Goal: Transaction & Acquisition: Purchase product/service

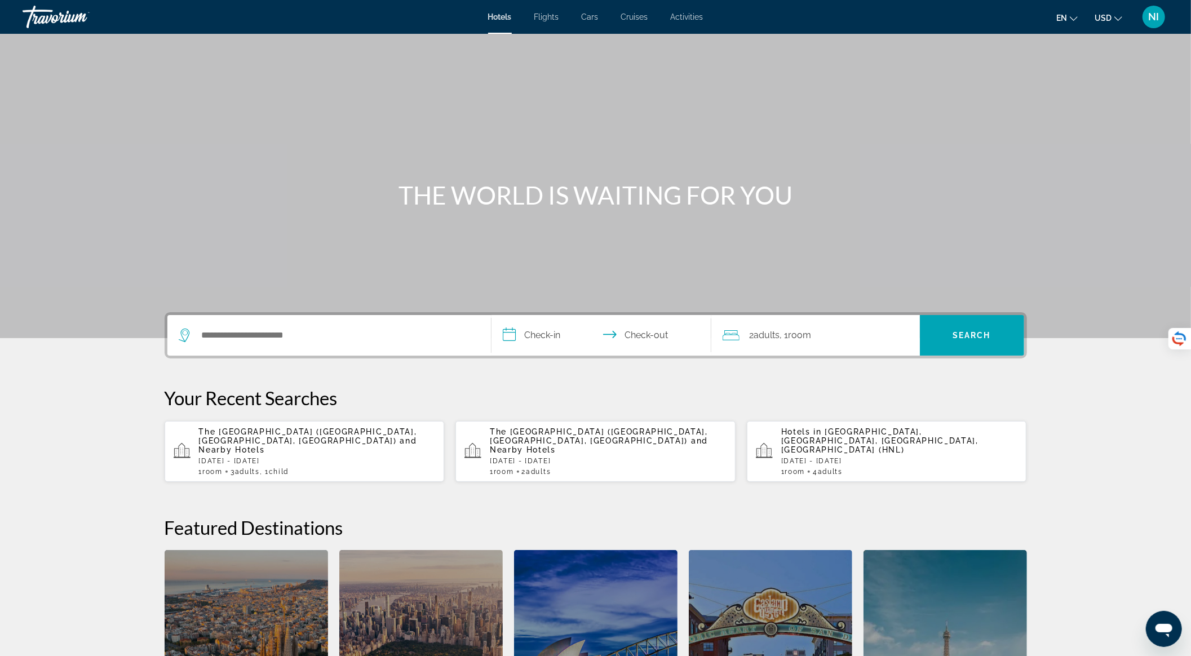
click at [367, 443] on p "The Twin Fin Hotel (Honolulu, HI, US) and Nearby Hotels" at bounding box center [317, 440] width 237 height 27
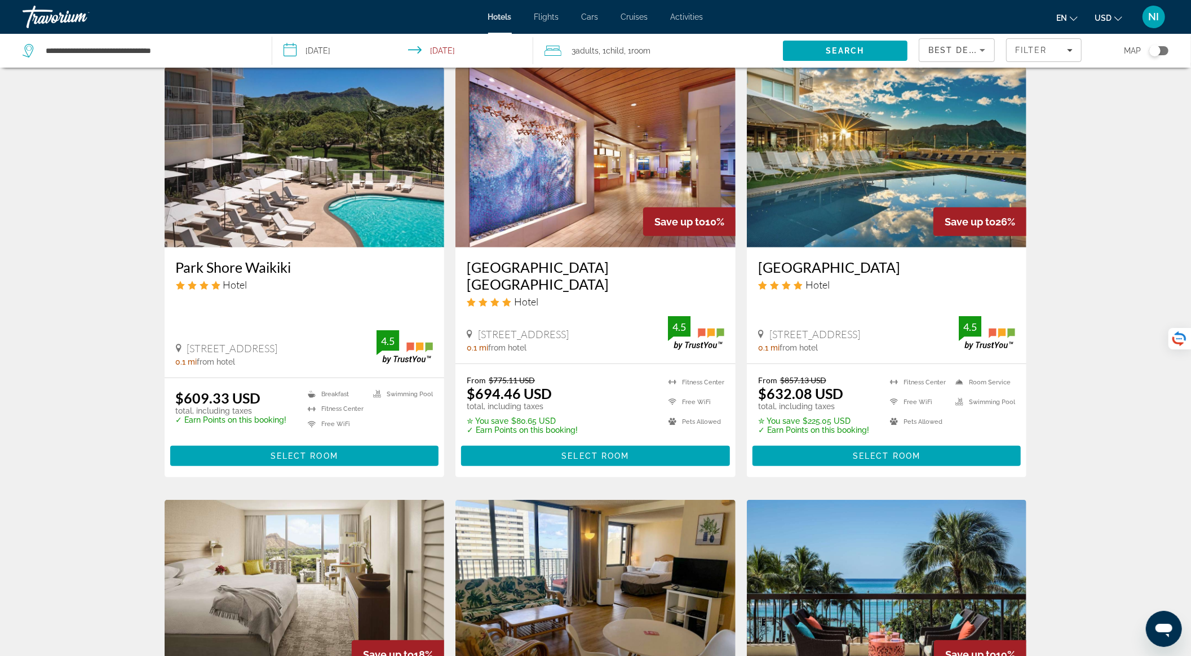
scroll to position [451, 0]
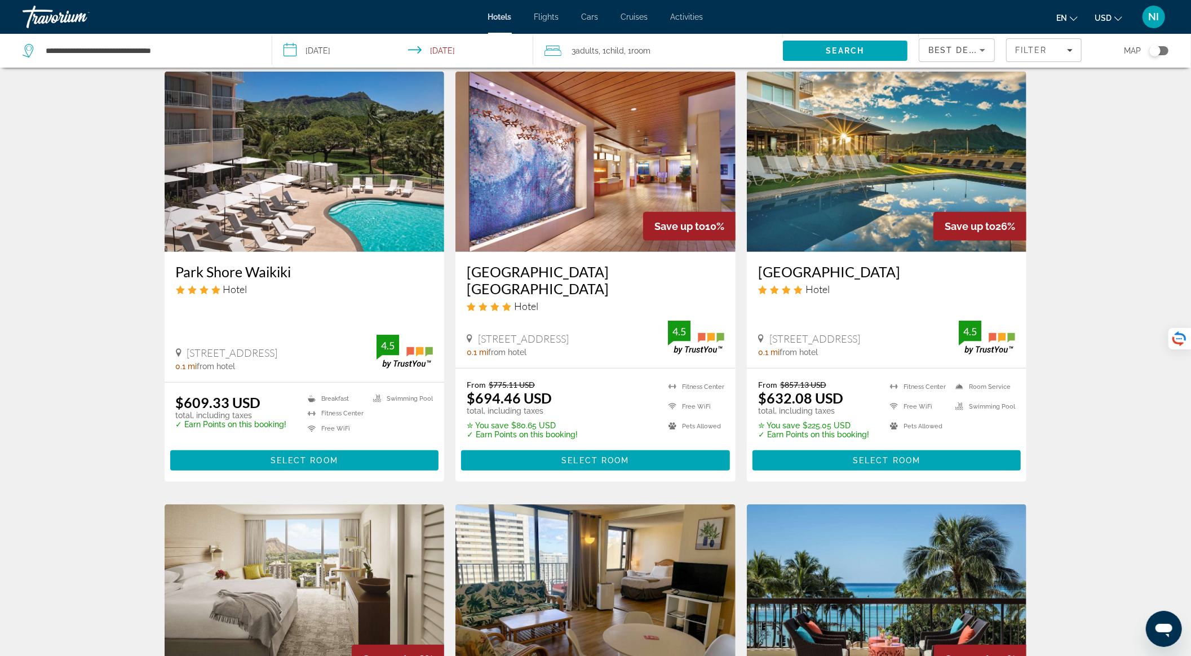
click at [337, 208] on img "Main content" at bounding box center [305, 162] width 280 height 180
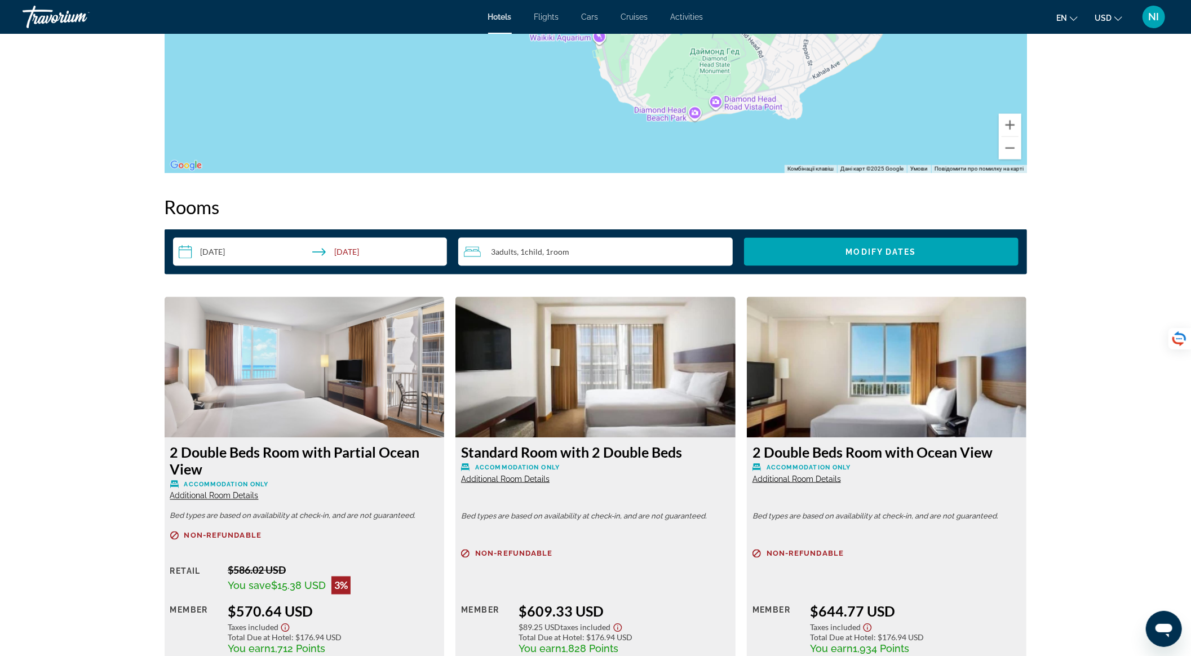
scroll to position [1450, 0]
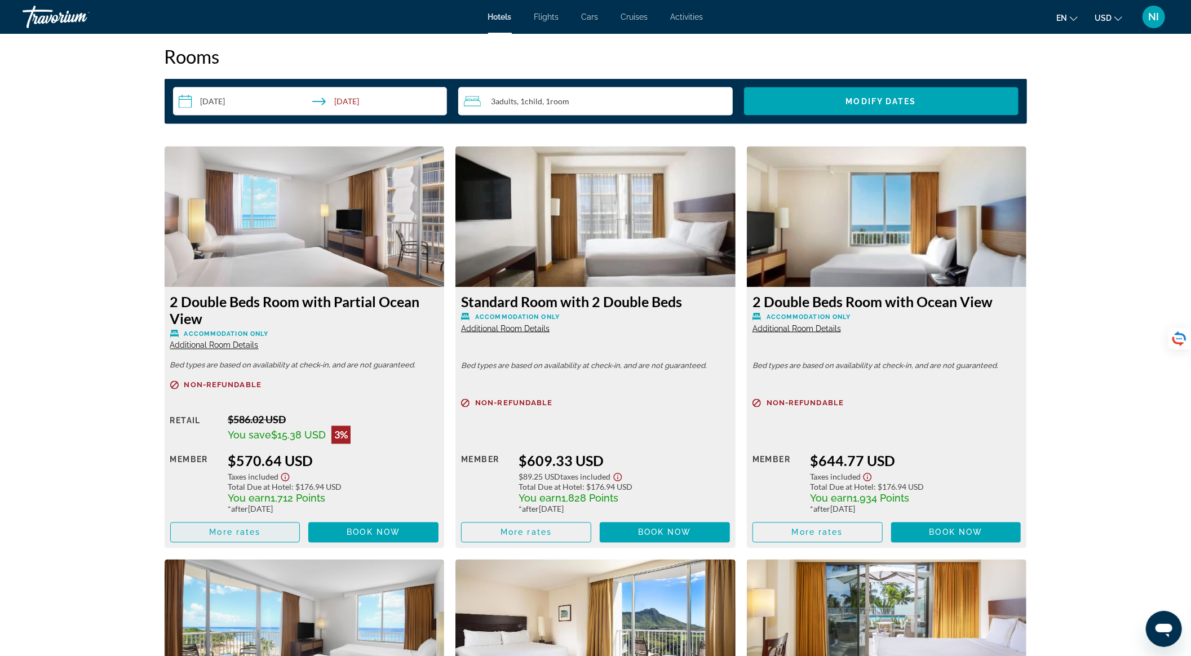
click at [270, 530] on span "Main content" at bounding box center [235, 532] width 129 height 27
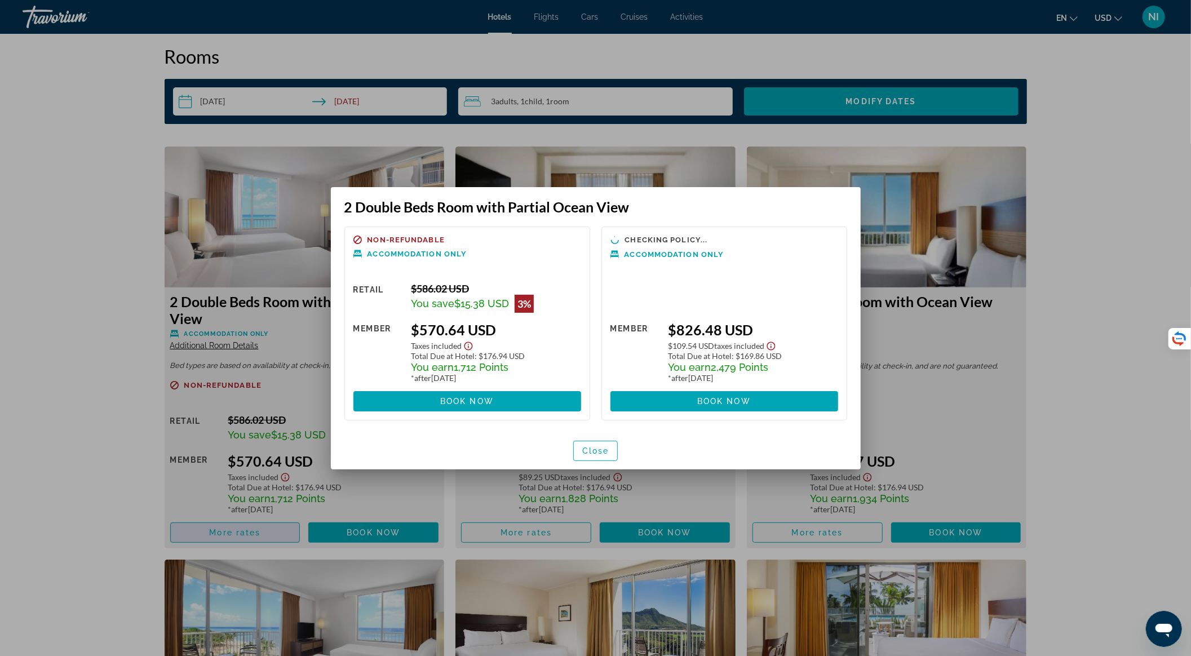
scroll to position [0, 0]
click at [594, 451] on span "Close" at bounding box center [595, 451] width 27 height 9
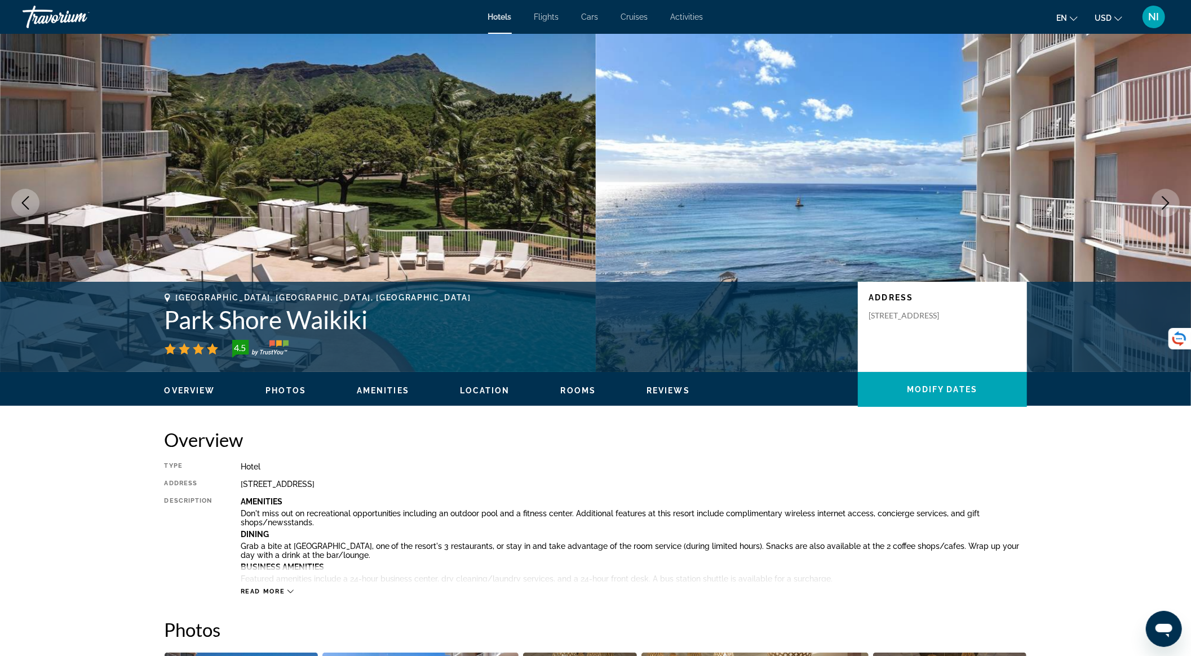
scroll to position [1450, 0]
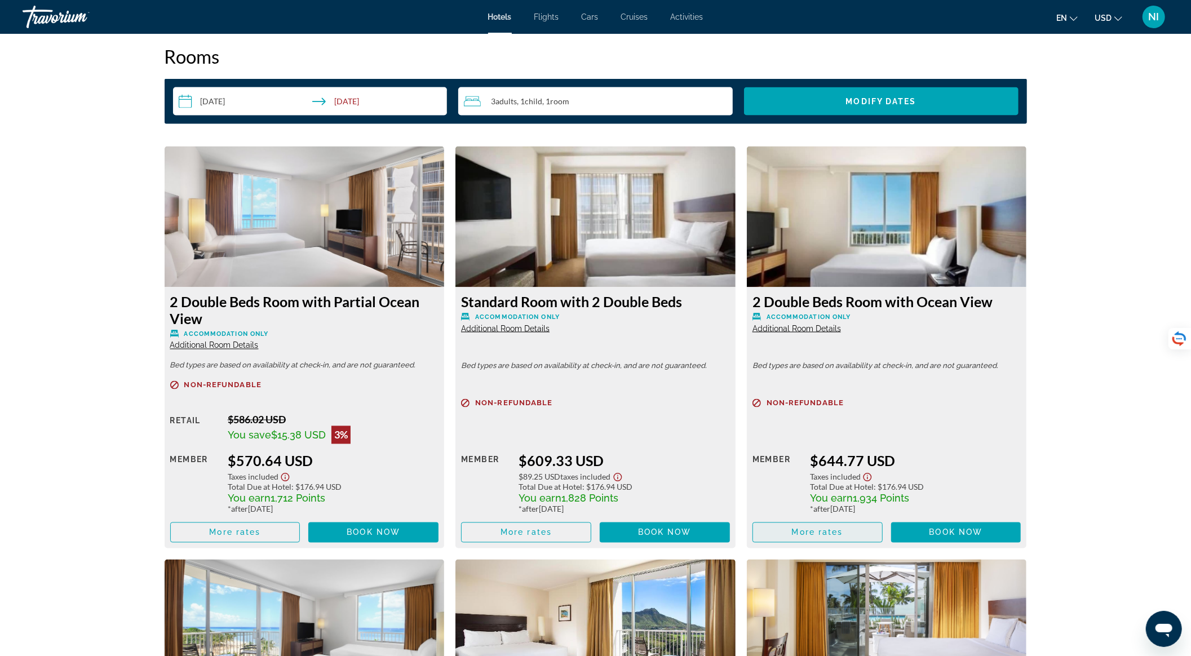
click at [814, 526] on span "Main content" at bounding box center [817, 532] width 129 height 27
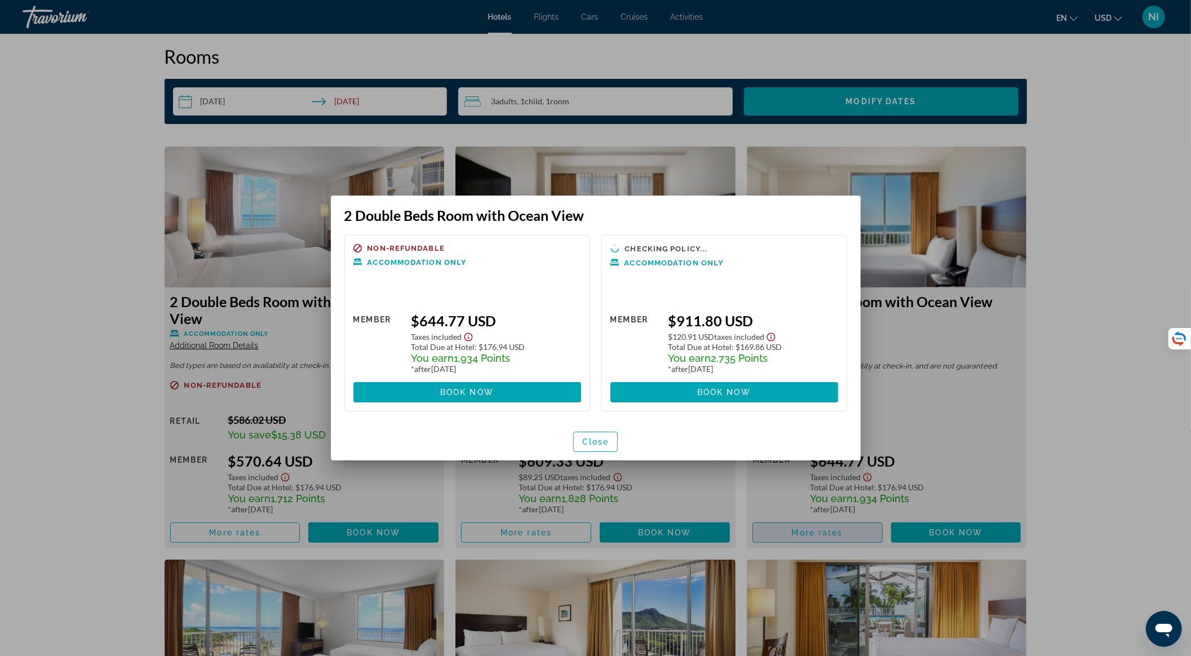
scroll to position [0, 0]
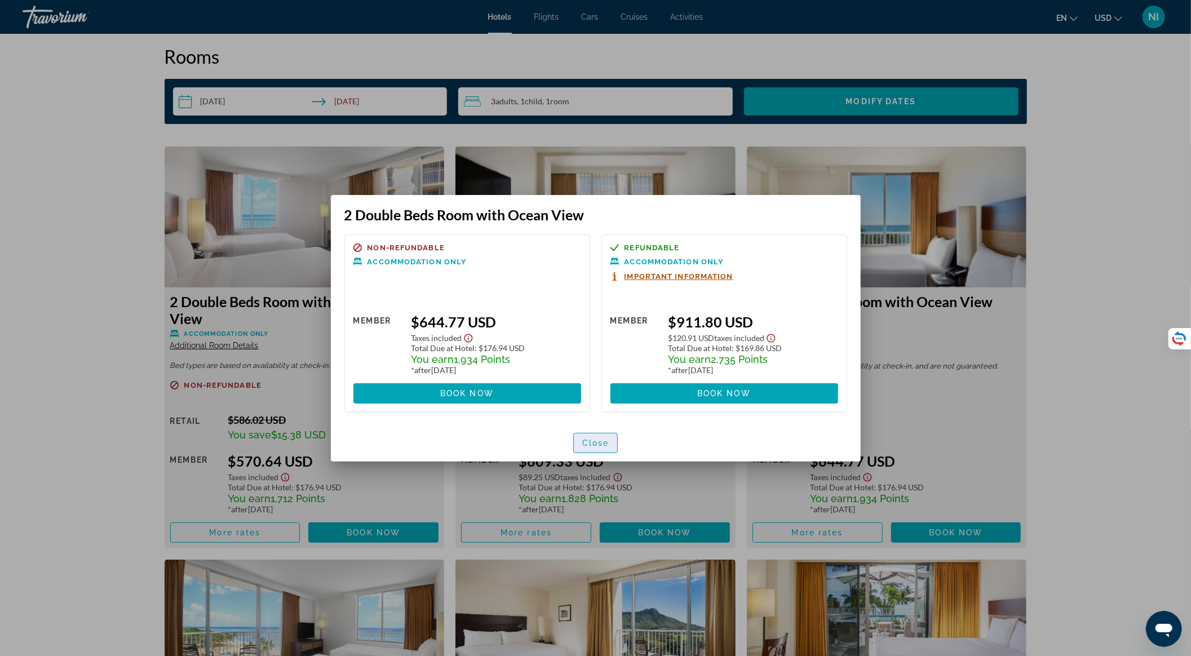
click at [609, 444] on span "button" at bounding box center [596, 443] width 44 height 27
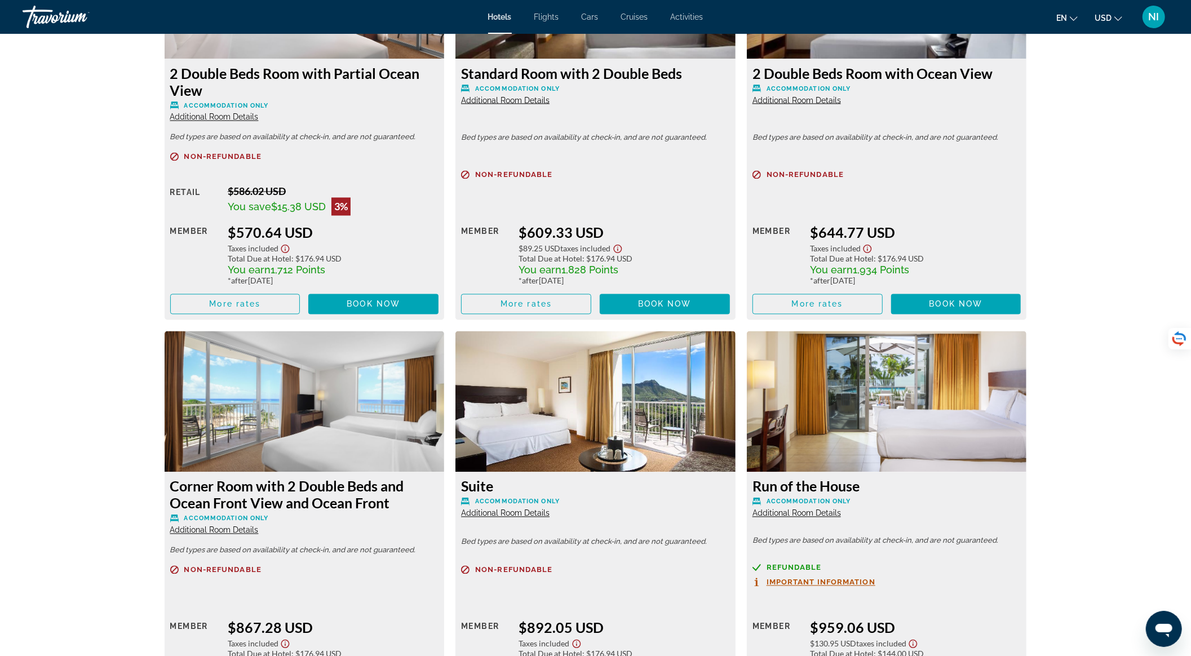
scroll to position [1750, 0]
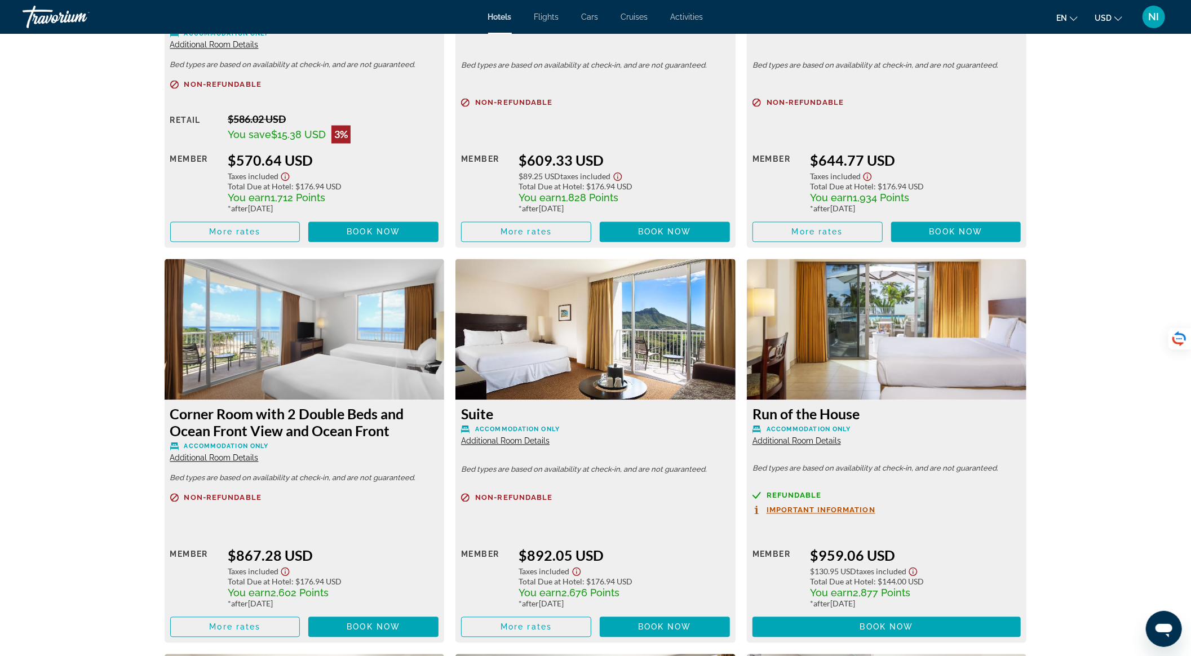
click at [326, 362] on img "Main content" at bounding box center [305, 329] width 280 height 141
click at [330, 356] on img "Main content" at bounding box center [305, 329] width 280 height 141
click at [224, 458] on span "Additional Room Details" at bounding box center [214, 458] width 89 height 9
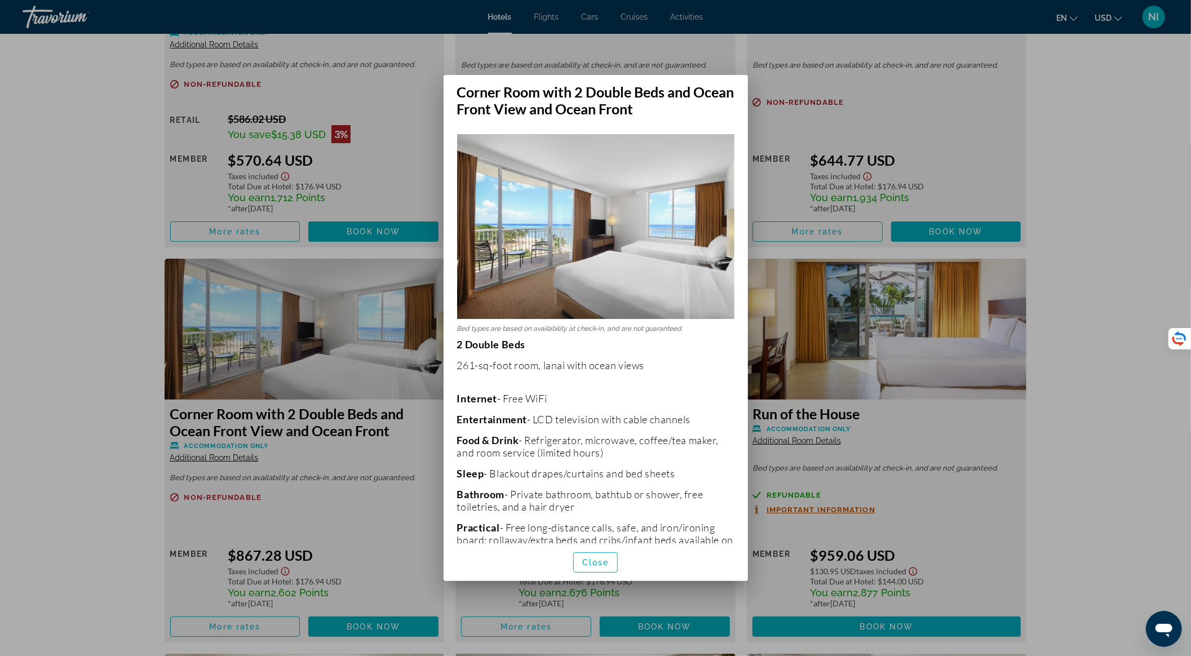
click at [613, 285] on img at bounding box center [595, 226] width 277 height 185
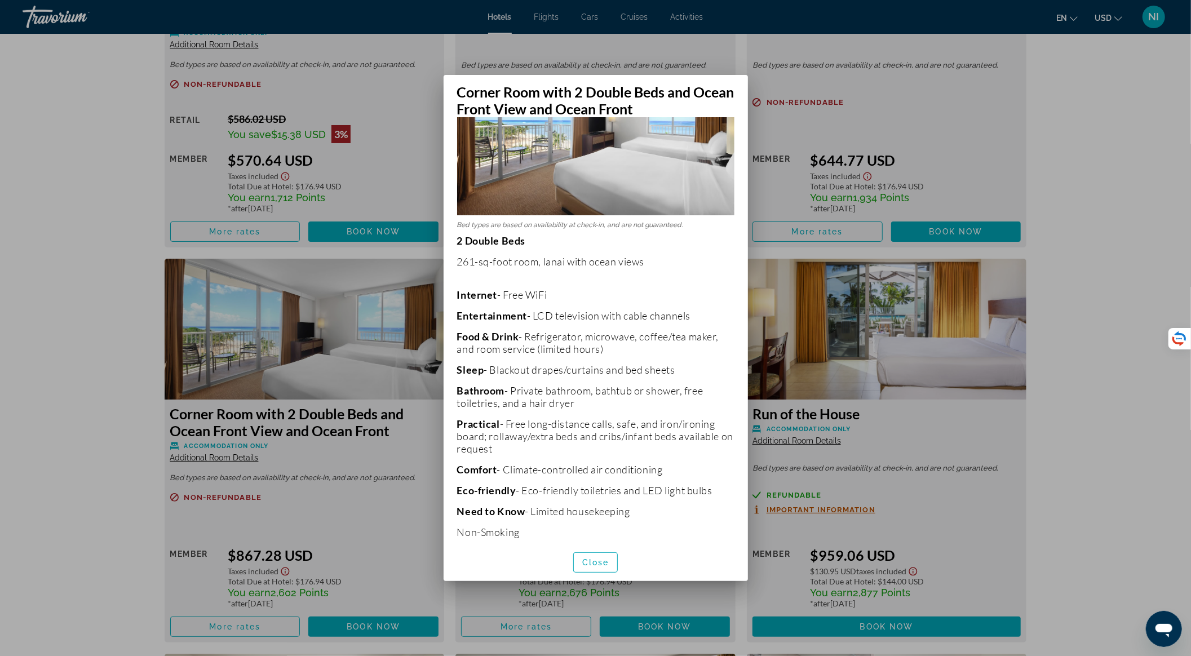
scroll to position [111, 0]
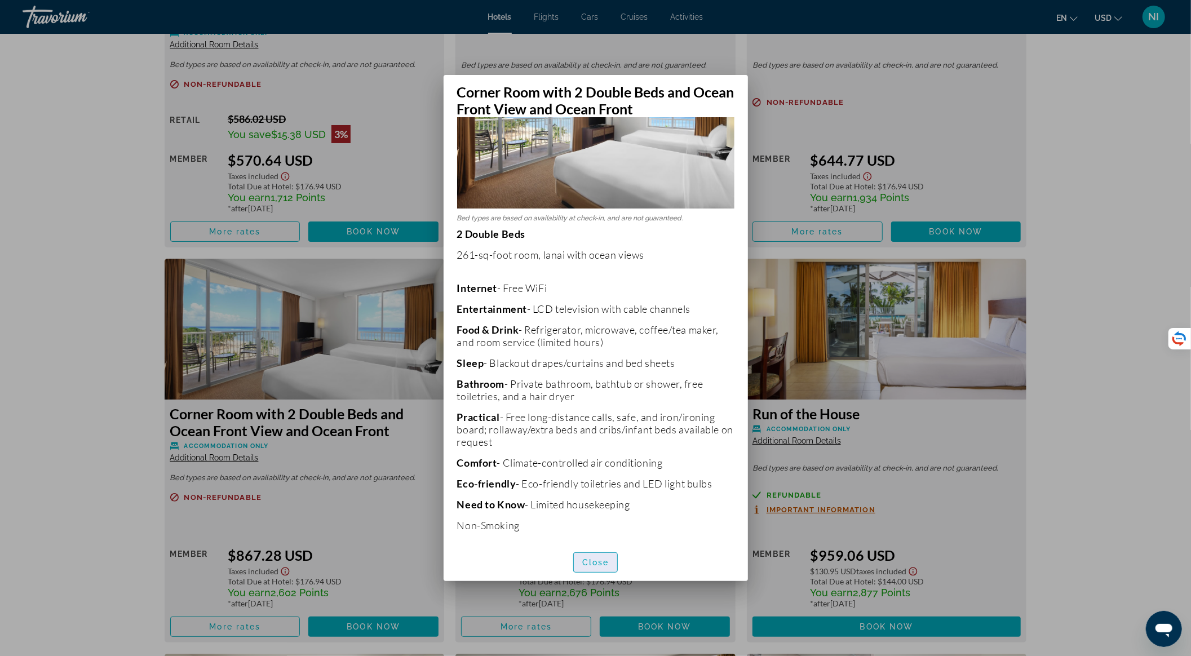
click at [604, 565] on span "Close" at bounding box center [595, 562] width 27 height 9
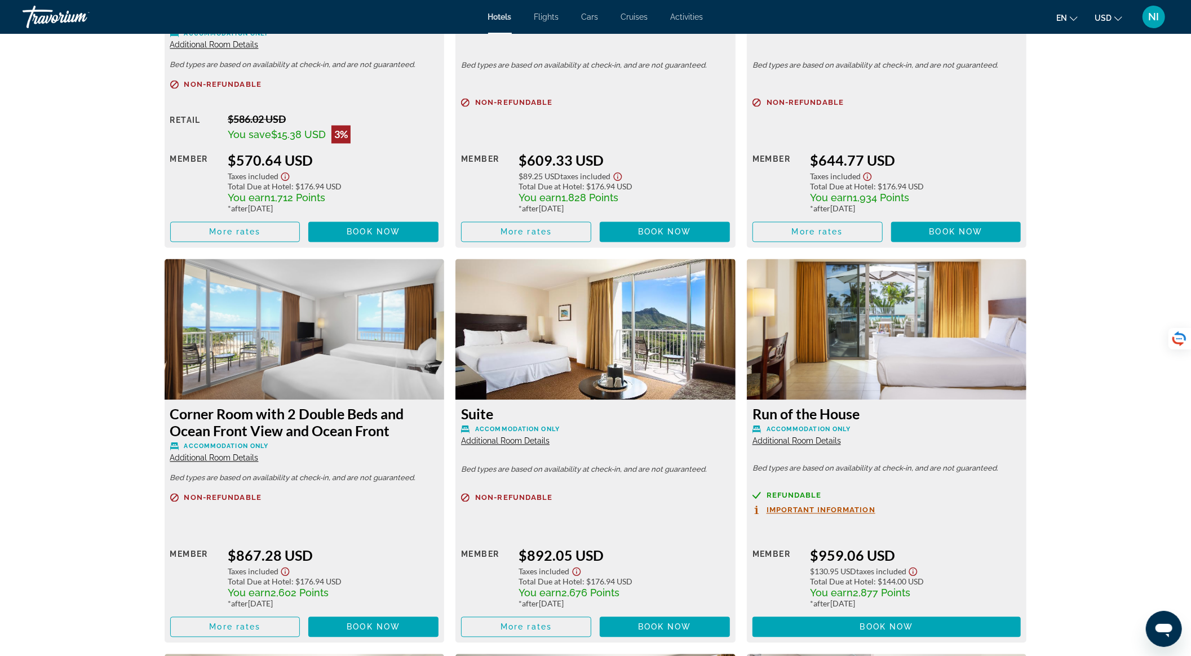
scroll to position [1450, 0]
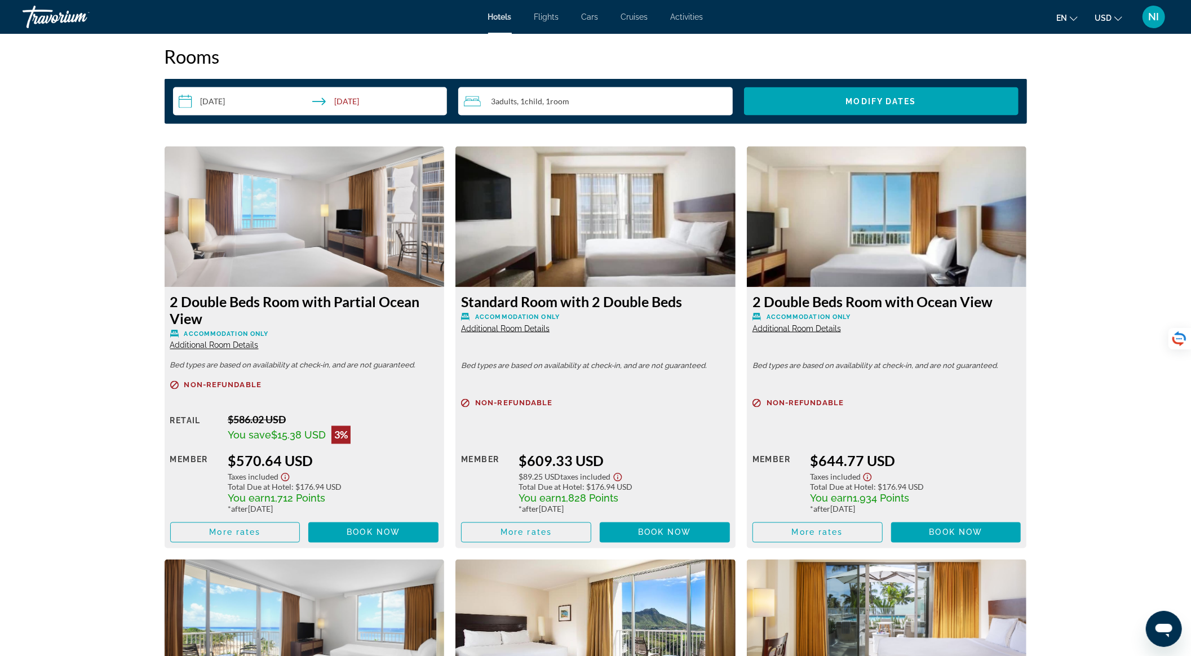
click at [226, 345] on span "Additional Room Details" at bounding box center [214, 345] width 89 height 9
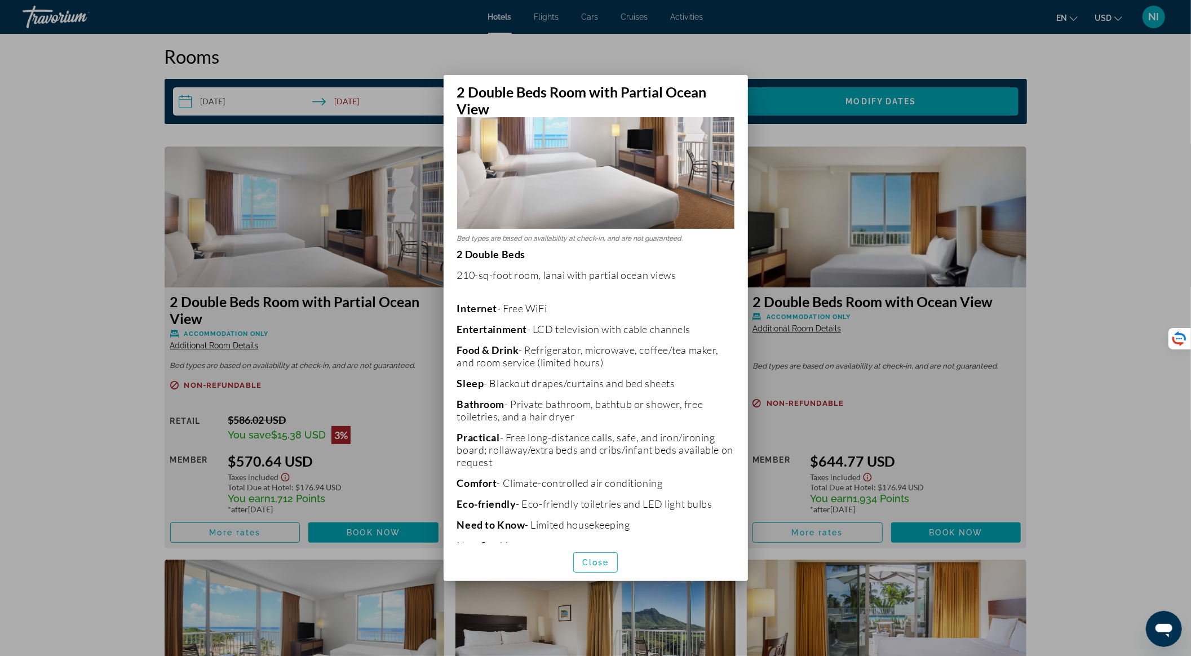
scroll to position [91, 0]
click at [608, 565] on span "Close" at bounding box center [595, 562] width 27 height 9
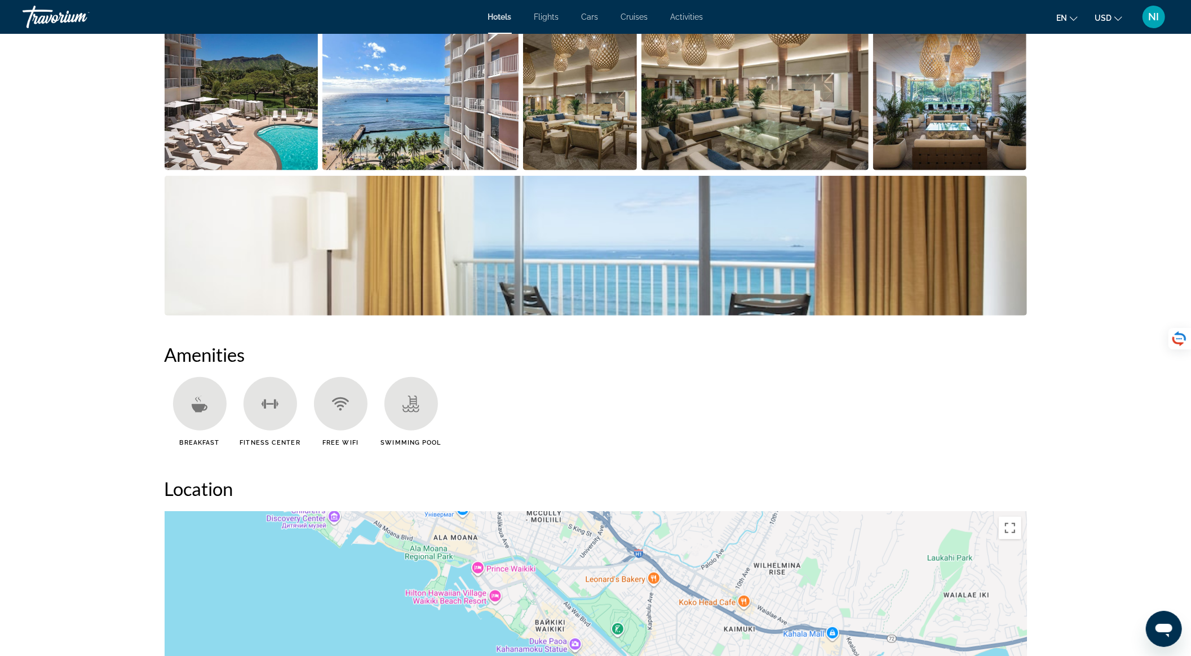
scroll to position [171, 0]
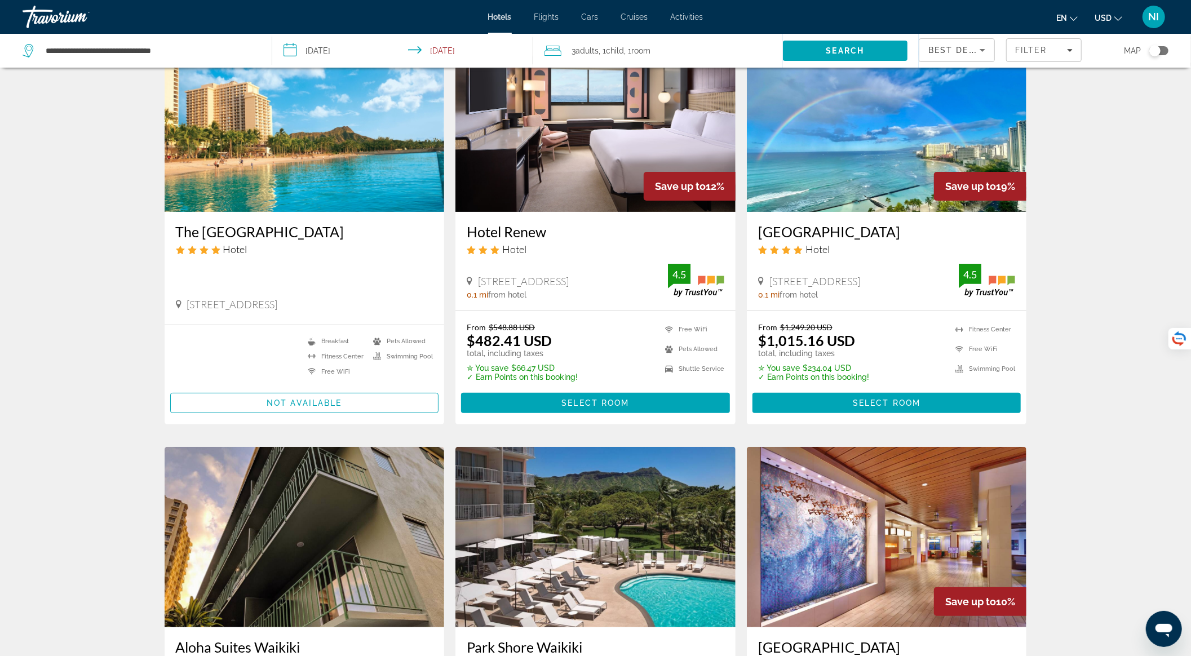
scroll to position [75, 0]
click at [946, 43] on div "Best Deals" at bounding box center [957, 55] width 57 height 32
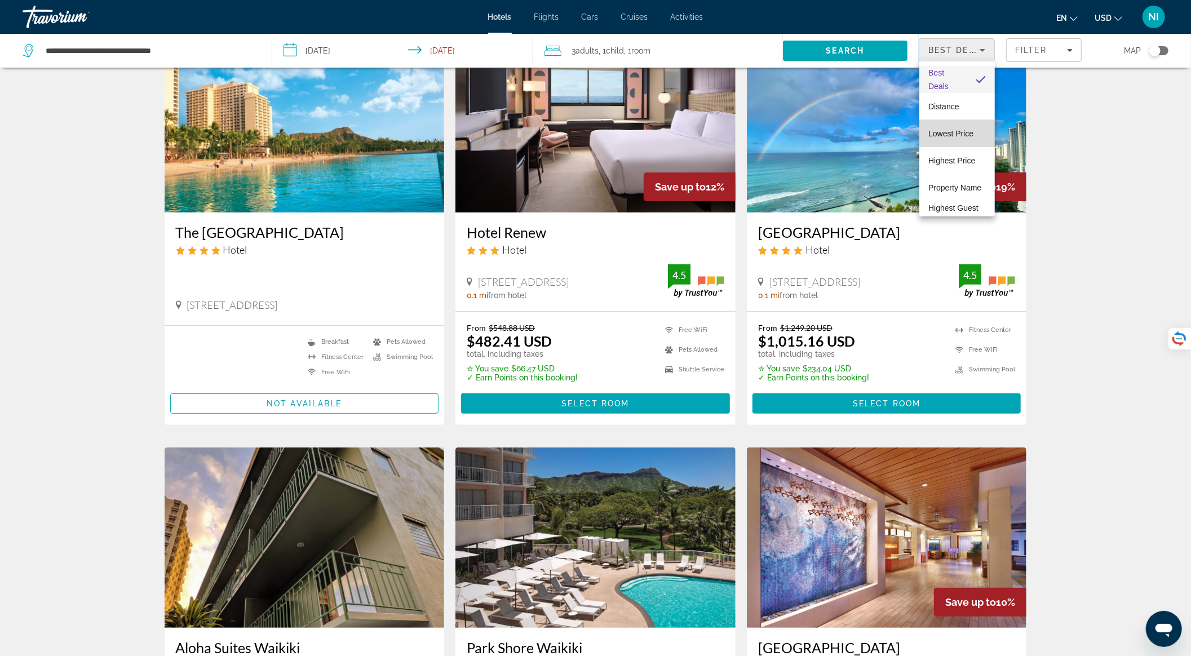
click at [965, 124] on mat-option "Lowest Price" at bounding box center [958, 133] width 76 height 27
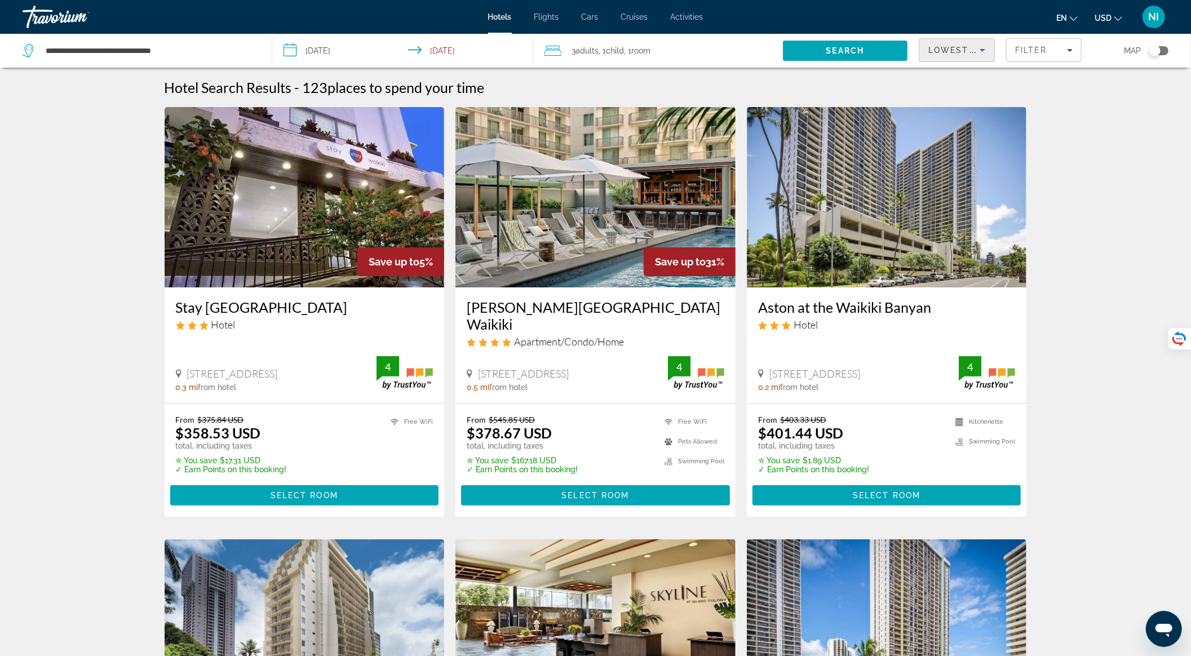
click at [613, 240] on img "Main content" at bounding box center [596, 197] width 280 height 180
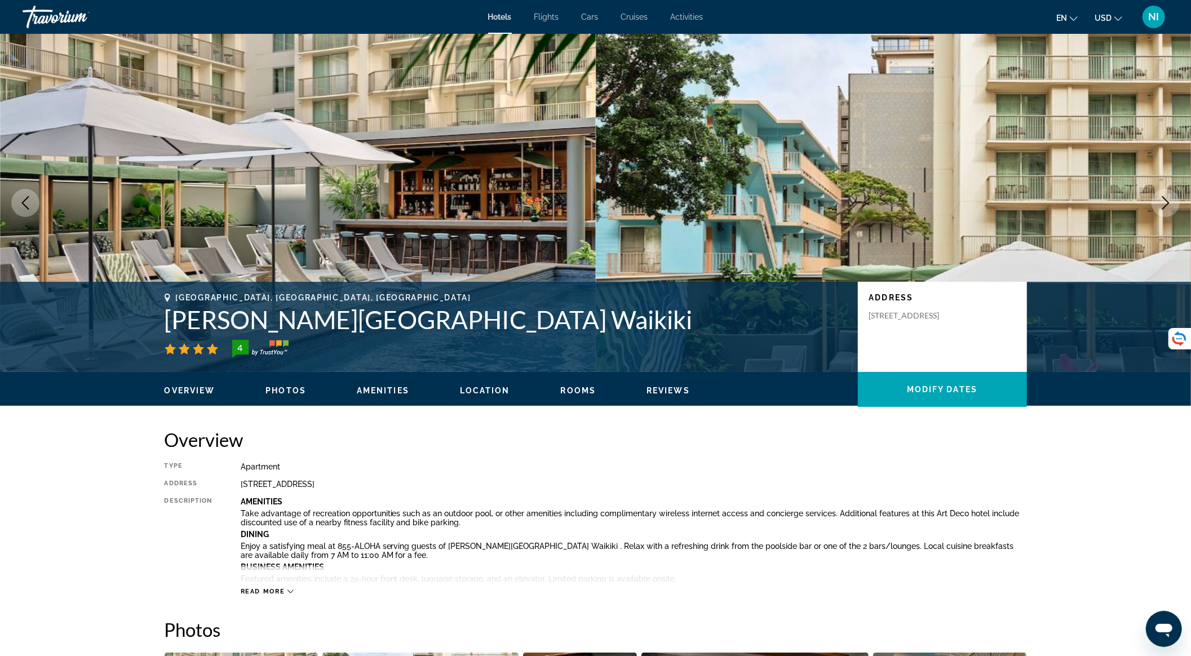
click at [1165, 196] on icon "Next image" at bounding box center [1166, 203] width 14 height 14
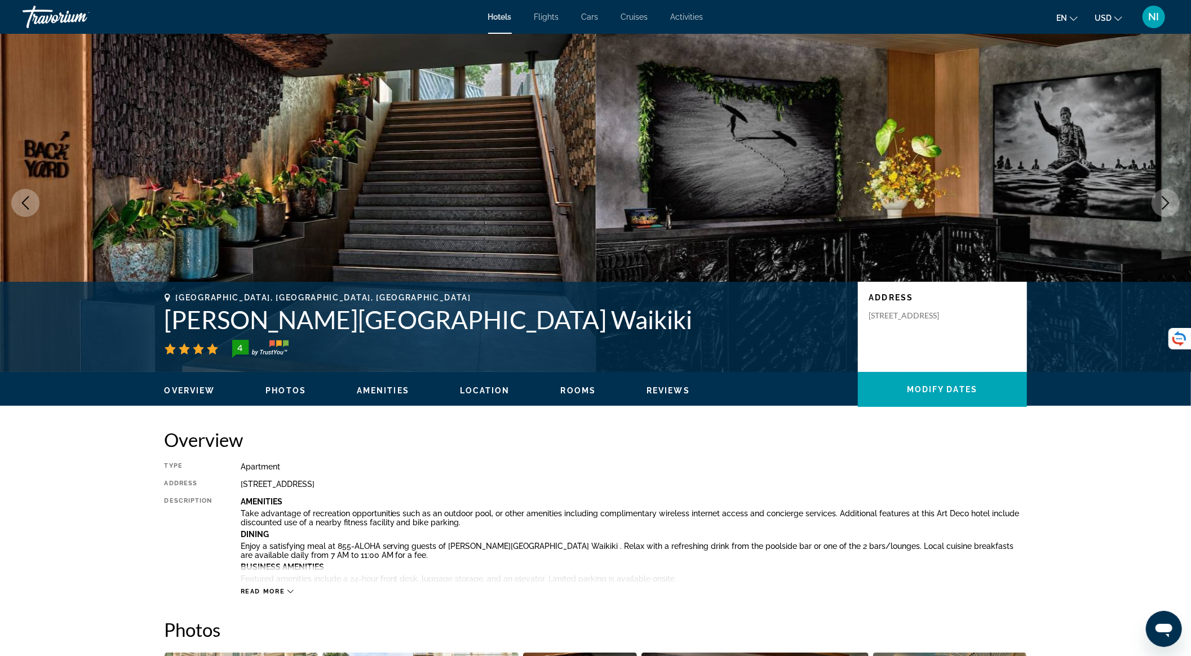
click at [1165, 196] on icon "Next image" at bounding box center [1166, 203] width 14 height 14
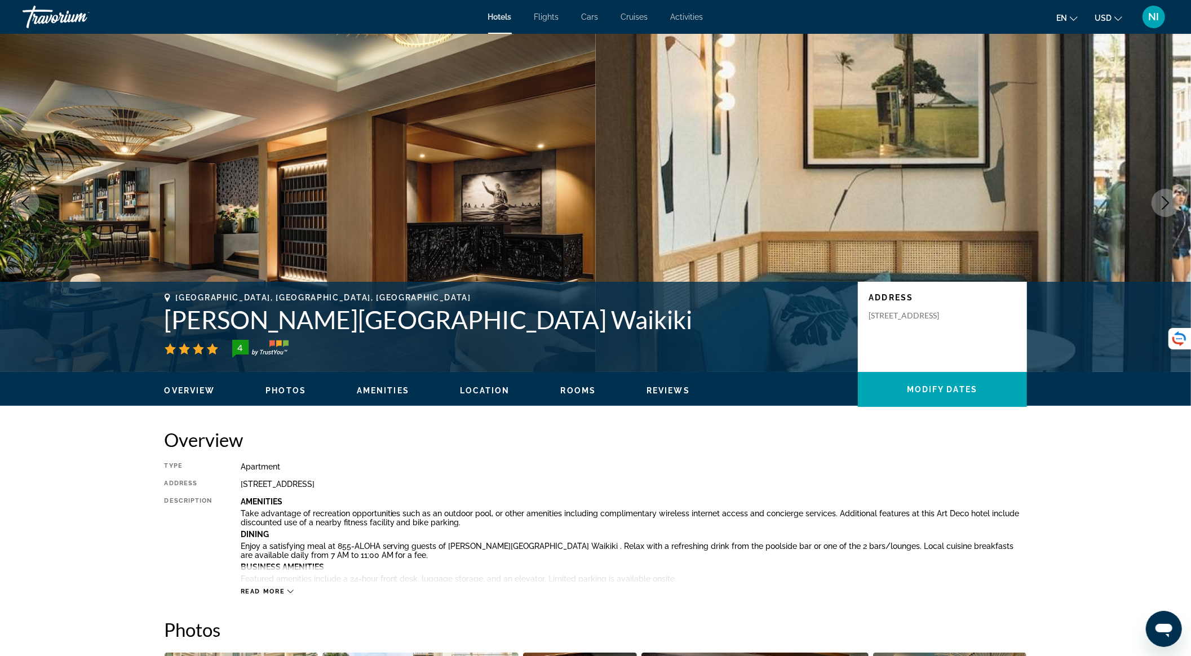
click at [1165, 196] on icon "Next image" at bounding box center [1166, 203] width 14 height 14
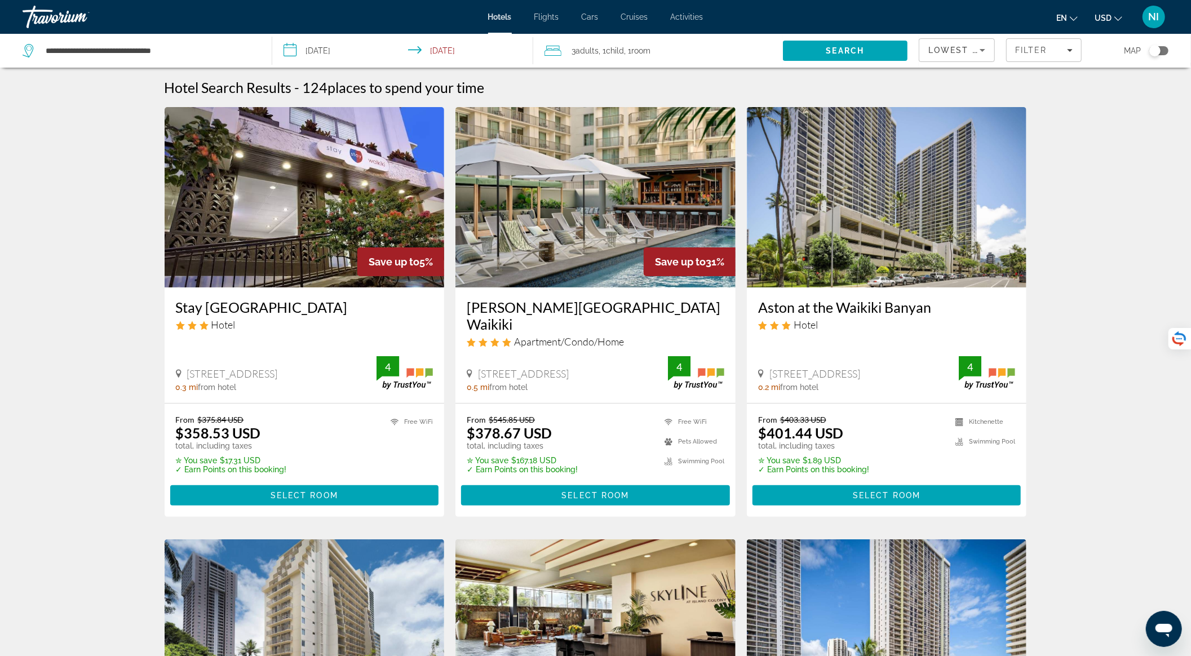
click at [837, 262] on img "Main content" at bounding box center [887, 197] width 280 height 180
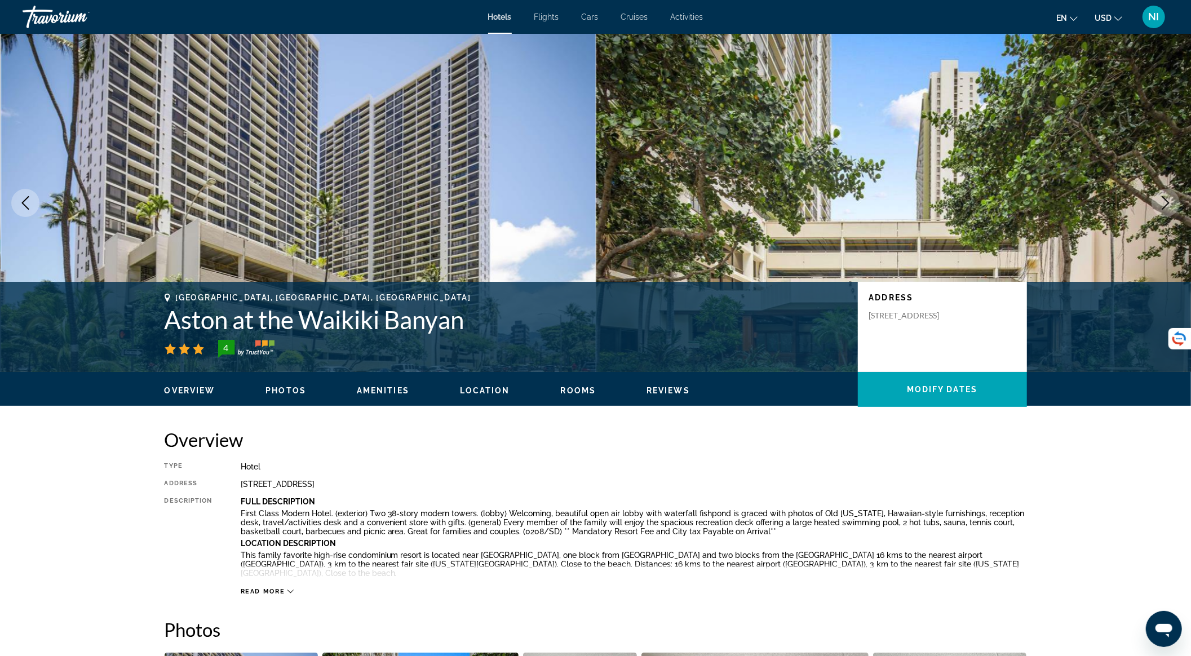
click at [1163, 203] on icon "Next image" at bounding box center [1166, 203] width 14 height 14
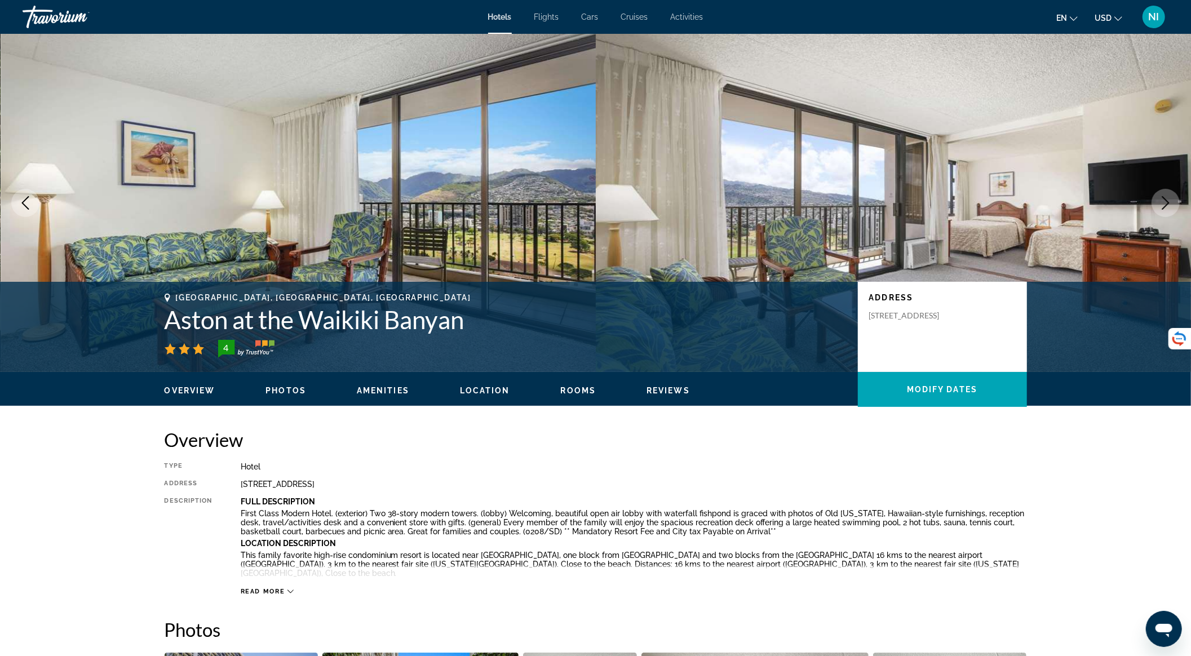
click at [1163, 203] on icon "Next image" at bounding box center [1166, 203] width 14 height 14
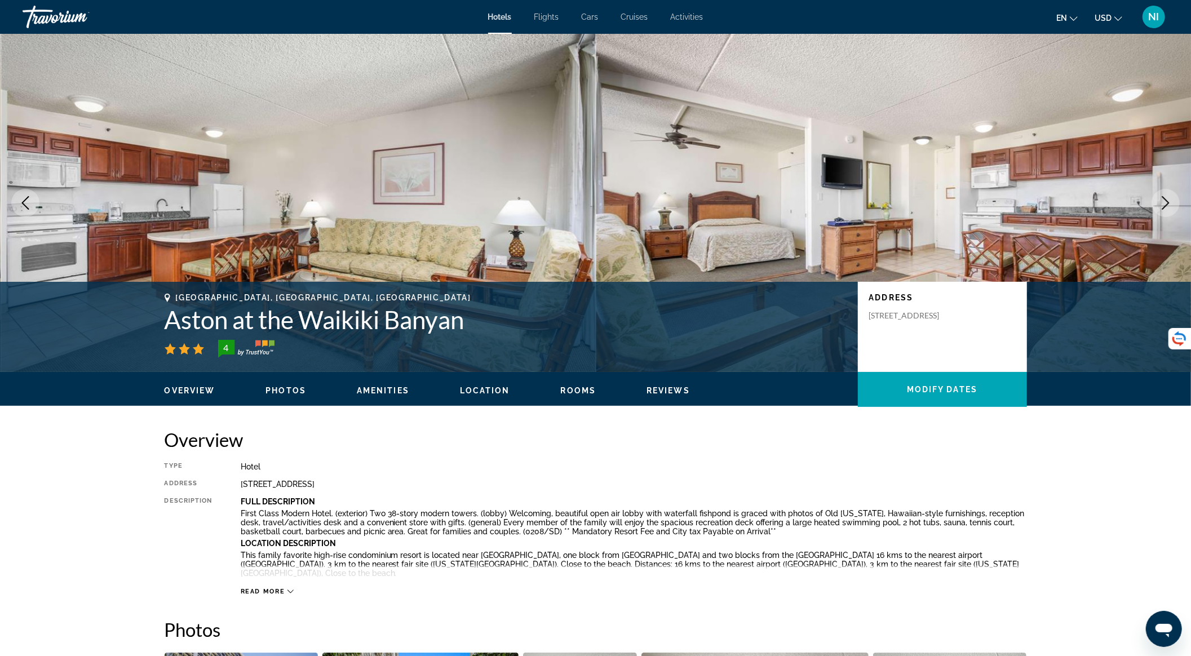
click at [1163, 203] on icon "Next image" at bounding box center [1166, 203] width 14 height 14
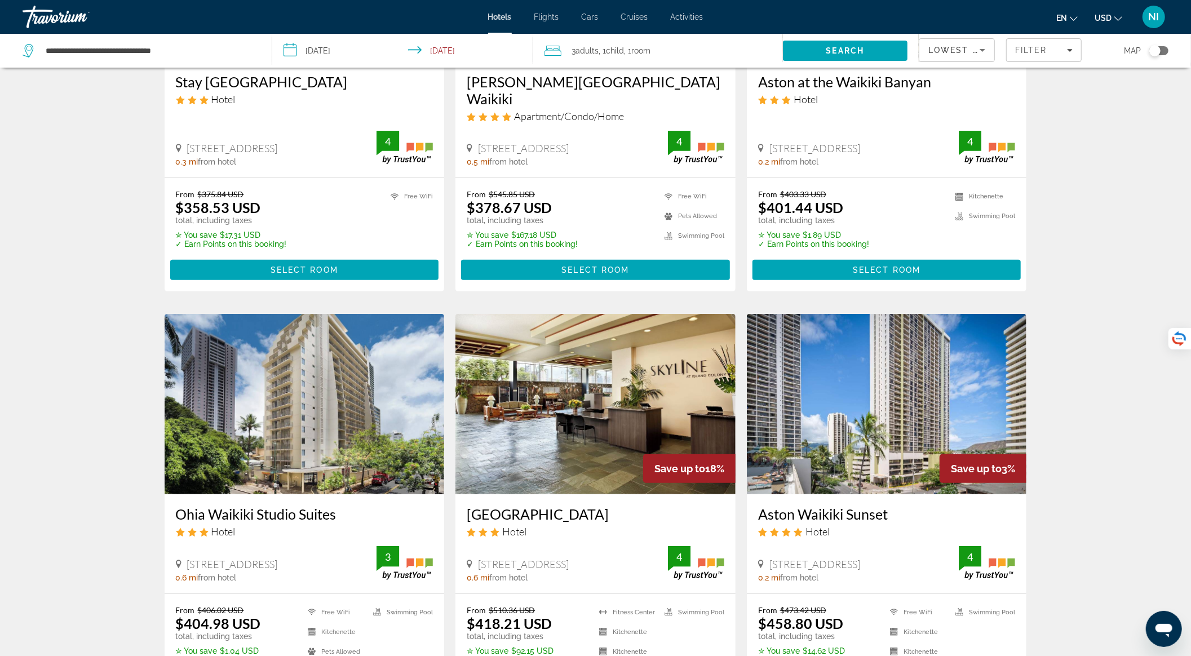
scroll to position [301, 0]
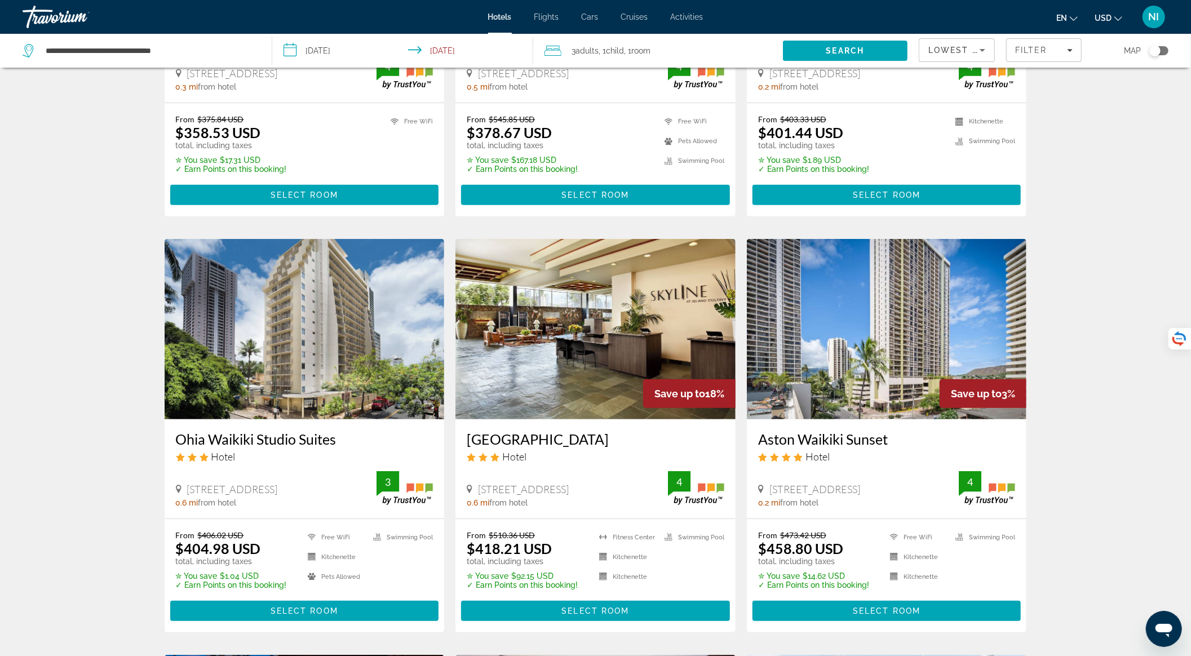
click at [319, 334] on img "Main content" at bounding box center [305, 329] width 280 height 180
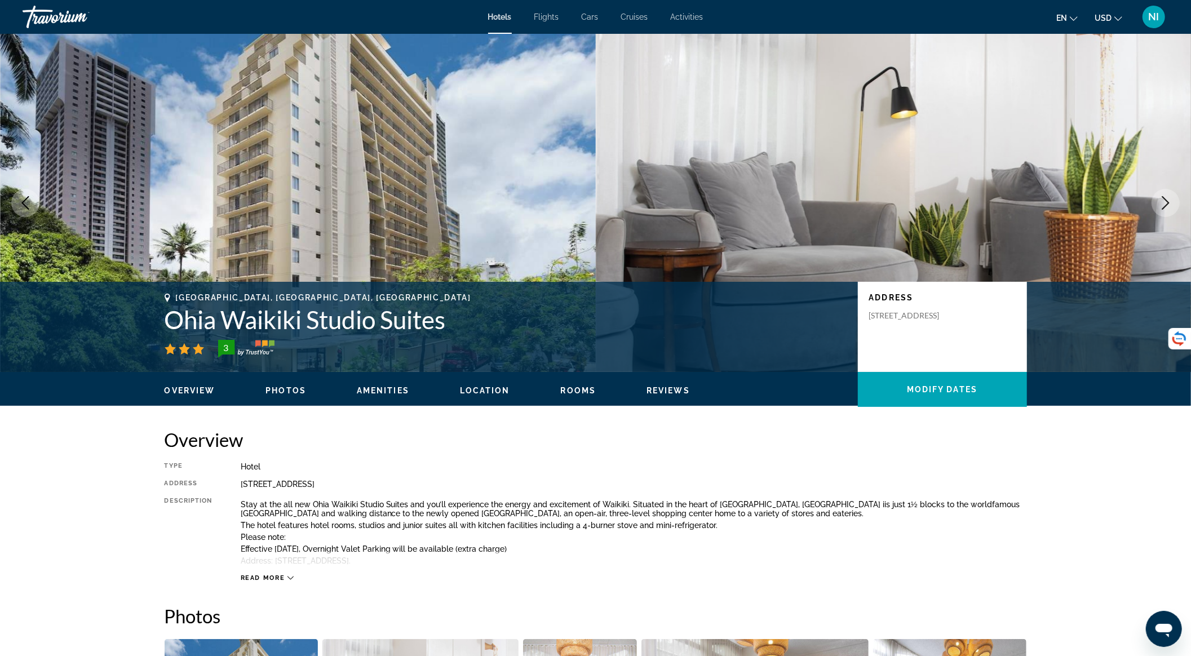
click at [1162, 197] on icon "Next image" at bounding box center [1166, 203] width 14 height 14
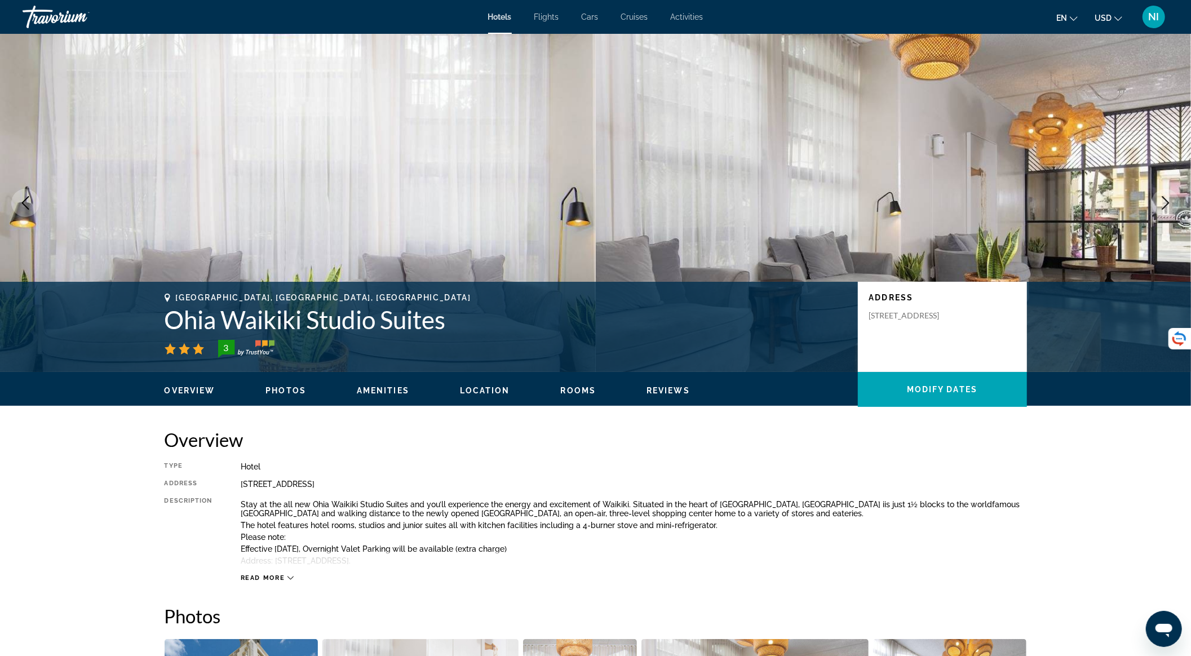
click at [1162, 197] on icon "Next image" at bounding box center [1166, 203] width 14 height 14
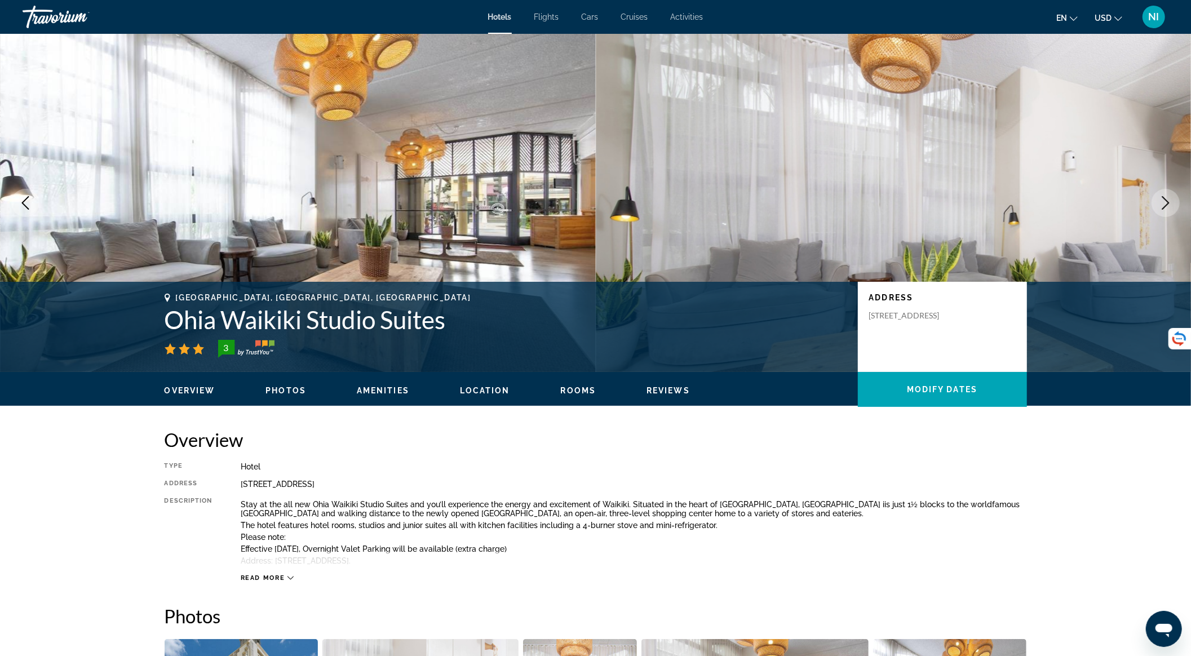
click at [1162, 197] on icon "Next image" at bounding box center [1166, 203] width 14 height 14
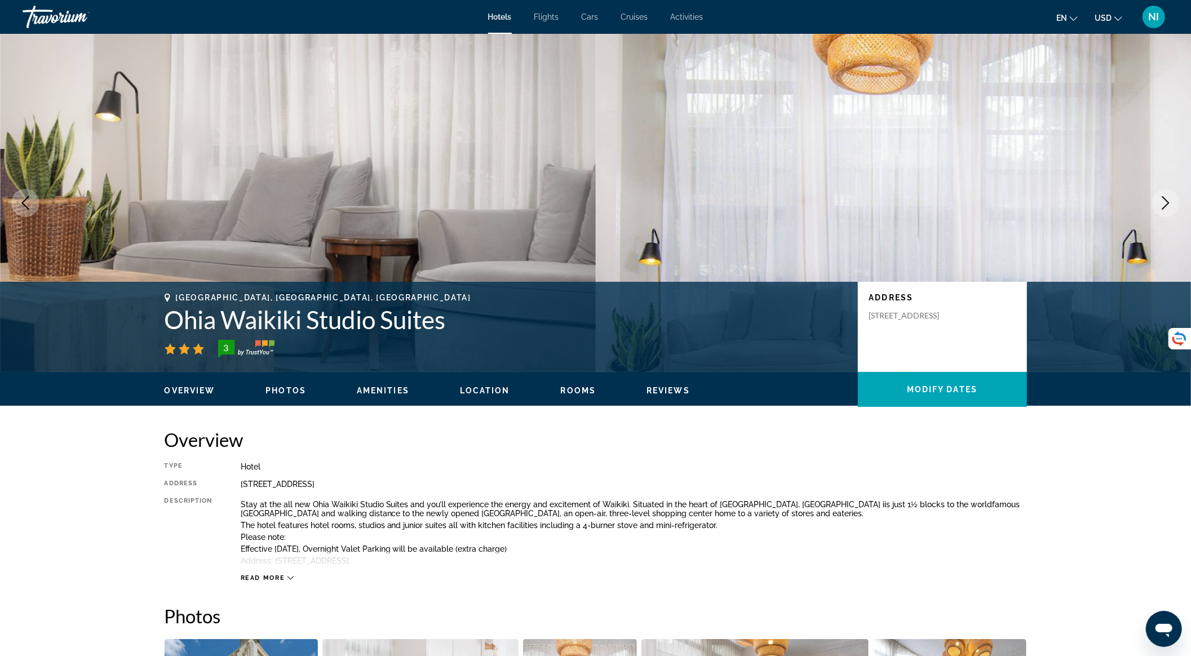
click at [1162, 197] on icon "Next image" at bounding box center [1166, 203] width 14 height 14
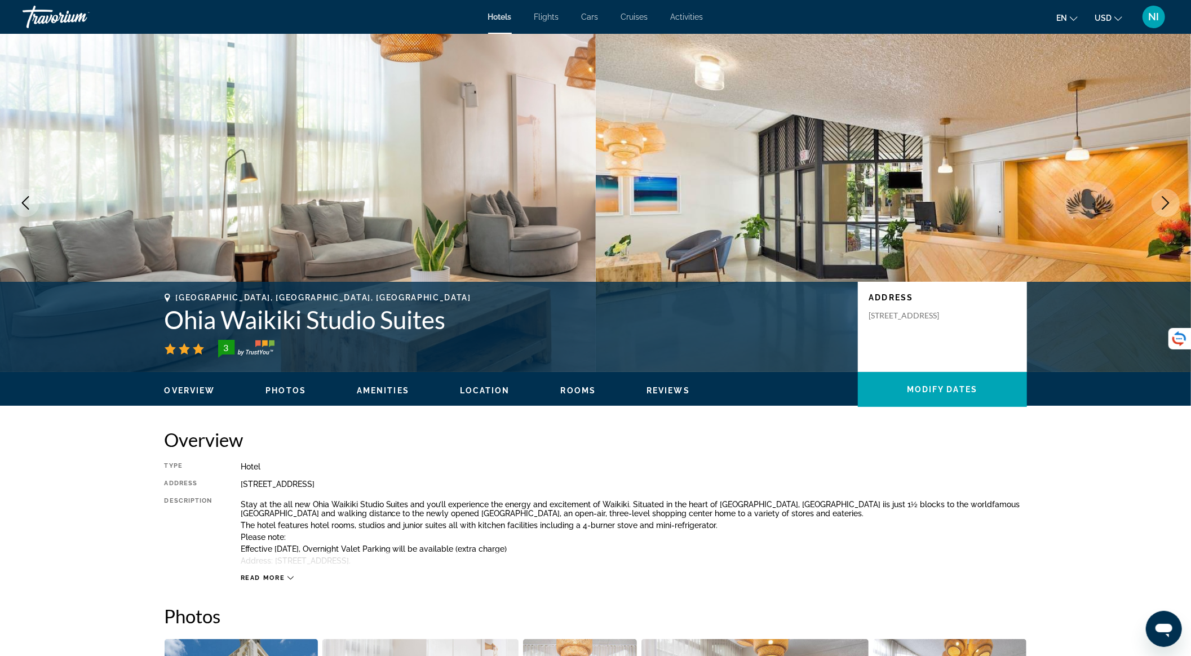
click at [1162, 197] on icon "Next image" at bounding box center [1166, 203] width 14 height 14
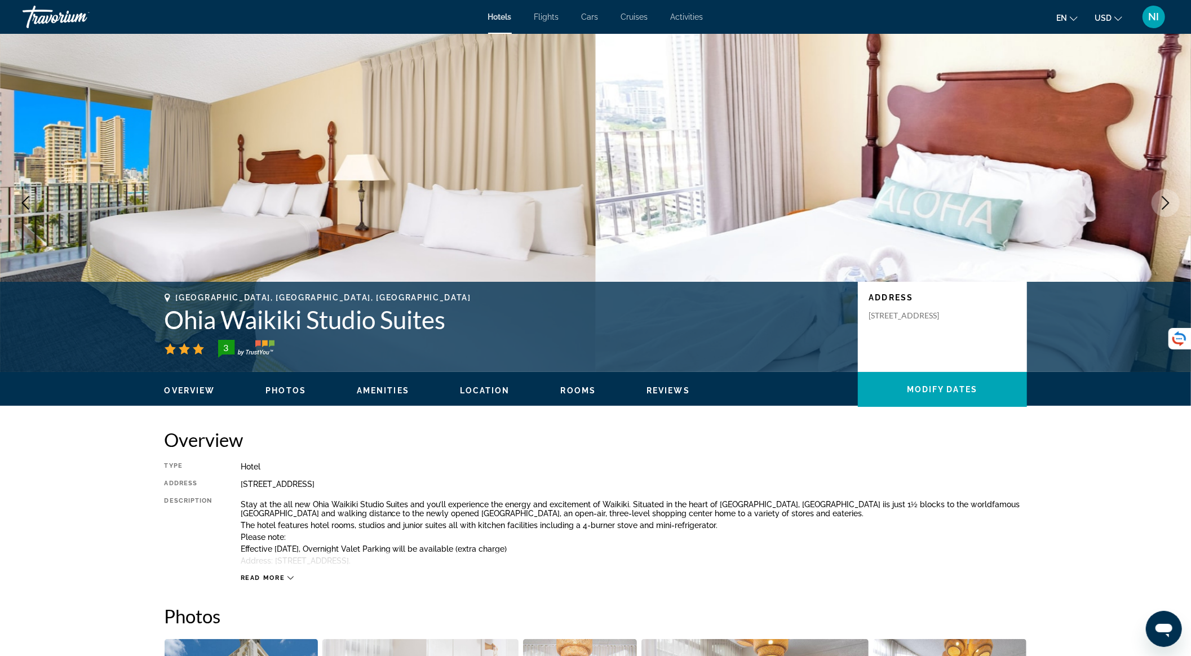
click at [1162, 197] on icon "Next image" at bounding box center [1166, 203] width 14 height 14
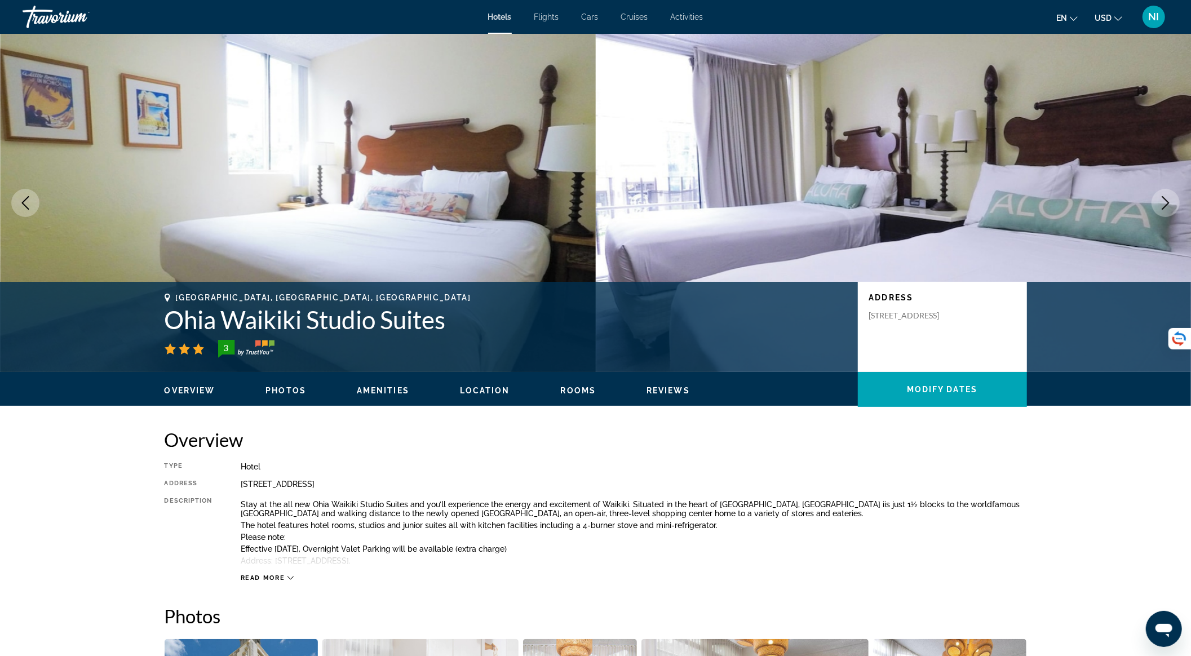
click at [1162, 197] on icon "Next image" at bounding box center [1166, 203] width 14 height 14
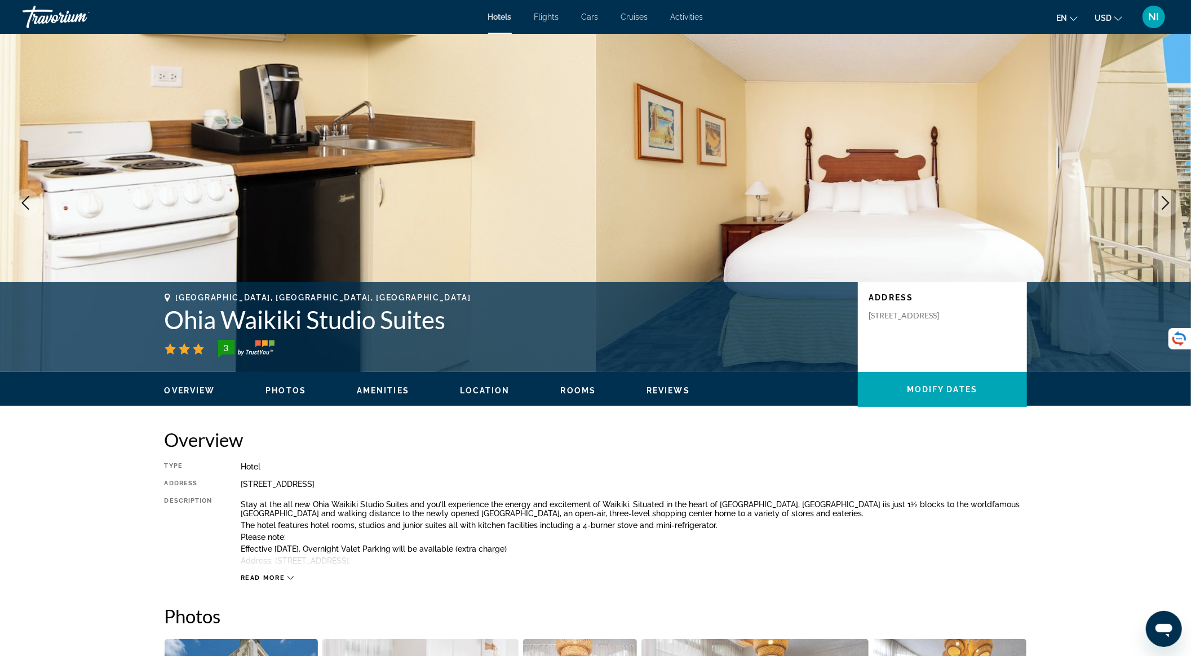
click at [1162, 197] on icon "Next image" at bounding box center [1166, 203] width 14 height 14
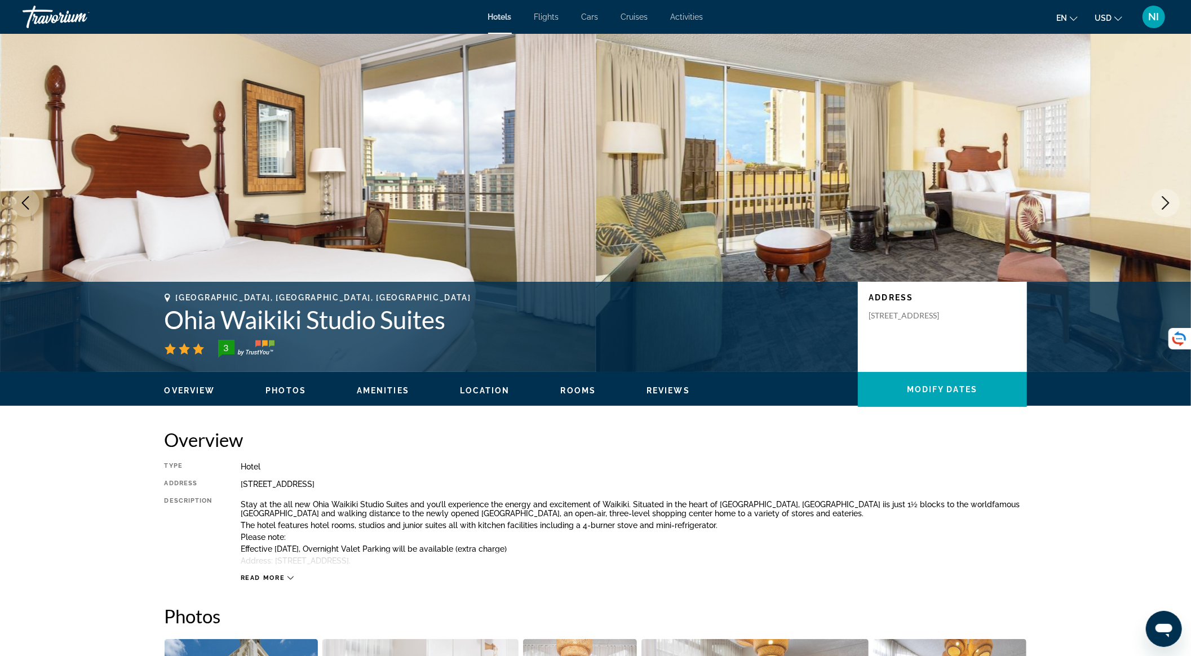
click at [1162, 197] on icon "Next image" at bounding box center [1166, 203] width 14 height 14
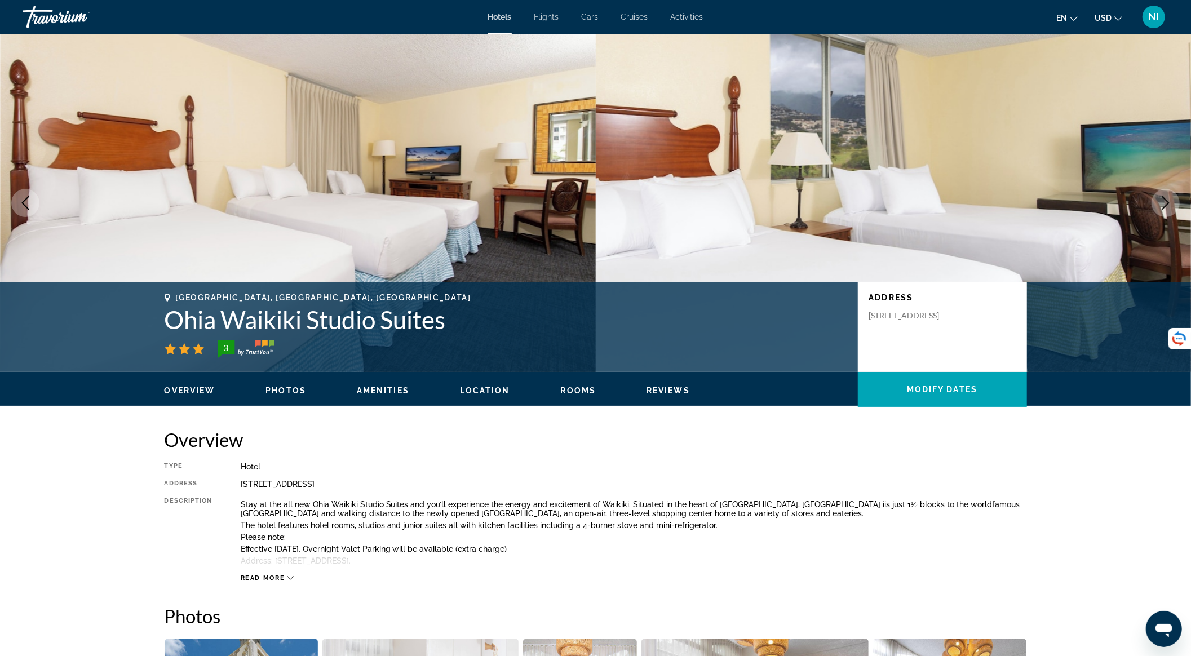
click at [1162, 197] on icon "Next image" at bounding box center [1166, 203] width 14 height 14
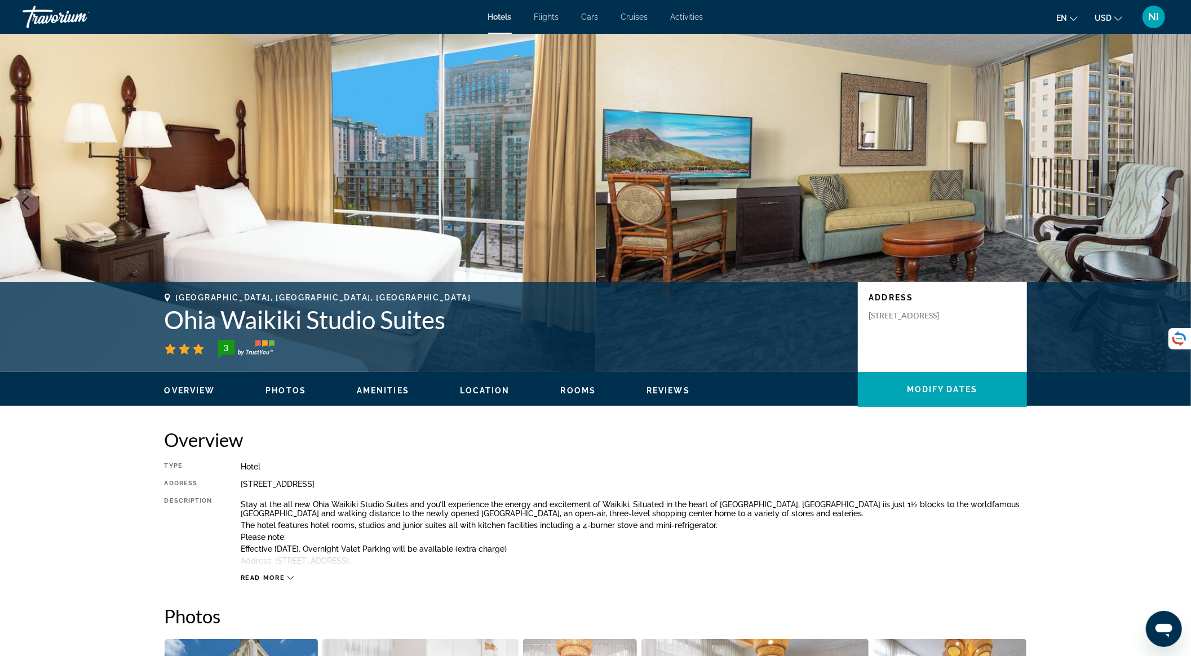
click at [1162, 197] on icon "Next image" at bounding box center [1166, 203] width 14 height 14
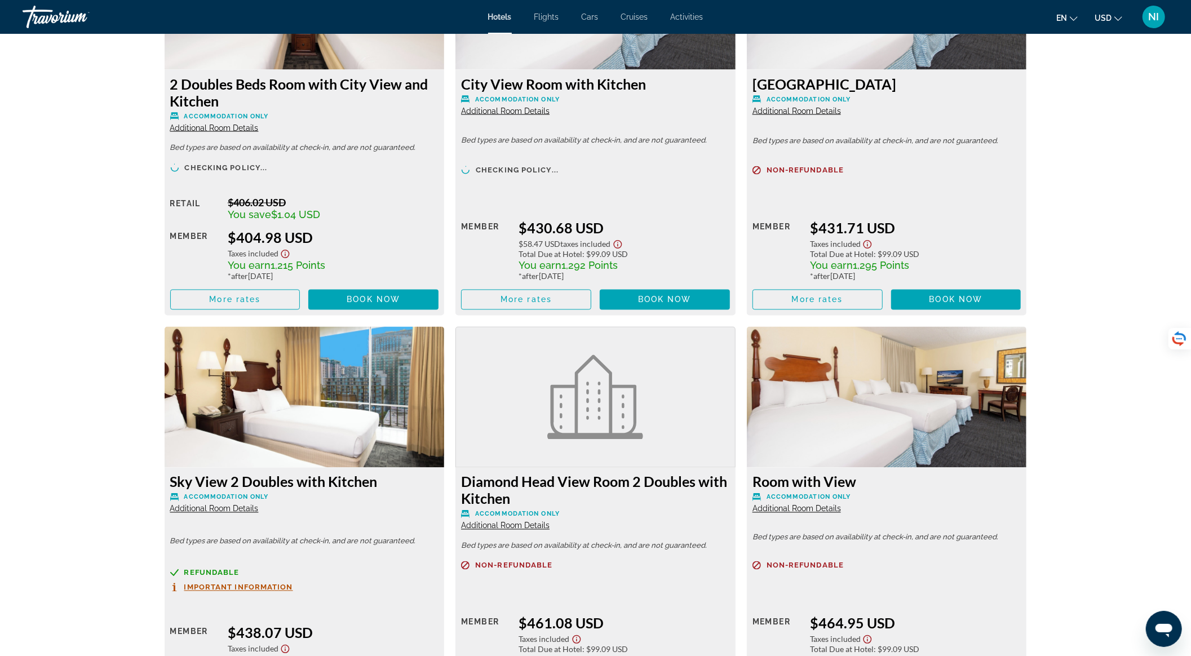
scroll to position [1503, 0]
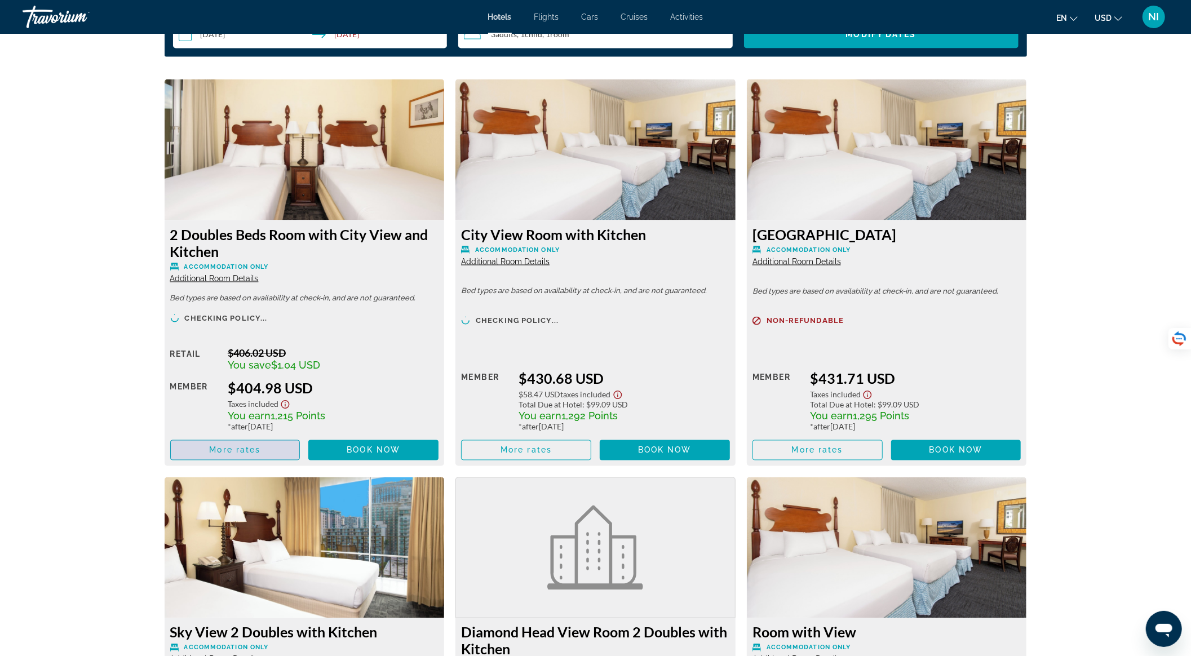
click at [254, 449] on span "More rates" at bounding box center [234, 450] width 51 height 9
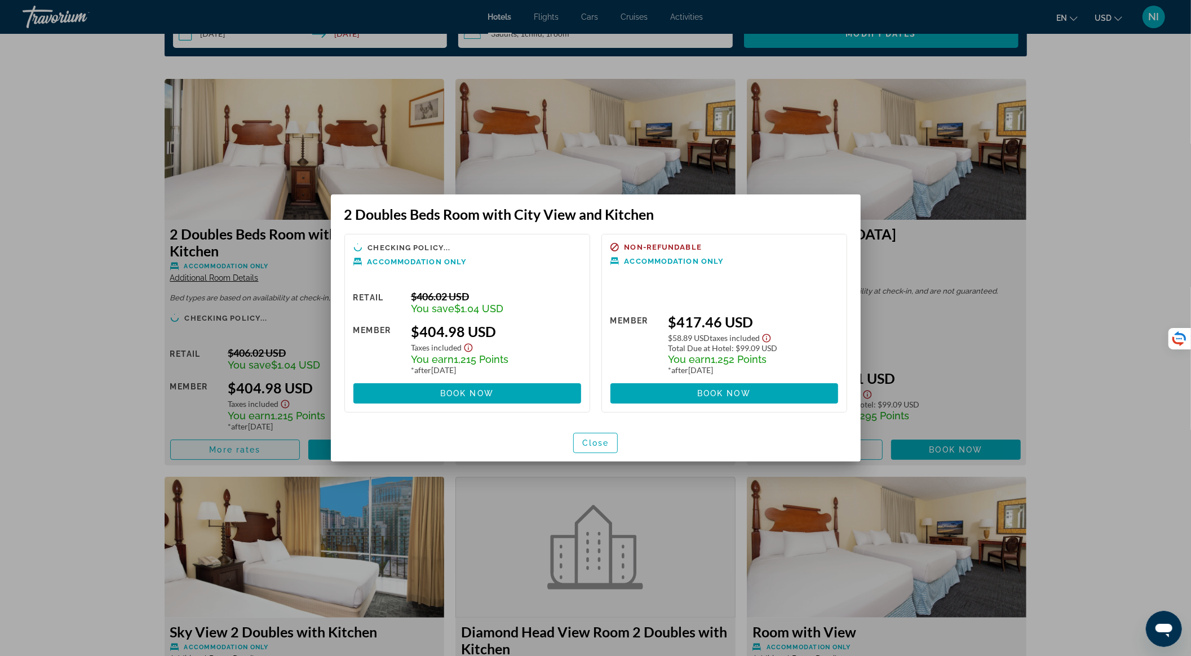
scroll to position [0, 0]
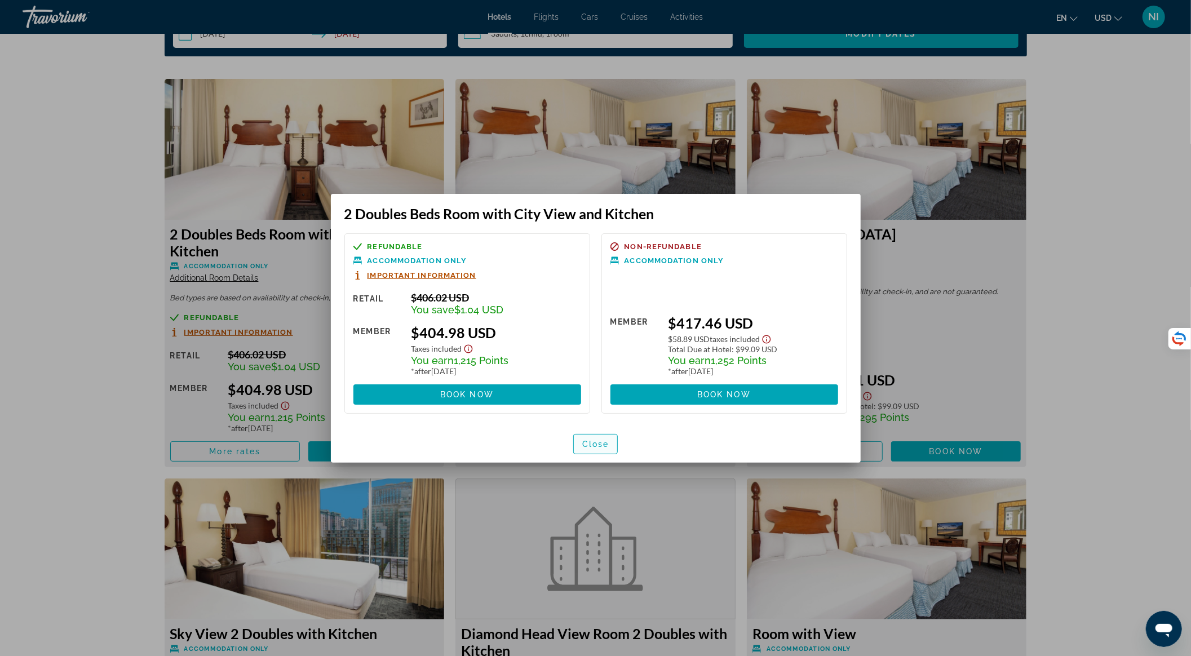
click at [588, 442] on span "Close" at bounding box center [595, 444] width 27 height 9
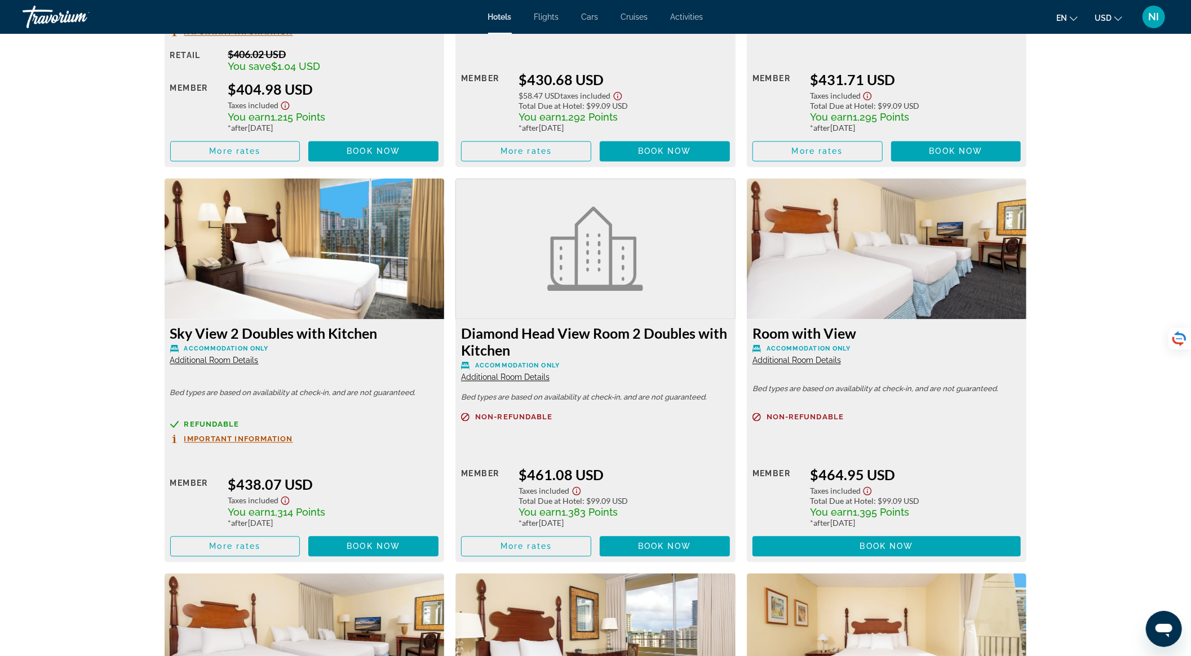
scroll to position [1428, 0]
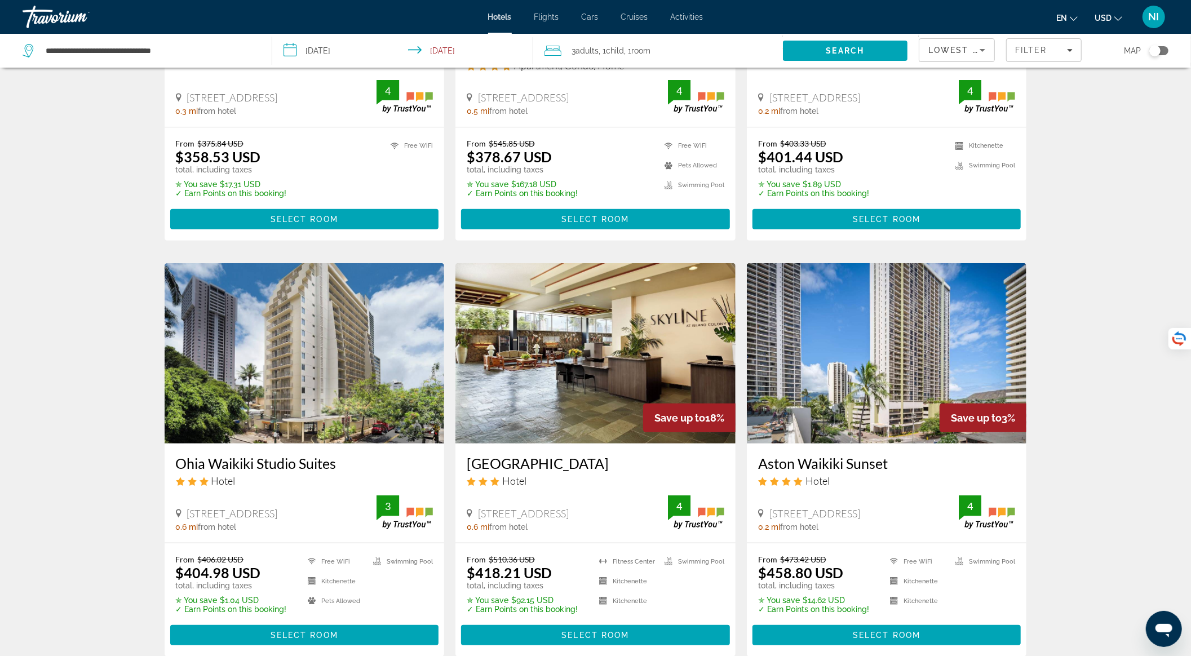
scroll to position [301, 0]
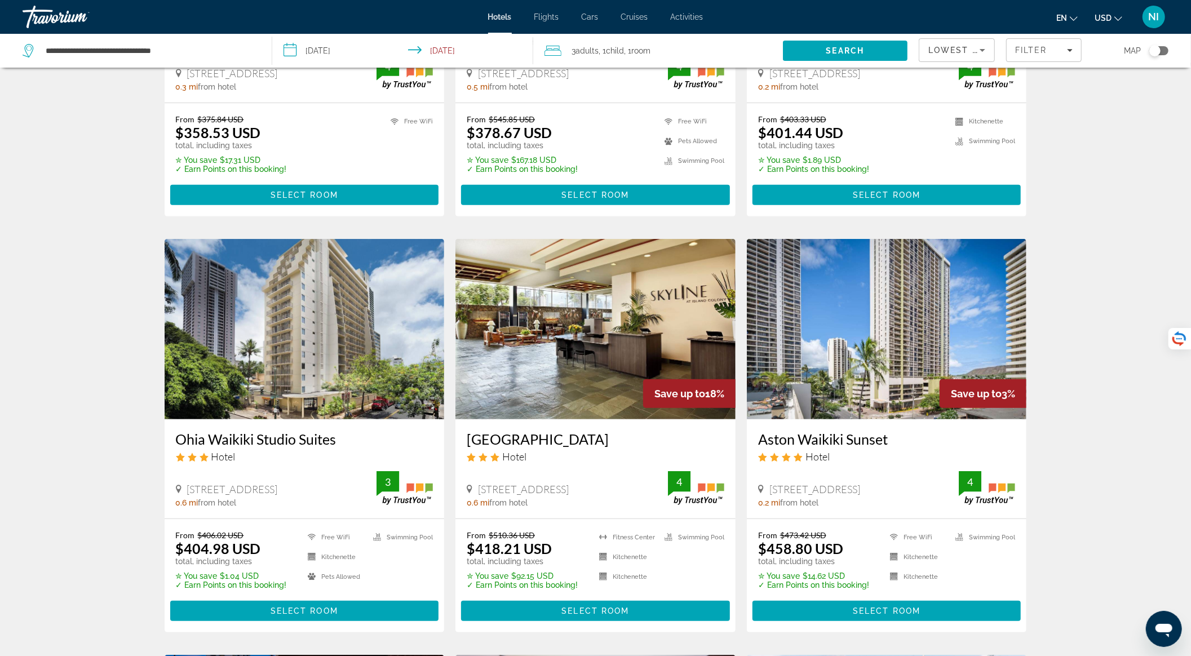
click at [885, 360] on img "Main content" at bounding box center [887, 329] width 280 height 180
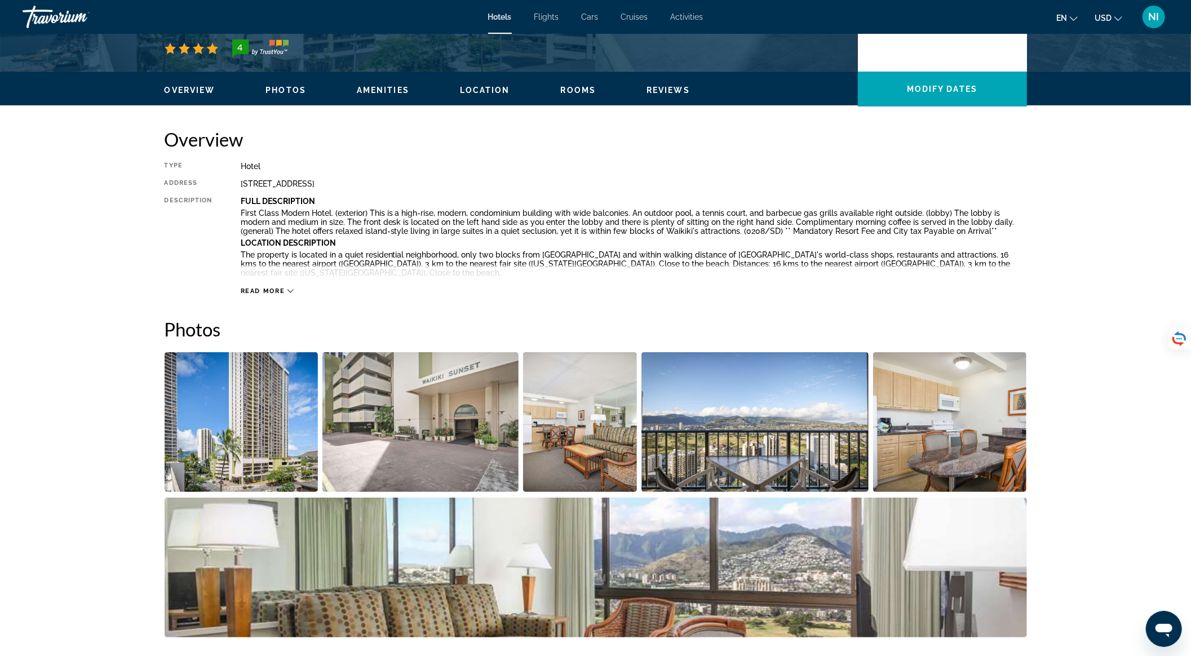
scroll to position [526, 0]
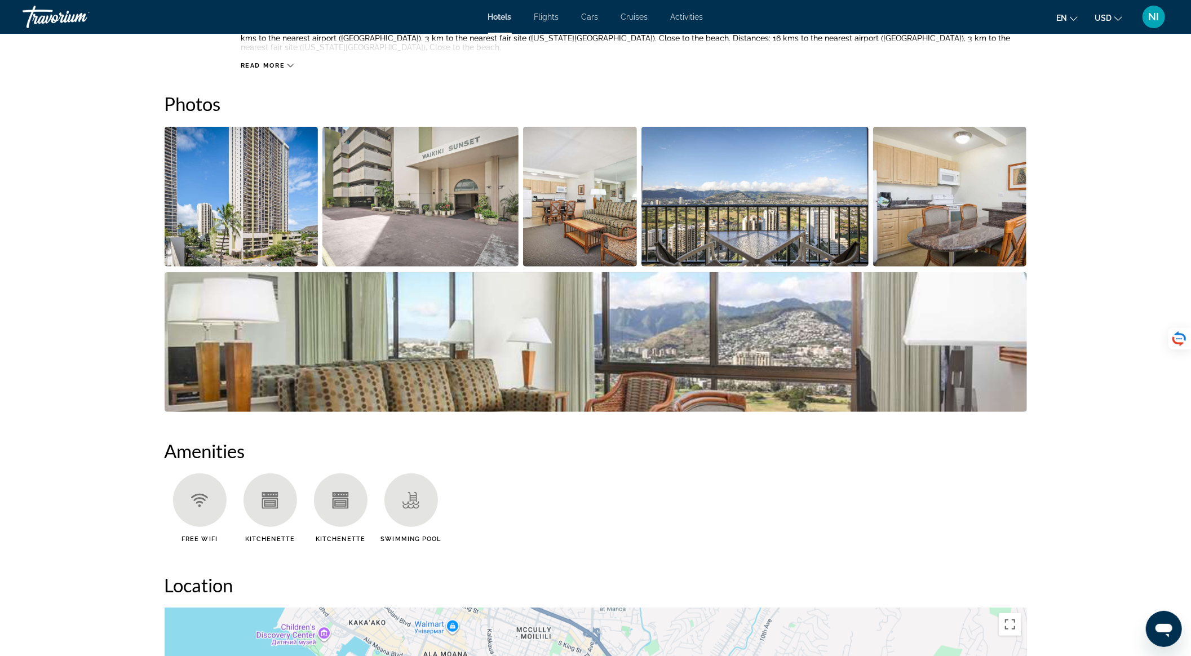
click at [917, 223] on img "Open full-screen image slider" at bounding box center [950, 197] width 154 height 140
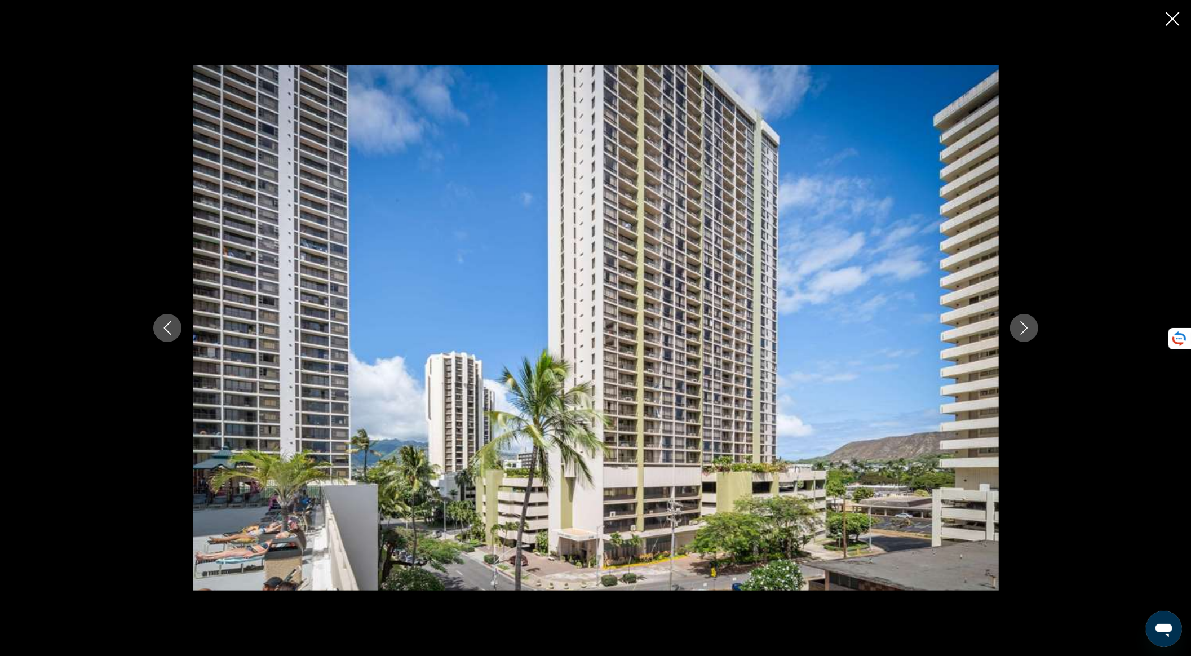
click at [1012, 320] on button "Next image" at bounding box center [1024, 328] width 28 height 28
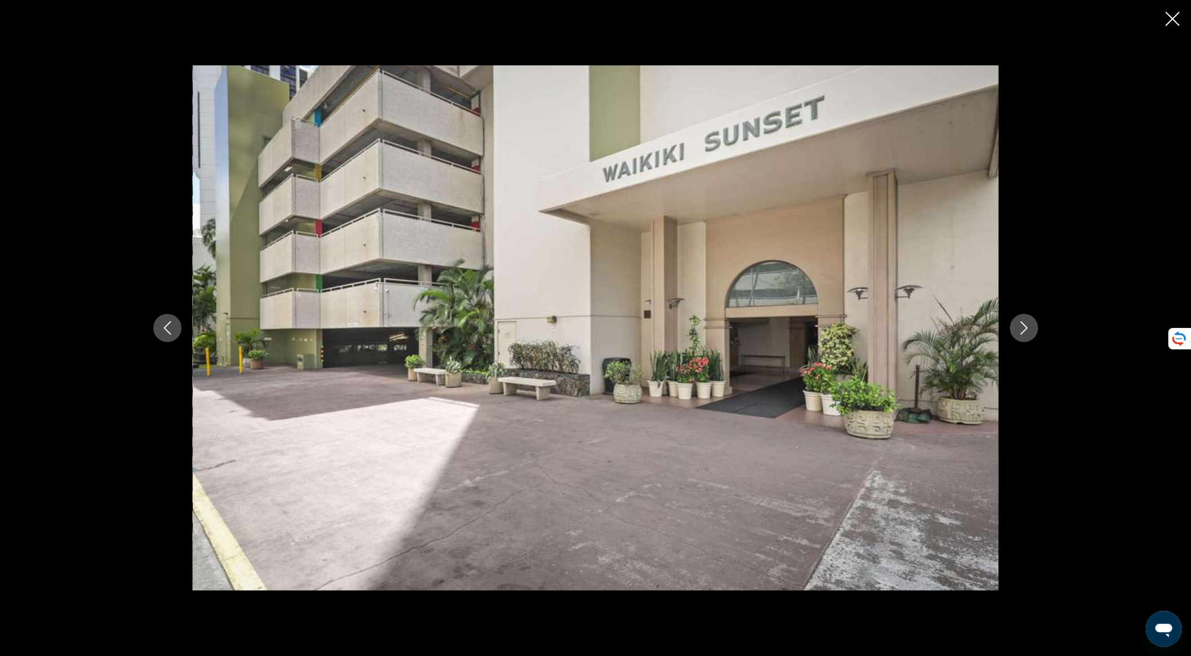
click at [1018, 322] on icon "Next image" at bounding box center [1025, 328] width 14 height 14
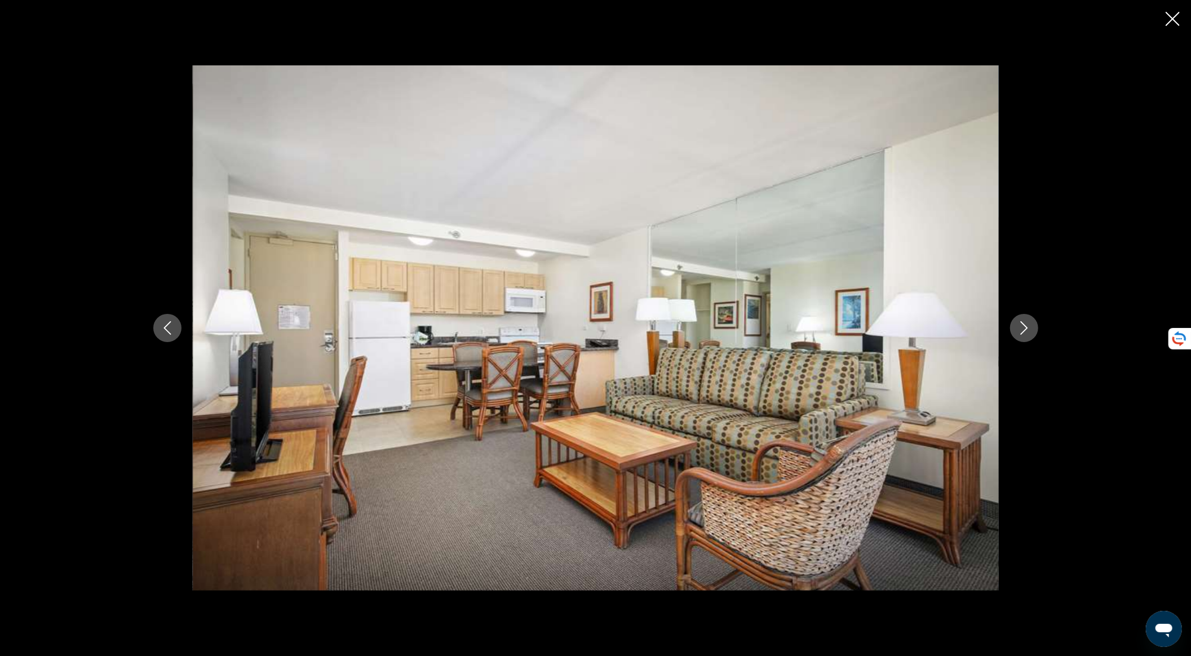
click at [1018, 322] on icon "Next image" at bounding box center [1025, 328] width 14 height 14
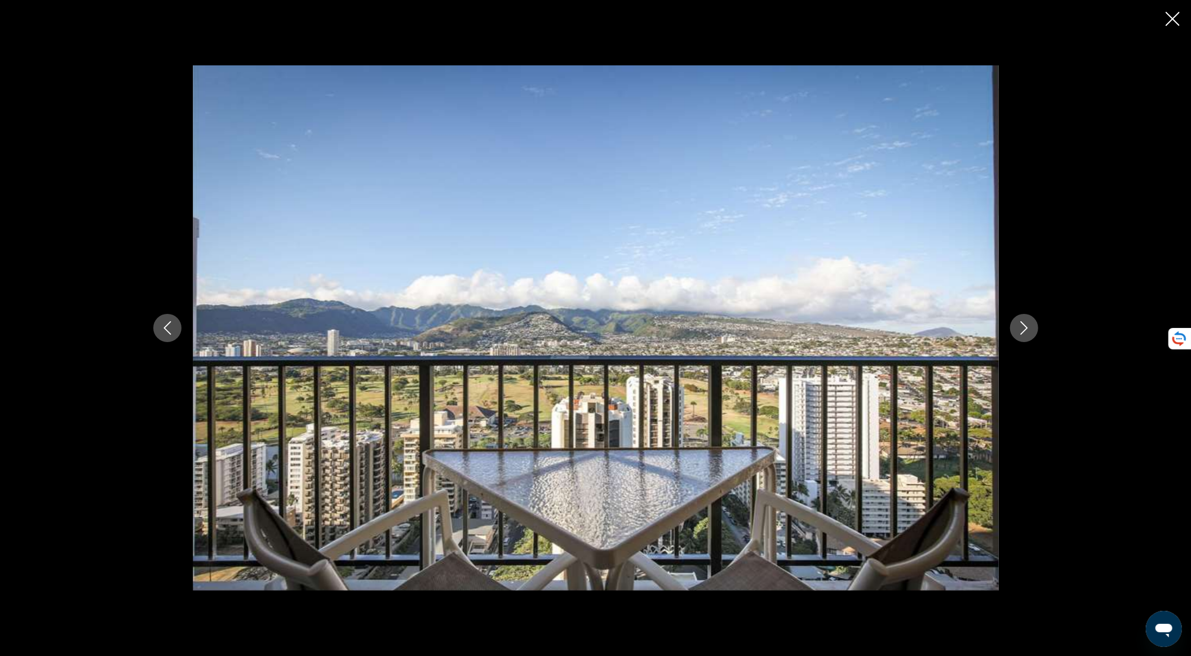
click at [1018, 322] on icon "Next image" at bounding box center [1025, 328] width 14 height 14
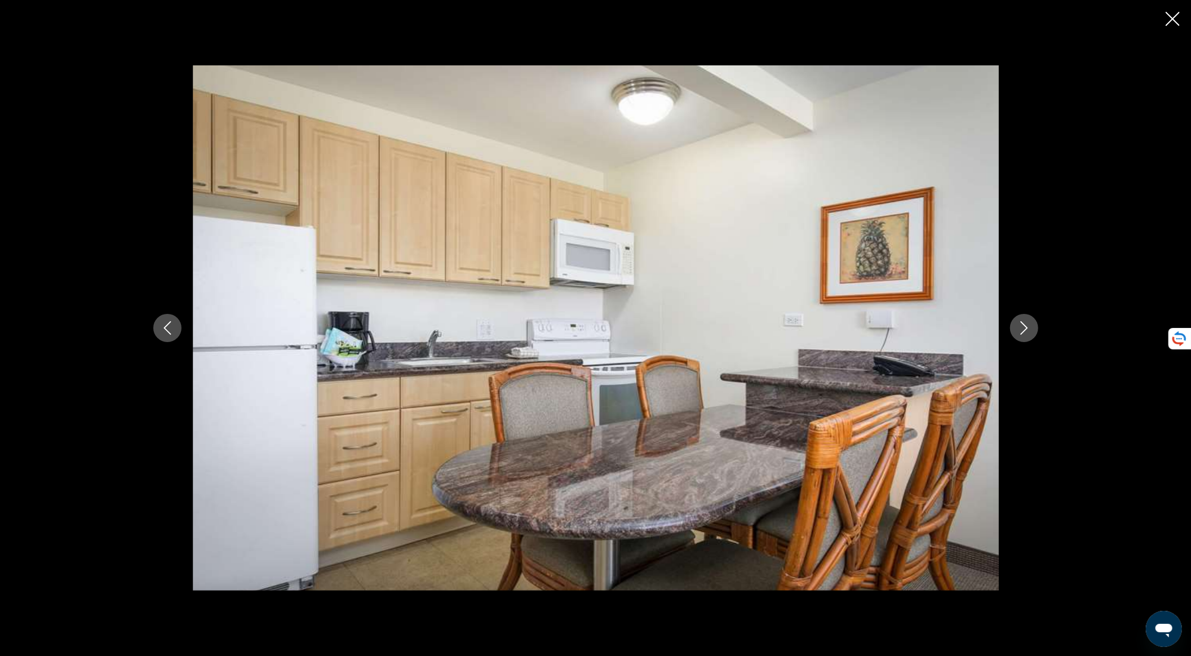
click at [1018, 322] on icon "Next image" at bounding box center [1025, 328] width 14 height 14
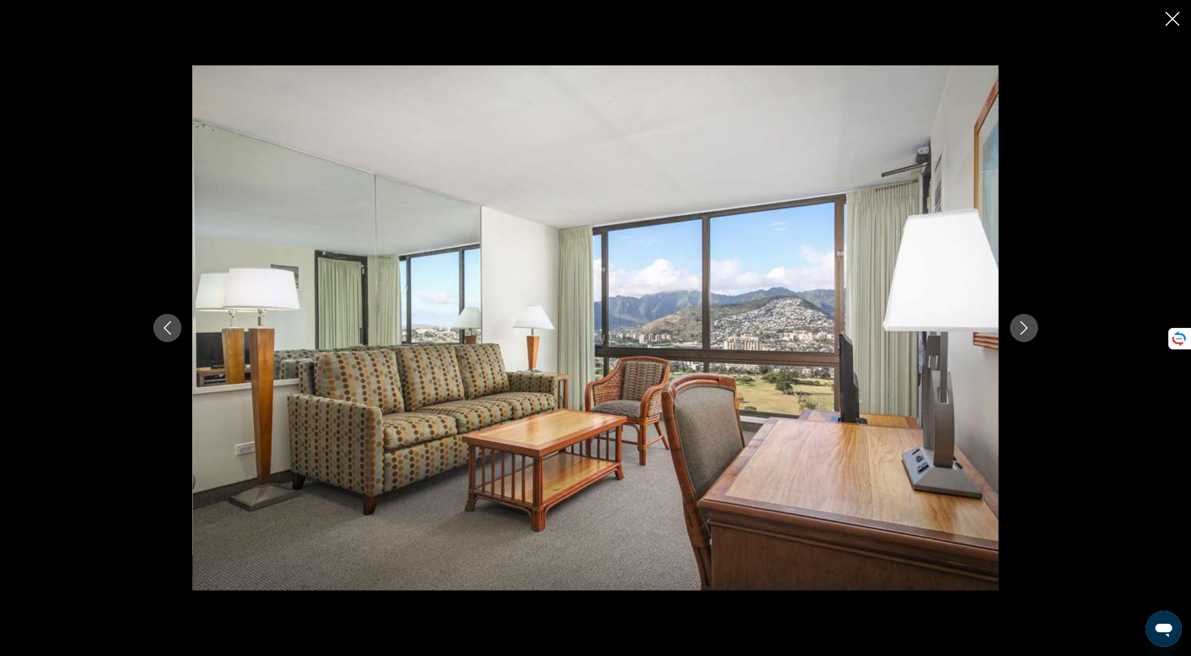
click at [1018, 322] on icon "Next image" at bounding box center [1025, 328] width 14 height 14
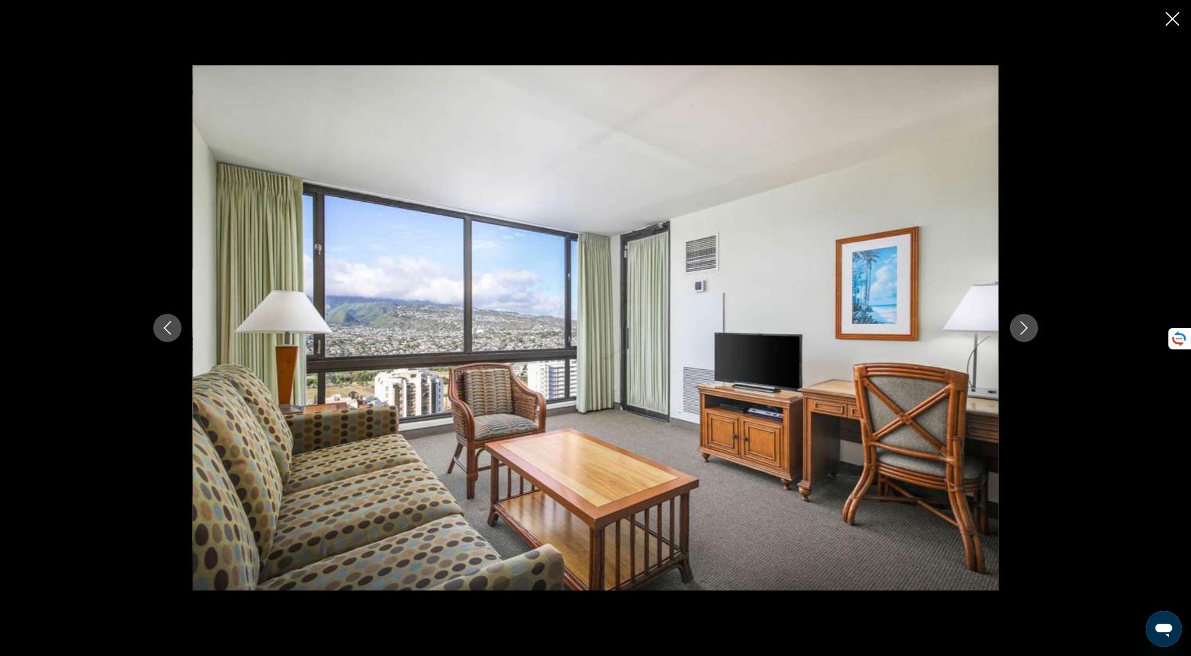
click at [1018, 322] on icon "Next image" at bounding box center [1025, 328] width 14 height 14
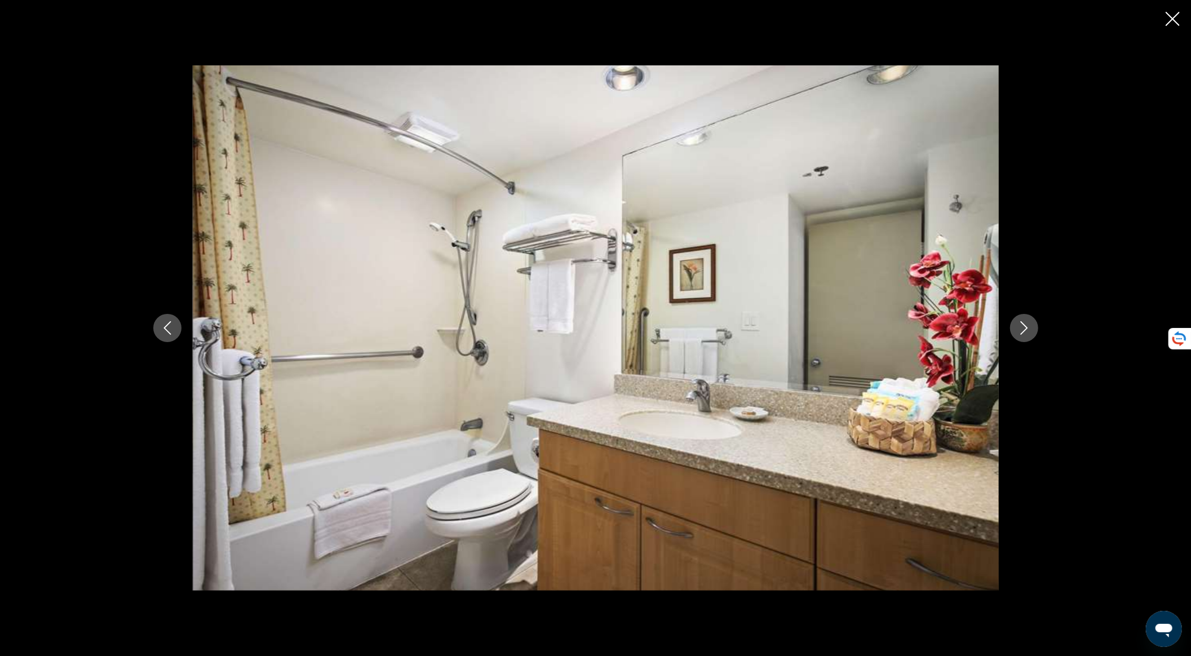
click at [1018, 322] on icon "Next image" at bounding box center [1025, 328] width 14 height 14
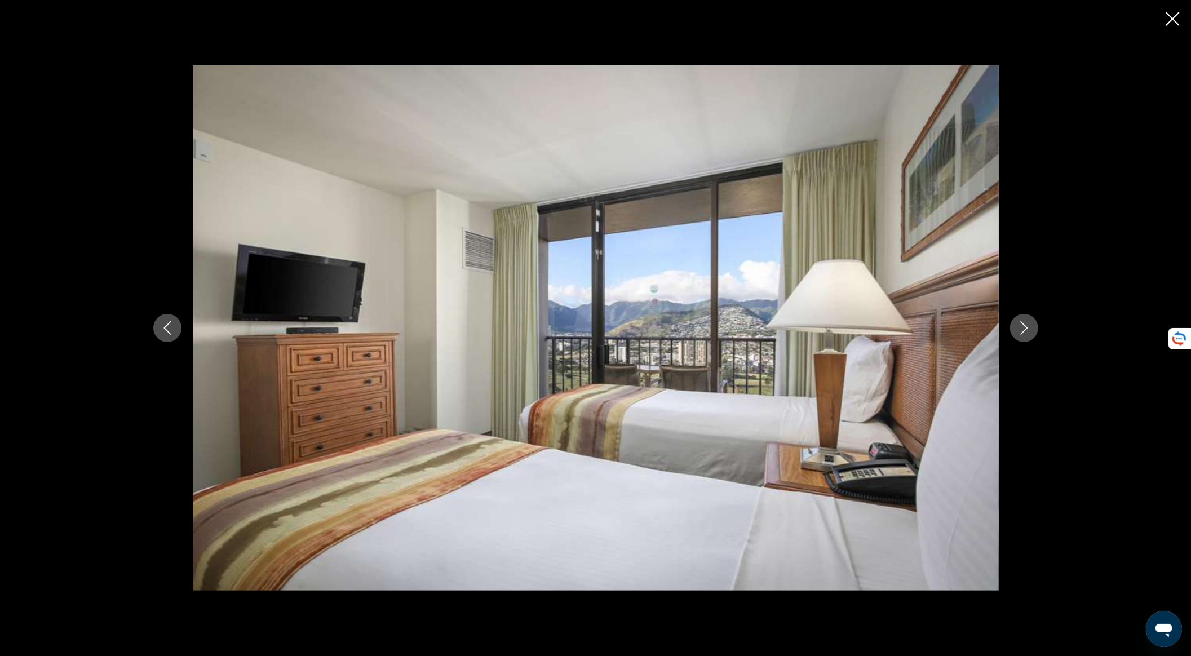
click at [1167, 20] on icon "Close slideshow" at bounding box center [1173, 19] width 14 height 14
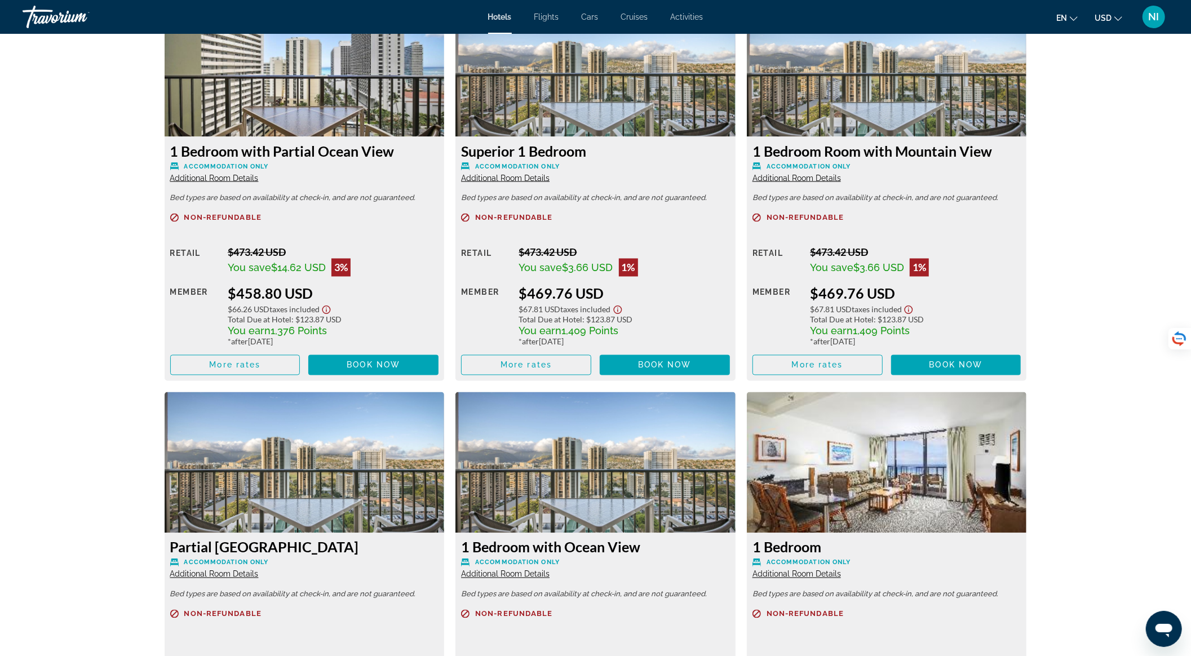
scroll to position [1826, 0]
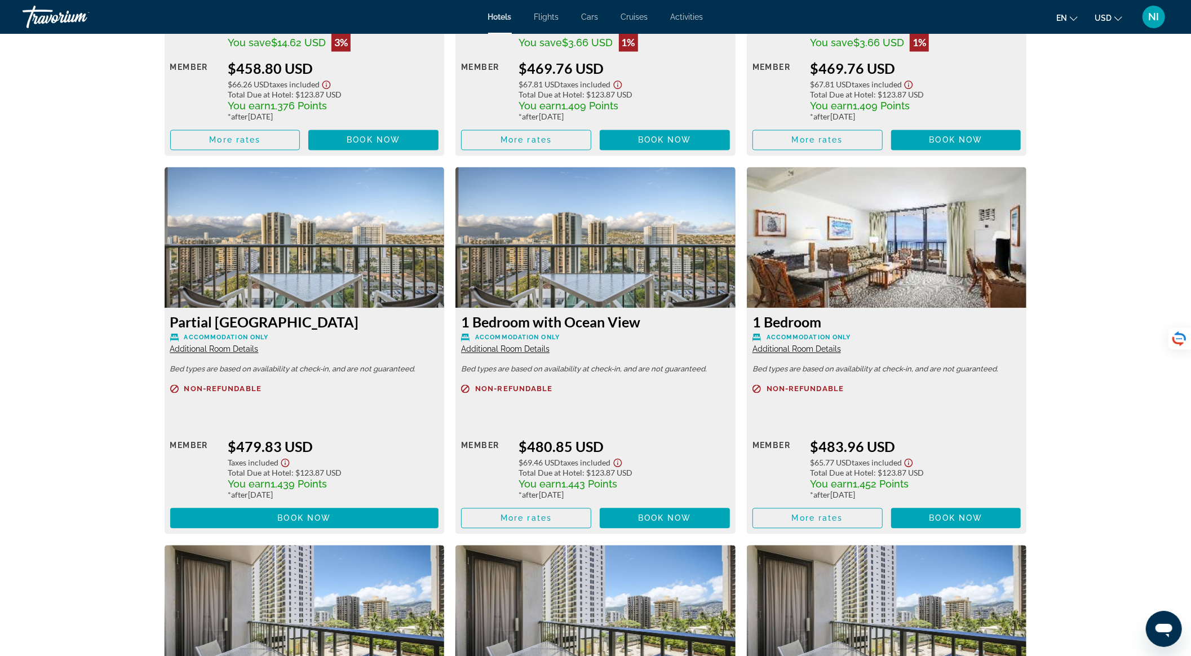
click at [245, 348] on span "Additional Room Details" at bounding box center [214, 349] width 89 height 9
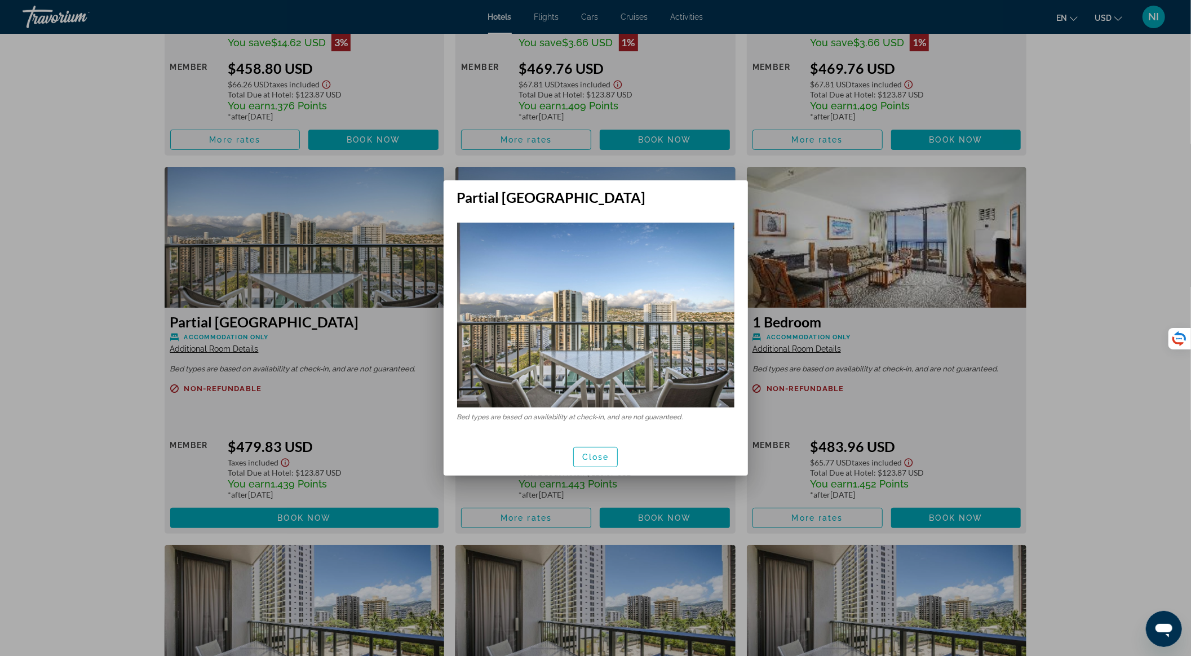
scroll to position [0, 0]
click at [584, 462] on span "button" at bounding box center [596, 457] width 44 height 27
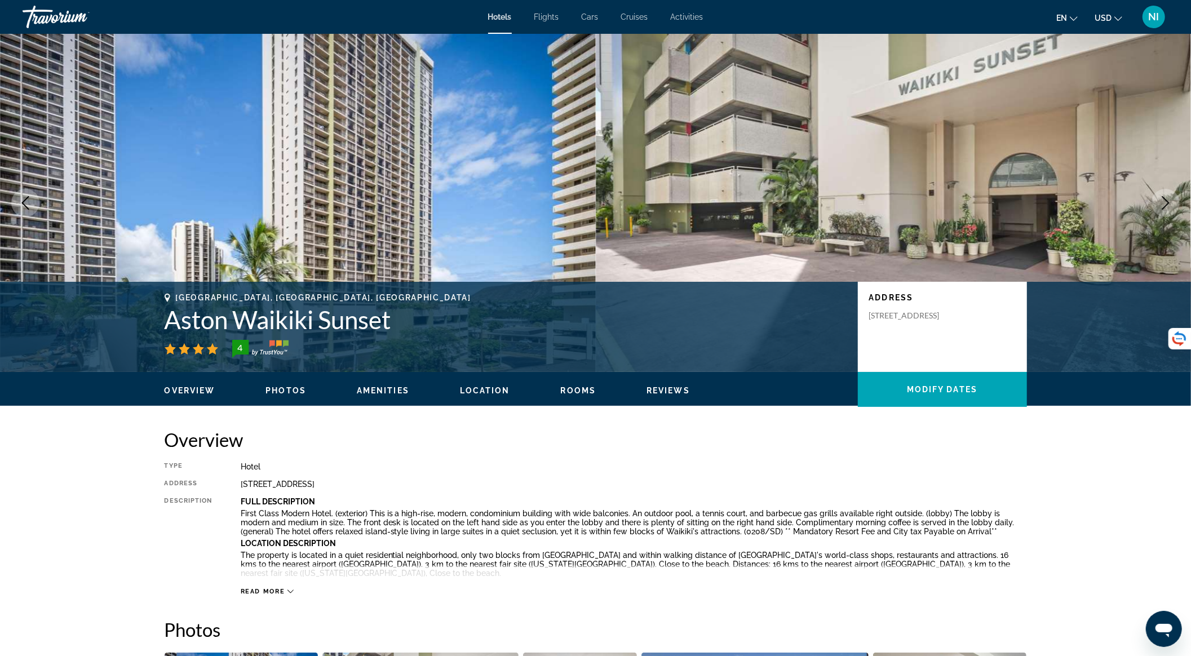
scroll to position [1826, 0]
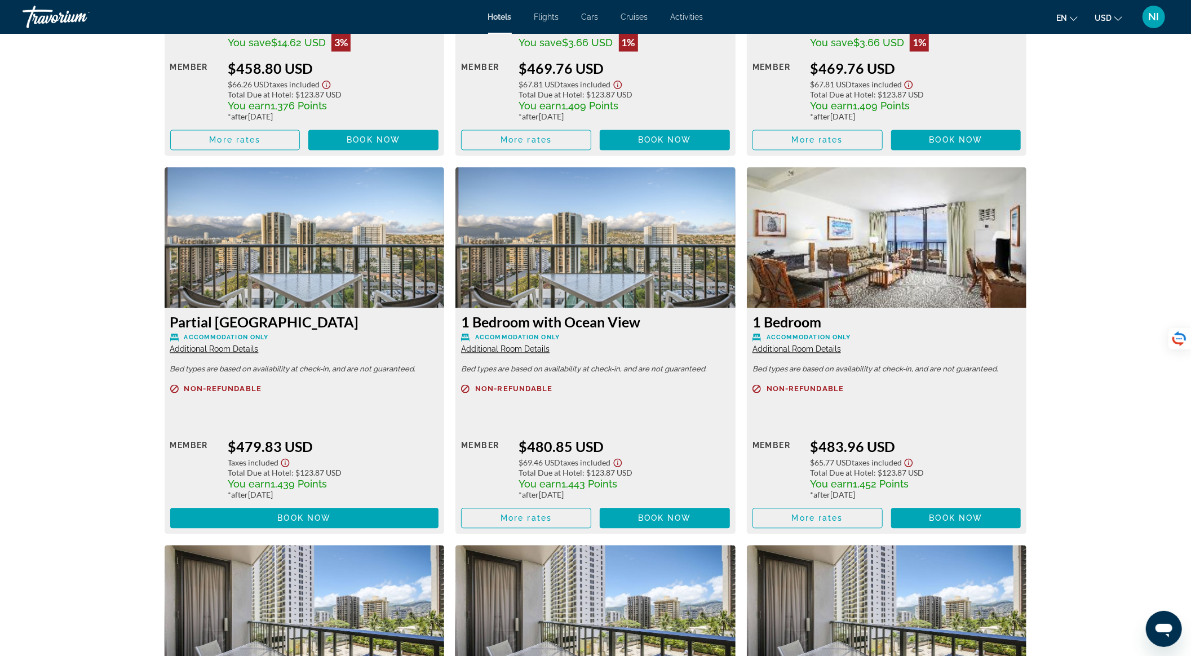
click at [529, 350] on span "Additional Room Details" at bounding box center [505, 349] width 89 height 9
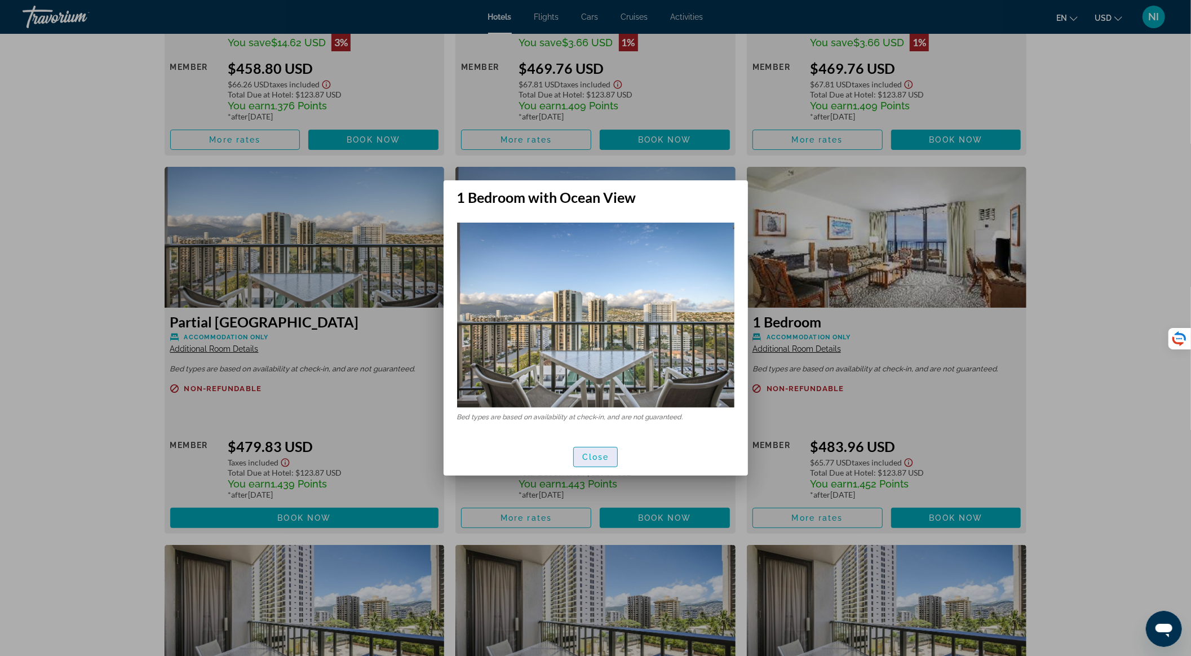
click at [590, 453] on span "Close" at bounding box center [595, 457] width 27 height 9
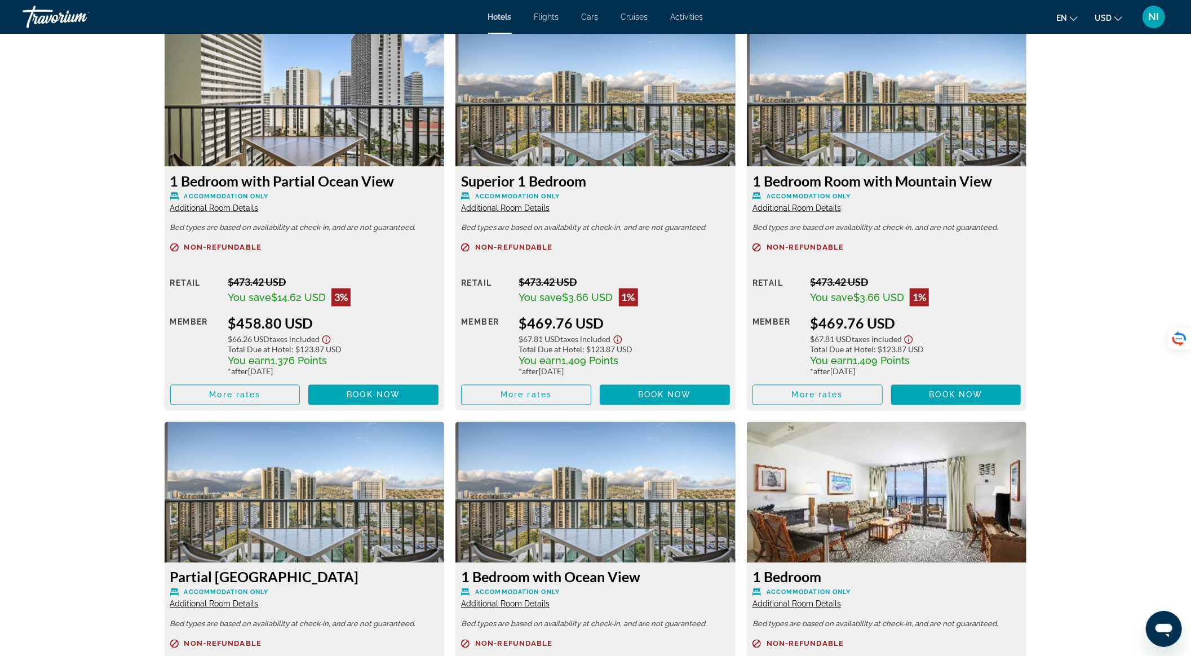
scroll to position [1525, 0]
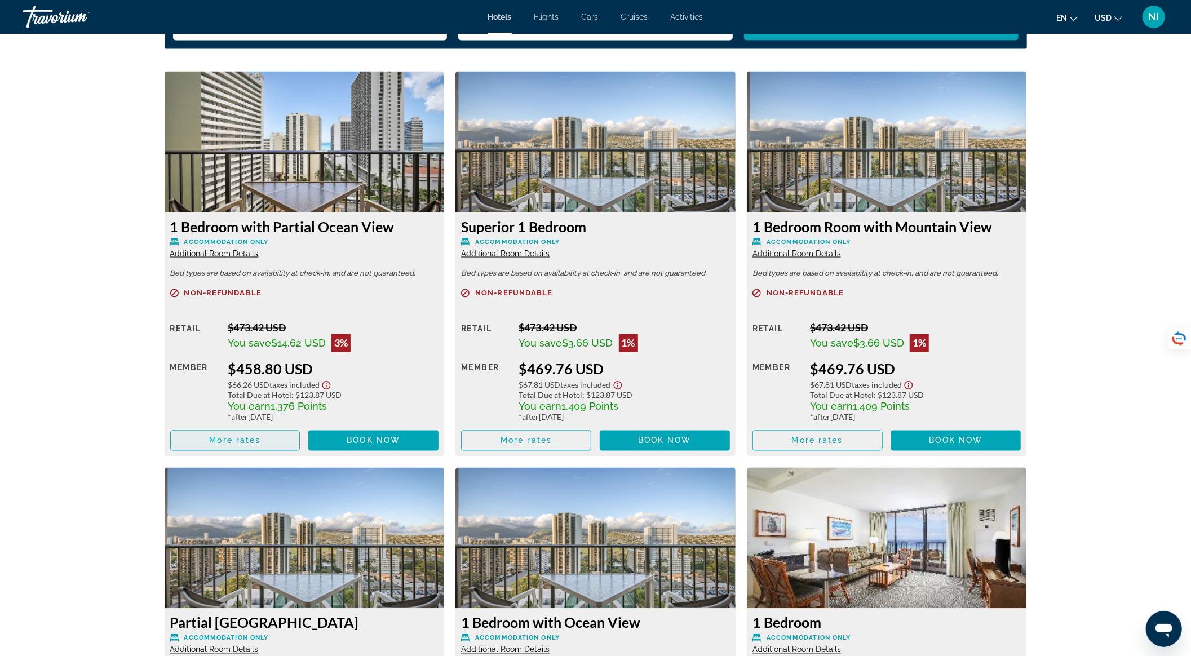
click at [270, 435] on span "Main content" at bounding box center [235, 440] width 129 height 27
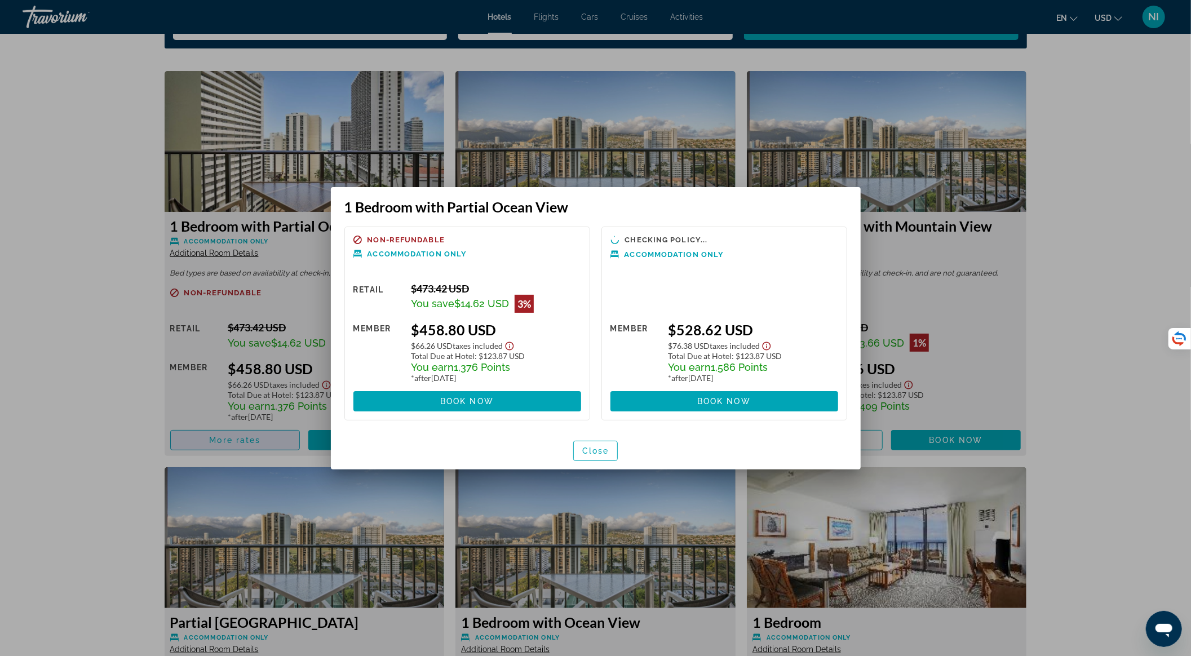
scroll to position [0, 0]
click at [602, 458] on span "button" at bounding box center [596, 451] width 44 height 27
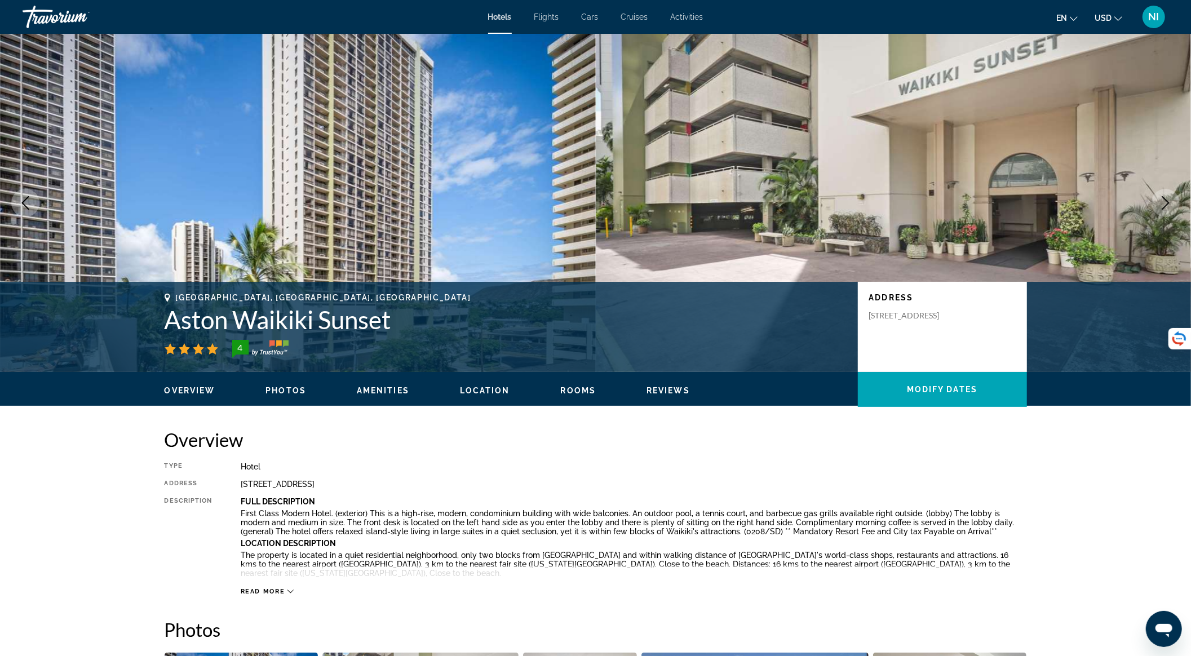
scroll to position [1525, 0]
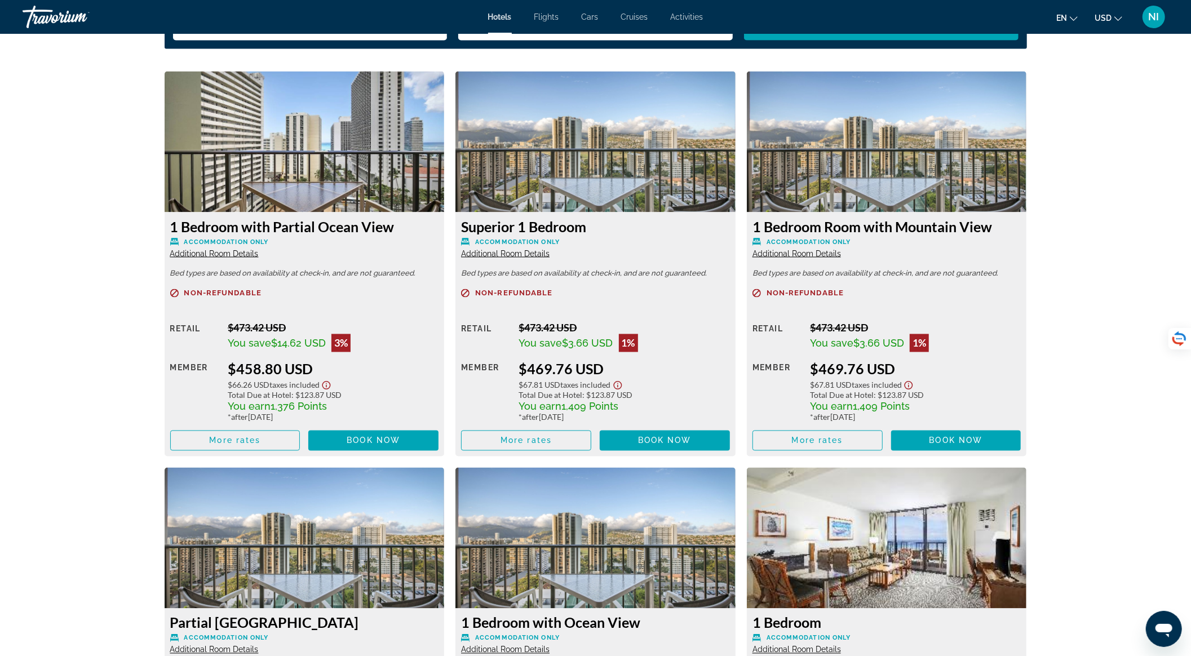
click at [210, 261] on div "1 Bedroom with Partial Ocean View Accommodation Only Additional Room Details Be…" at bounding box center [305, 335] width 280 height 244
click at [210, 257] on span "Additional Room Details" at bounding box center [214, 253] width 89 height 9
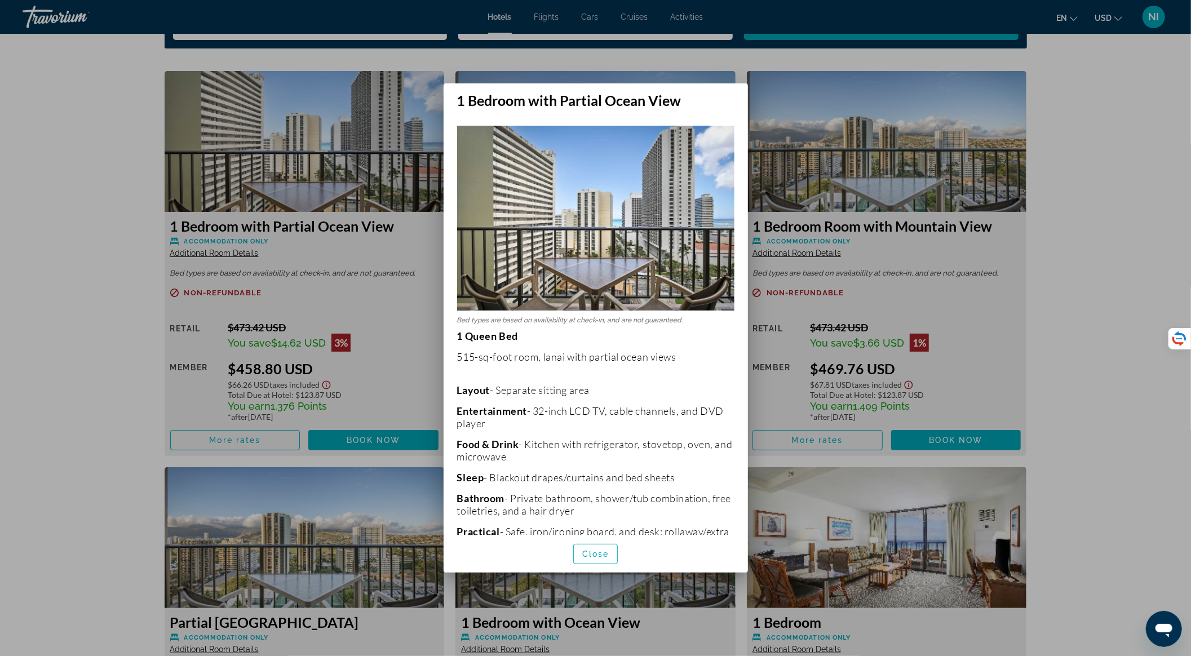
scroll to position [0, 0]
click at [595, 559] on span "button" at bounding box center [596, 554] width 44 height 27
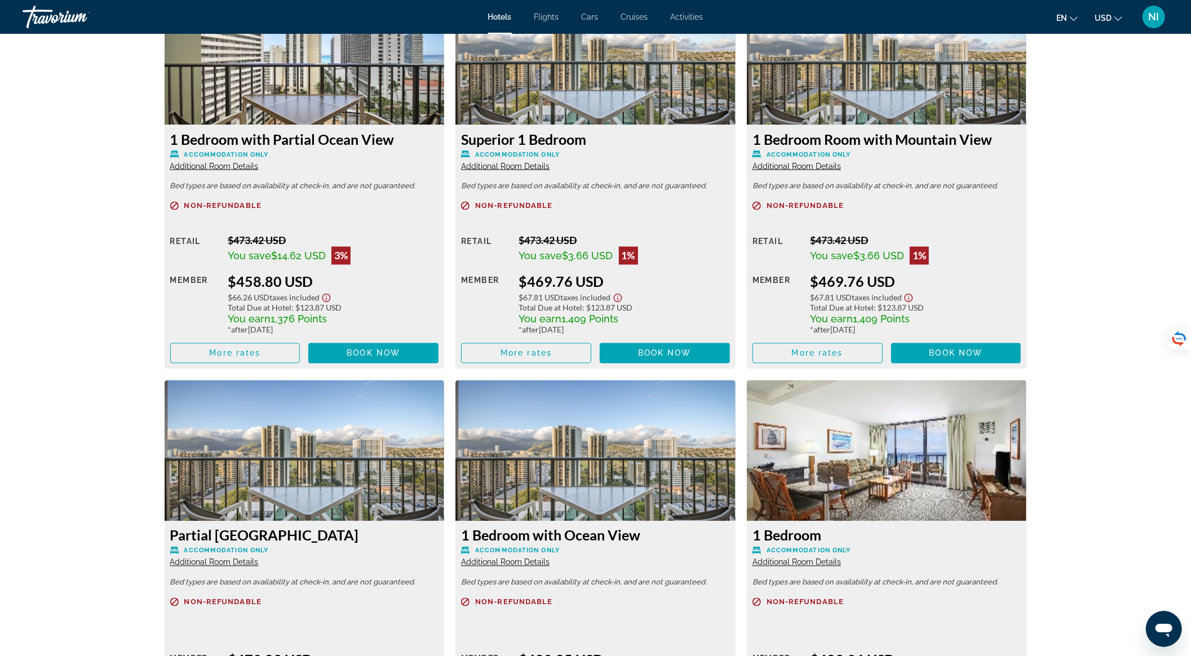
scroll to position [1901, 0]
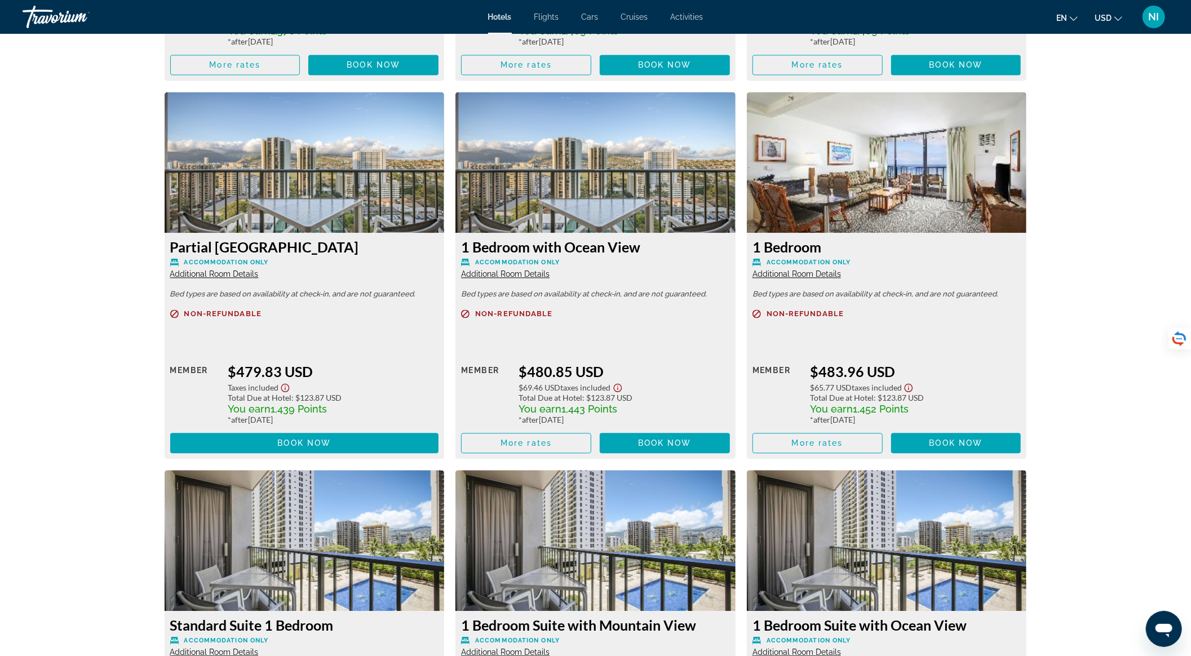
click at [232, 273] on span "Additional Room Details" at bounding box center [214, 274] width 89 height 9
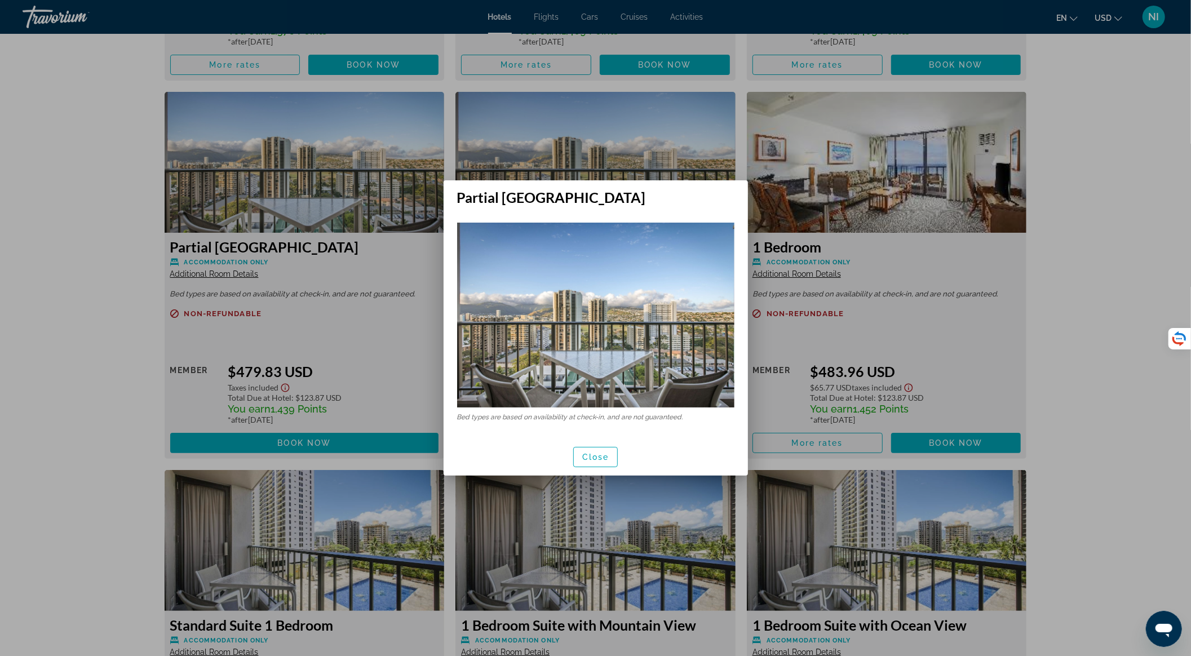
scroll to position [0, 0]
click at [593, 454] on span "Close" at bounding box center [595, 457] width 27 height 9
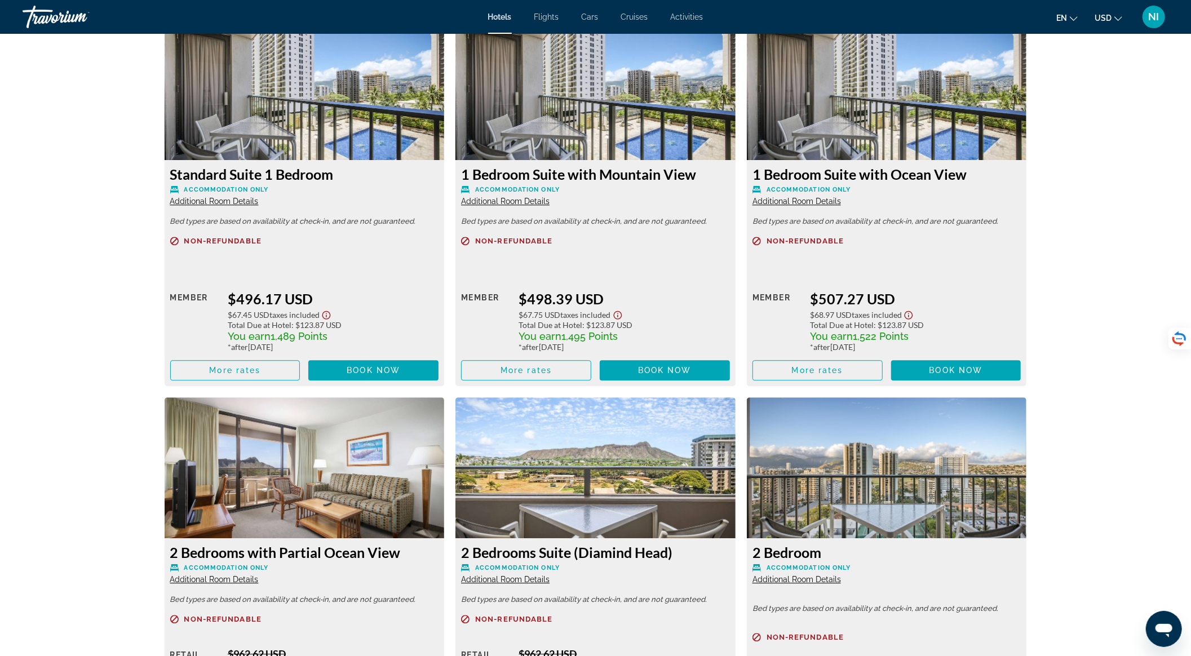
scroll to position [2502, 0]
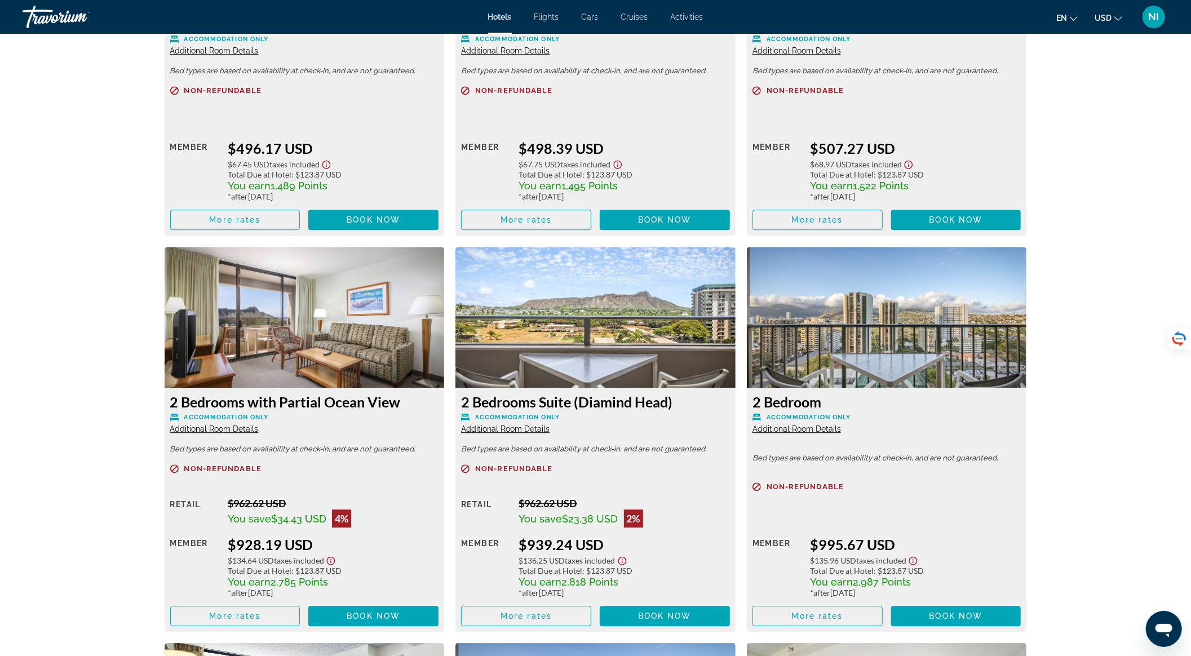
click at [247, 431] on span "Additional Room Details" at bounding box center [214, 429] width 89 height 9
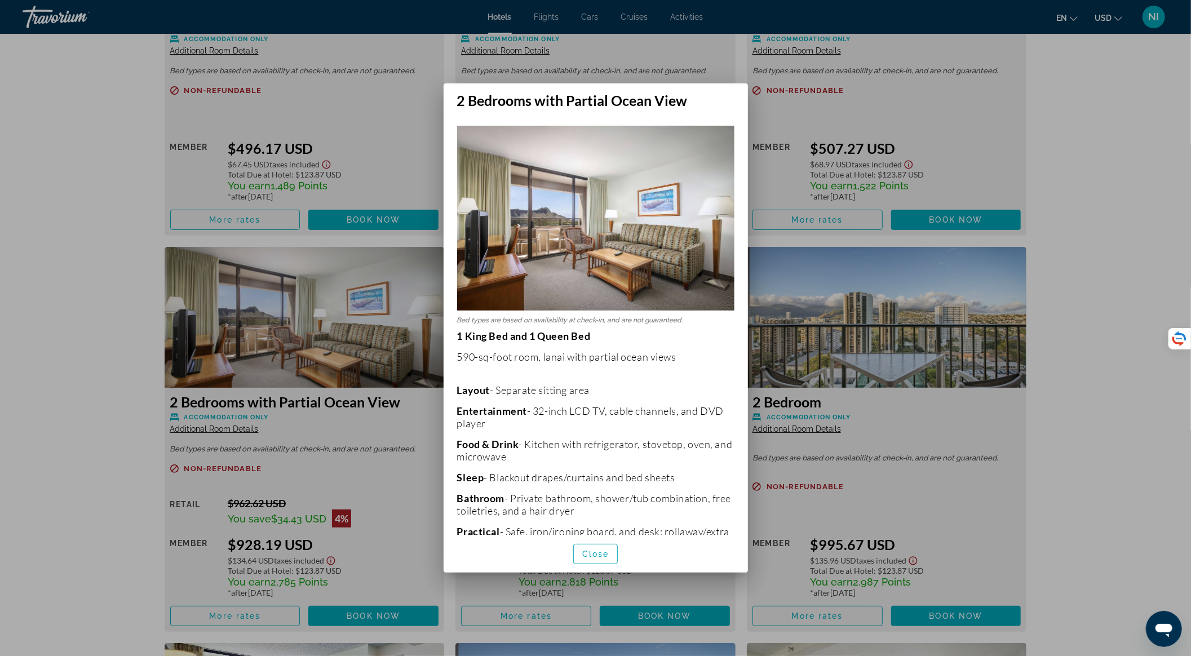
scroll to position [0, 0]
click at [602, 553] on span "Close" at bounding box center [595, 554] width 27 height 9
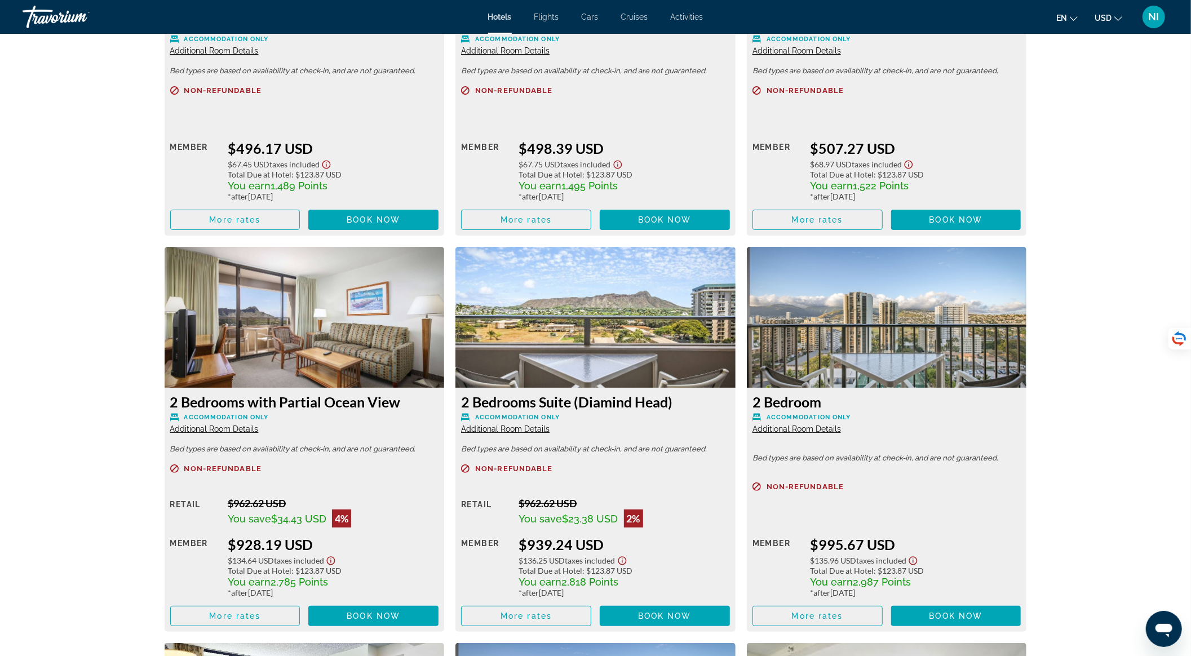
scroll to position [2502, 0]
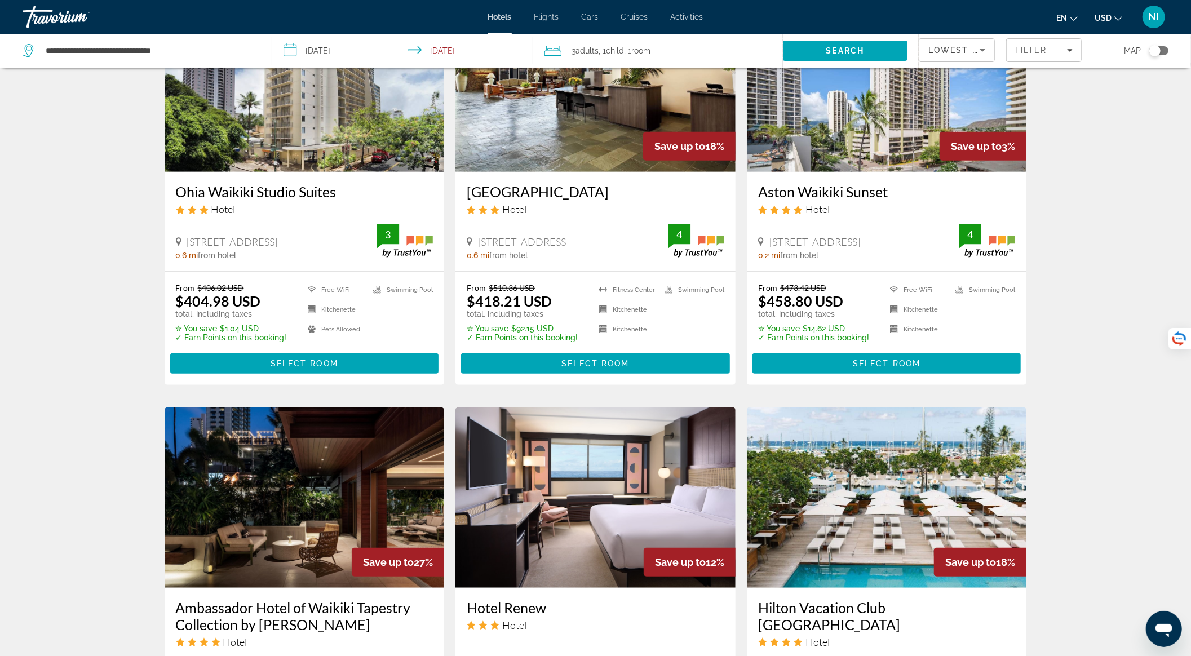
scroll to position [677, 0]
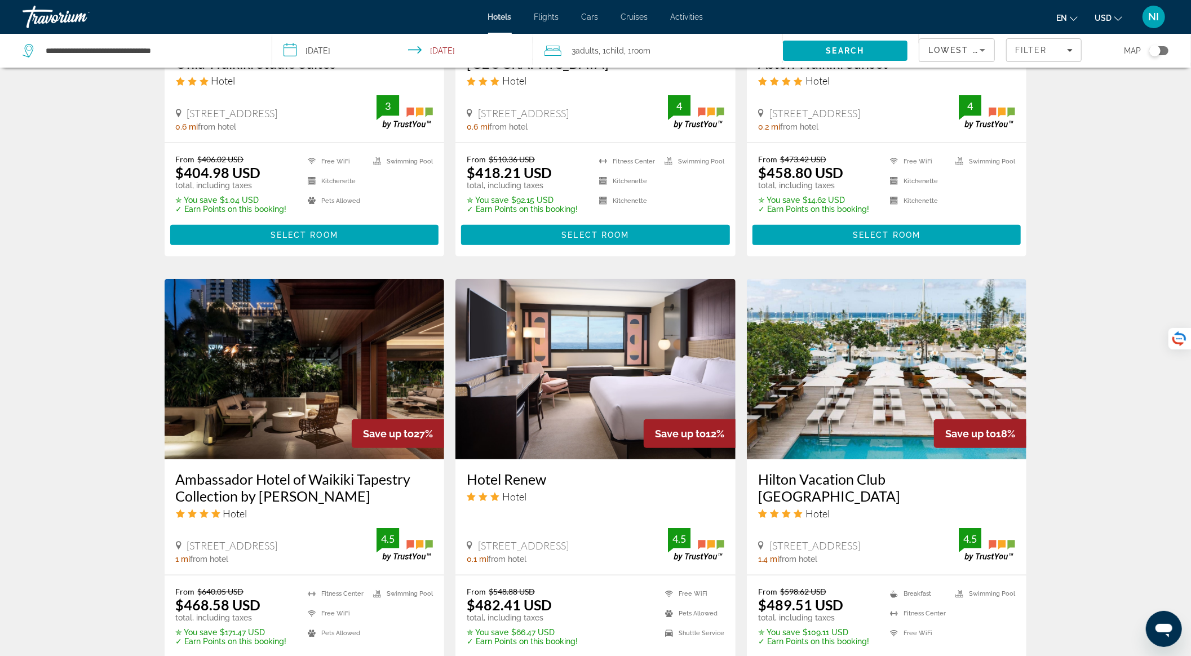
click at [326, 365] on img "Main content" at bounding box center [305, 369] width 280 height 180
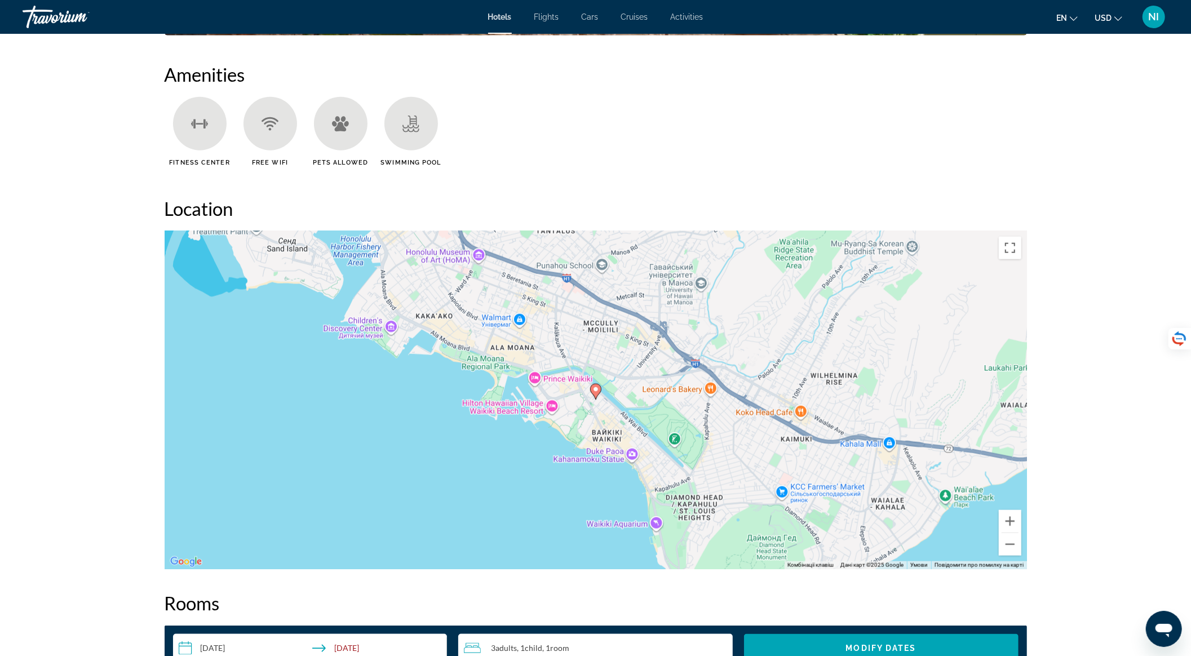
scroll to position [1278, 0]
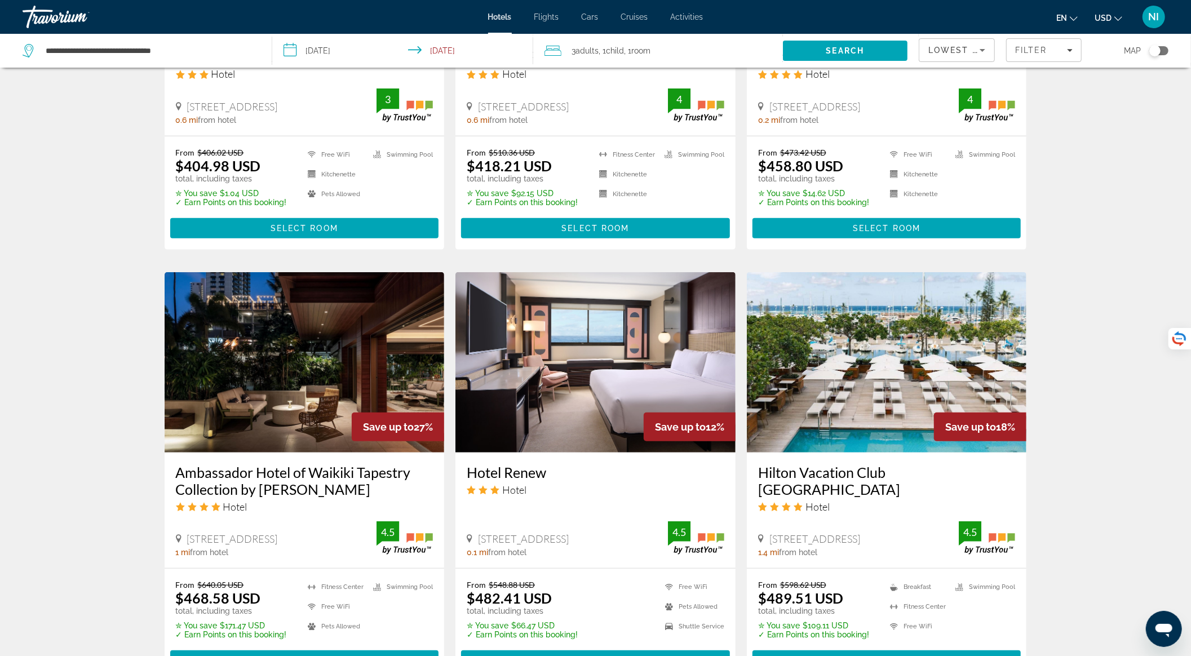
scroll to position [752, 0]
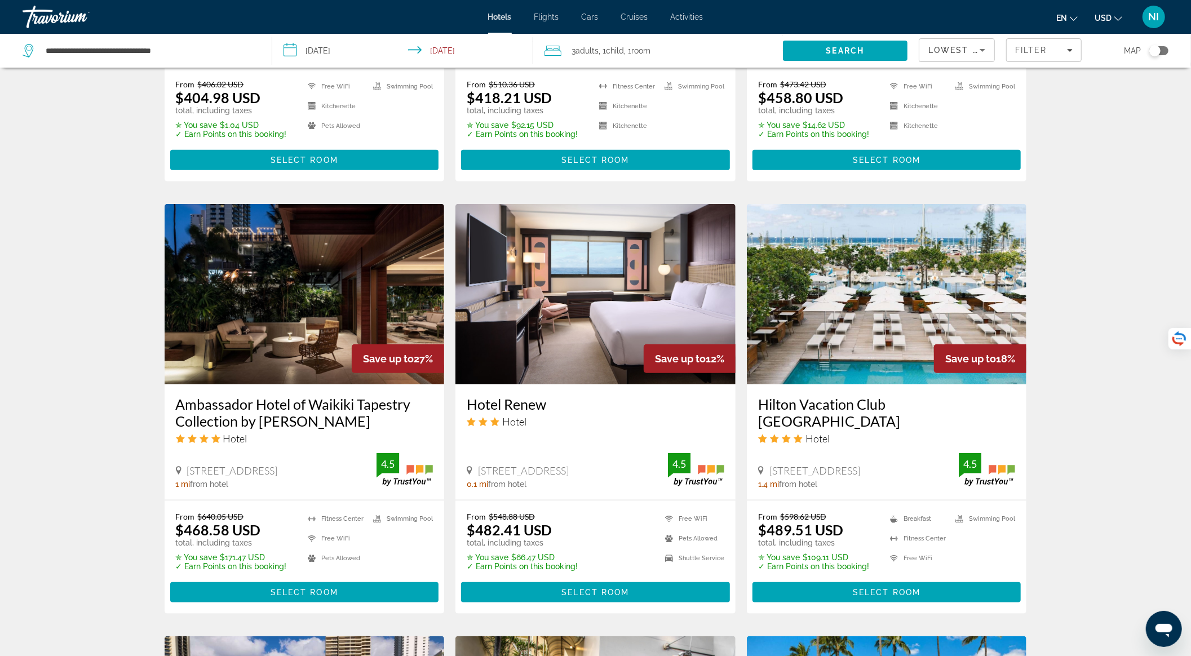
click at [901, 302] on img "Main content" at bounding box center [887, 294] width 280 height 180
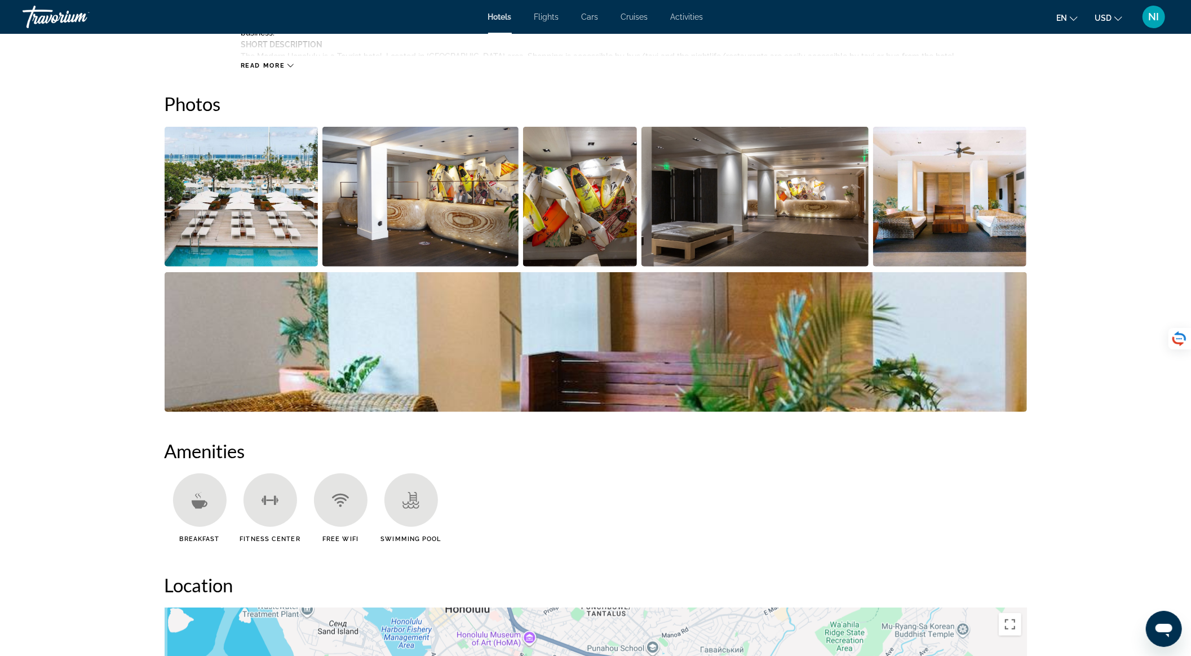
scroll to position [827, 0]
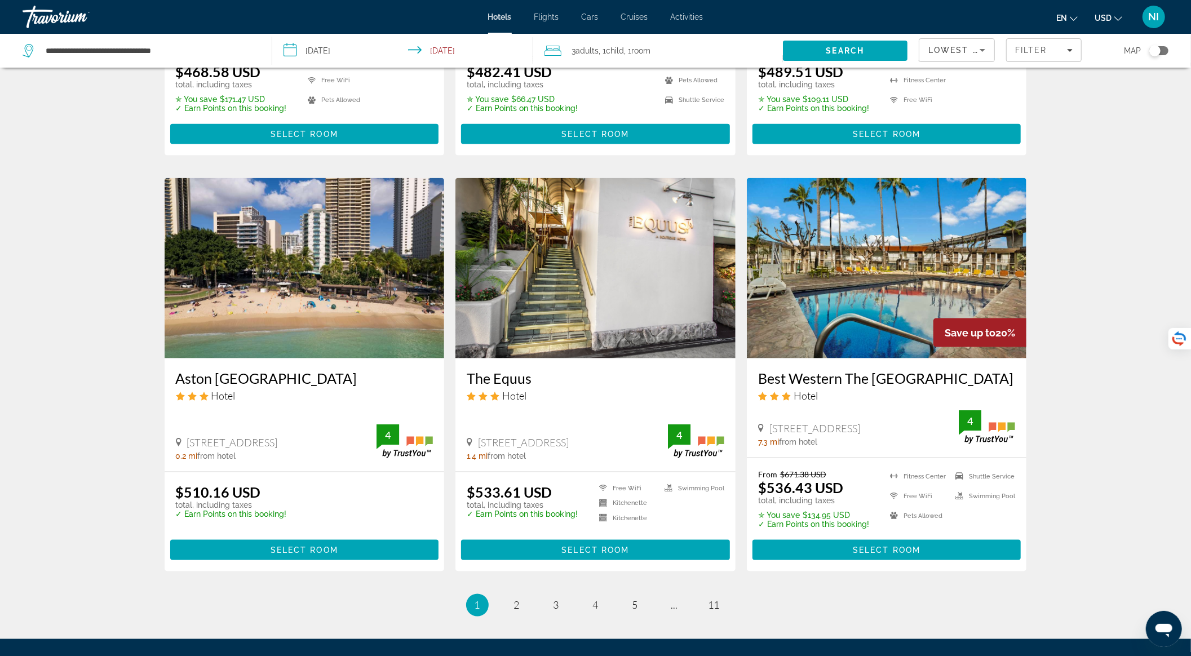
scroll to position [1330, 0]
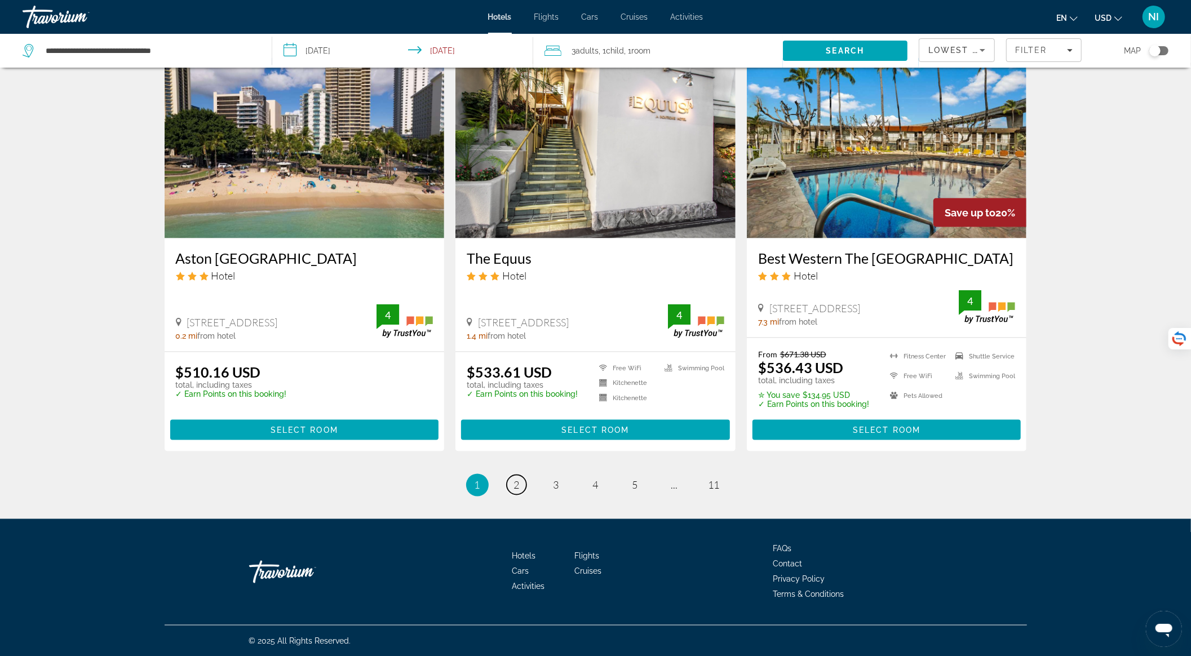
click at [520, 490] on link "page 2" at bounding box center [517, 485] width 20 height 20
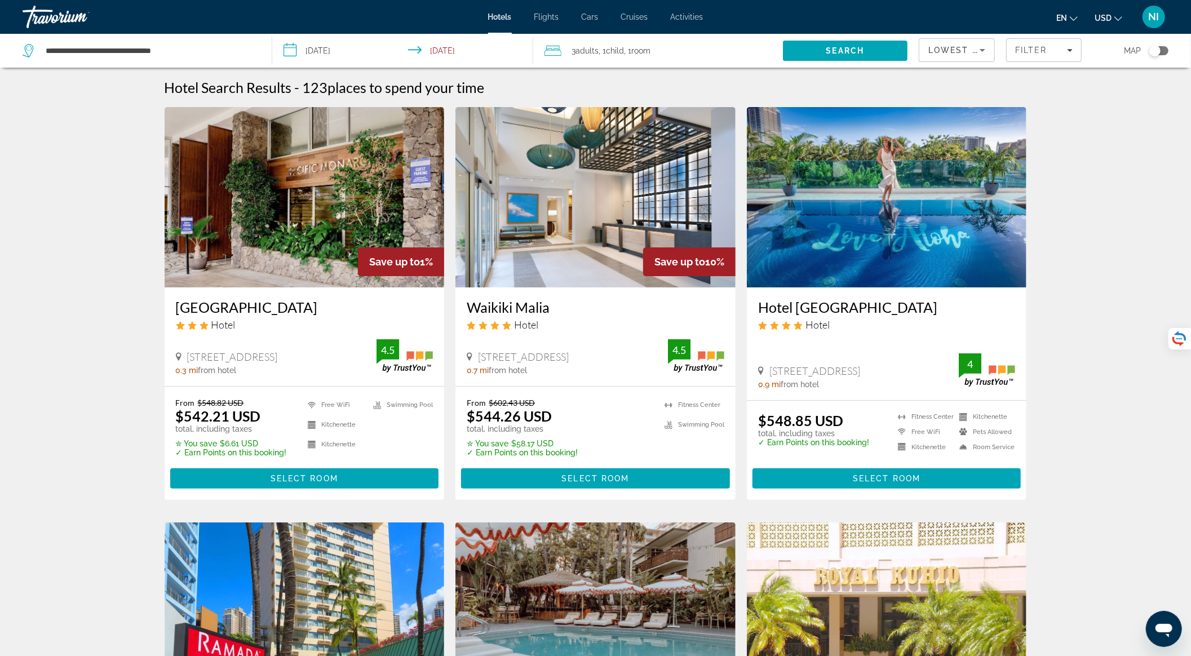
click at [935, 224] on img "Main content" at bounding box center [887, 197] width 280 height 180
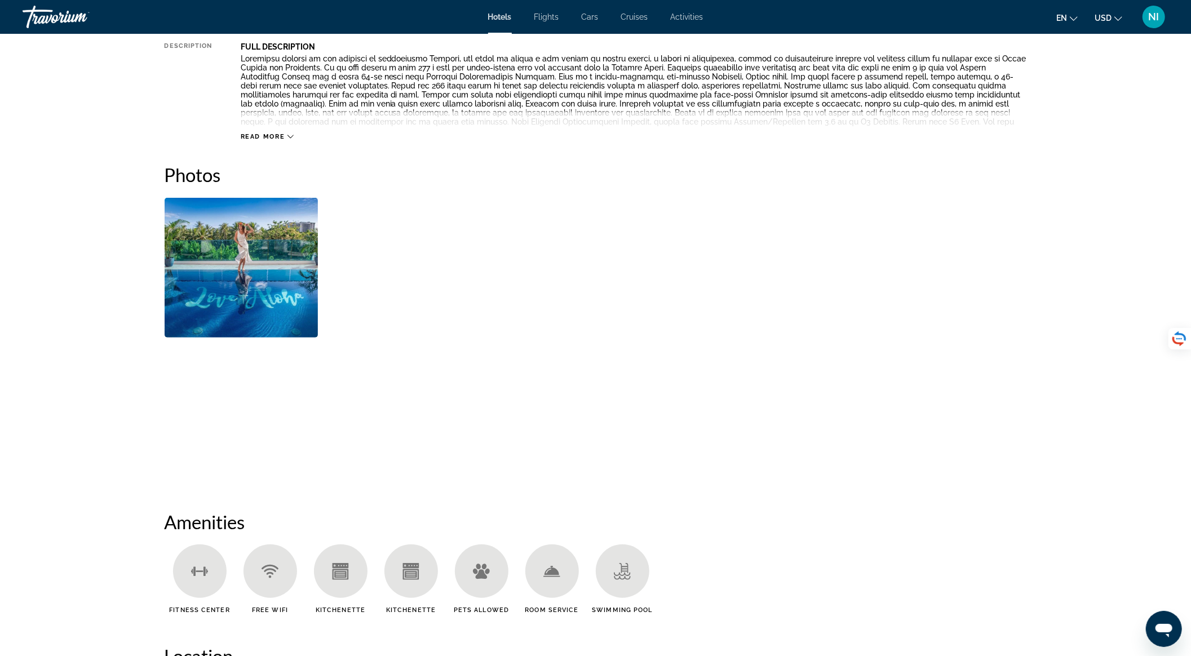
scroll to position [526, 0]
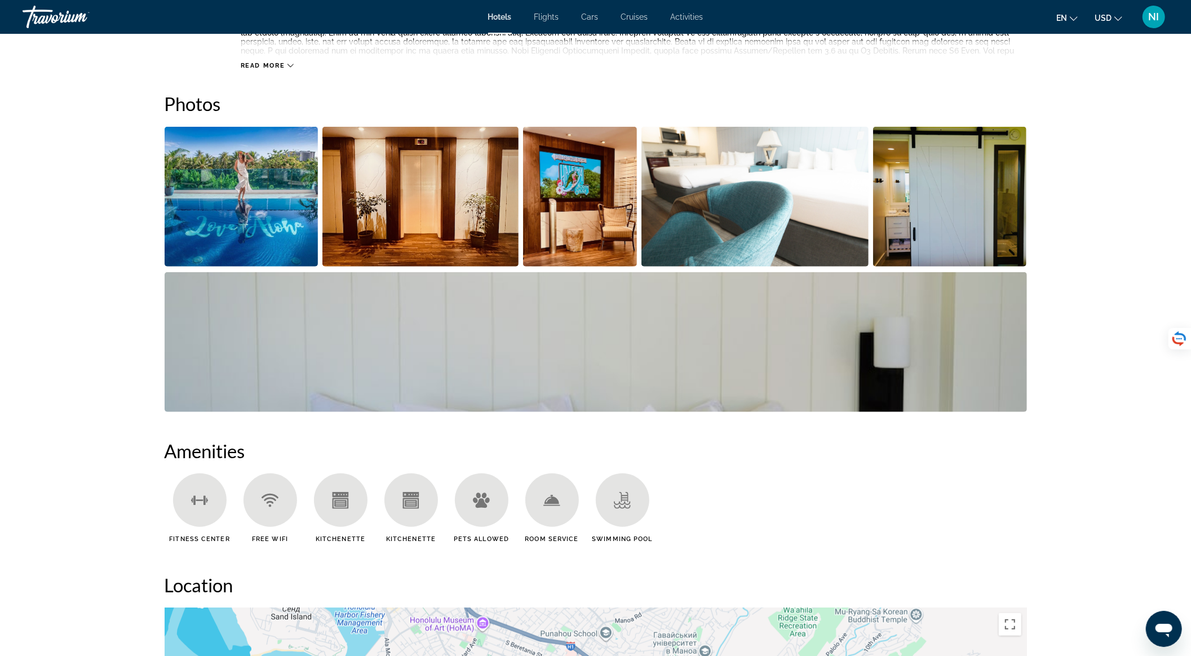
click at [279, 224] on img "Open full-screen image slider" at bounding box center [242, 197] width 154 height 140
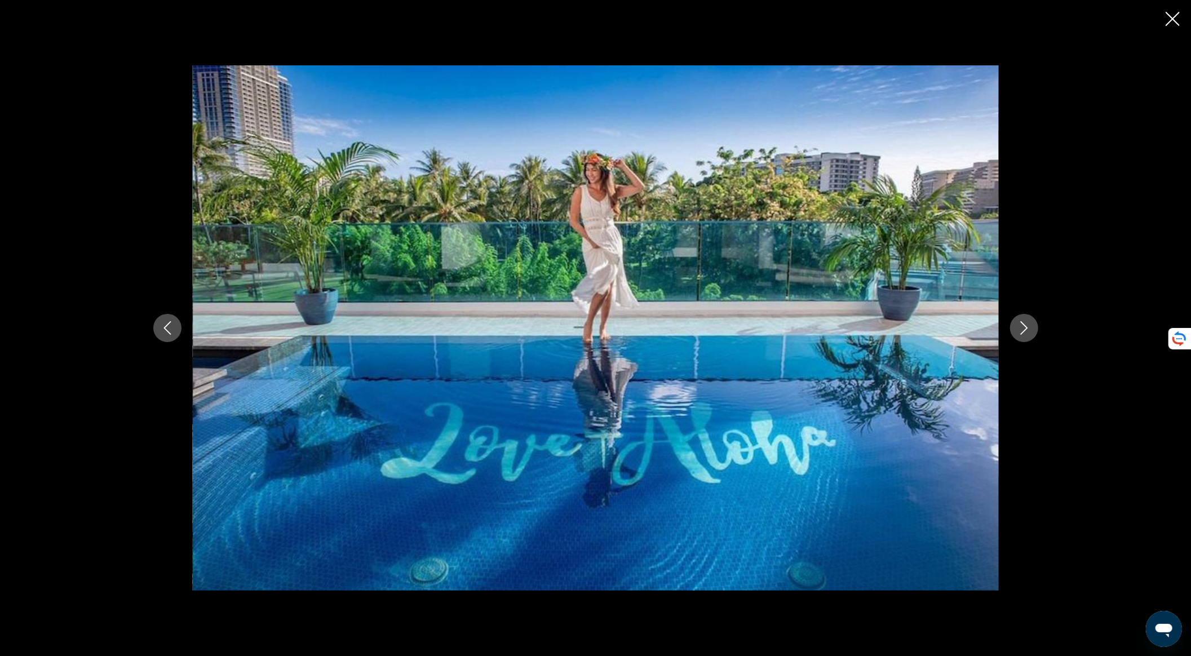
click at [1019, 334] on icon "Next image" at bounding box center [1025, 328] width 14 height 14
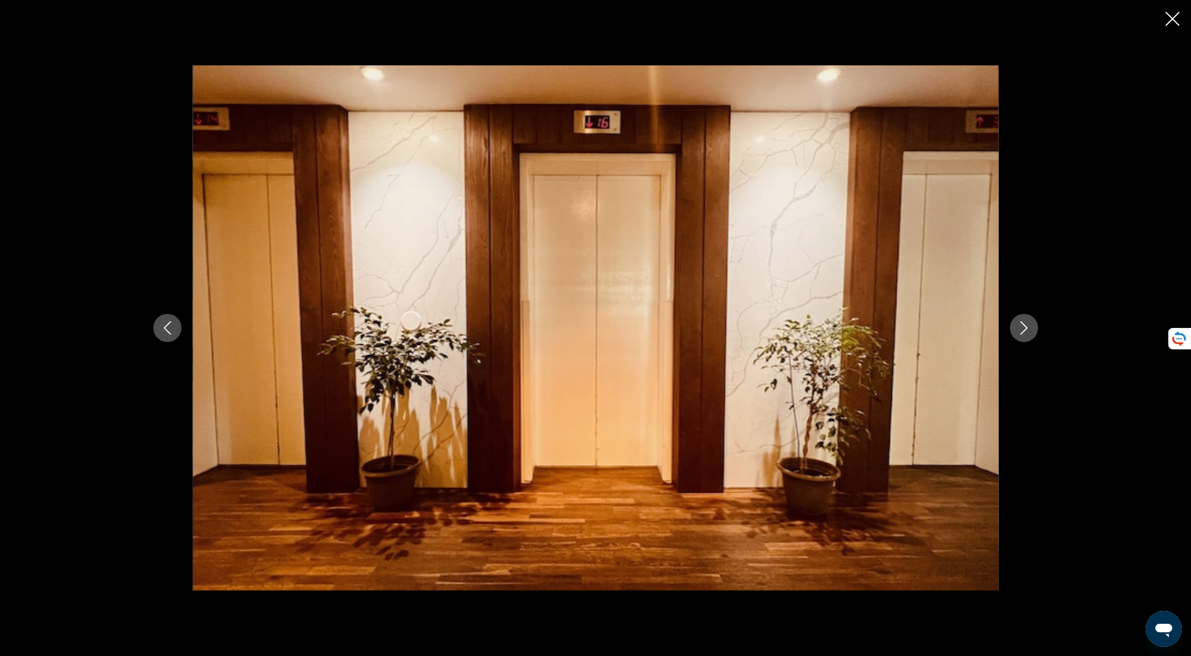
click at [1021, 332] on icon "Next image" at bounding box center [1025, 328] width 14 height 14
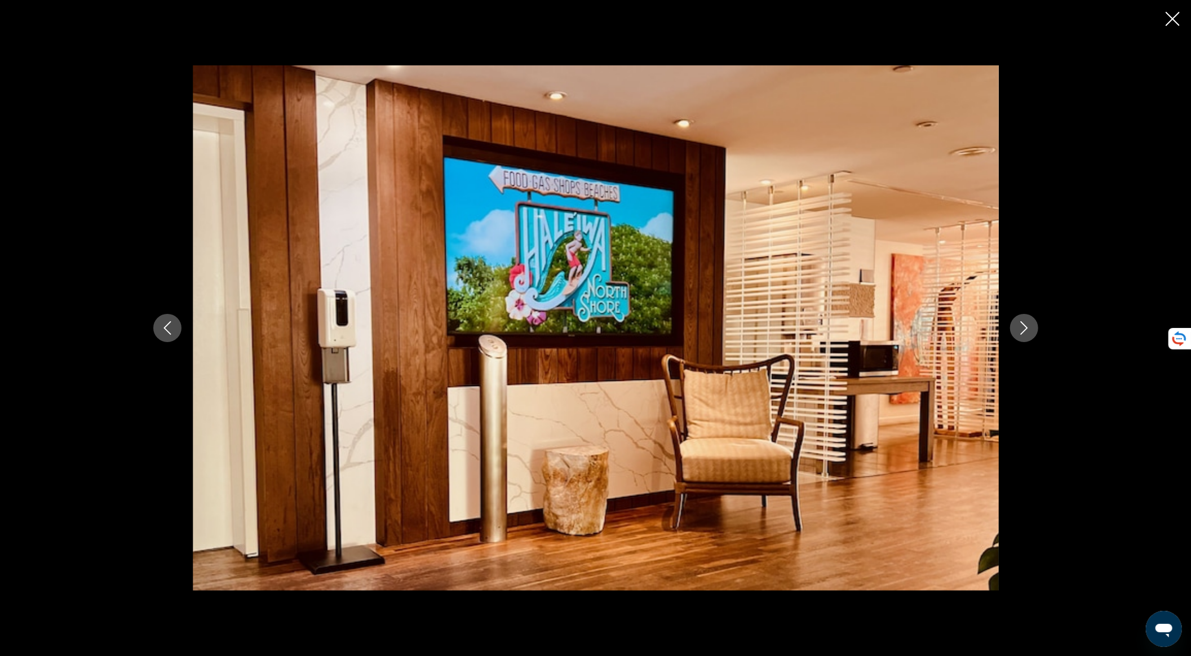
click at [1021, 332] on icon "Next image" at bounding box center [1025, 328] width 14 height 14
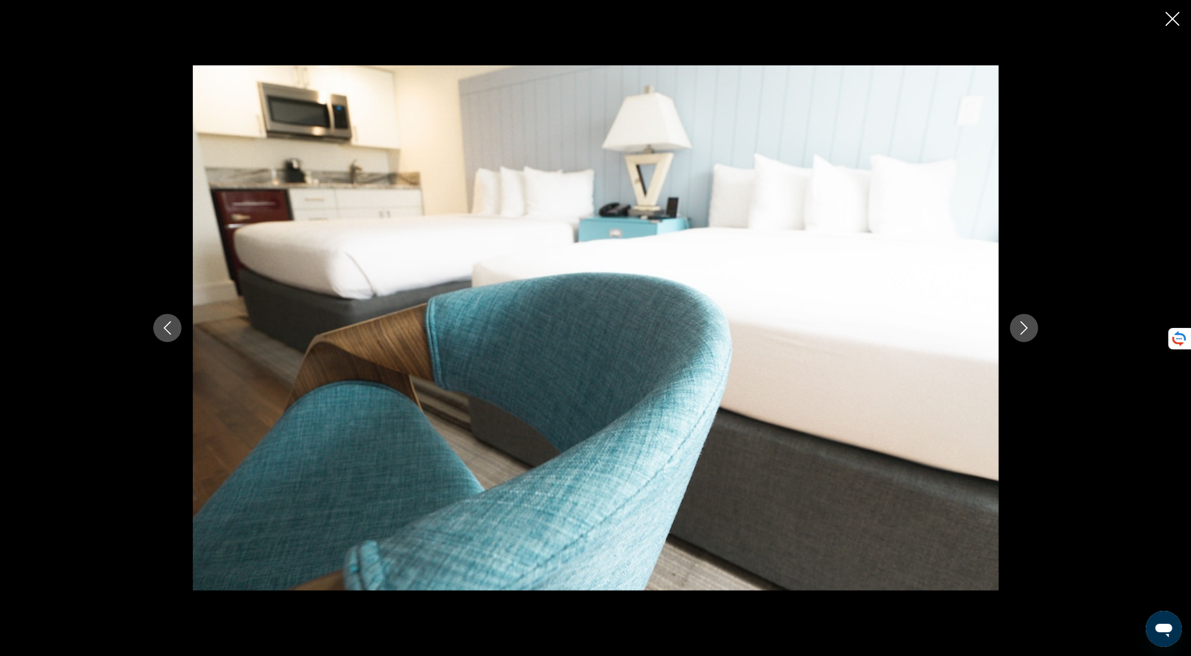
click at [1021, 332] on icon "Next image" at bounding box center [1025, 328] width 14 height 14
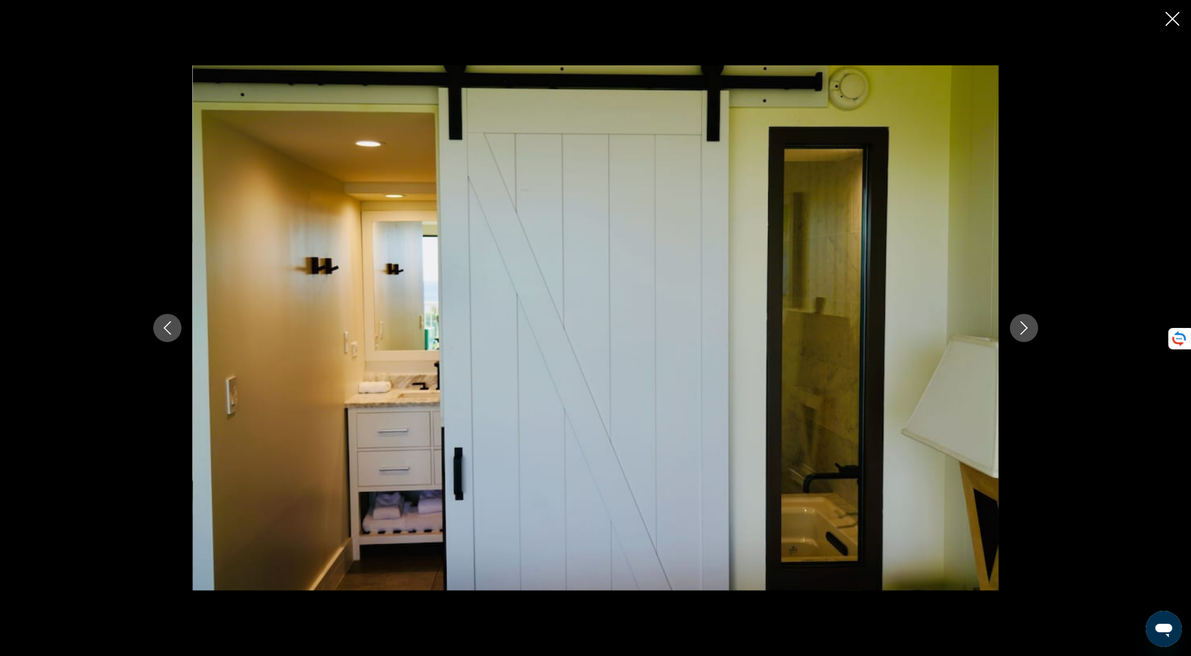
click at [1021, 332] on icon "Next image" at bounding box center [1025, 328] width 14 height 14
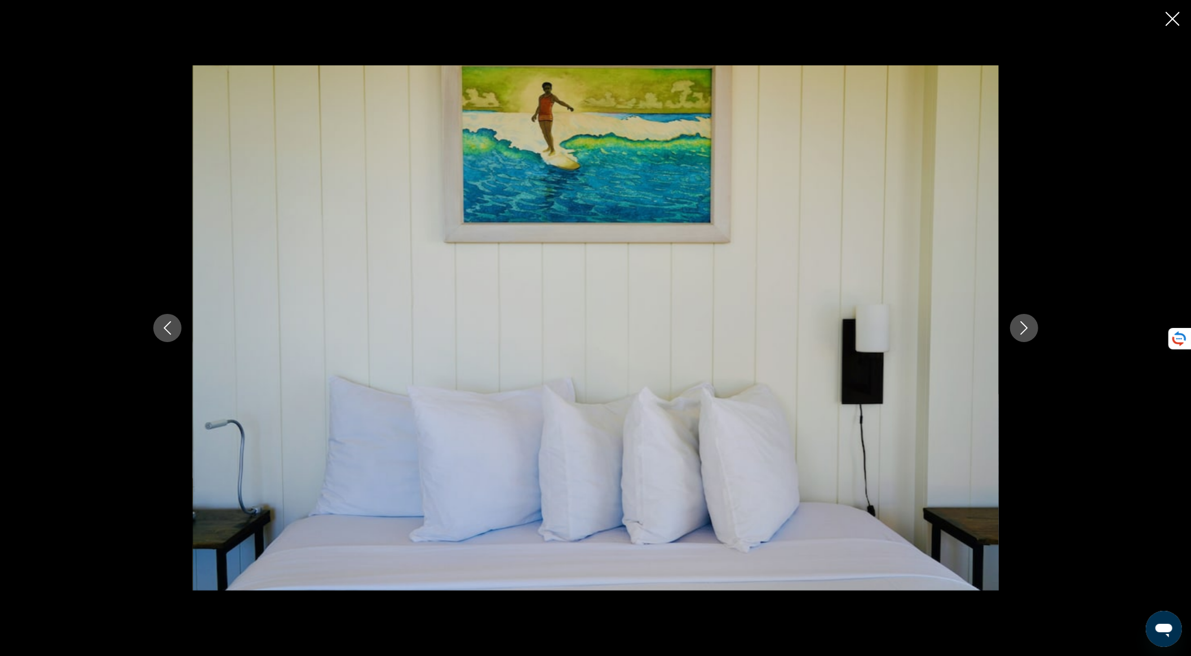
click at [1022, 332] on icon "Next image" at bounding box center [1025, 328] width 14 height 14
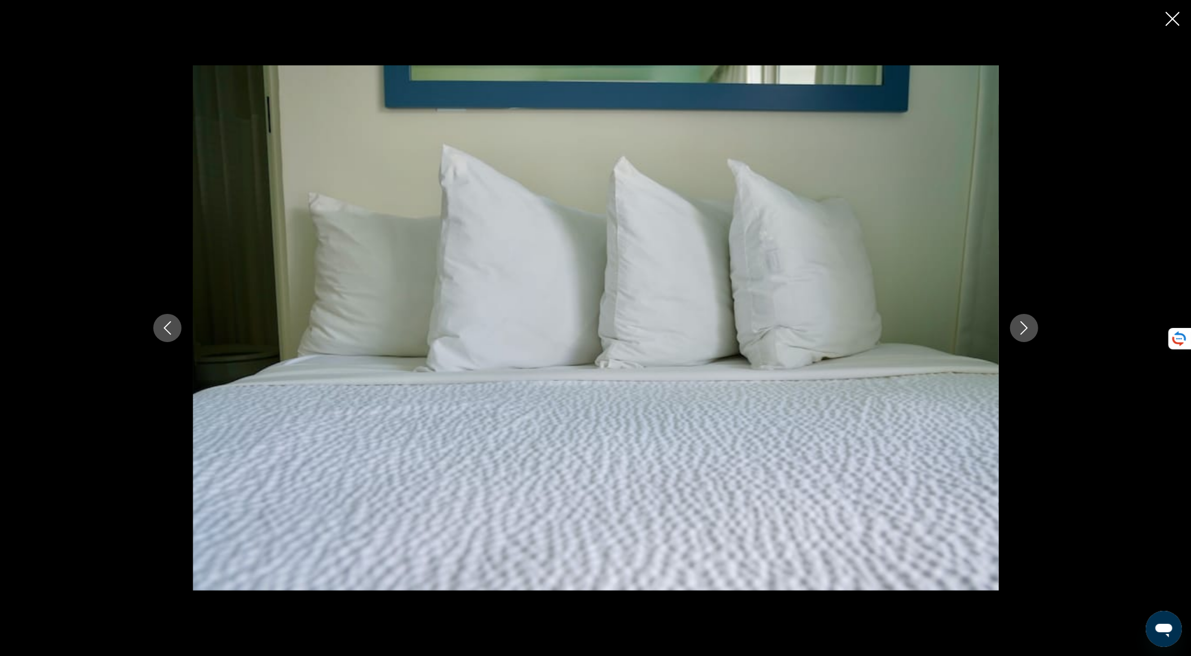
click at [1022, 332] on icon "Next image" at bounding box center [1025, 328] width 14 height 14
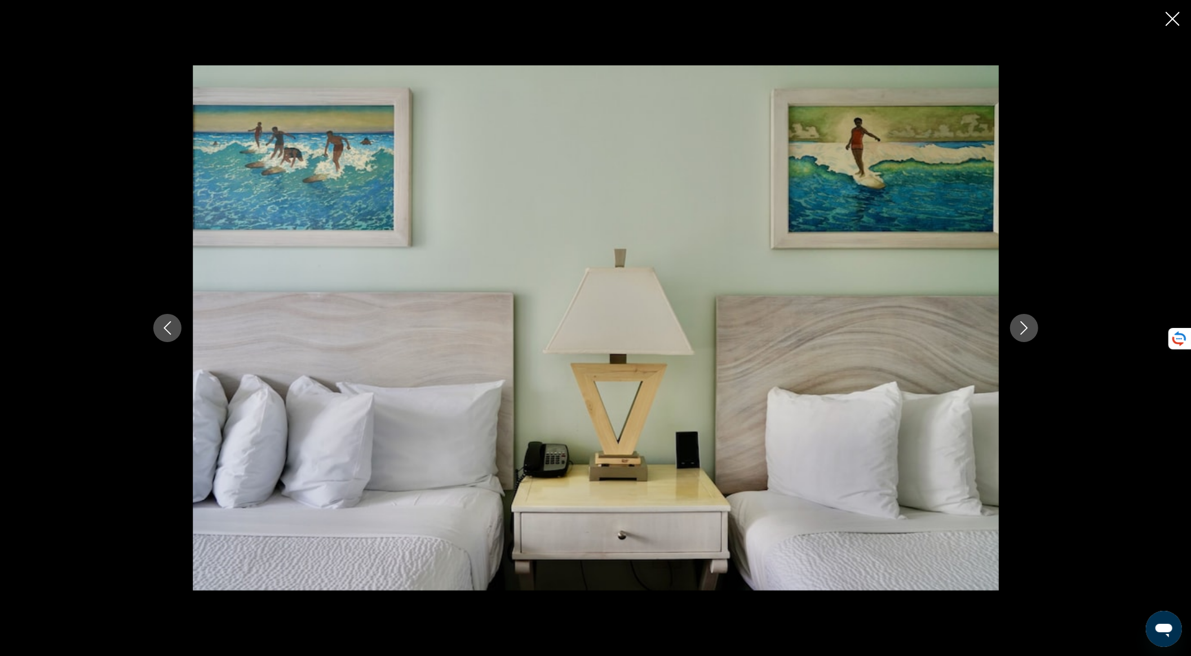
click at [1022, 332] on icon "Next image" at bounding box center [1025, 328] width 14 height 14
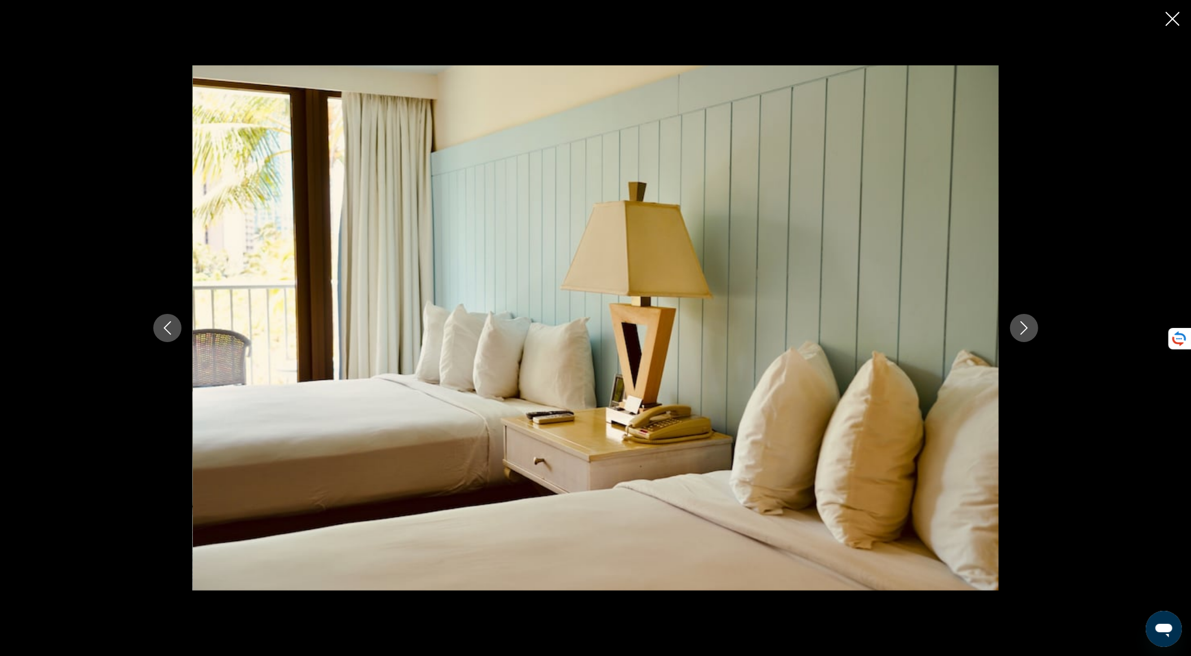
click at [1022, 332] on icon "Next image" at bounding box center [1025, 328] width 14 height 14
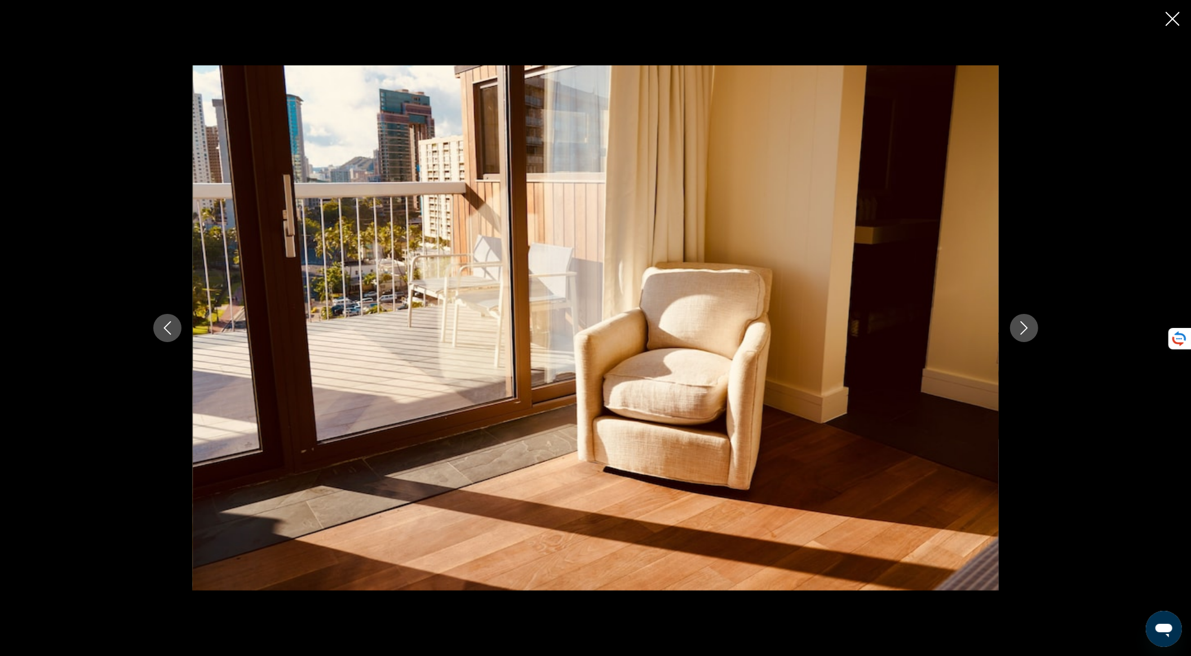
click at [1022, 332] on icon "Next image" at bounding box center [1025, 328] width 14 height 14
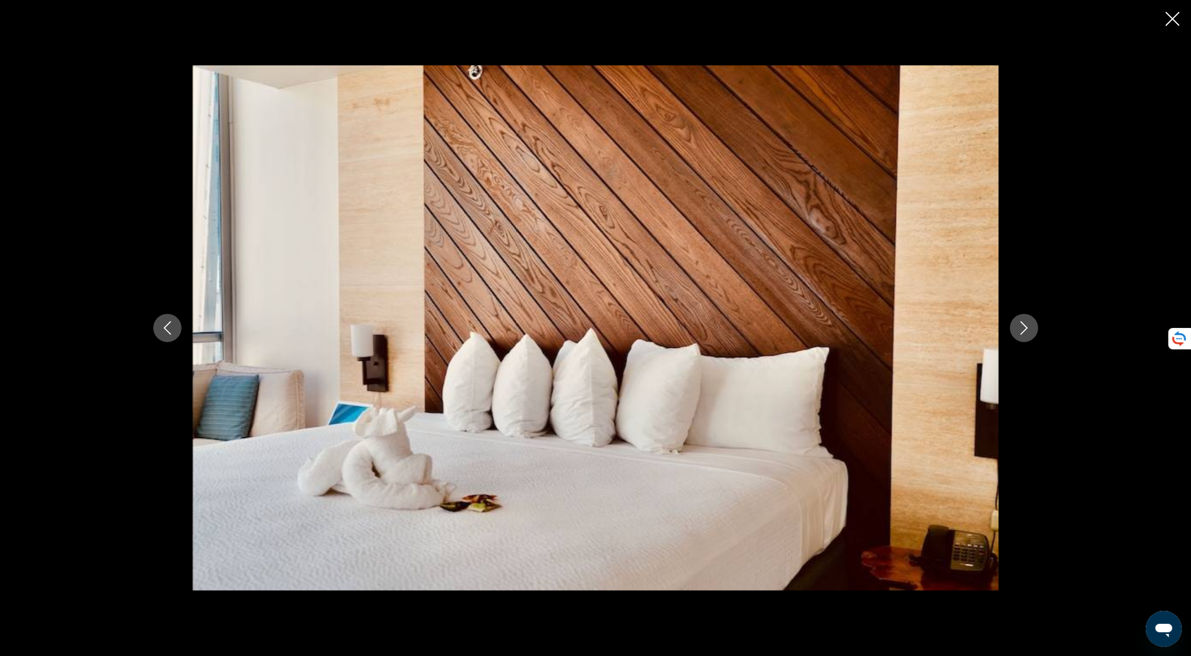
click at [1022, 332] on icon "Next image" at bounding box center [1025, 328] width 14 height 14
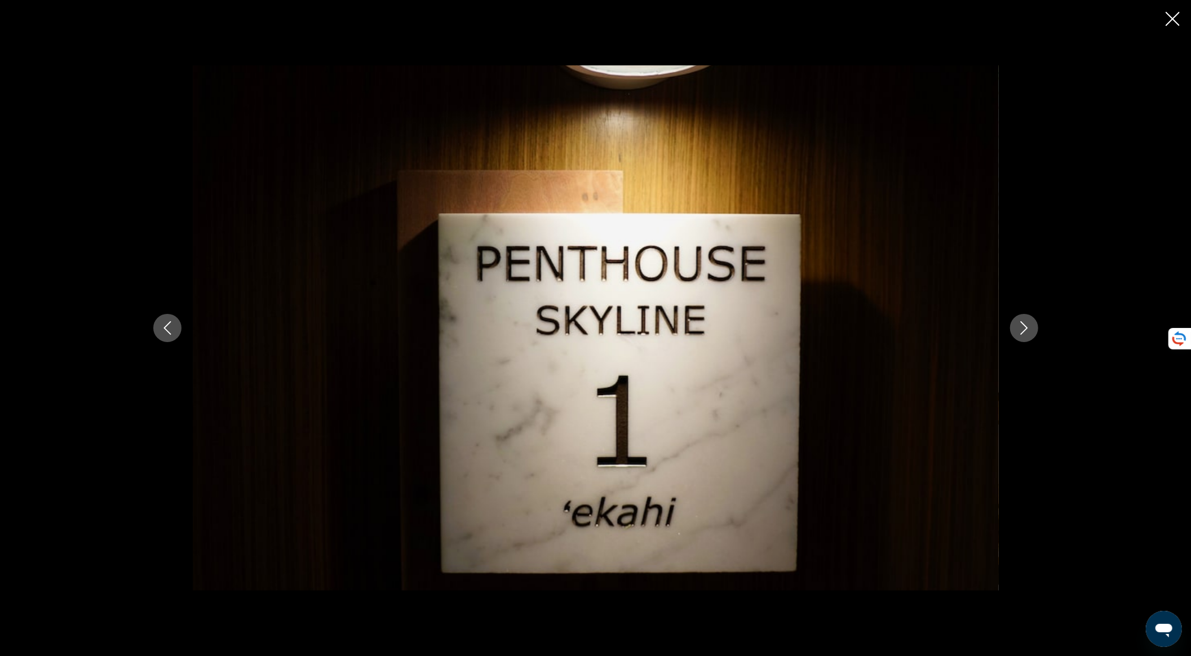
click at [1022, 332] on icon "Next image" at bounding box center [1025, 328] width 14 height 14
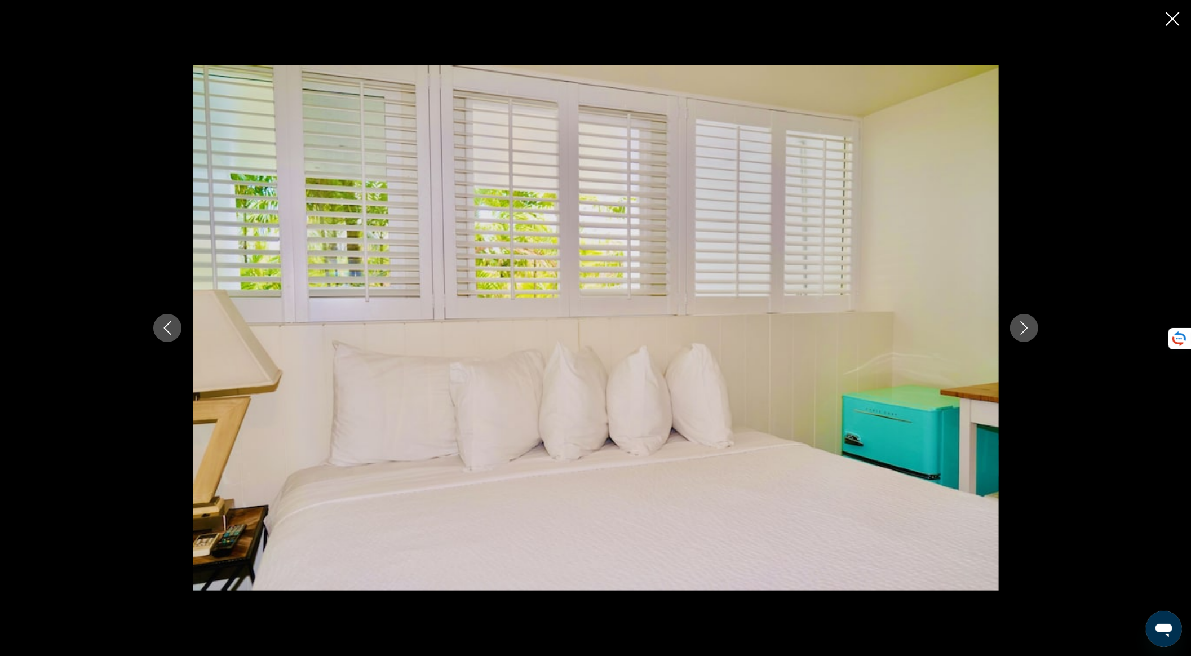
click at [1022, 332] on icon "Next image" at bounding box center [1025, 328] width 14 height 14
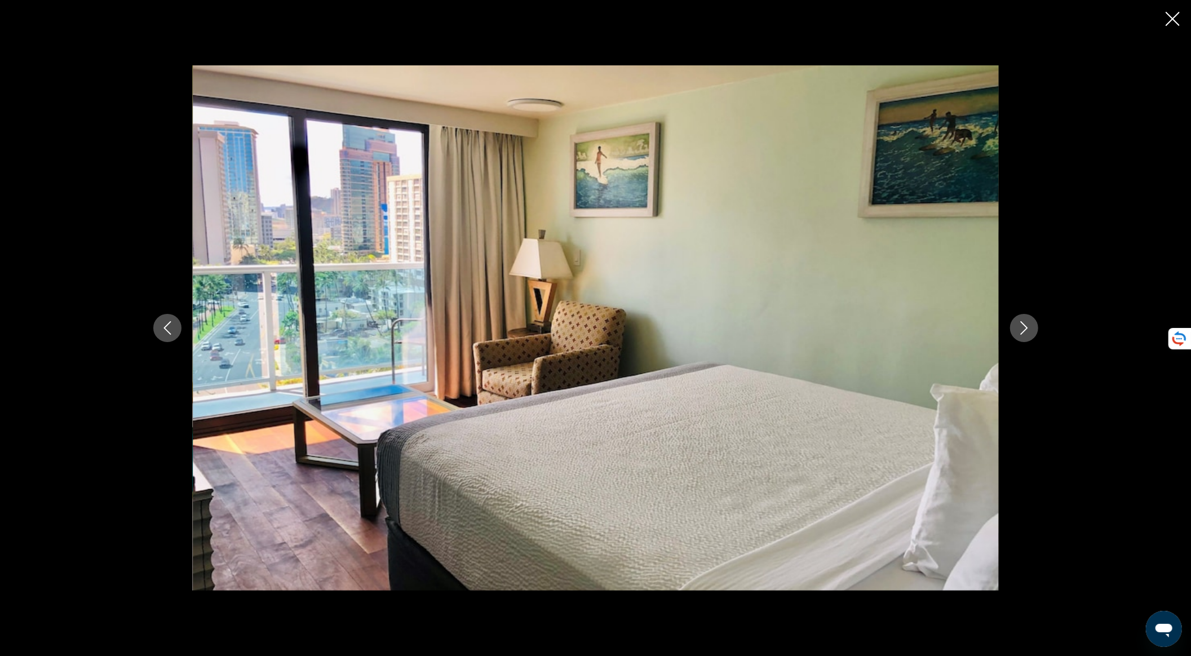
click at [1022, 332] on icon "Next image" at bounding box center [1025, 328] width 14 height 14
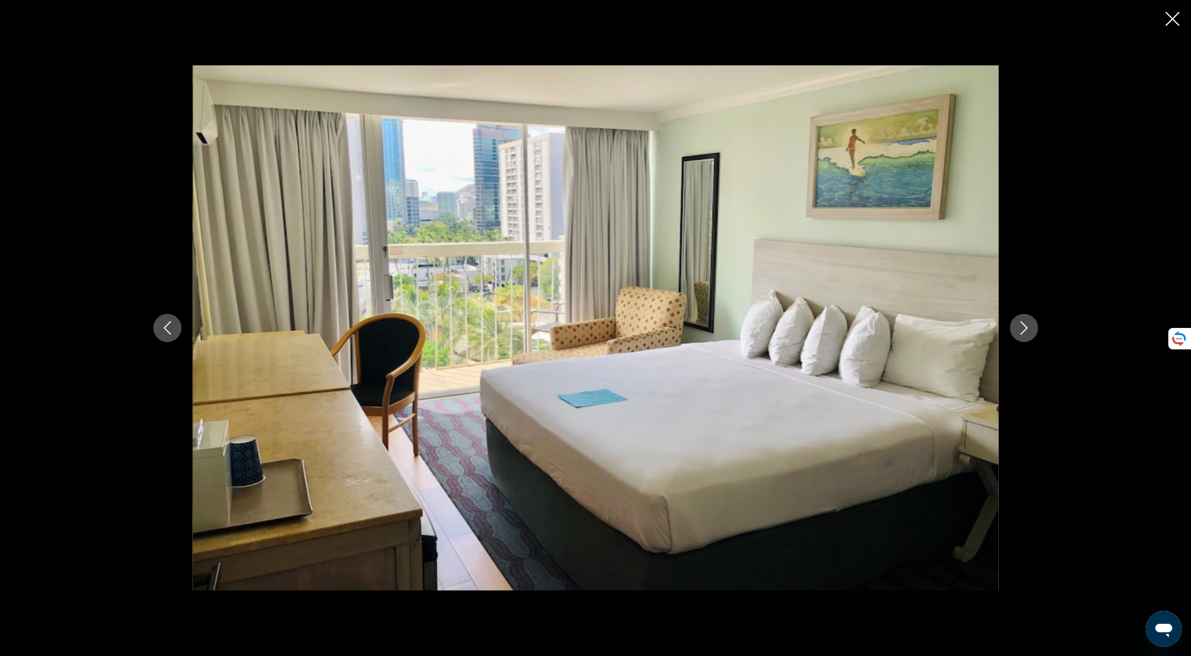
click at [1022, 332] on icon "Next image" at bounding box center [1025, 328] width 14 height 14
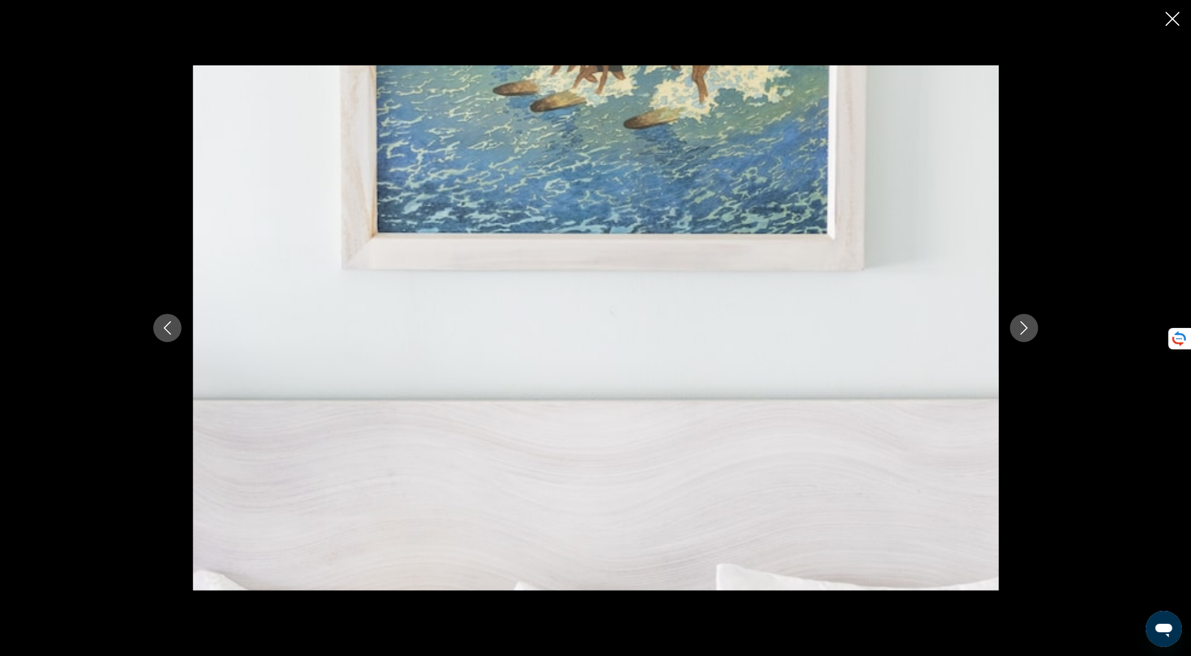
click at [1022, 333] on icon "Next image" at bounding box center [1025, 328] width 14 height 14
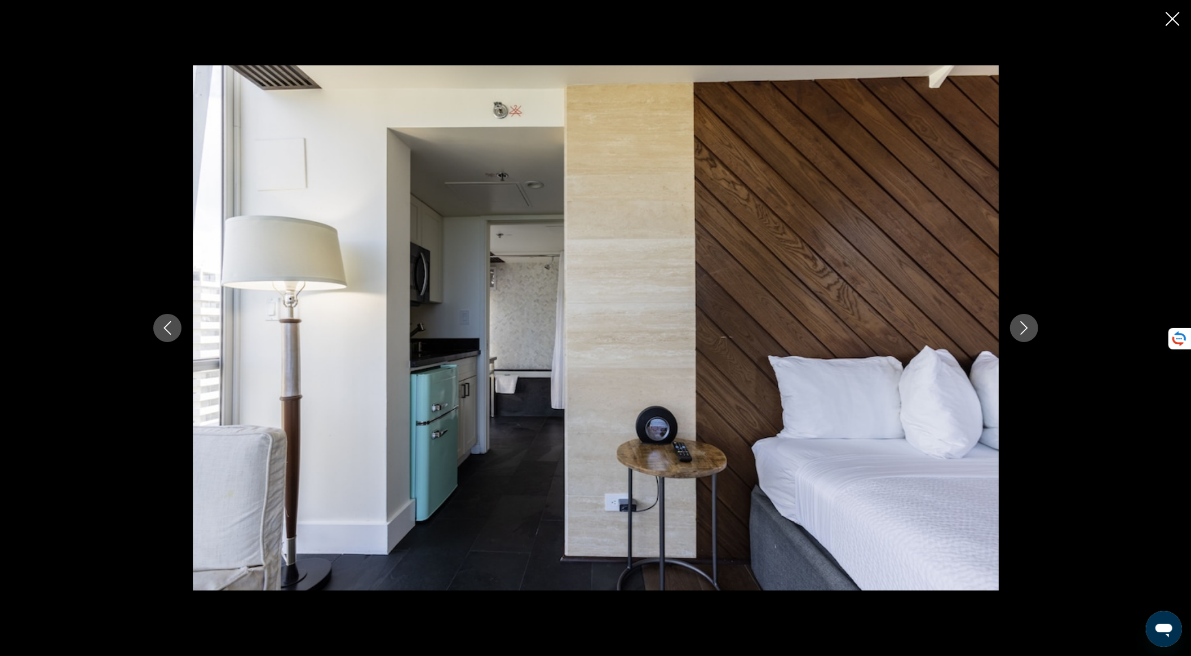
click at [1022, 333] on icon "Next image" at bounding box center [1025, 328] width 14 height 14
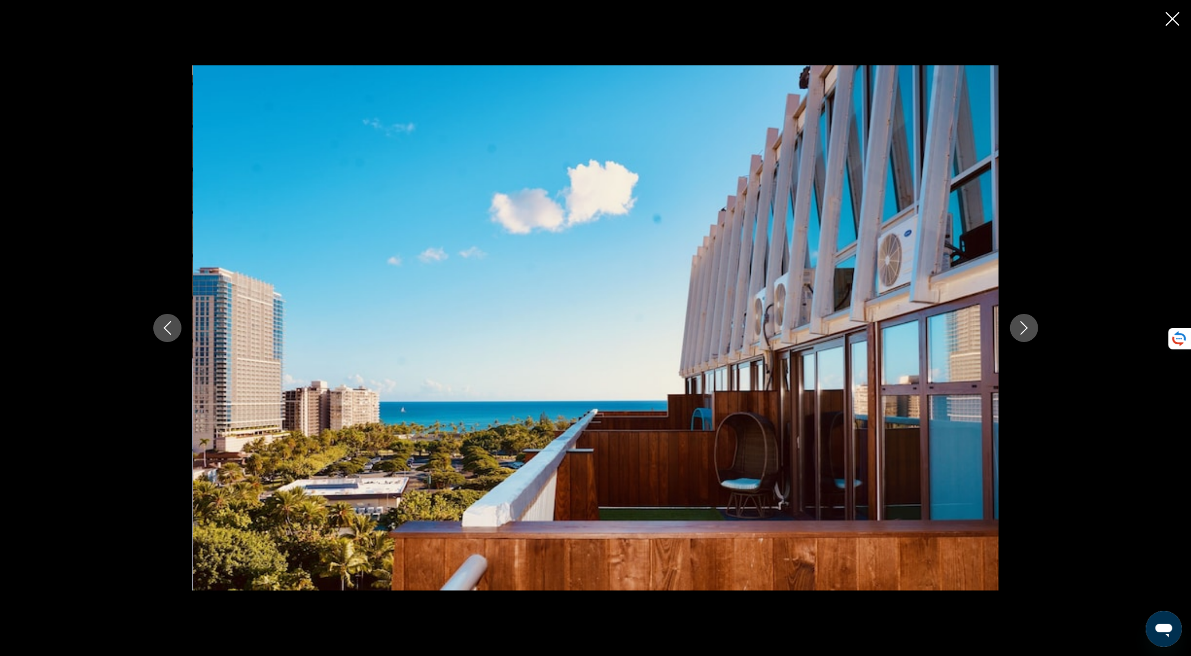
click at [1022, 333] on icon "Next image" at bounding box center [1025, 328] width 14 height 14
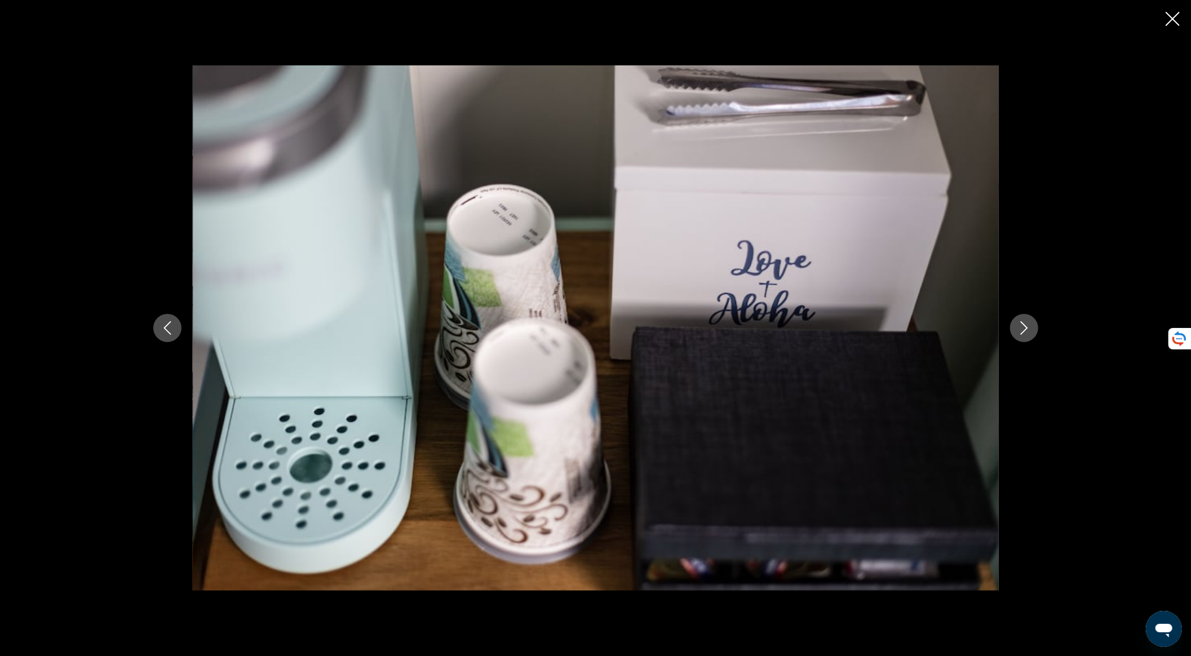
click at [1022, 333] on icon "Next image" at bounding box center [1025, 328] width 14 height 14
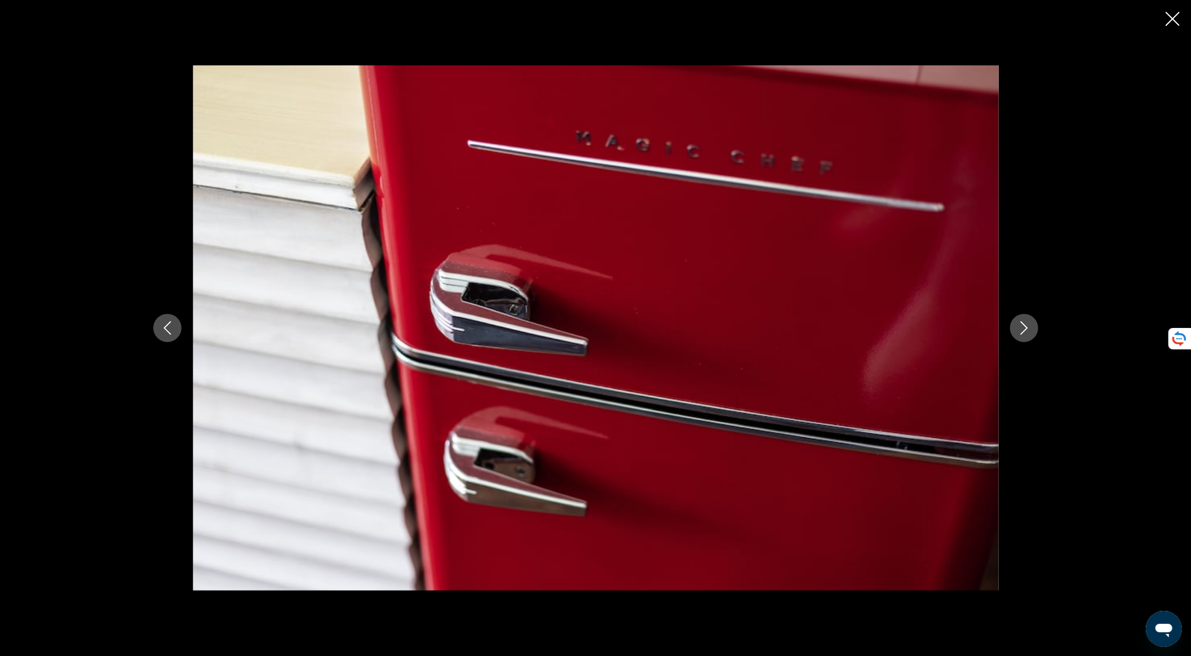
click at [1022, 333] on icon "Next image" at bounding box center [1025, 328] width 14 height 14
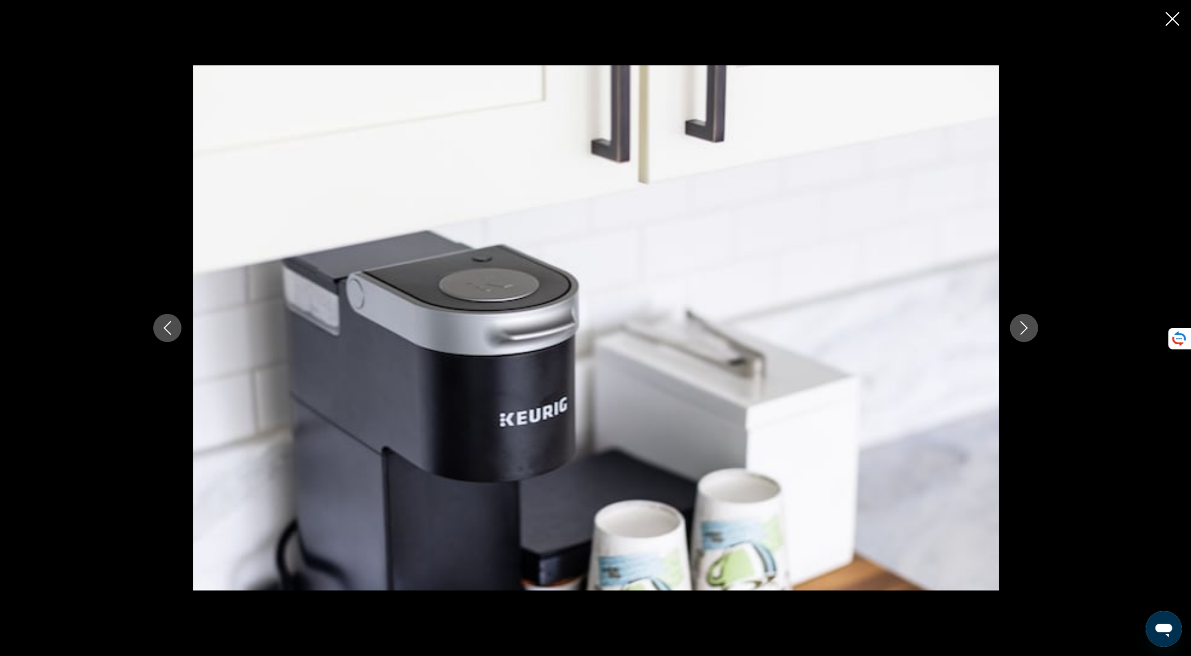
click at [1022, 333] on icon "Next image" at bounding box center [1025, 328] width 14 height 14
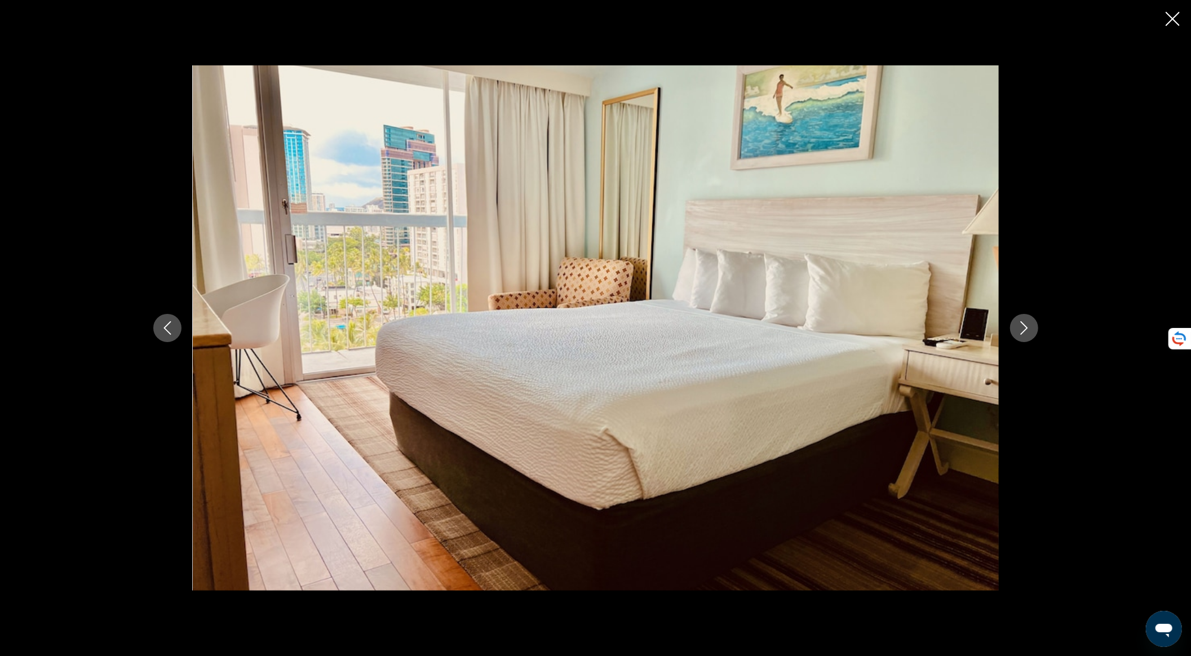
click at [1022, 333] on icon "Next image" at bounding box center [1025, 328] width 14 height 14
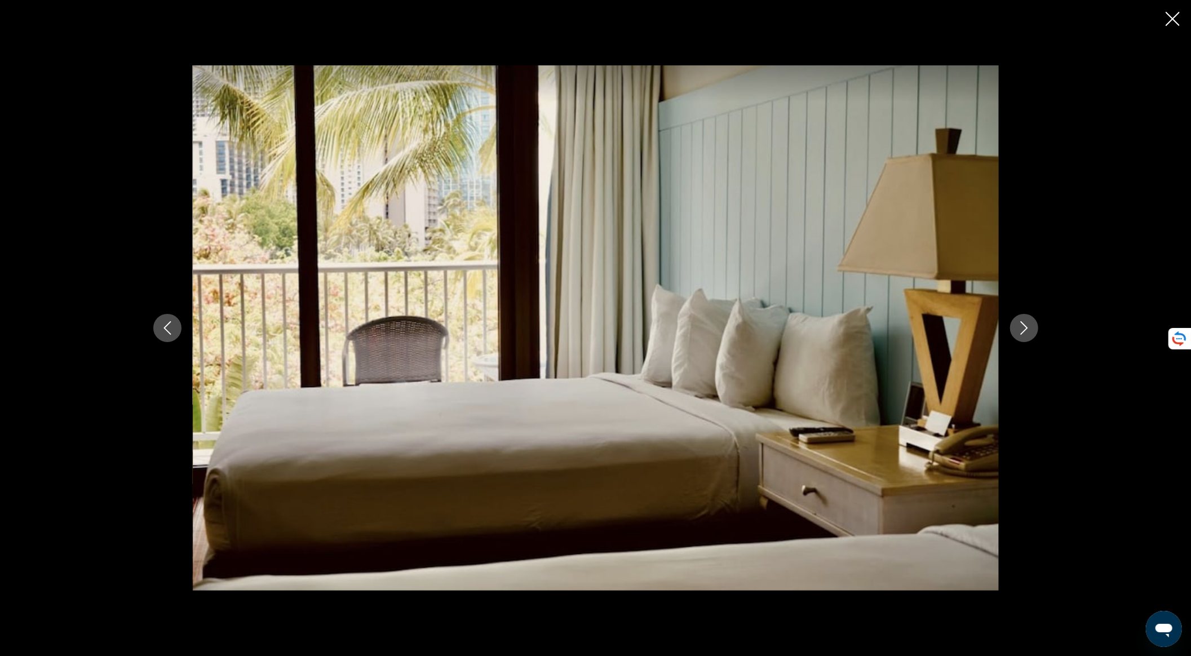
click at [1026, 326] on icon "Next image" at bounding box center [1025, 328] width 14 height 14
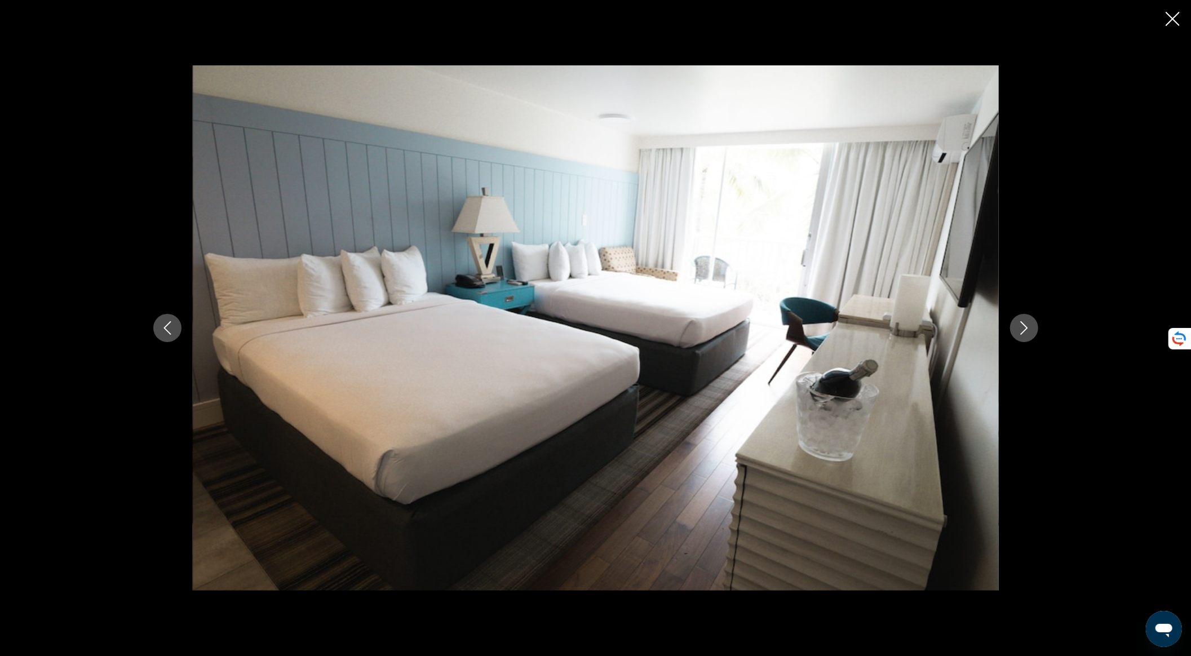
click at [1025, 326] on icon "Next image" at bounding box center [1024, 328] width 7 height 14
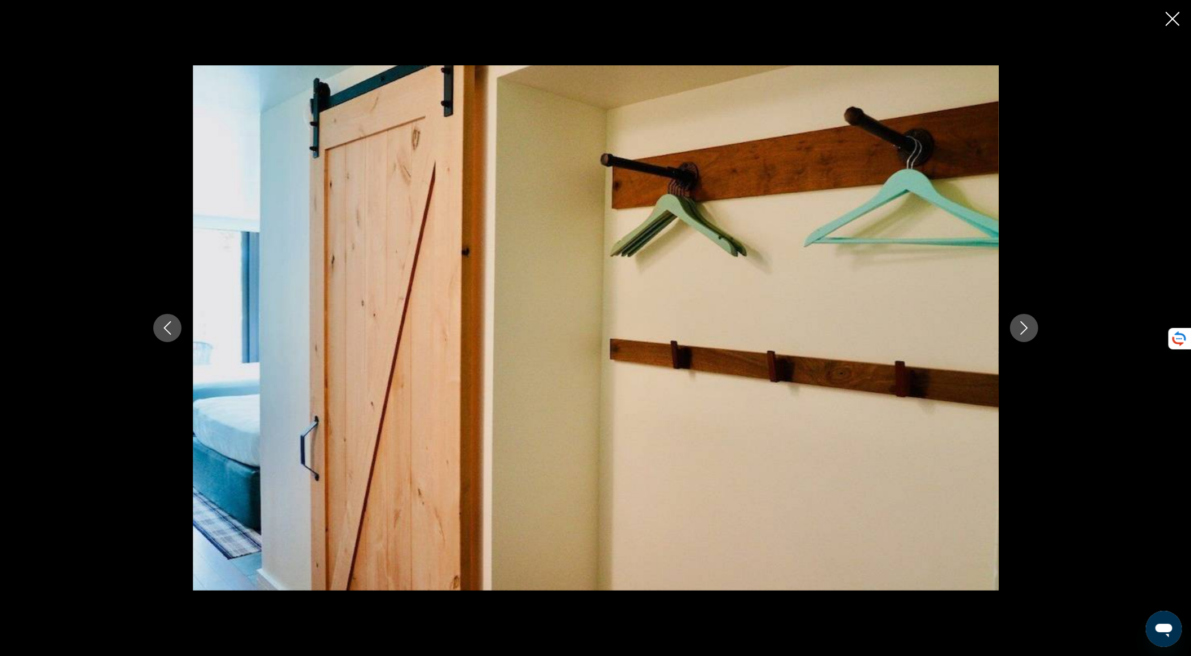
click at [1025, 326] on icon "Next image" at bounding box center [1024, 328] width 7 height 14
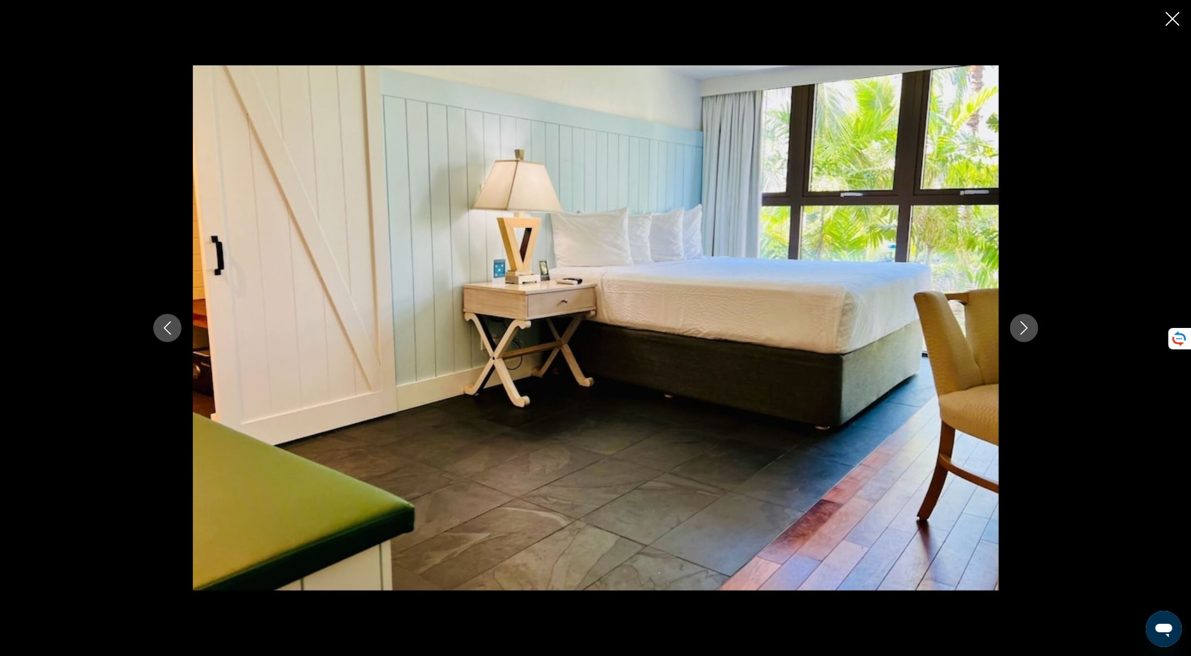
click at [1025, 326] on icon "Next image" at bounding box center [1024, 328] width 7 height 14
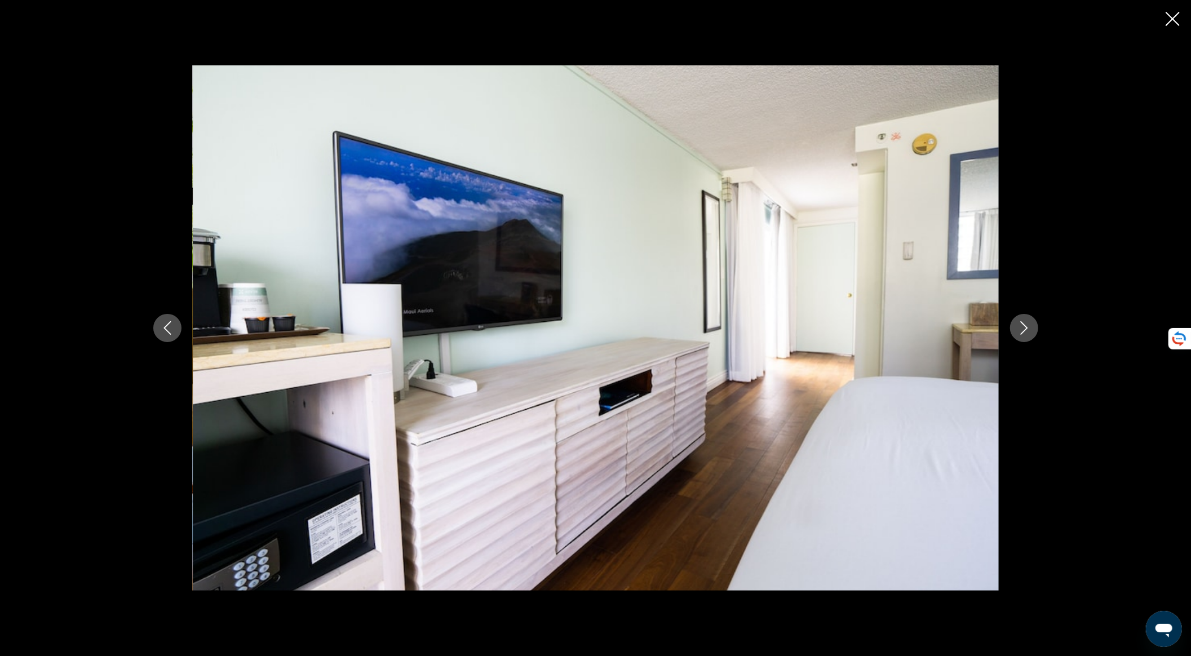
click at [1025, 326] on icon "Next image" at bounding box center [1024, 328] width 7 height 14
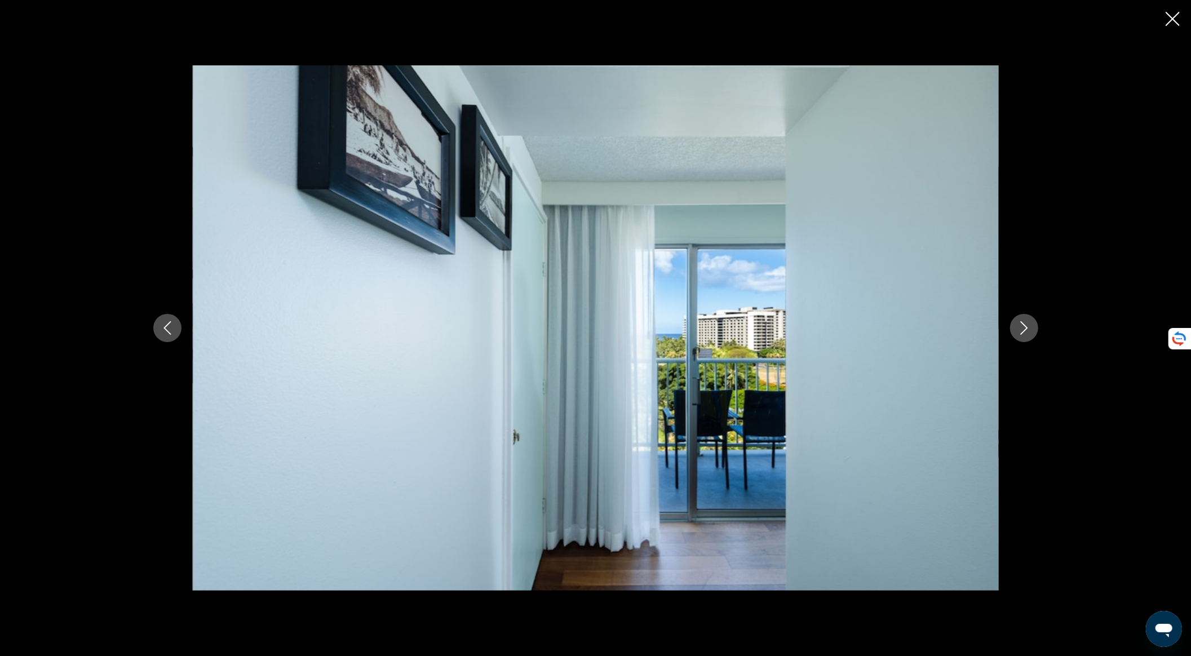
click at [1025, 326] on icon "Next image" at bounding box center [1024, 328] width 7 height 14
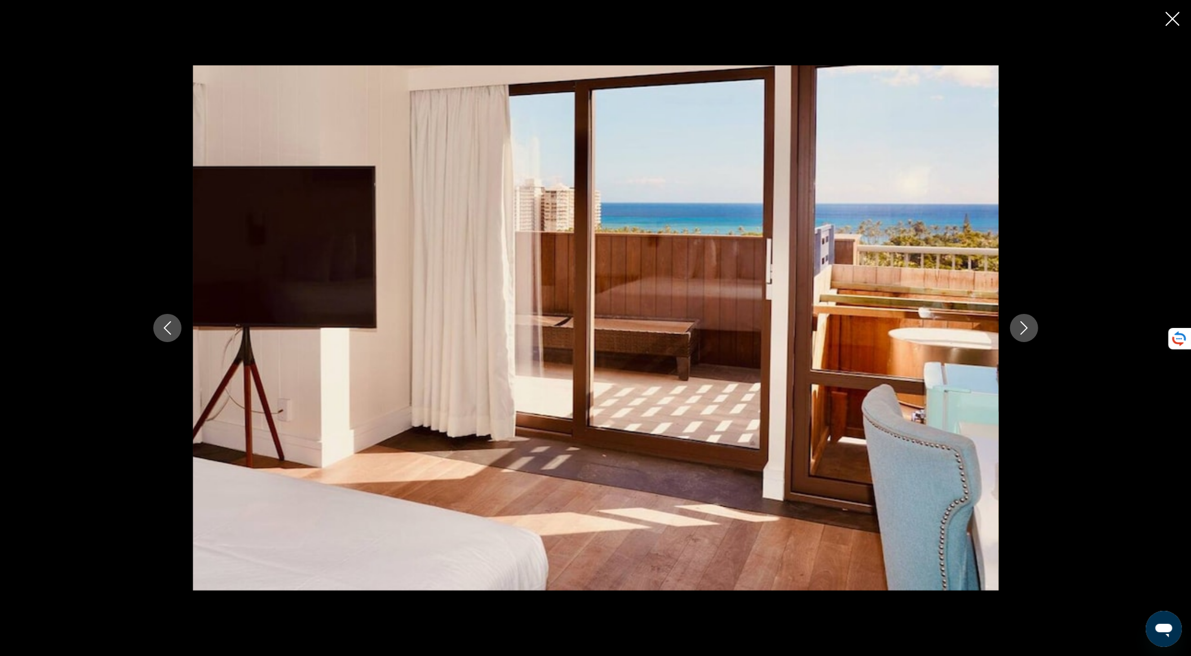
click at [1179, 22] on icon "Close slideshow" at bounding box center [1173, 19] width 14 height 14
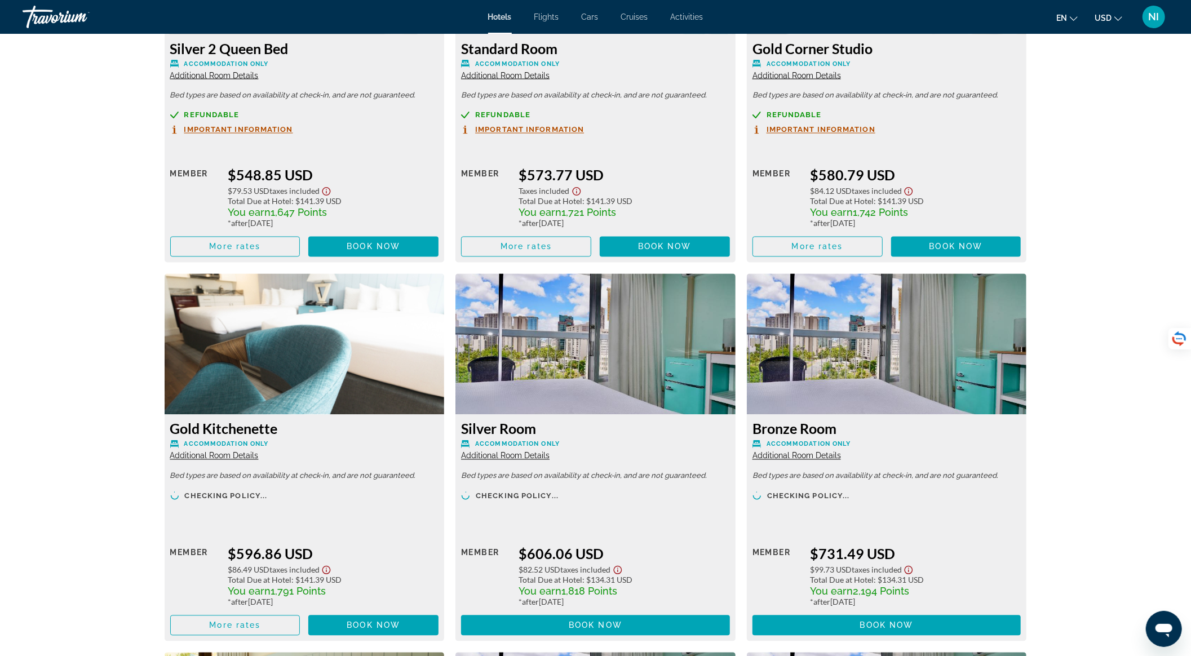
scroll to position [1729, 0]
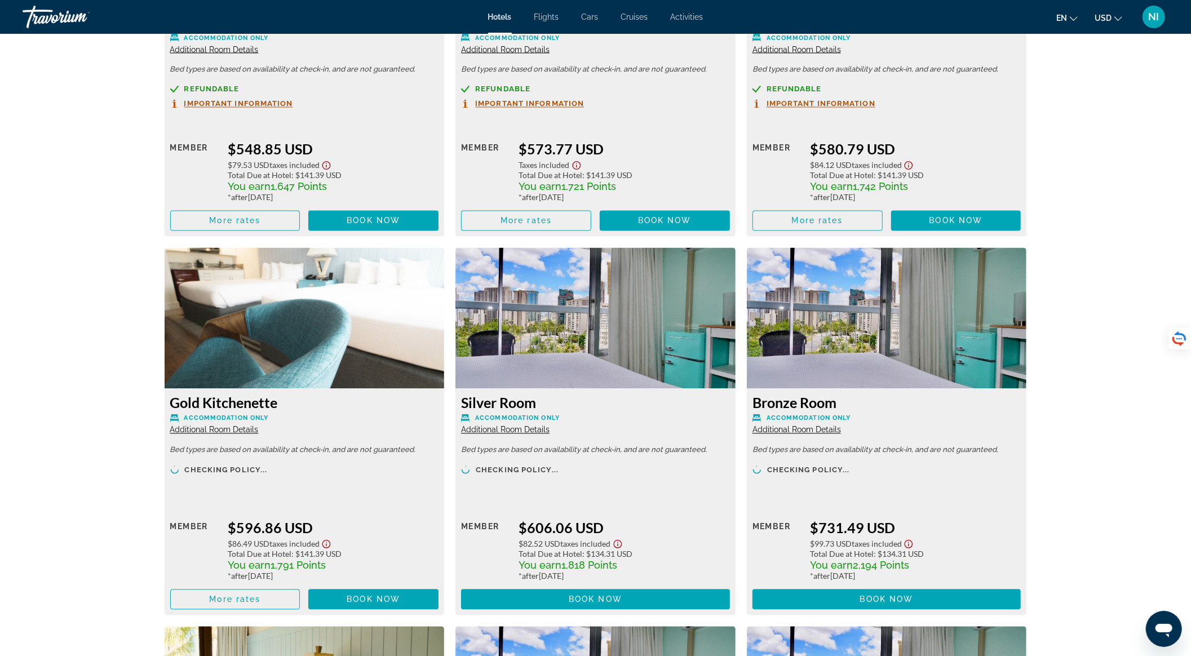
click at [232, 432] on span "Additional Room Details" at bounding box center [214, 430] width 89 height 9
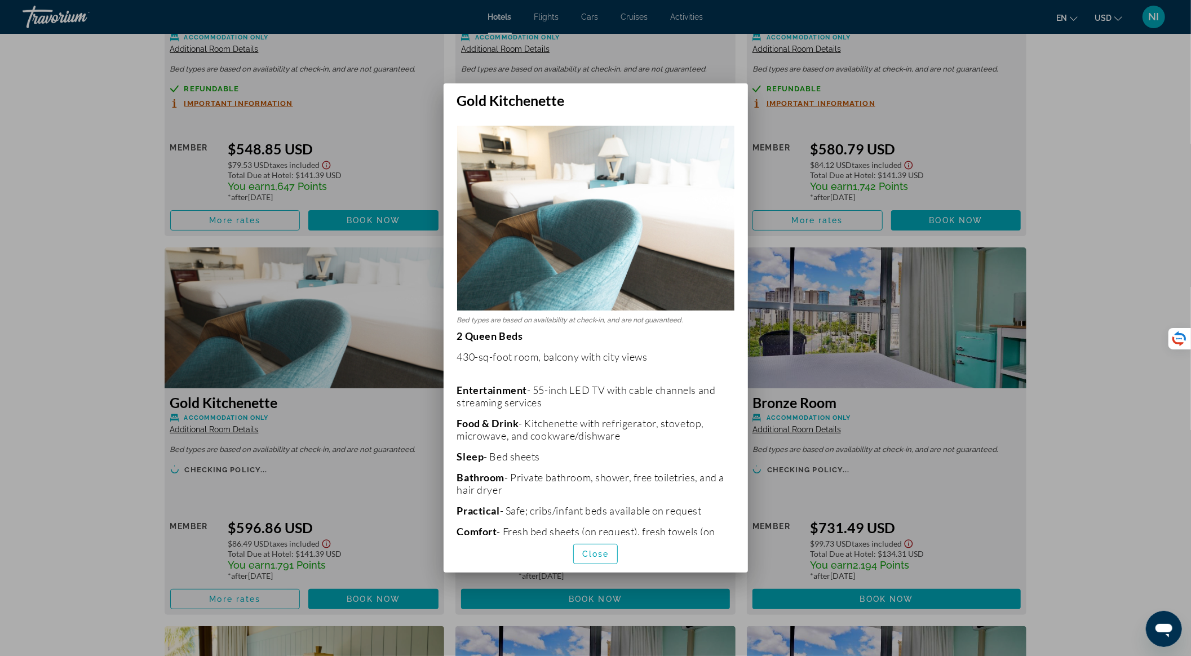
scroll to position [0, 0]
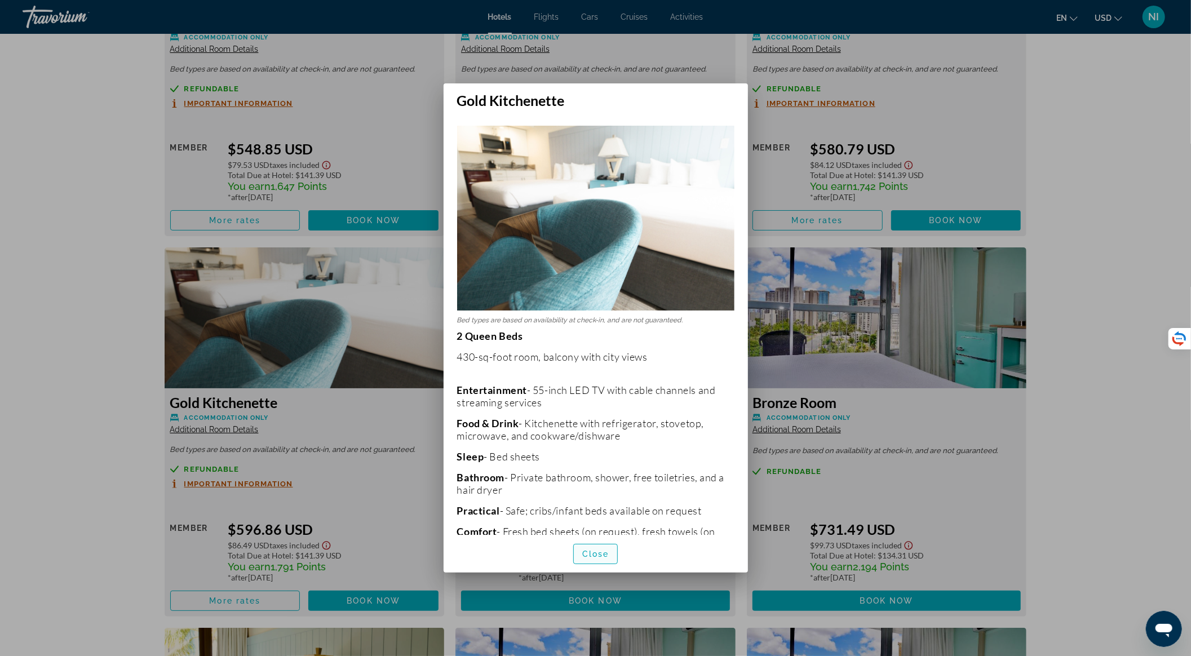
click at [590, 558] on span "Close" at bounding box center [595, 554] width 27 height 9
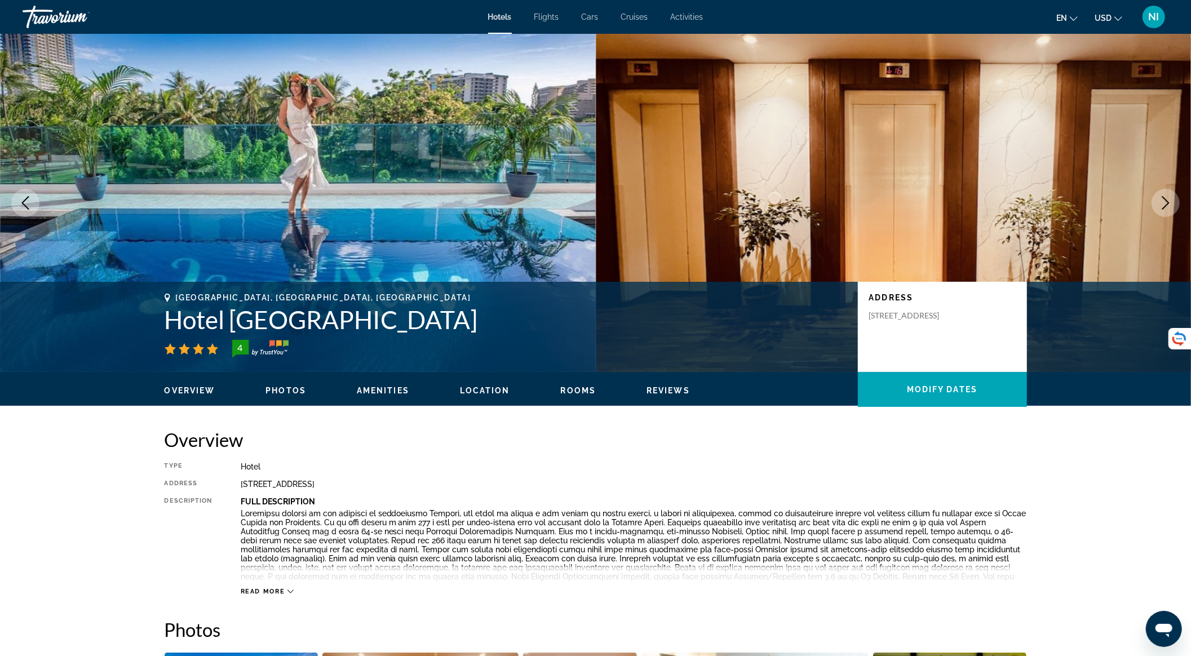
scroll to position [1729, 0]
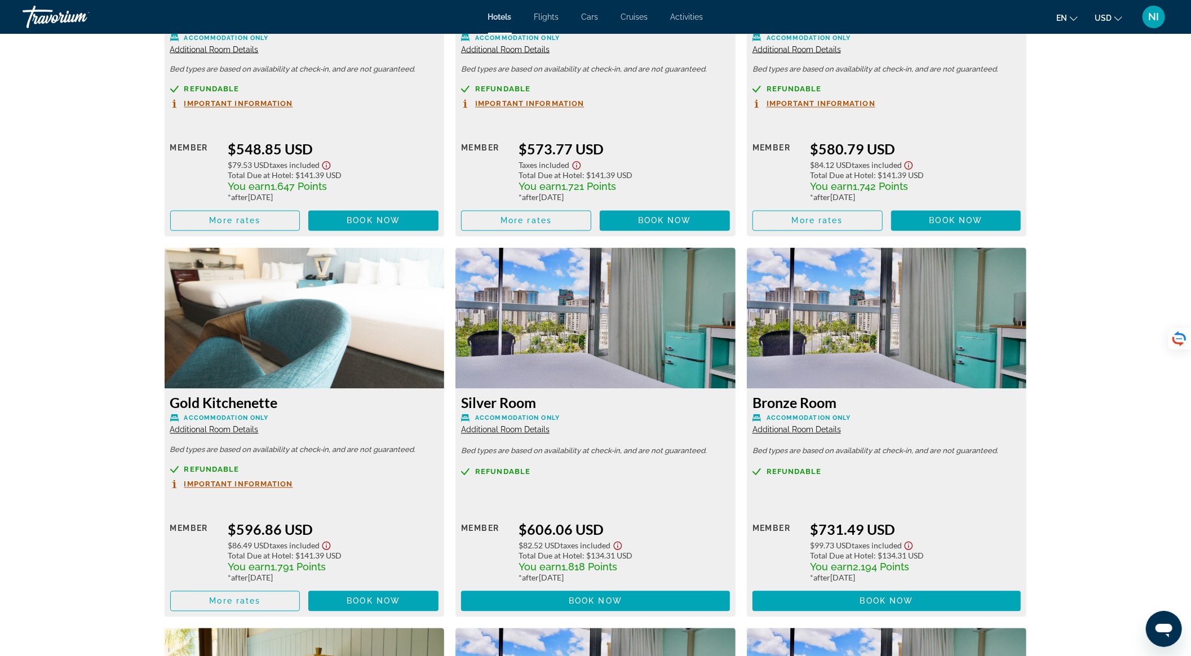
click at [237, 429] on span "Additional Room Details" at bounding box center [214, 430] width 89 height 9
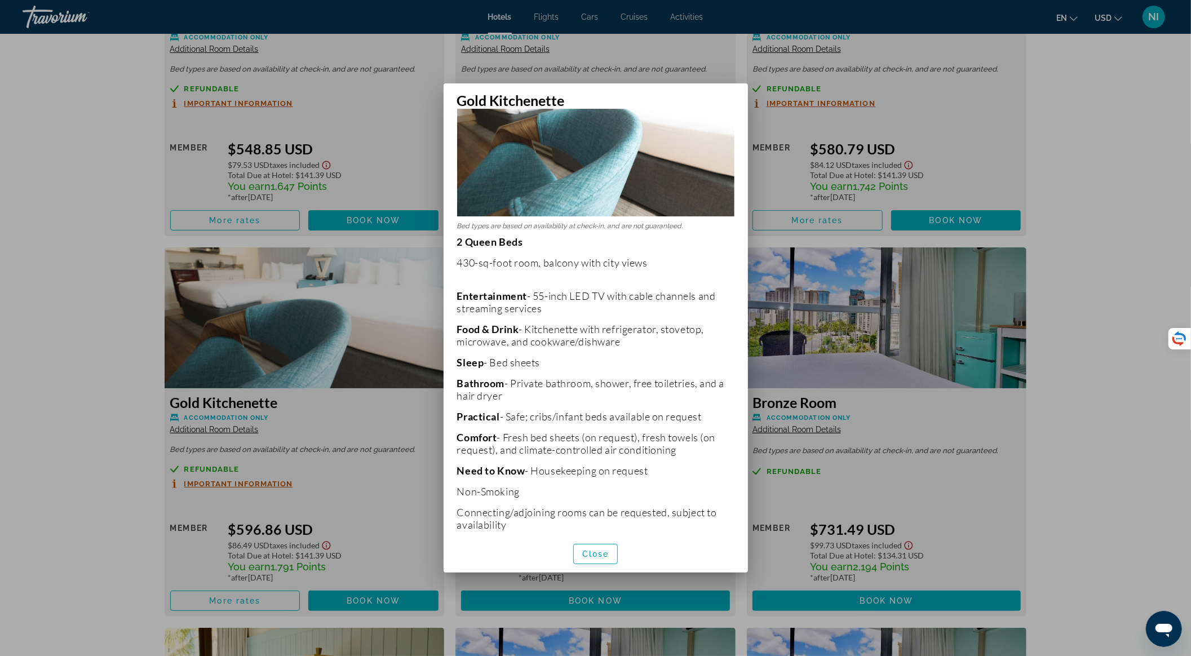
scroll to position [102, 0]
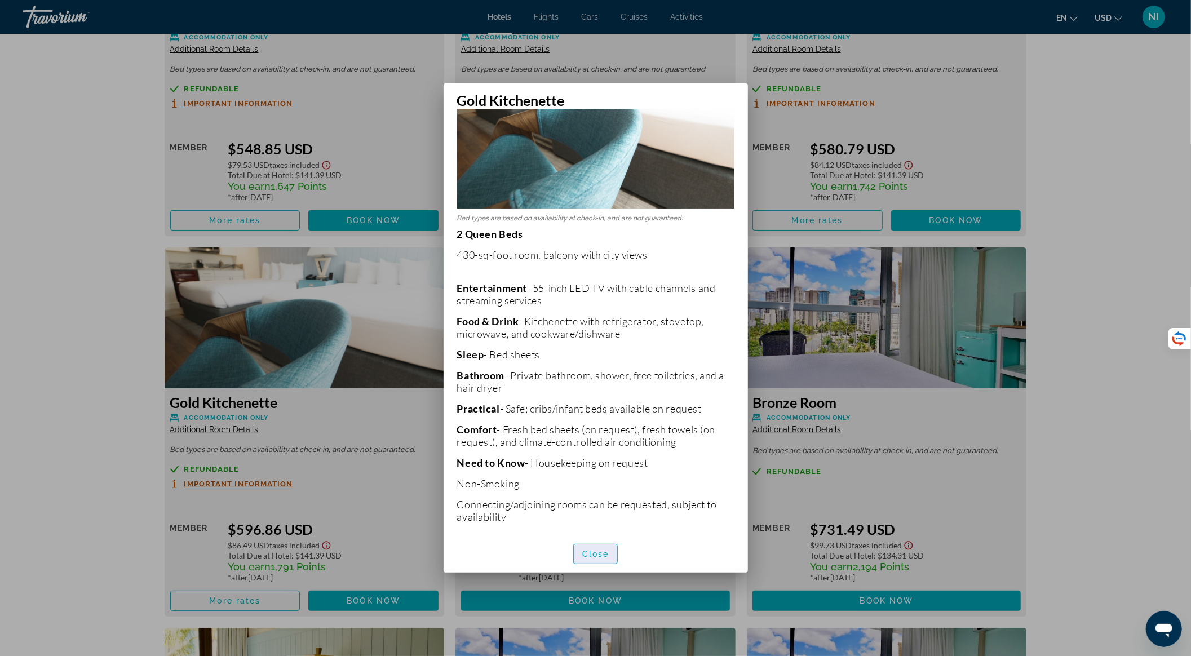
click at [592, 548] on span "button" at bounding box center [596, 554] width 44 height 27
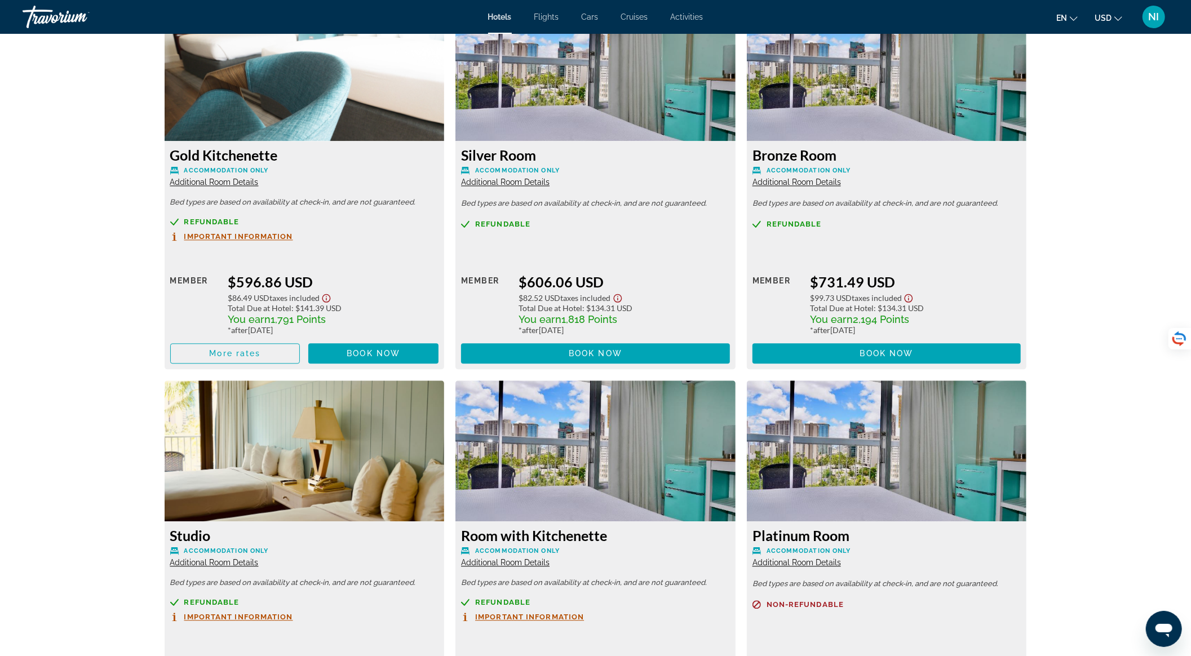
scroll to position [1804, 0]
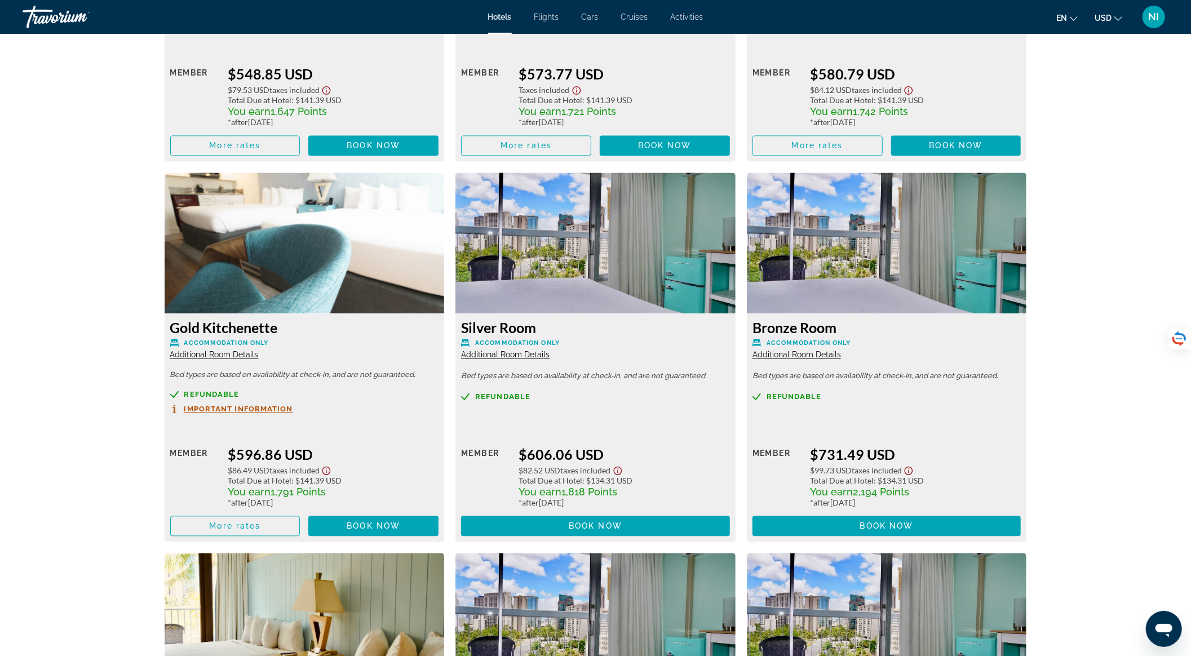
click at [536, 356] on span "Additional Room Details" at bounding box center [505, 354] width 89 height 9
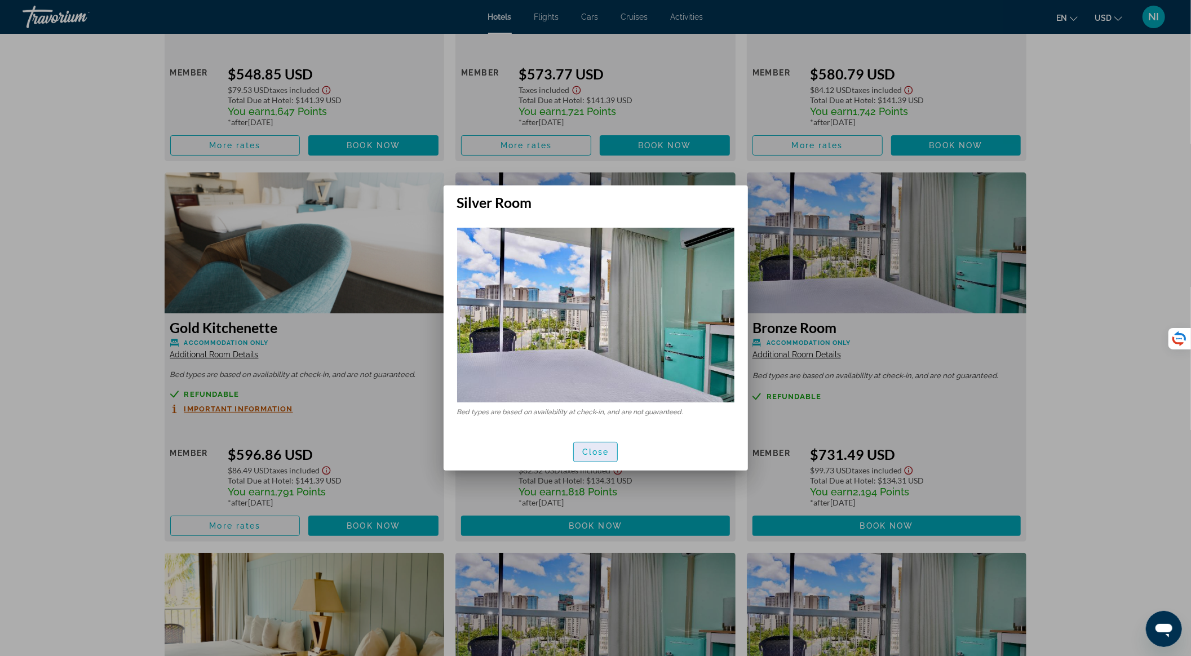
click at [595, 445] on span "button" at bounding box center [596, 452] width 44 height 27
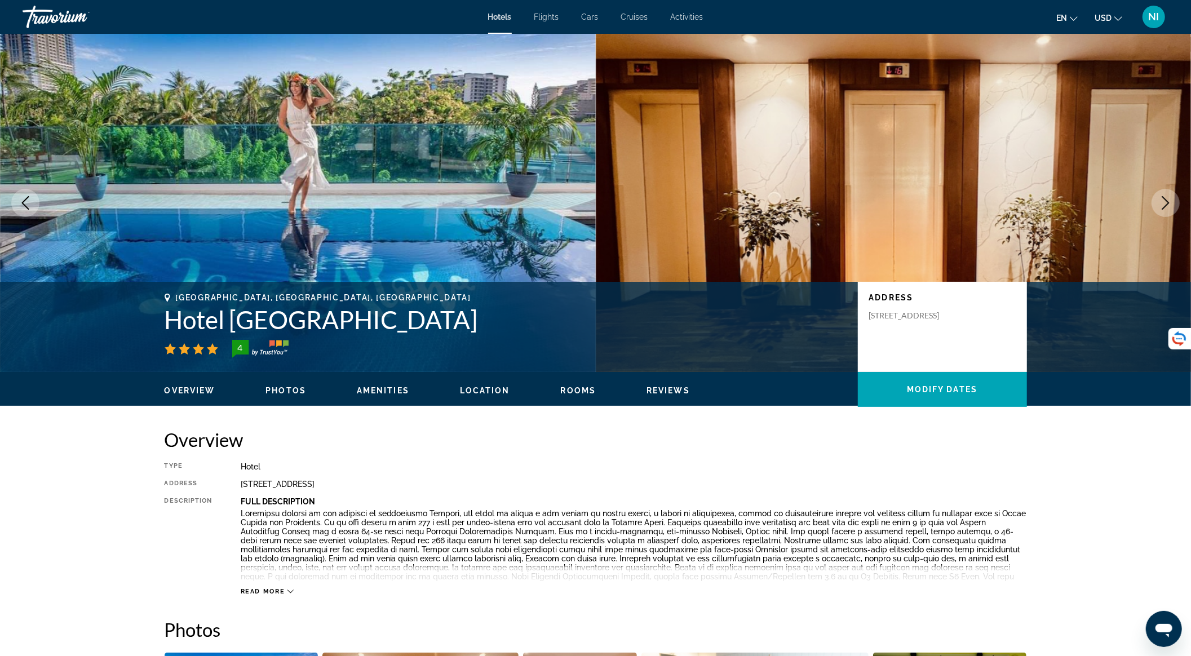
scroll to position [1804, 0]
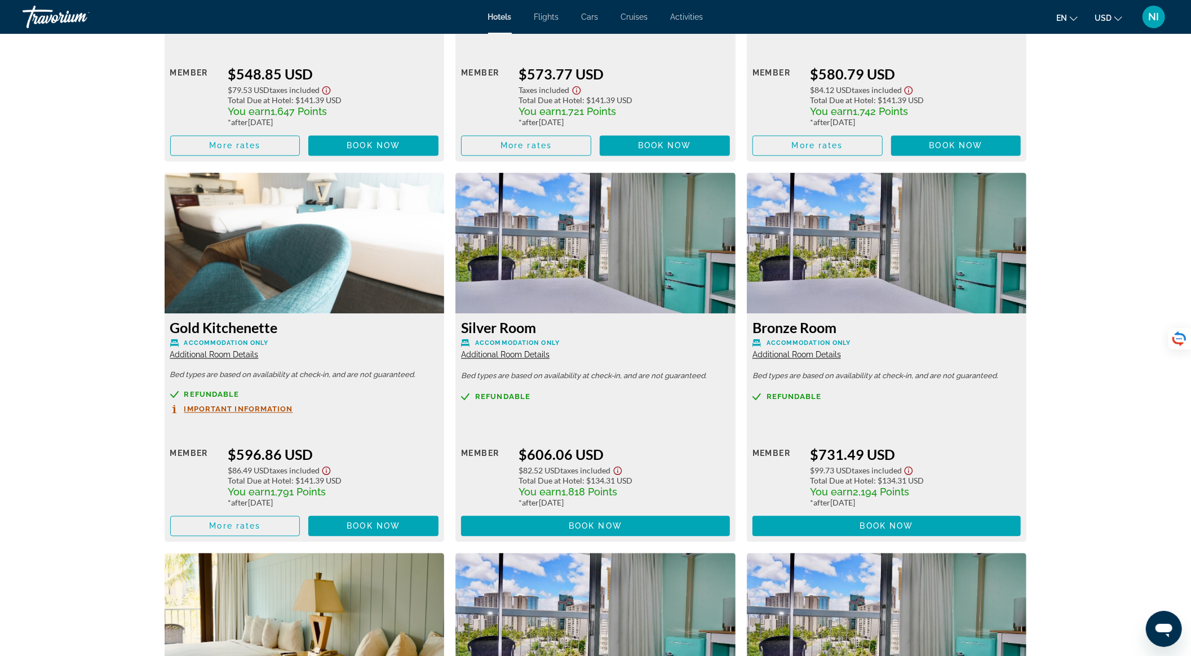
click at [793, 356] on span "Additional Room Details" at bounding box center [797, 354] width 89 height 9
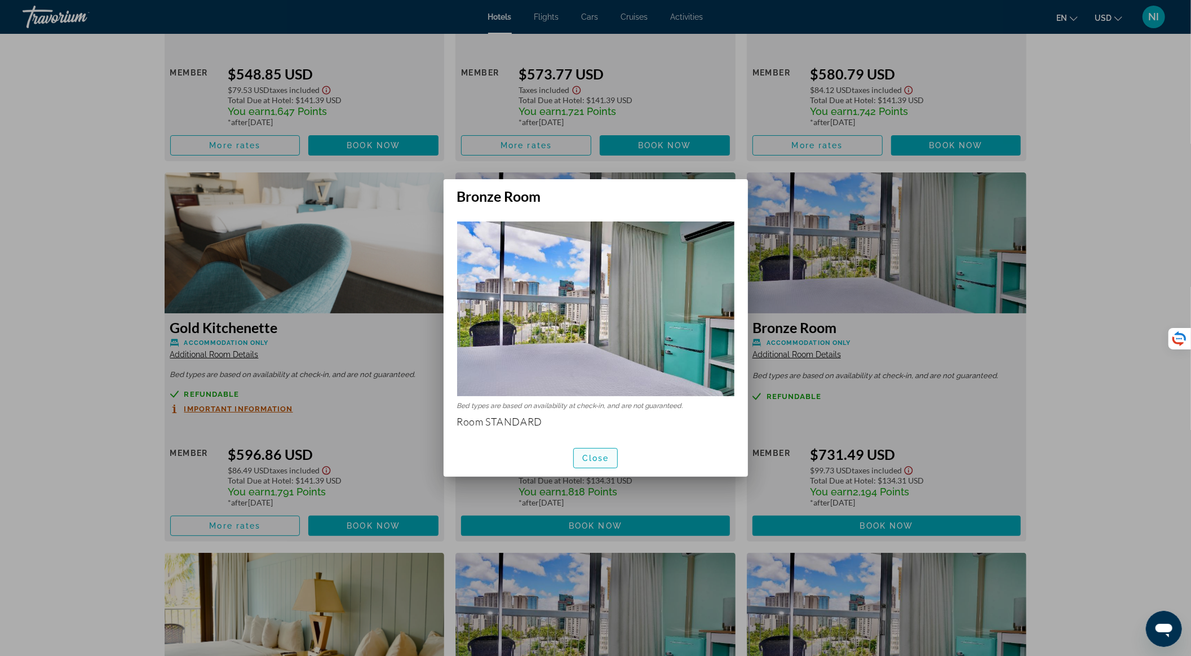
click at [582, 458] on span "Close" at bounding box center [595, 458] width 27 height 9
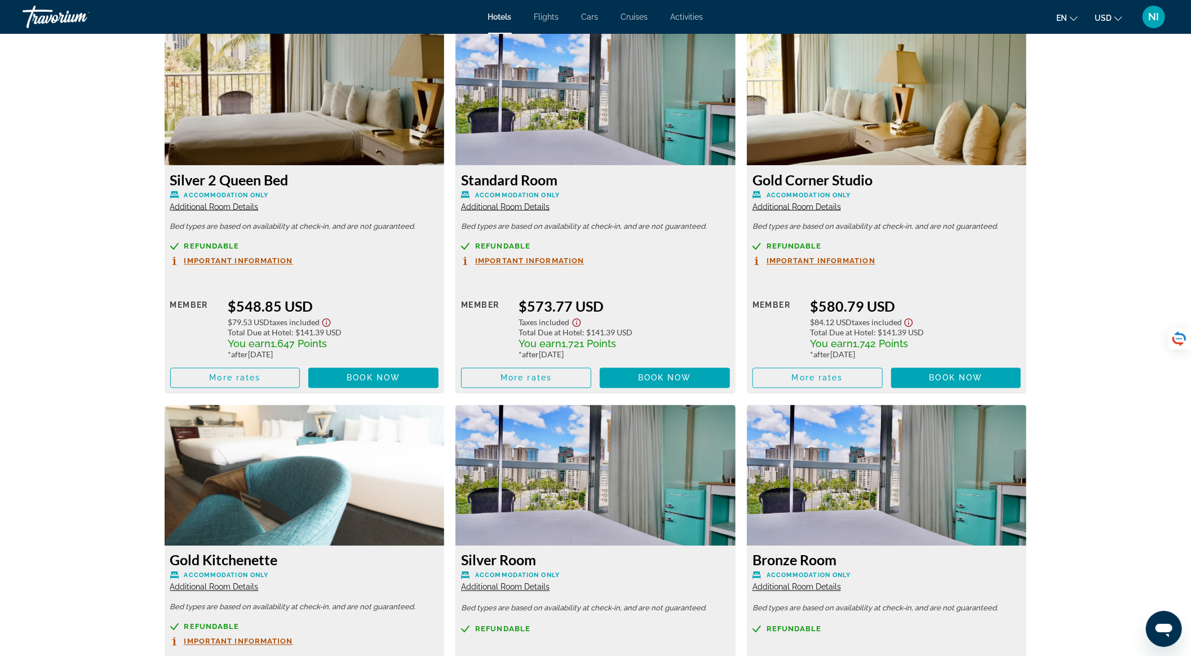
scroll to position [1503, 0]
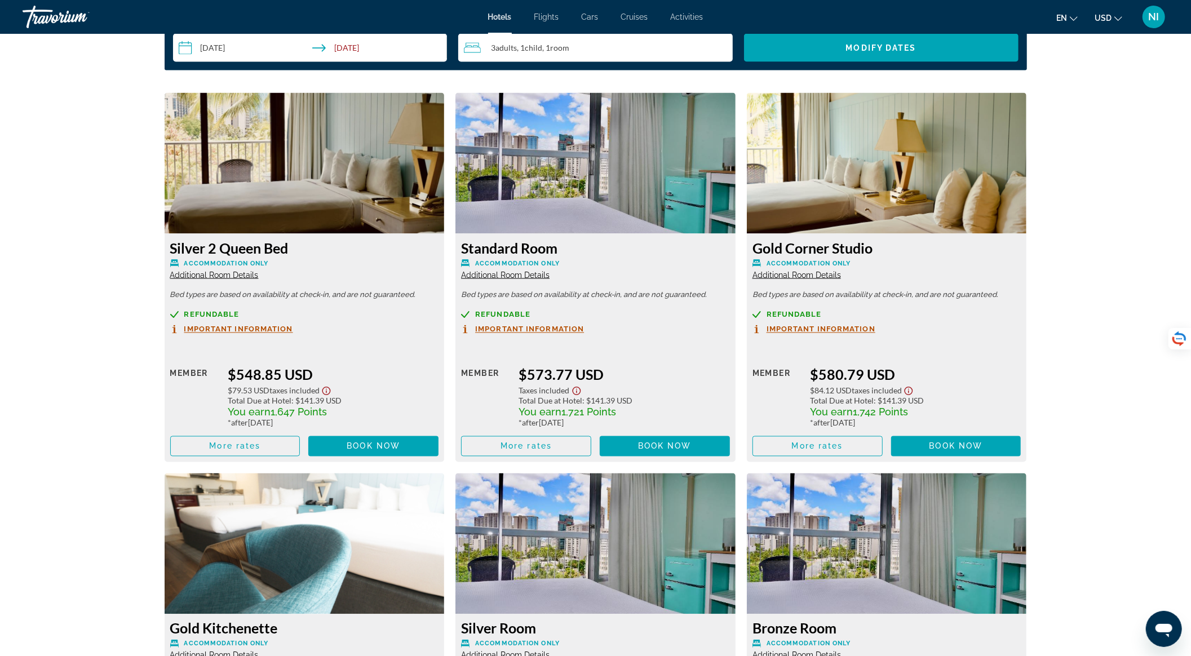
click at [791, 277] on span "Additional Room Details" at bounding box center [797, 275] width 89 height 9
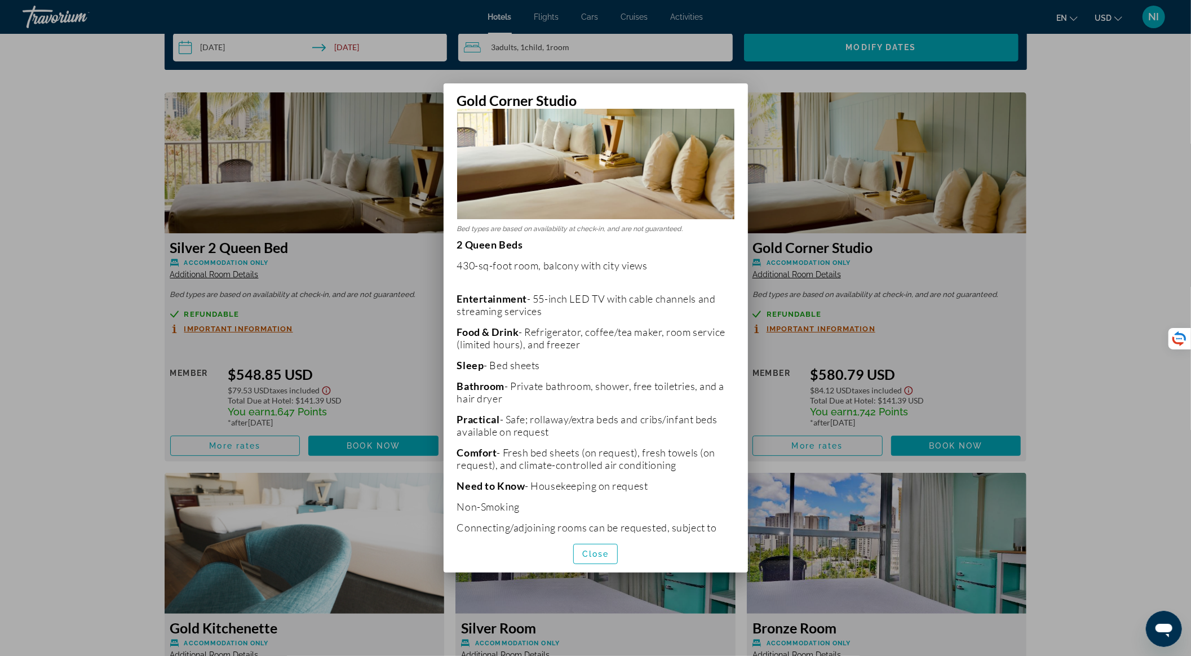
scroll to position [114, 0]
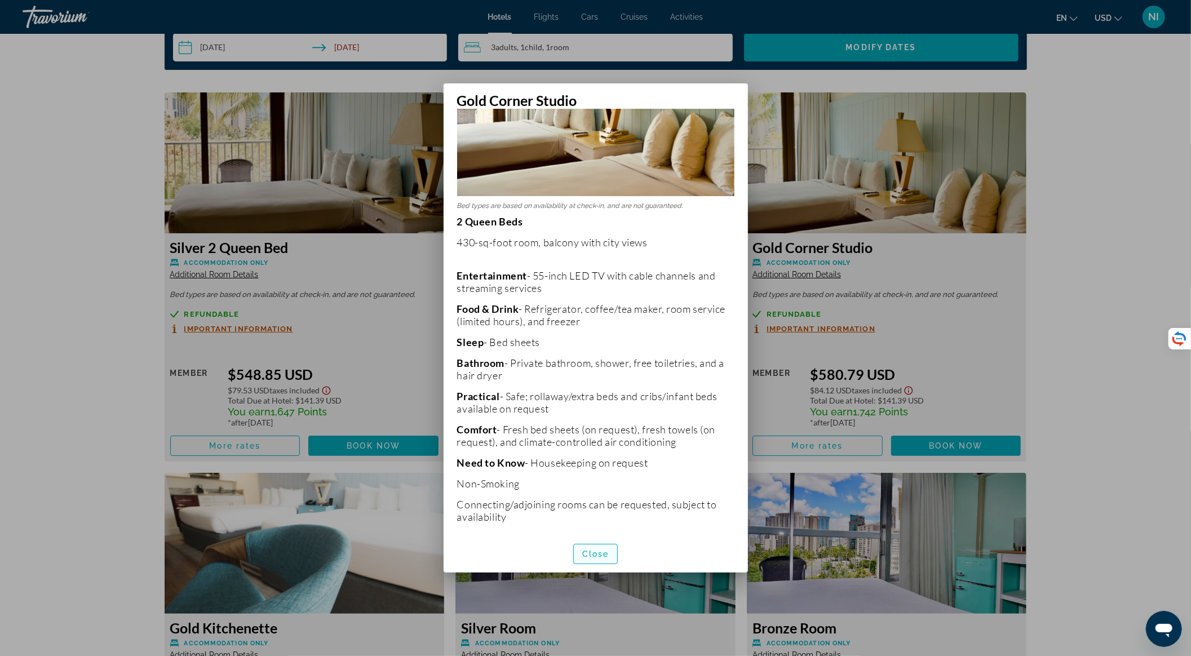
click at [586, 550] on span "Close" at bounding box center [595, 554] width 27 height 9
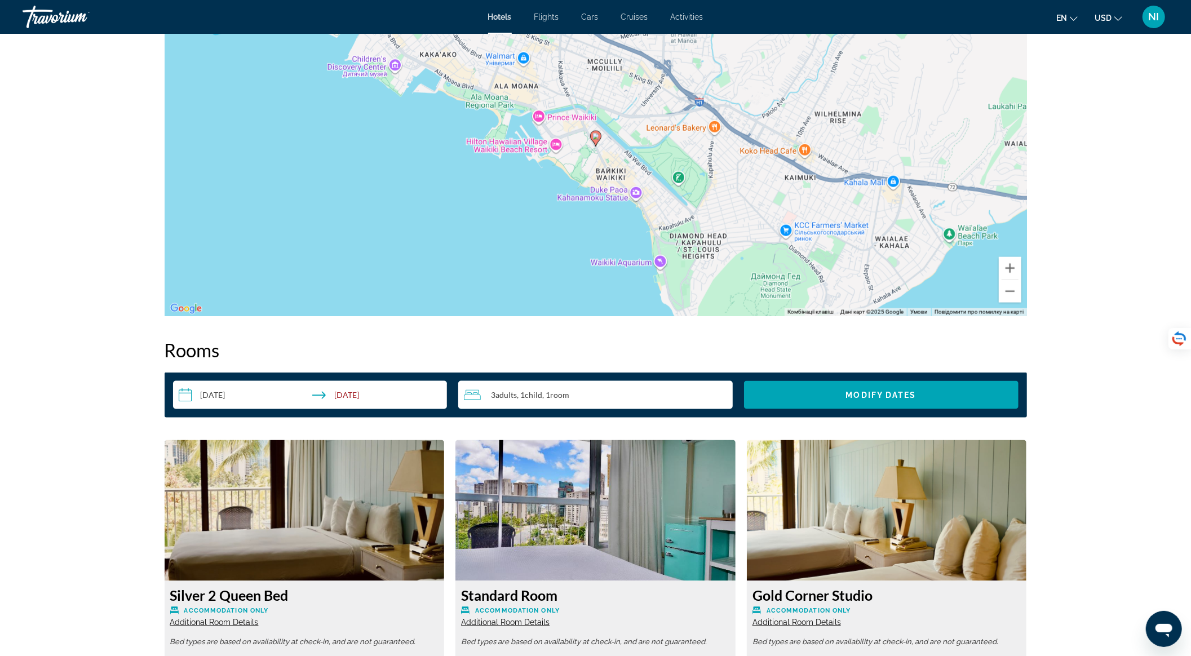
scroll to position [902, 0]
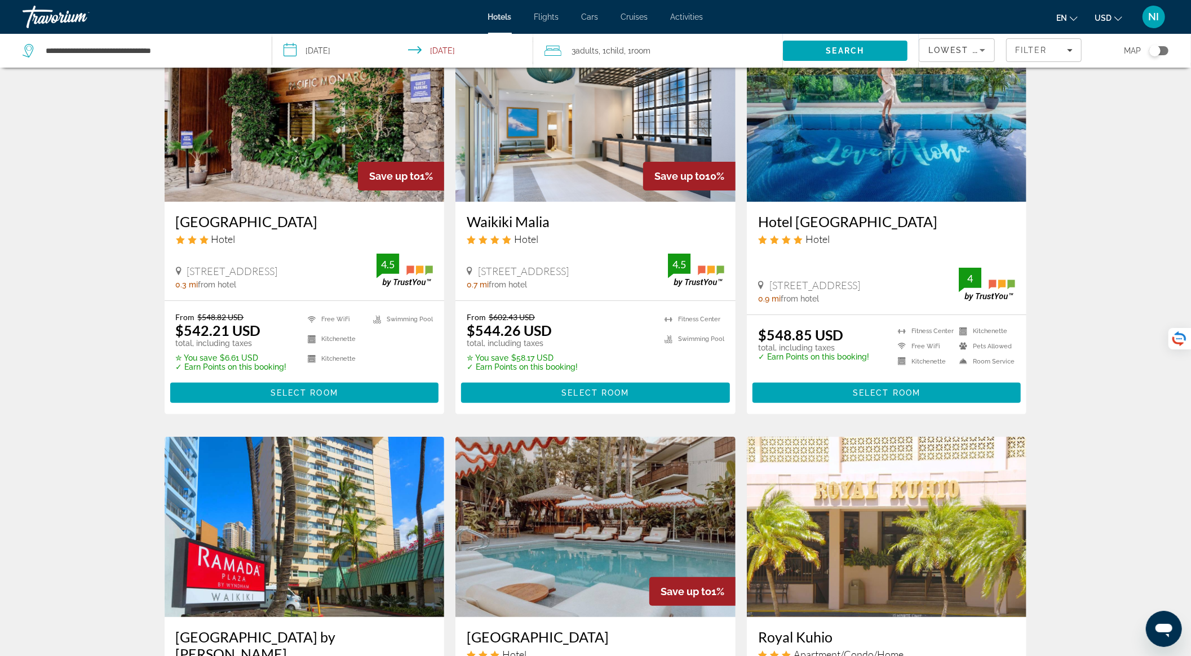
scroll to position [75, 0]
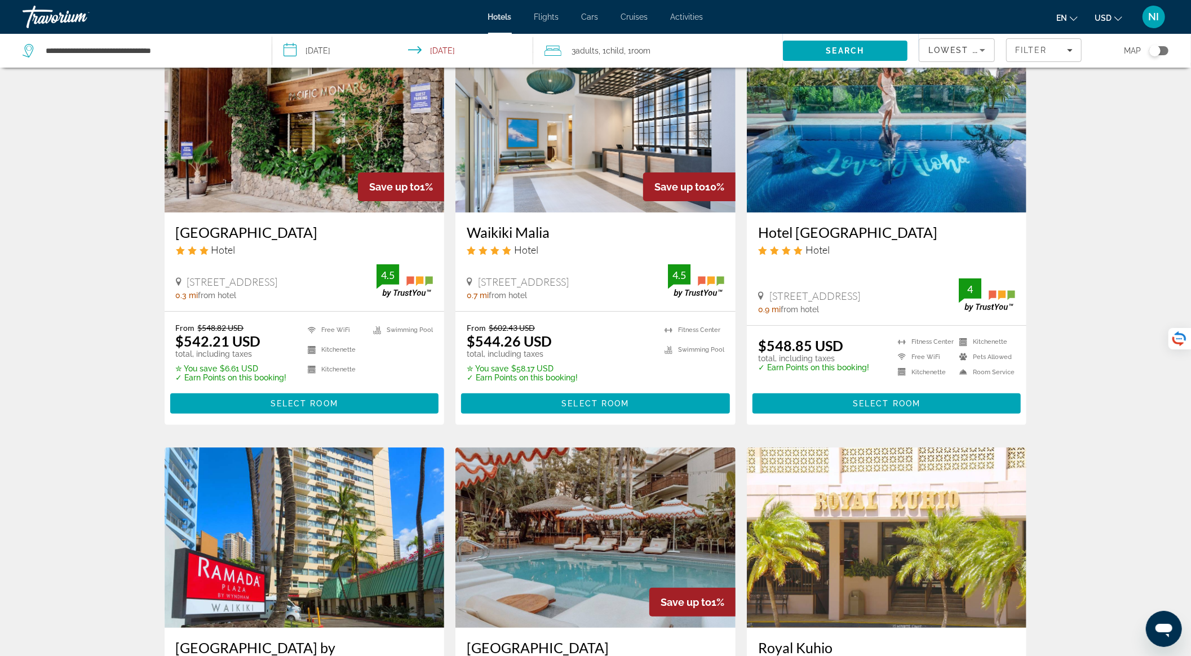
click at [637, 147] on img "Main content" at bounding box center [596, 122] width 280 height 180
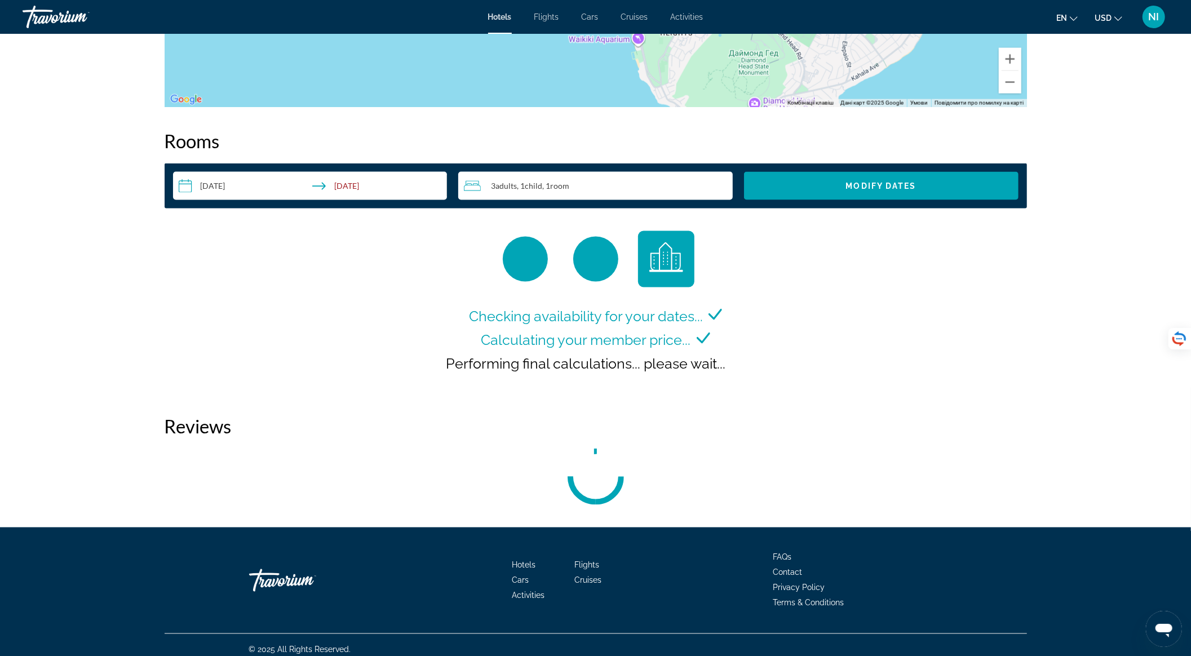
scroll to position [1332, 0]
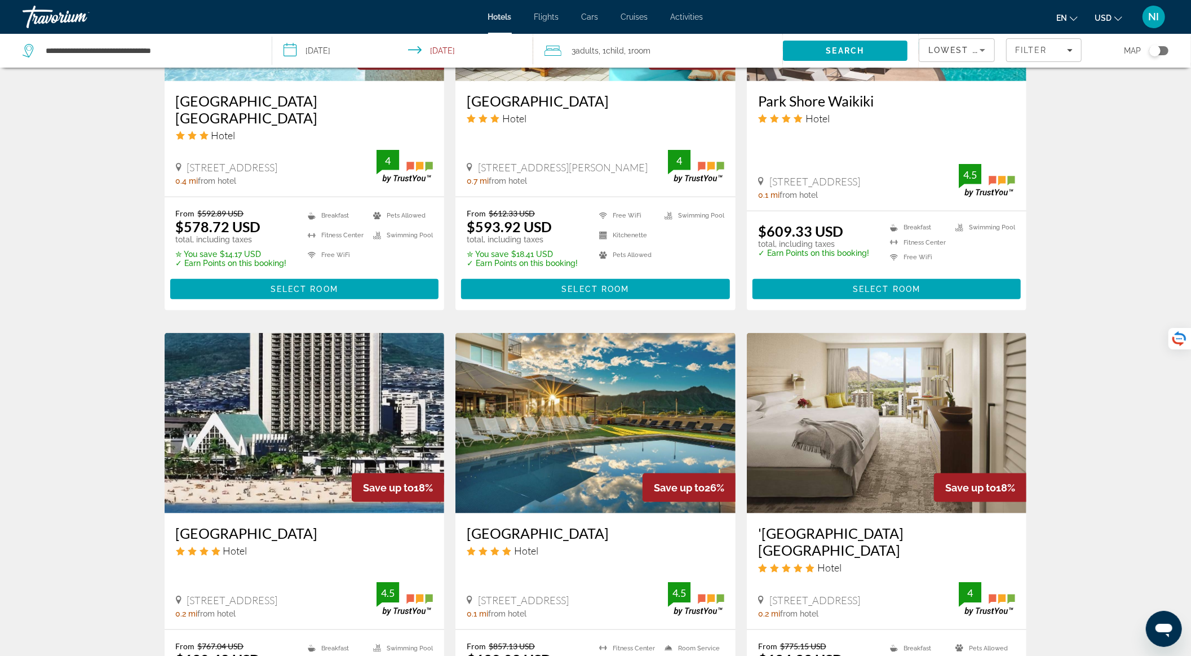
scroll to position [1128, 0]
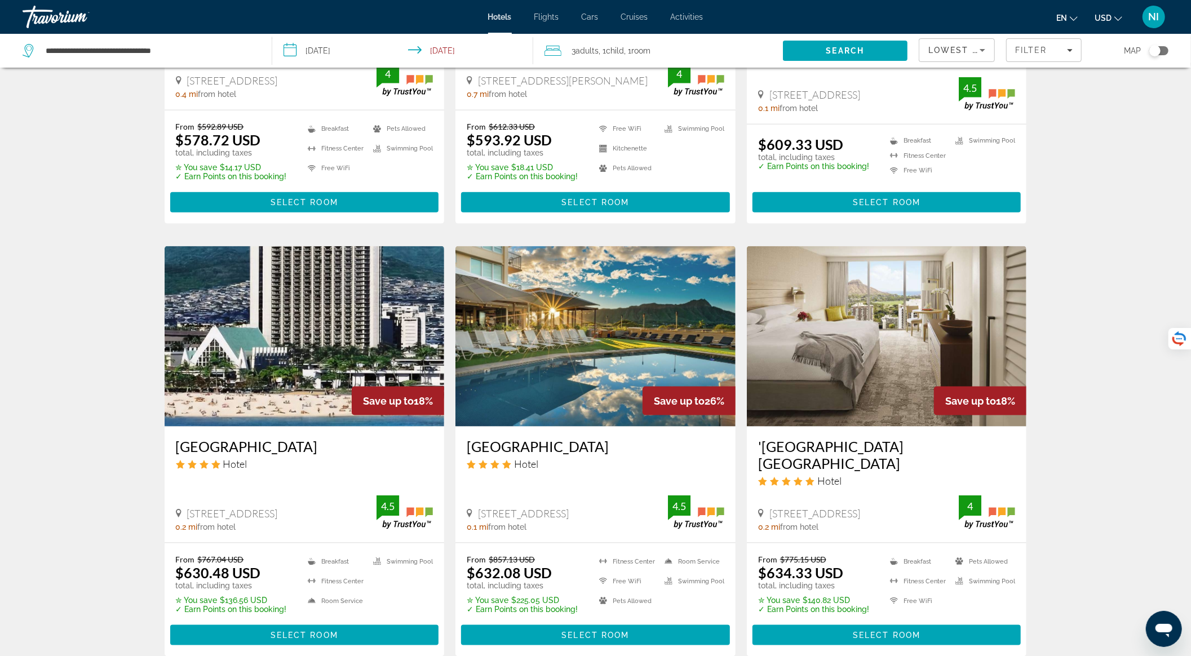
click at [871, 348] on img "Main content" at bounding box center [887, 336] width 280 height 180
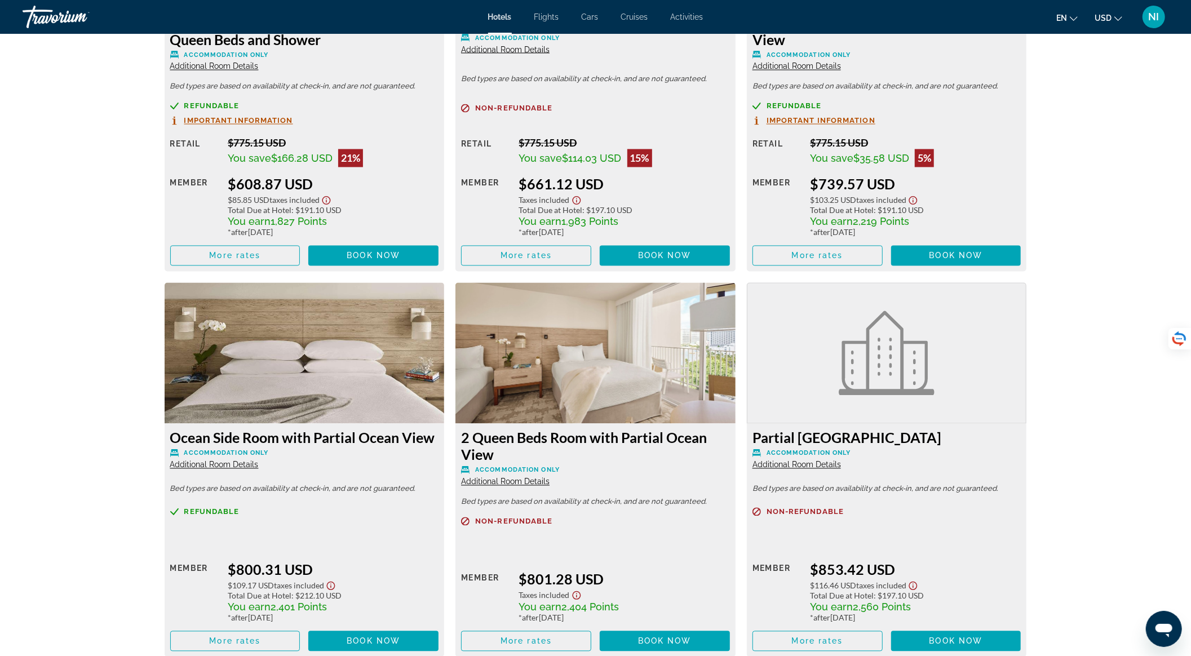
scroll to position [1428, 0]
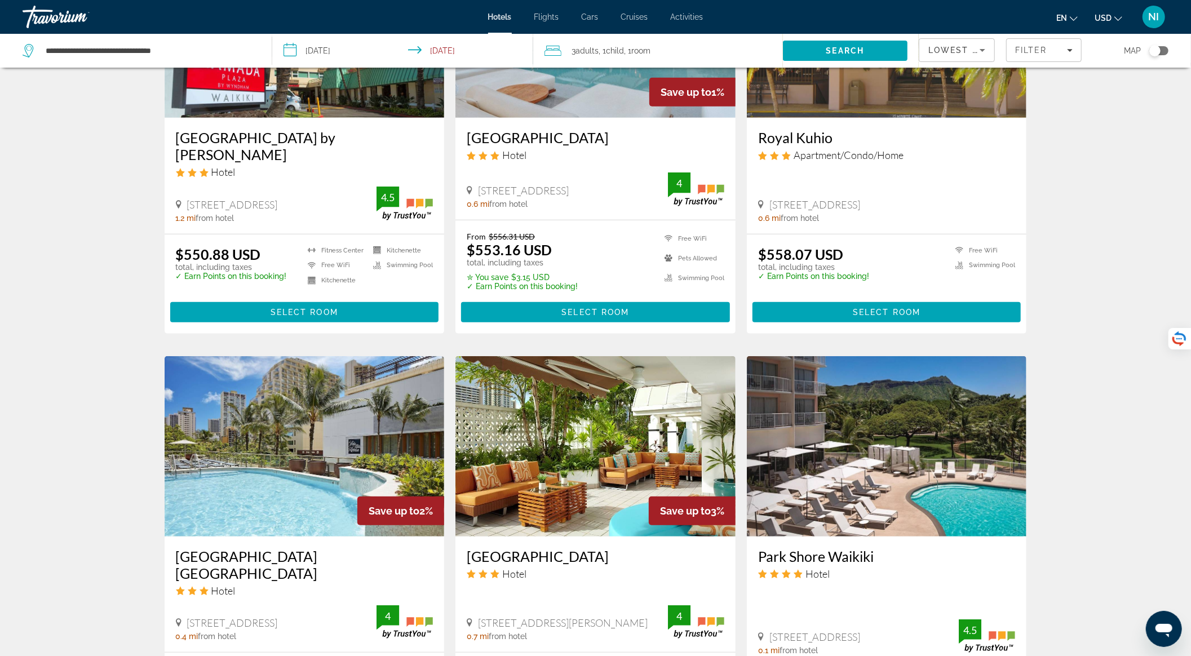
scroll to position [752, 0]
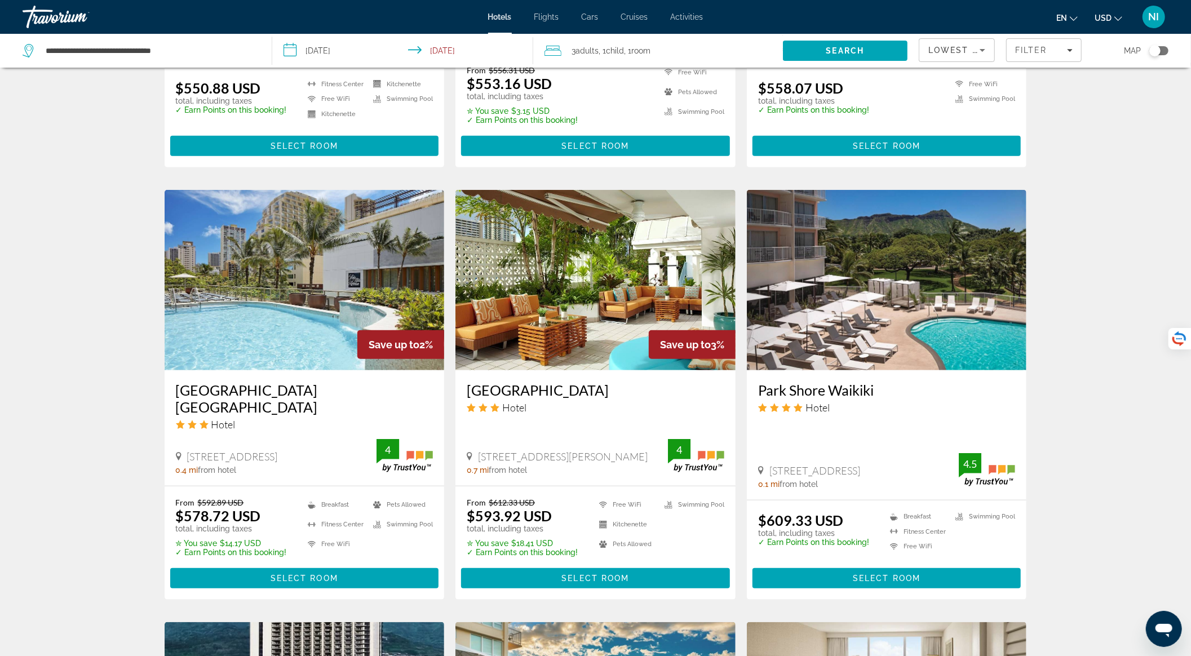
click at [916, 320] on img "Main content" at bounding box center [887, 280] width 280 height 180
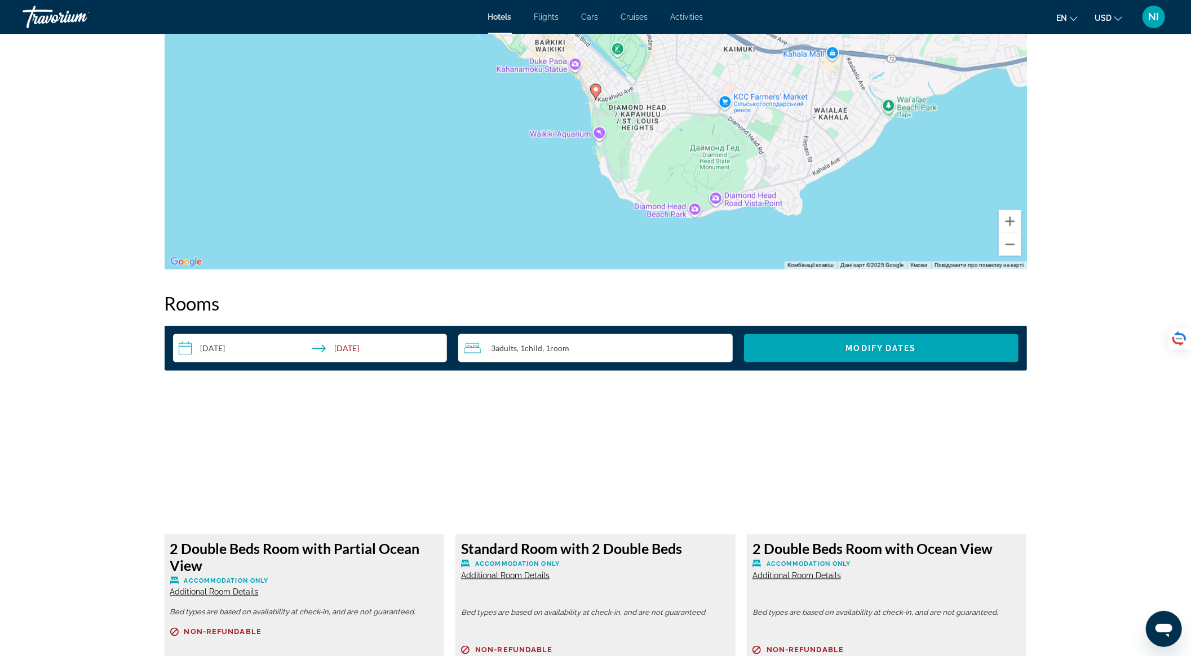
scroll to position [1353, 0]
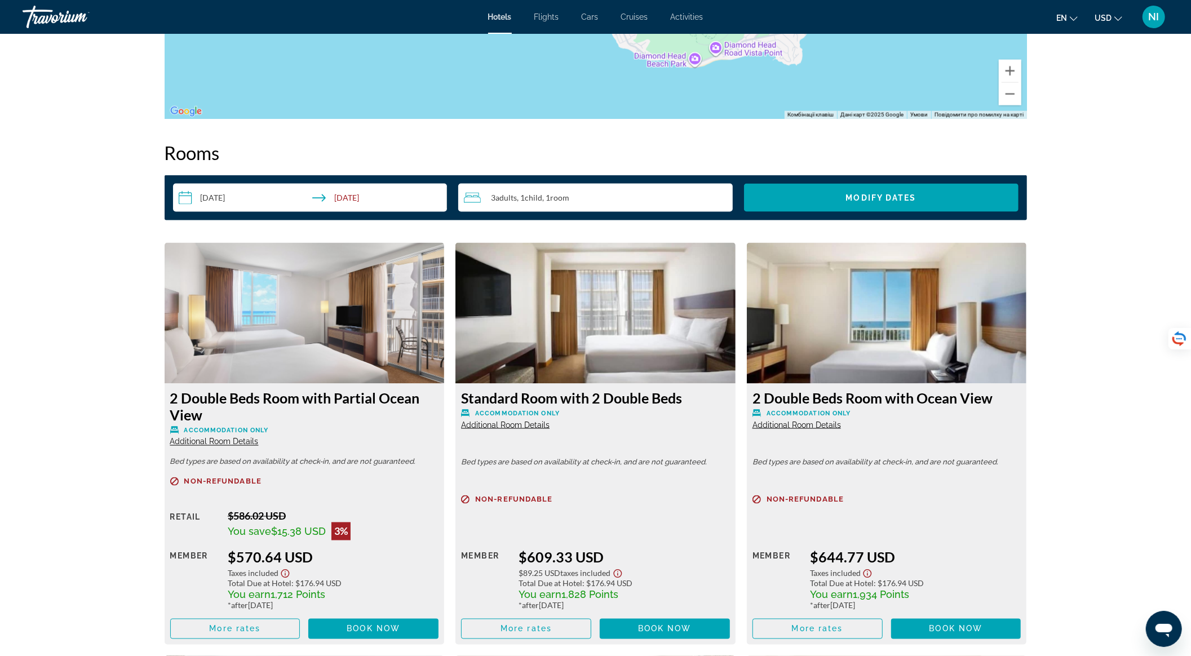
click at [215, 443] on span "Additional Room Details" at bounding box center [214, 442] width 89 height 9
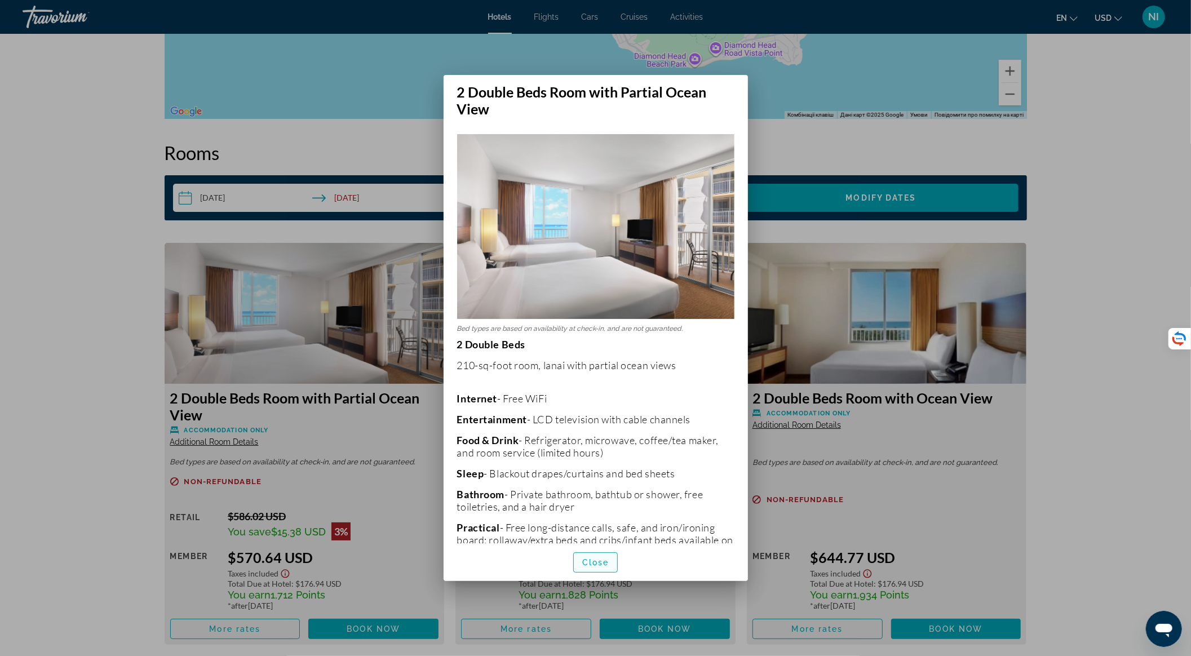
click at [602, 566] on span "Close" at bounding box center [595, 562] width 27 height 9
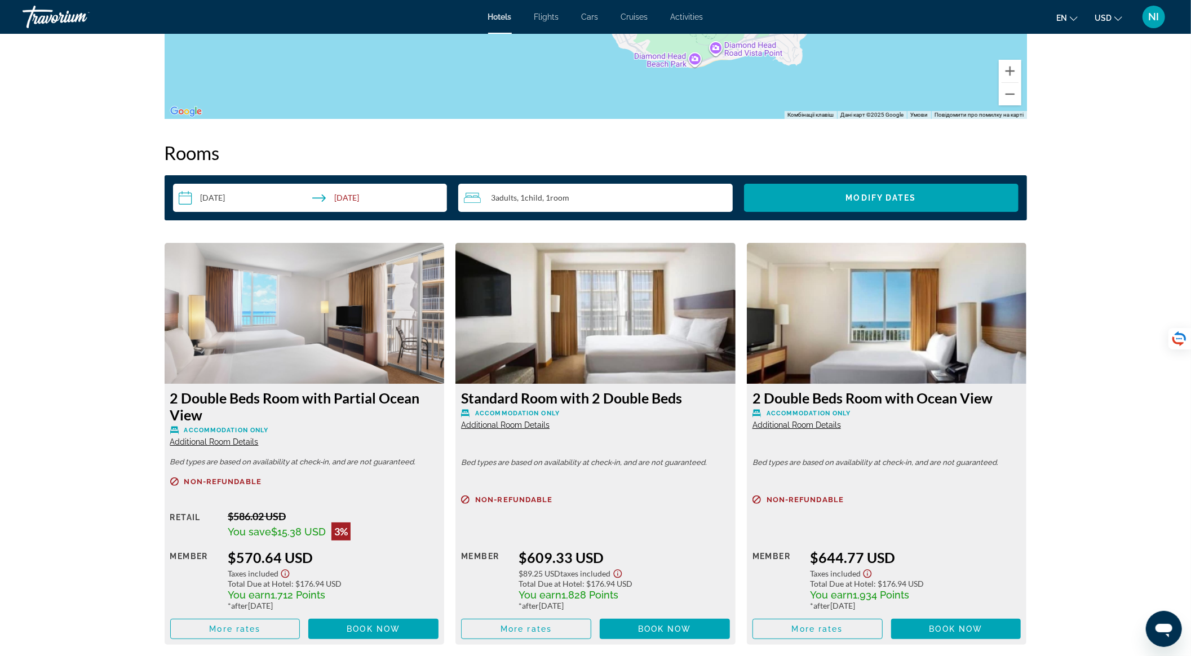
scroll to position [1353, 0]
click at [338, 334] on img "Main content" at bounding box center [305, 313] width 280 height 141
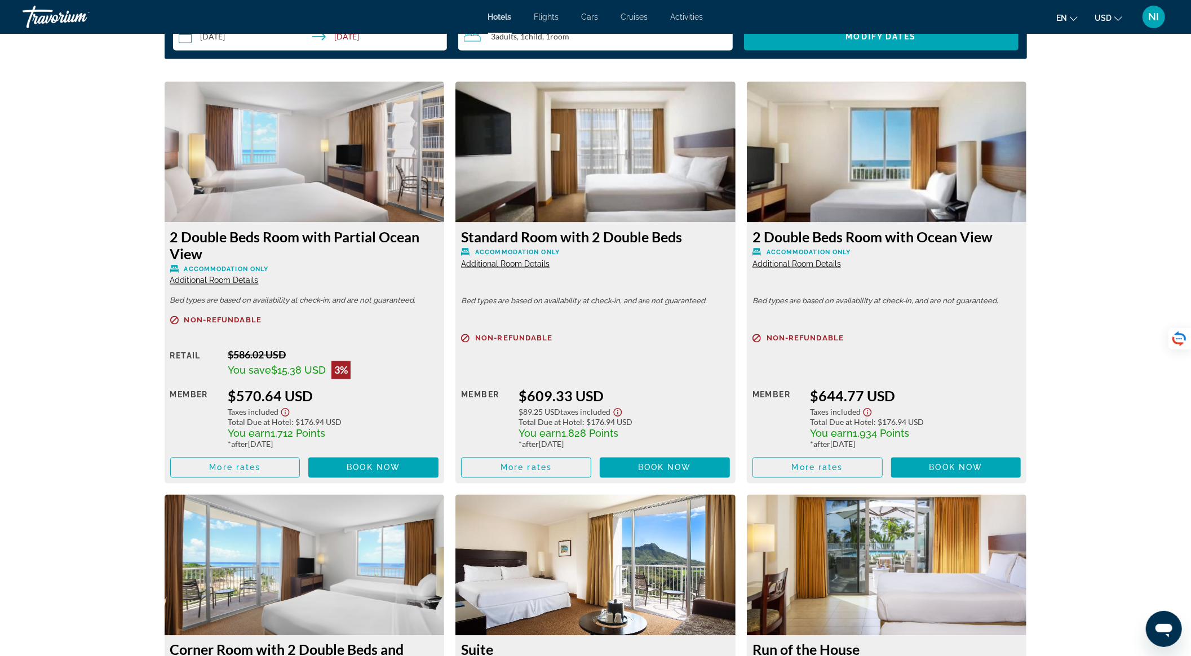
scroll to position [1729, 0]
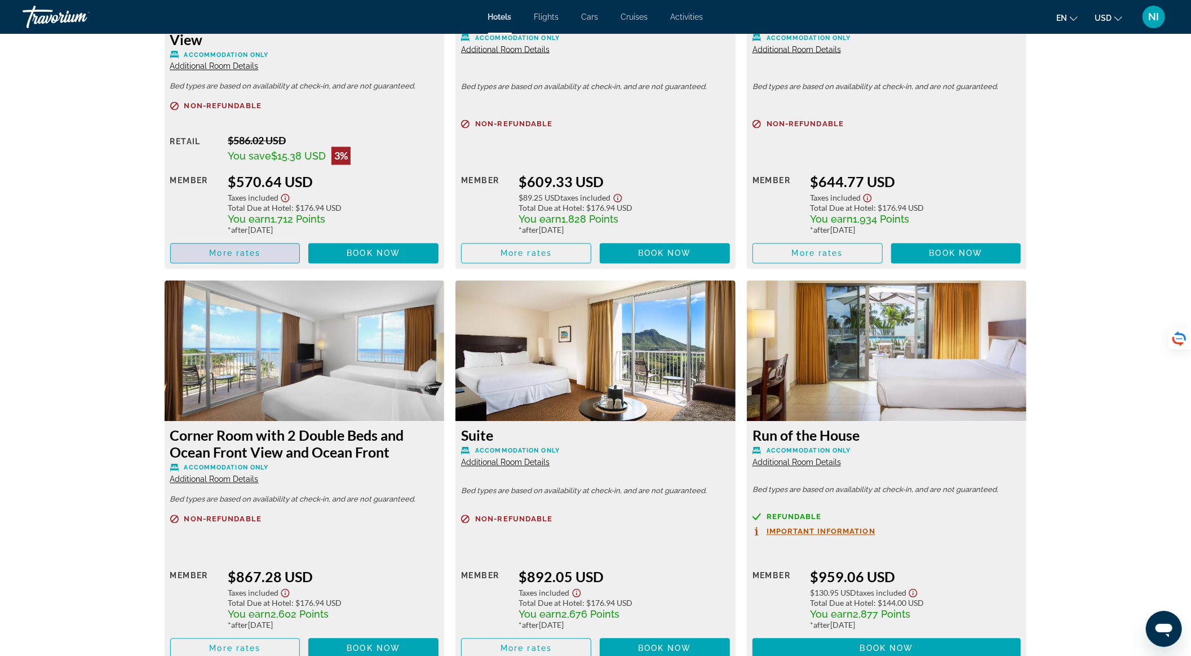
click at [274, 254] on span "Main content" at bounding box center [235, 253] width 129 height 27
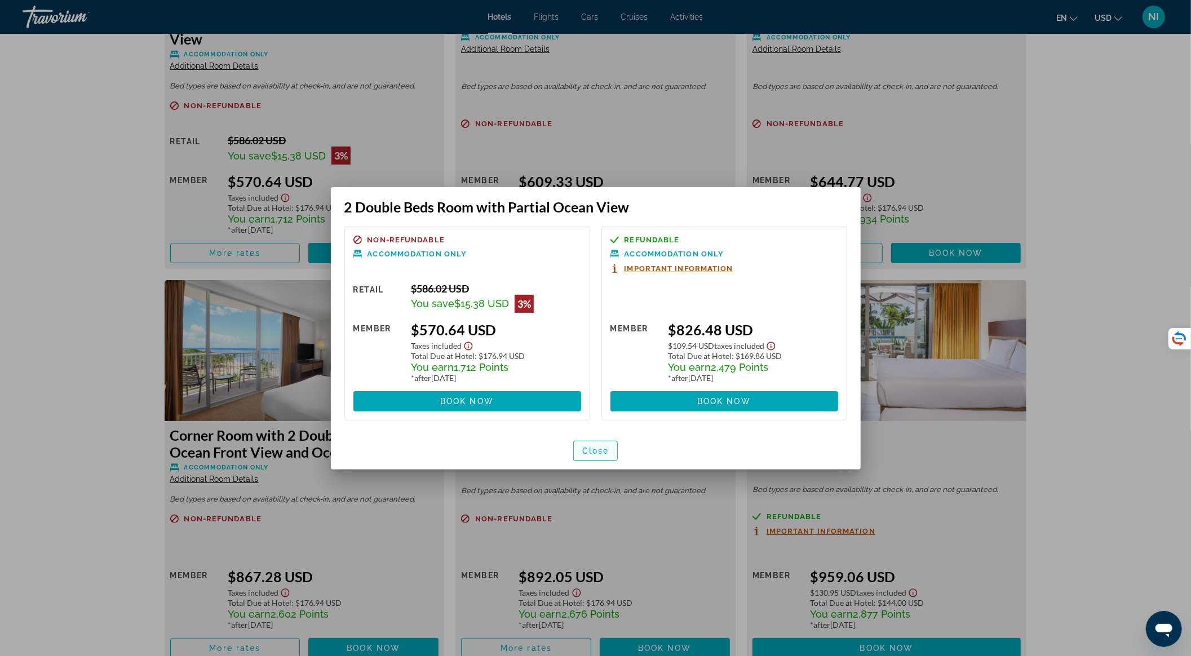
click at [604, 453] on span "Close" at bounding box center [595, 451] width 27 height 9
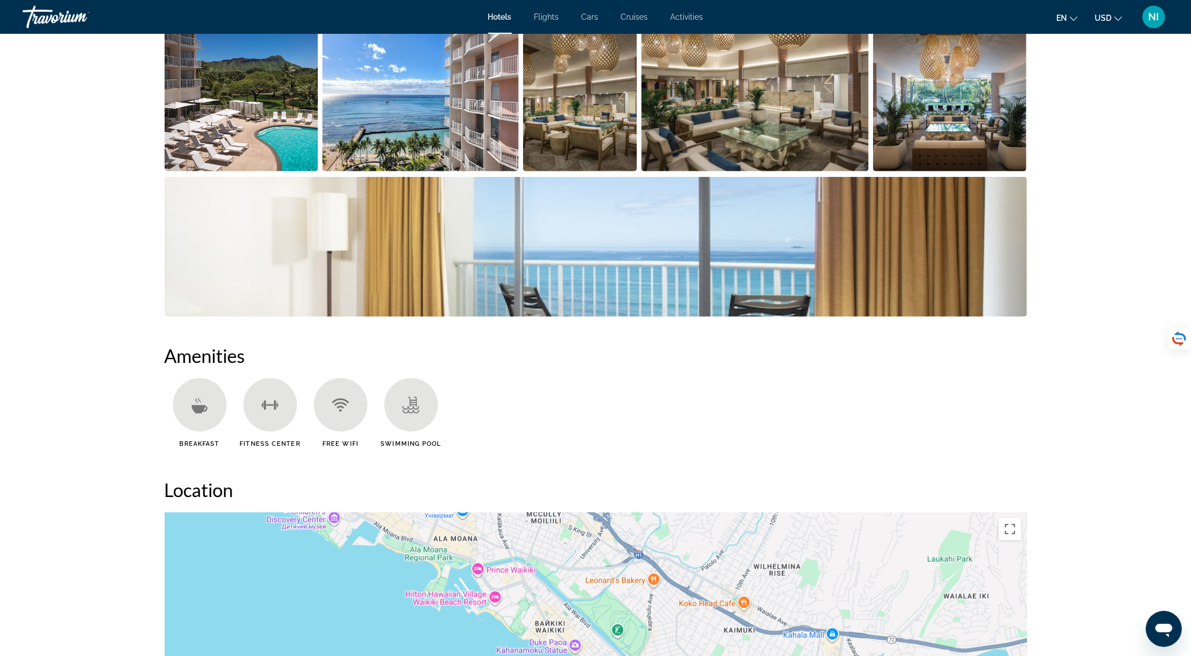
scroll to position [526, 0]
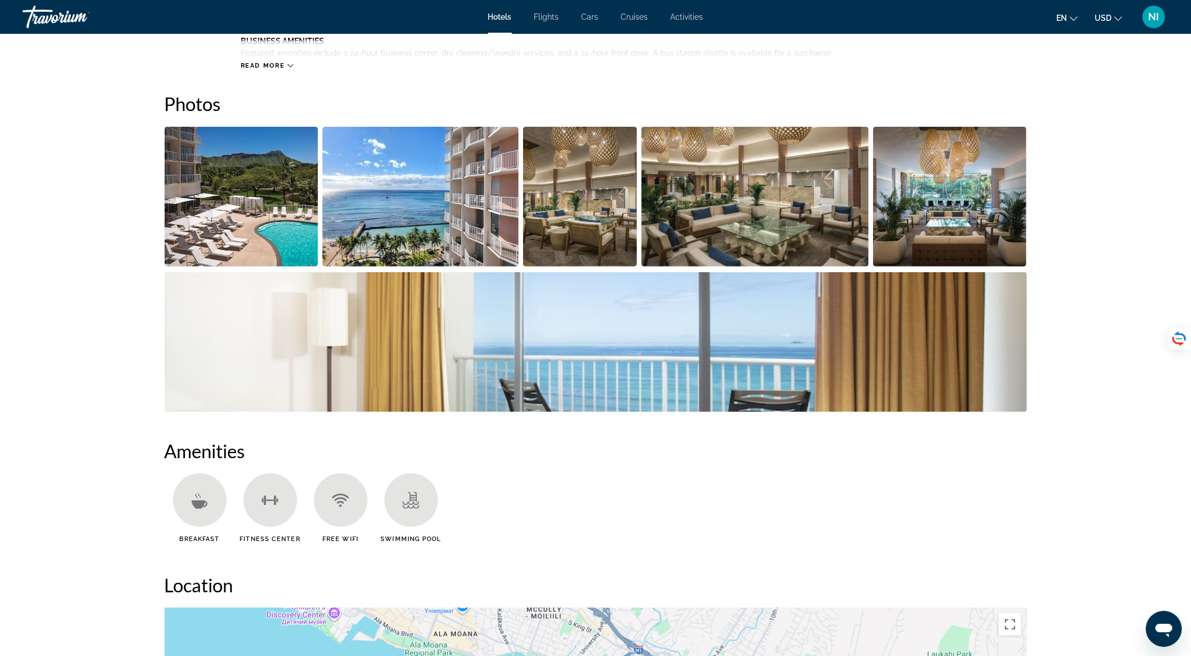
click at [233, 211] on img "Open full-screen image slider" at bounding box center [242, 197] width 154 height 140
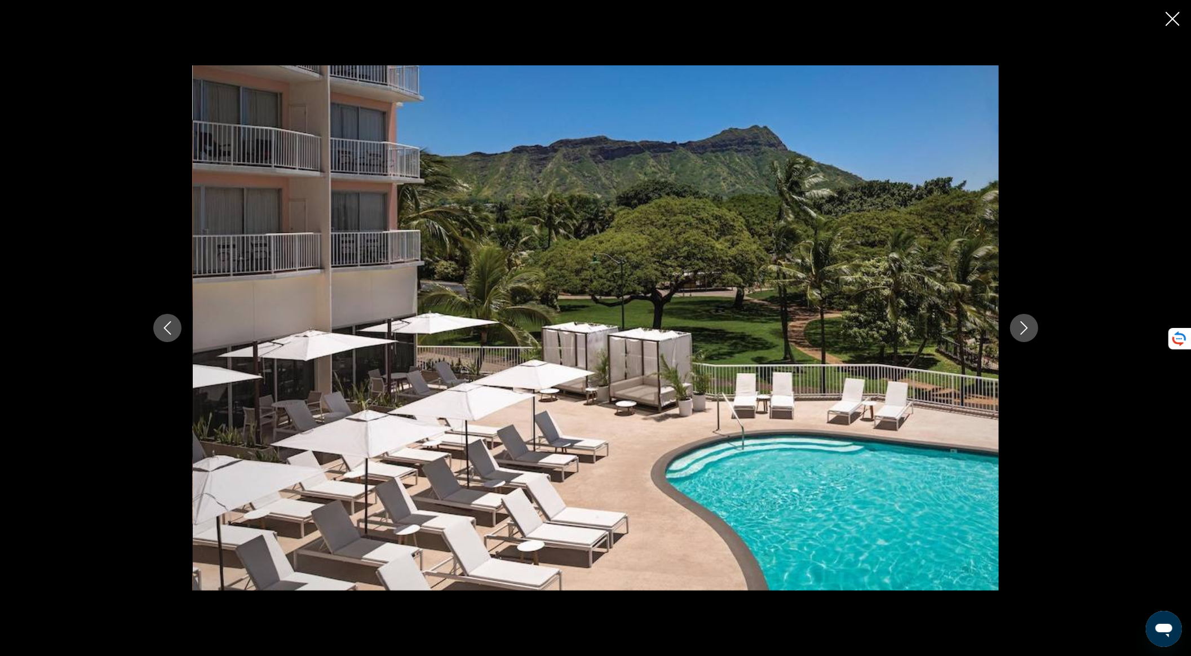
click at [1018, 329] on icon "Next image" at bounding box center [1025, 328] width 14 height 14
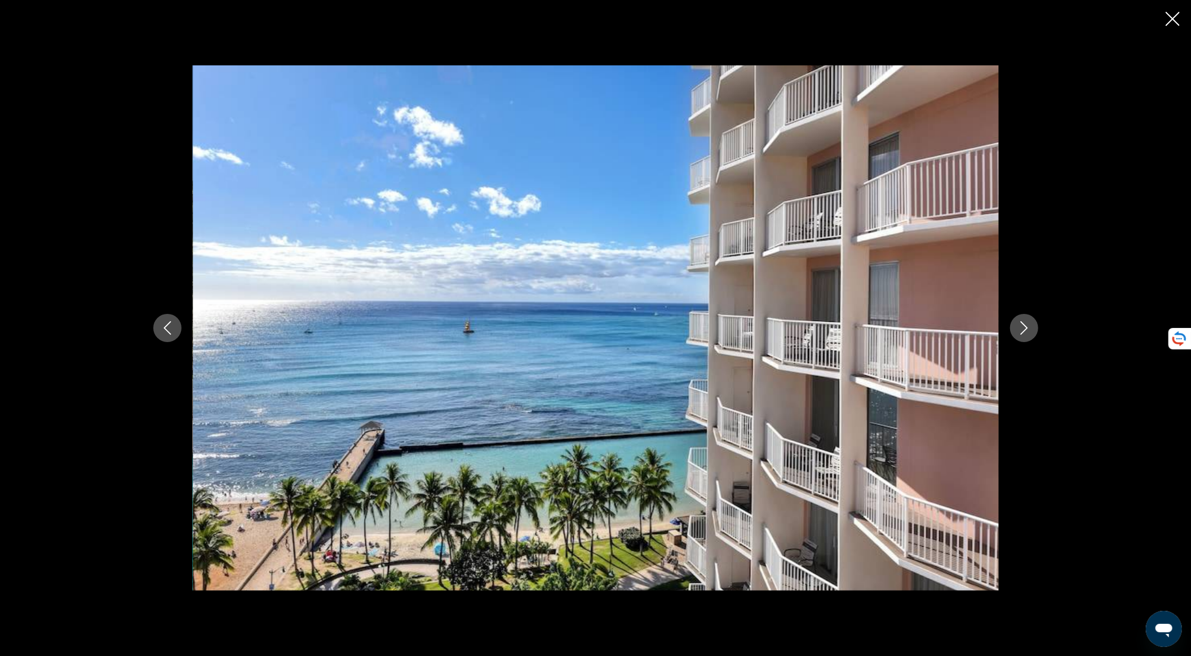
click at [1018, 329] on icon "Next image" at bounding box center [1025, 328] width 14 height 14
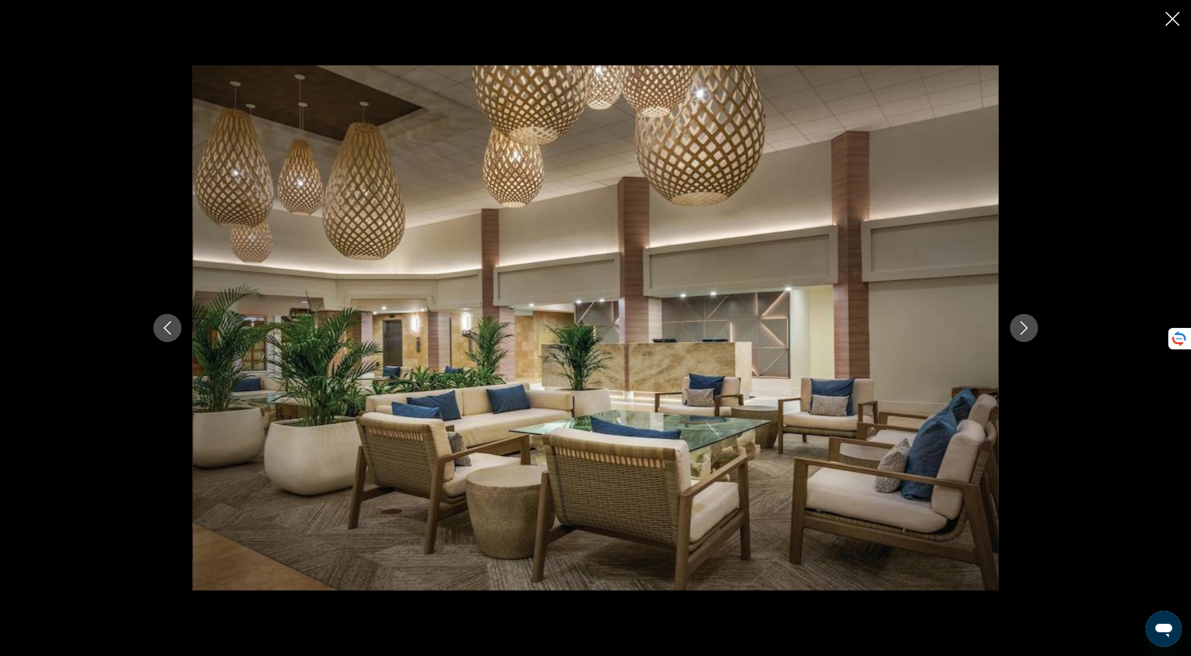
click at [1018, 329] on icon "Next image" at bounding box center [1025, 328] width 14 height 14
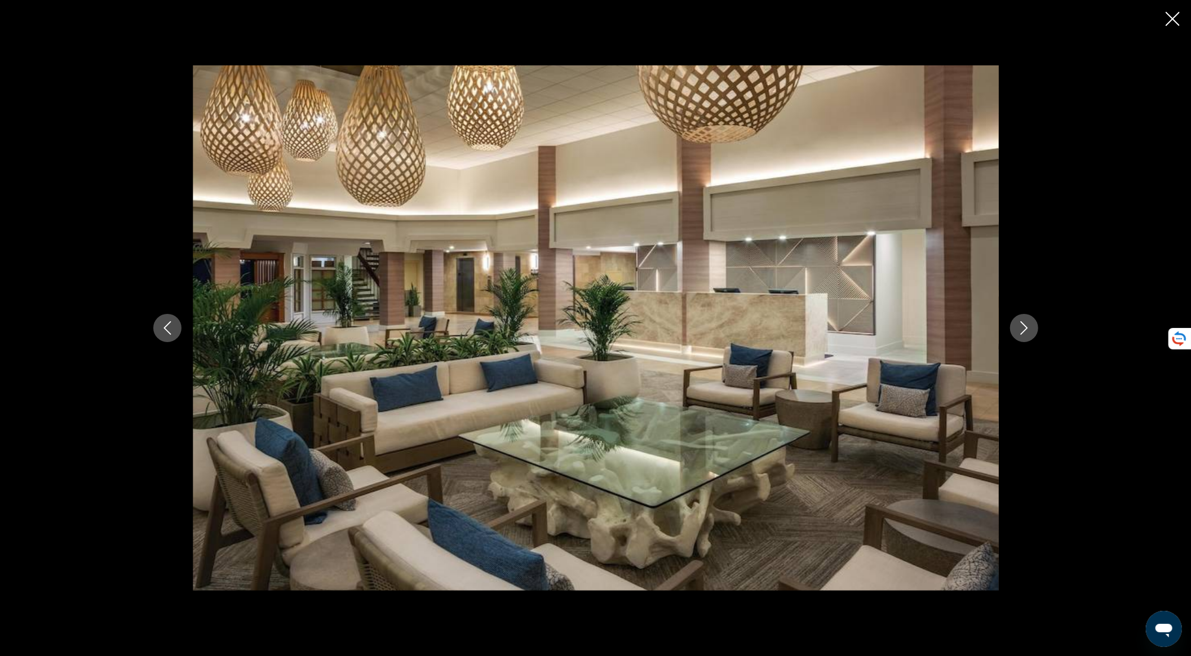
click at [1018, 329] on icon "Next image" at bounding box center [1025, 328] width 14 height 14
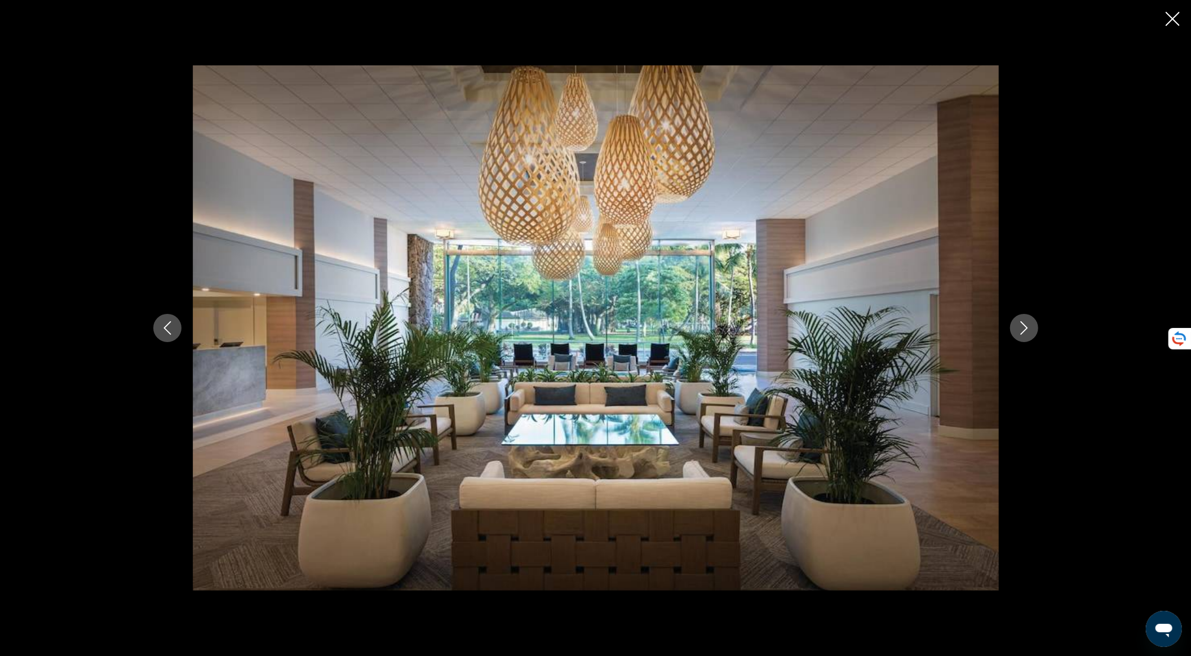
click at [1018, 329] on icon "Next image" at bounding box center [1025, 328] width 14 height 14
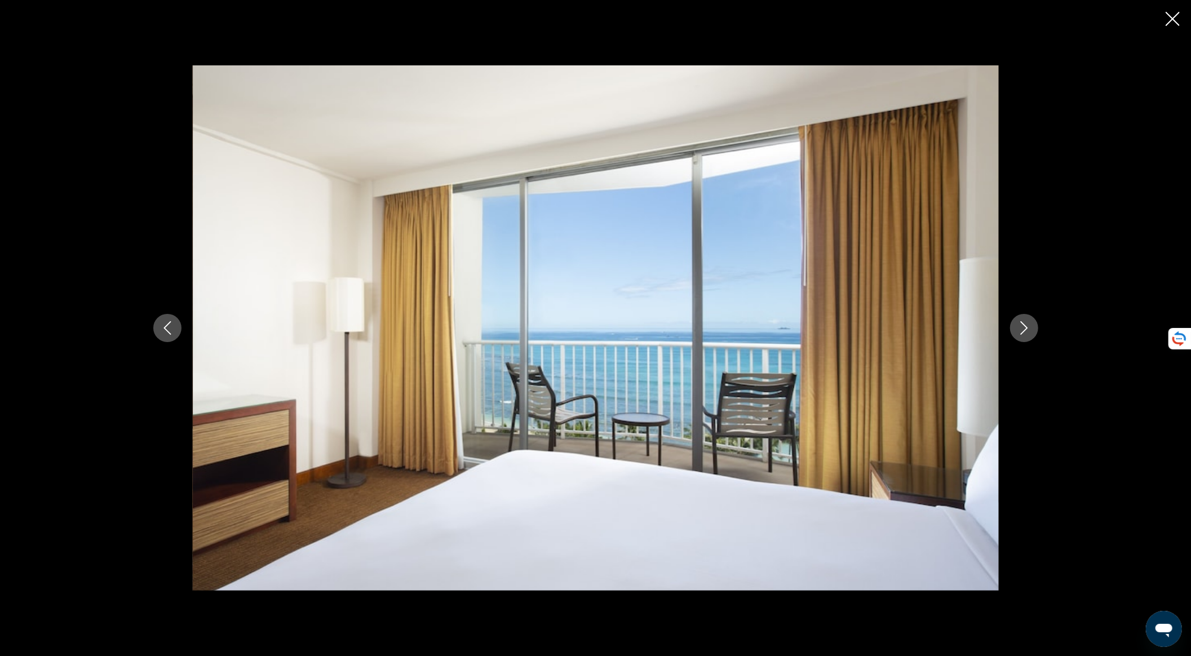
click at [1018, 329] on icon "Next image" at bounding box center [1025, 328] width 14 height 14
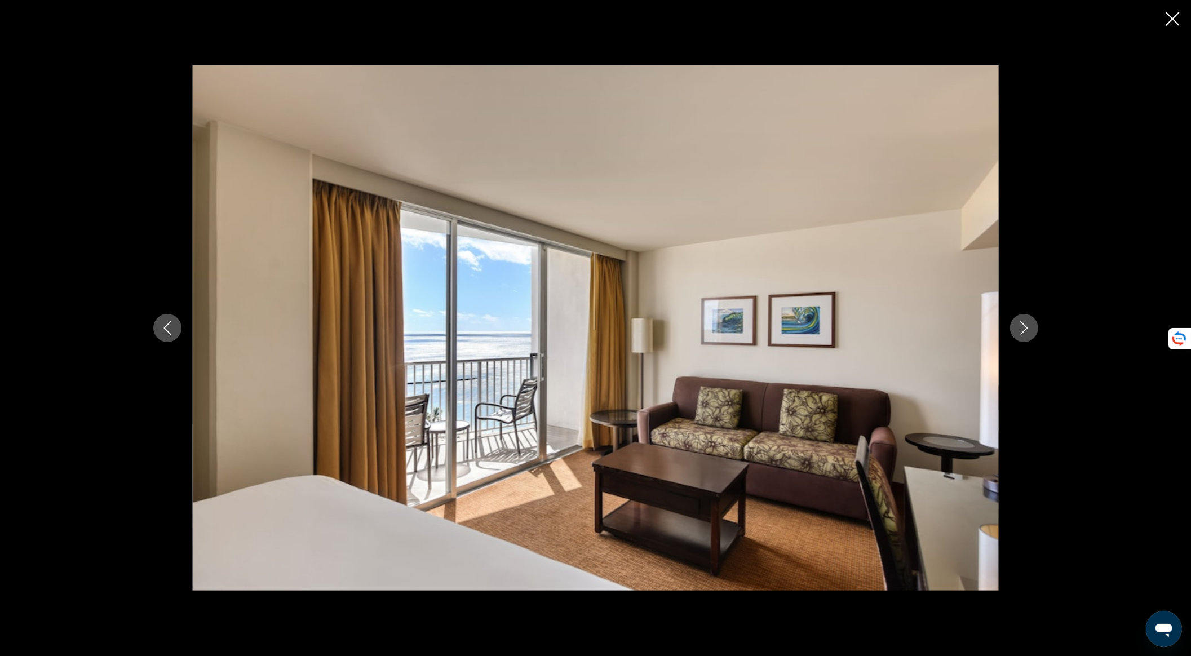
click at [1018, 329] on icon "Next image" at bounding box center [1025, 328] width 14 height 14
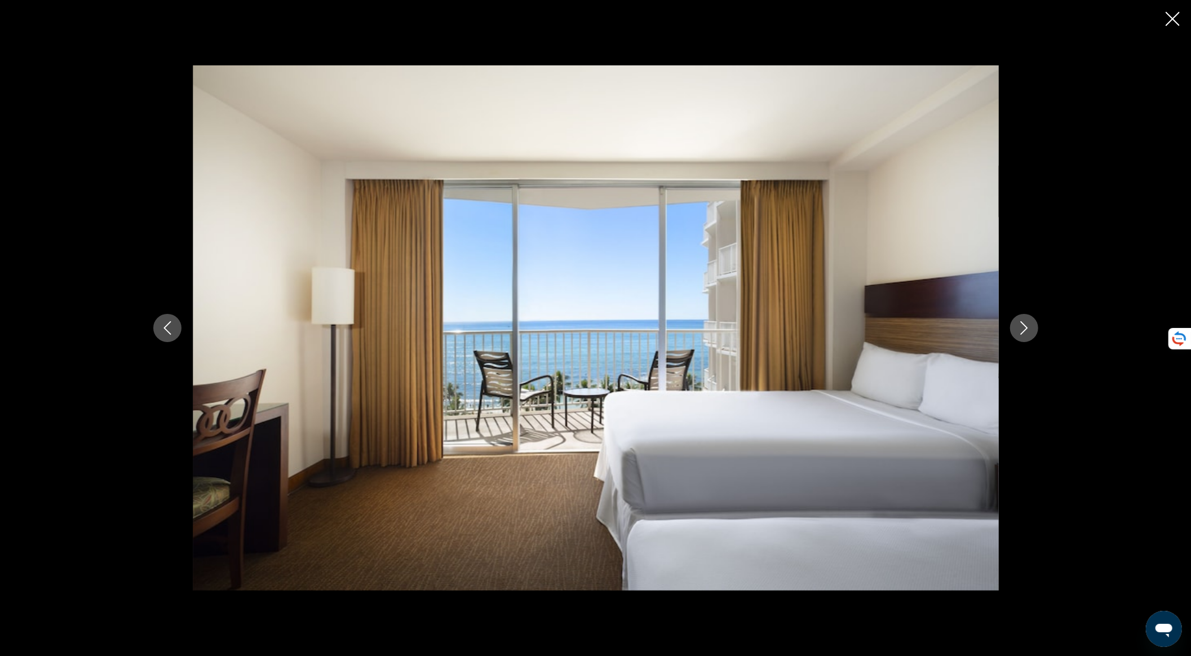
click at [1018, 329] on icon "Next image" at bounding box center [1025, 328] width 14 height 14
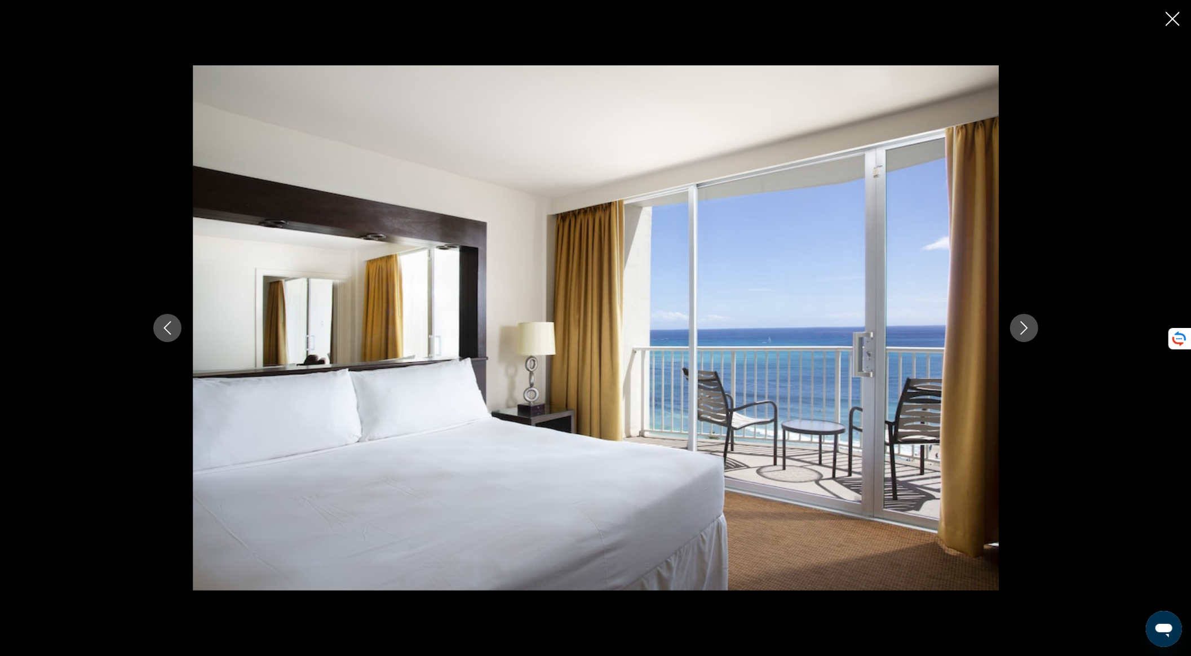
click at [1018, 329] on icon "Next image" at bounding box center [1025, 328] width 14 height 14
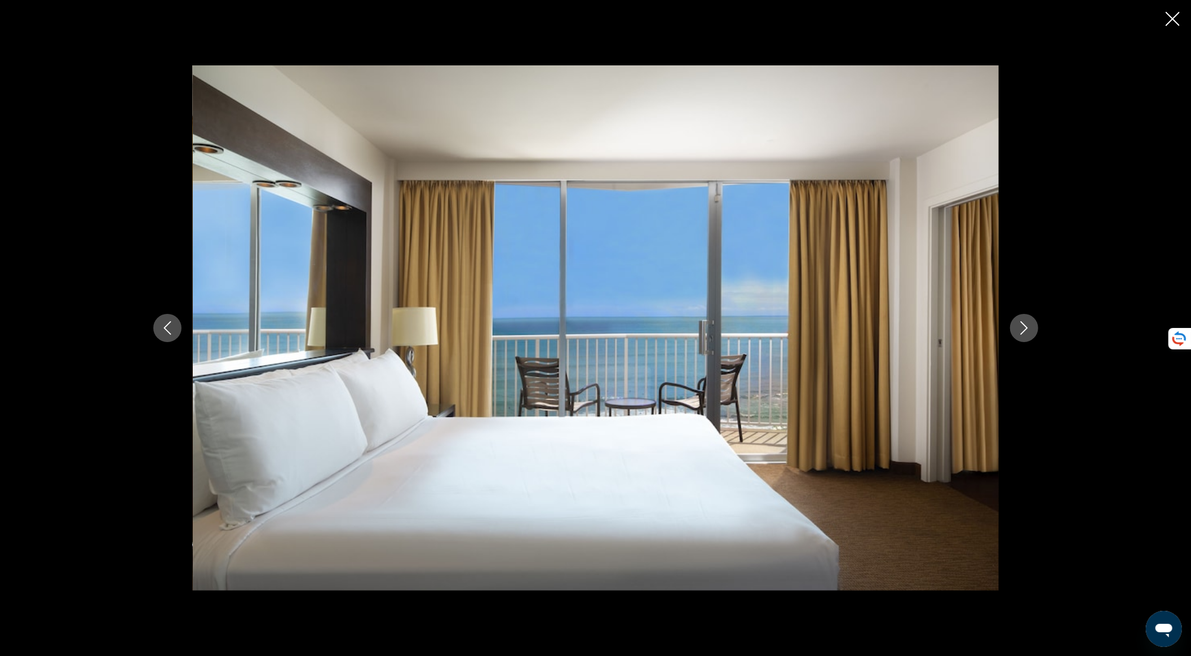
click at [1018, 329] on icon "Next image" at bounding box center [1025, 328] width 14 height 14
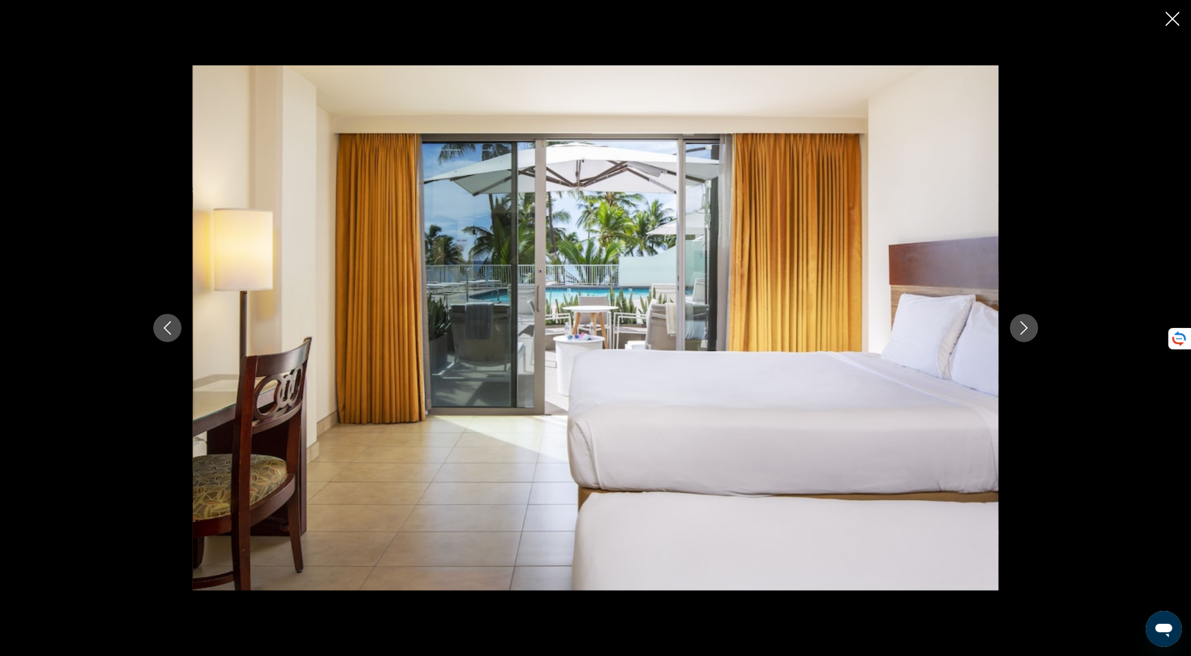
click at [1021, 328] on icon "Next image" at bounding box center [1025, 328] width 14 height 14
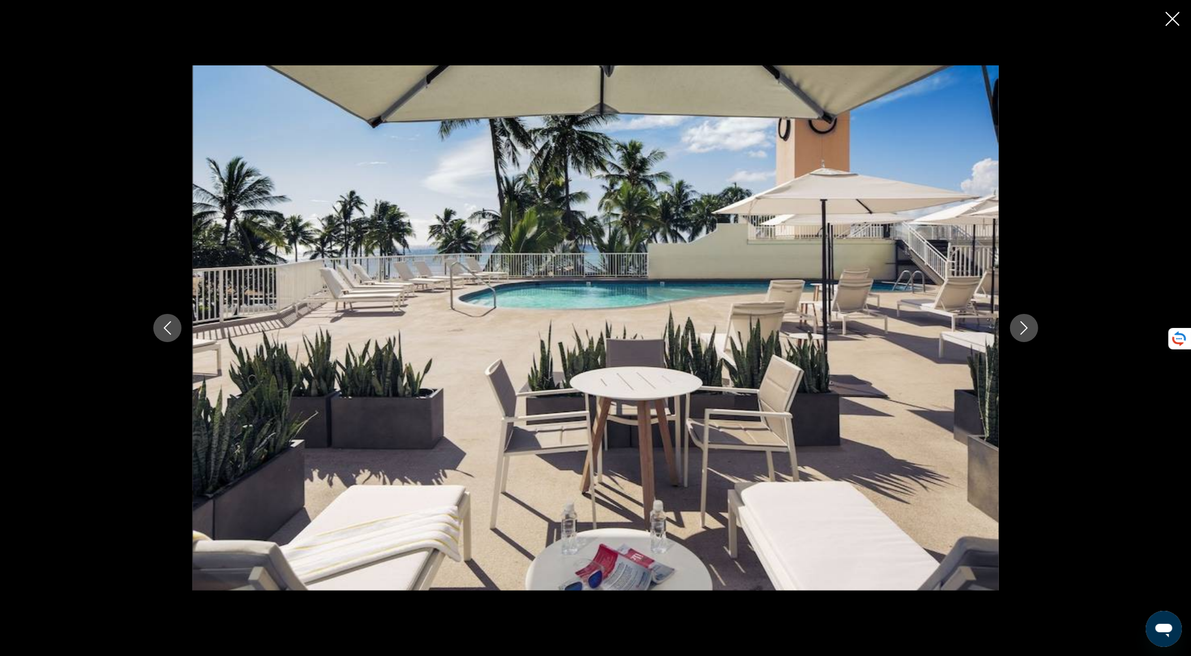
click at [1024, 328] on icon "Next image" at bounding box center [1025, 328] width 14 height 14
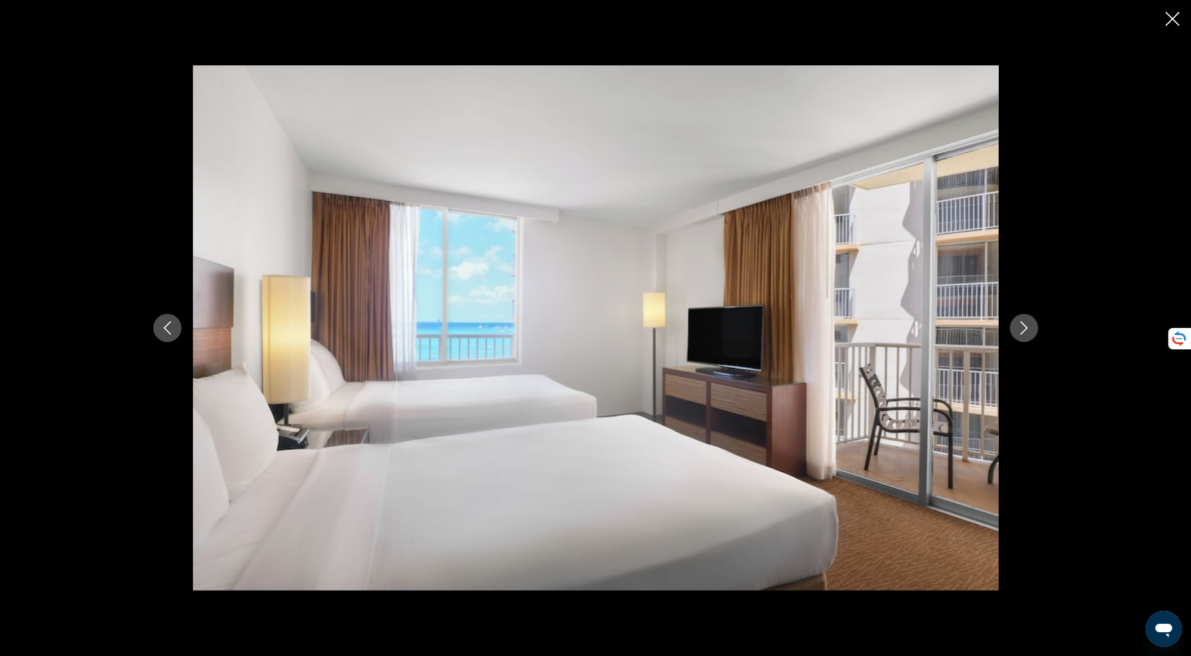
click at [1024, 328] on icon "Next image" at bounding box center [1025, 328] width 14 height 14
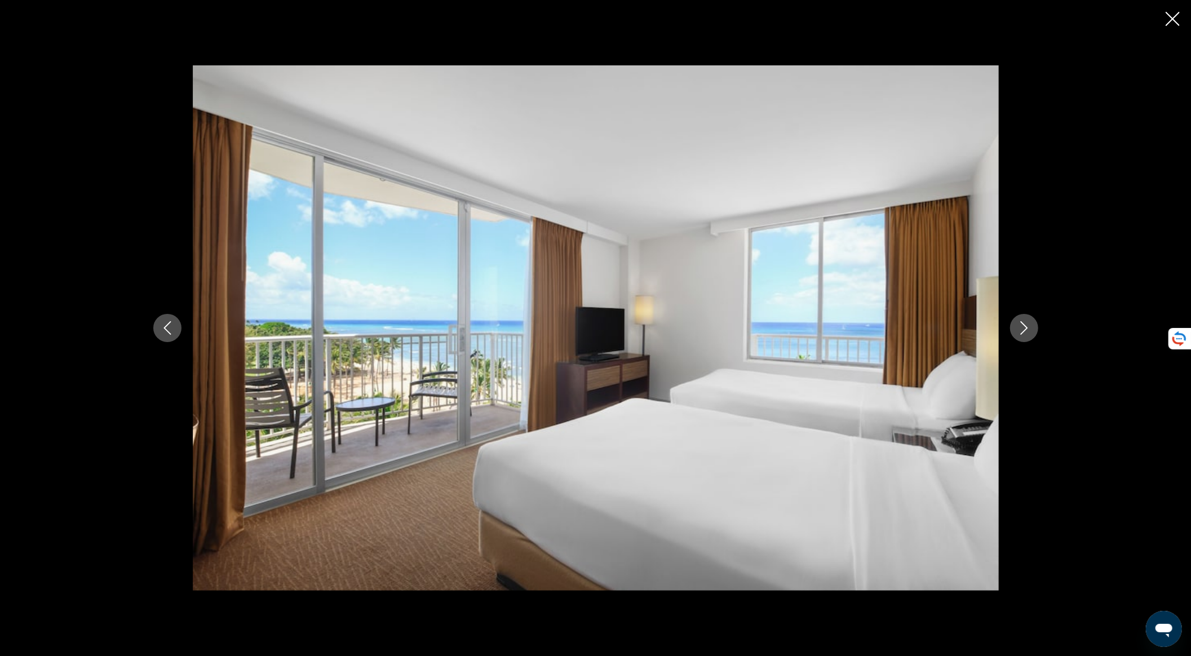
click at [1023, 330] on icon "Next image" at bounding box center [1025, 328] width 14 height 14
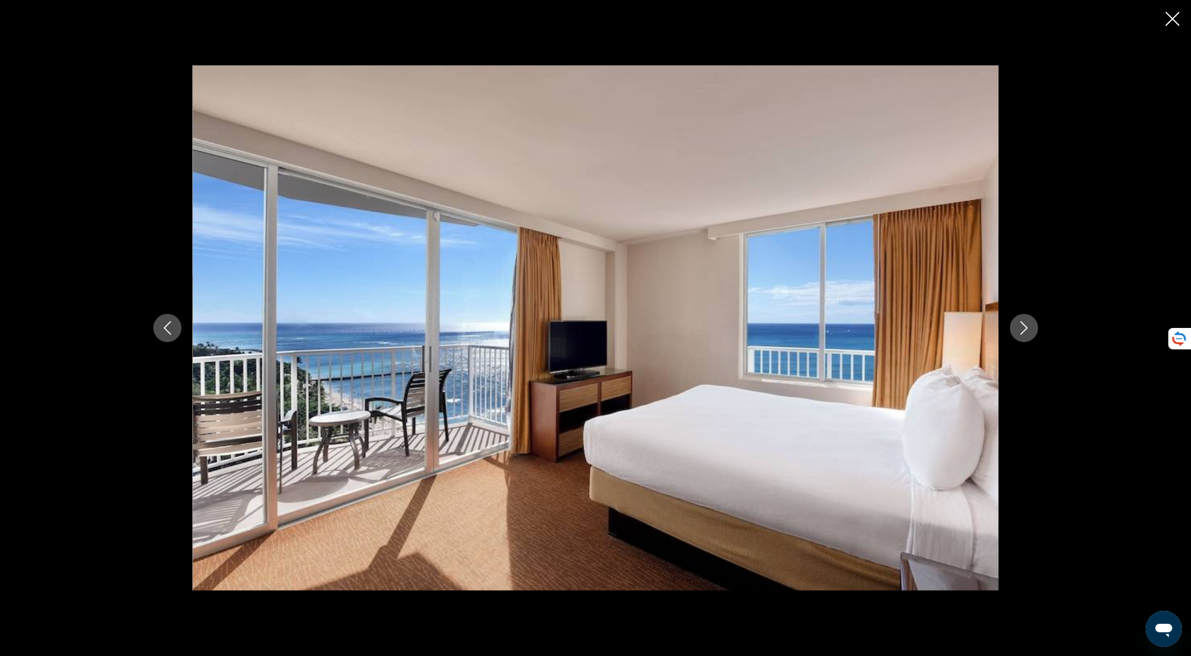
click at [1023, 330] on icon "Next image" at bounding box center [1025, 328] width 14 height 14
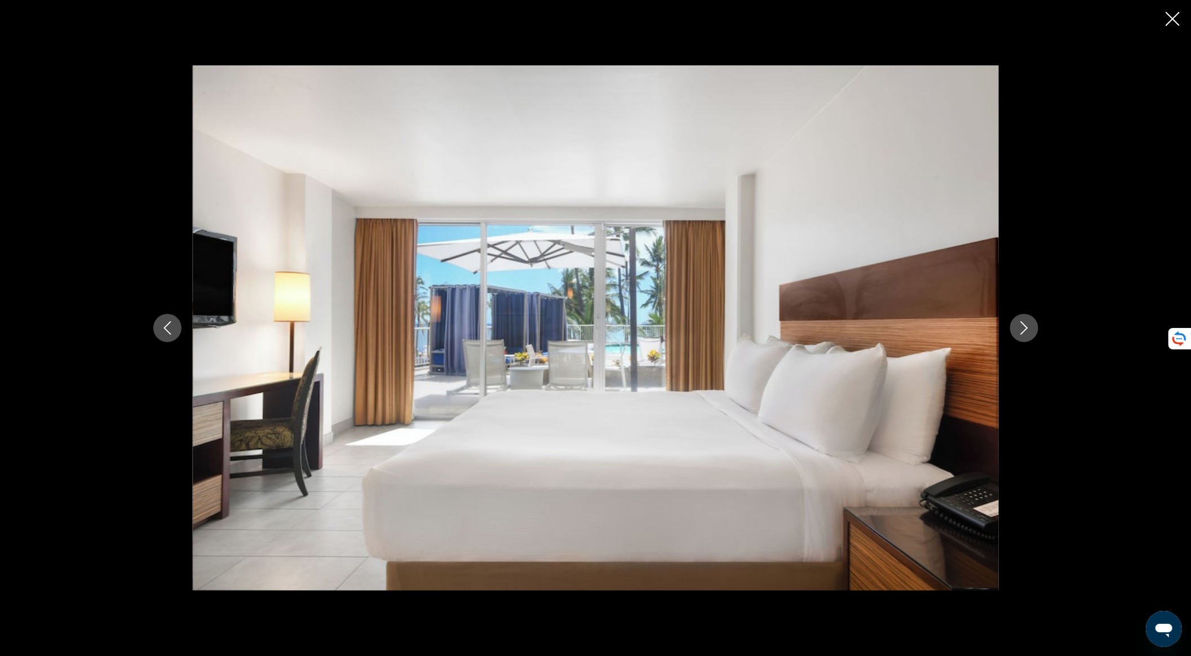
click at [1023, 330] on icon "Next image" at bounding box center [1025, 328] width 14 height 14
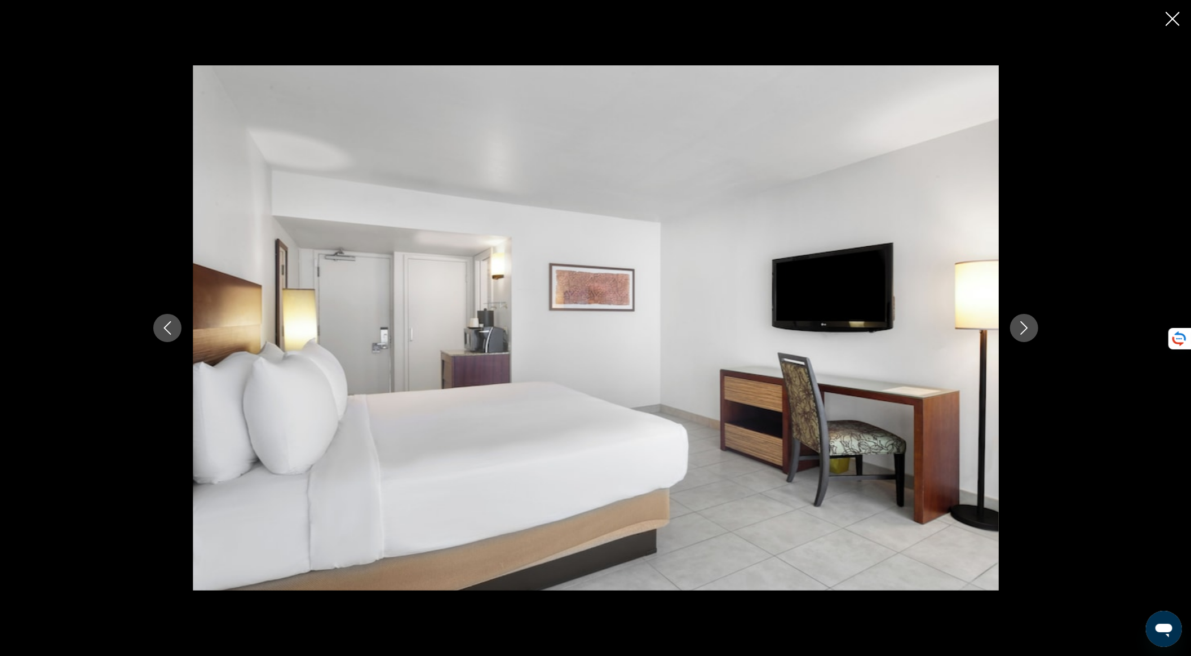
click at [1023, 330] on icon "Next image" at bounding box center [1025, 328] width 14 height 14
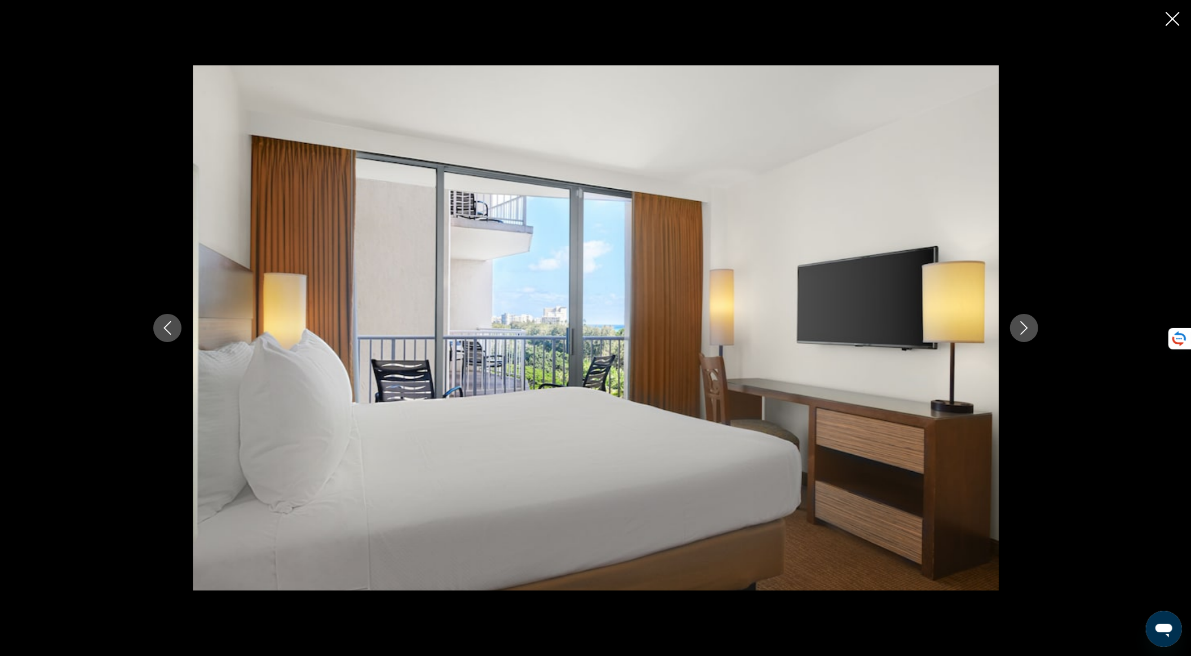
click at [1023, 330] on icon "Next image" at bounding box center [1025, 328] width 14 height 14
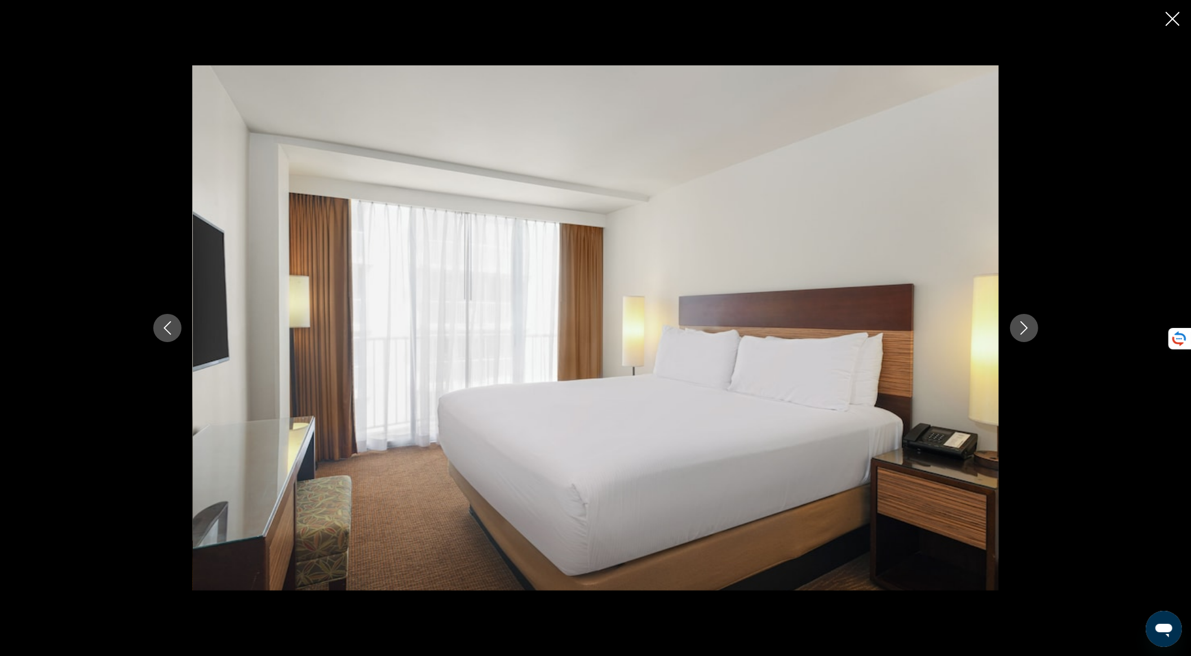
click at [1023, 330] on icon "Next image" at bounding box center [1025, 328] width 14 height 14
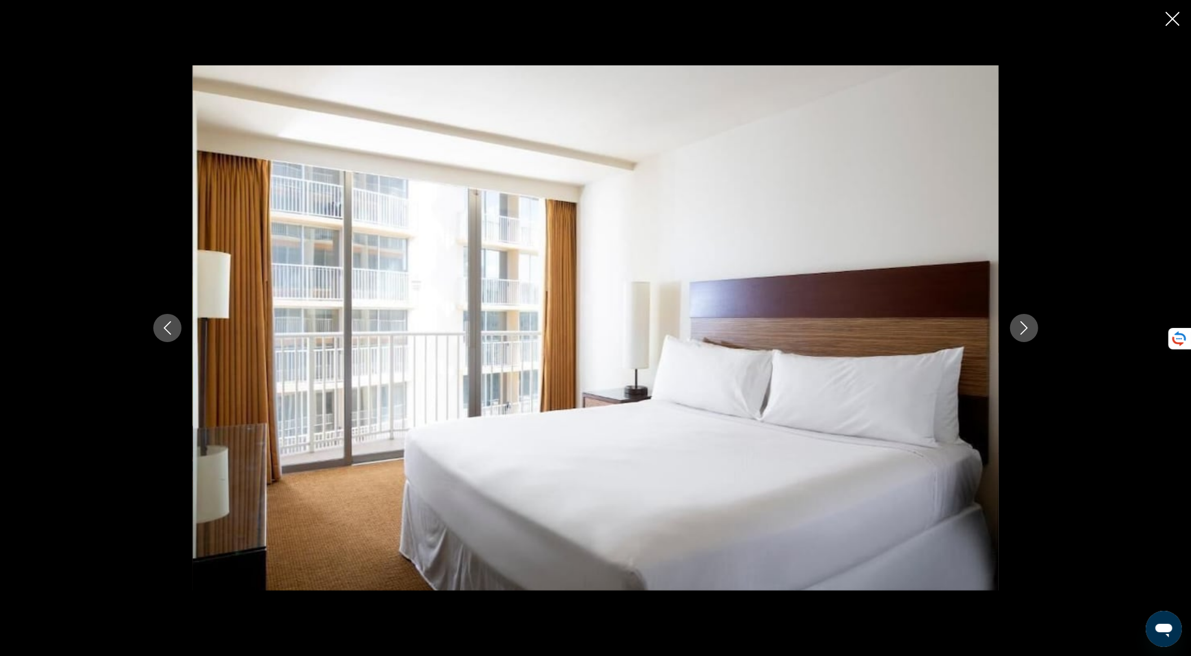
click at [1023, 330] on icon "Next image" at bounding box center [1025, 328] width 14 height 14
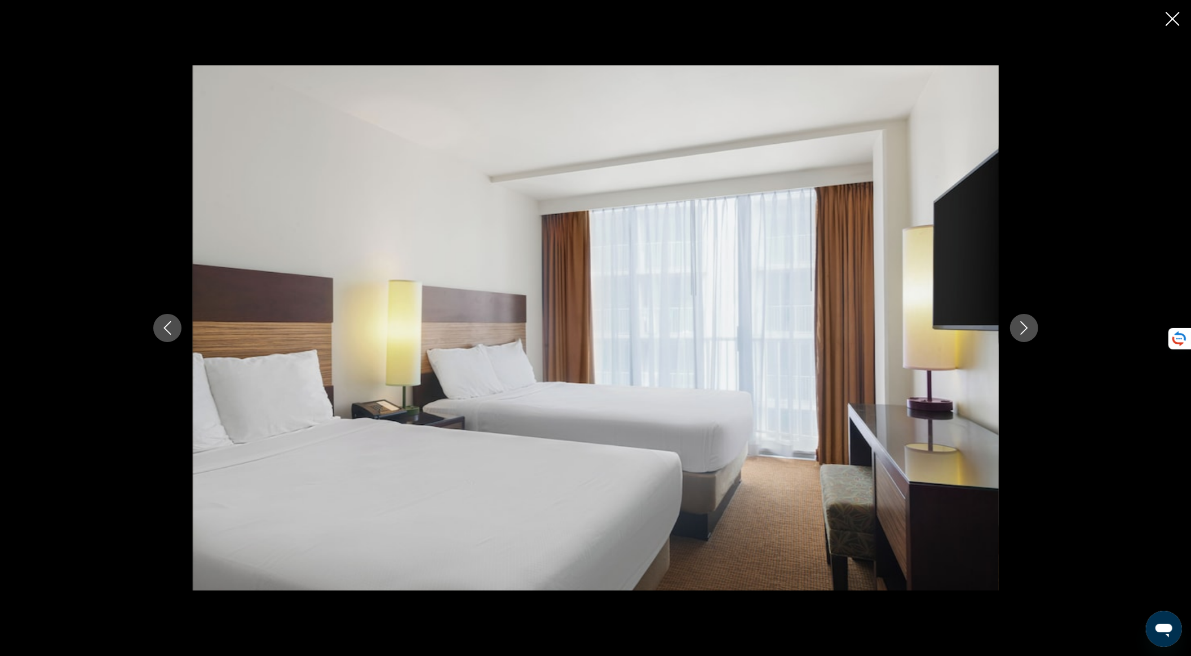
click at [1023, 330] on icon "Next image" at bounding box center [1025, 328] width 14 height 14
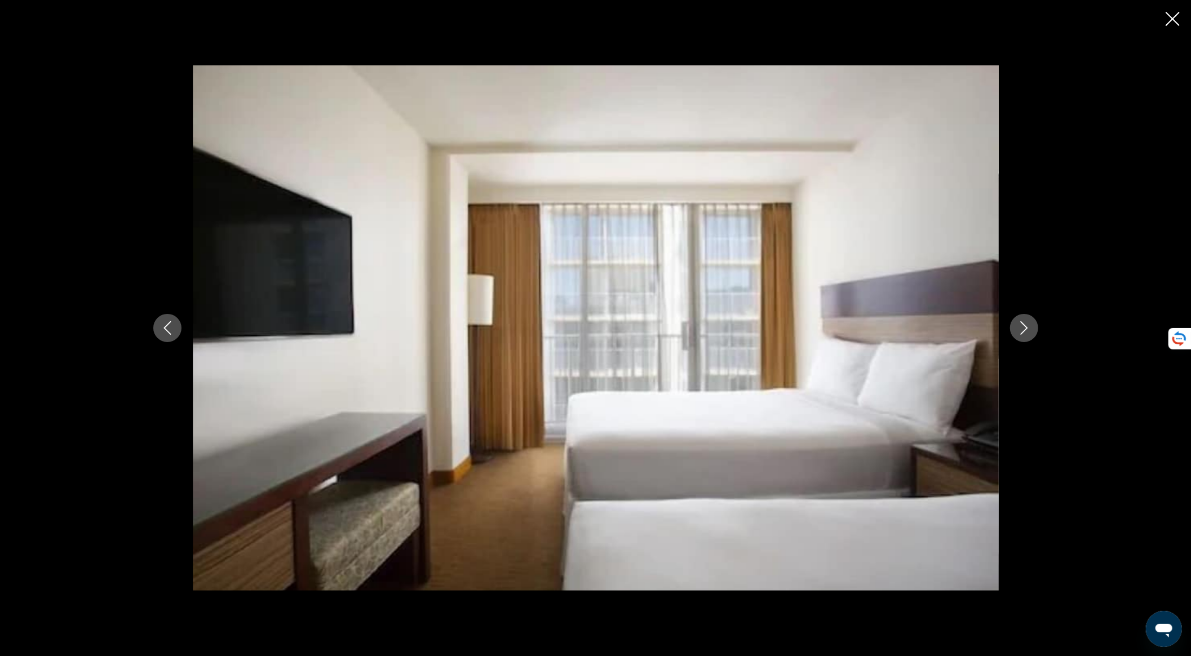
click at [1023, 330] on icon "Next image" at bounding box center [1025, 328] width 14 height 14
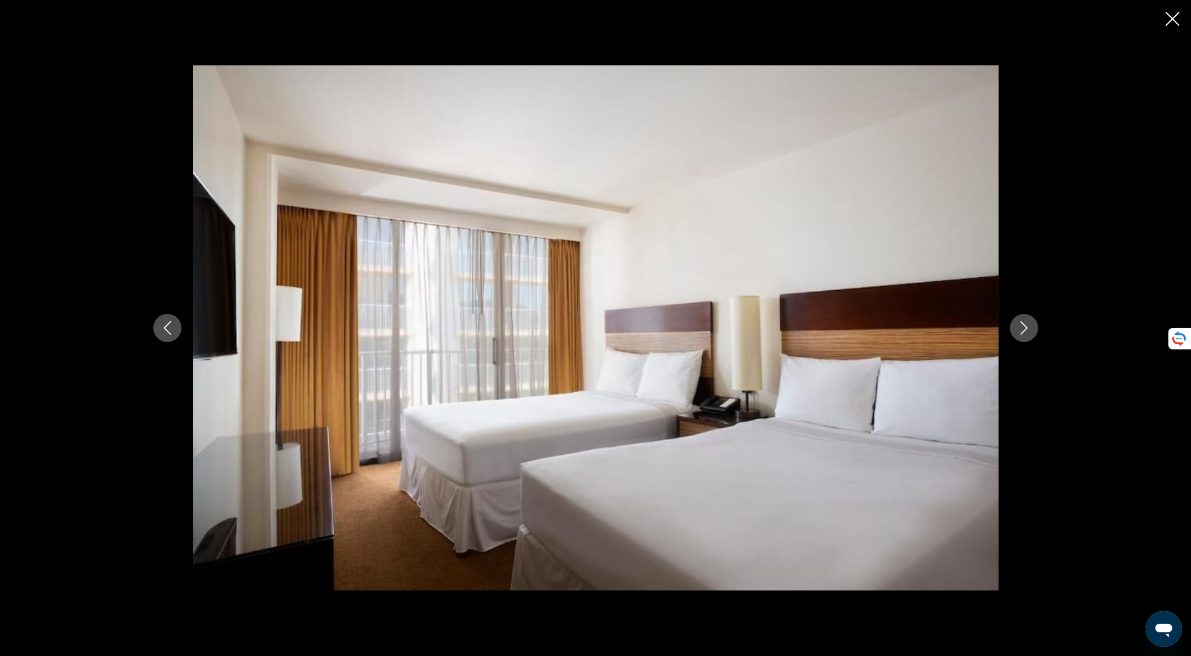
click at [1023, 330] on icon "Next image" at bounding box center [1025, 328] width 14 height 14
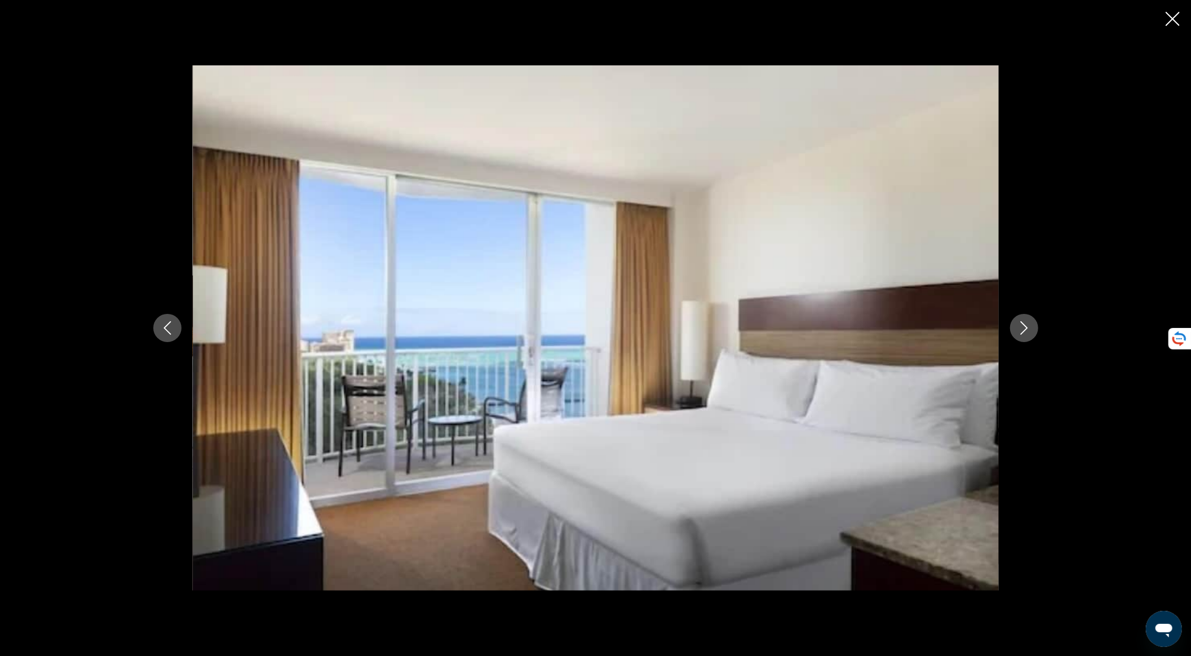
click at [1023, 330] on icon "Next image" at bounding box center [1025, 328] width 14 height 14
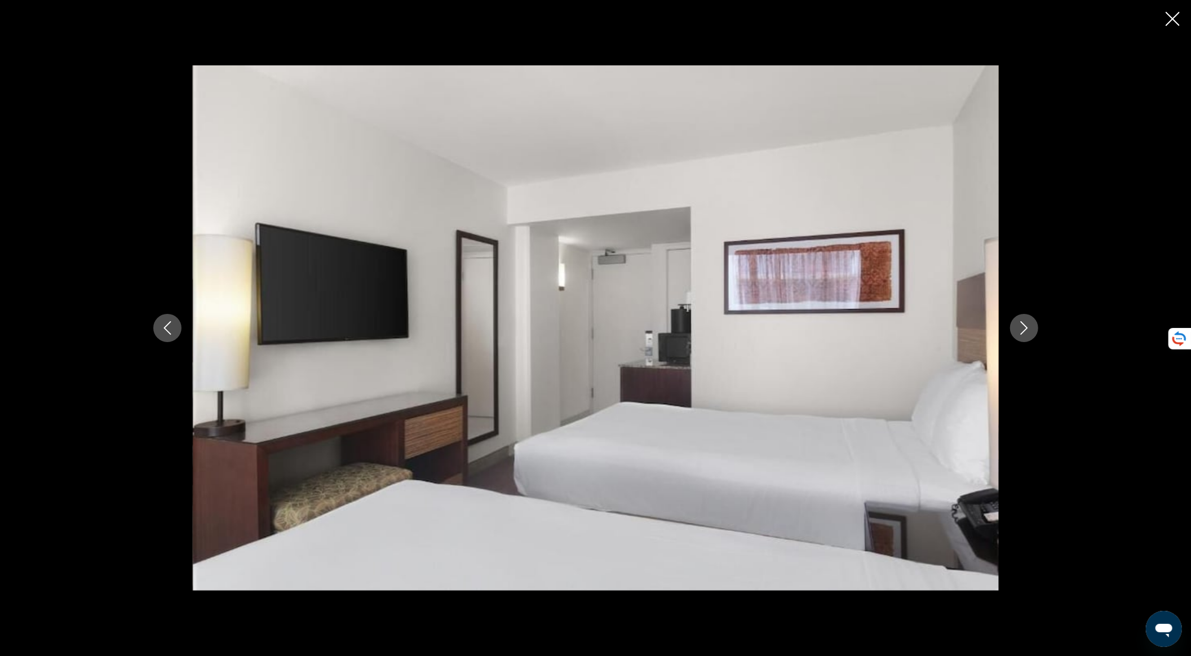
click at [1023, 330] on icon "Next image" at bounding box center [1025, 328] width 14 height 14
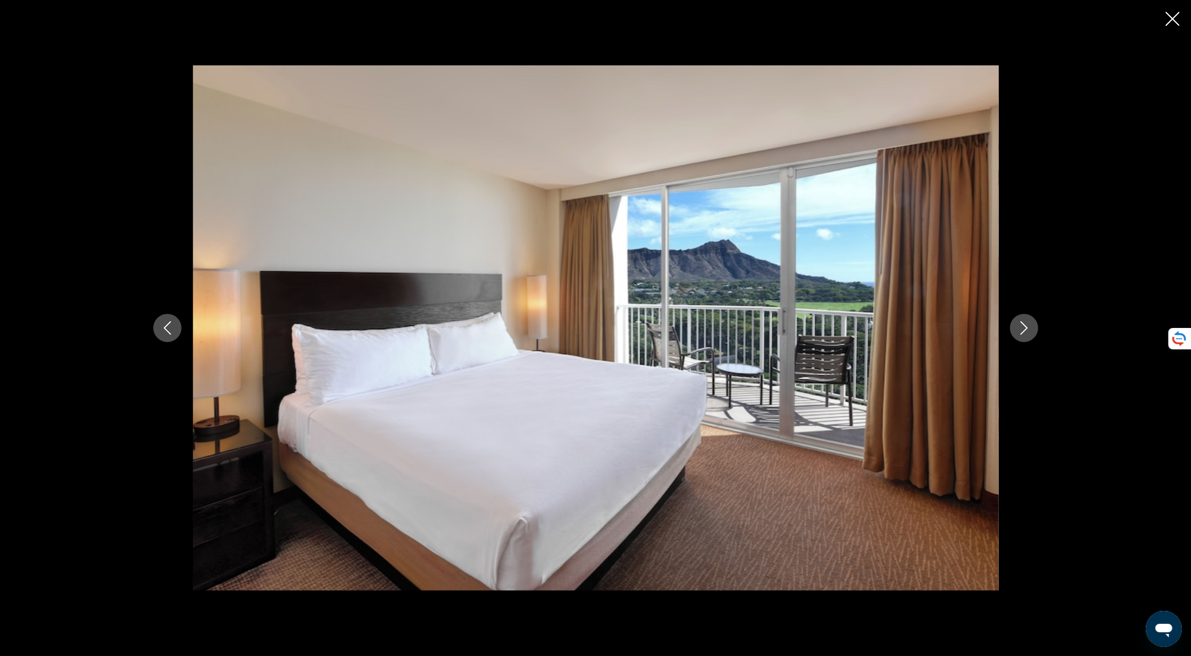
click at [1023, 330] on icon "Next image" at bounding box center [1025, 328] width 14 height 14
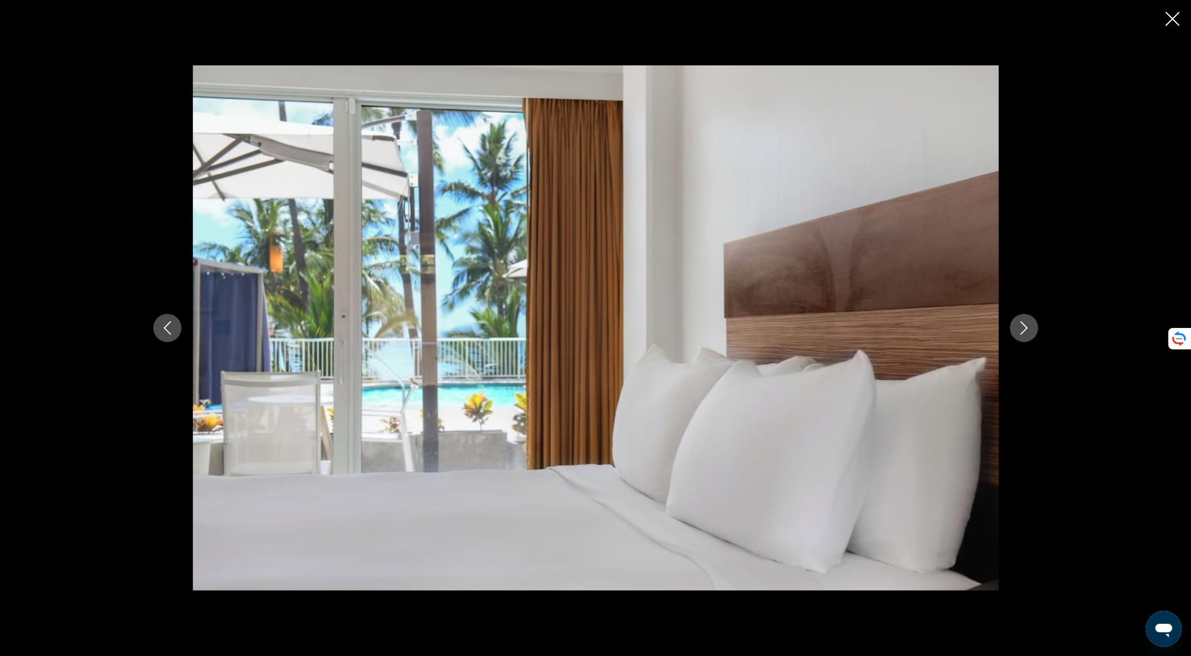
click at [1023, 330] on icon "Next image" at bounding box center [1025, 328] width 14 height 14
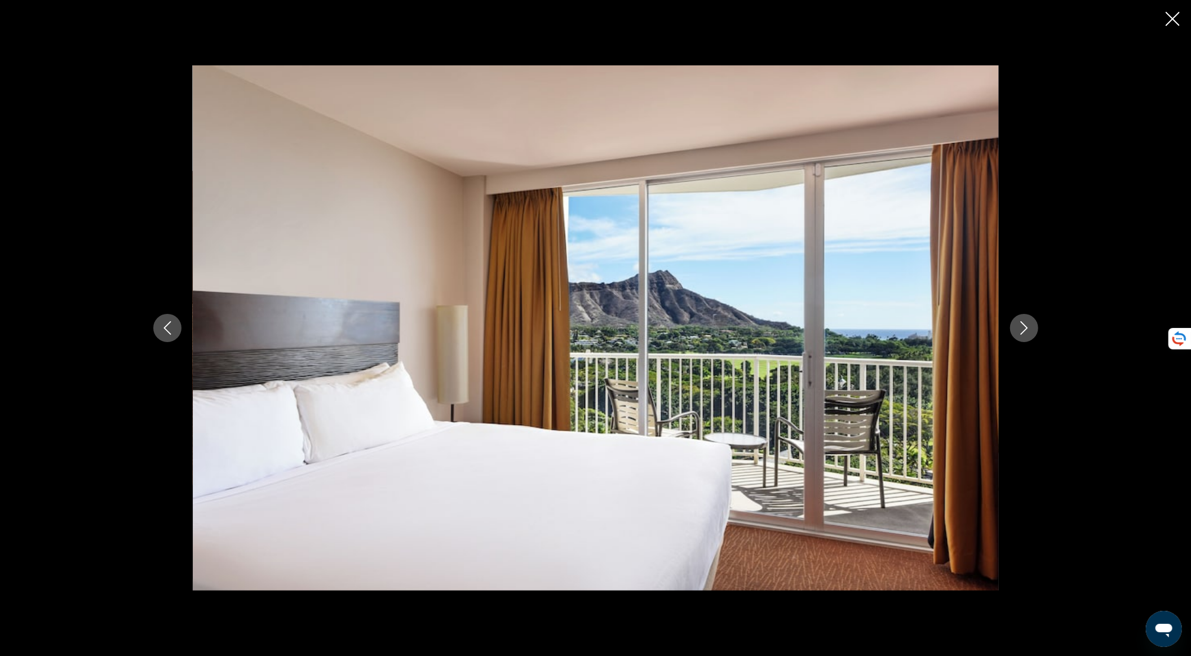
click at [1023, 330] on icon "Next image" at bounding box center [1025, 328] width 14 height 14
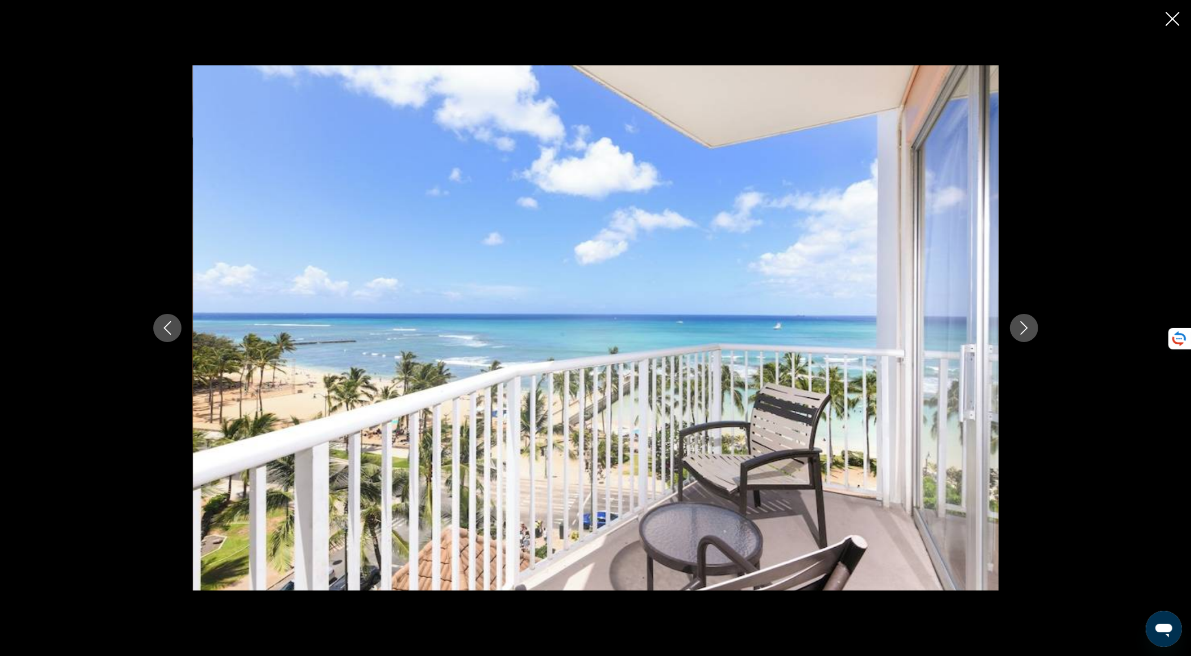
click at [1023, 330] on icon "Next image" at bounding box center [1025, 328] width 14 height 14
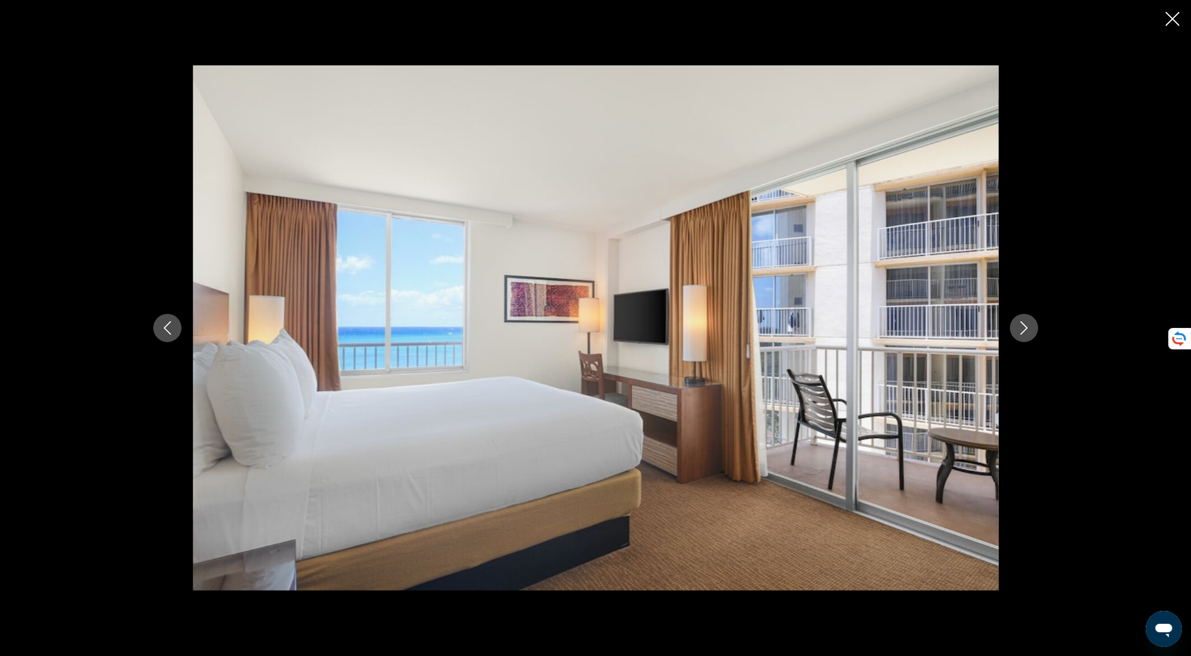
click at [1023, 330] on icon "Next image" at bounding box center [1025, 328] width 14 height 14
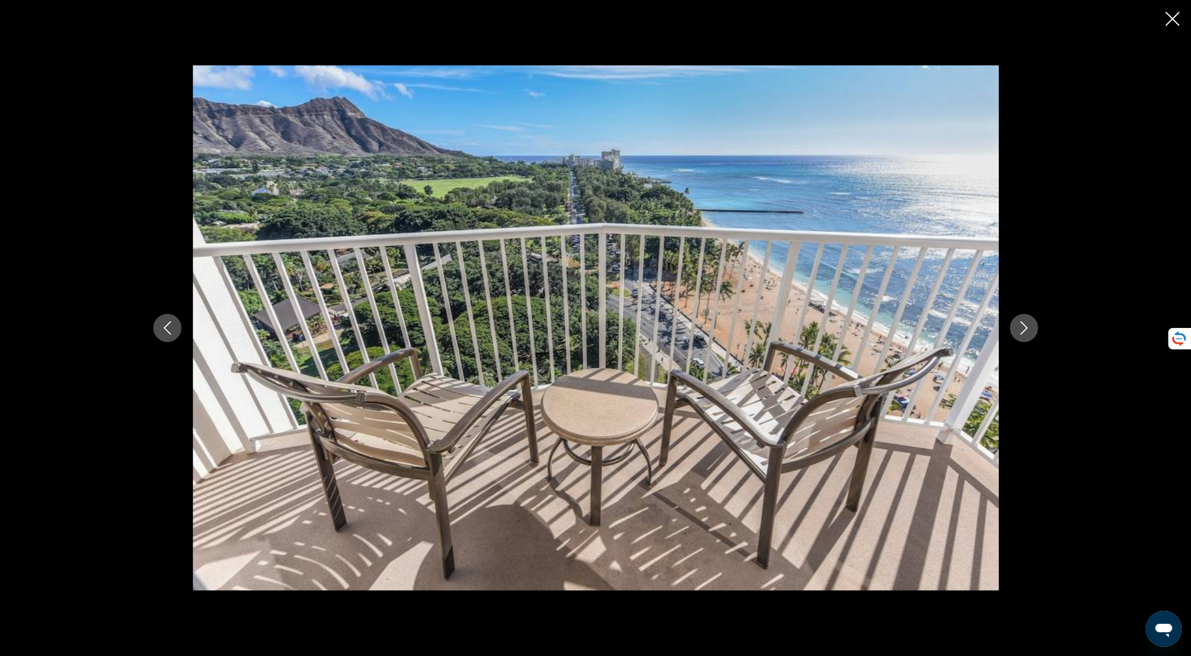
click at [1023, 333] on icon "Next image" at bounding box center [1024, 328] width 7 height 14
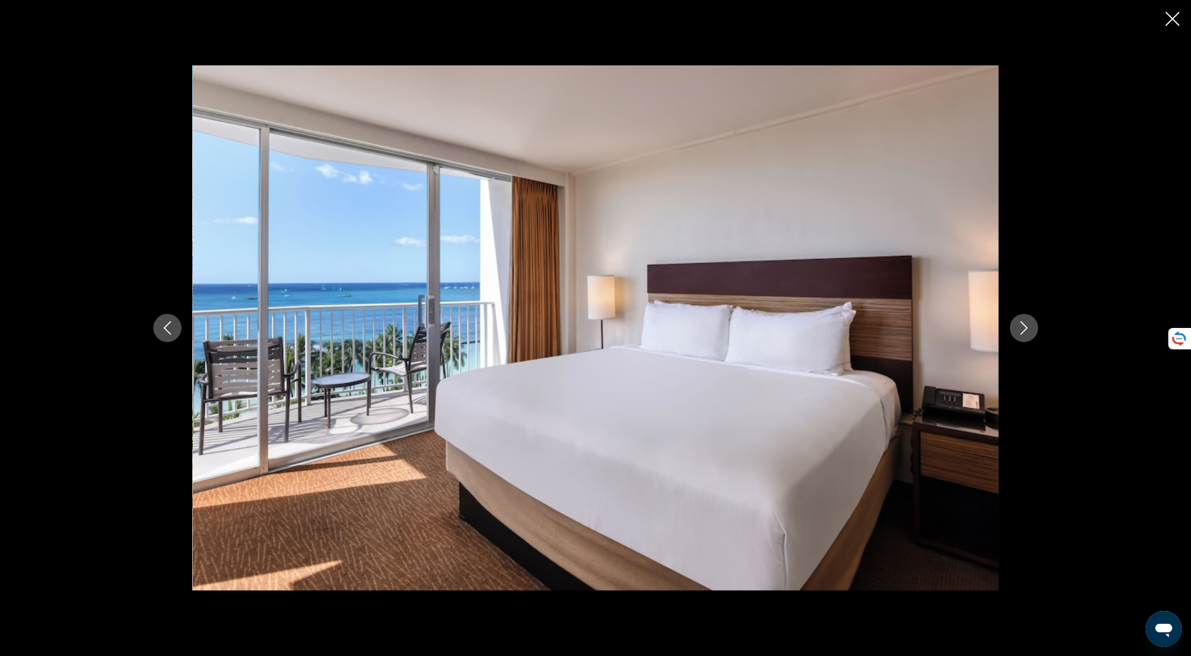
click at [1023, 333] on icon "Next image" at bounding box center [1024, 328] width 7 height 14
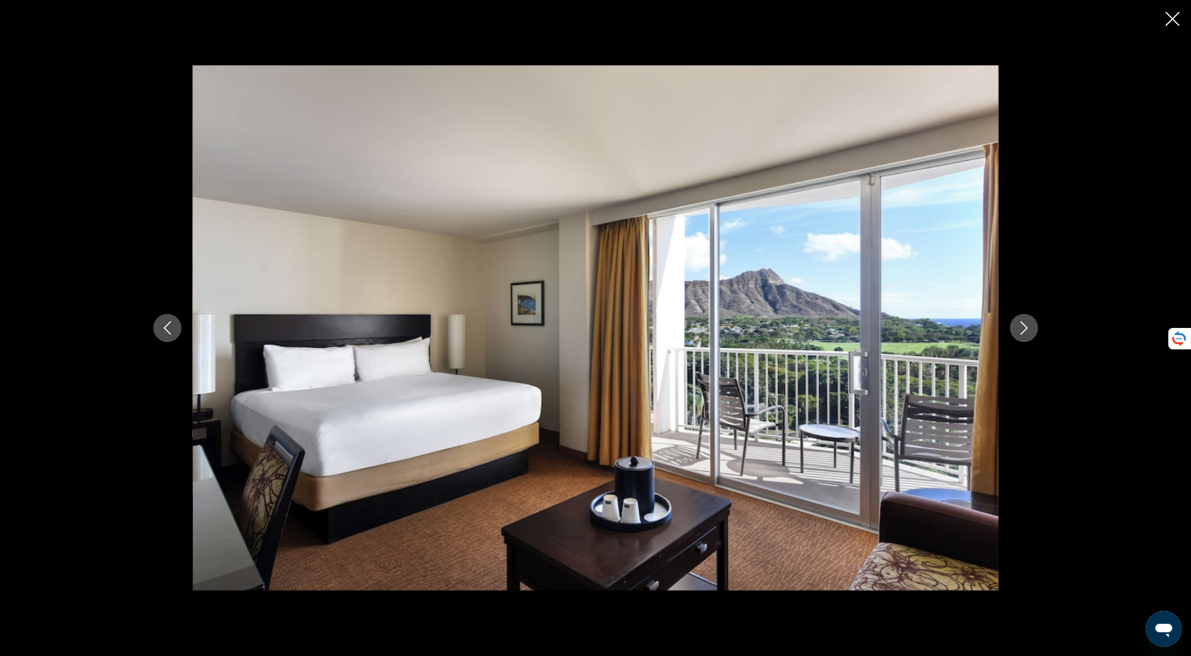
click at [1023, 333] on icon "Next image" at bounding box center [1024, 328] width 7 height 14
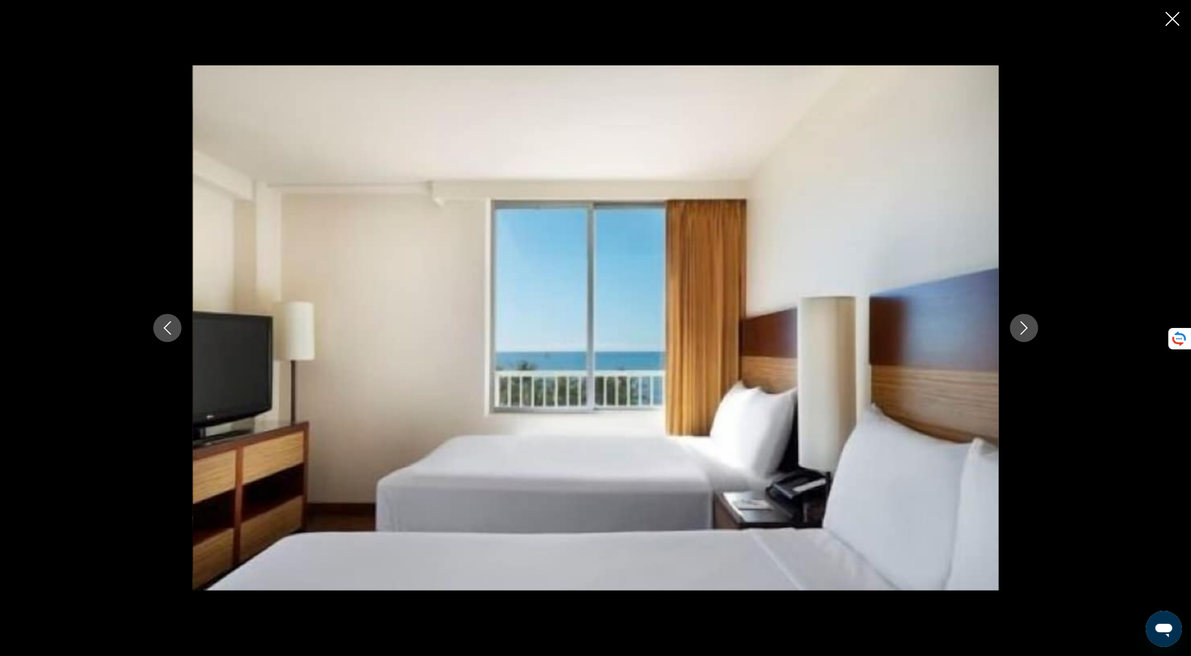
click at [1021, 329] on icon "Next image" at bounding box center [1025, 328] width 14 height 14
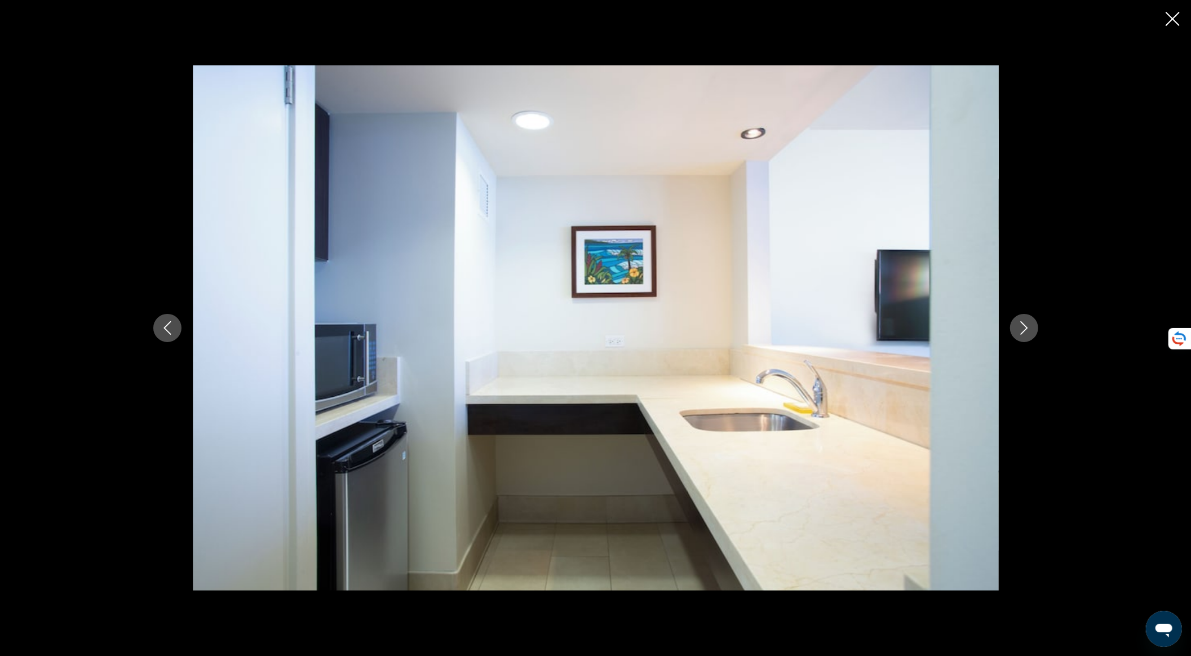
click at [1021, 329] on icon "Next image" at bounding box center [1025, 328] width 14 height 14
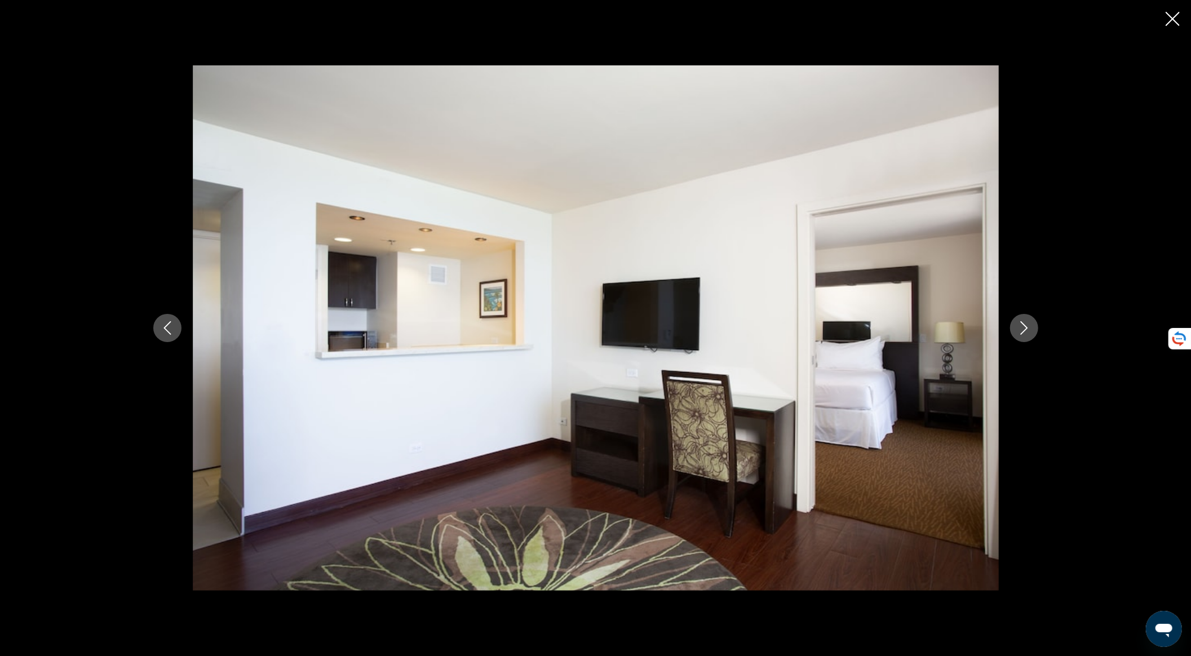
click at [1021, 329] on icon "Next image" at bounding box center [1025, 328] width 14 height 14
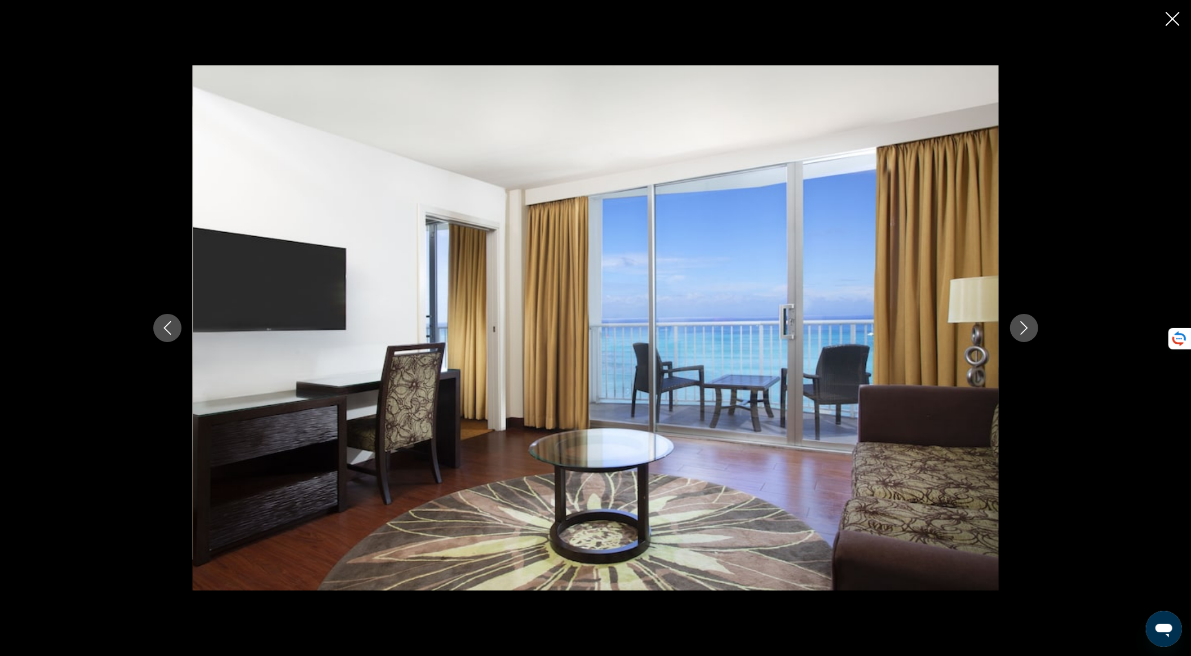
click at [1021, 329] on icon "Next image" at bounding box center [1025, 328] width 14 height 14
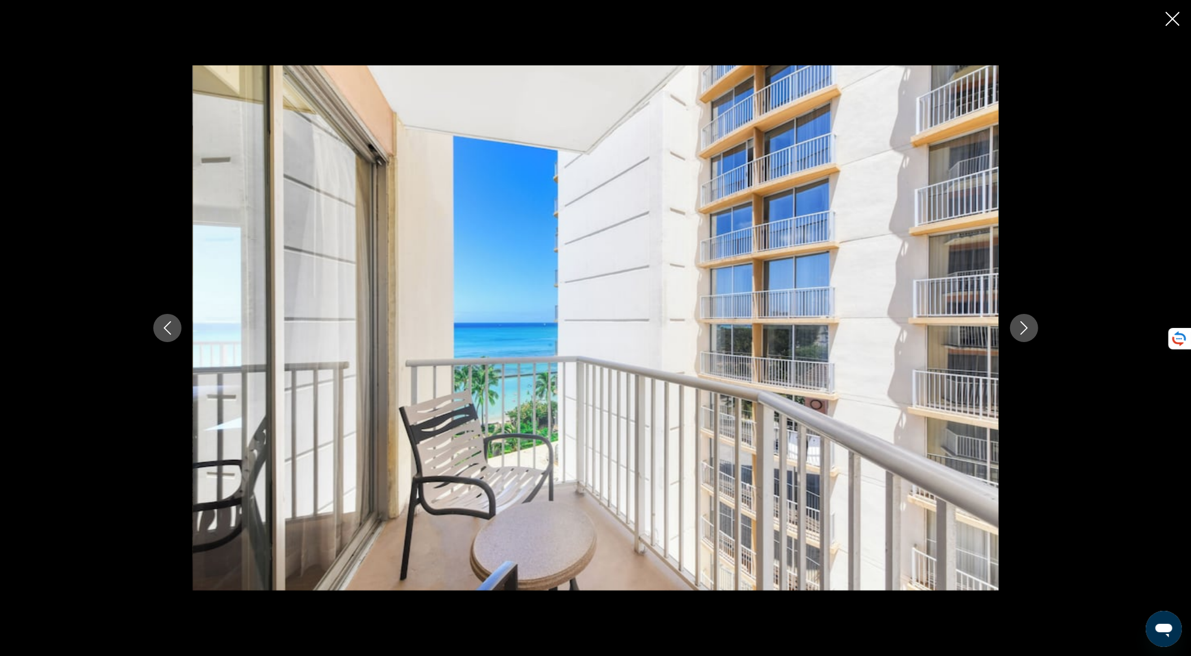
click at [1021, 329] on icon "Next image" at bounding box center [1025, 328] width 14 height 14
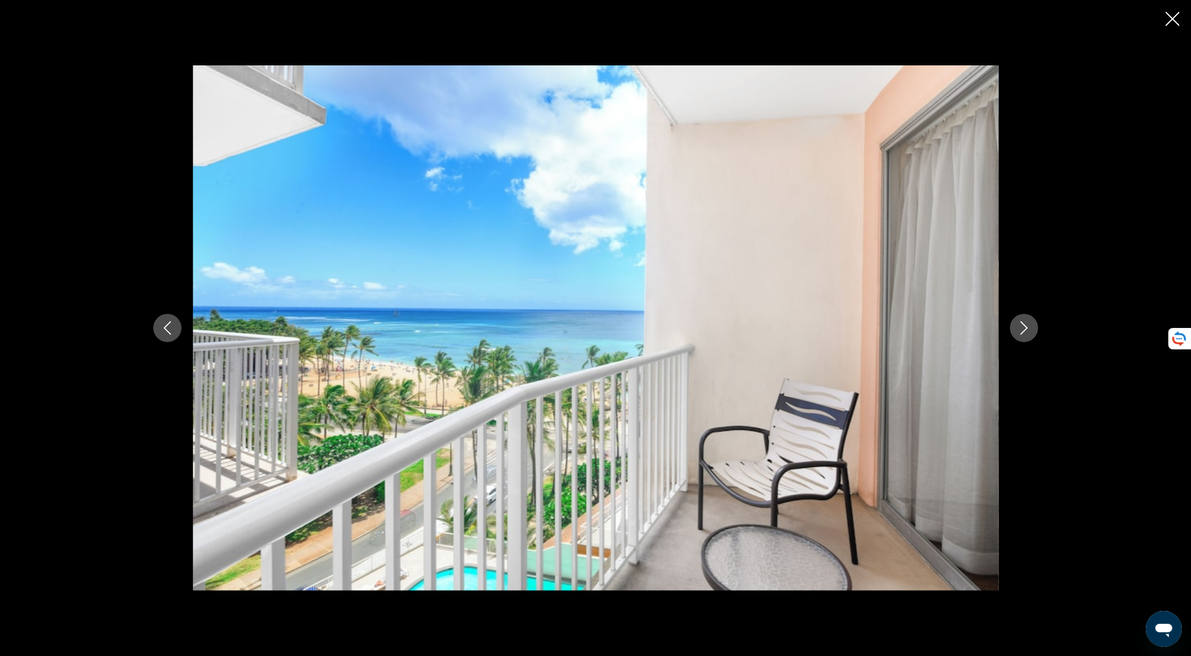
click at [1021, 329] on icon "Next image" at bounding box center [1025, 328] width 14 height 14
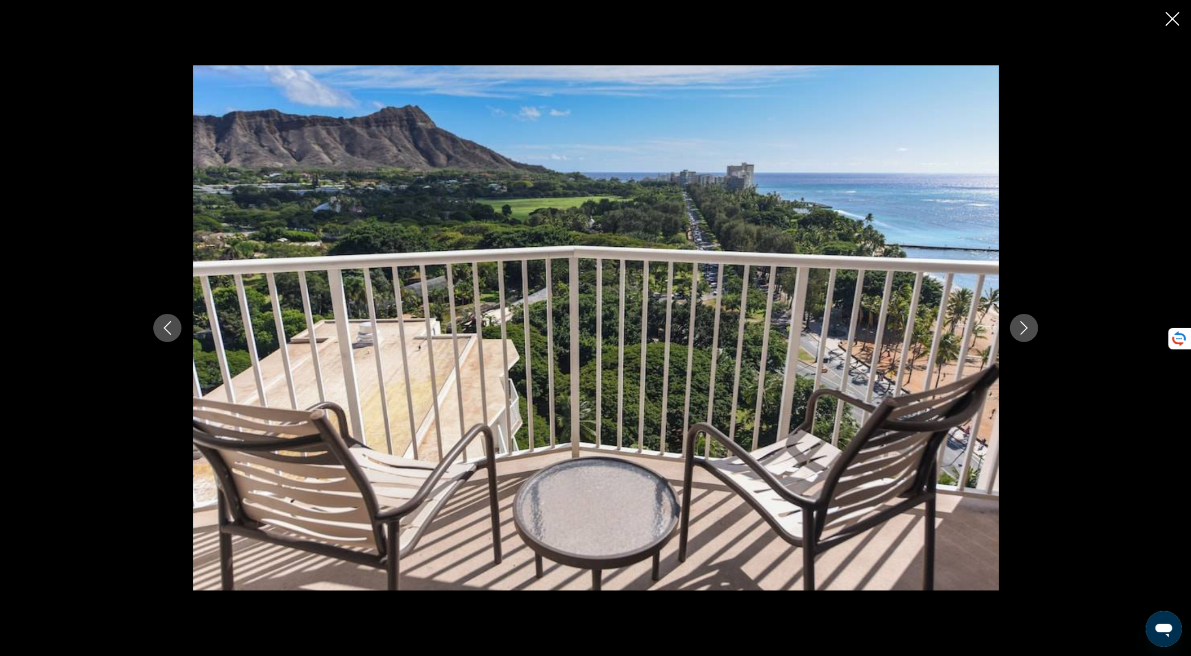
click at [1021, 329] on icon "Next image" at bounding box center [1025, 328] width 14 height 14
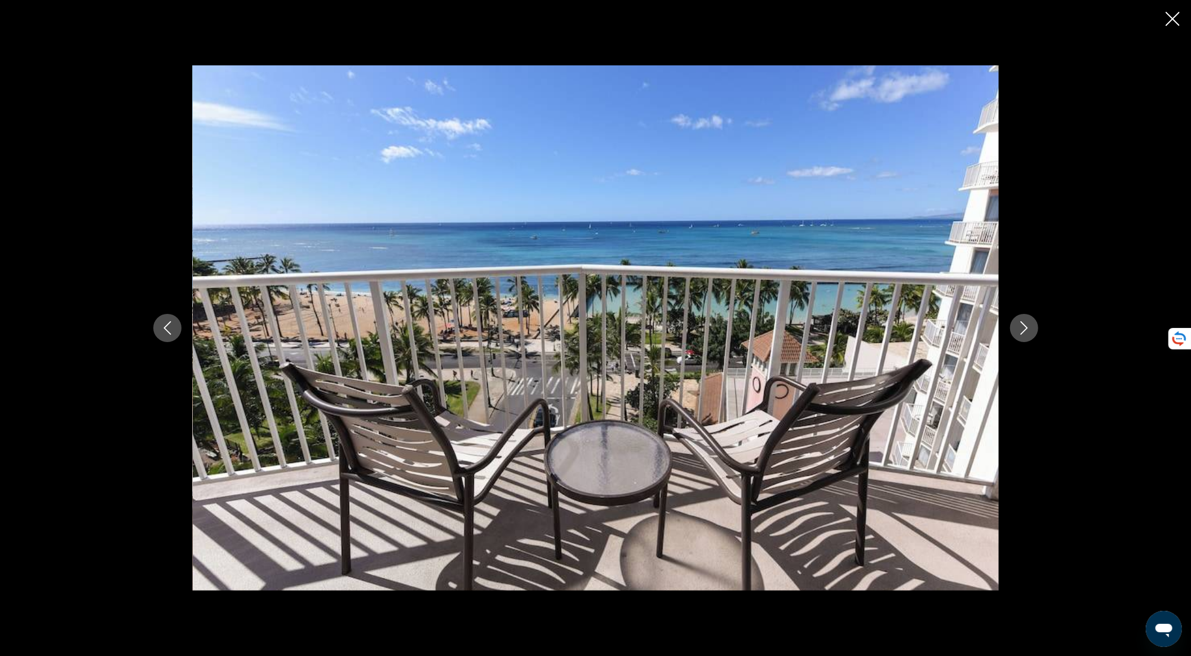
click at [1175, 18] on icon "Close slideshow" at bounding box center [1173, 19] width 14 height 14
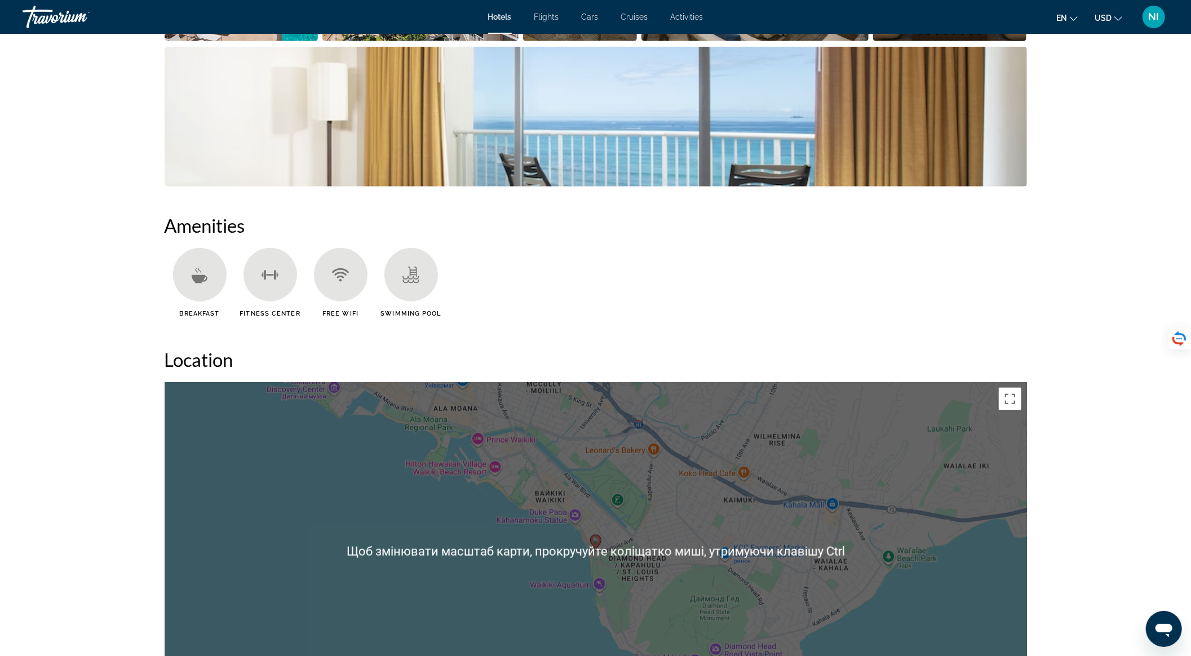
scroll to position [1203, 0]
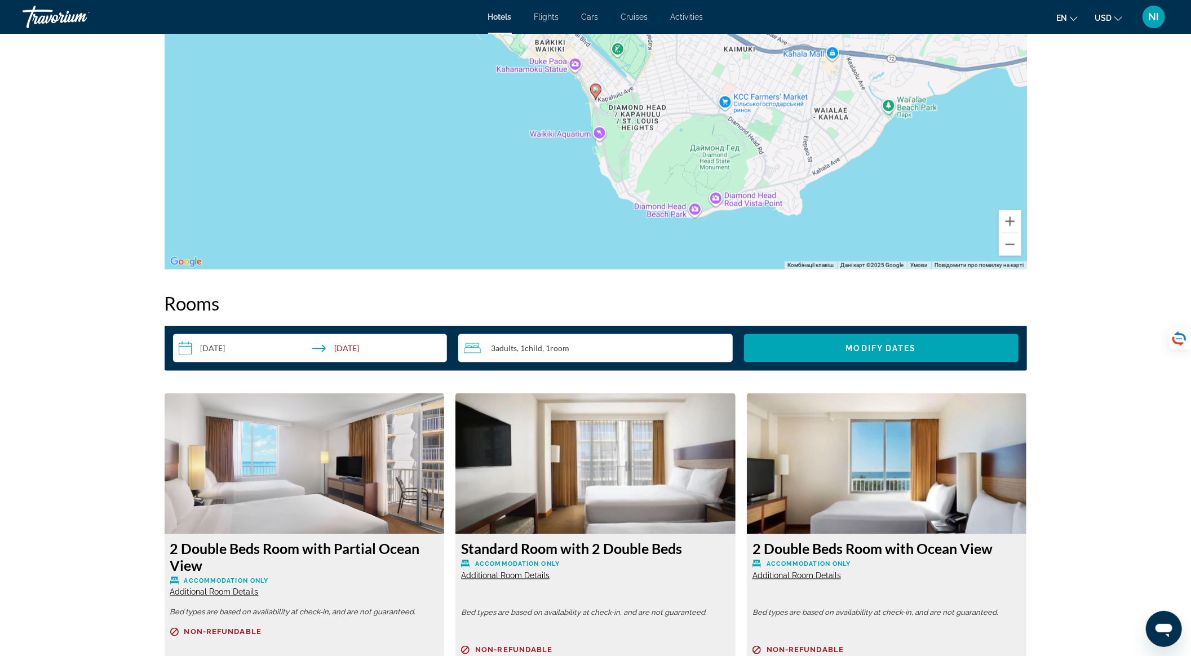
click at [611, 353] on div "3 Adult Adults , 1 Child Children , 1 Room rooms" at bounding box center [598, 349] width 269 height 14
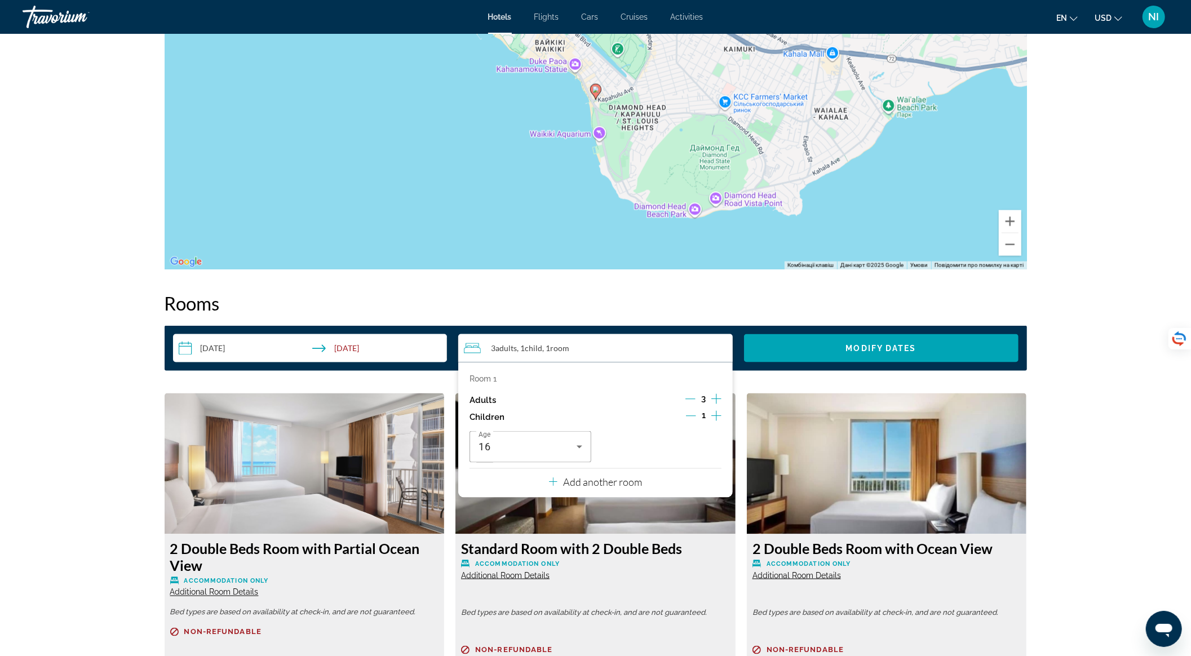
click at [694, 399] on icon "Decrement adults" at bounding box center [691, 399] width 10 height 1
click at [695, 411] on icon "Decrement children" at bounding box center [691, 416] width 10 height 10
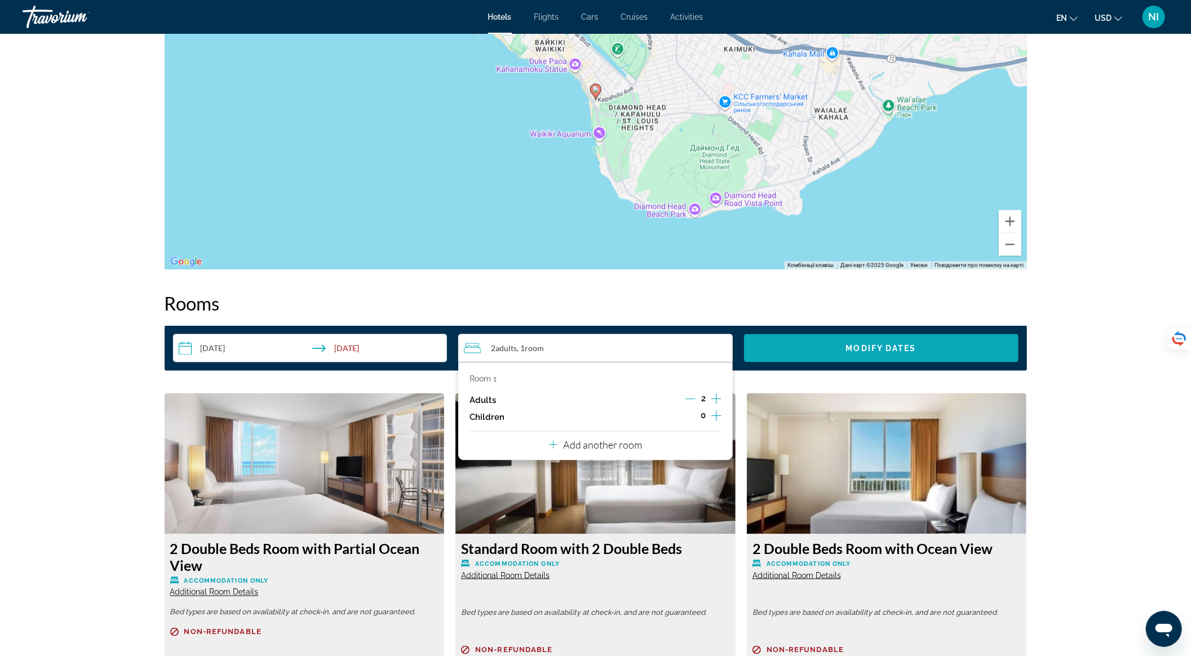
click at [863, 346] on span "Modify Dates" at bounding box center [881, 348] width 70 height 9
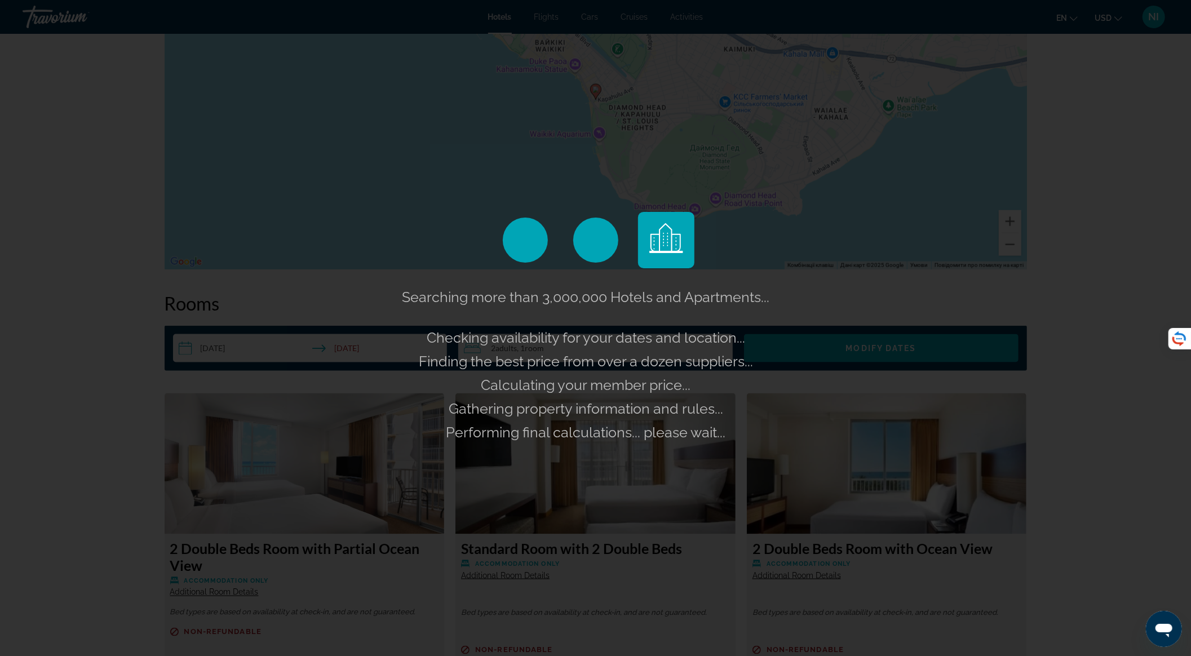
scroll to position [1428, 0]
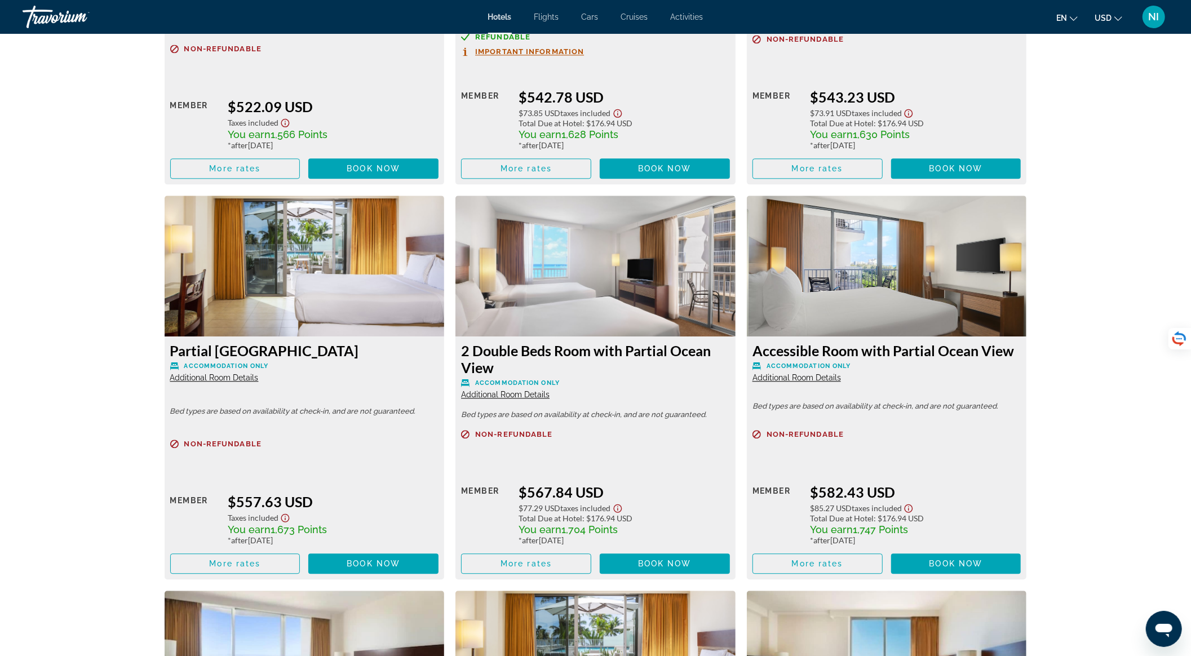
scroll to position [2179, 0]
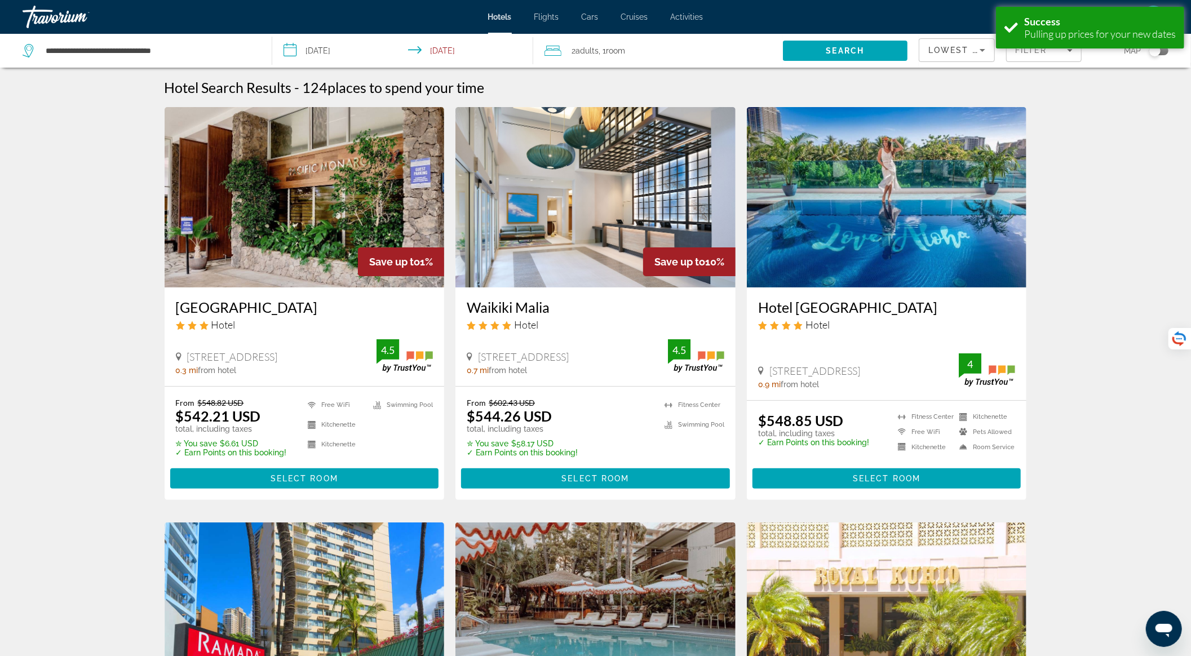
click at [580, 51] on span "Adults" at bounding box center [587, 50] width 23 height 9
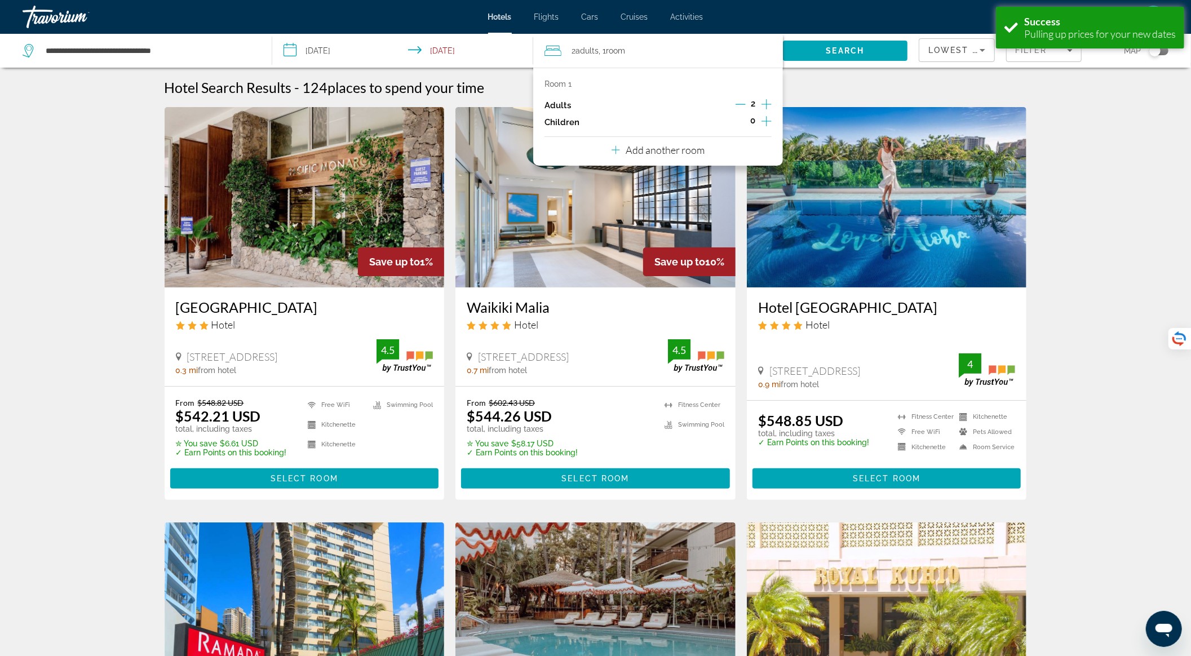
click at [773, 107] on div "Room 1 Adults 2 Children 0 Add another room" at bounding box center [658, 117] width 250 height 98
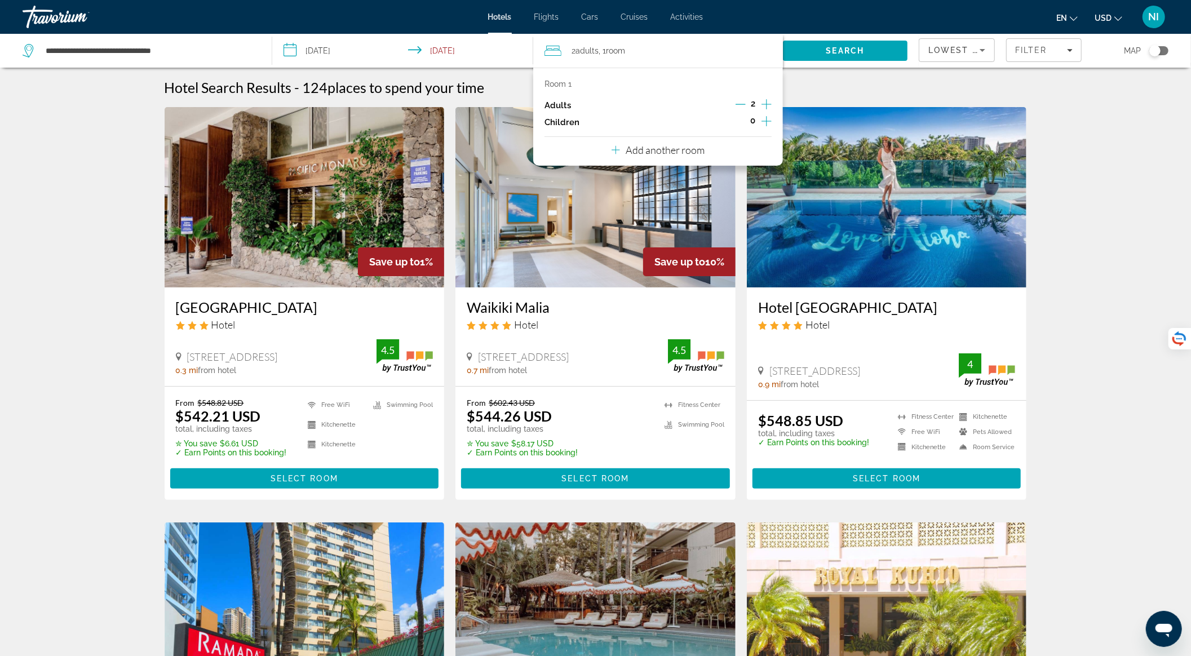
click at [766, 105] on icon "Increment adults" at bounding box center [767, 105] width 10 height 14
click at [767, 122] on icon "Increment children" at bounding box center [767, 121] width 10 height 14
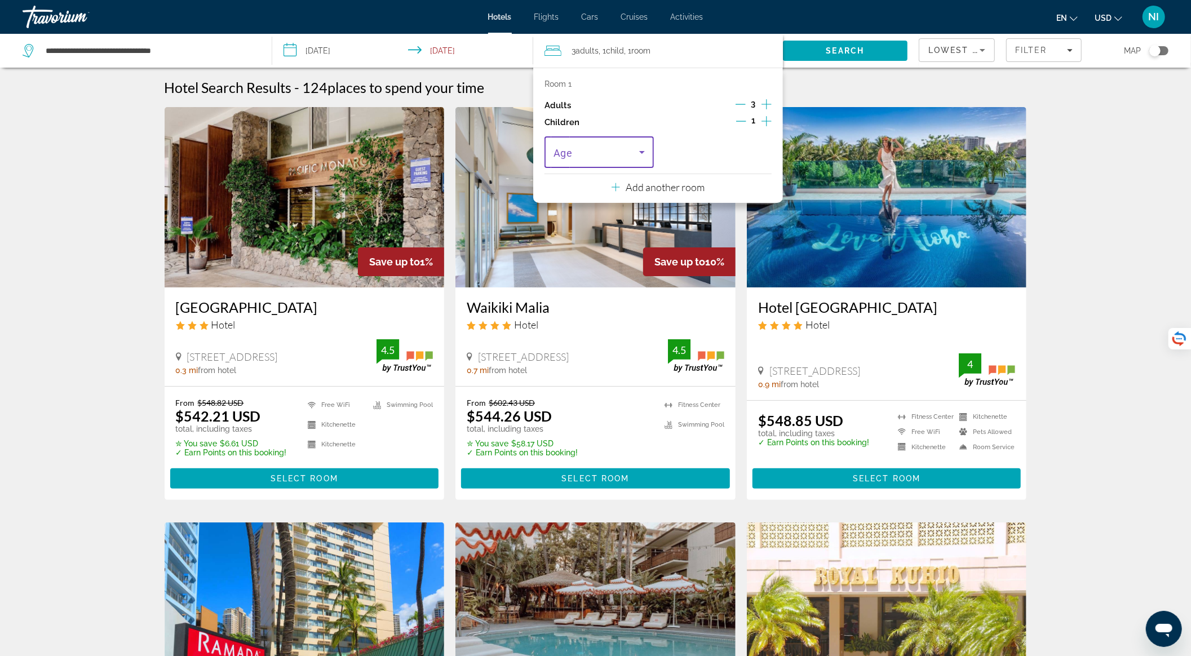
click at [625, 150] on span "Travelers: 3 adults, 1 child" at bounding box center [597, 152] width 86 height 14
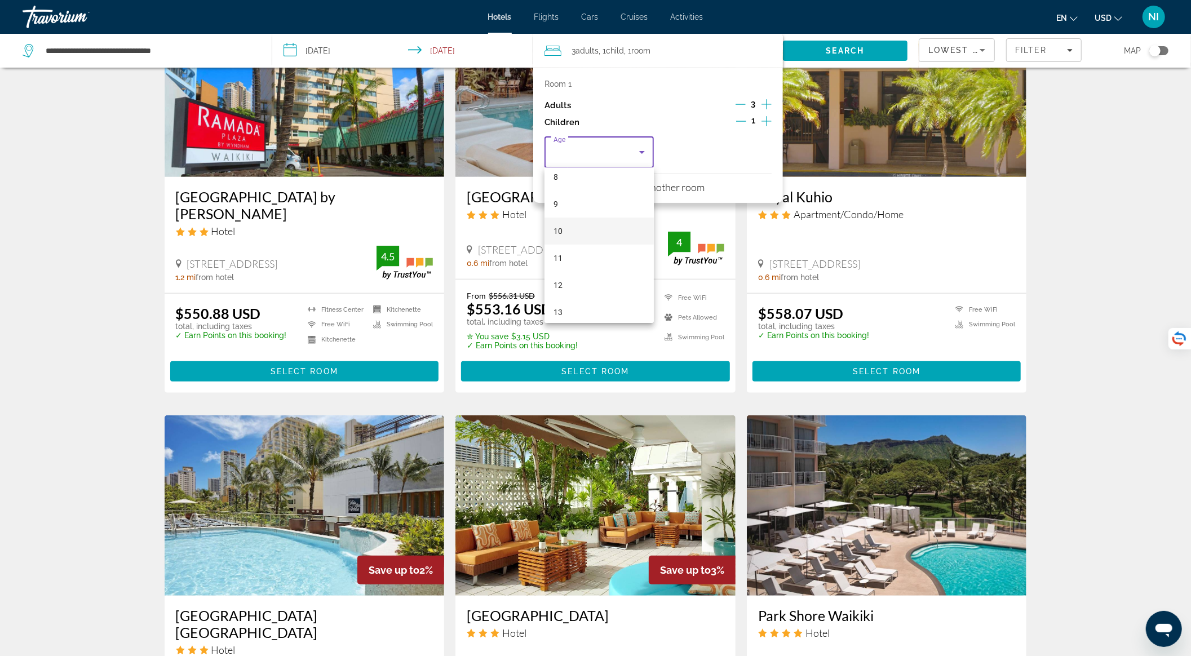
scroll to position [341, 0]
click at [599, 273] on mat-option "16" at bounding box center [599, 278] width 109 height 27
click at [840, 45] on span "Search" at bounding box center [845, 50] width 125 height 27
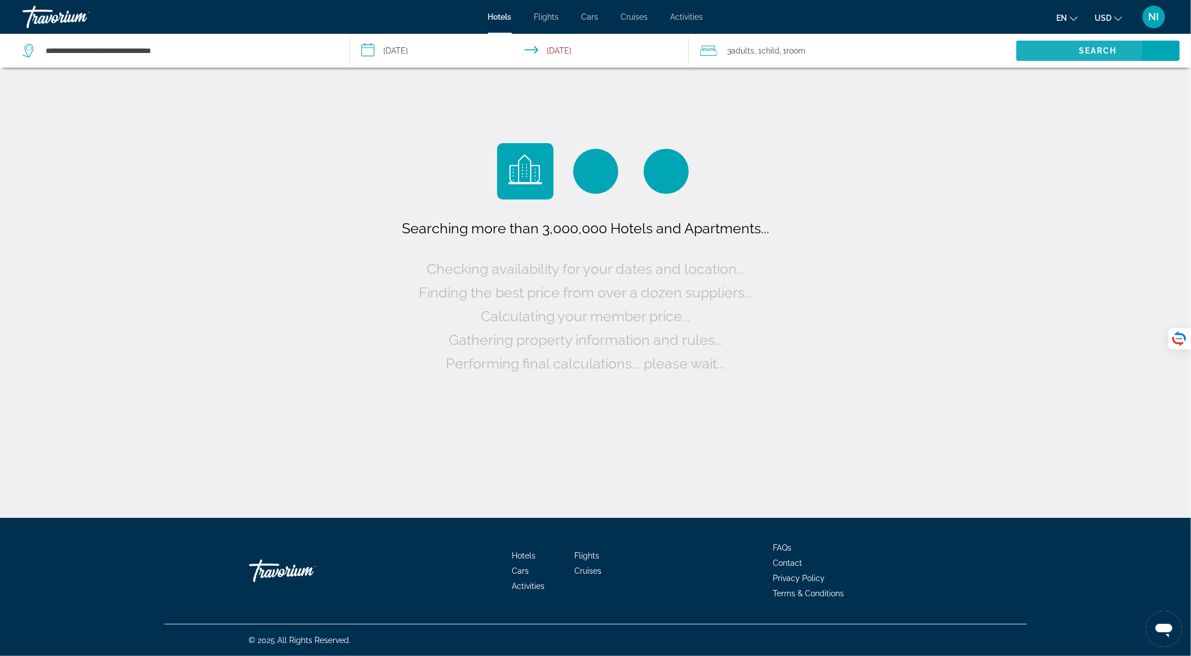
scroll to position [0, 0]
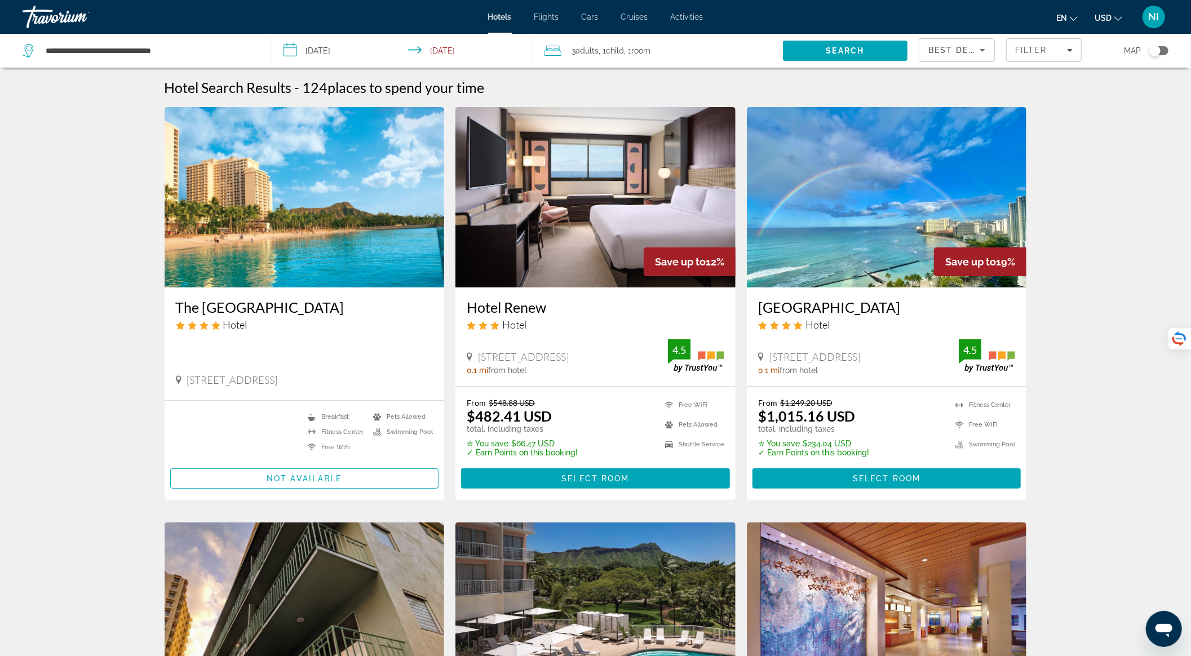
click at [634, 212] on img "Main content" at bounding box center [596, 197] width 280 height 180
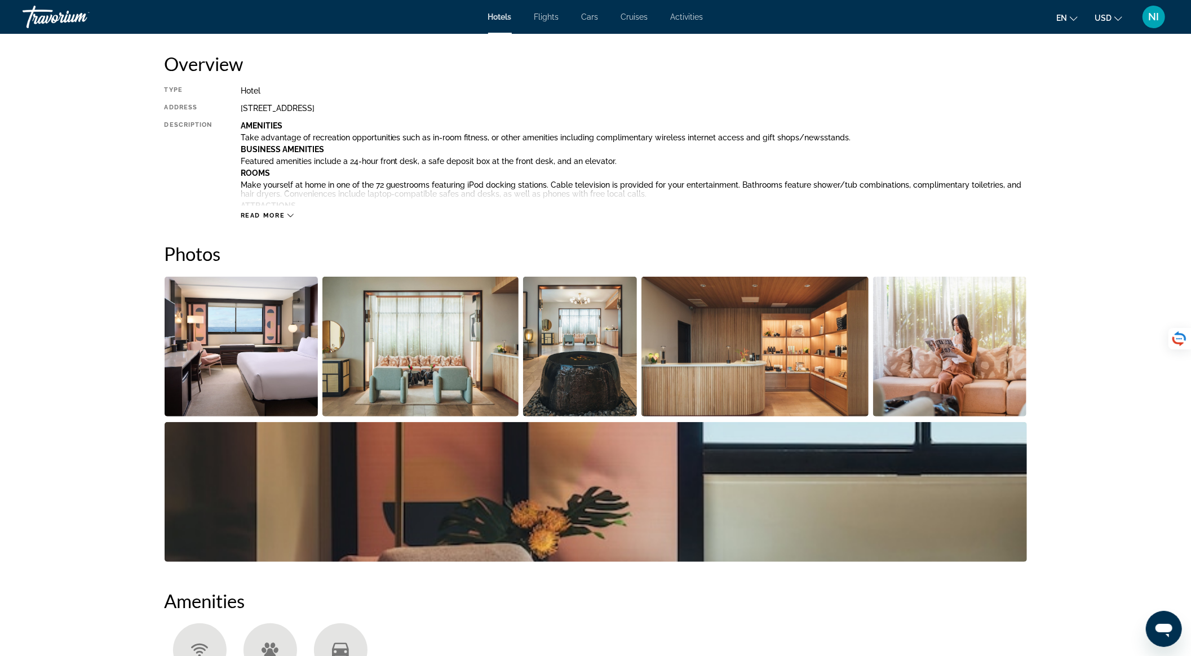
scroll to position [601, 0]
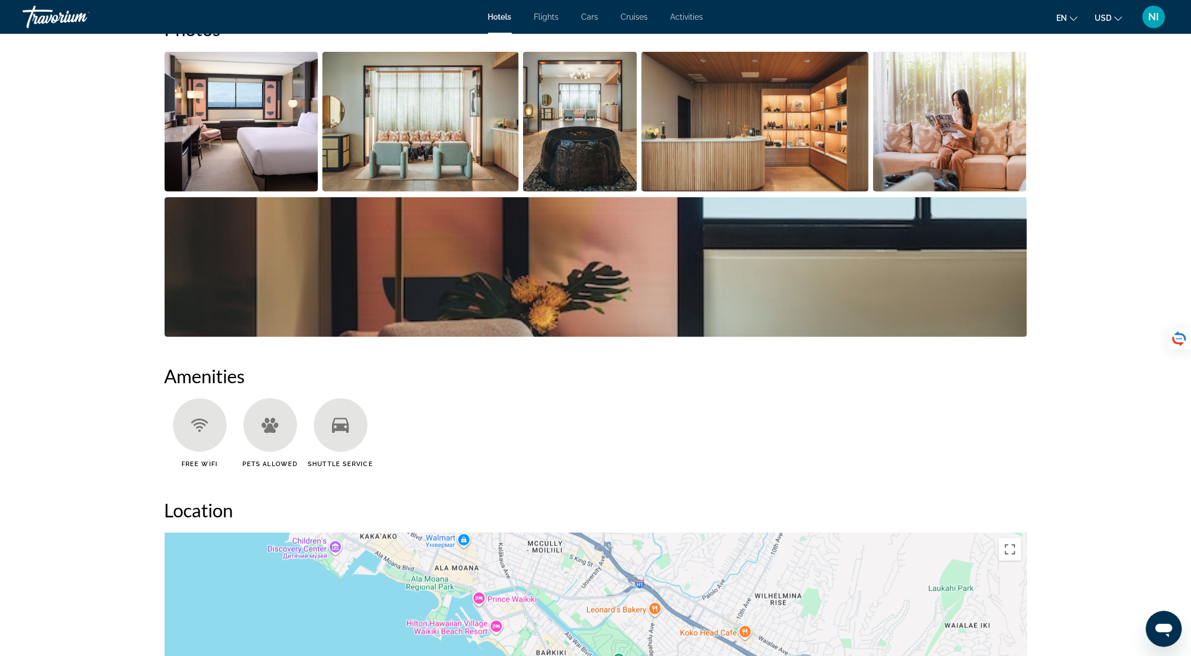
click at [249, 106] on img "Open full-screen image slider" at bounding box center [242, 122] width 154 height 140
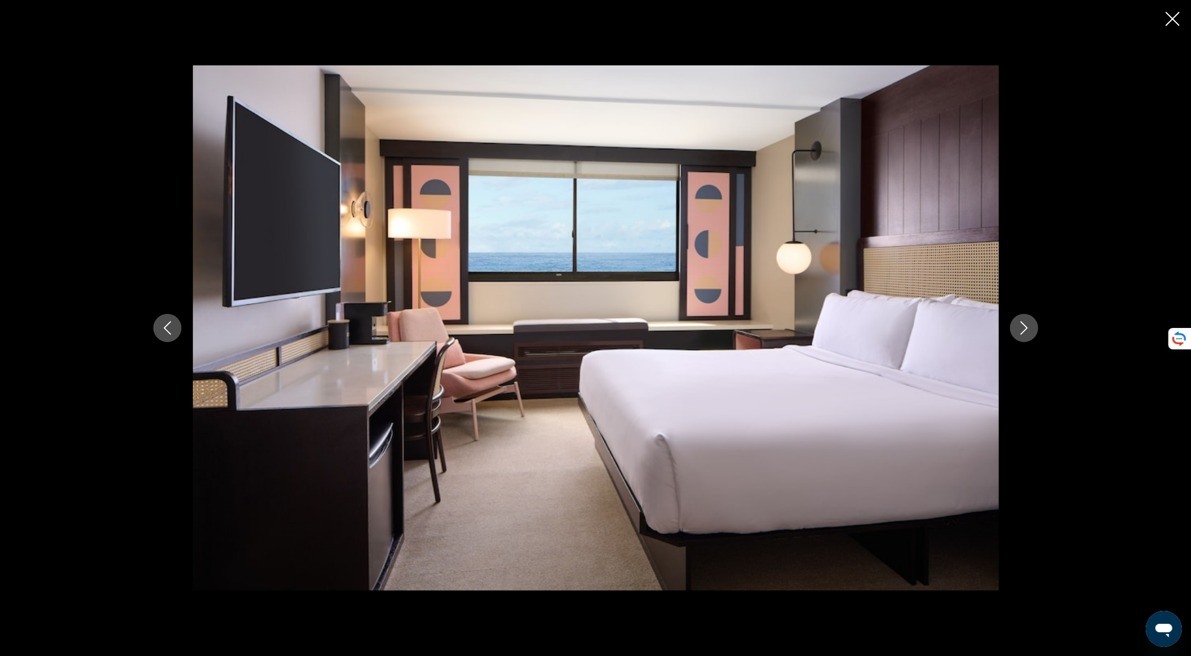
click at [1026, 330] on icon "Next image" at bounding box center [1025, 328] width 14 height 14
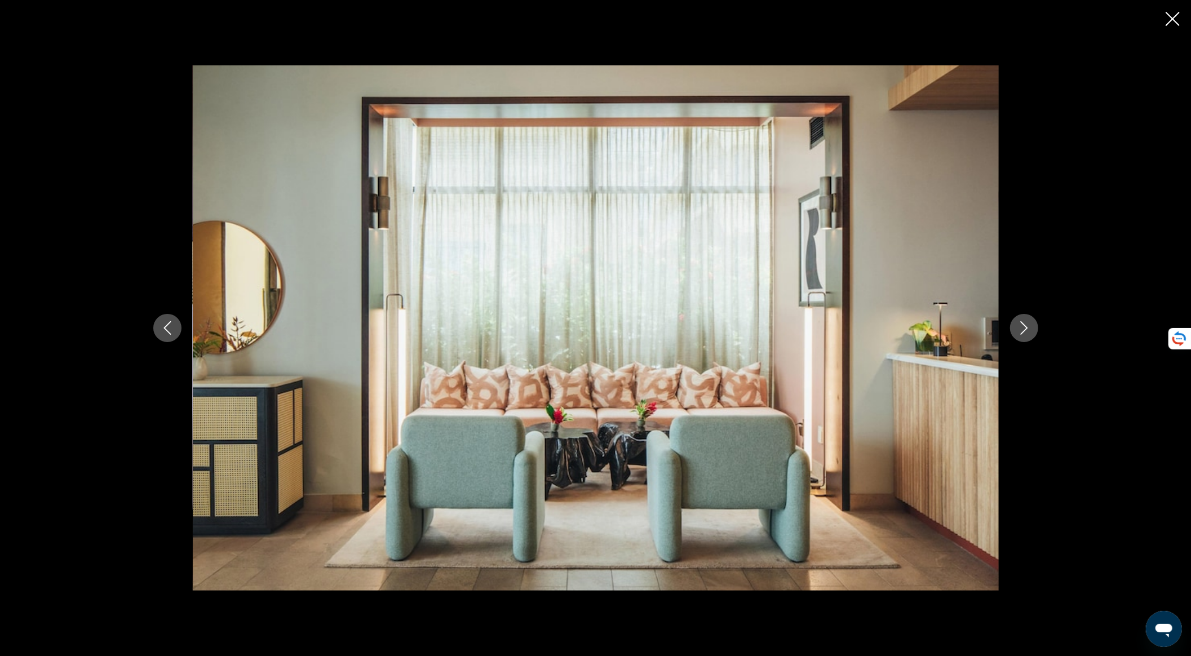
click at [1026, 330] on icon "Next image" at bounding box center [1025, 328] width 14 height 14
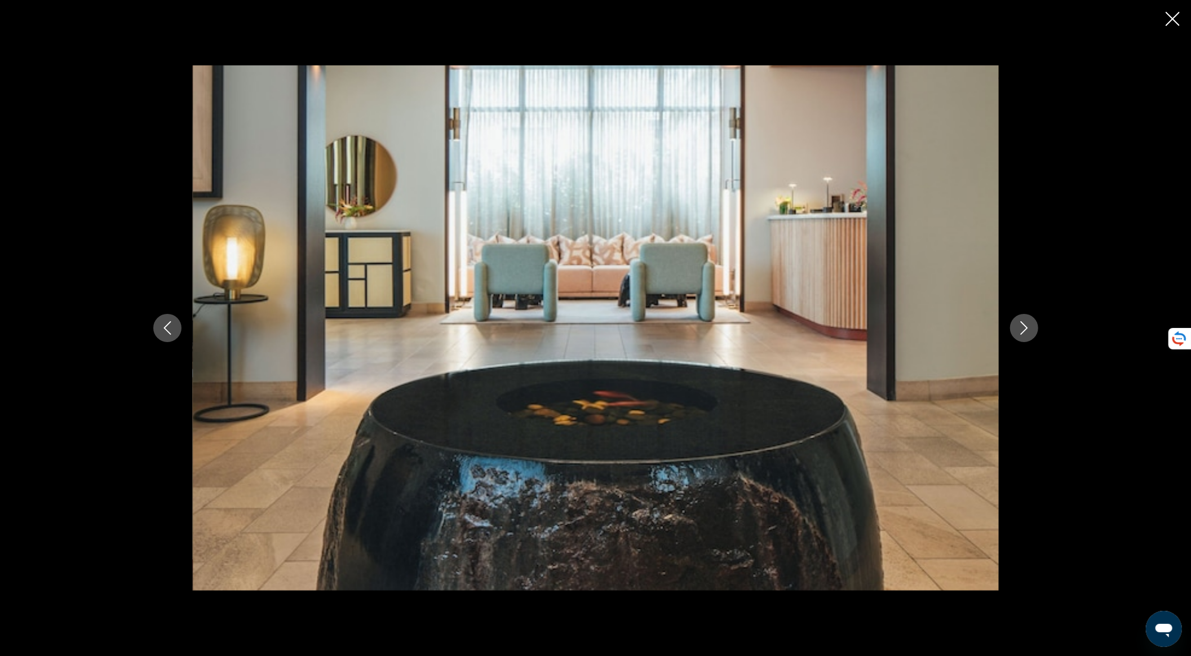
click at [1026, 330] on icon "Next image" at bounding box center [1025, 328] width 14 height 14
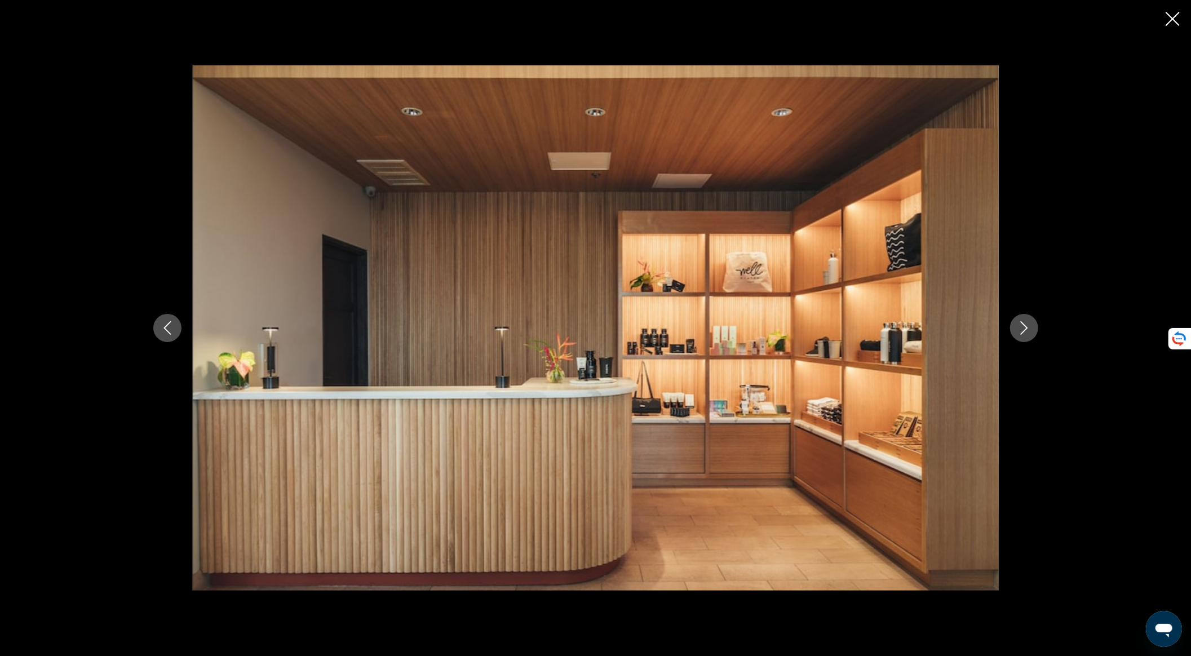
click at [1026, 330] on icon "Next image" at bounding box center [1025, 328] width 14 height 14
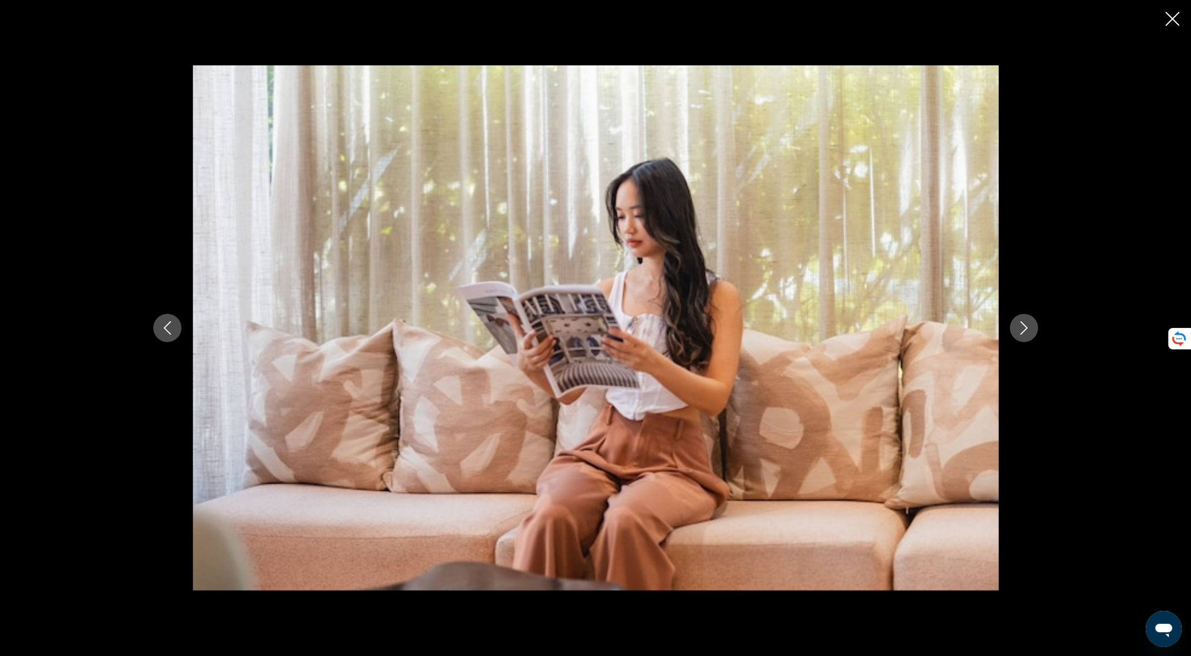
click at [1026, 330] on icon "Next image" at bounding box center [1025, 328] width 14 height 14
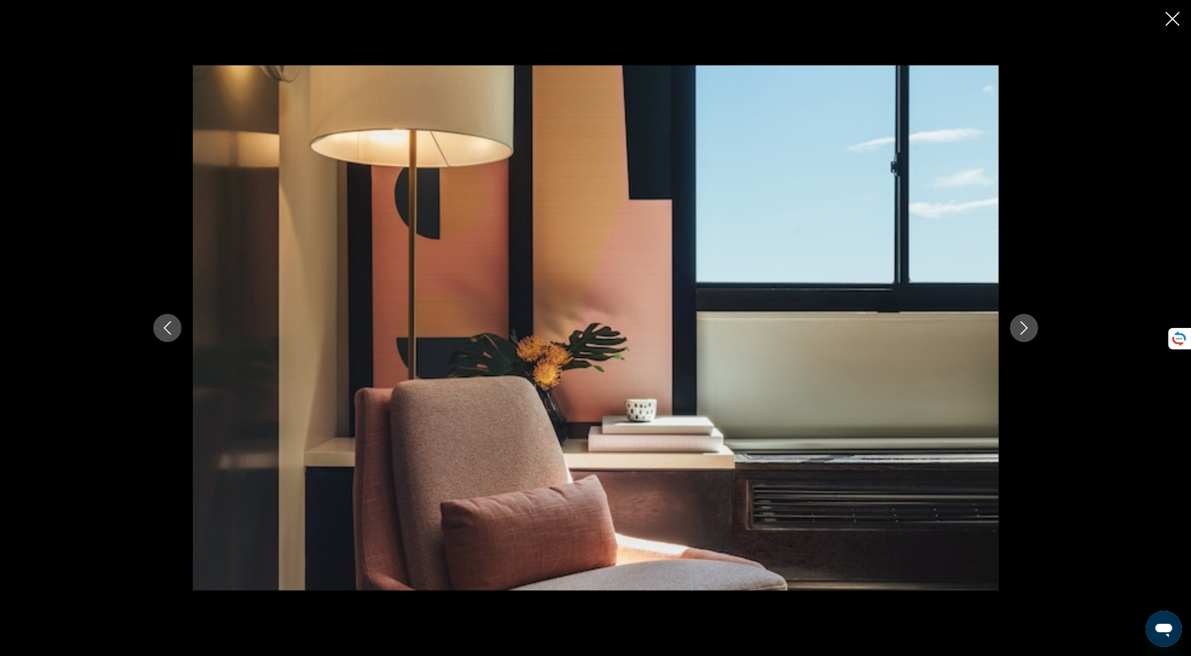
click at [1026, 330] on icon "Next image" at bounding box center [1025, 328] width 14 height 14
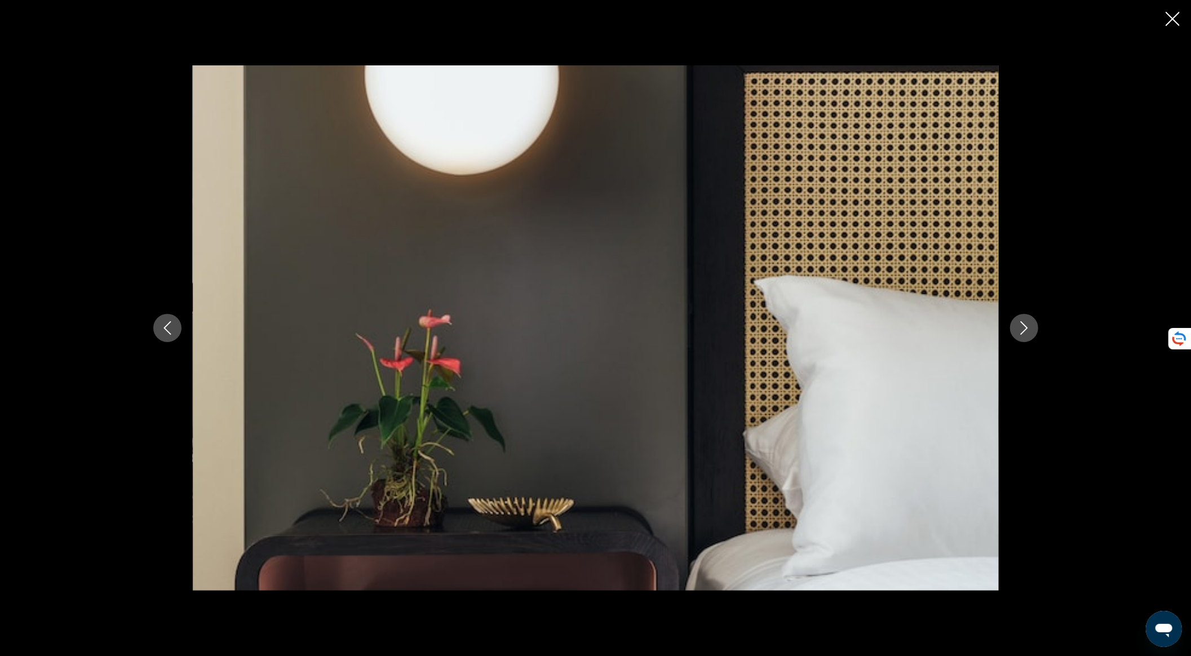
click at [1026, 330] on icon "Next image" at bounding box center [1025, 328] width 14 height 14
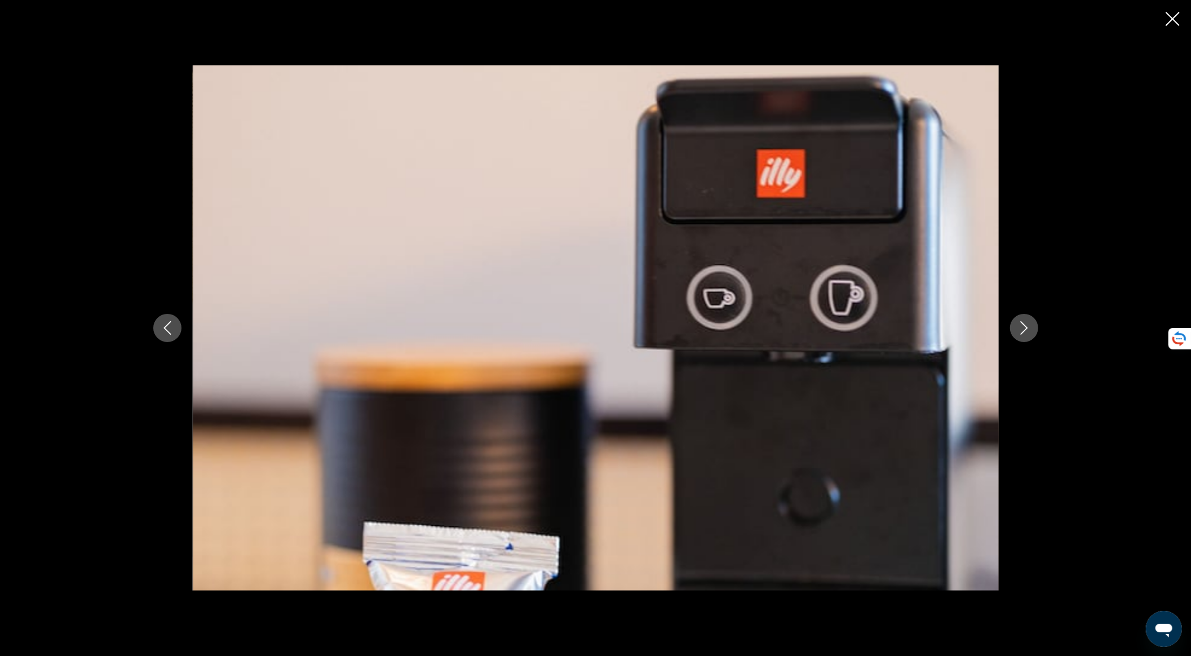
click at [1026, 330] on icon "Next image" at bounding box center [1025, 328] width 14 height 14
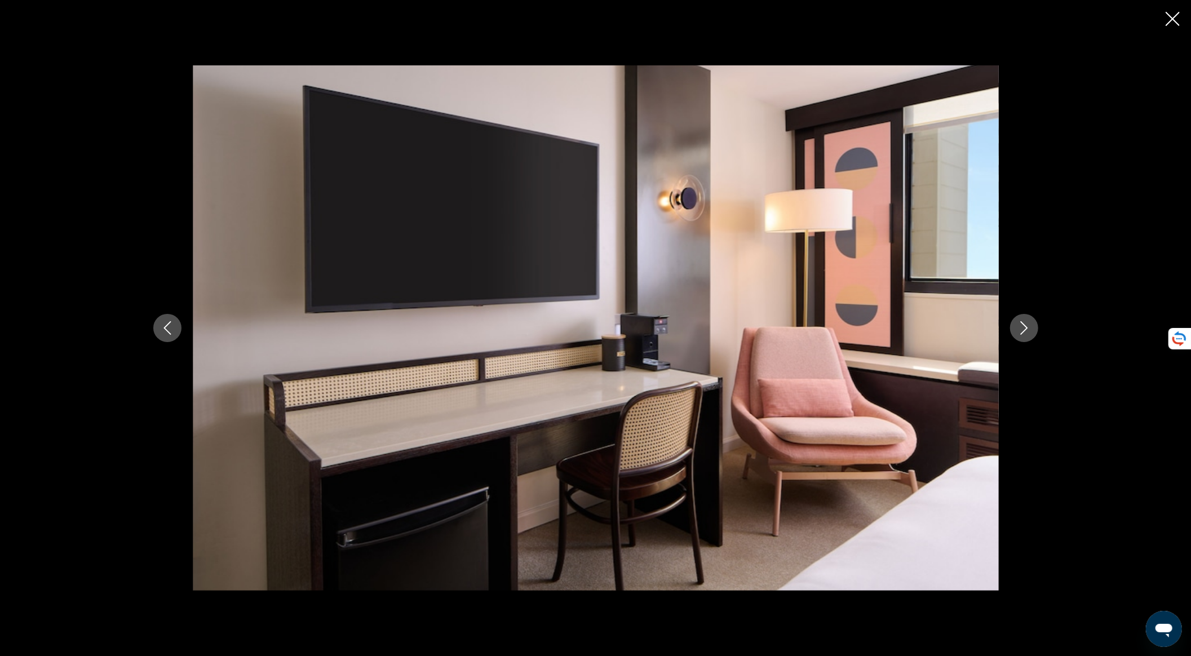
click at [1026, 330] on icon "Next image" at bounding box center [1025, 328] width 14 height 14
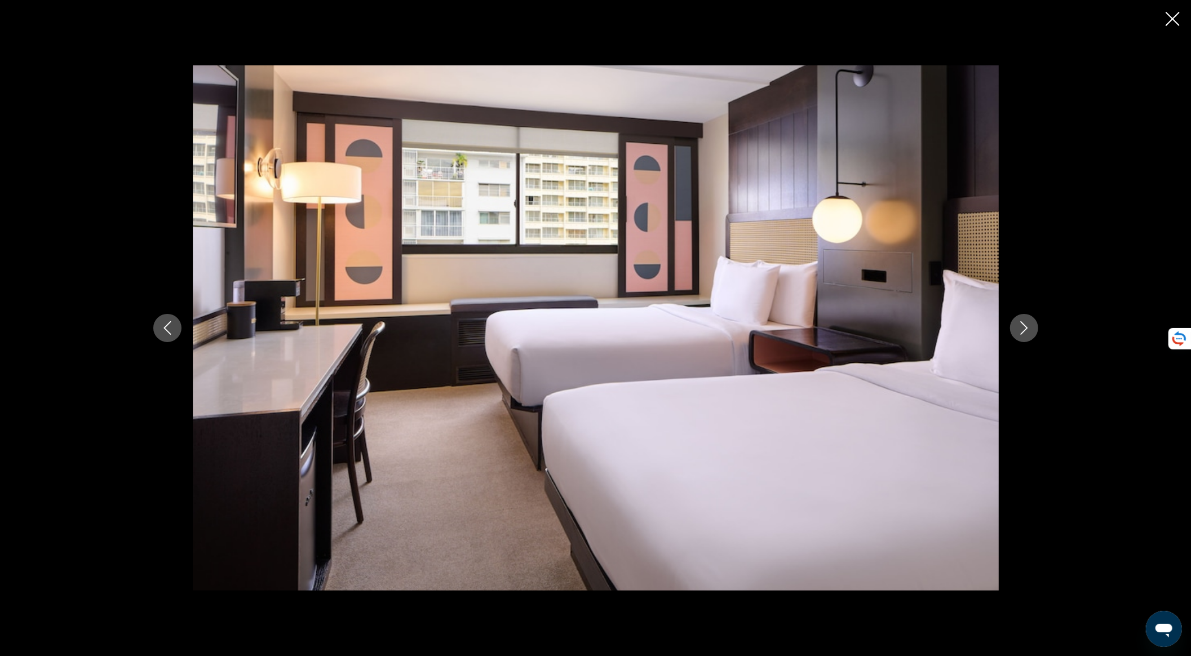
click at [1026, 330] on icon "Next image" at bounding box center [1025, 328] width 14 height 14
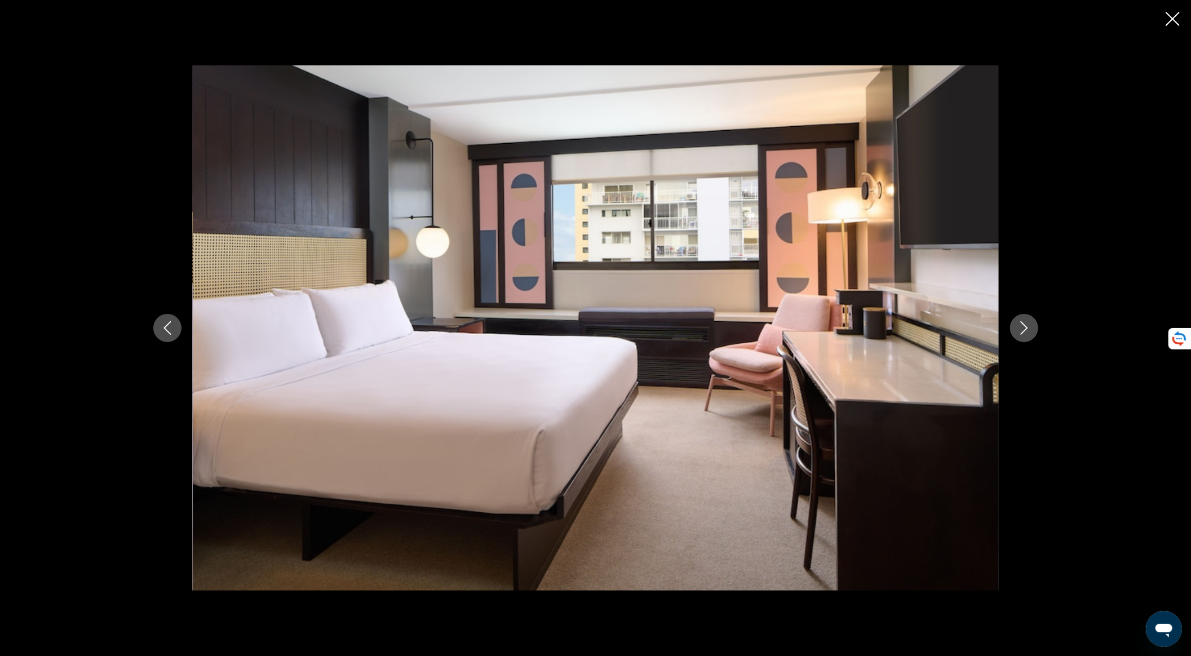
click at [1026, 330] on icon "Next image" at bounding box center [1025, 328] width 14 height 14
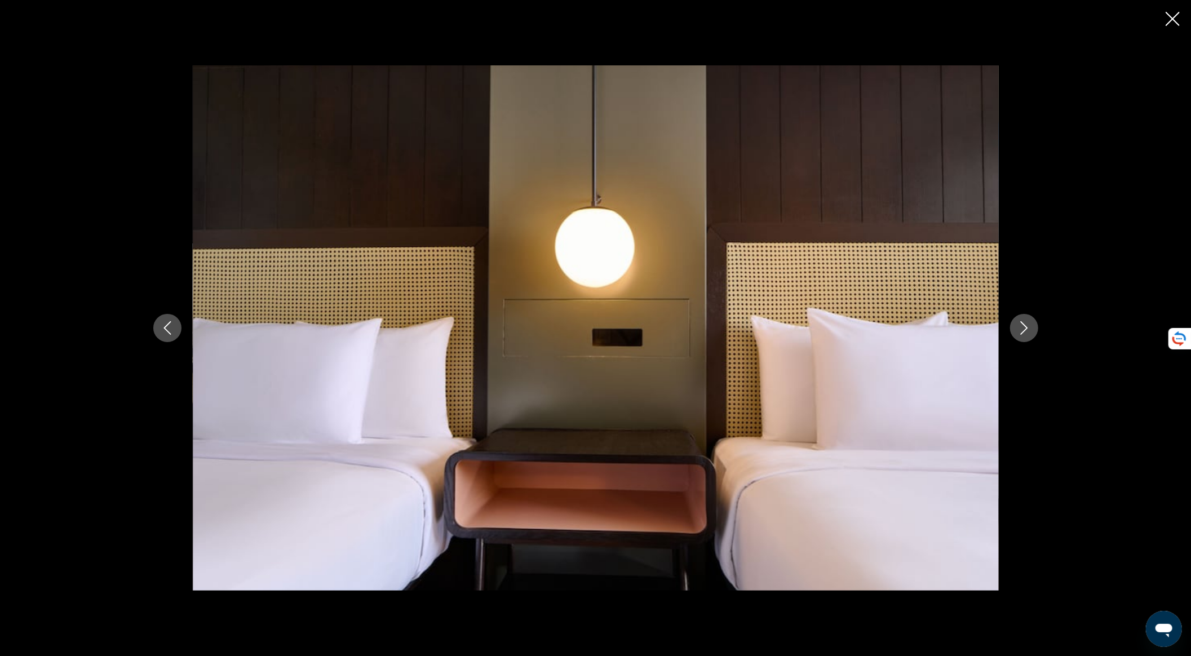
click at [1026, 330] on icon "Next image" at bounding box center [1025, 328] width 14 height 14
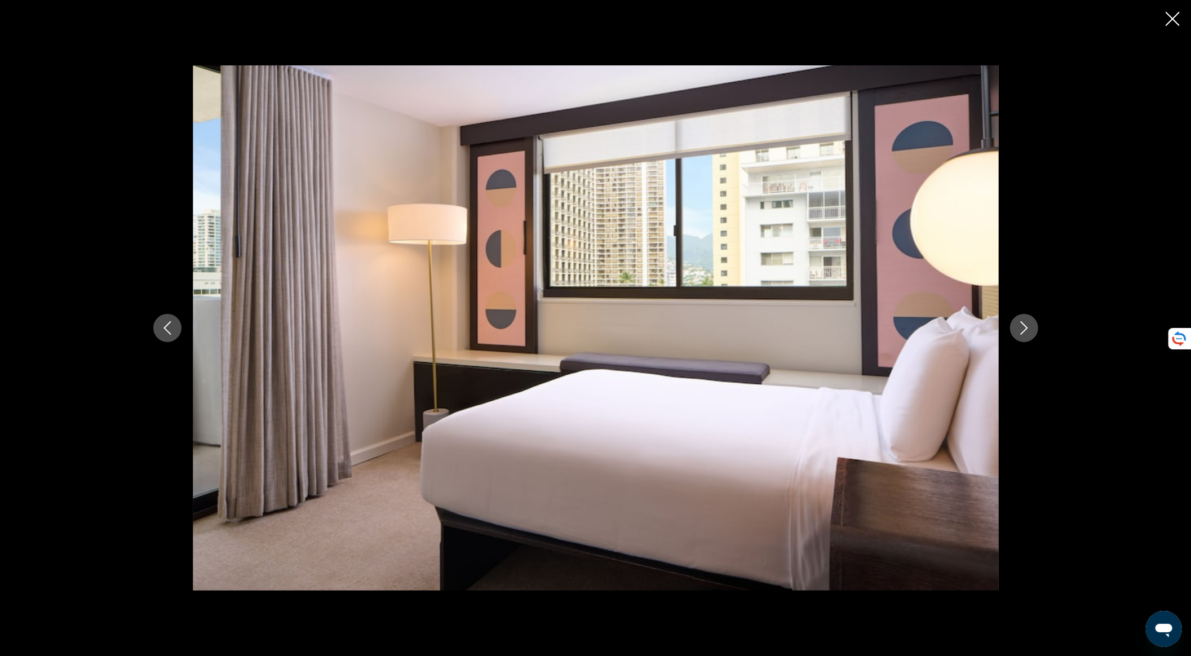
click at [1026, 330] on icon "Next image" at bounding box center [1025, 328] width 14 height 14
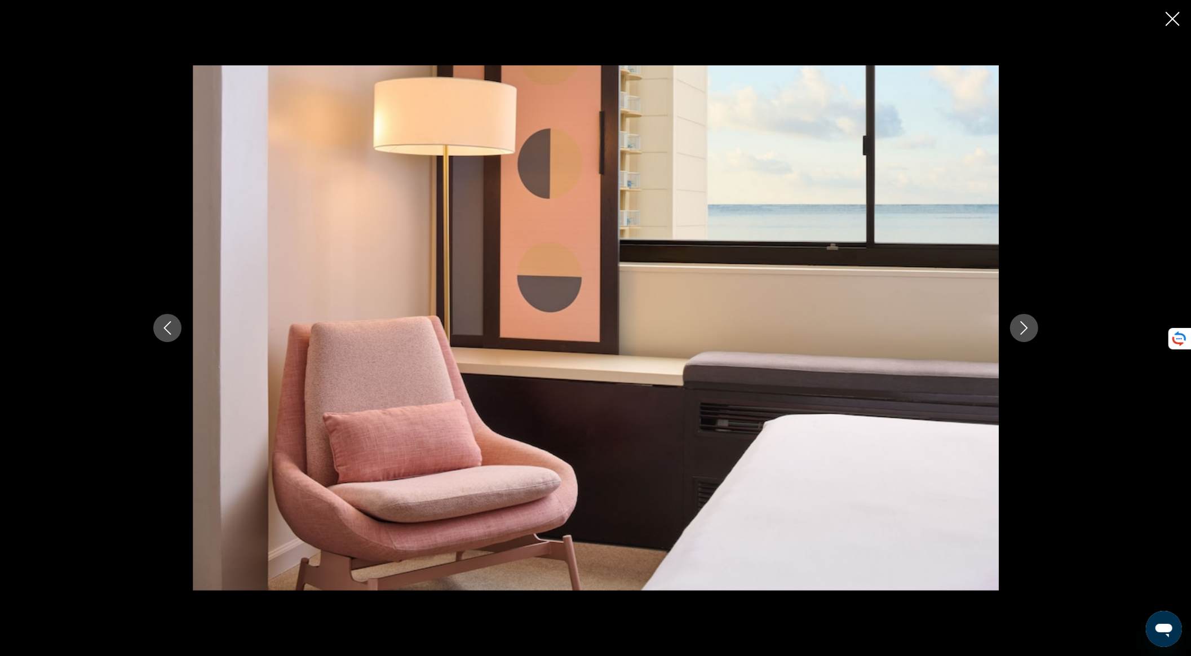
click at [1026, 330] on icon "Next image" at bounding box center [1025, 328] width 14 height 14
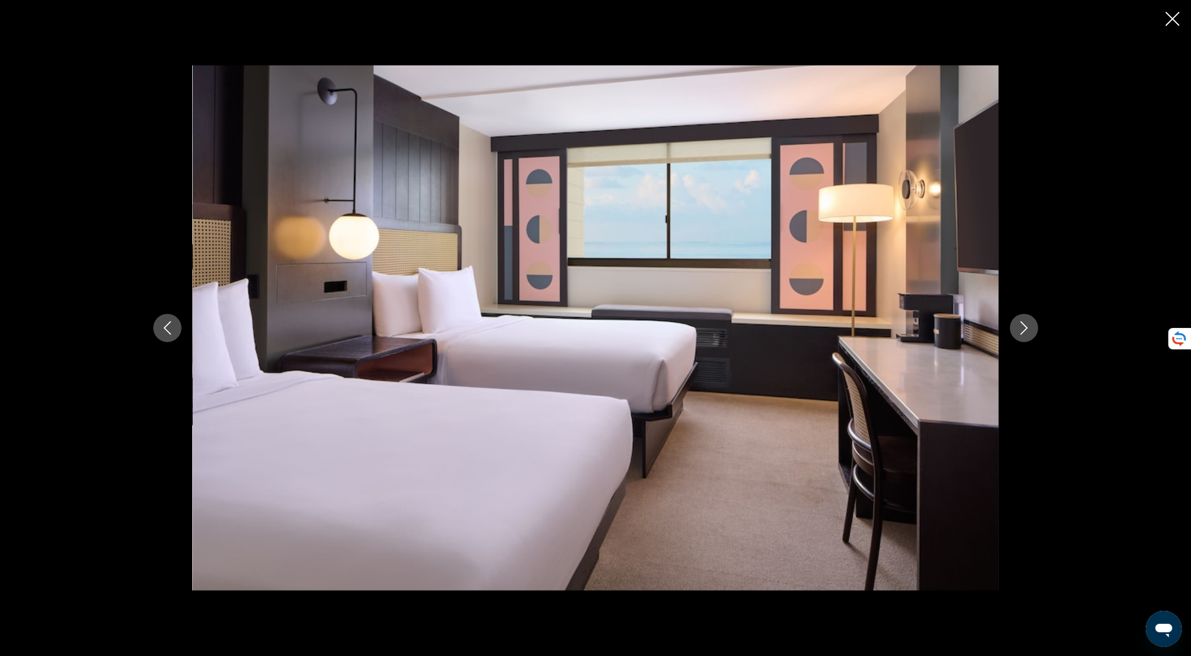
click at [1026, 330] on icon "Next image" at bounding box center [1025, 328] width 14 height 14
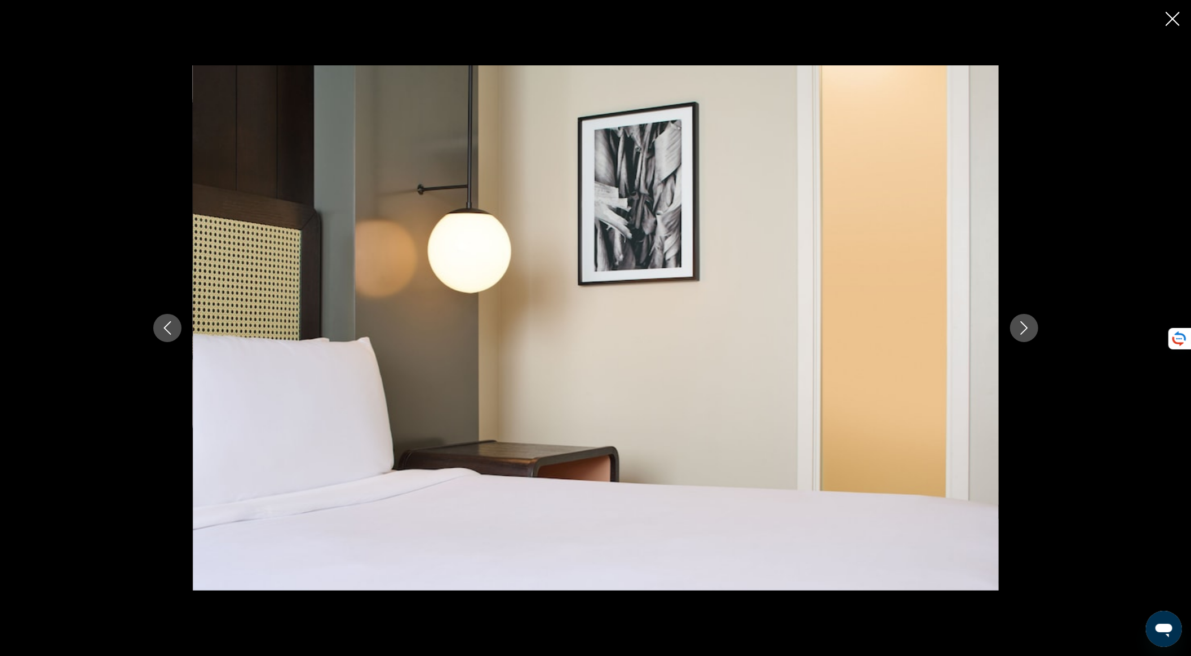
click at [1027, 330] on icon "Next image" at bounding box center [1025, 328] width 14 height 14
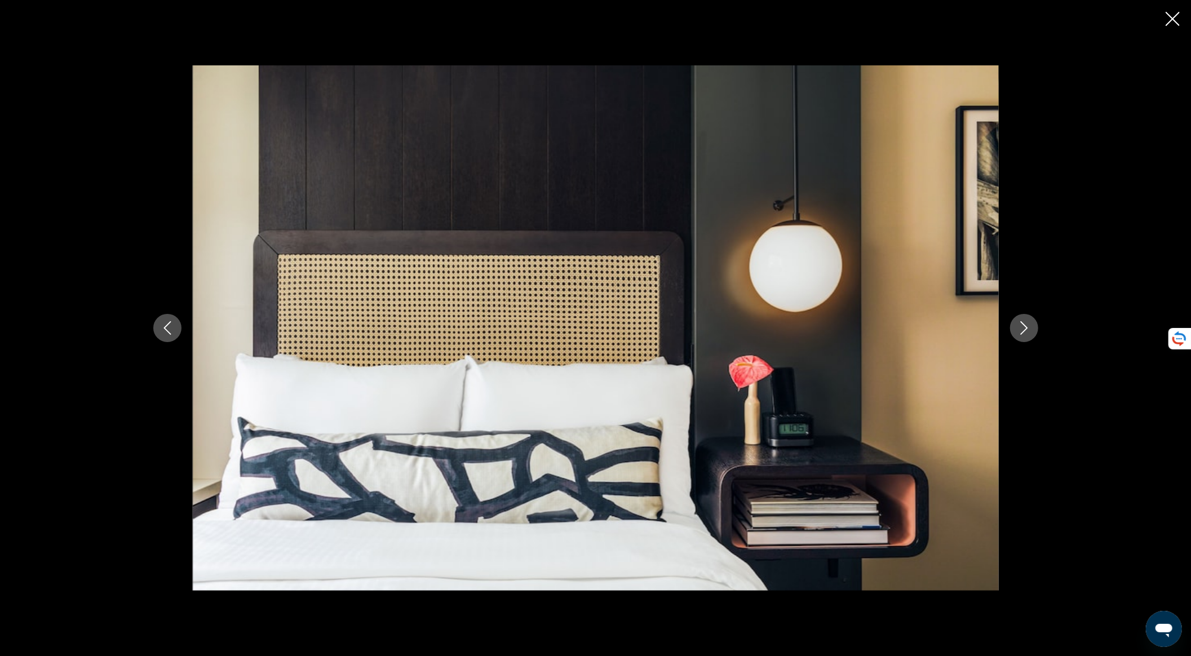
click at [1163, 19] on div "prev next" at bounding box center [595, 328] width 1191 height 656
drag, startPoint x: 1173, startPoint y: 19, endPoint x: 1176, endPoint y: 27, distance: 8.4
click at [1173, 23] on icon "Close slideshow" at bounding box center [1173, 19] width 14 height 14
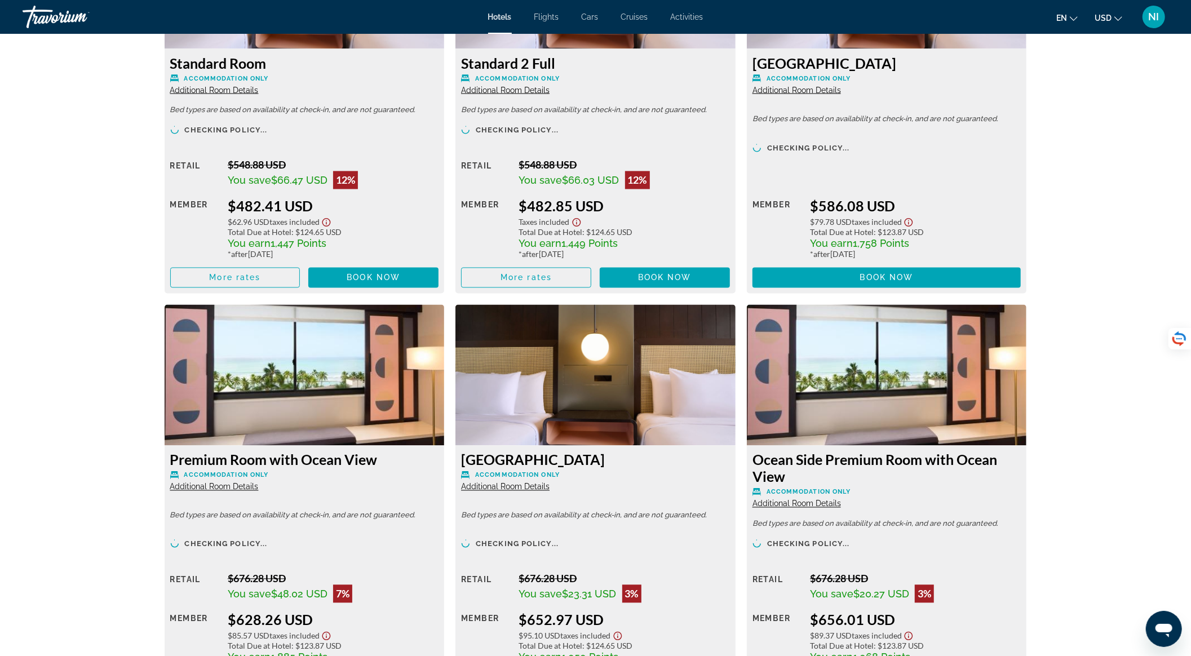
scroll to position [1729, 0]
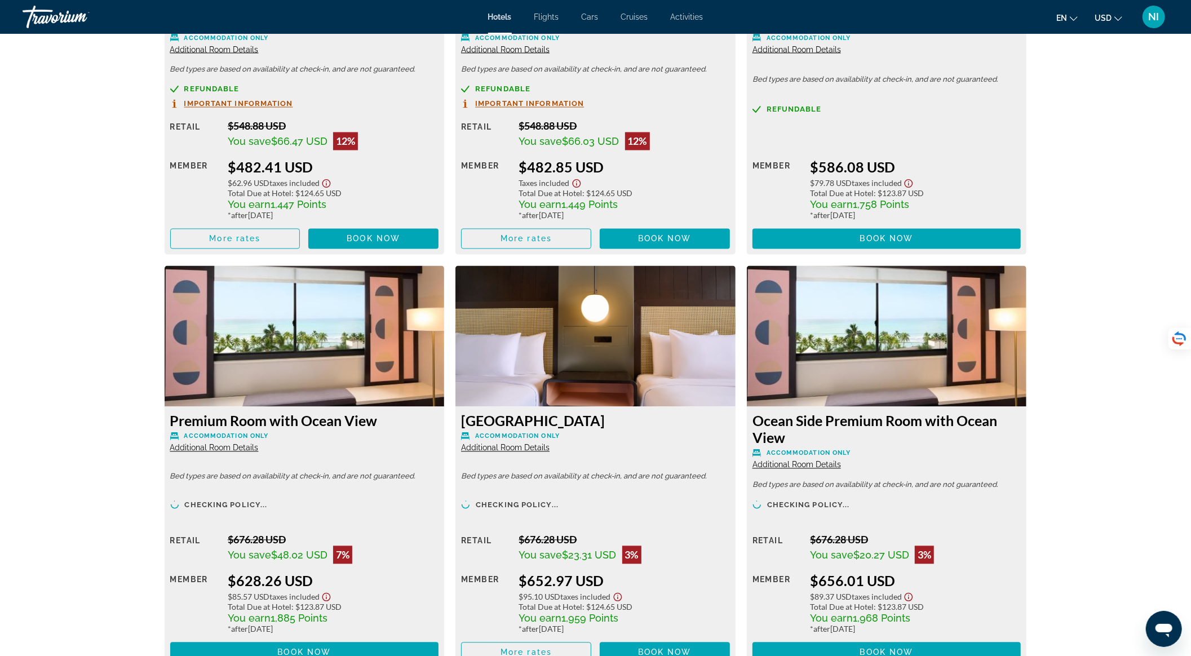
click at [247, 452] on span "Additional Room Details" at bounding box center [214, 448] width 89 height 9
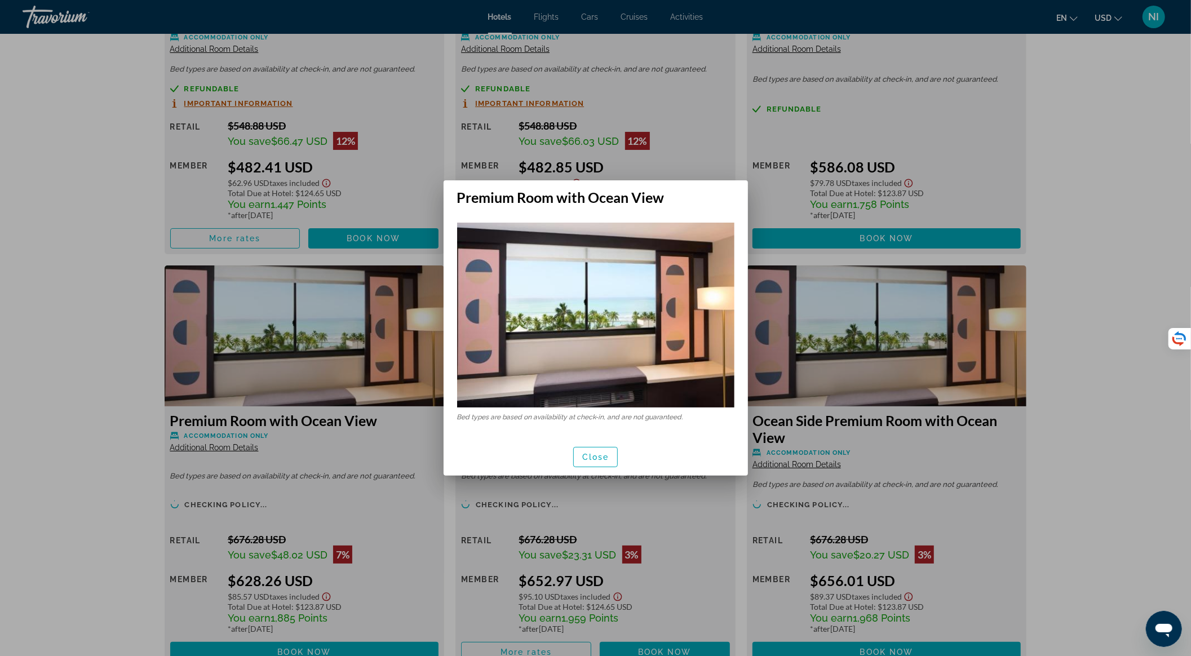
scroll to position [0, 0]
click at [607, 460] on span "Close" at bounding box center [595, 457] width 27 height 9
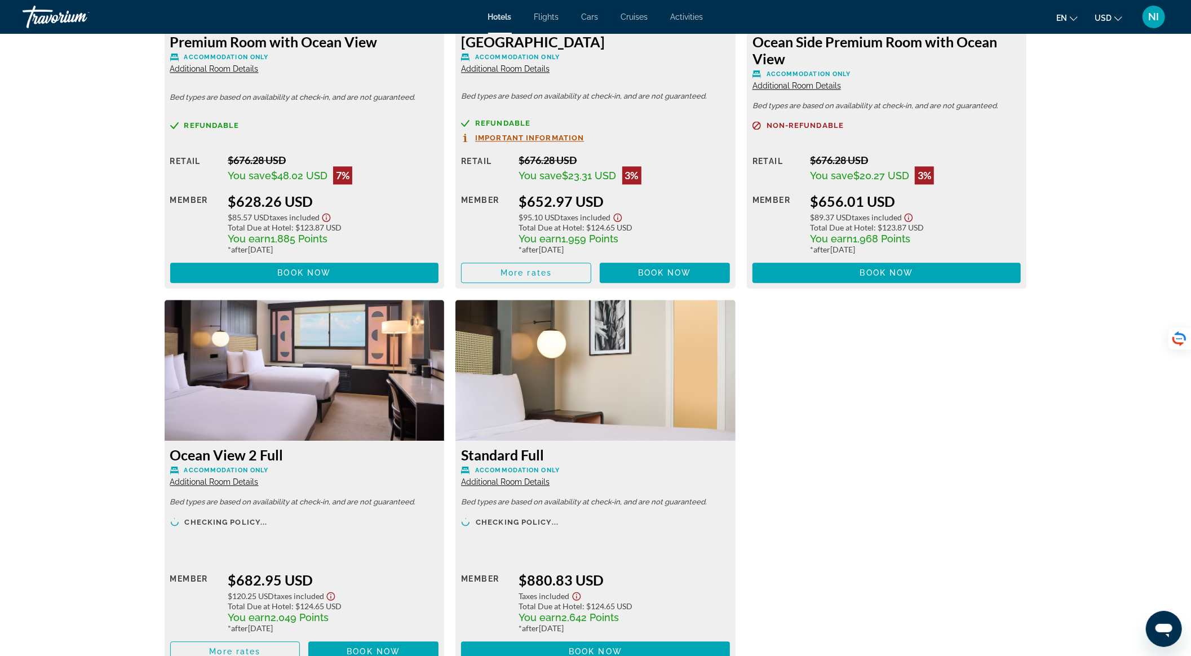
scroll to position [2180, 0]
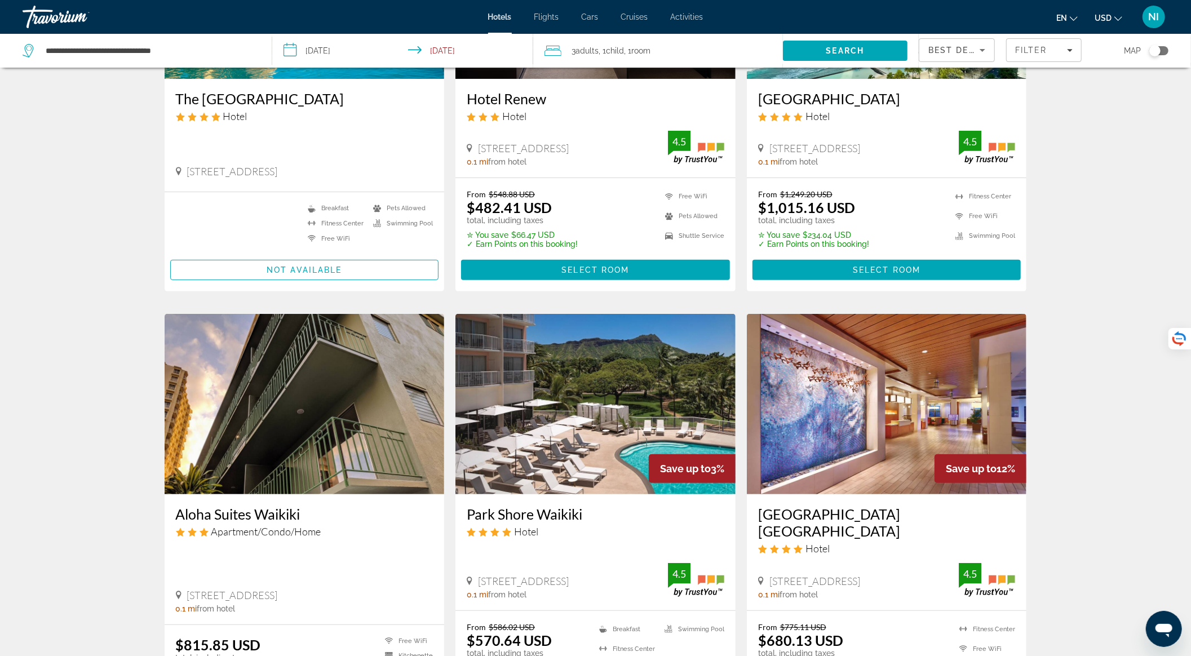
scroll to position [376, 0]
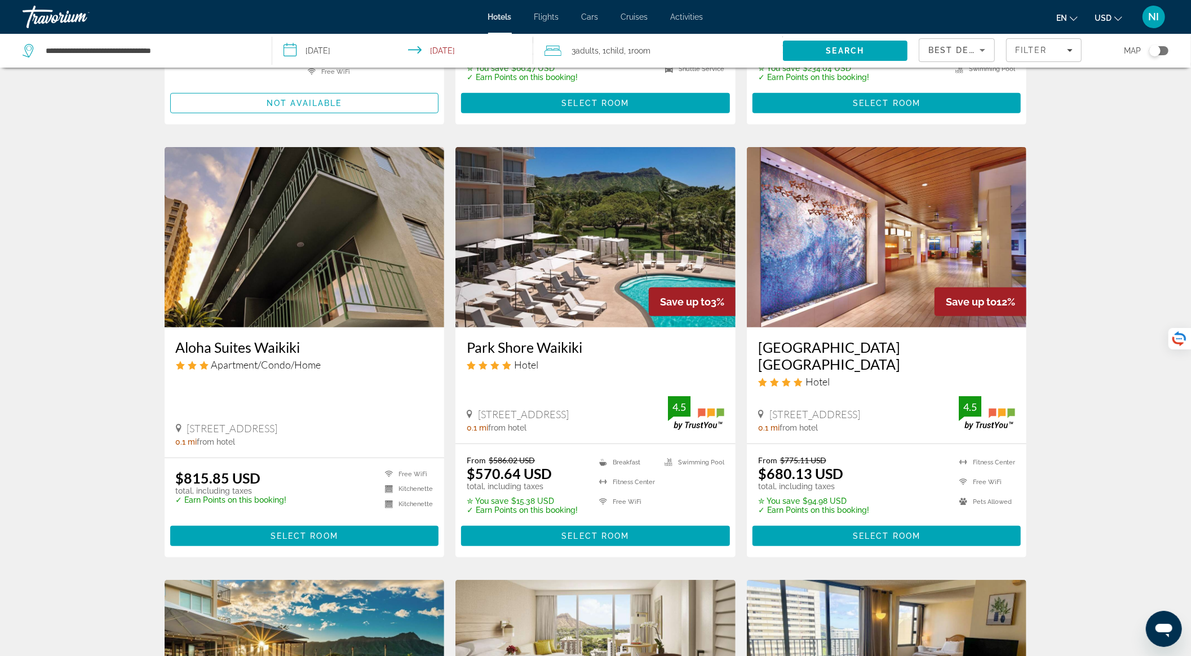
click at [857, 266] on img "Main content" at bounding box center [887, 237] width 280 height 180
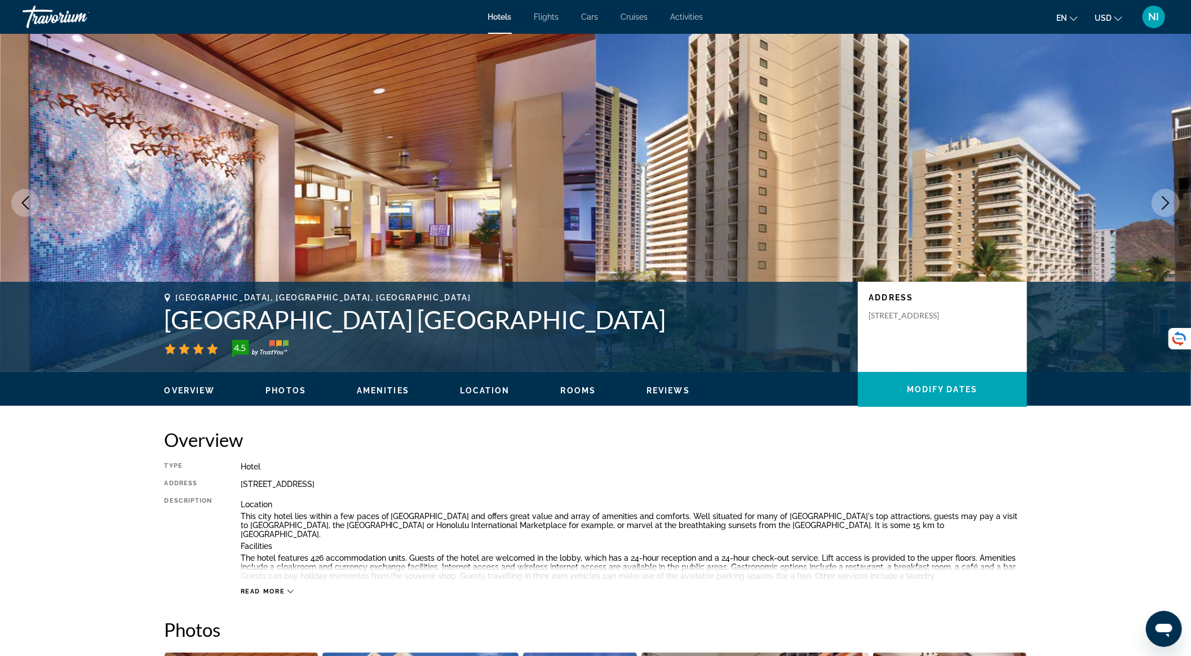
click at [1166, 209] on icon "Next image" at bounding box center [1166, 203] width 14 height 14
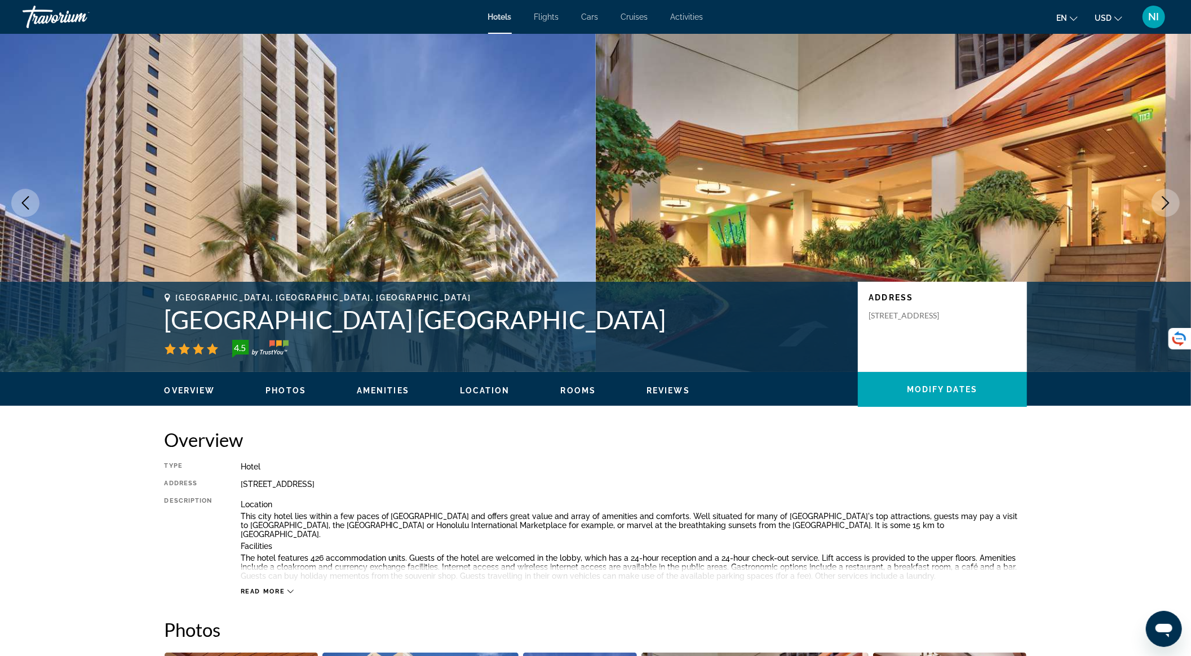
click at [1166, 209] on icon "Next image" at bounding box center [1166, 203] width 14 height 14
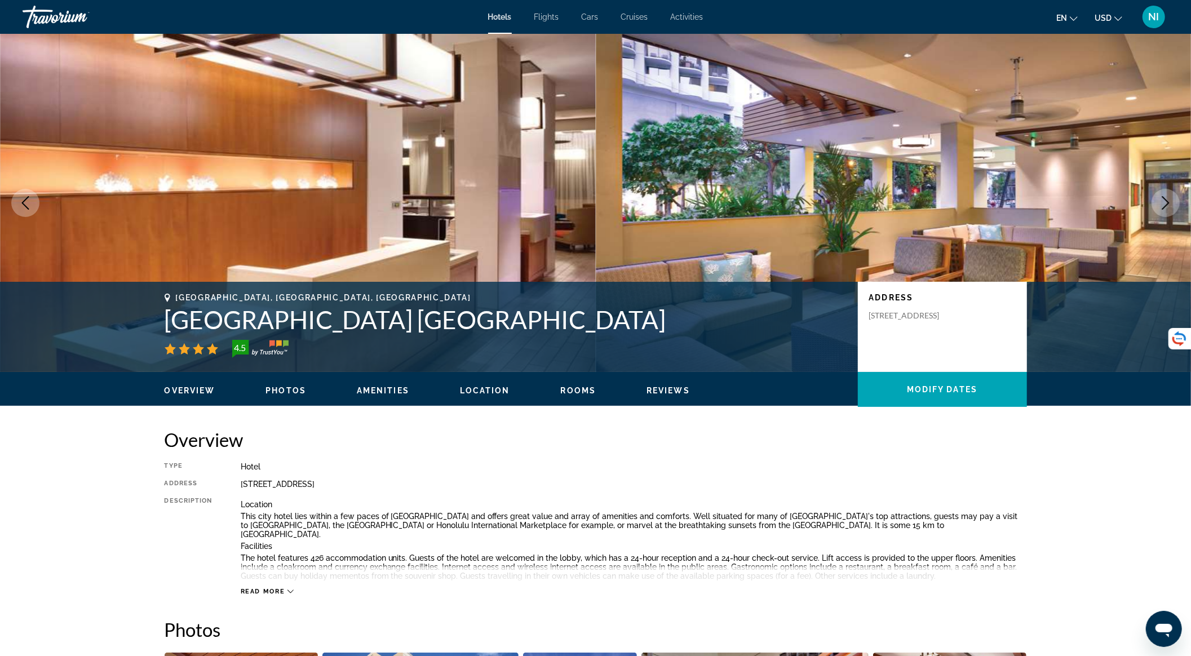
click at [1166, 209] on icon "Next image" at bounding box center [1166, 203] width 14 height 14
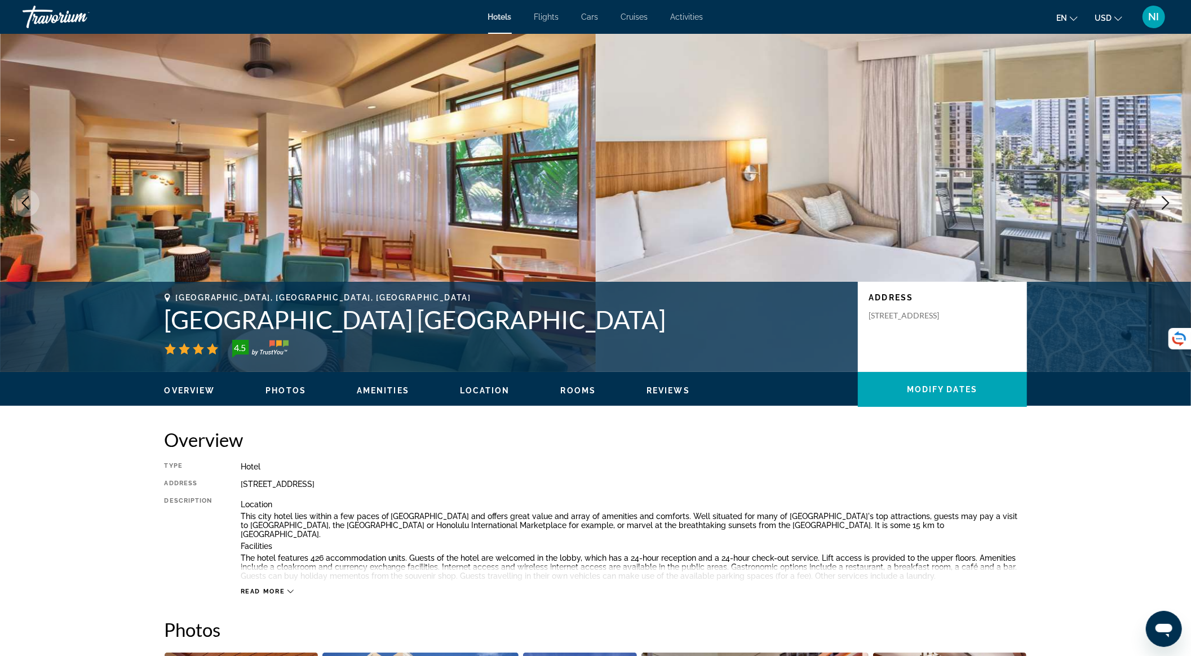
click at [1164, 208] on icon "Next image" at bounding box center [1166, 203] width 7 height 14
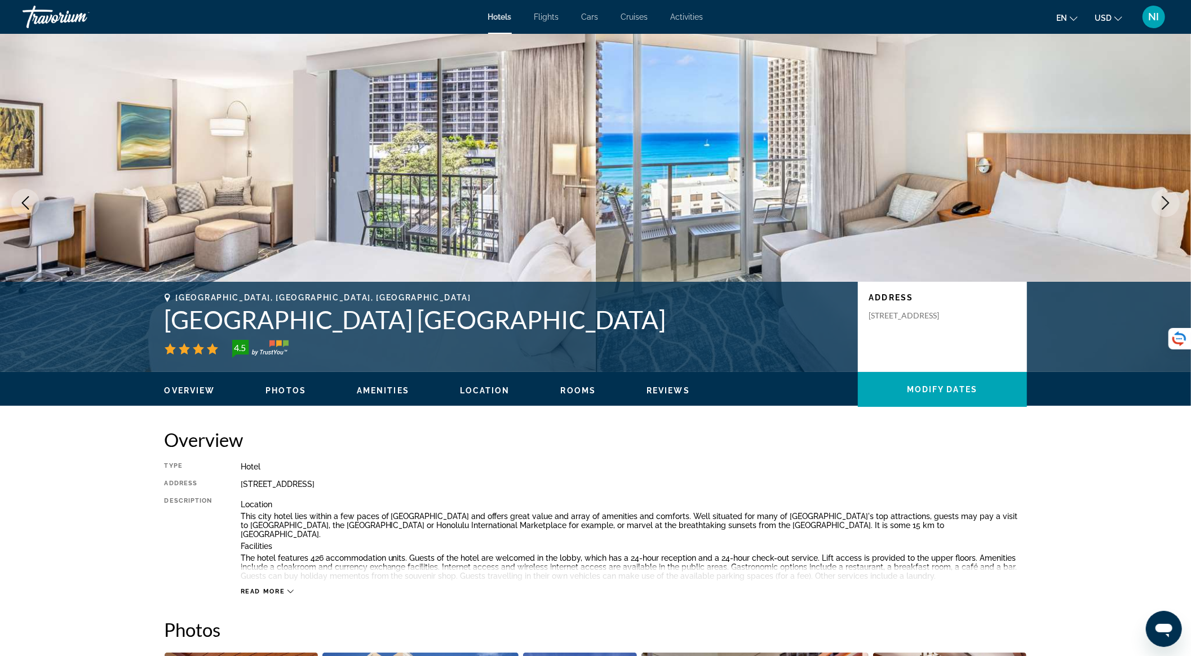
click at [1160, 200] on icon "Next image" at bounding box center [1166, 203] width 14 height 14
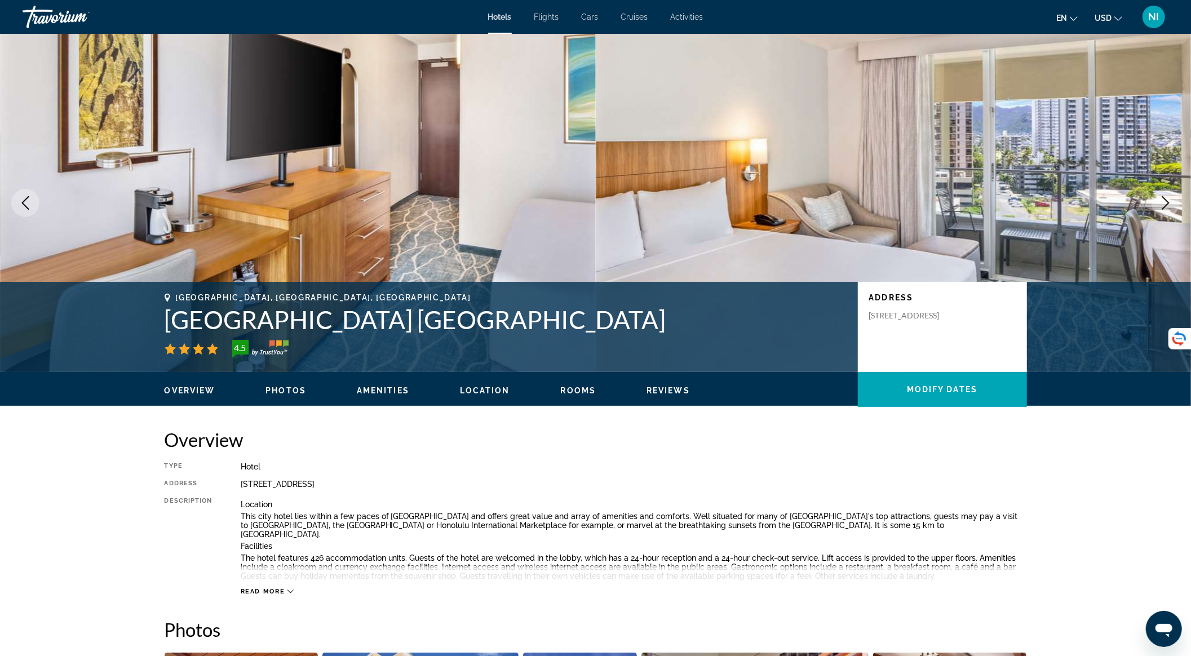
click at [1160, 200] on icon "Next image" at bounding box center [1166, 203] width 14 height 14
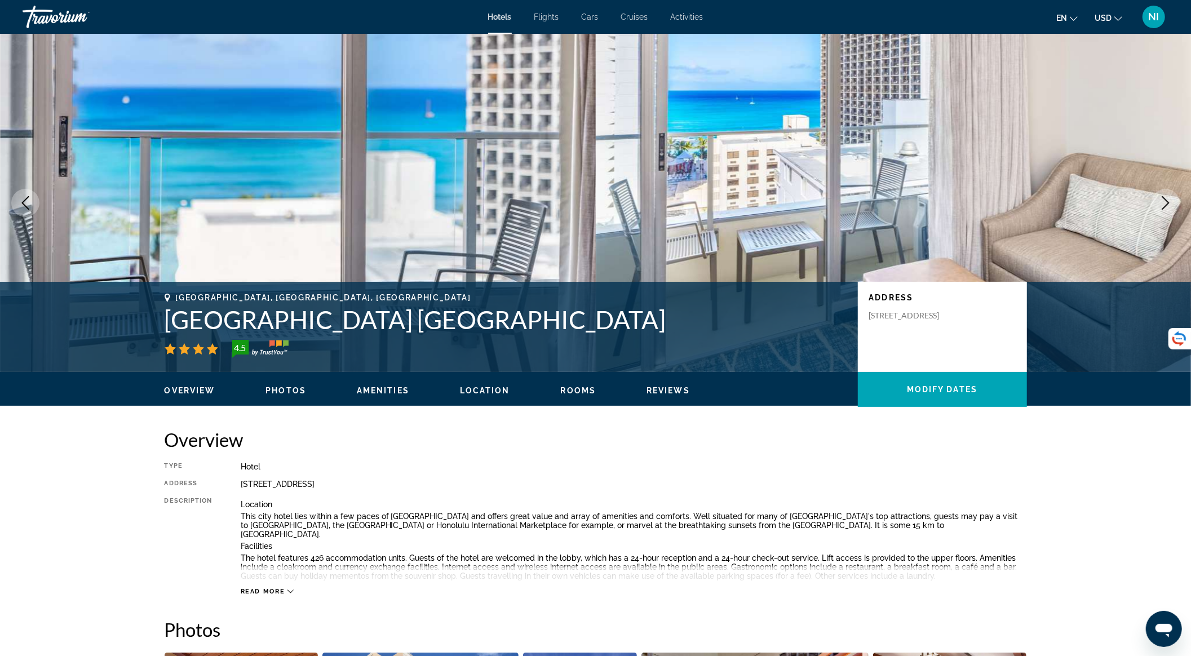
click at [1160, 200] on icon "Next image" at bounding box center [1166, 203] width 14 height 14
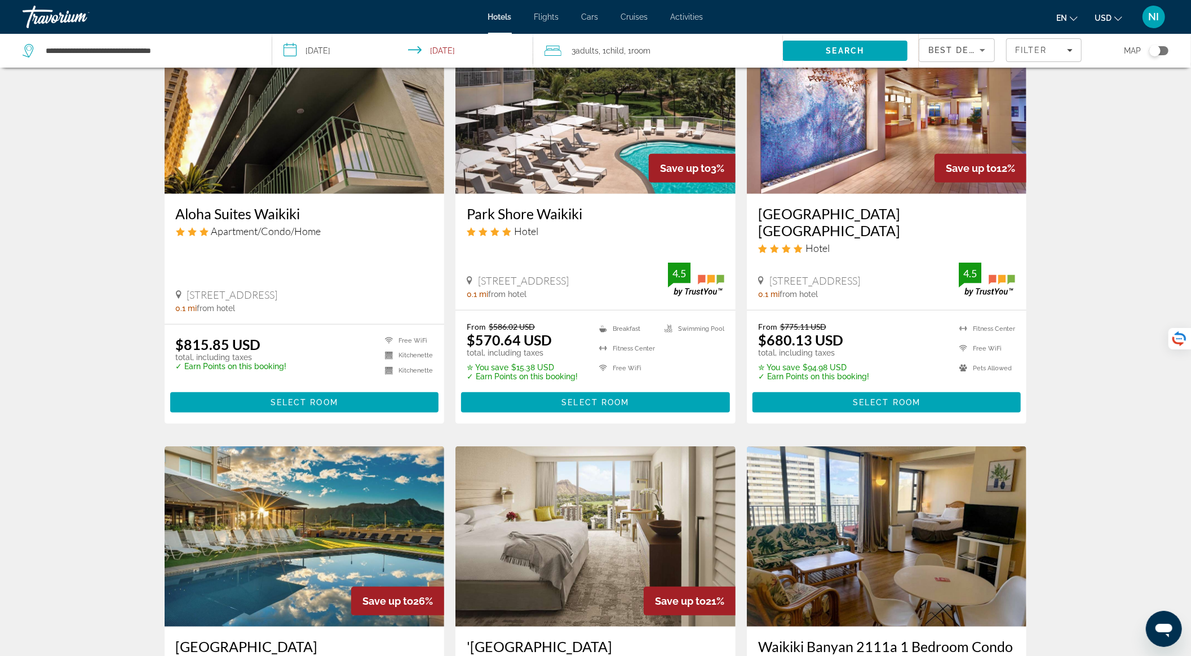
scroll to position [677, 0]
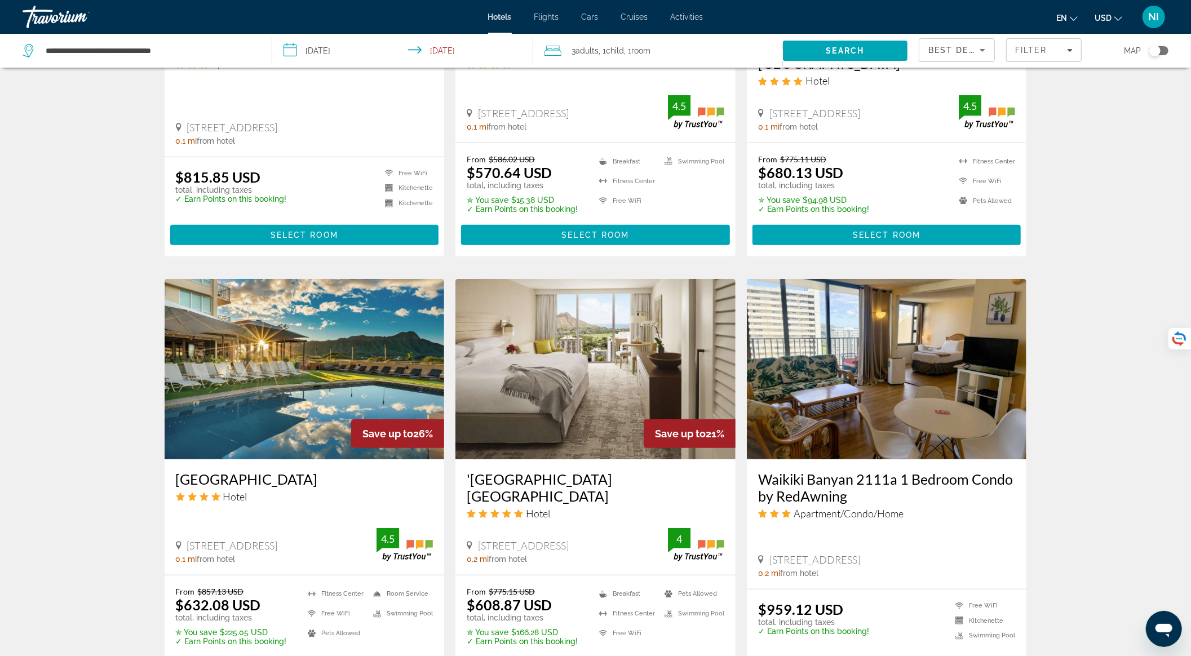
click at [359, 376] on img "Main content" at bounding box center [305, 369] width 280 height 180
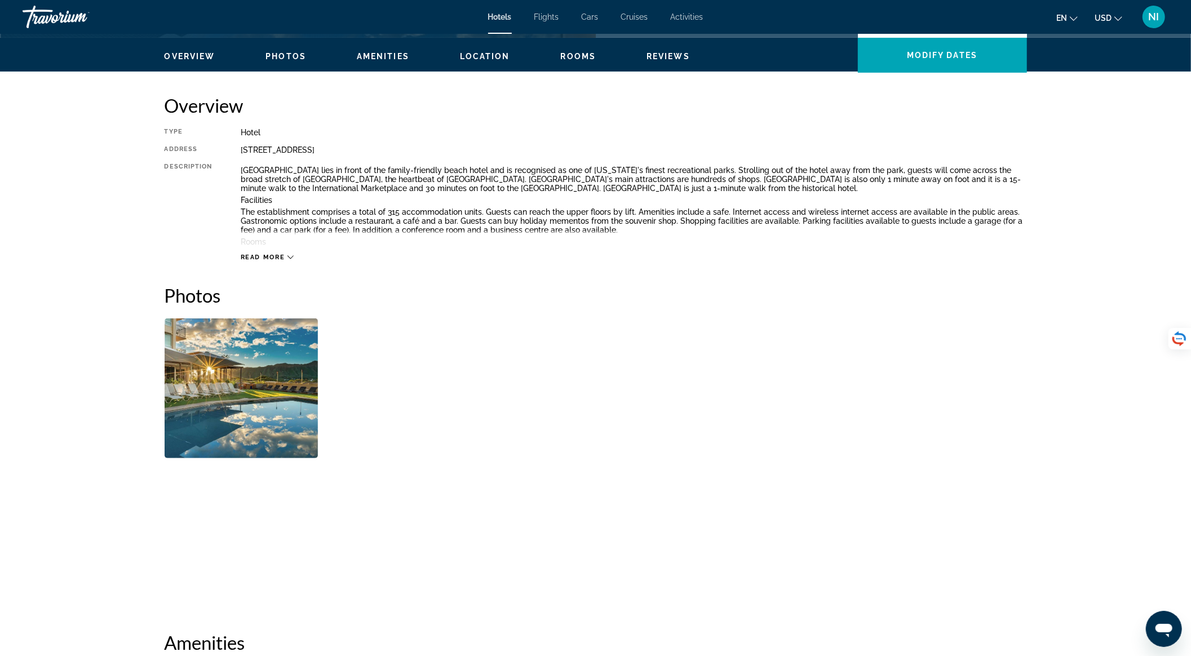
scroll to position [376, 0]
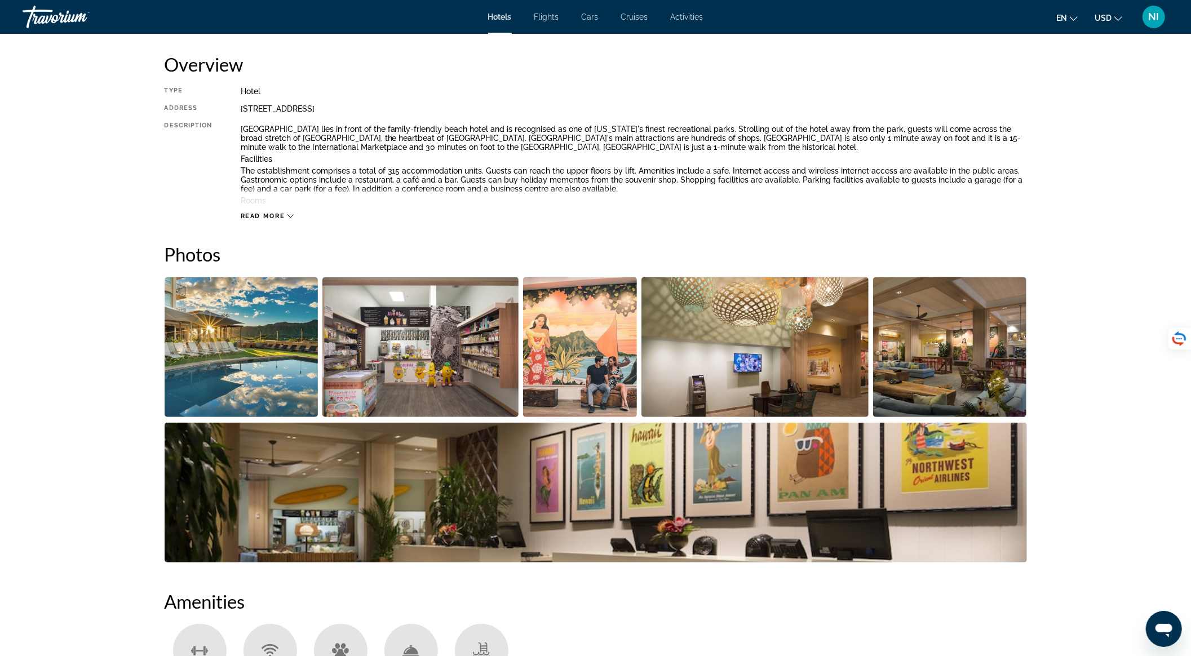
click at [250, 350] on img "Open full-screen image slider" at bounding box center [242, 347] width 154 height 140
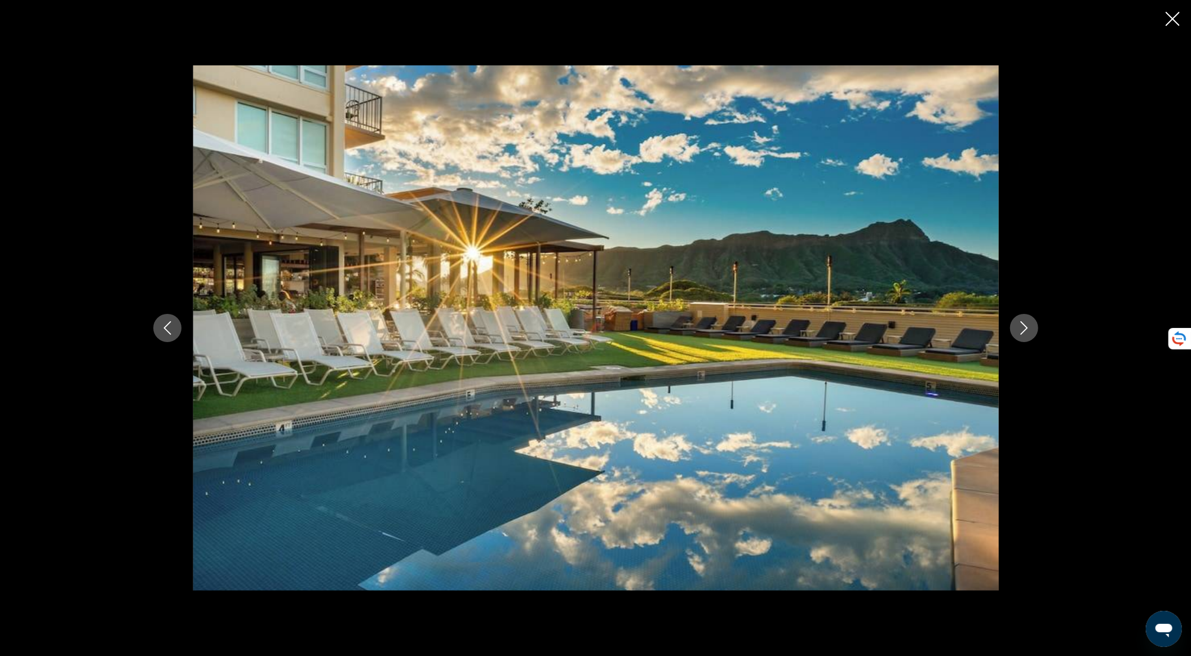
click at [1024, 328] on icon "Next image" at bounding box center [1025, 328] width 14 height 14
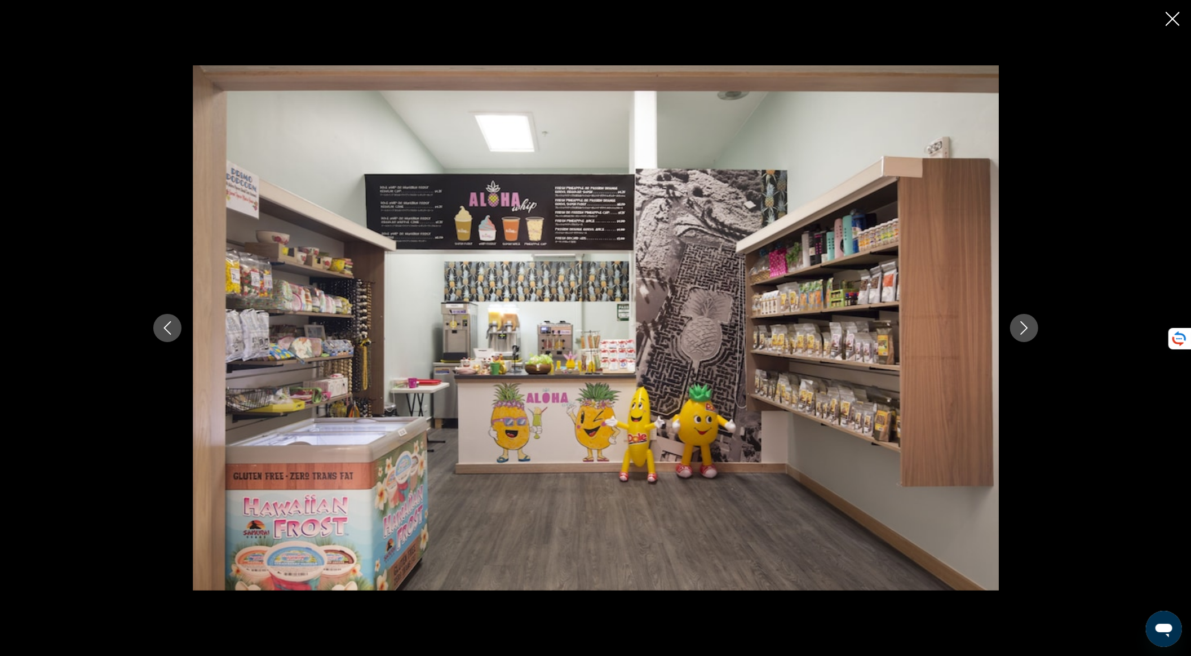
click at [1024, 328] on icon "Next image" at bounding box center [1025, 328] width 14 height 14
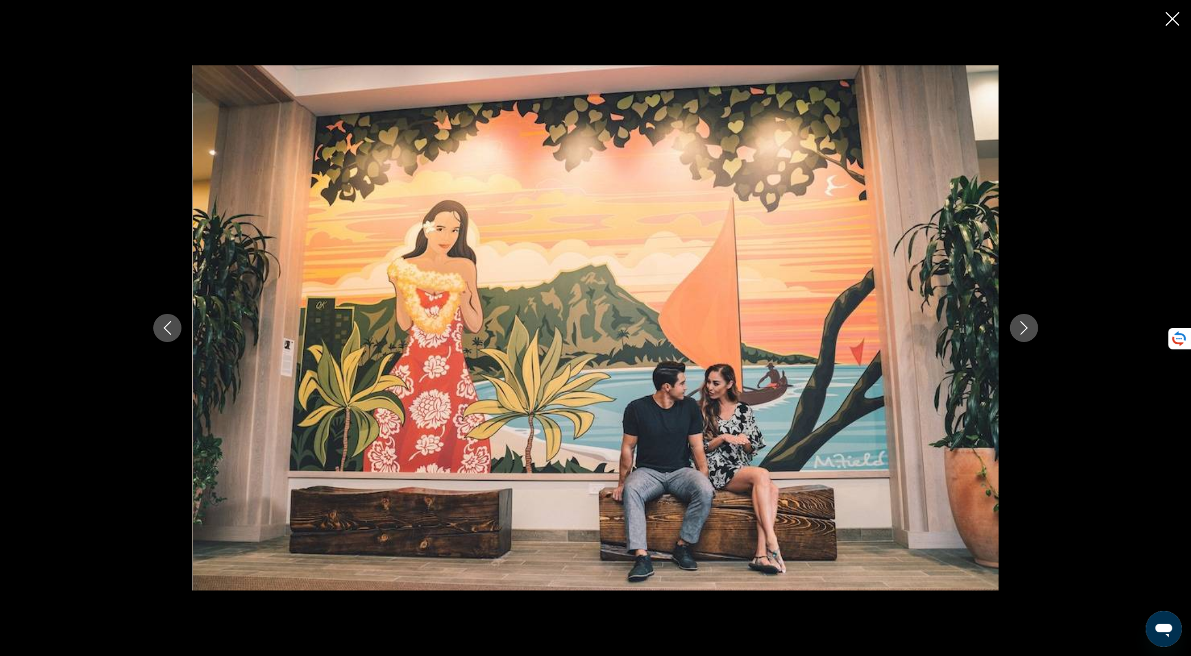
click at [1024, 328] on icon "Next image" at bounding box center [1025, 328] width 14 height 14
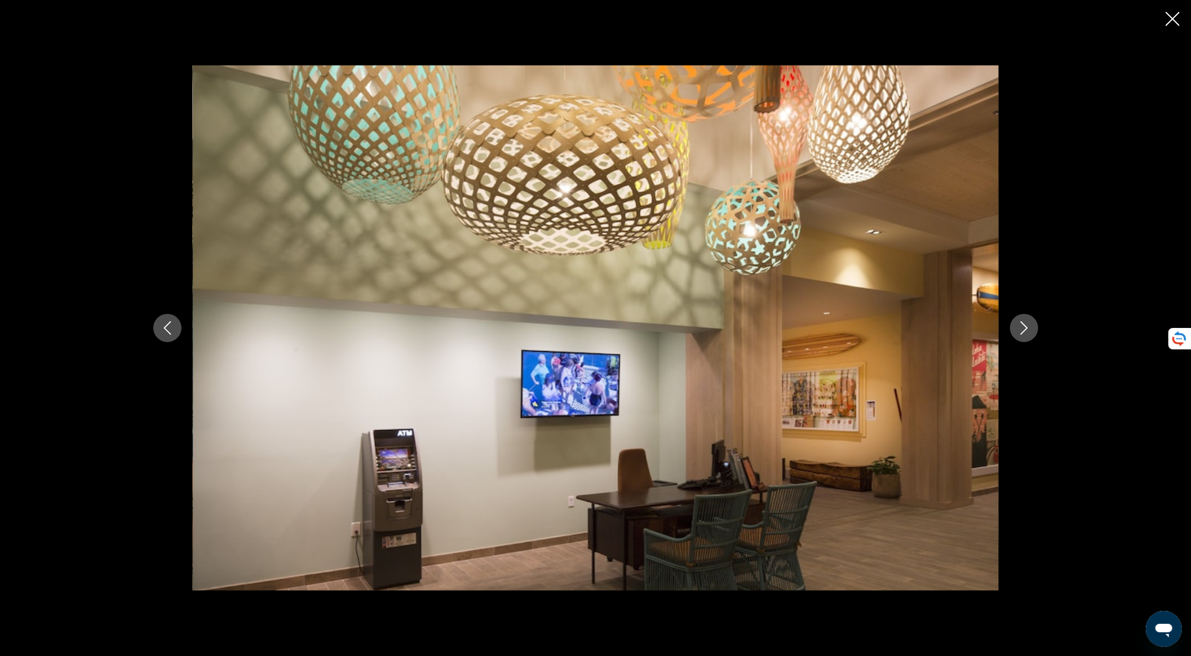
click at [1024, 328] on icon "Next image" at bounding box center [1025, 328] width 14 height 14
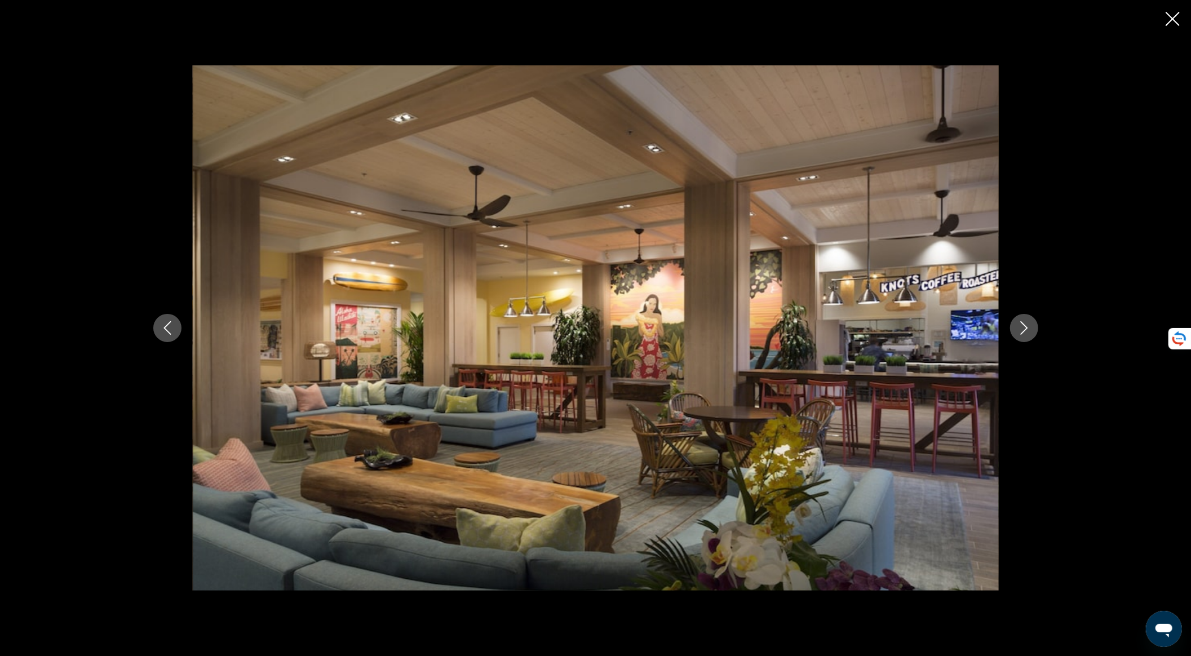
click at [1024, 328] on icon "Next image" at bounding box center [1025, 328] width 14 height 14
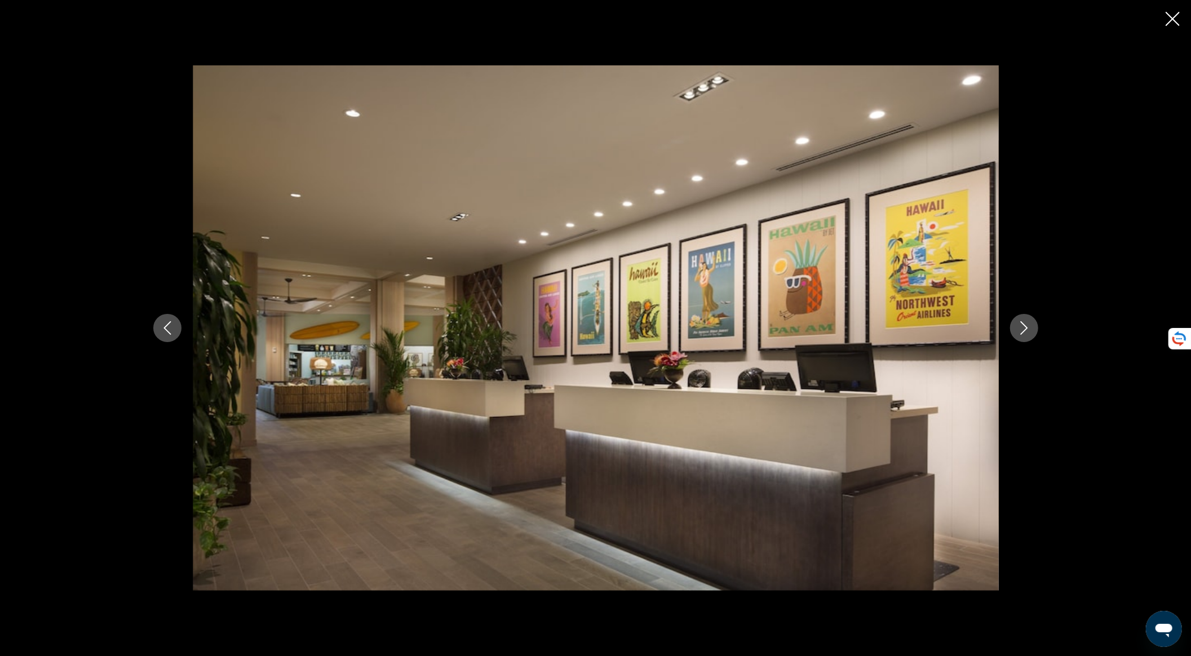
click at [1024, 328] on icon "Next image" at bounding box center [1025, 328] width 14 height 14
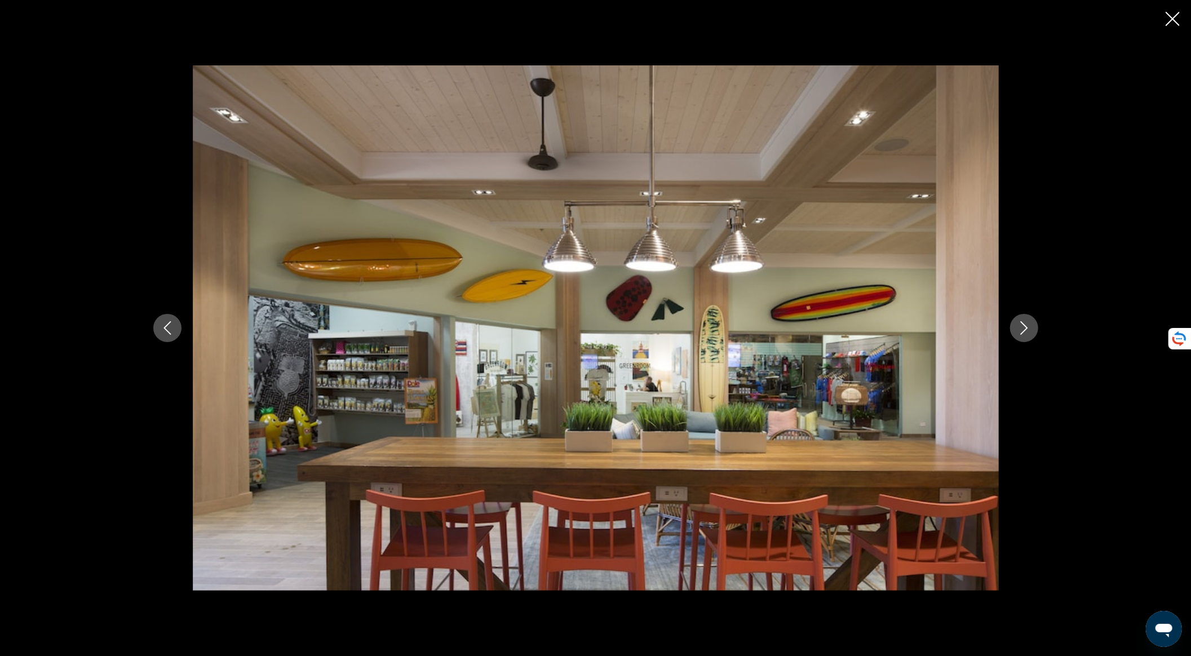
click at [1024, 328] on icon "Next image" at bounding box center [1025, 328] width 14 height 14
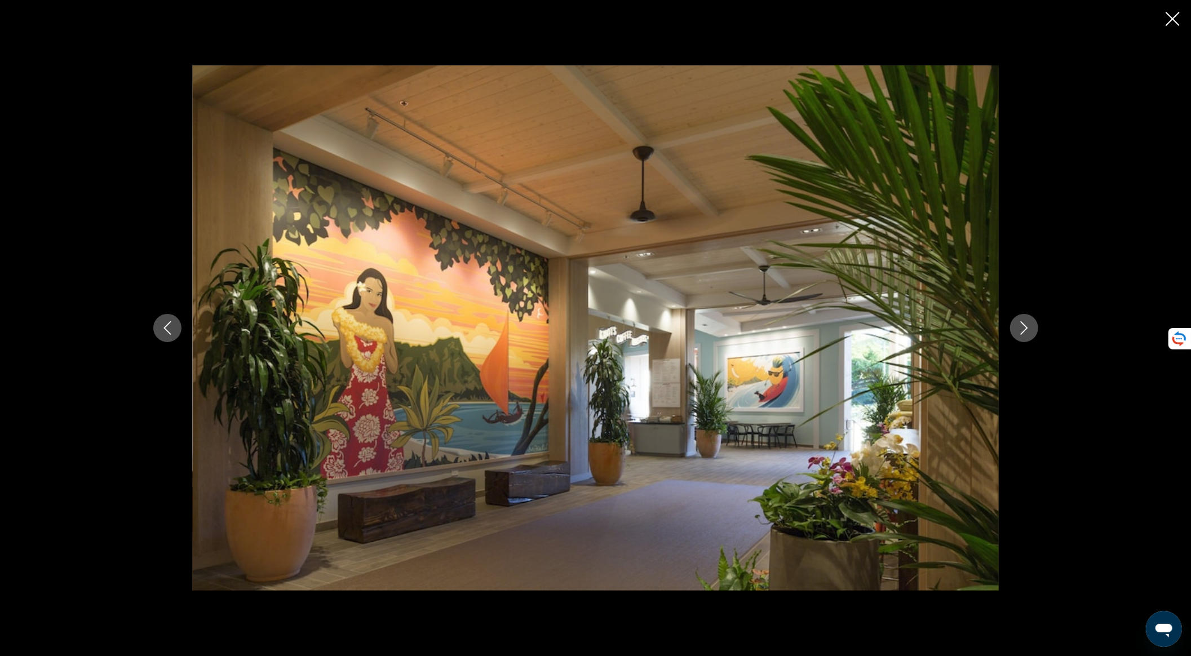
click at [1024, 328] on icon "Next image" at bounding box center [1025, 328] width 14 height 14
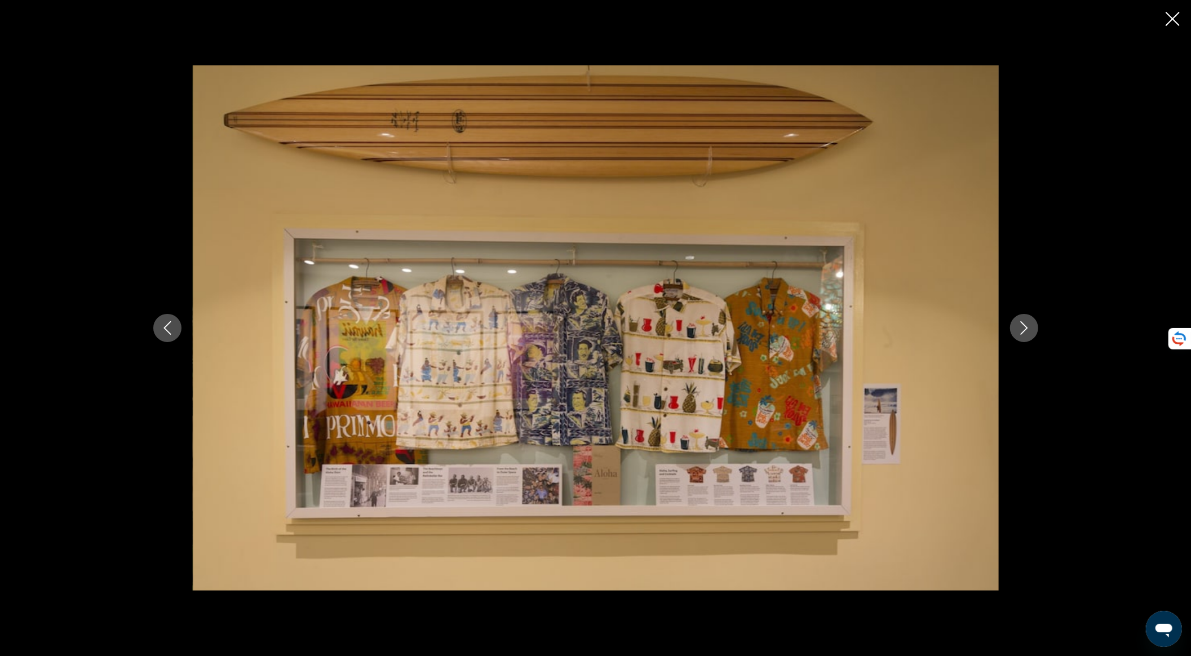
click at [1024, 328] on icon "Next image" at bounding box center [1025, 328] width 14 height 14
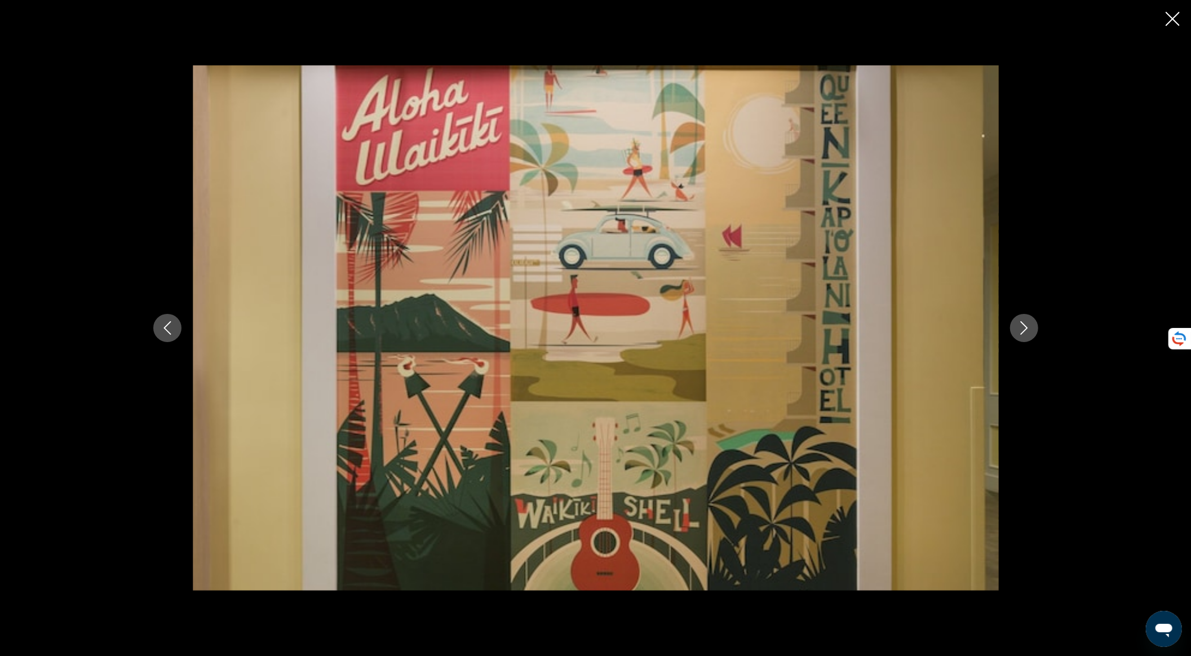
click at [1023, 321] on icon "Next image" at bounding box center [1025, 328] width 14 height 14
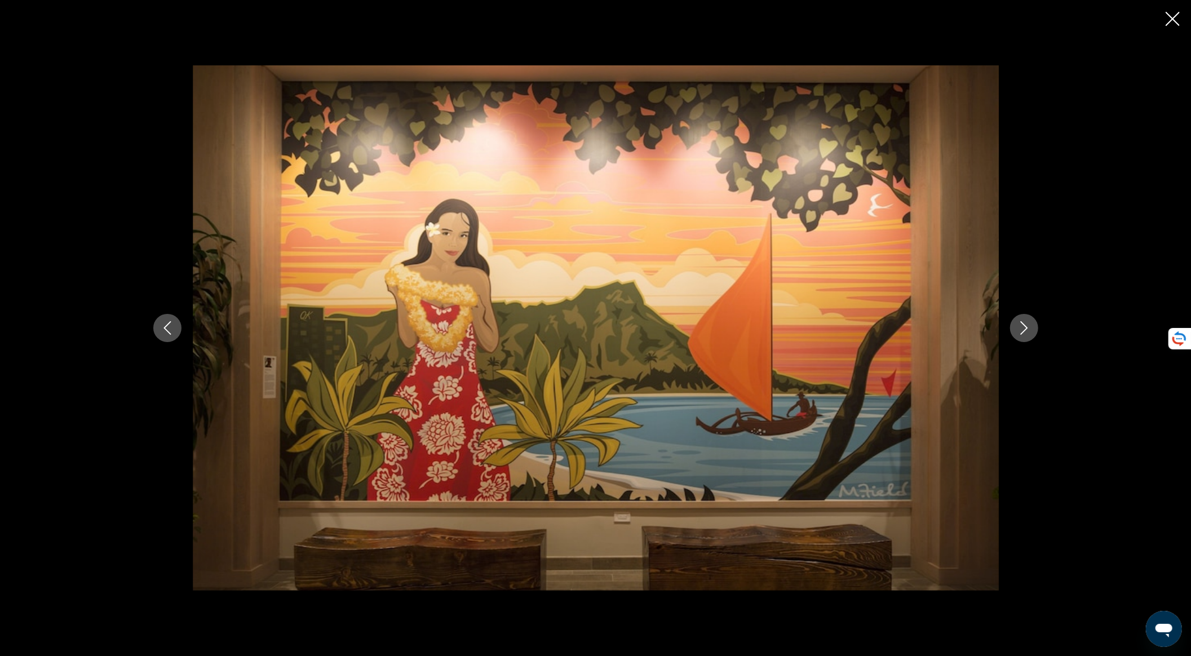
click at [1023, 321] on icon "Next image" at bounding box center [1025, 328] width 14 height 14
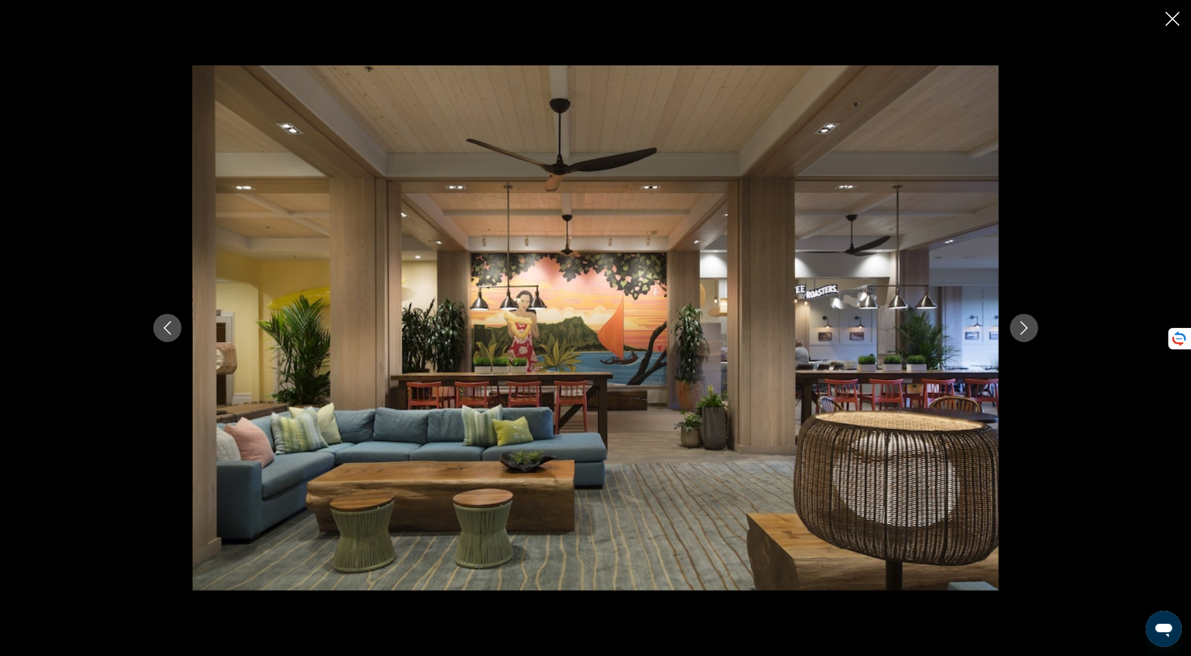
click at [1023, 321] on icon "Next image" at bounding box center [1025, 328] width 14 height 14
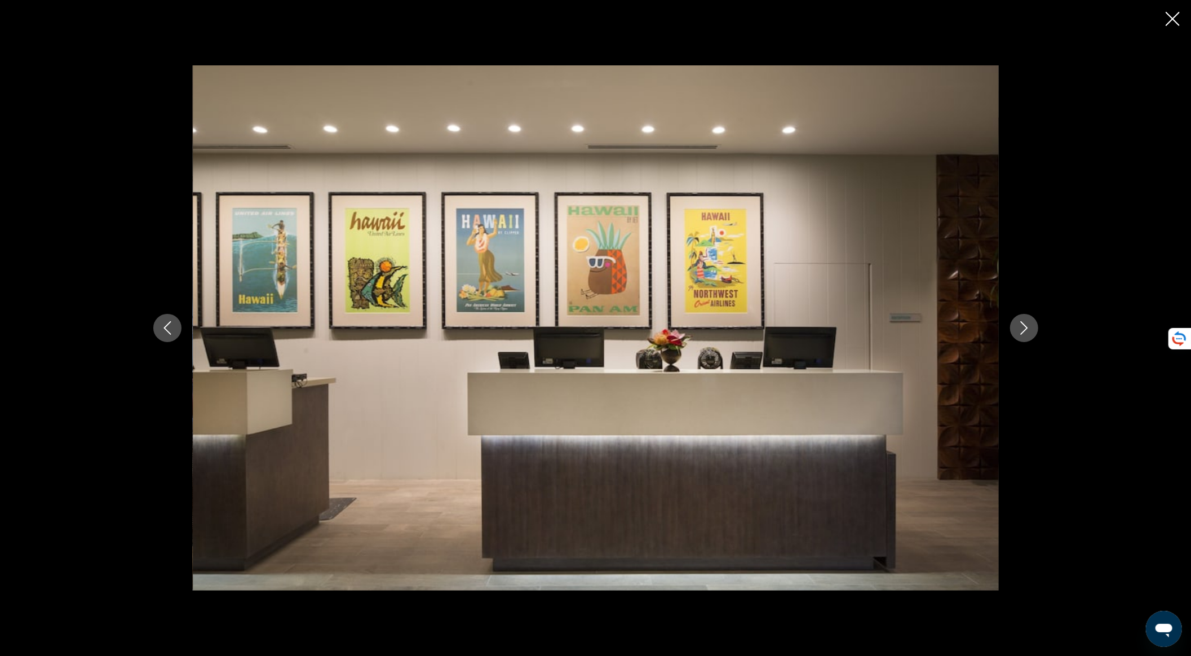
click at [1025, 321] on icon "Next image" at bounding box center [1025, 328] width 14 height 14
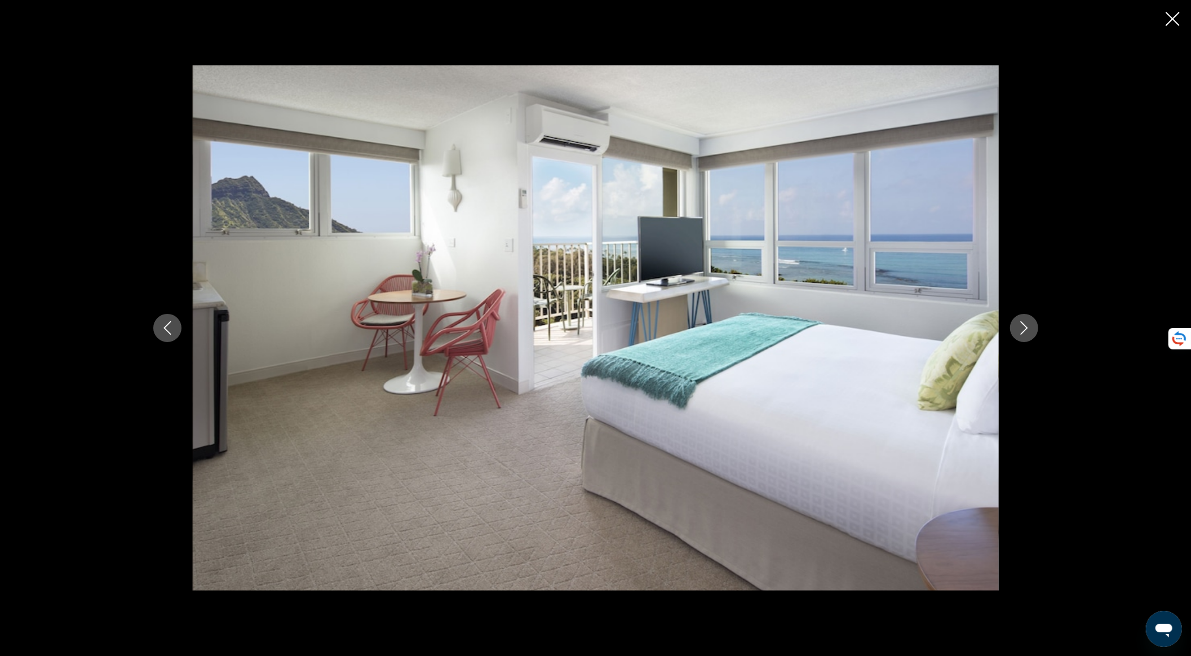
click at [1024, 327] on icon "Next image" at bounding box center [1025, 328] width 14 height 14
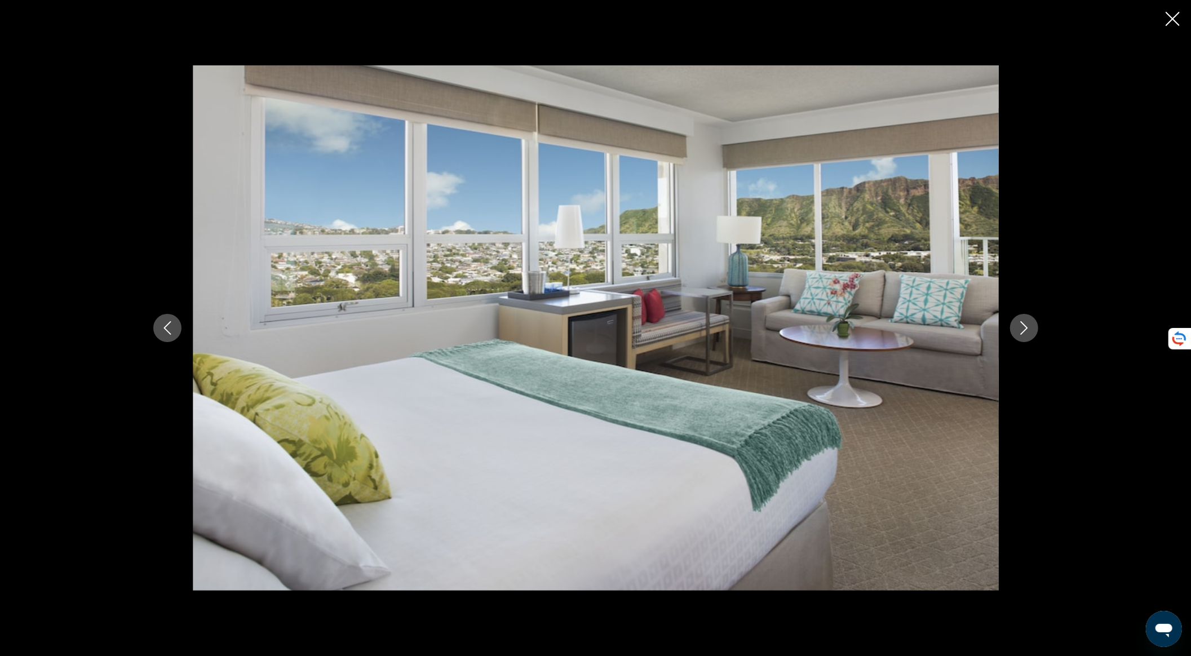
click at [1024, 327] on icon "Next image" at bounding box center [1025, 328] width 14 height 14
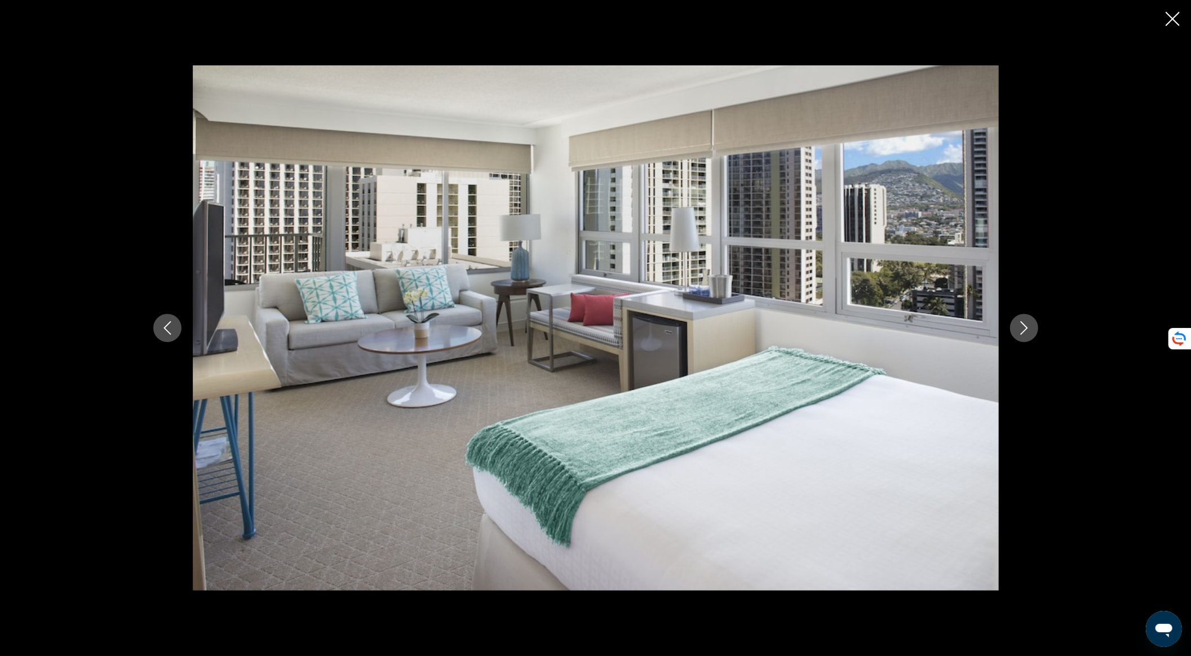
click at [1024, 330] on icon "Next image" at bounding box center [1025, 328] width 14 height 14
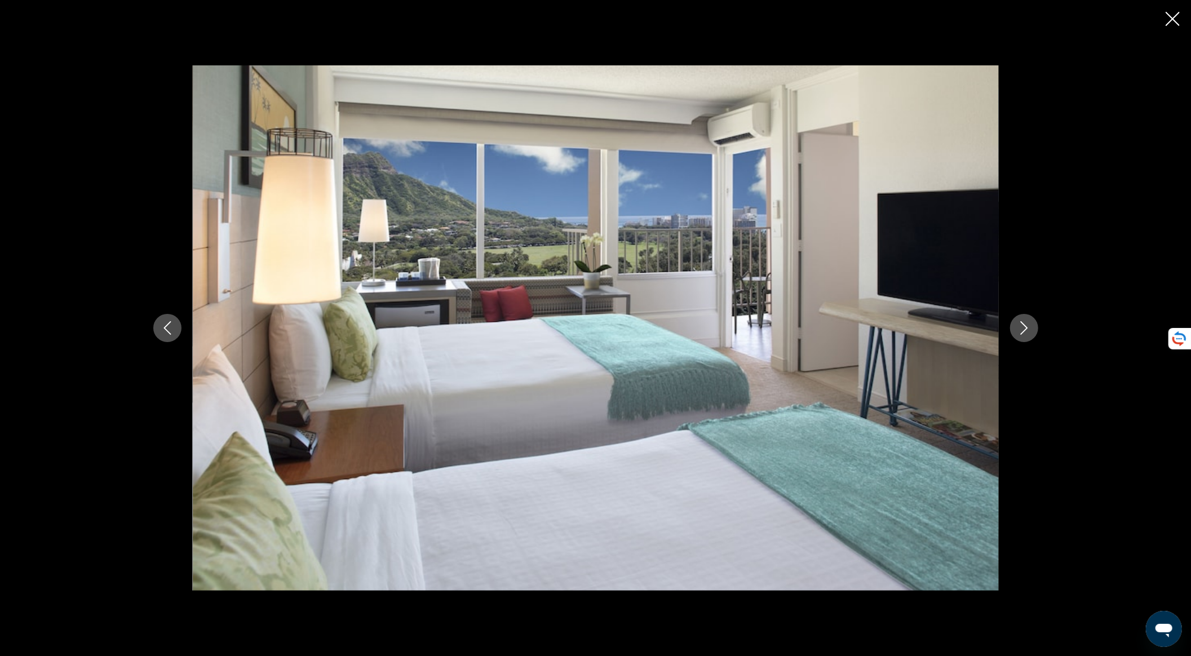
click at [1024, 330] on icon "Next image" at bounding box center [1025, 328] width 14 height 14
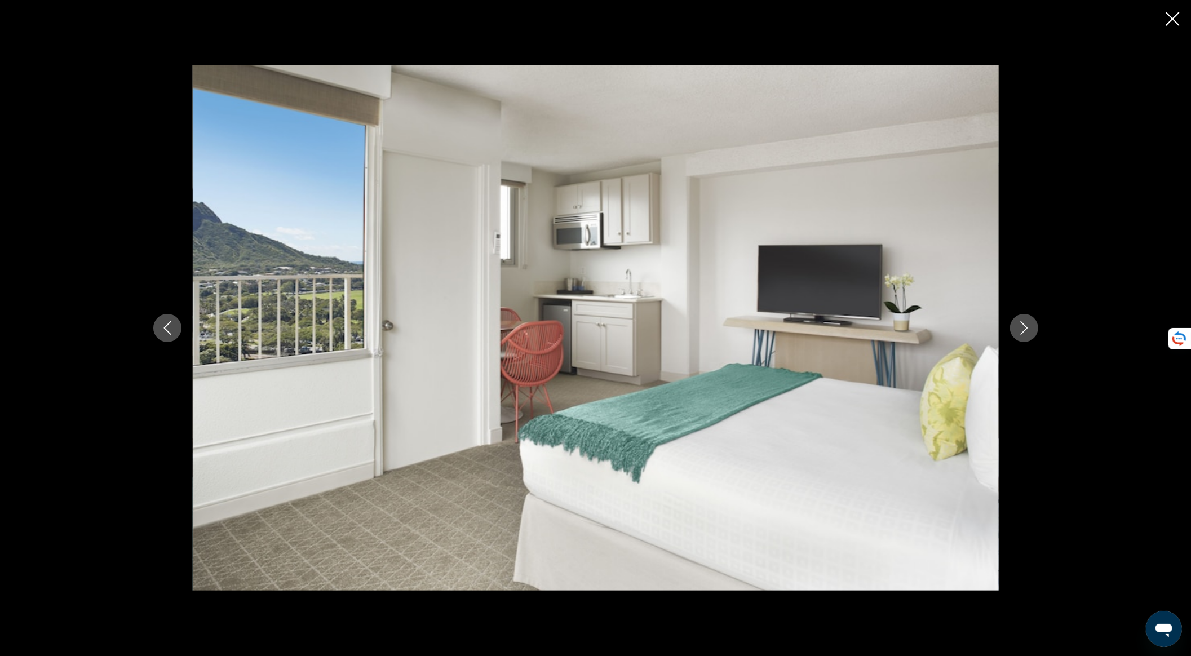
click at [1024, 330] on icon "Next image" at bounding box center [1025, 328] width 14 height 14
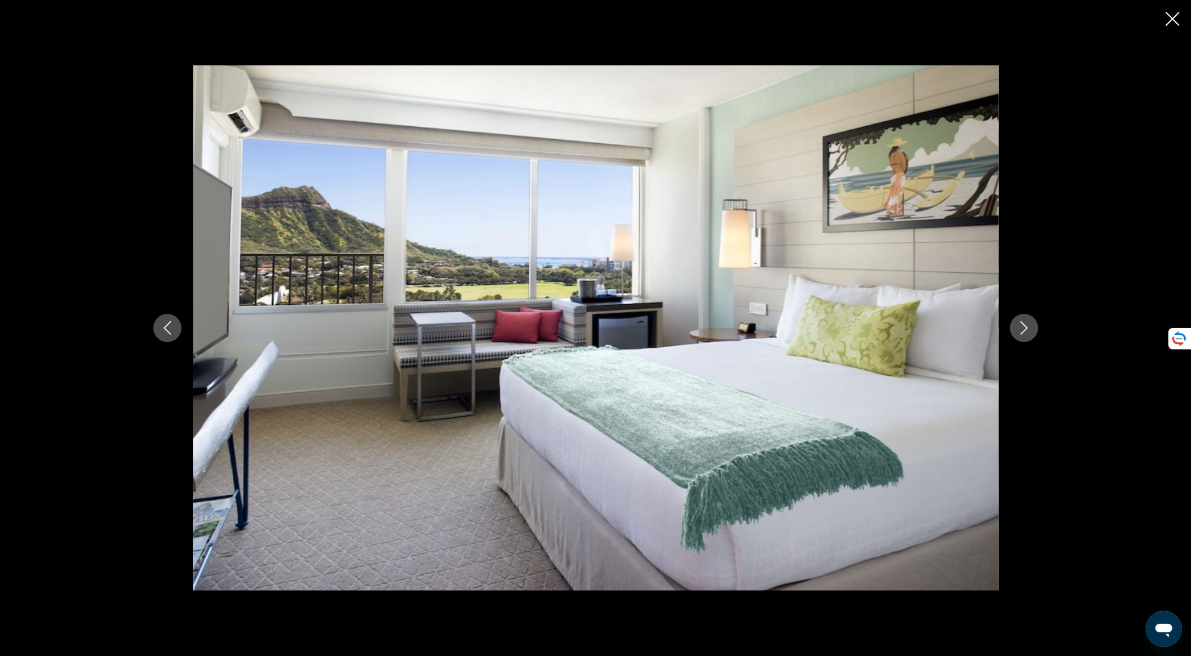
click at [1024, 330] on icon "Next image" at bounding box center [1025, 328] width 14 height 14
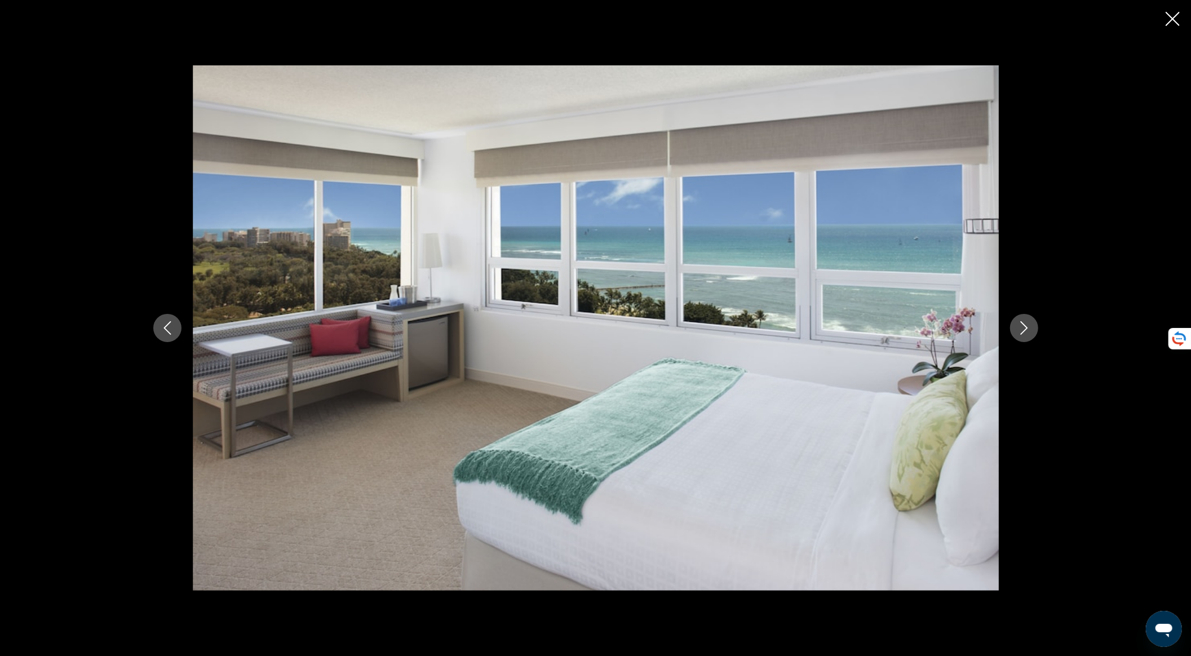
click at [1024, 330] on icon "Next image" at bounding box center [1025, 328] width 14 height 14
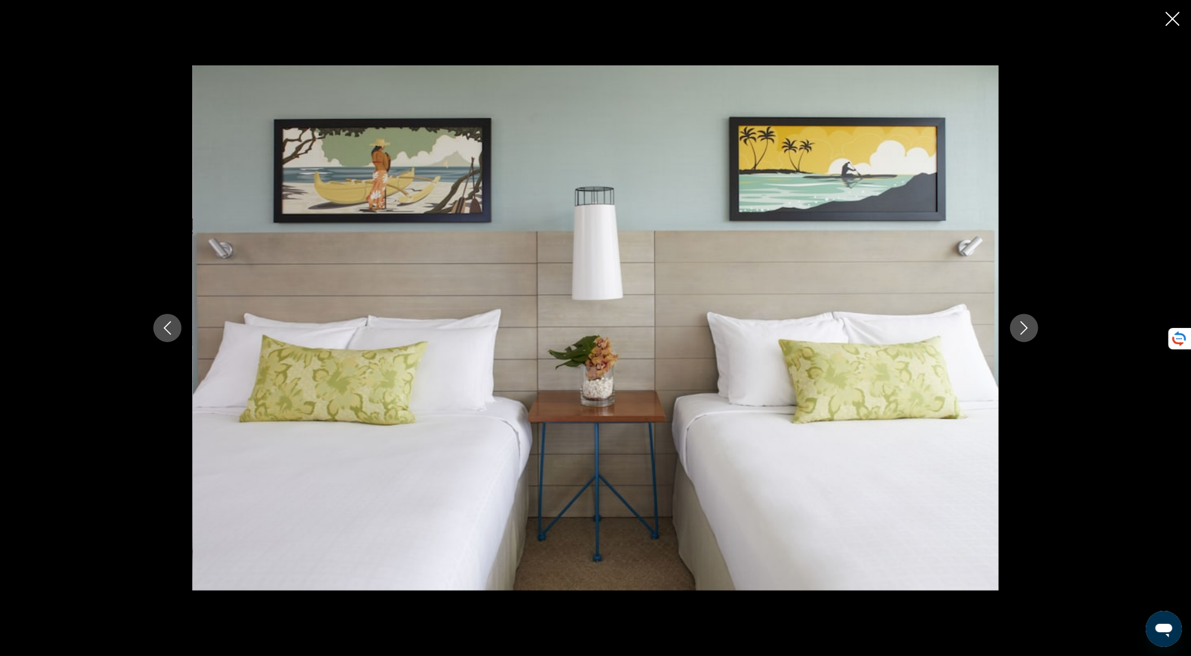
click at [1024, 330] on icon "Next image" at bounding box center [1025, 328] width 14 height 14
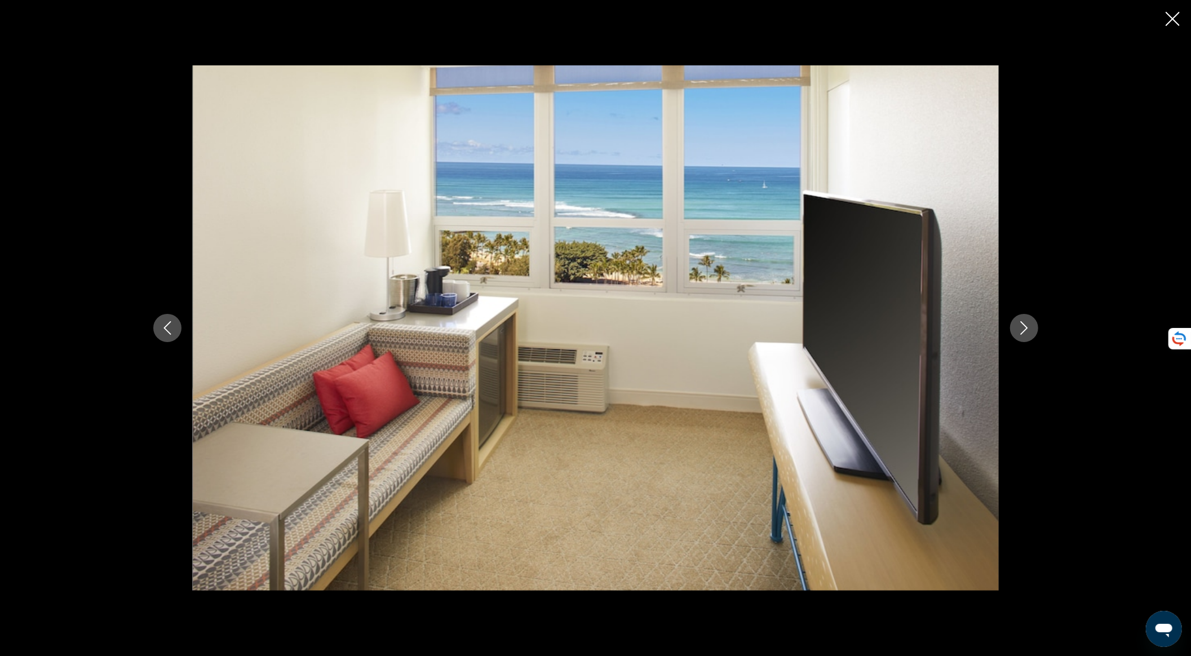
click at [1024, 330] on icon "Next image" at bounding box center [1025, 328] width 14 height 14
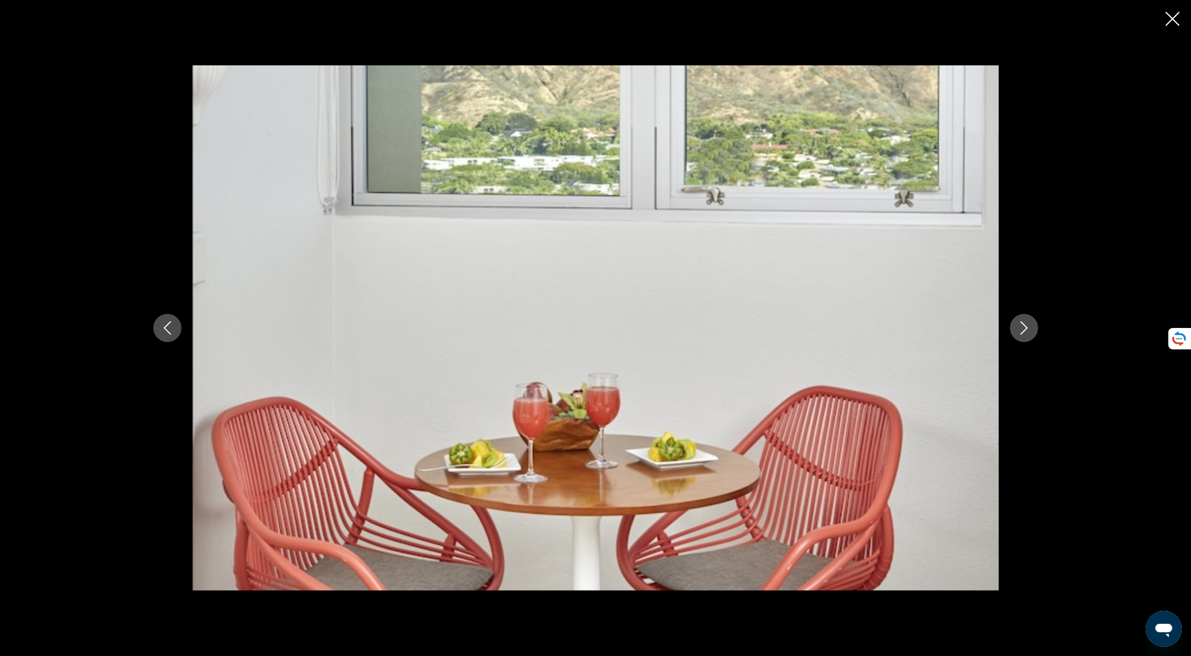
click at [1024, 330] on icon "Next image" at bounding box center [1025, 328] width 14 height 14
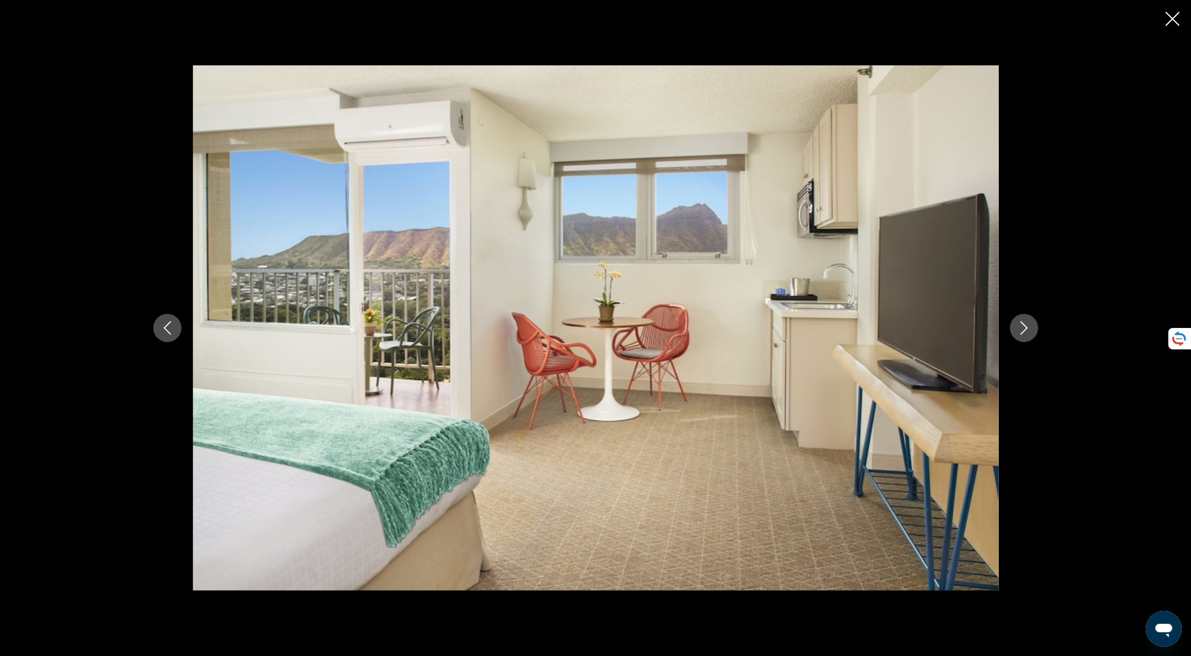
click at [1024, 330] on icon "Next image" at bounding box center [1025, 328] width 14 height 14
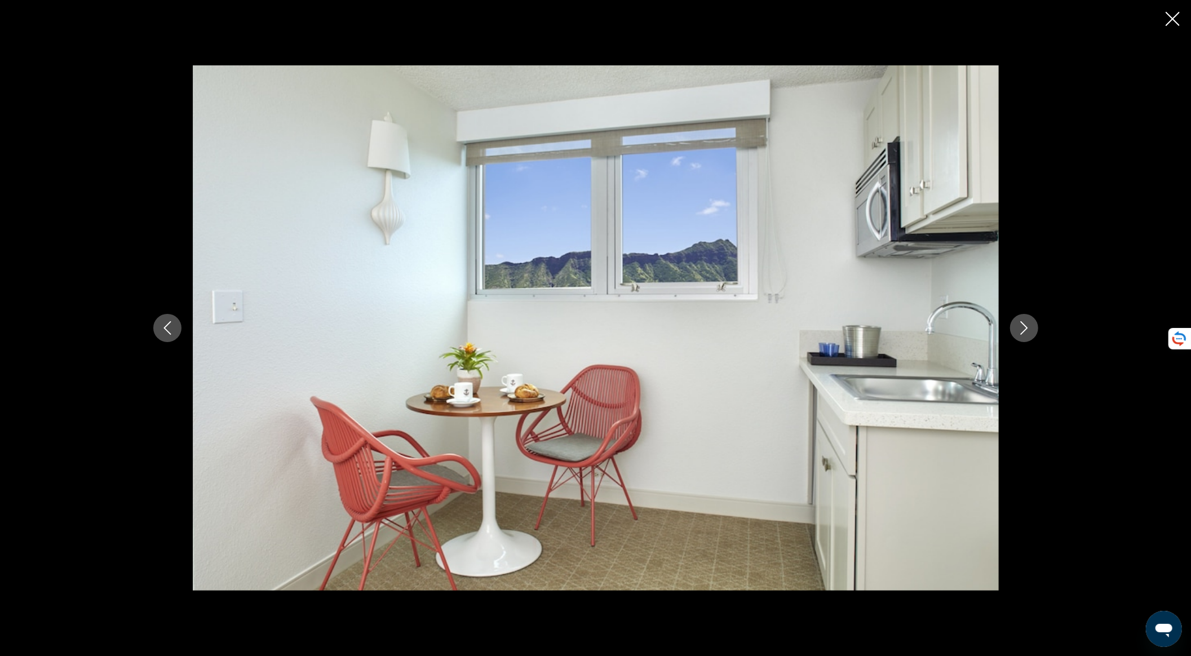
click at [1174, 19] on icon "Close slideshow" at bounding box center [1173, 19] width 14 height 14
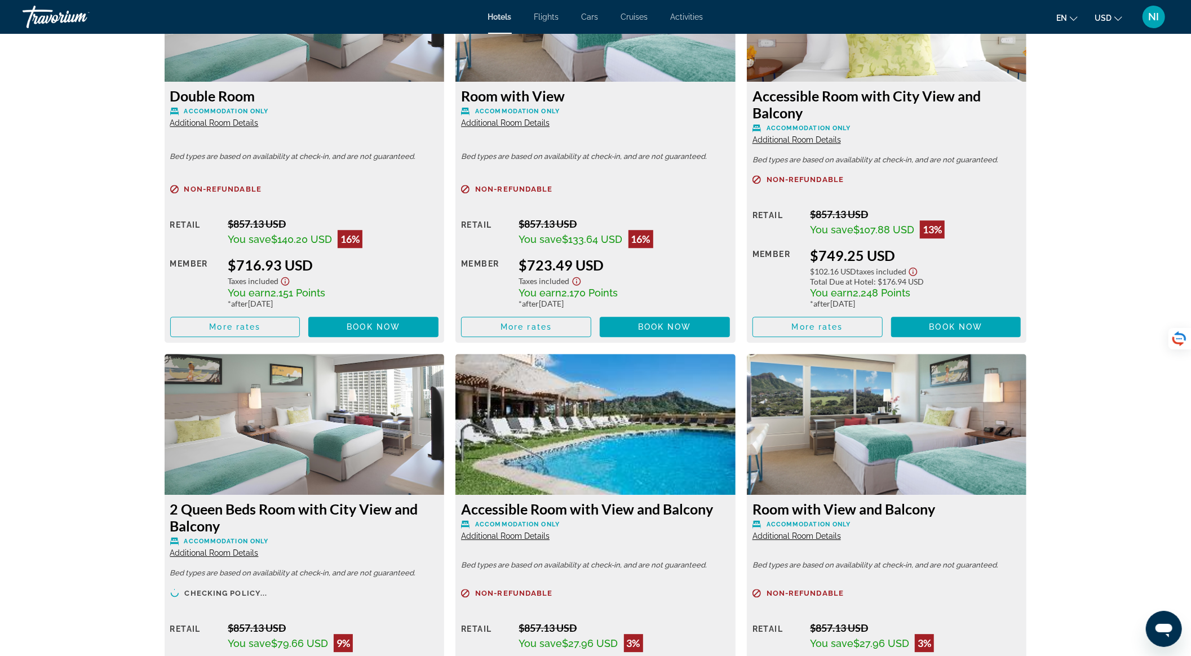
scroll to position [2556, 0]
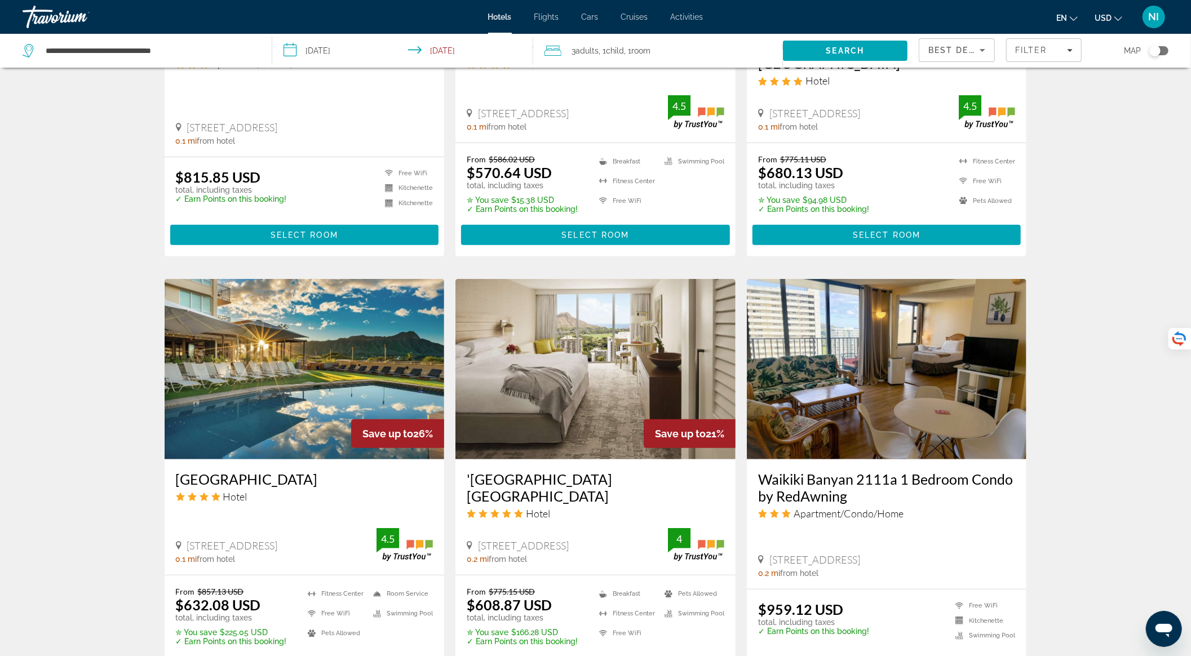
scroll to position [752, 0]
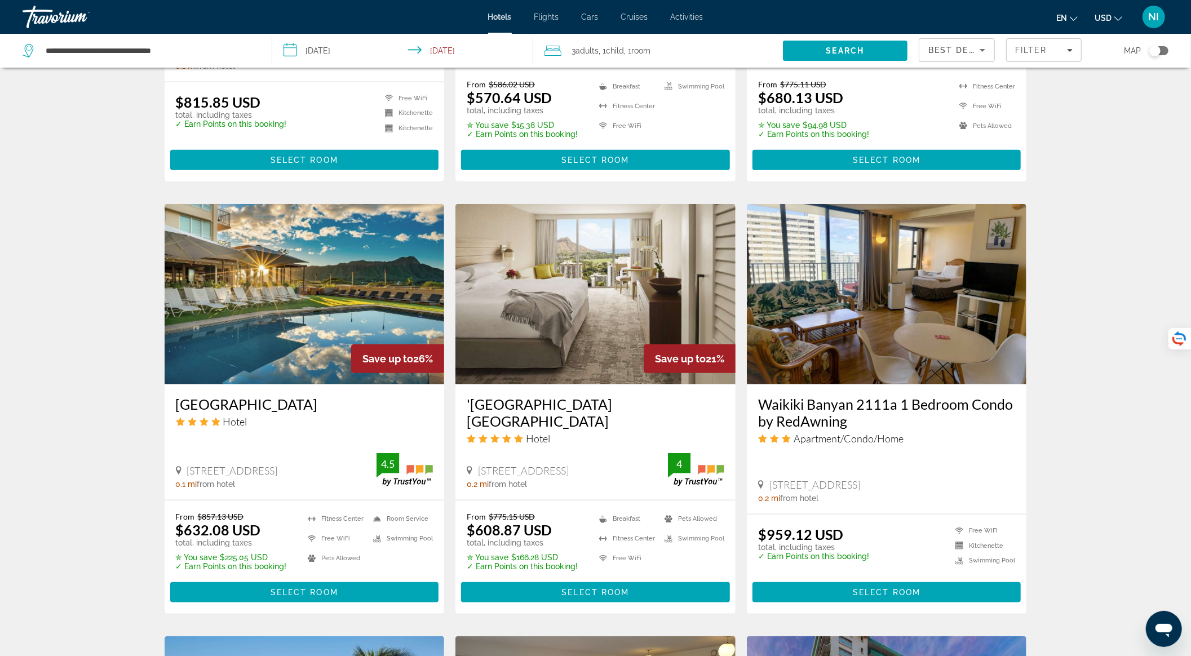
click at [589, 292] on img "Main content" at bounding box center [596, 294] width 280 height 180
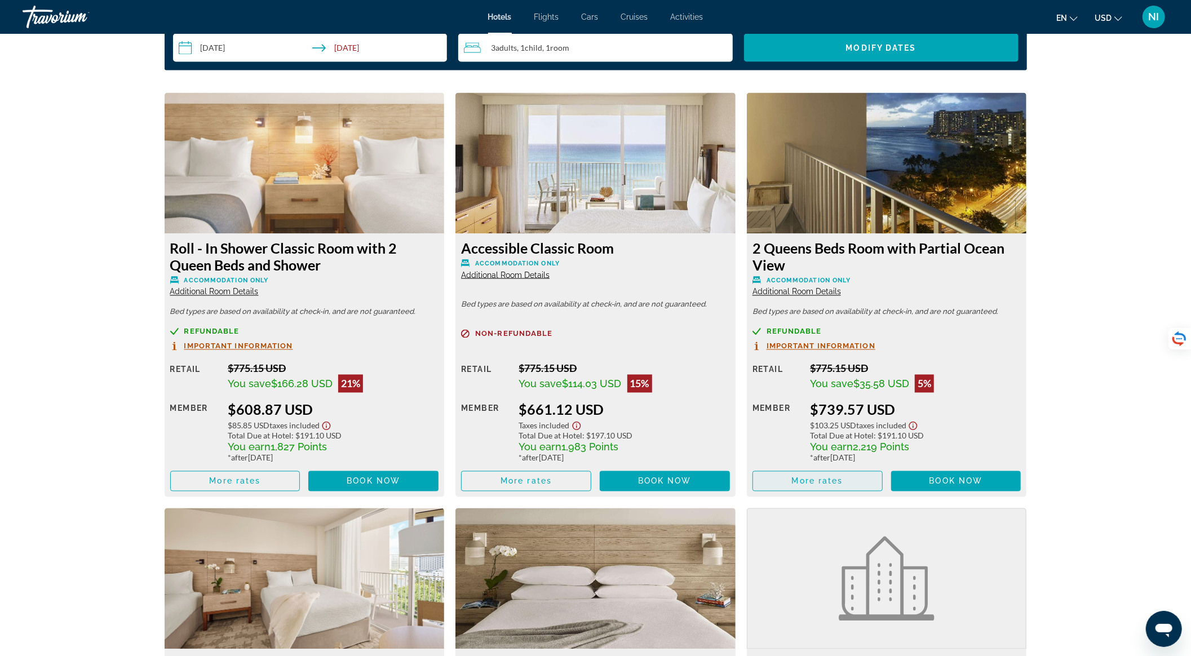
scroll to position [1729, 0]
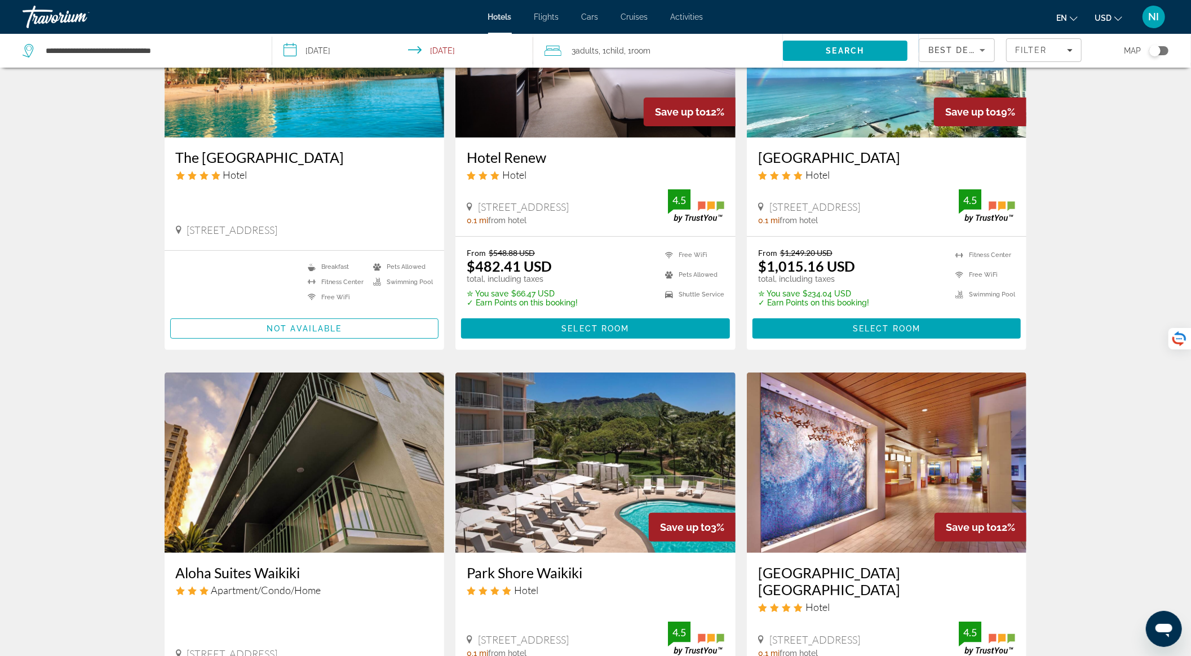
scroll to position [150, 0]
click at [978, 47] on icon "Sort by" at bounding box center [983, 50] width 14 height 14
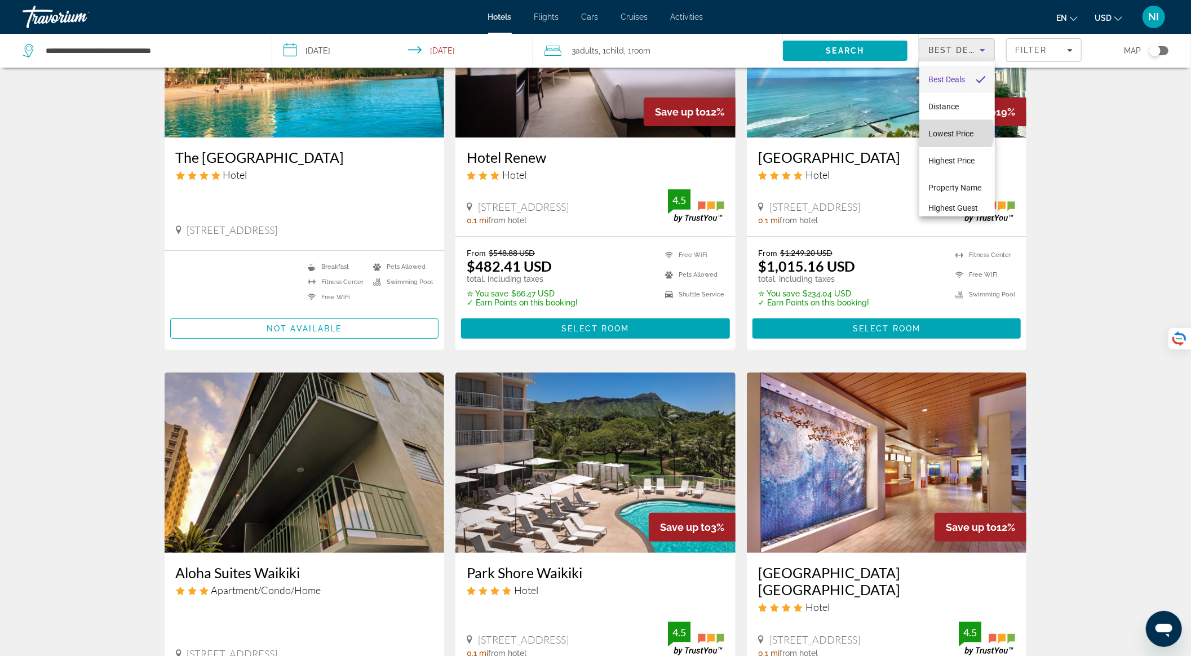
click at [958, 134] on span "Lowest Price" at bounding box center [951, 133] width 45 height 9
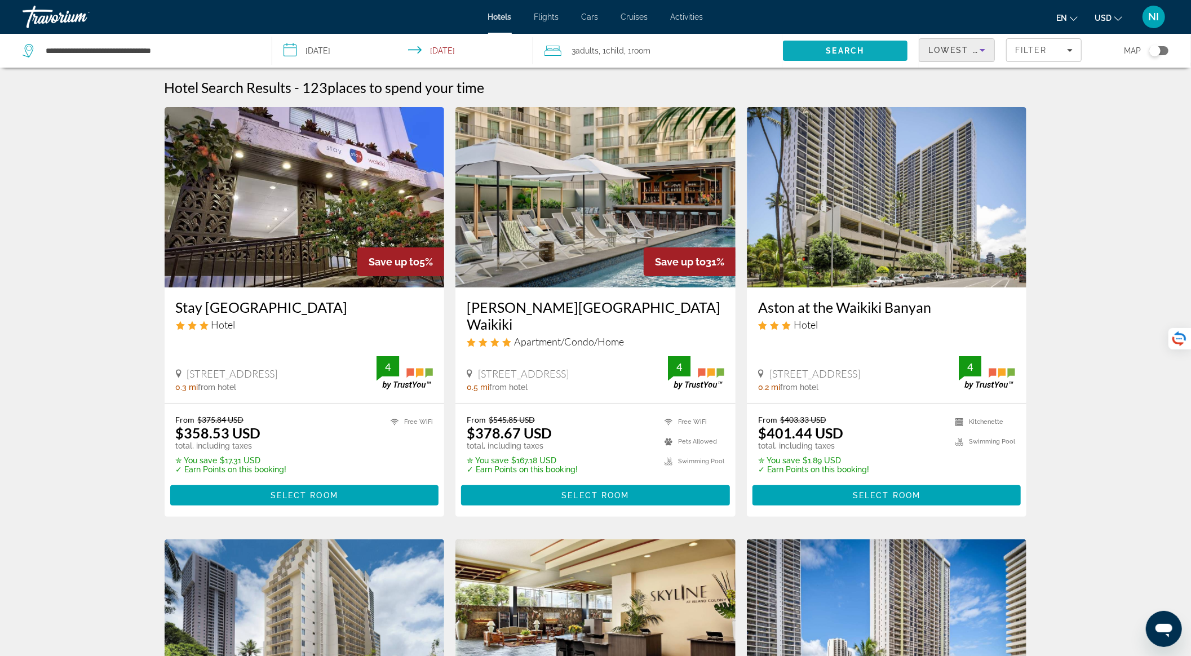
click at [862, 46] on span "Search" at bounding box center [846, 50] width 38 height 9
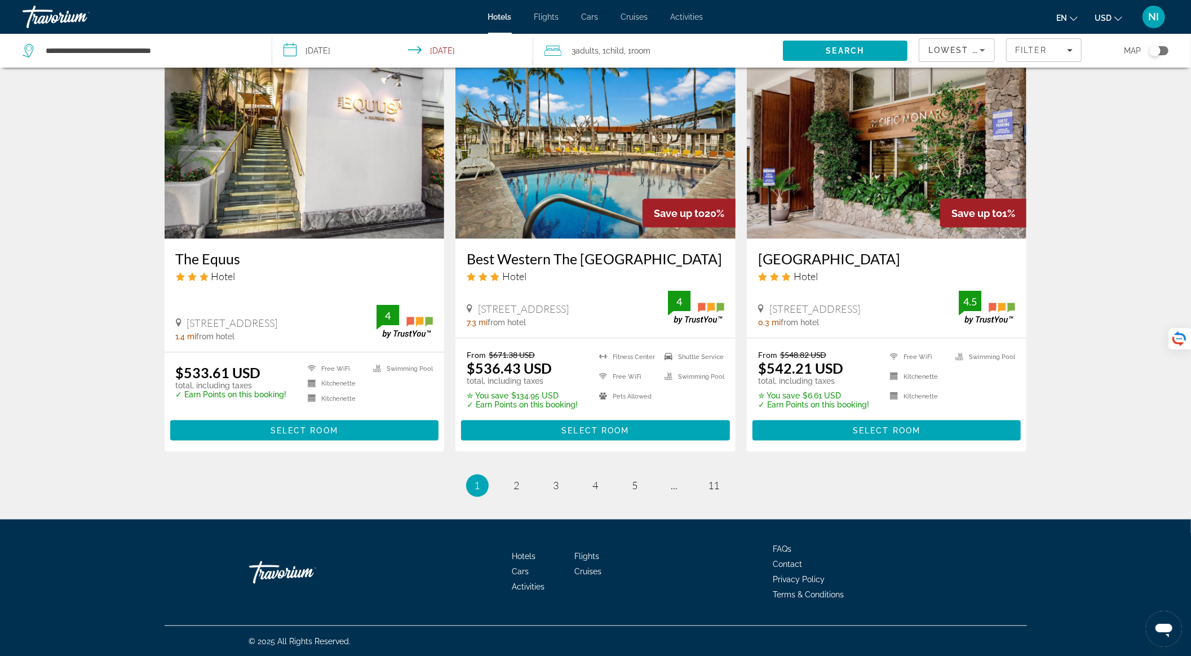
scroll to position [1330, 0]
click at [513, 484] on link "page 2" at bounding box center [517, 485] width 20 height 20
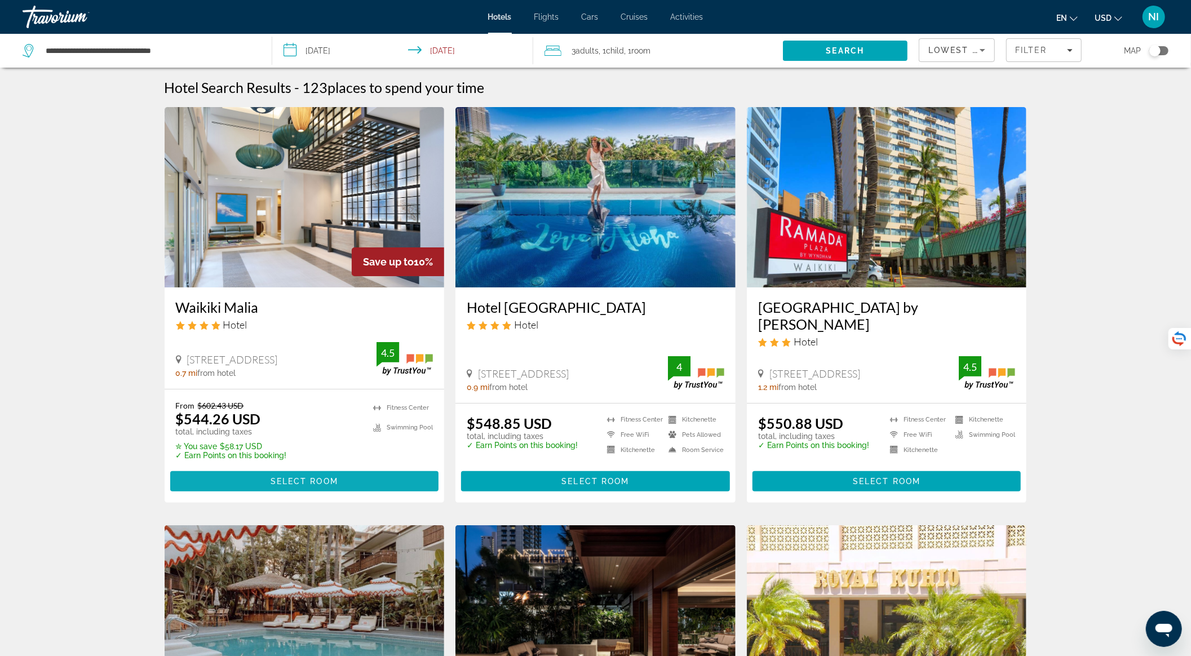
click at [341, 480] on span "Main content" at bounding box center [304, 481] width 269 height 27
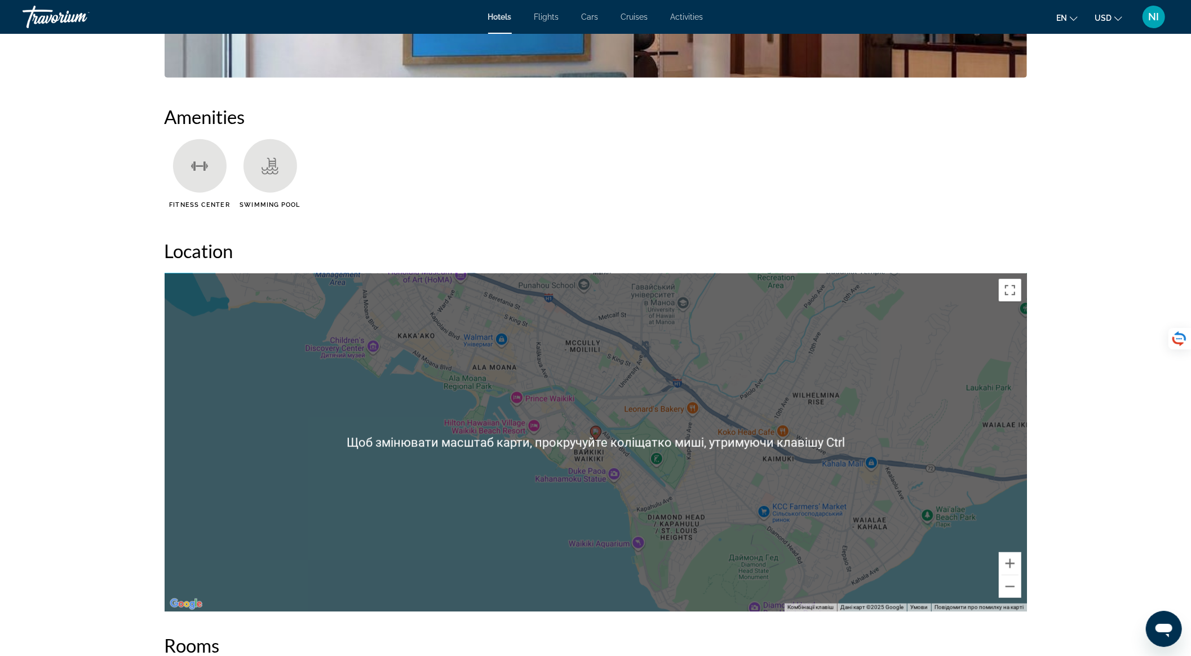
scroll to position [376, 0]
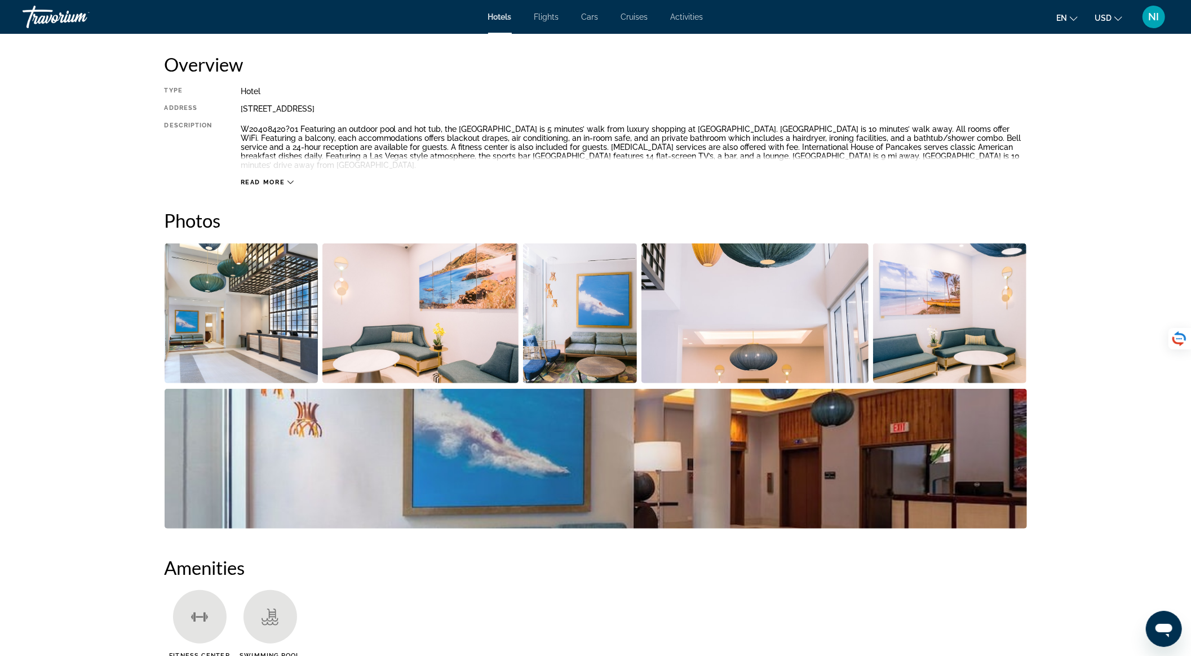
click at [210, 300] on img "Open full-screen image slider" at bounding box center [242, 314] width 154 height 140
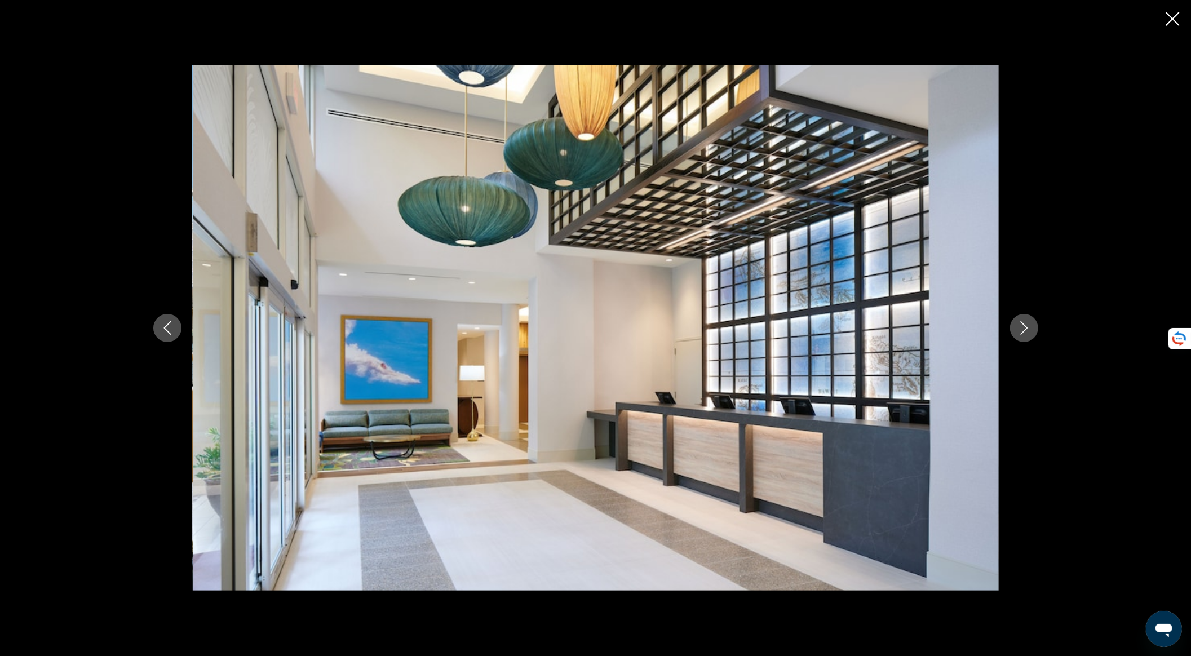
click at [1006, 329] on div "prev next" at bounding box center [596, 327] width 908 height 525
click at [1014, 328] on button "Next image" at bounding box center [1024, 328] width 28 height 28
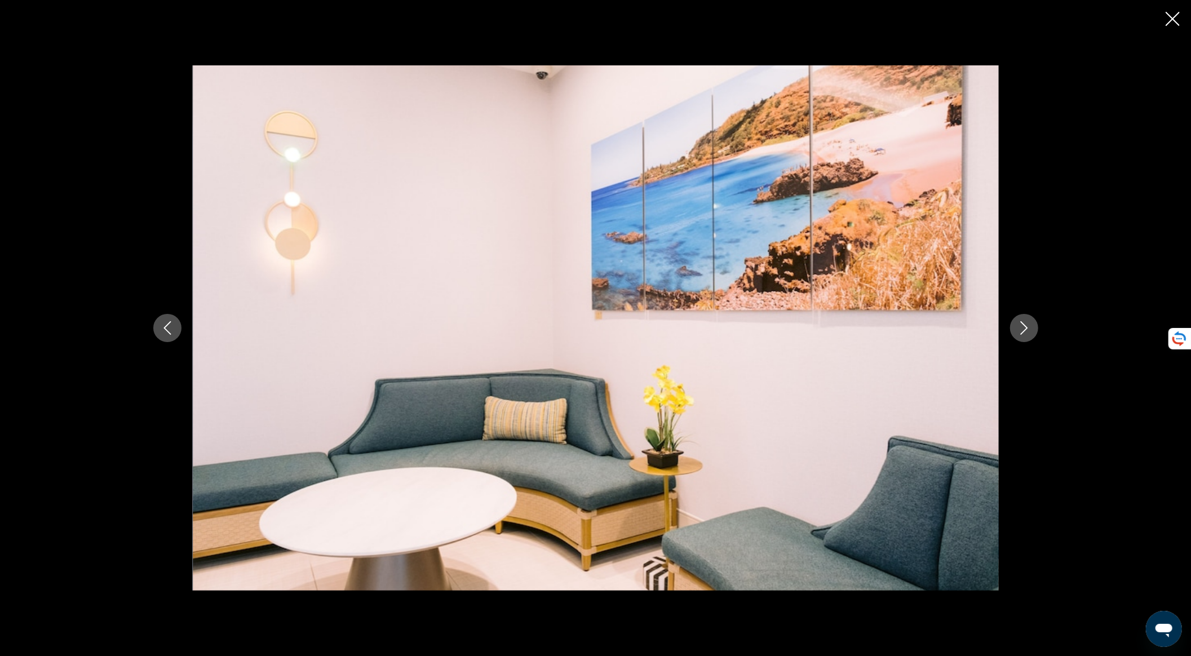
click at [1014, 328] on button "Next image" at bounding box center [1024, 328] width 28 height 28
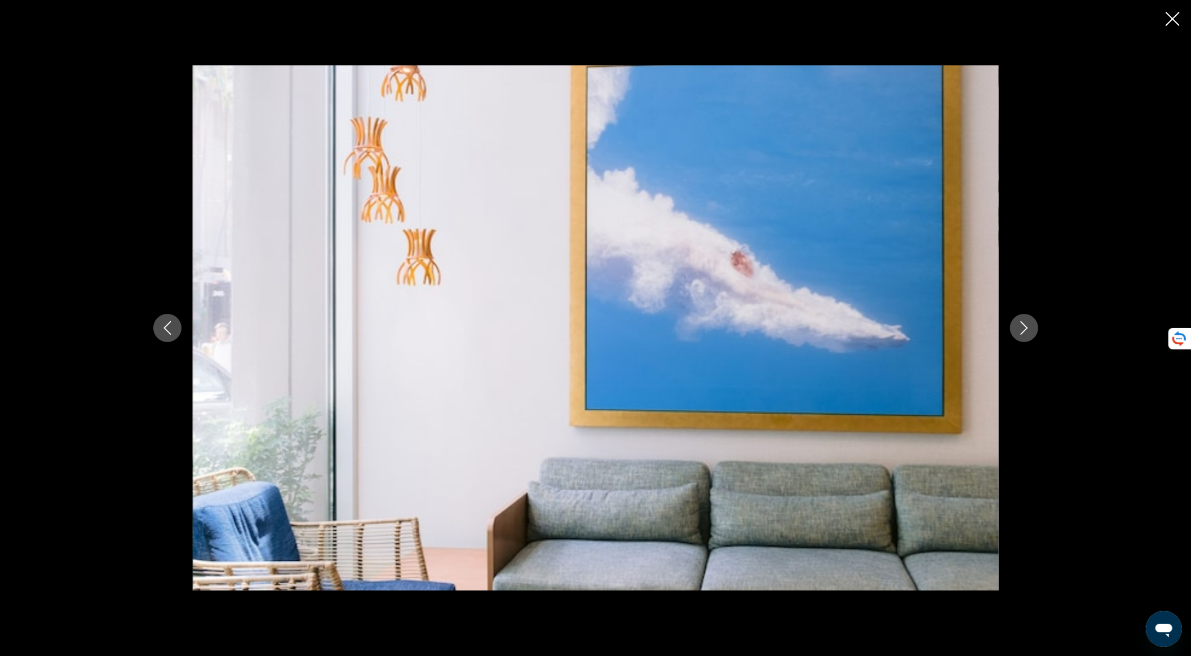
click at [1014, 328] on button "Next image" at bounding box center [1024, 328] width 28 height 28
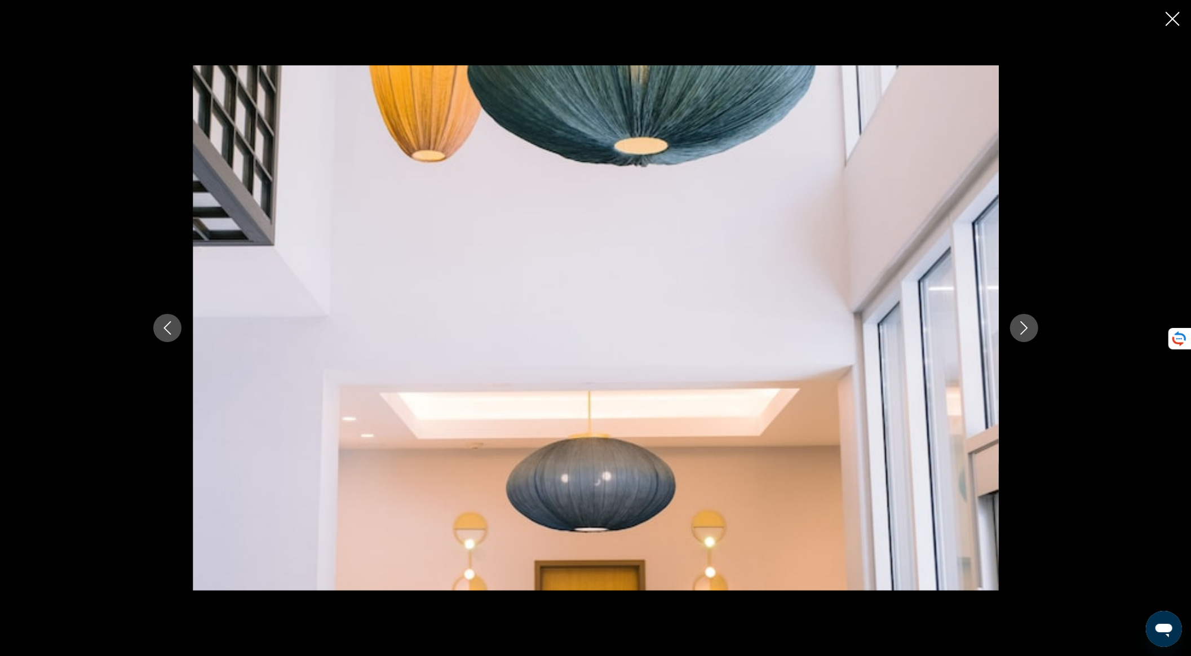
click at [1014, 328] on button "Next image" at bounding box center [1024, 328] width 28 height 28
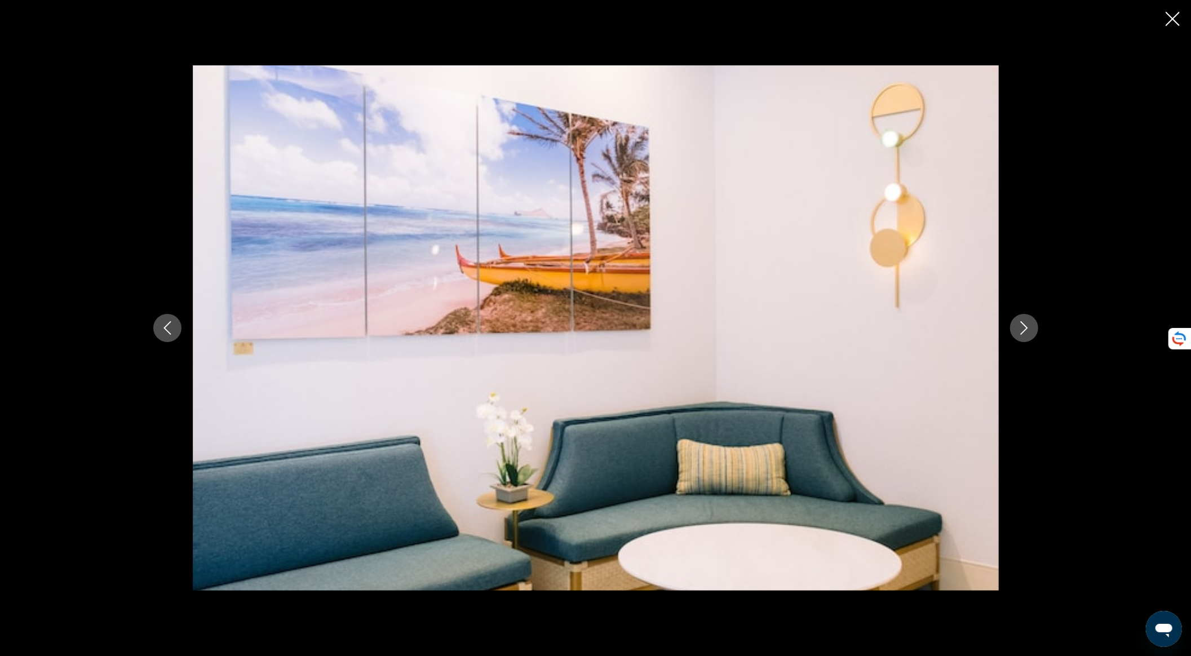
click at [1014, 328] on button "Next image" at bounding box center [1024, 328] width 28 height 28
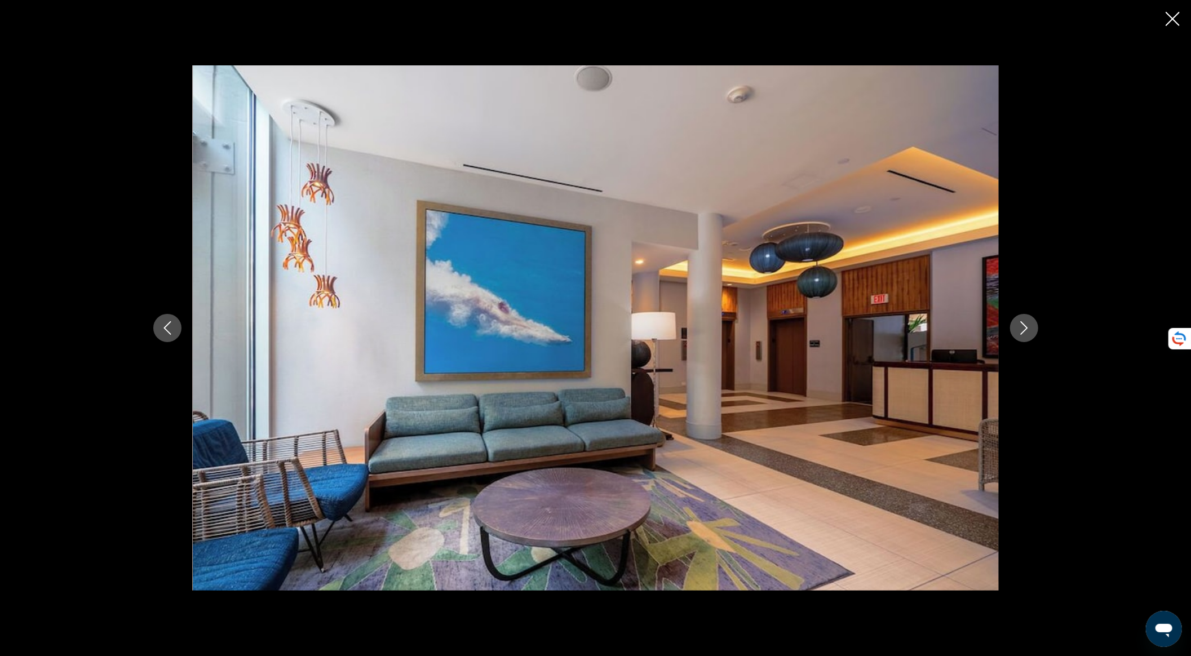
click at [1014, 328] on button "Next image" at bounding box center [1024, 328] width 28 height 28
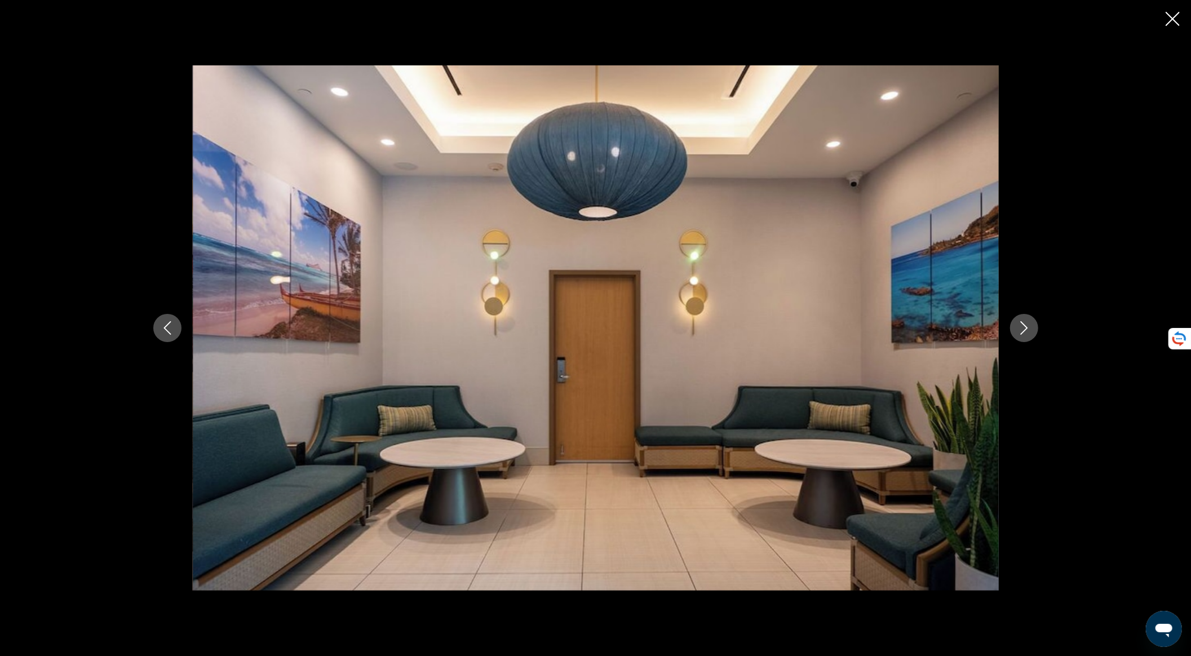
click at [1014, 328] on button "Next image" at bounding box center [1024, 328] width 28 height 28
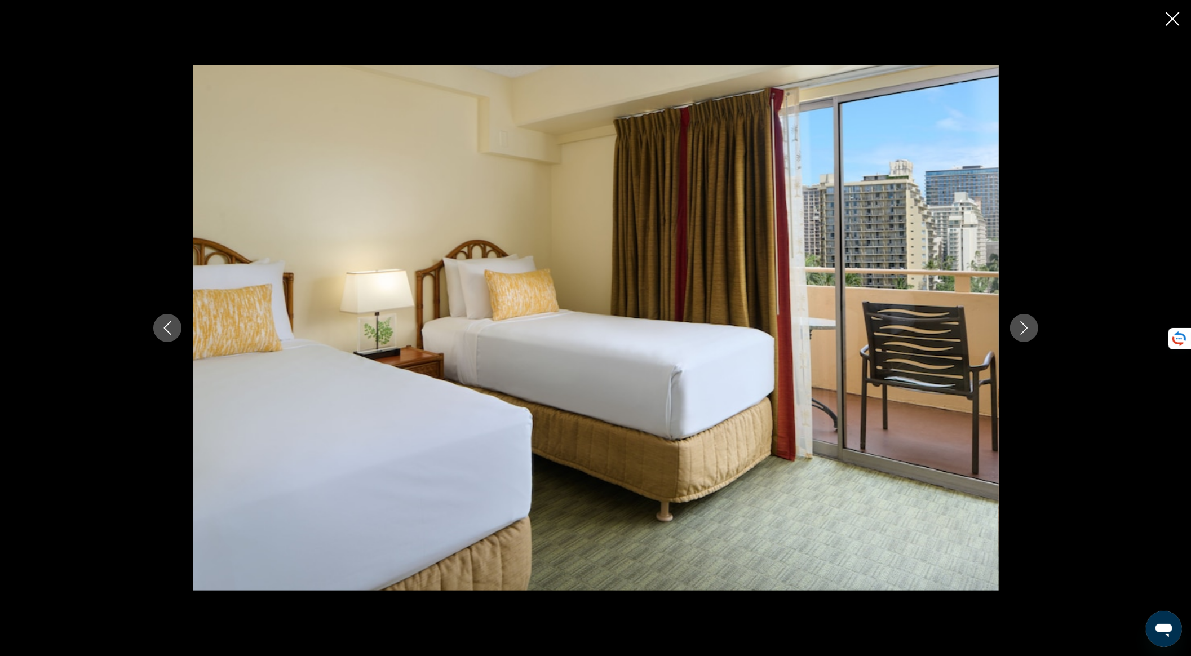
click at [1014, 328] on button "Next image" at bounding box center [1024, 328] width 28 height 28
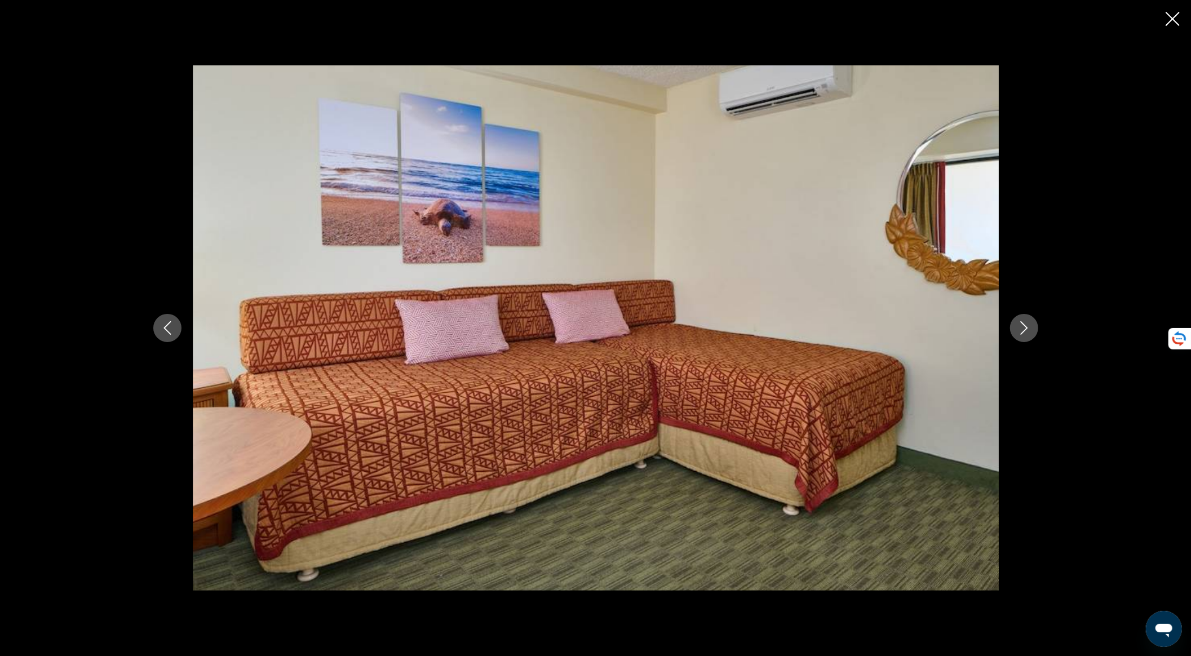
click at [1014, 328] on button "Next image" at bounding box center [1024, 328] width 28 height 28
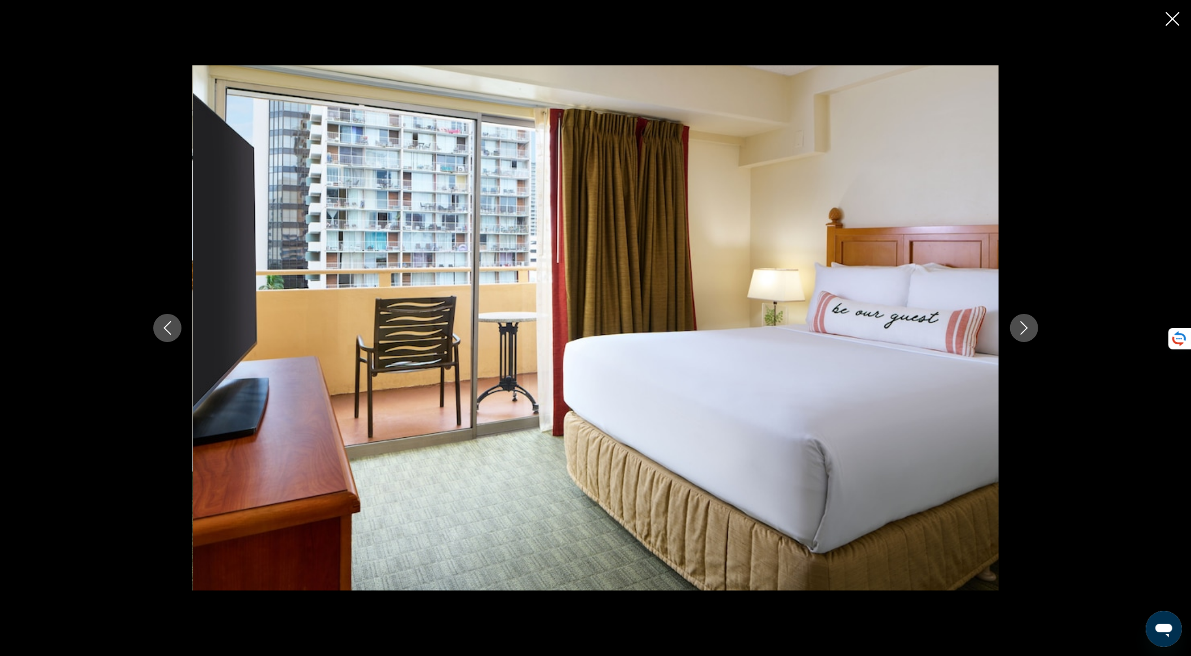
click at [1014, 328] on button "Next image" at bounding box center [1024, 328] width 28 height 28
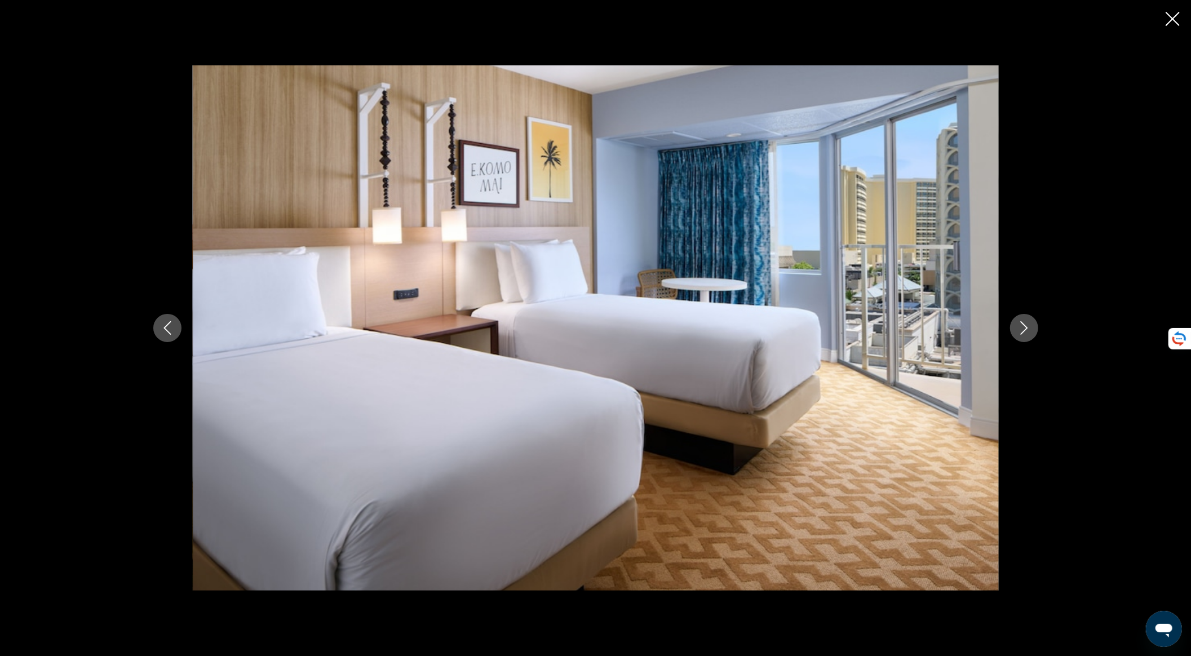
click at [1015, 329] on button "Next image" at bounding box center [1024, 328] width 28 height 28
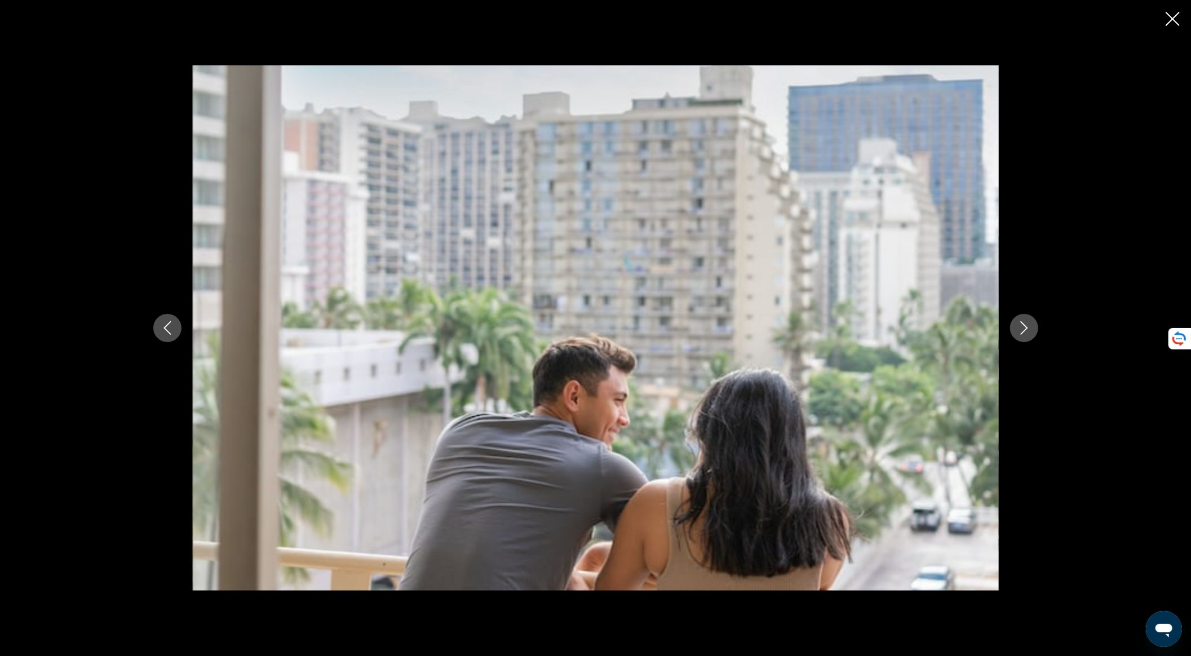
click at [1012, 329] on button "Next image" at bounding box center [1024, 328] width 28 height 28
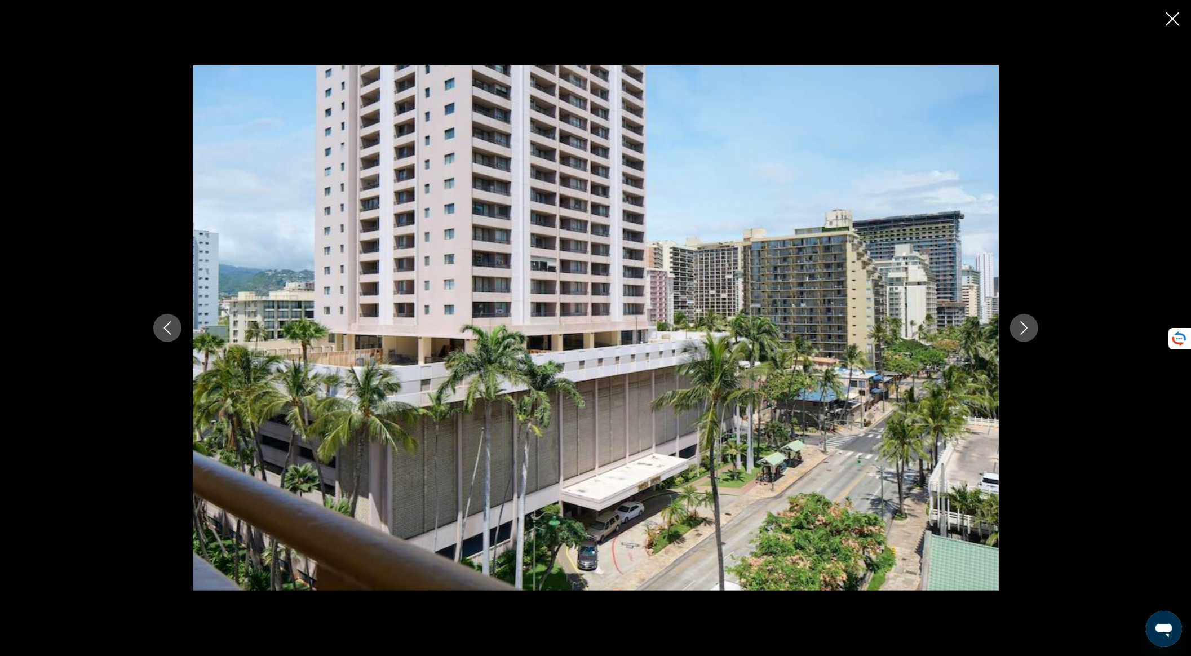
click at [1012, 329] on button "Next image" at bounding box center [1024, 328] width 28 height 28
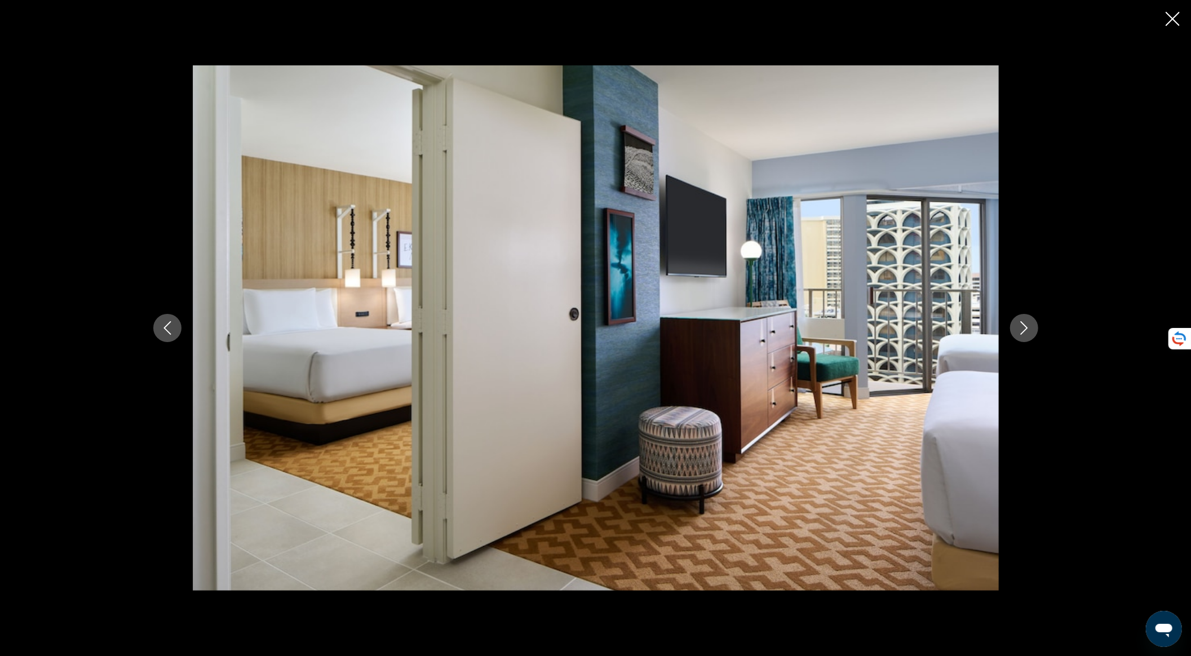
click at [1010, 329] on button "Next image" at bounding box center [1024, 328] width 28 height 28
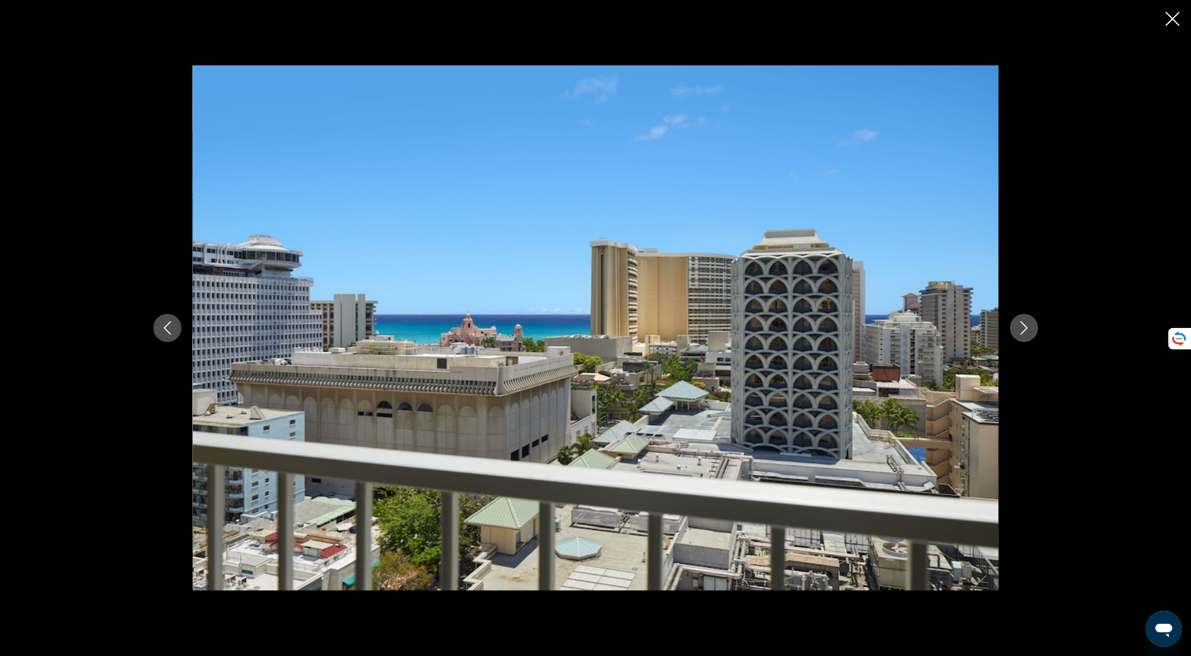
click at [1181, 23] on div "prev next" at bounding box center [595, 328] width 1191 height 656
click at [1183, 25] on div "prev next" at bounding box center [595, 328] width 1191 height 656
click at [1168, 21] on icon "Close slideshow" at bounding box center [1173, 19] width 14 height 14
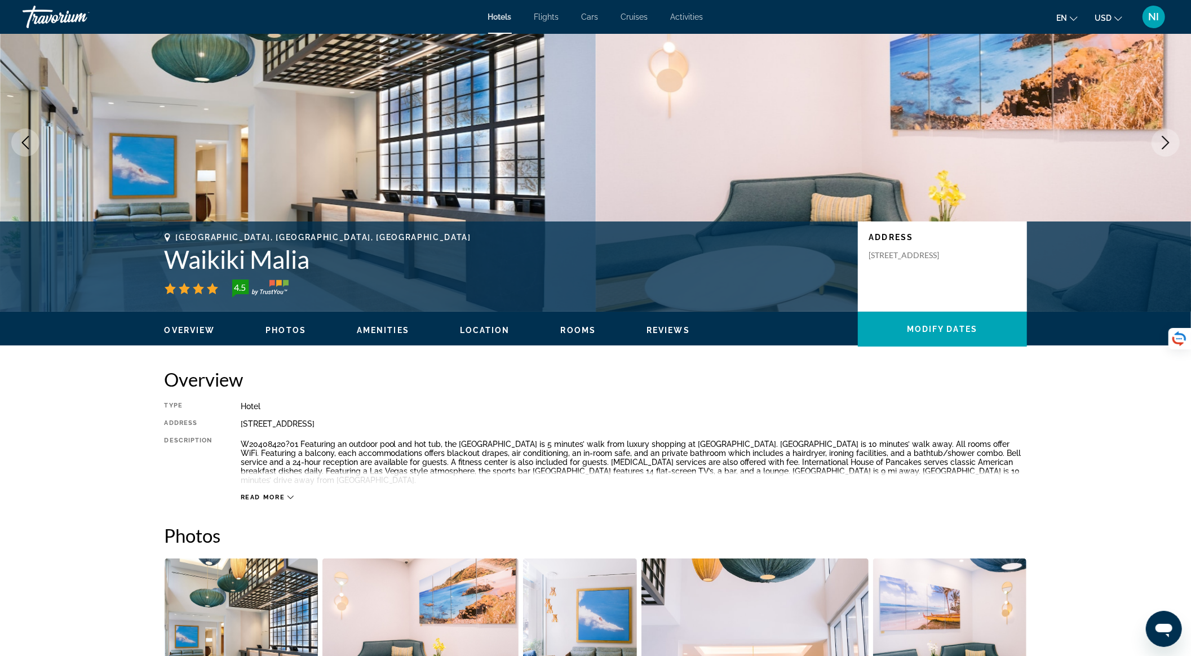
scroll to position [0, 0]
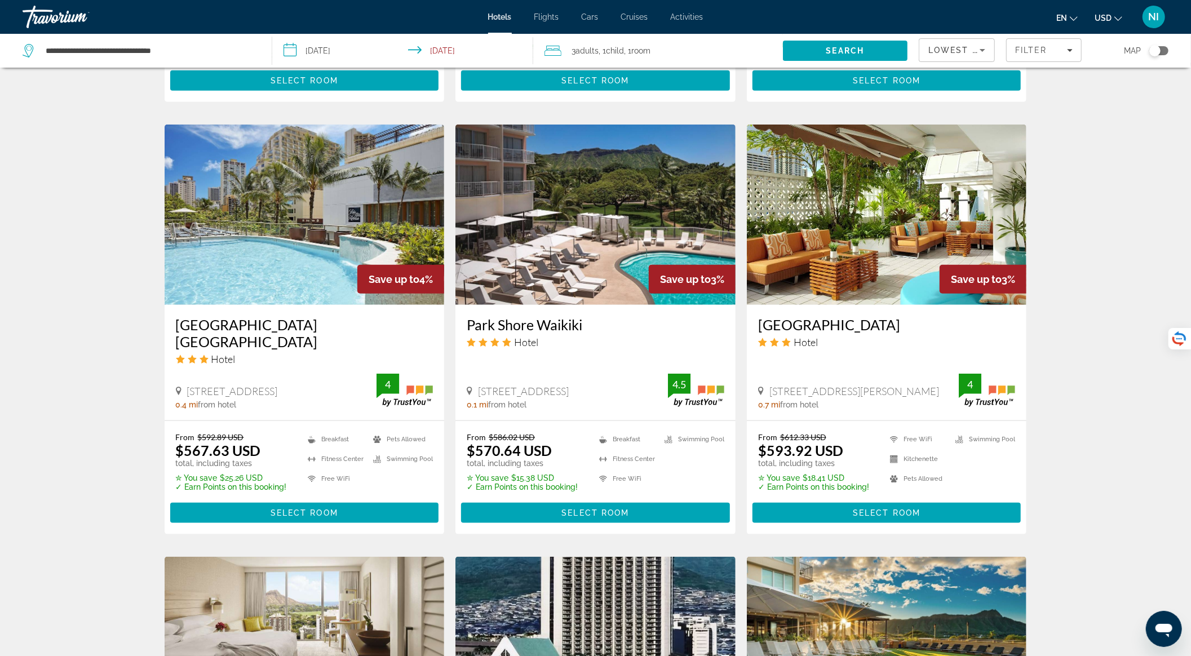
scroll to position [1128, 0]
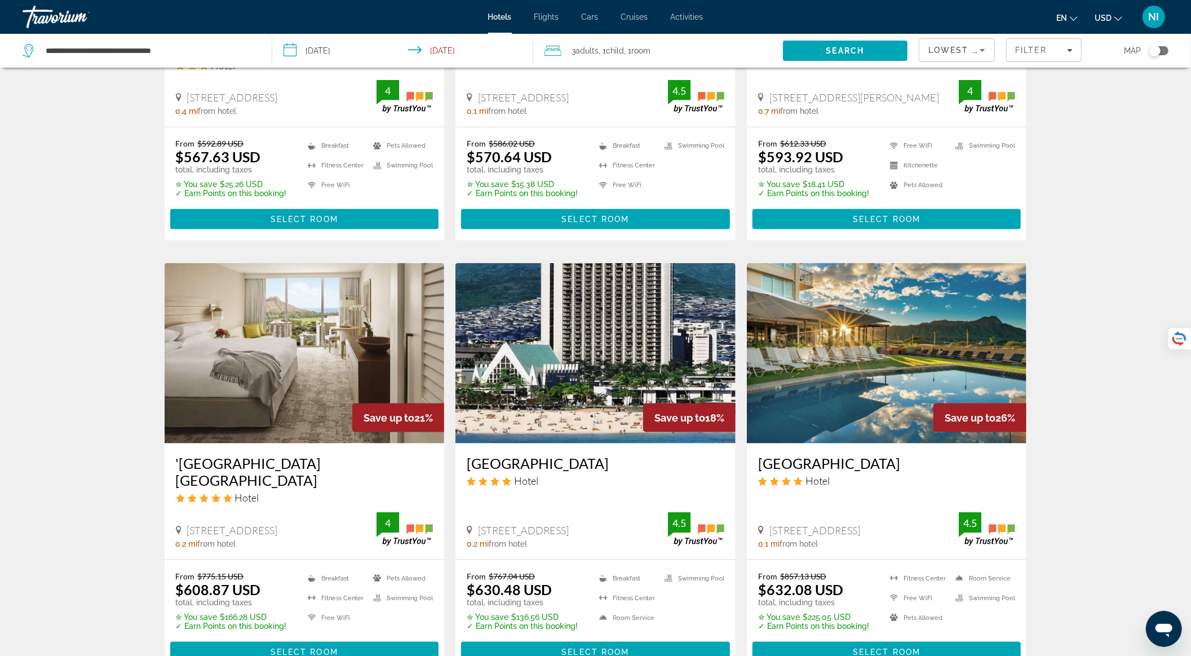
click at [592, 381] on img "Main content" at bounding box center [596, 353] width 280 height 180
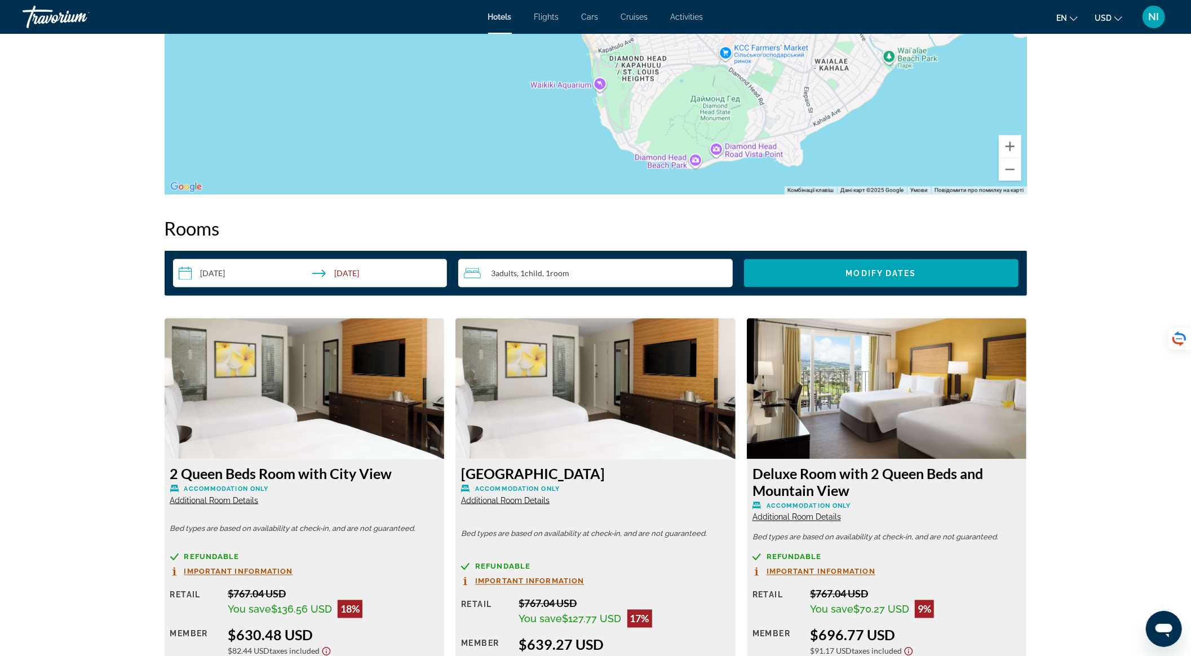
scroll to position [1503, 0]
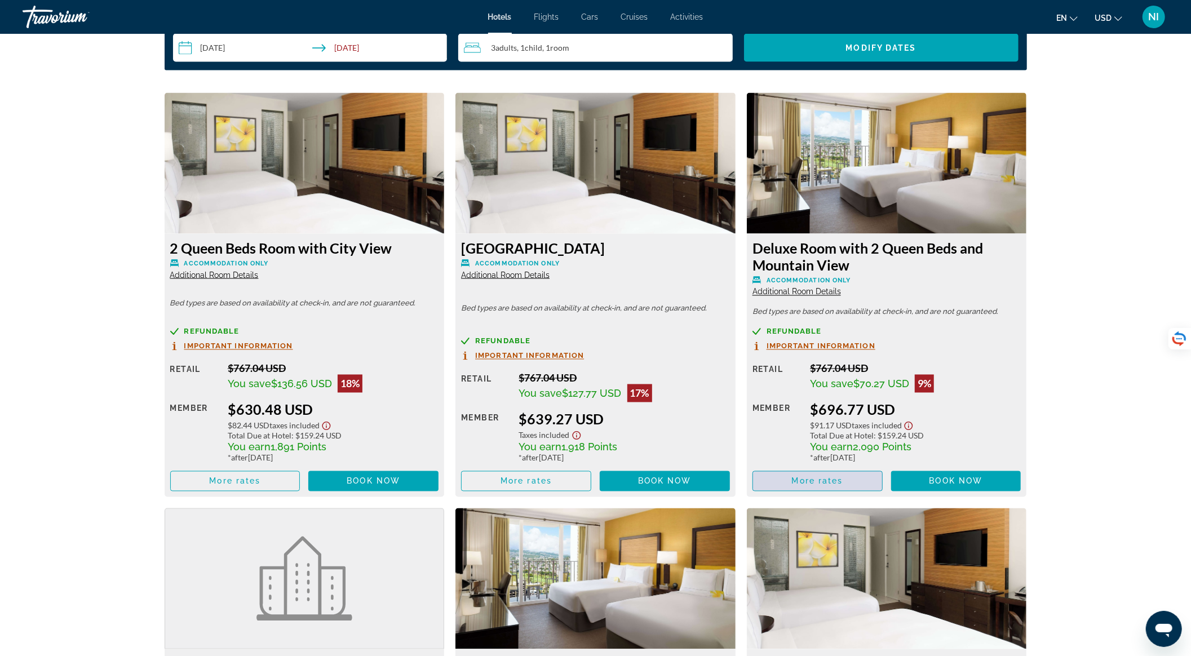
click at [815, 478] on span "More rates" at bounding box center [817, 481] width 51 height 9
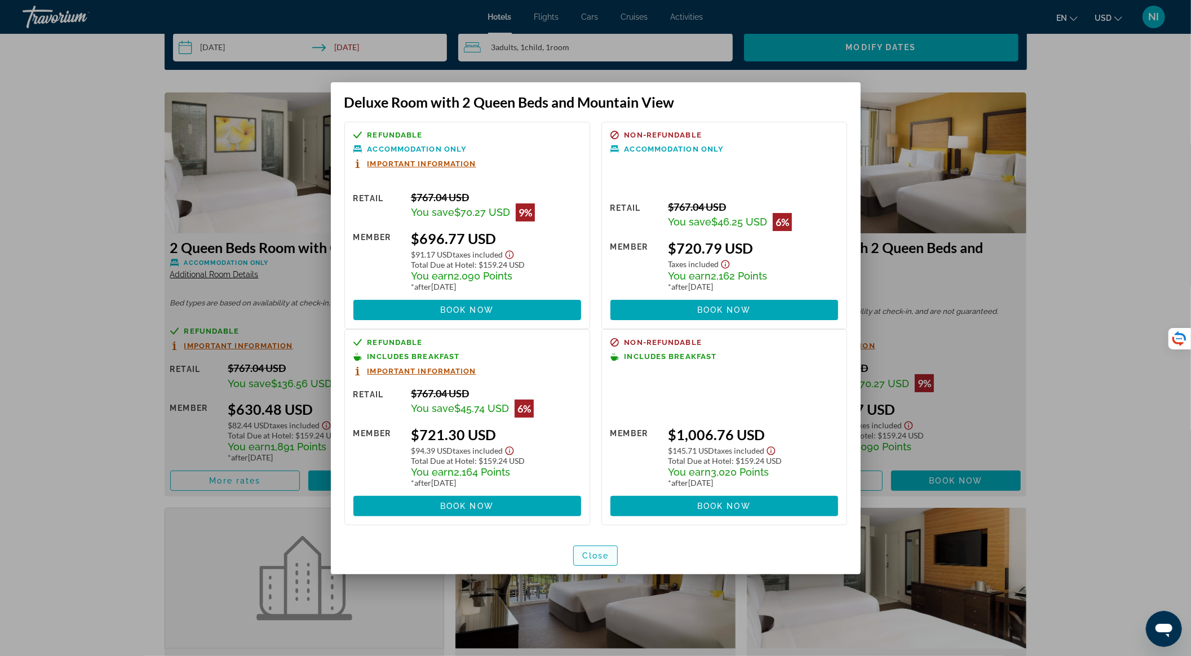
click at [590, 558] on span "Close" at bounding box center [595, 555] width 27 height 9
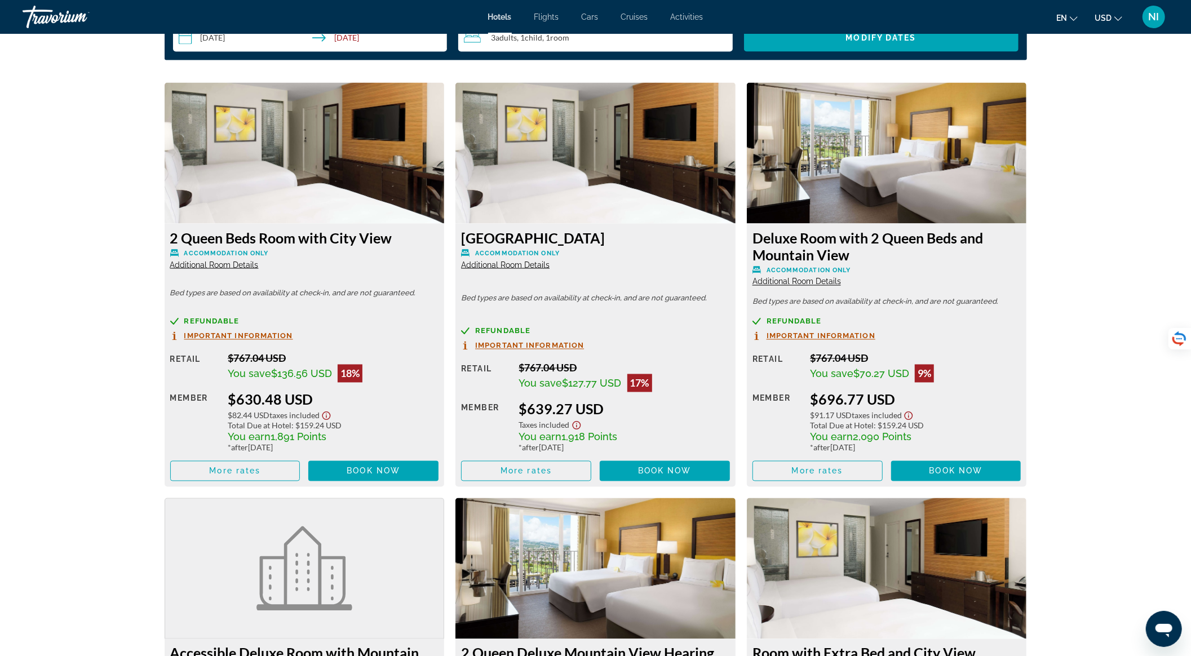
scroll to position [1503, 0]
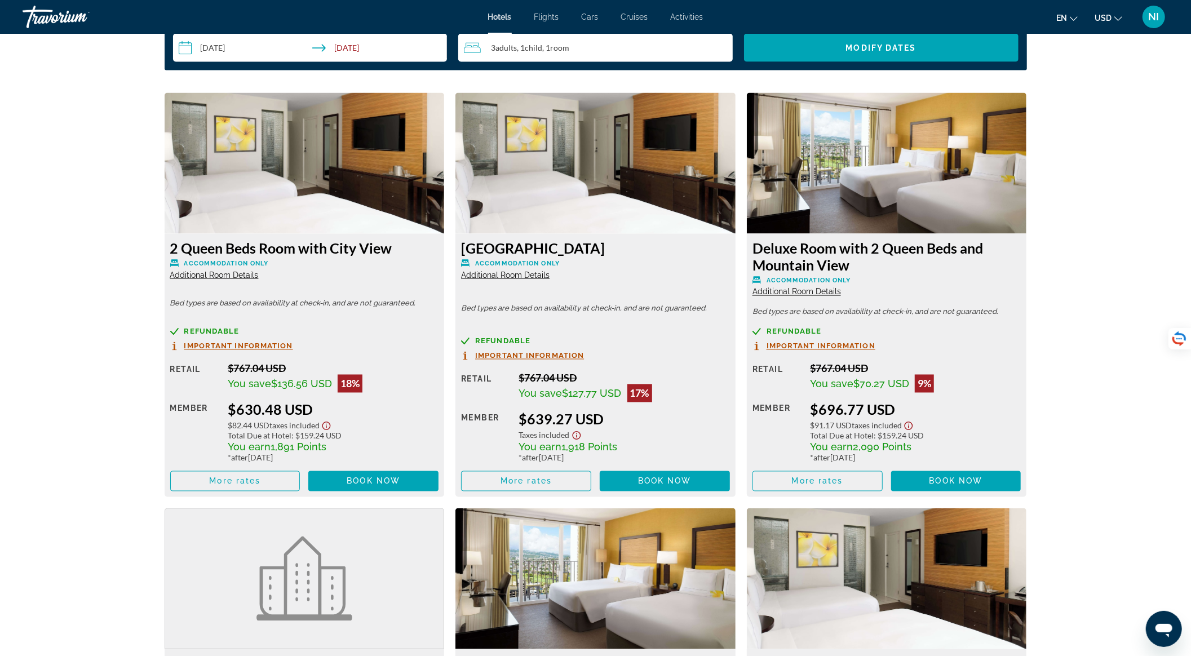
click at [822, 295] on span "Additional Room Details" at bounding box center [797, 292] width 89 height 9
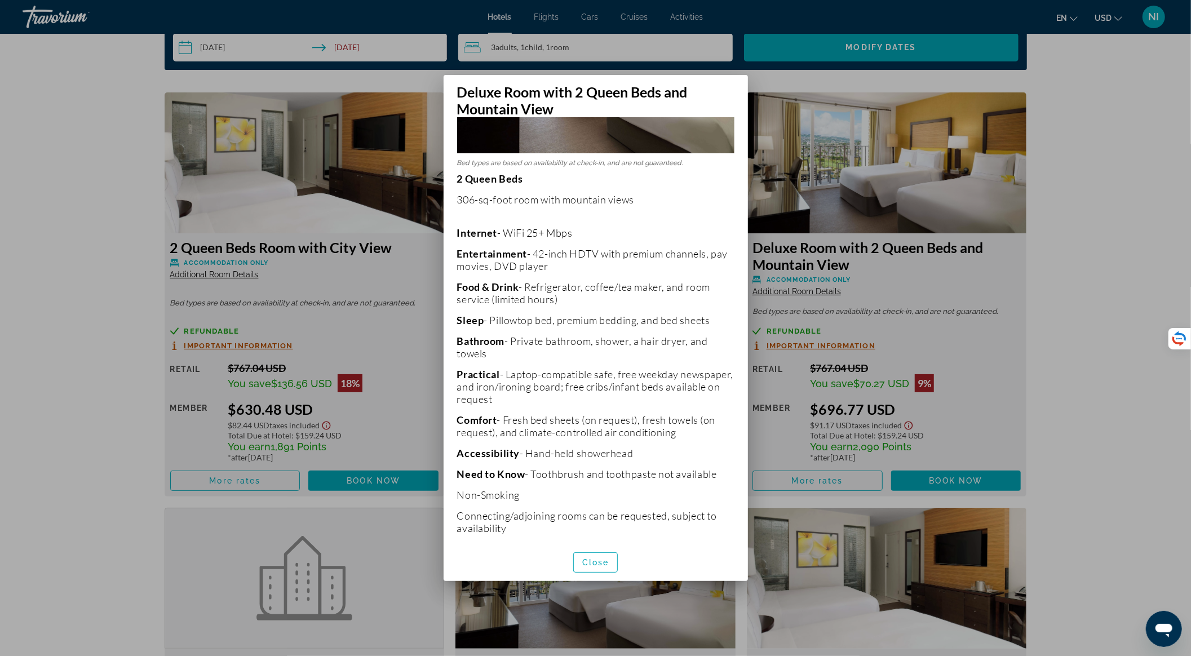
scroll to position [169, 0]
click at [595, 556] on span "button" at bounding box center [596, 562] width 44 height 27
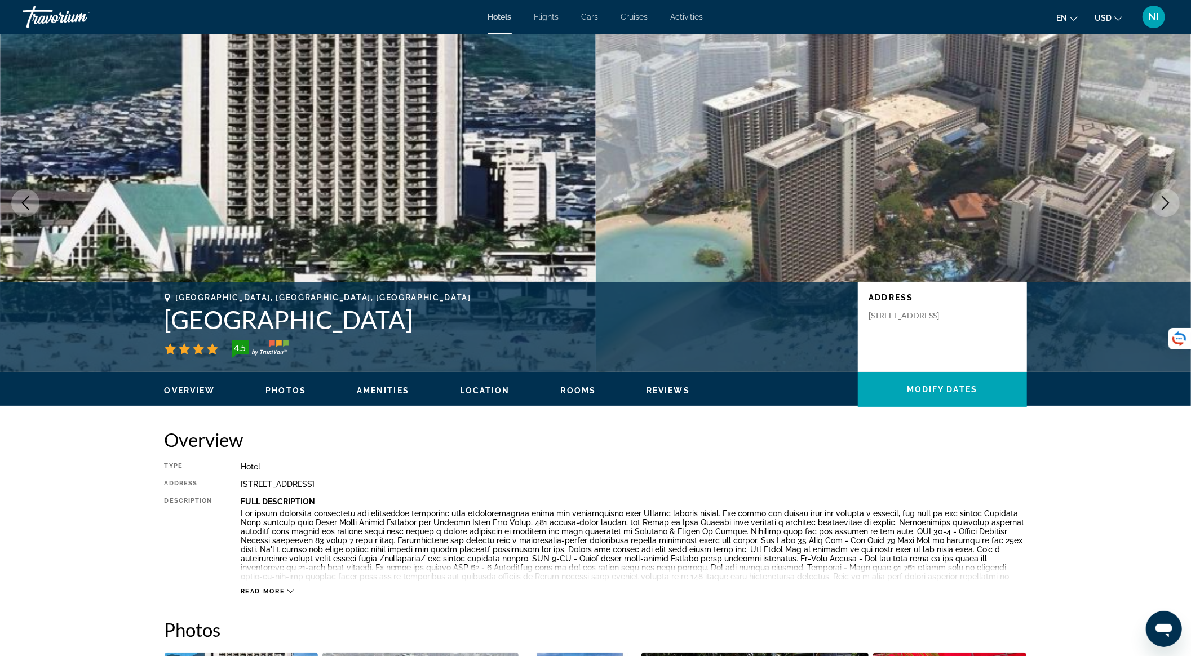
scroll to position [1503, 0]
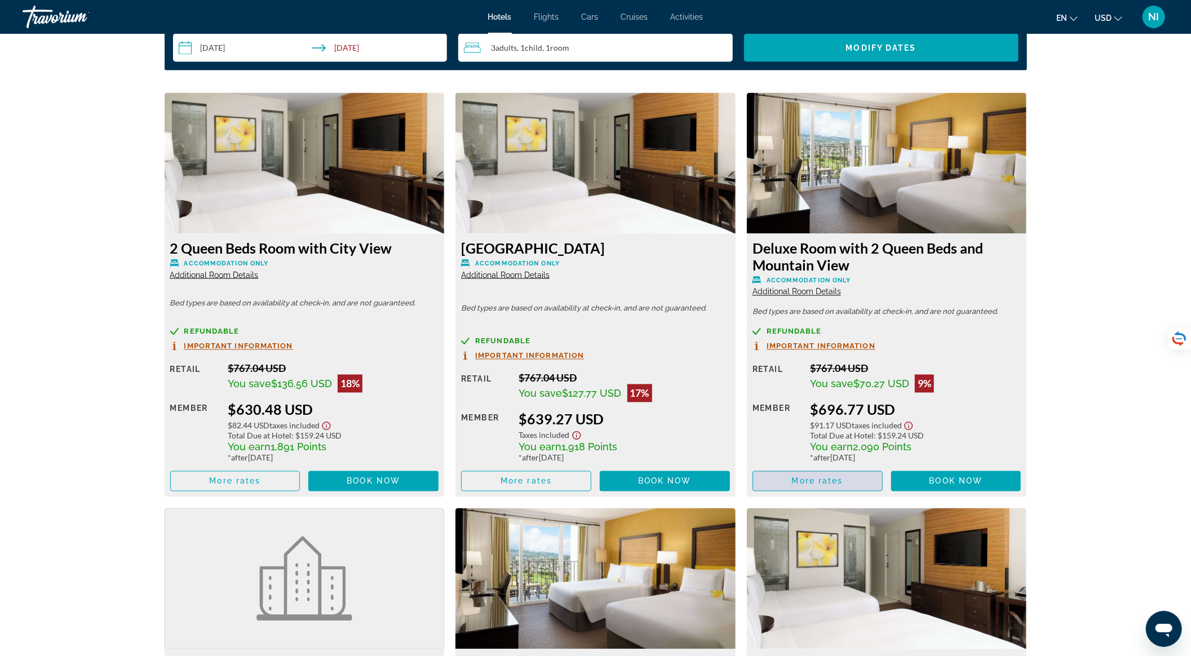
click at [816, 477] on span "More rates" at bounding box center [817, 481] width 51 height 9
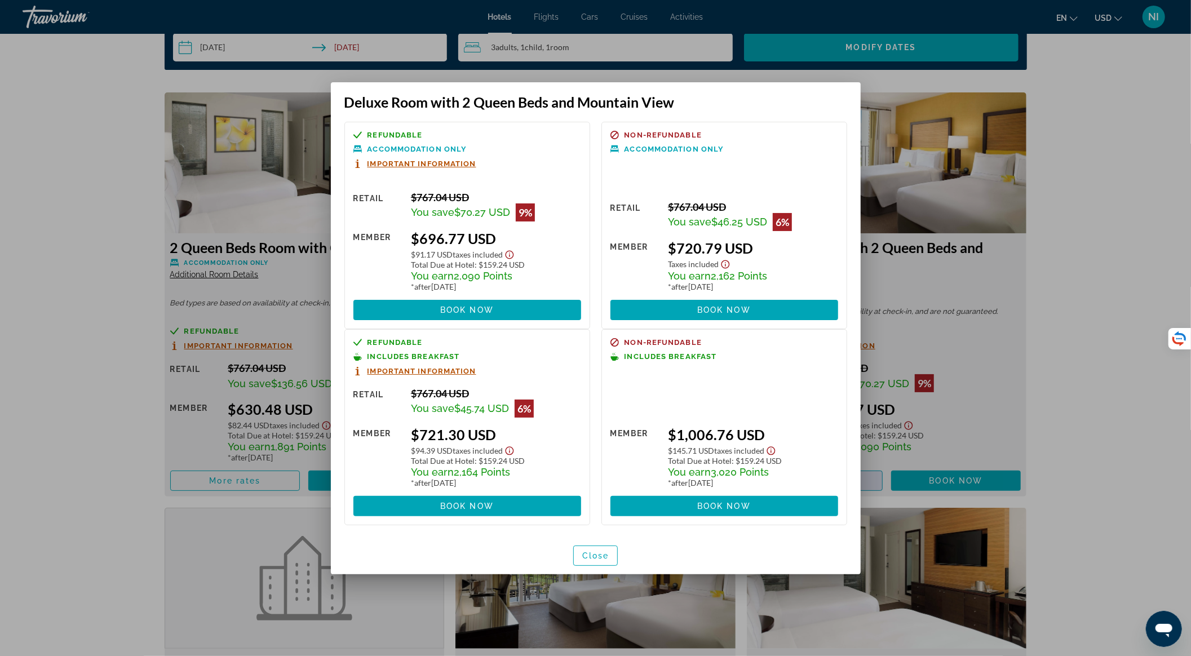
scroll to position [0, 0]
click at [1141, 151] on div at bounding box center [595, 328] width 1191 height 656
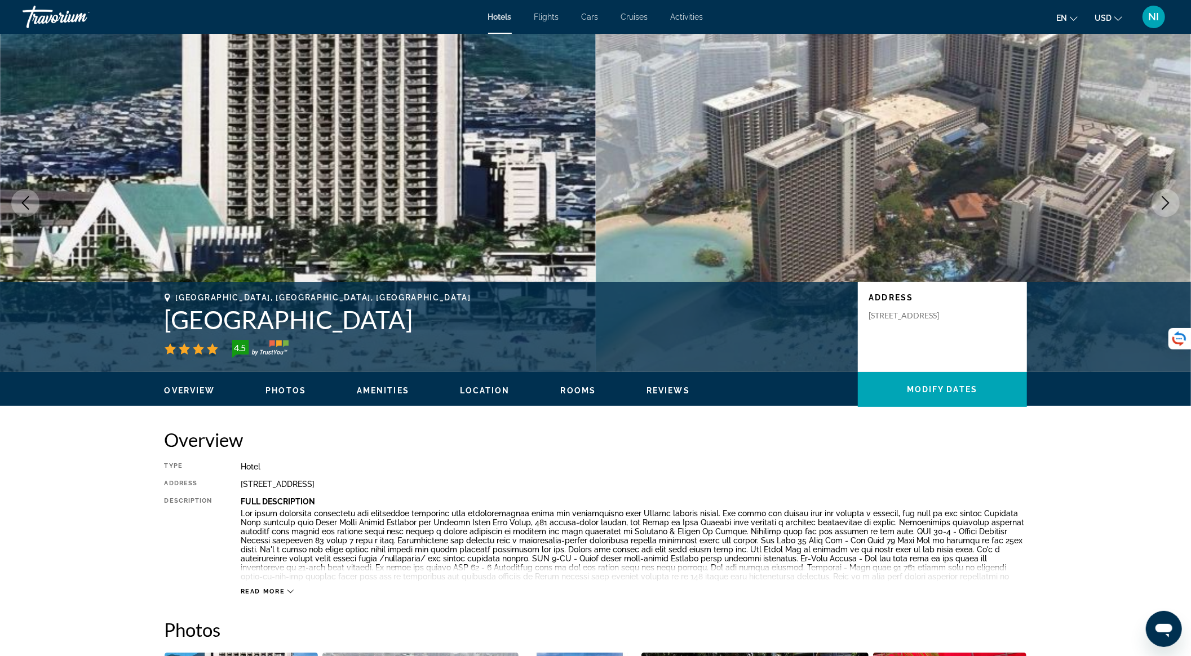
scroll to position [1503, 0]
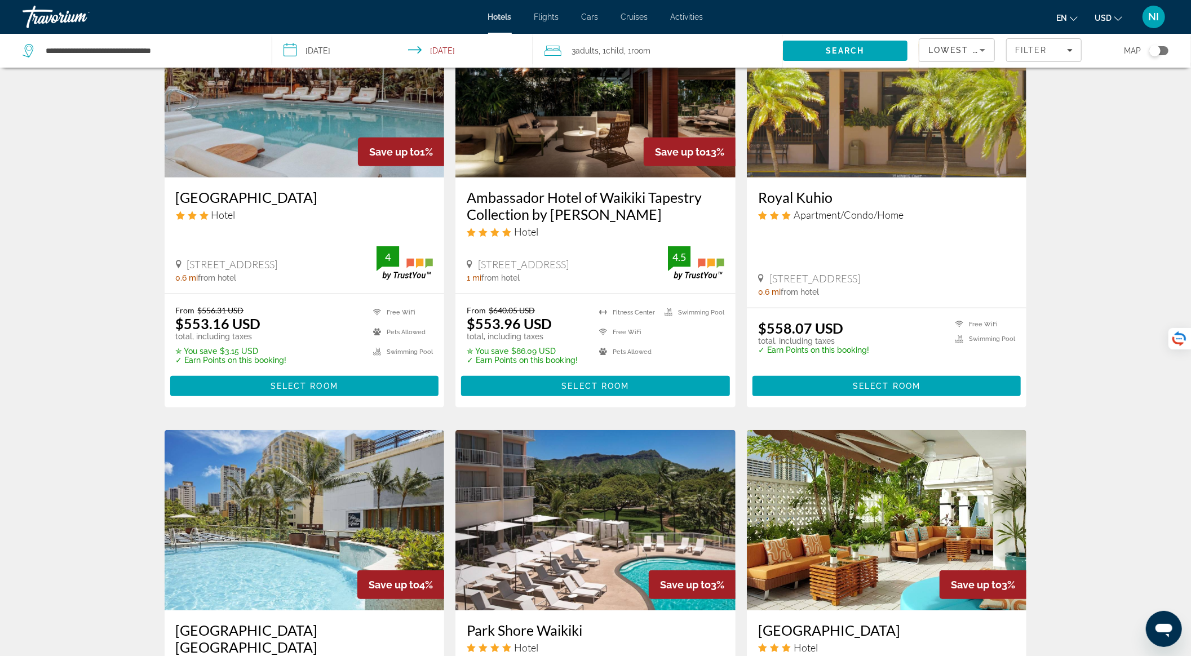
scroll to position [601, 0]
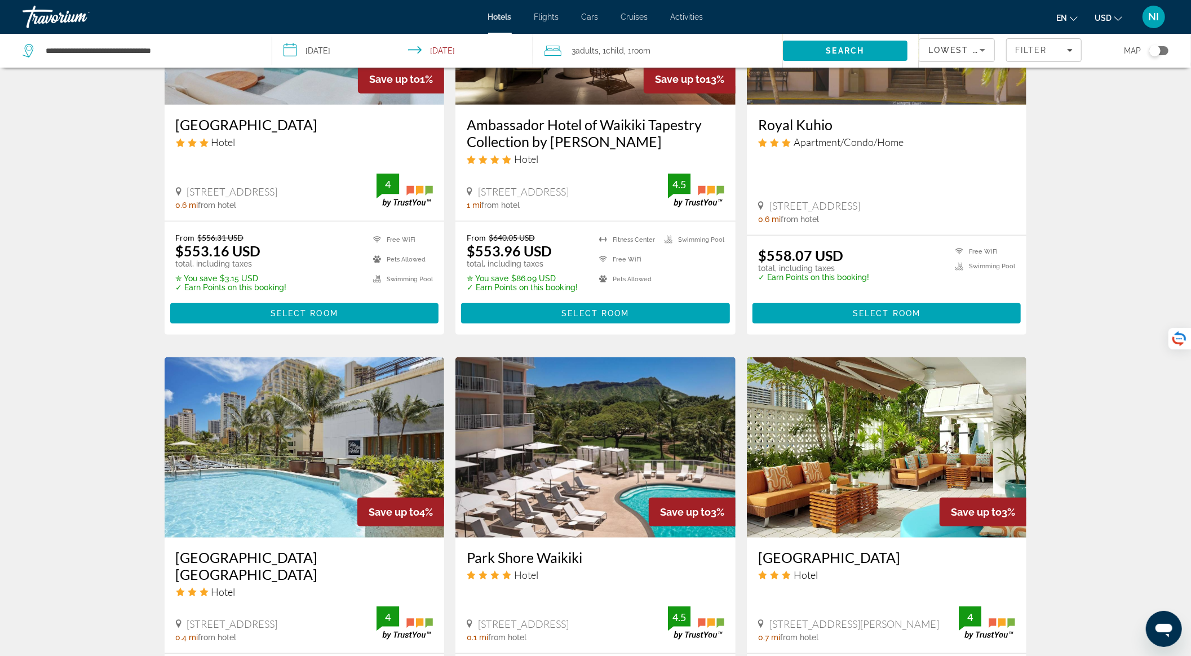
click at [323, 447] on img "Main content" at bounding box center [305, 447] width 280 height 180
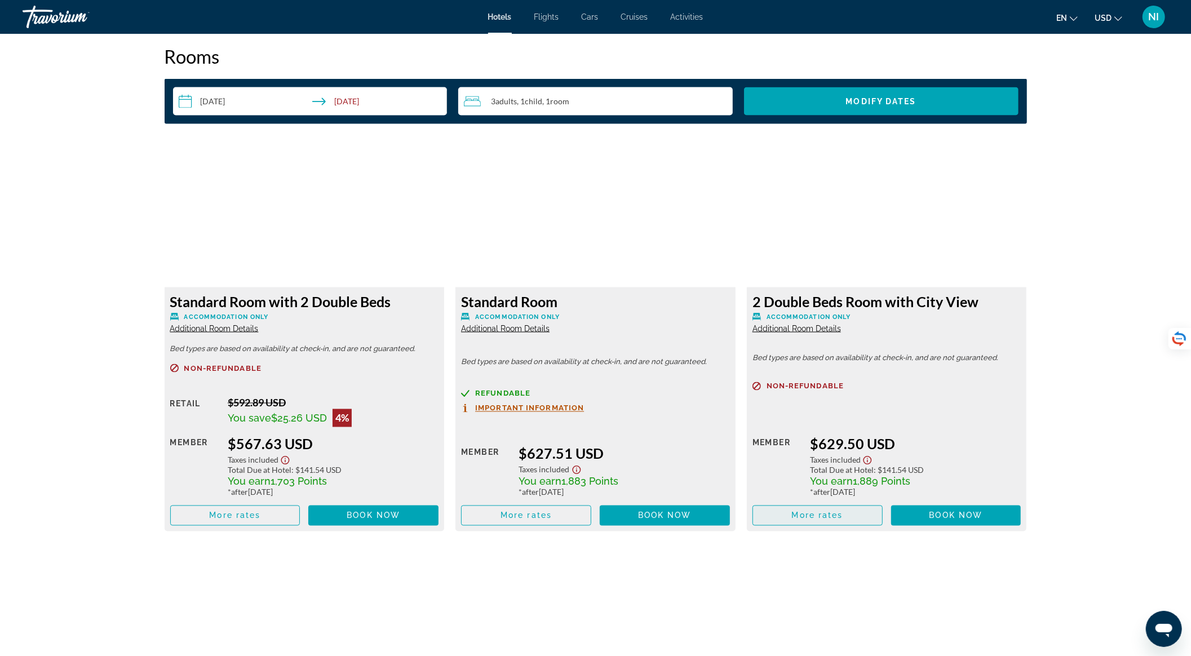
scroll to position [1641, 0]
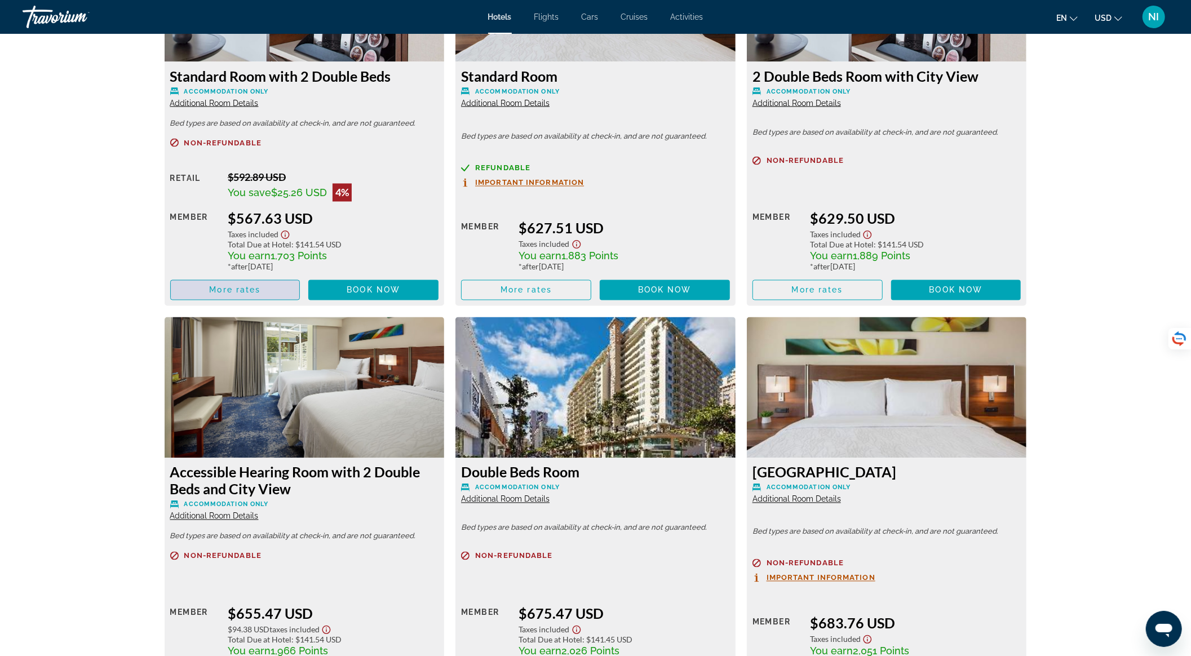
click at [263, 284] on span "Main content" at bounding box center [235, 290] width 129 height 27
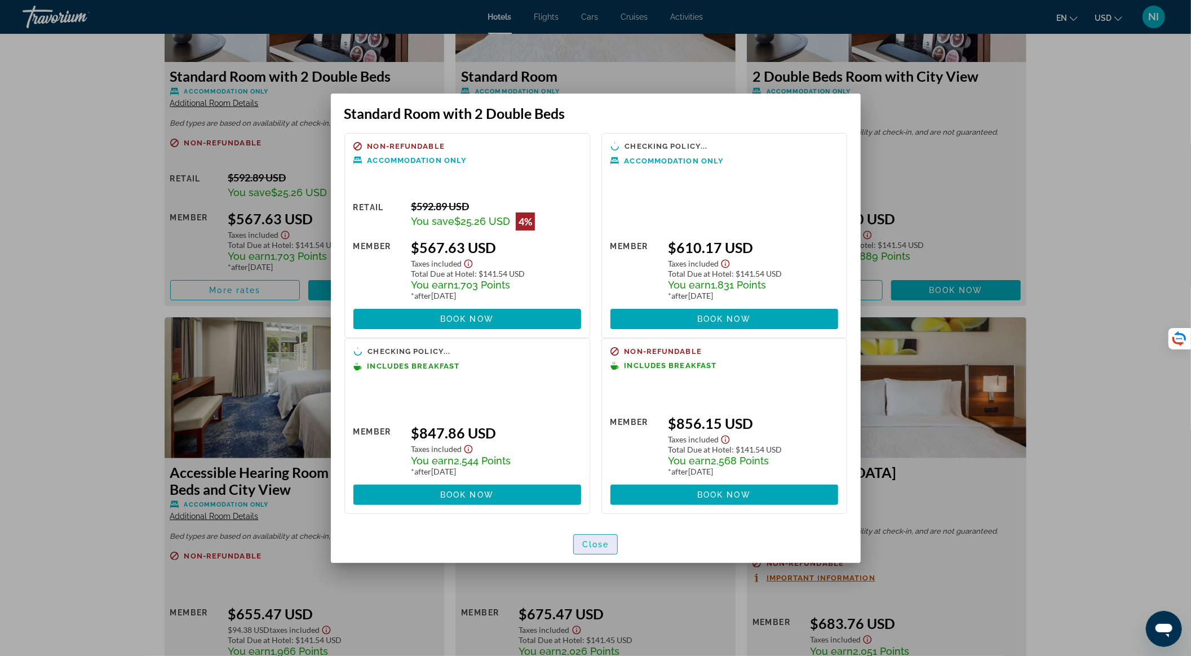
click at [597, 548] on span "Close" at bounding box center [595, 544] width 27 height 9
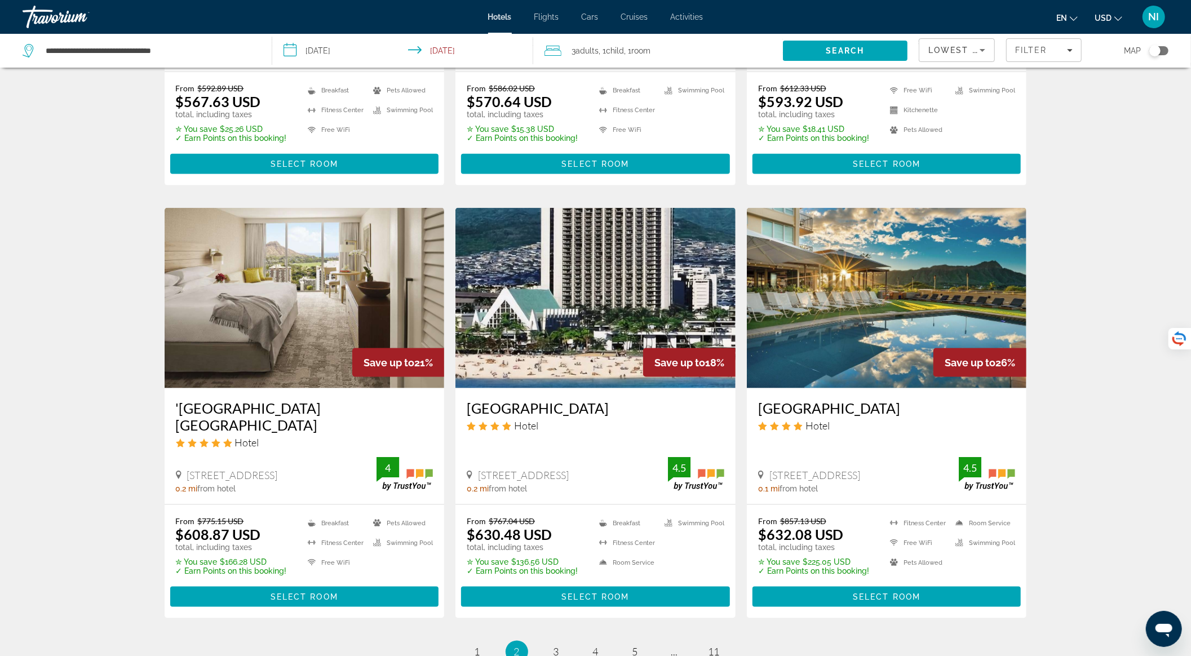
scroll to position [1203, 0]
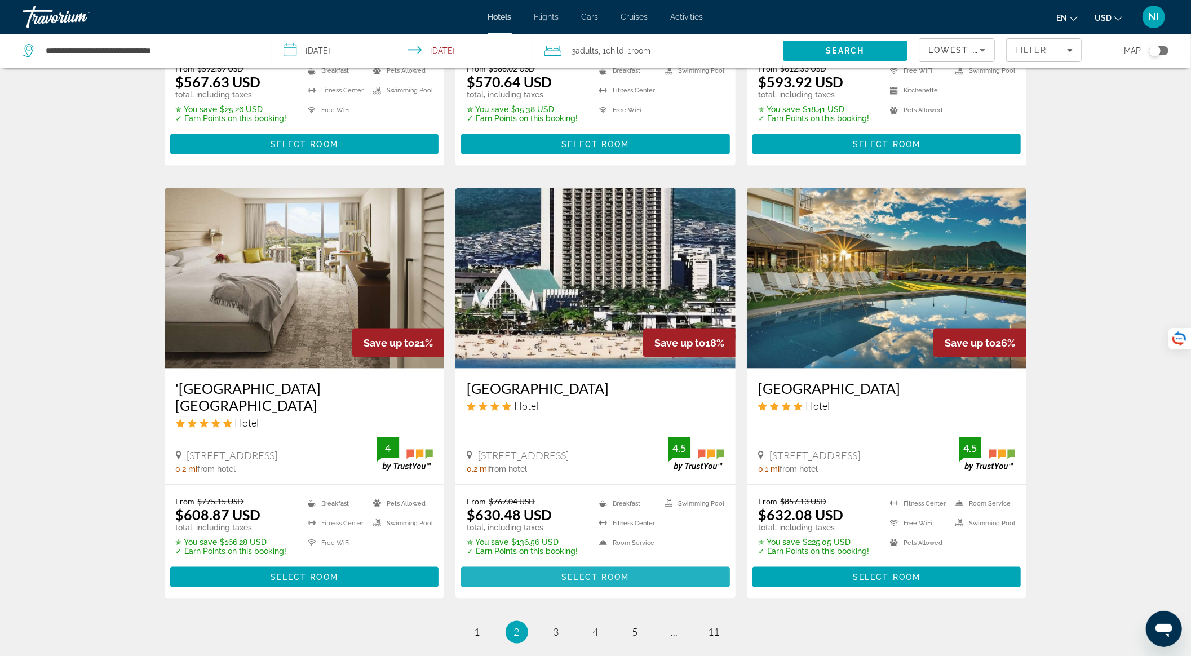
click at [606, 573] on span "Select Room" at bounding box center [596, 577] width 68 height 9
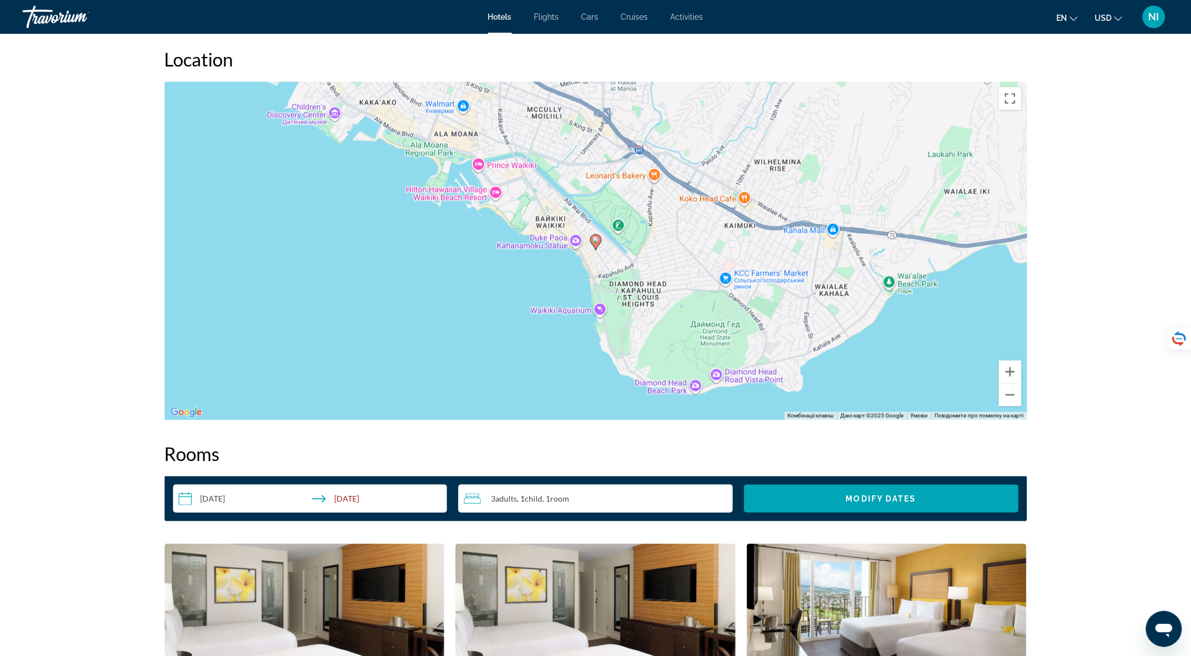
scroll to position [1428, 0]
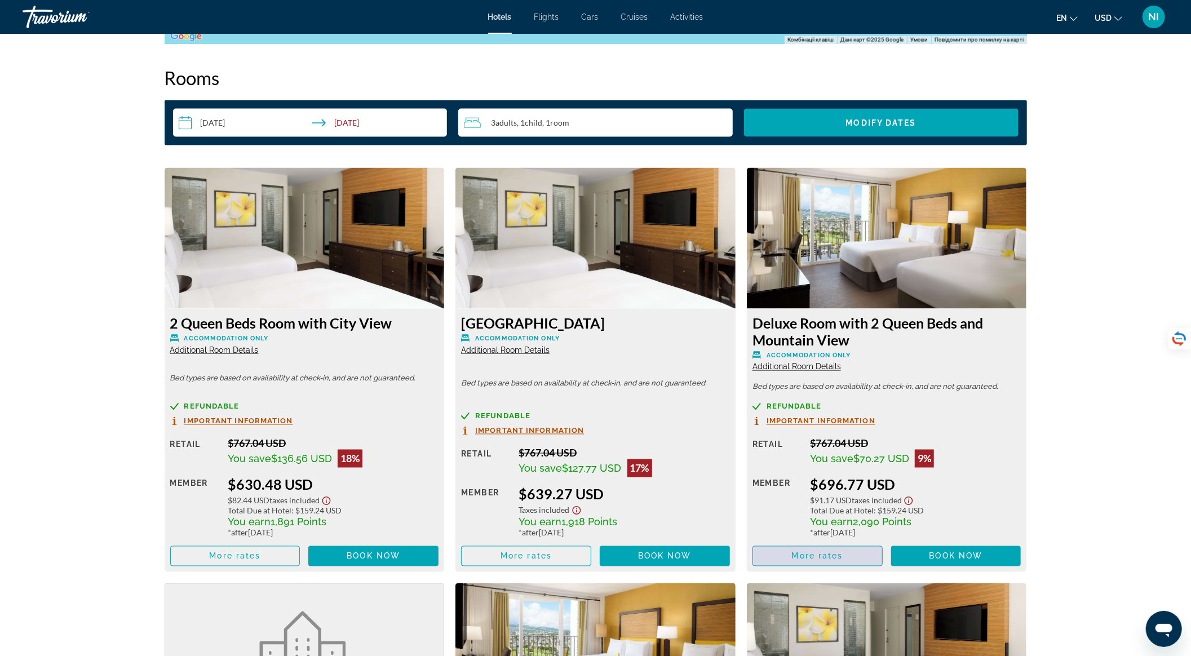
click at [824, 553] on span "More rates" at bounding box center [817, 556] width 51 height 9
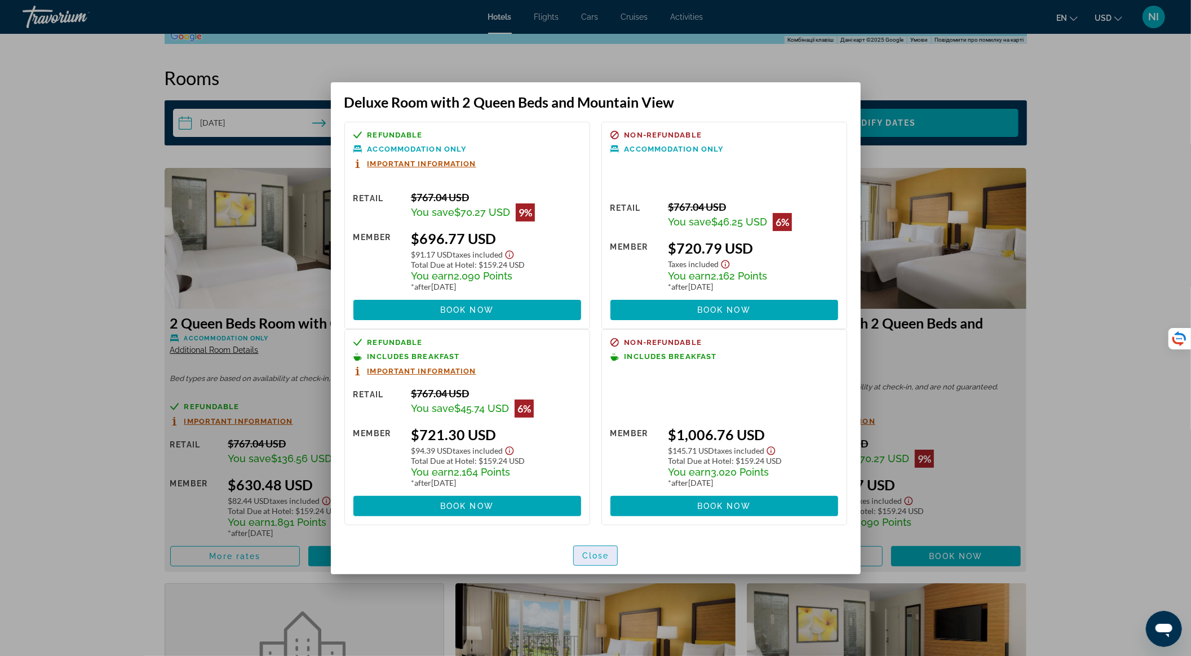
click at [598, 551] on span "Close" at bounding box center [595, 555] width 27 height 9
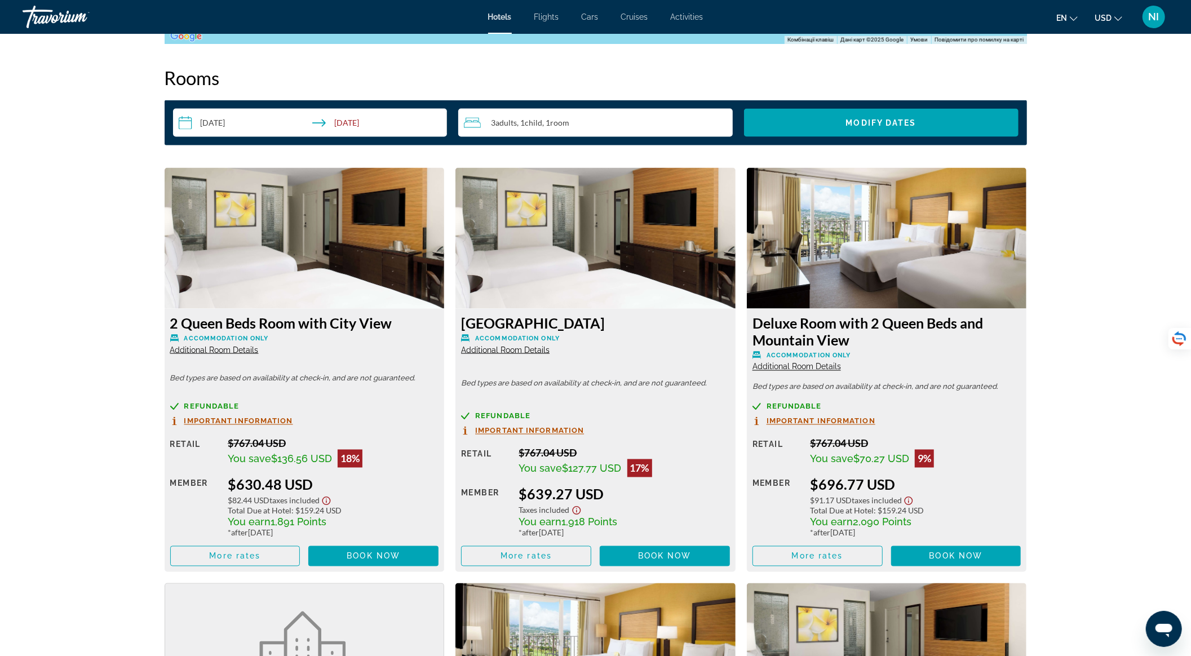
scroll to position [1729, 0]
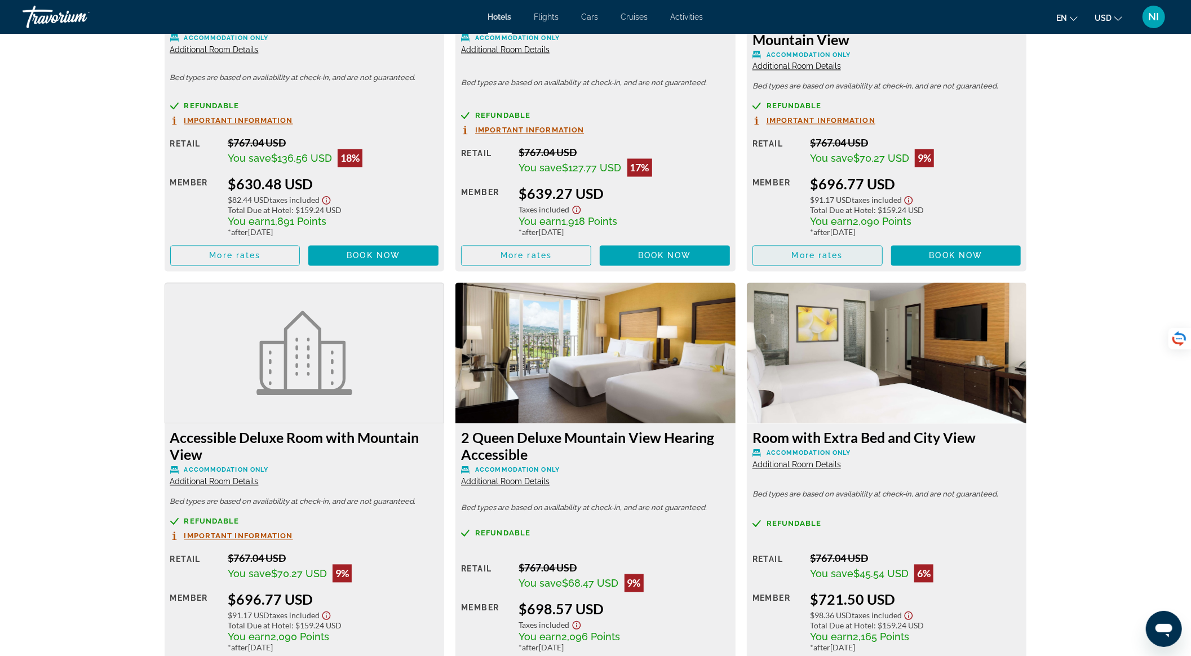
click at [838, 258] on span "More rates" at bounding box center [817, 255] width 51 height 9
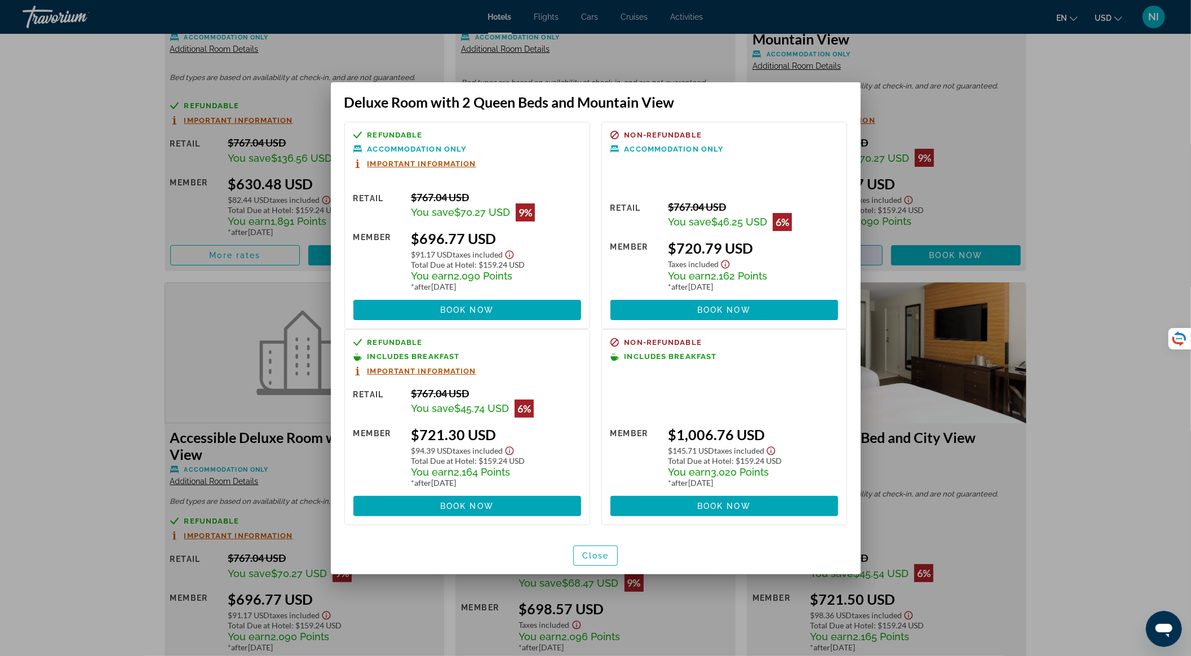
scroll to position [0, 0]
click at [598, 560] on span "button" at bounding box center [596, 555] width 44 height 27
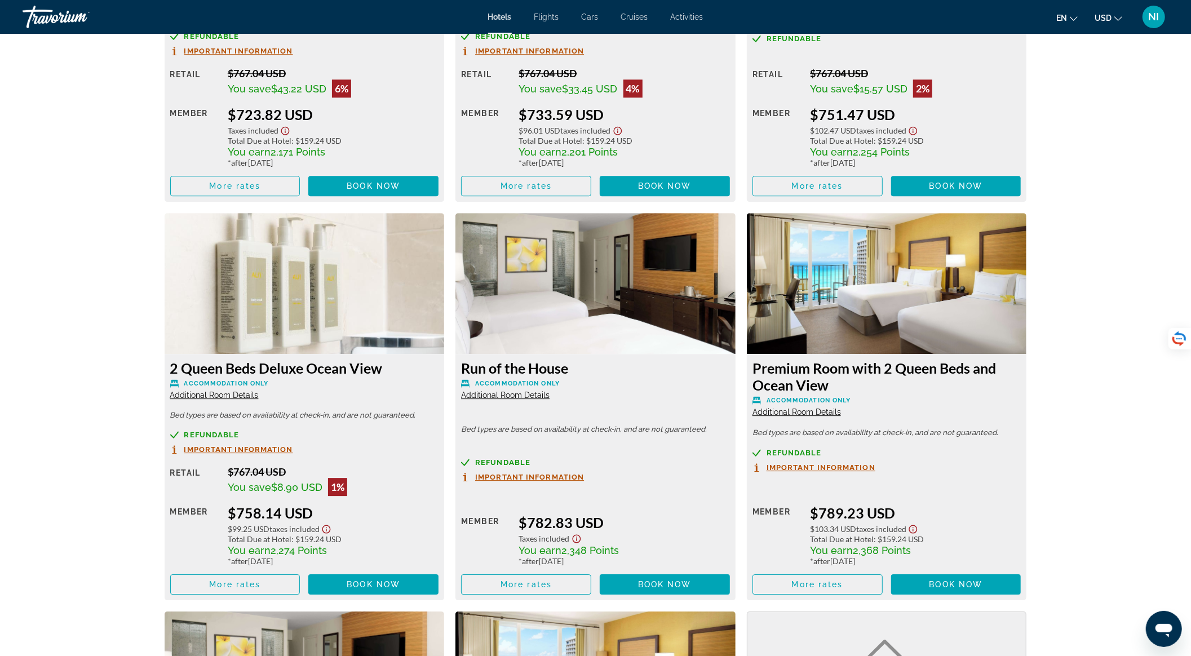
scroll to position [2631, 0]
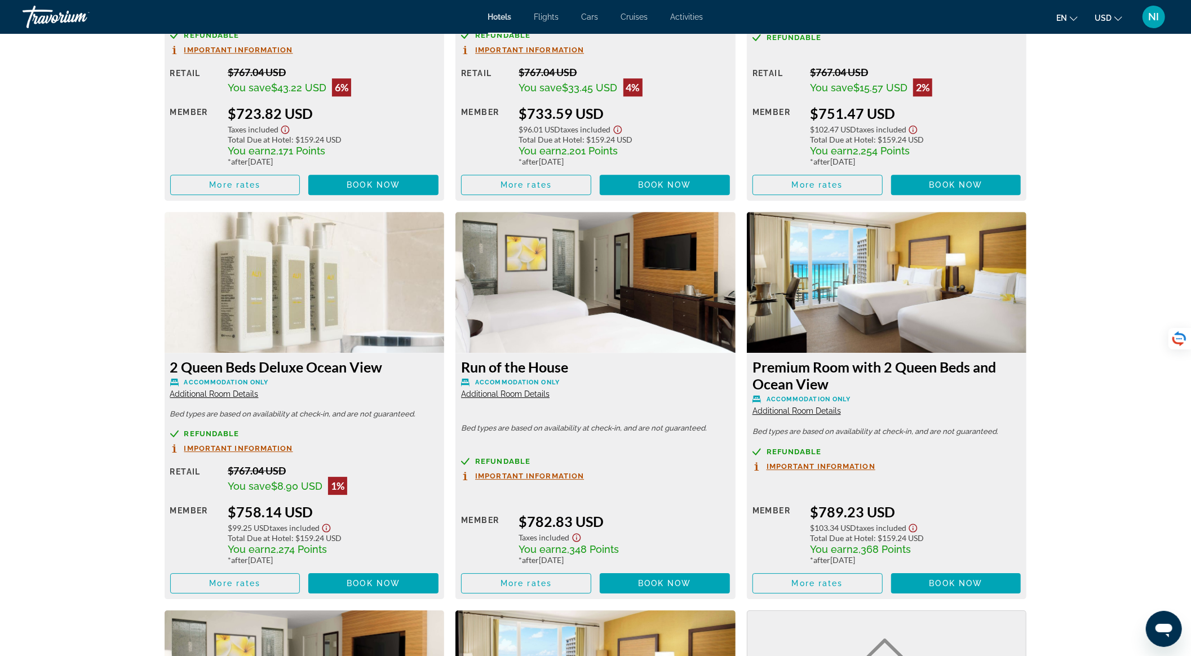
click at [241, 396] on span "Additional Room Details" at bounding box center [214, 394] width 89 height 9
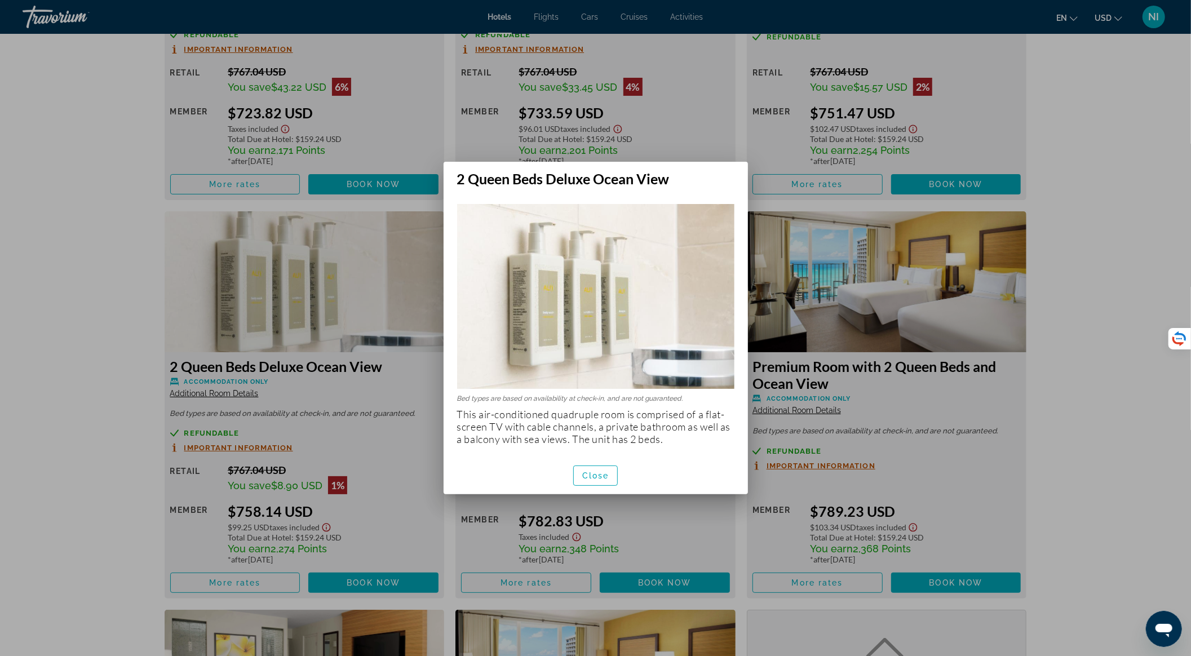
scroll to position [0, 0]
click at [601, 474] on span "Close" at bounding box center [595, 475] width 27 height 9
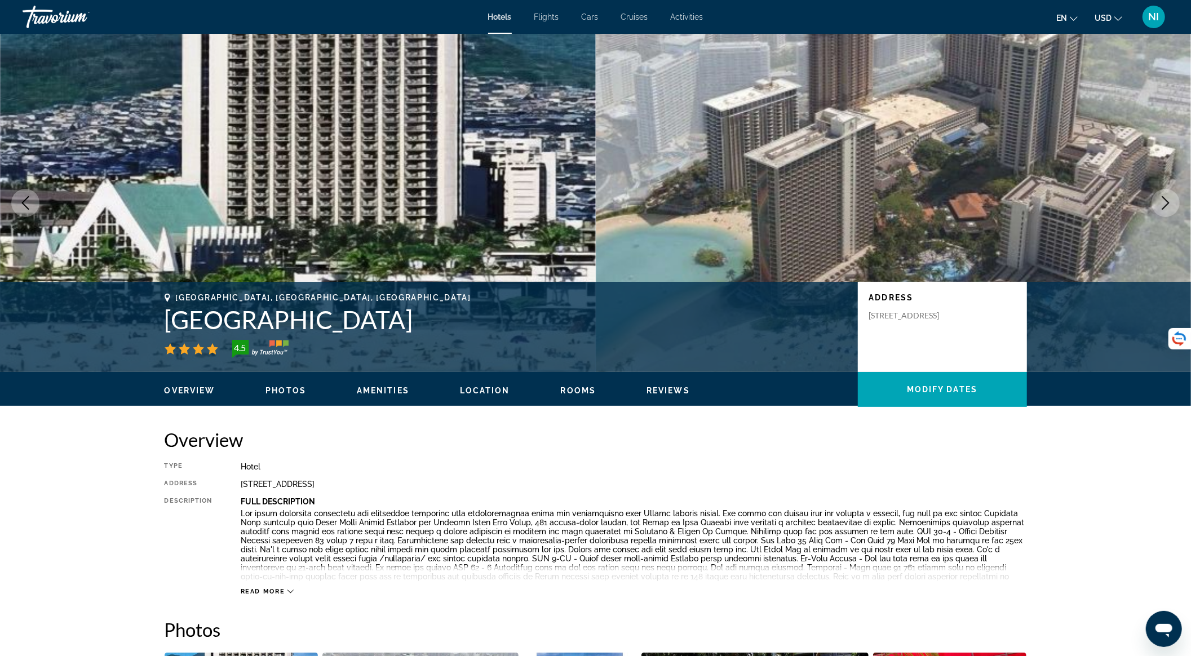
scroll to position [2631, 0]
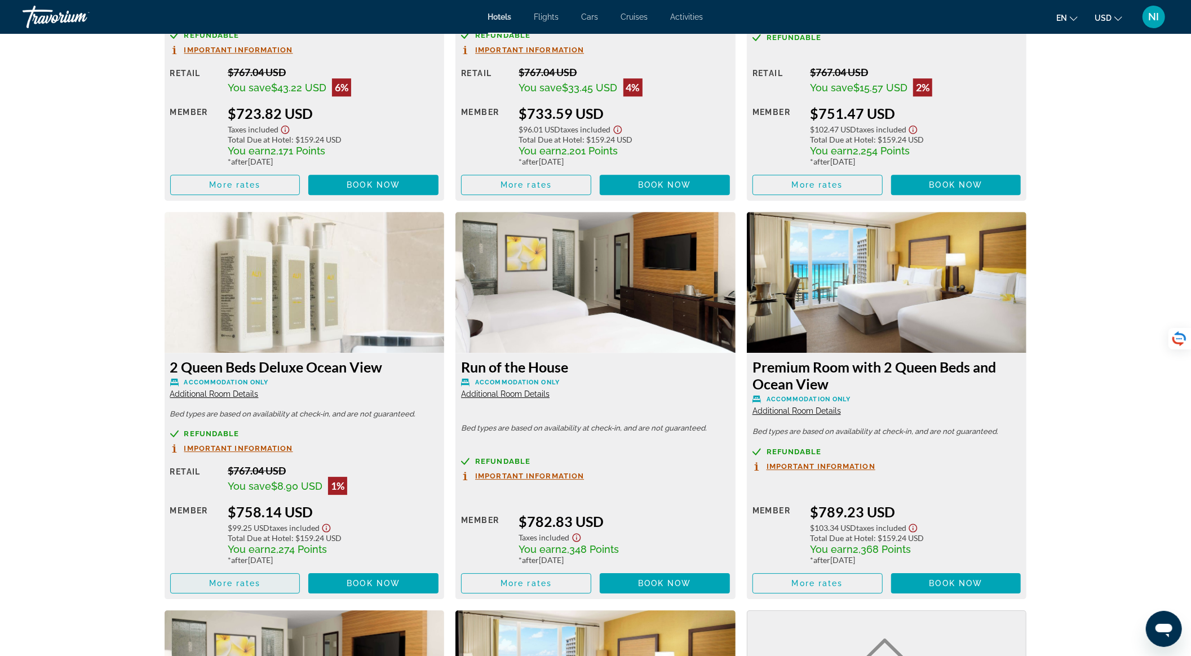
click at [277, 586] on span "Main content" at bounding box center [235, 583] width 129 height 27
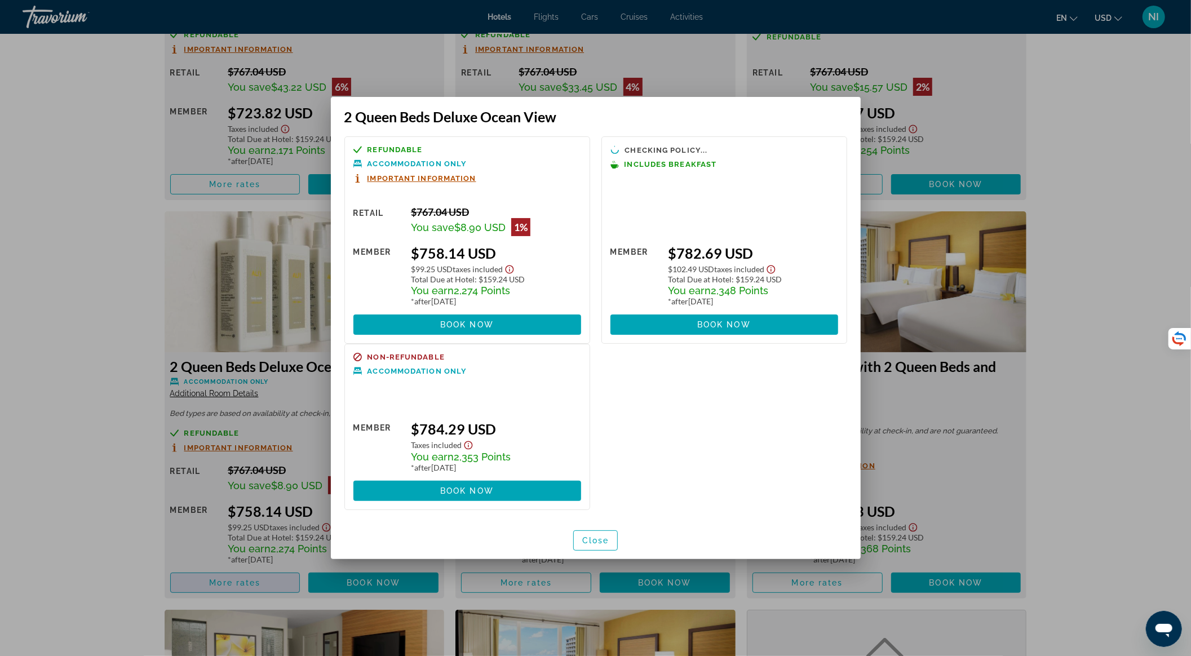
scroll to position [0, 0]
click at [594, 541] on span "Close" at bounding box center [595, 540] width 27 height 9
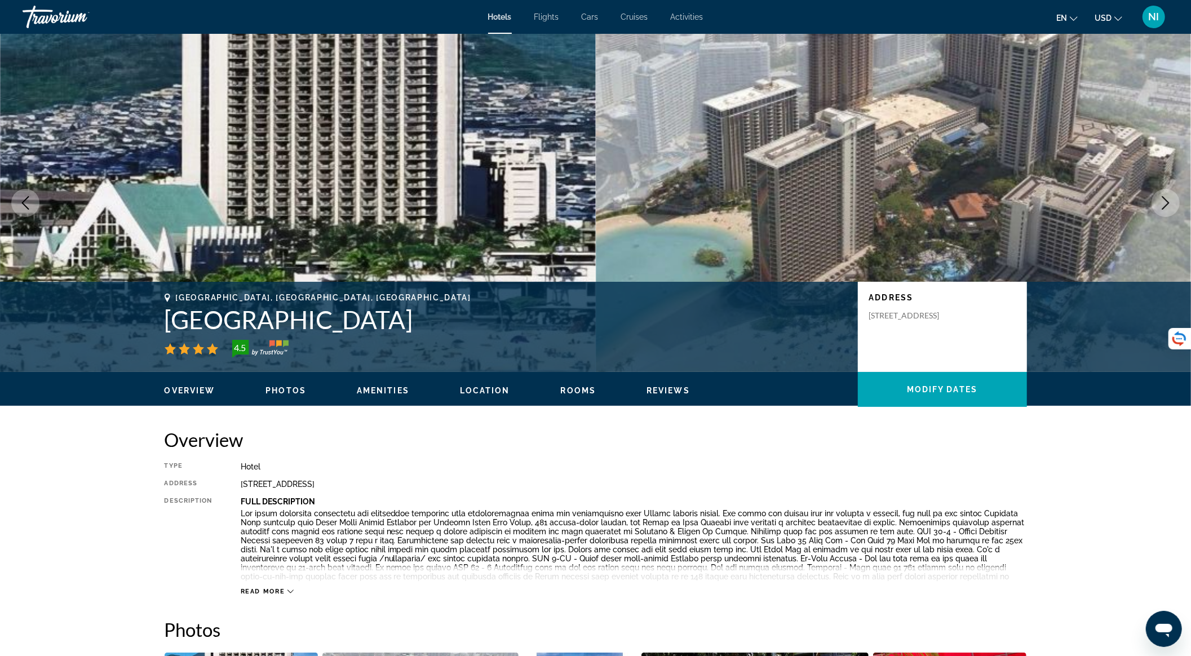
scroll to position [2631, 0]
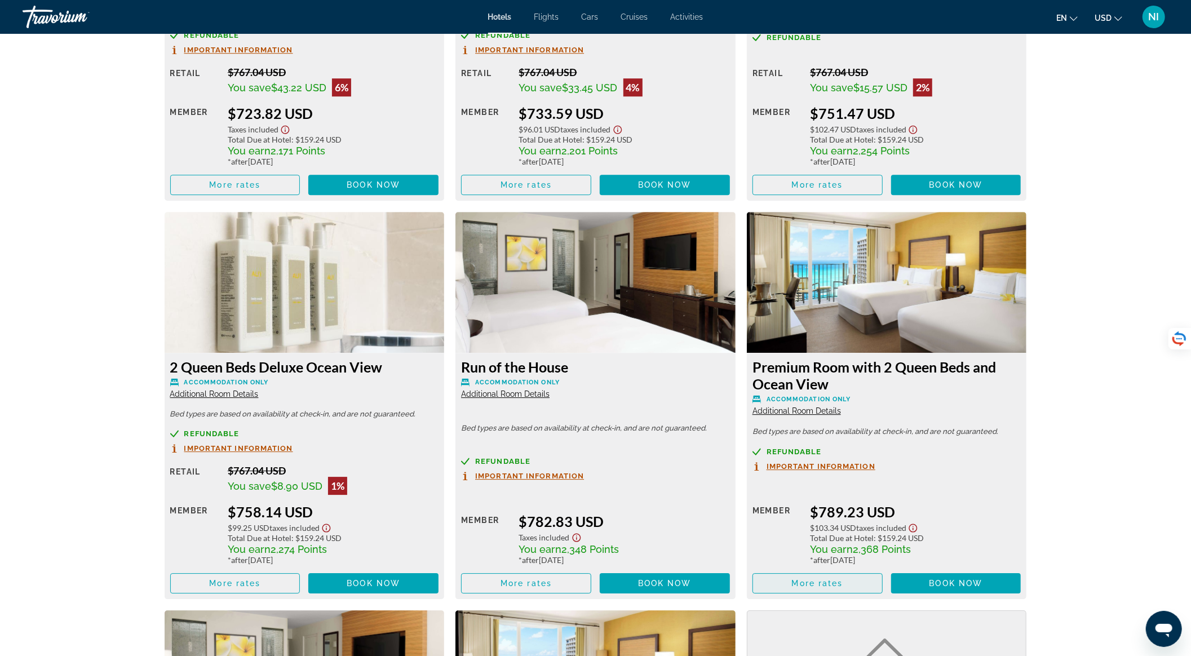
click at [840, 582] on span "More rates" at bounding box center [817, 583] width 51 height 9
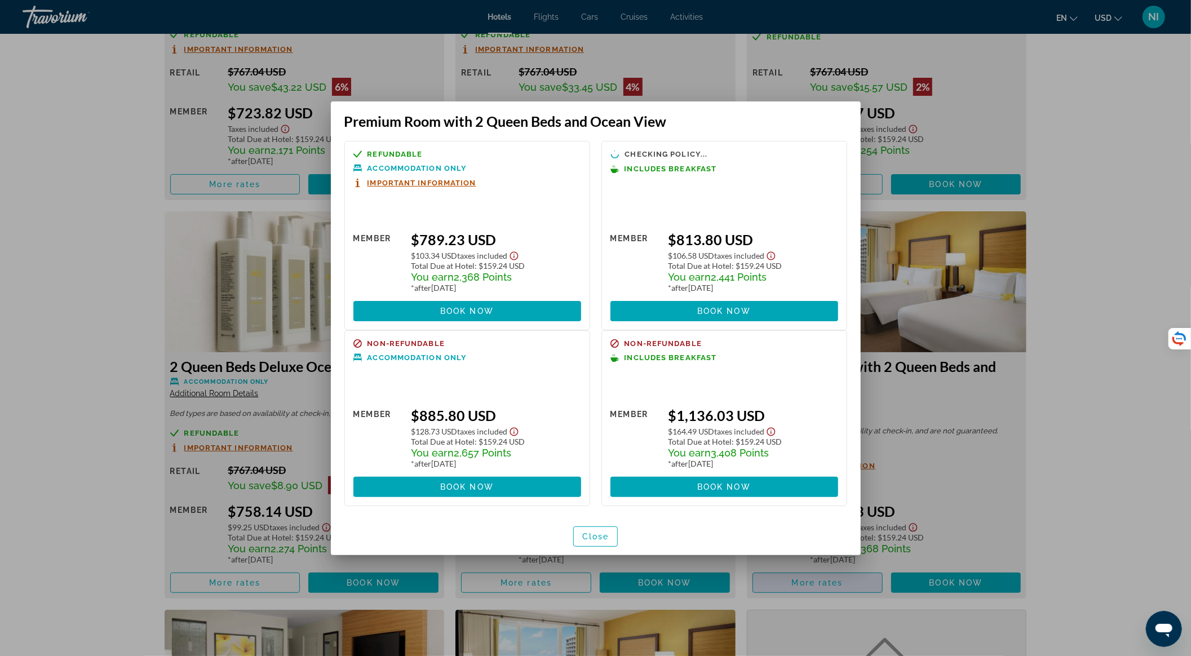
scroll to position [0, 0]
click at [593, 538] on span "Close" at bounding box center [595, 536] width 27 height 9
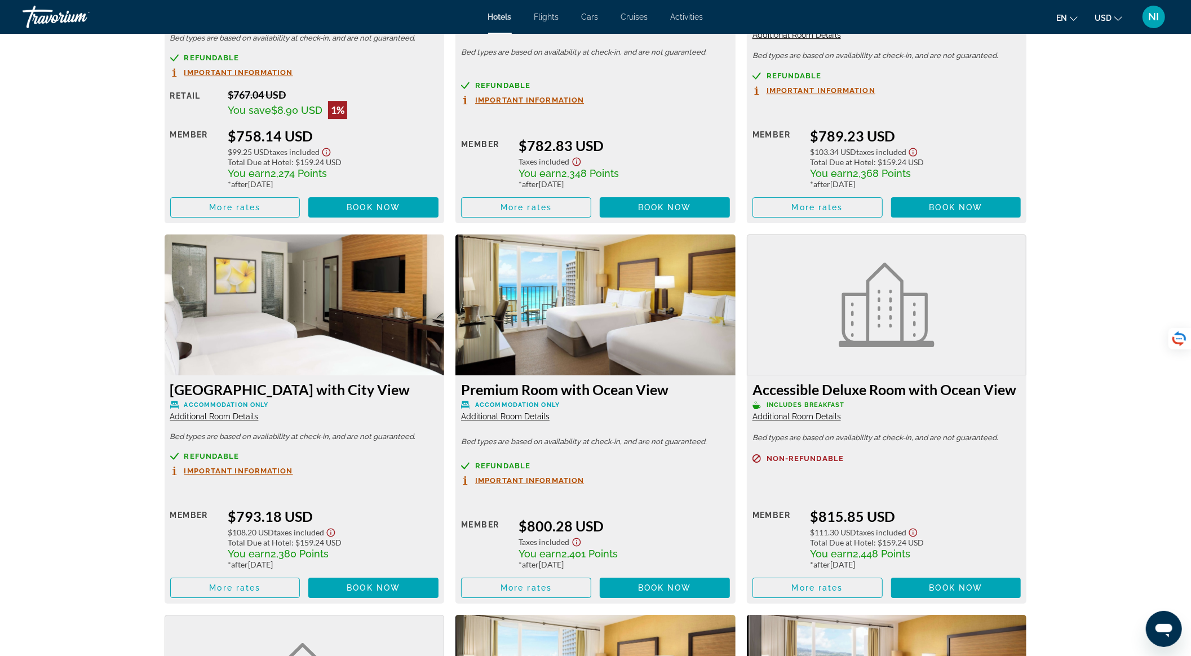
scroll to position [3458, 0]
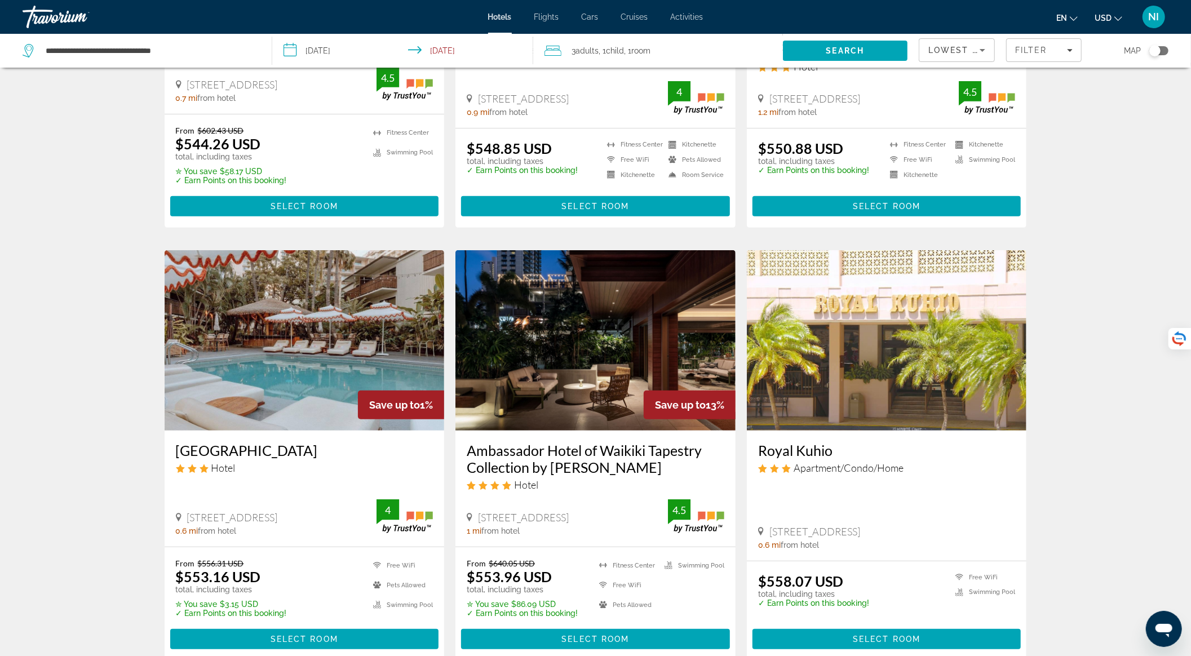
scroll to position [376, 0]
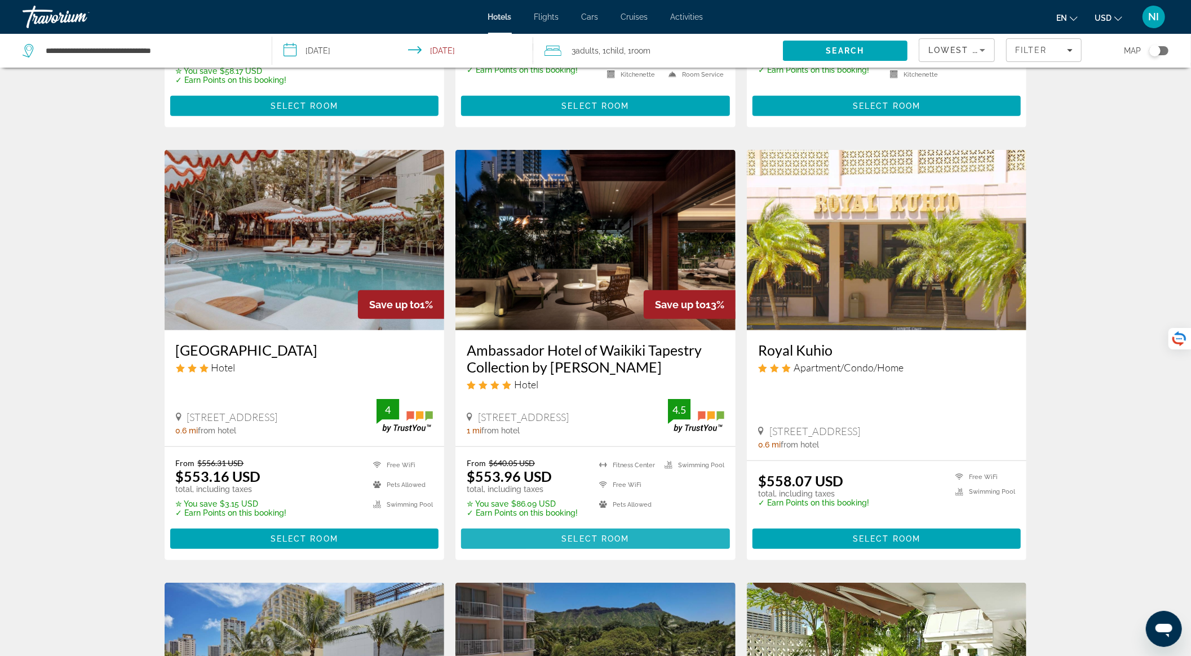
click at [557, 538] on span "Main content" at bounding box center [595, 539] width 269 height 27
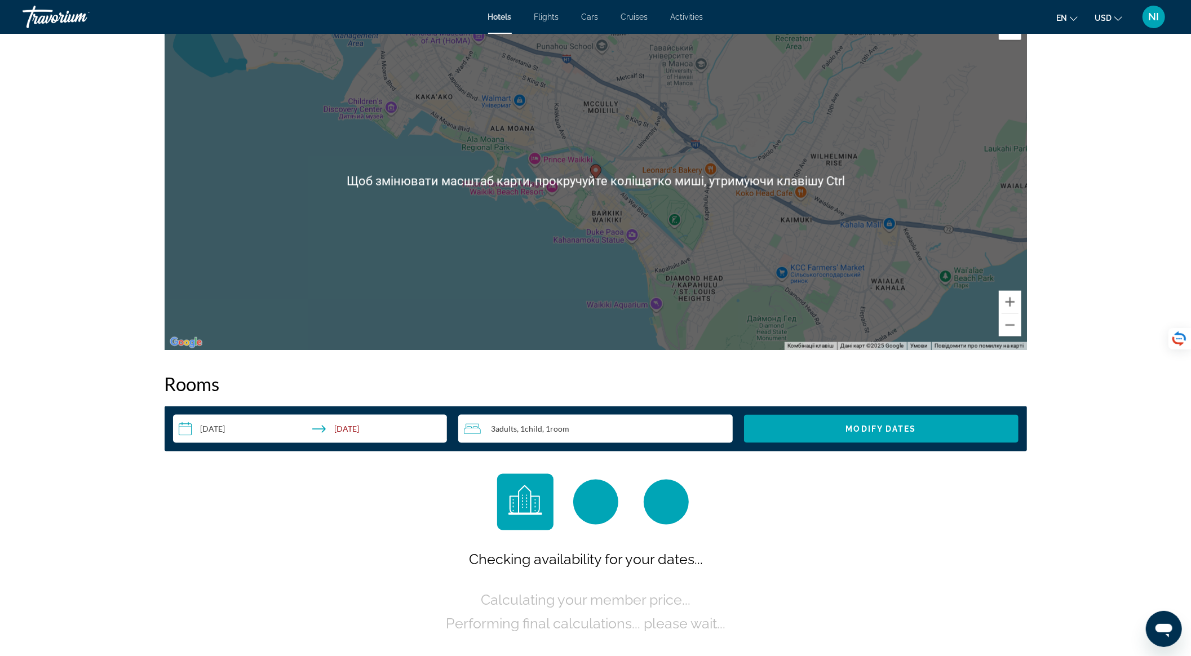
scroll to position [1203, 0]
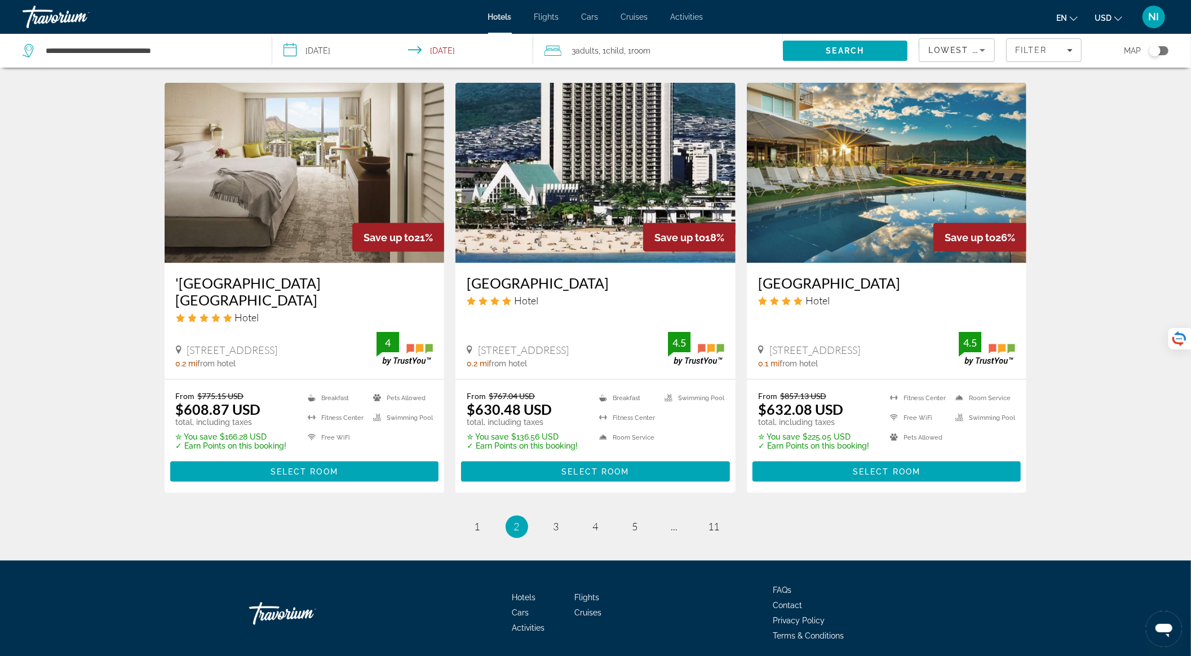
scroll to position [1313, 0]
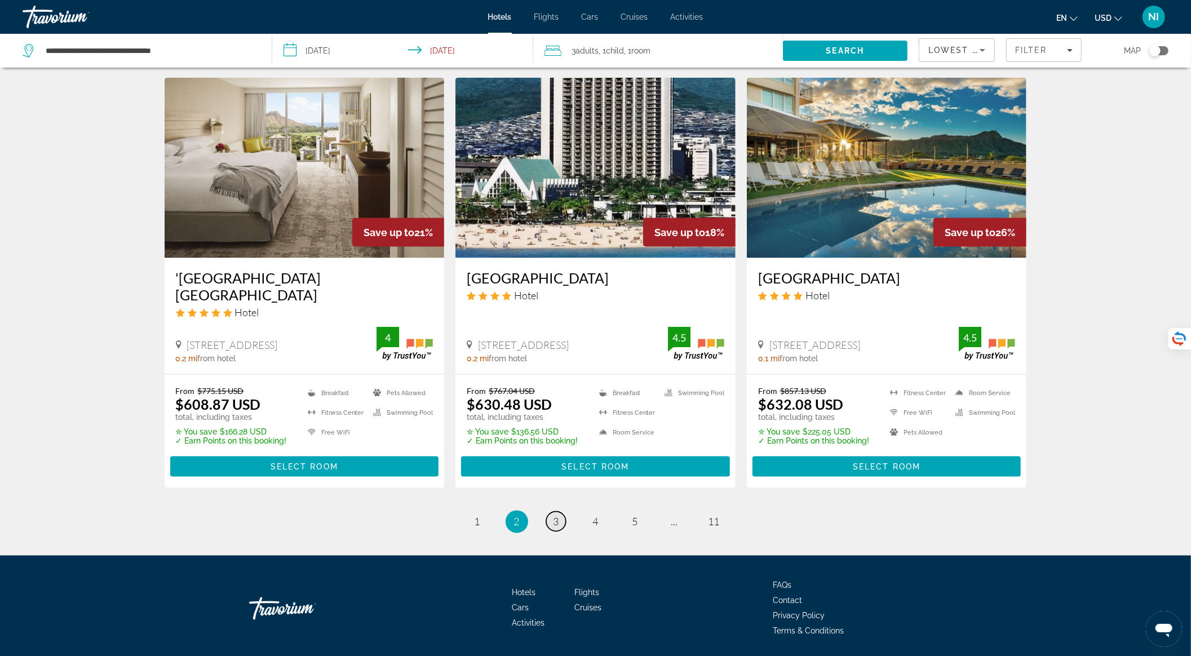
click at [551, 512] on link "page 3" at bounding box center [556, 522] width 20 height 20
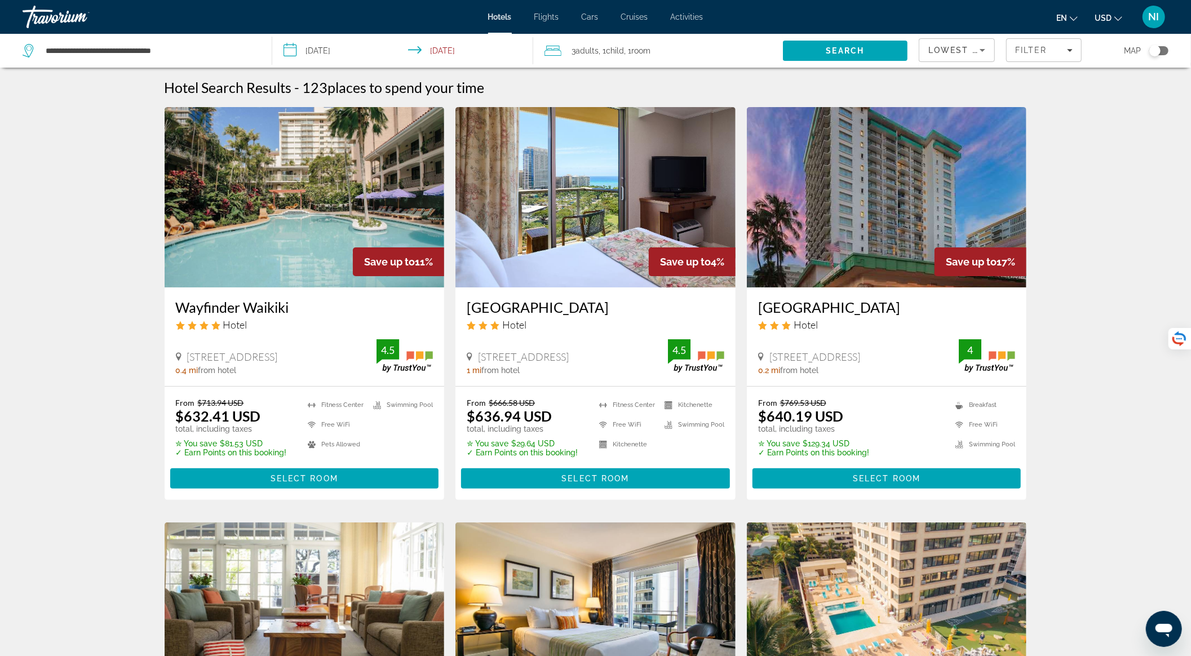
click at [304, 225] on img "Main content" at bounding box center [305, 197] width 280 height 180
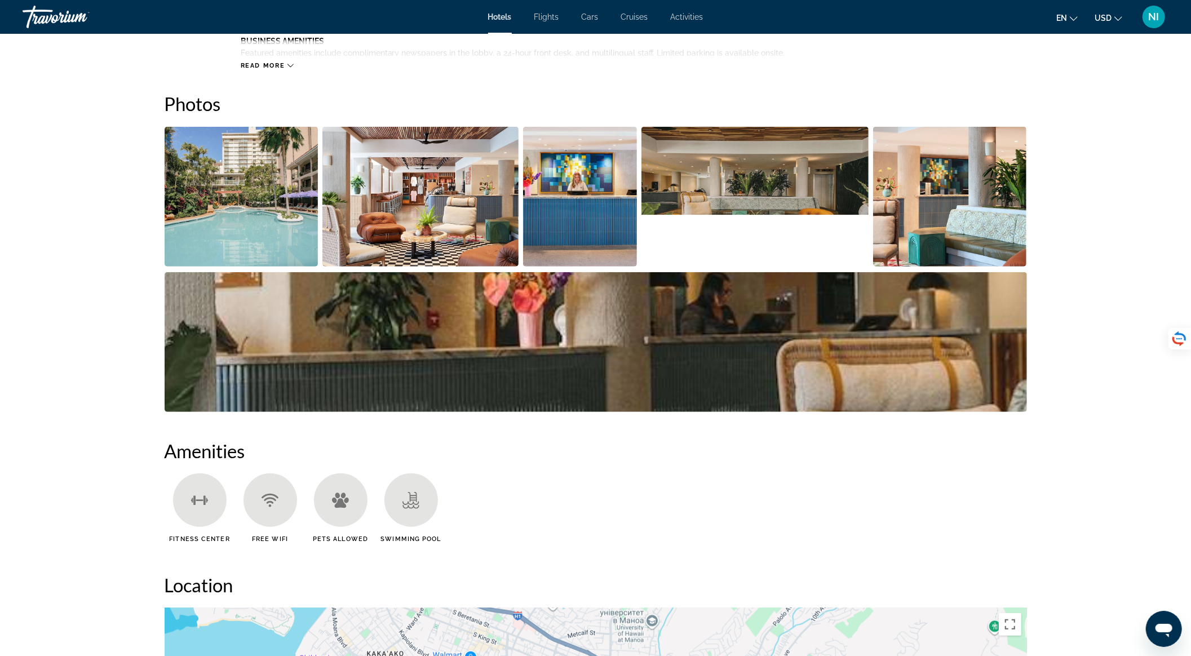
scroll to position [752, 0]
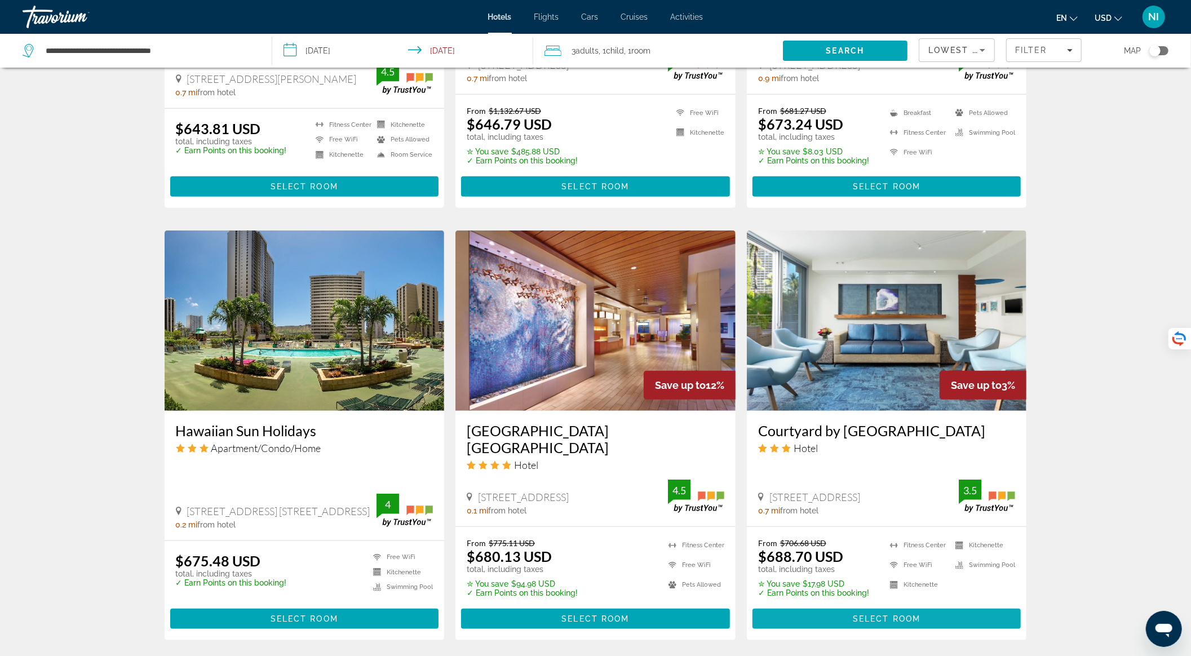
scroll to position [827, 0]
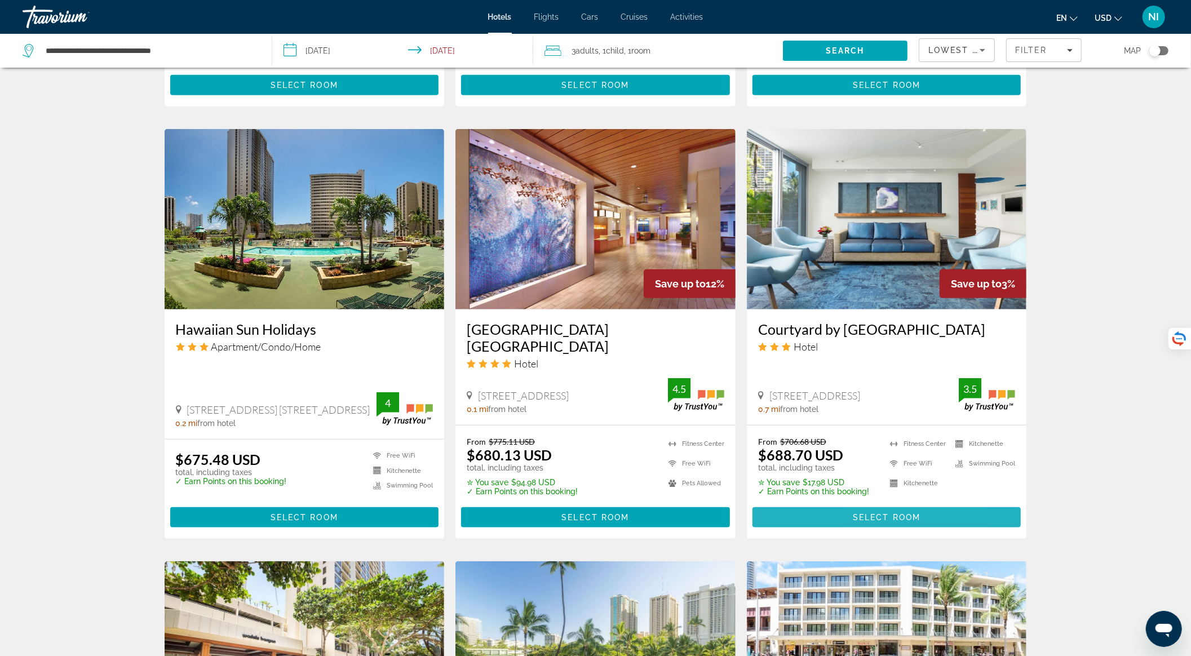
click at [862, 509] on span "Main content" at bounding box center [887, 517] width 269 height 27
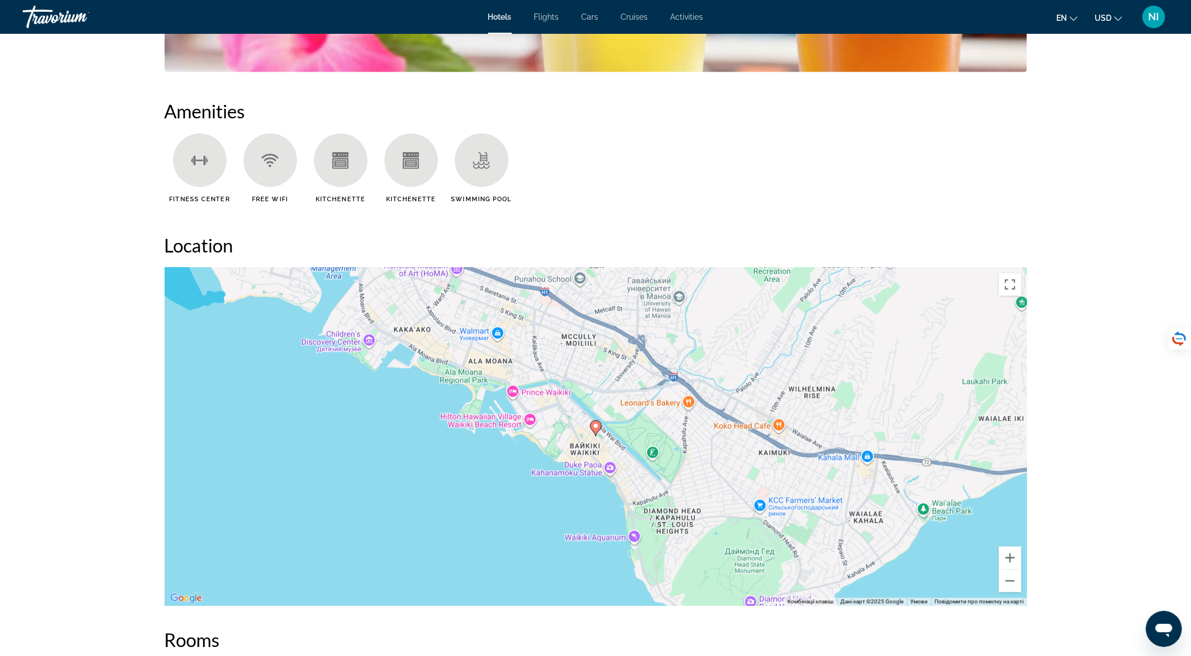
scroll to position [902, 0]
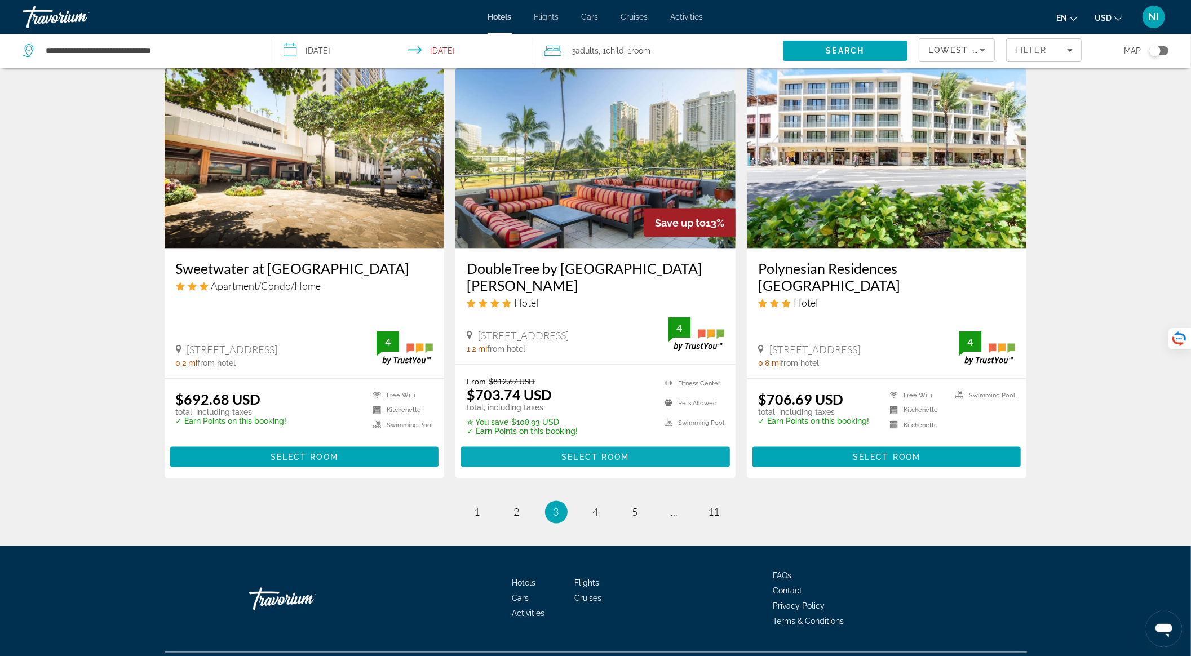
scroll to position [1330, 0]
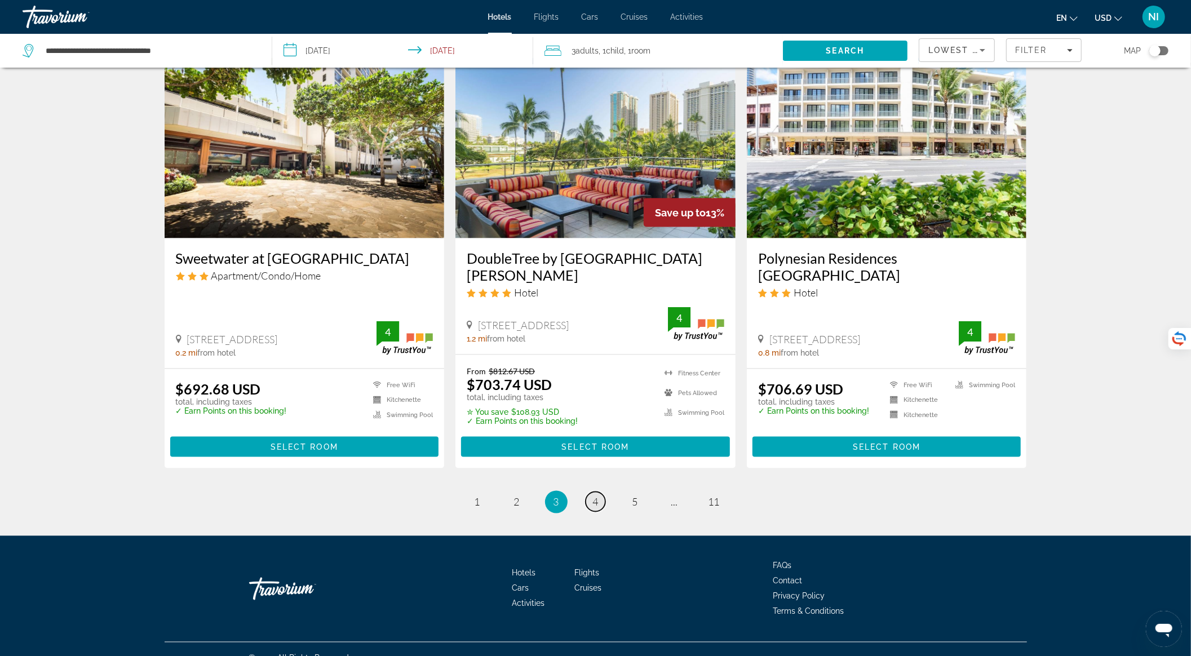
click at [594, 496] on span "4" at bounding box center [596, 502] width 6 height 12
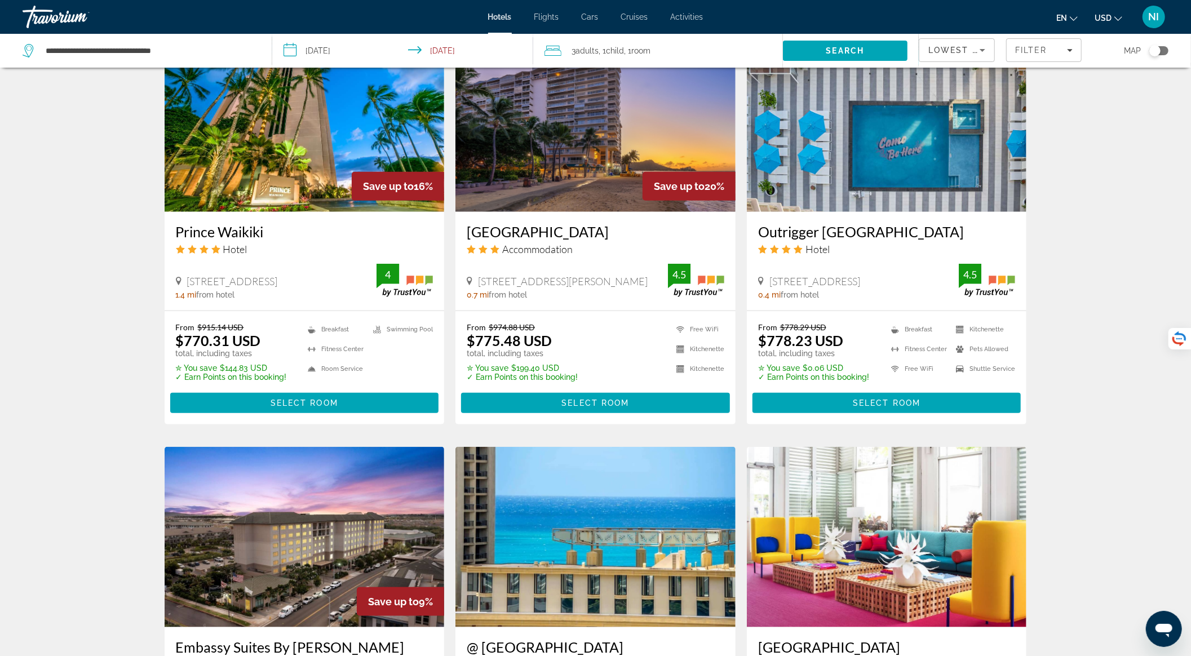
scroll to position [1128, 0]
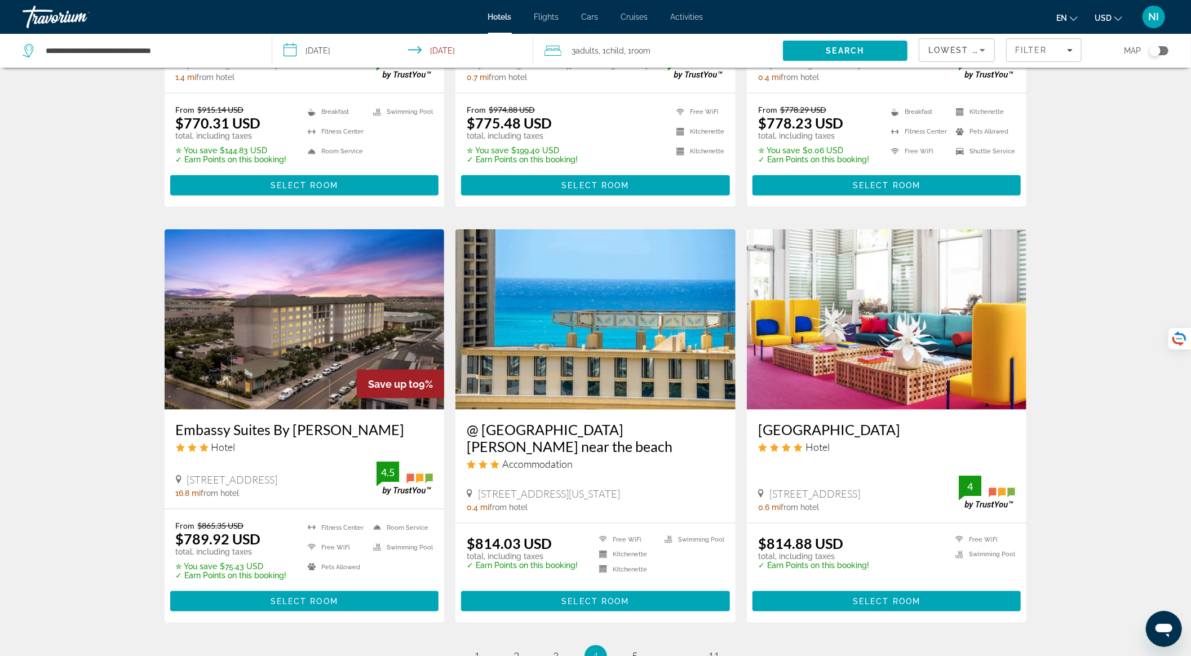
click at [951, 58] on div "Lowest Price" at bounding box center [957, 55] width 57 height 32
click at [943, 80] on span "Best Deals" at bounding box center [947, 79] width 37 height 9
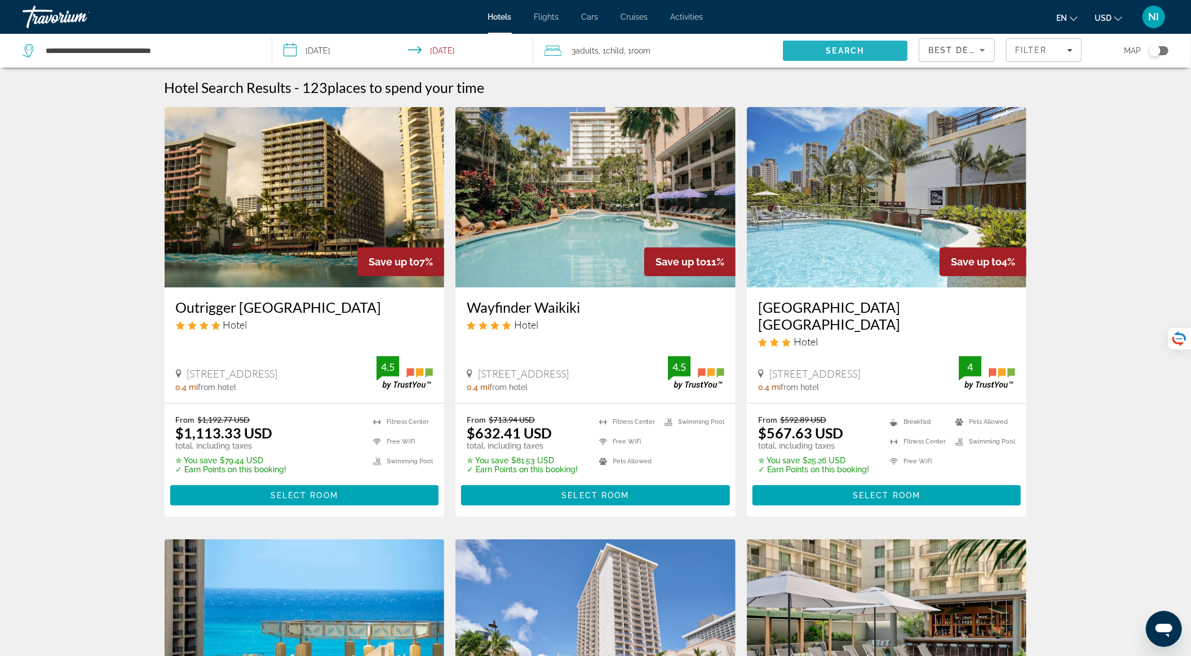
click at [811, 43] on span "Search" at bounding box center [845, 50] width 125 height 27
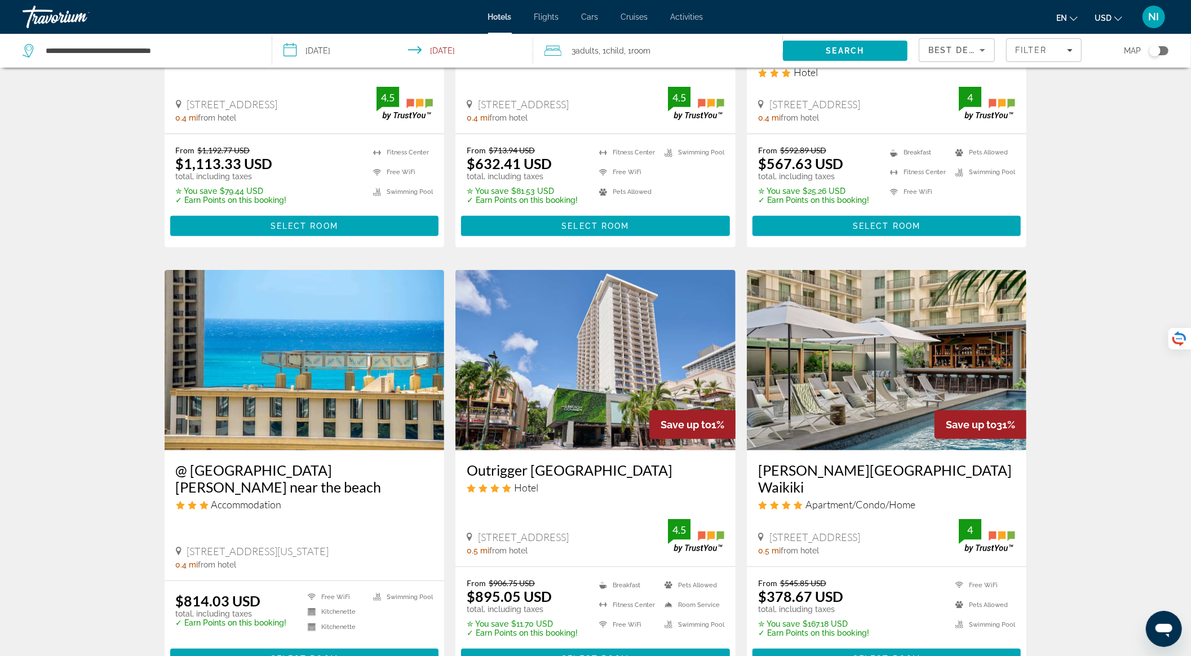
scroll to position [376, 0]
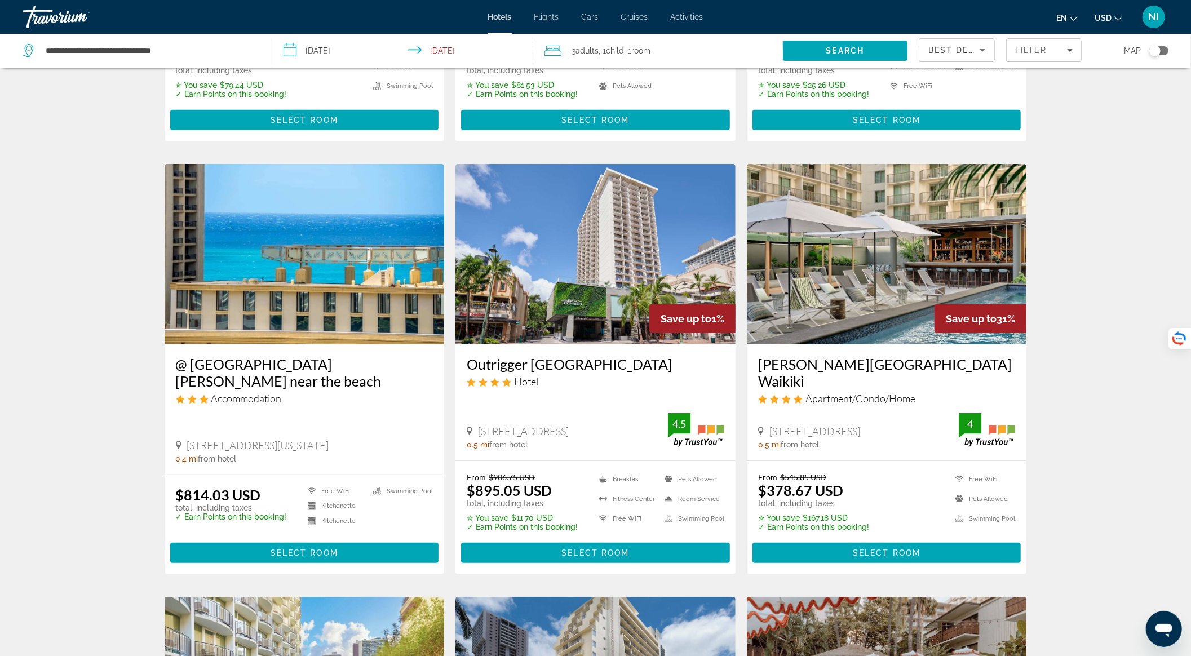
click at [847, 272] on img "Main content" at bounding box center [887, 254] width 280 height 180
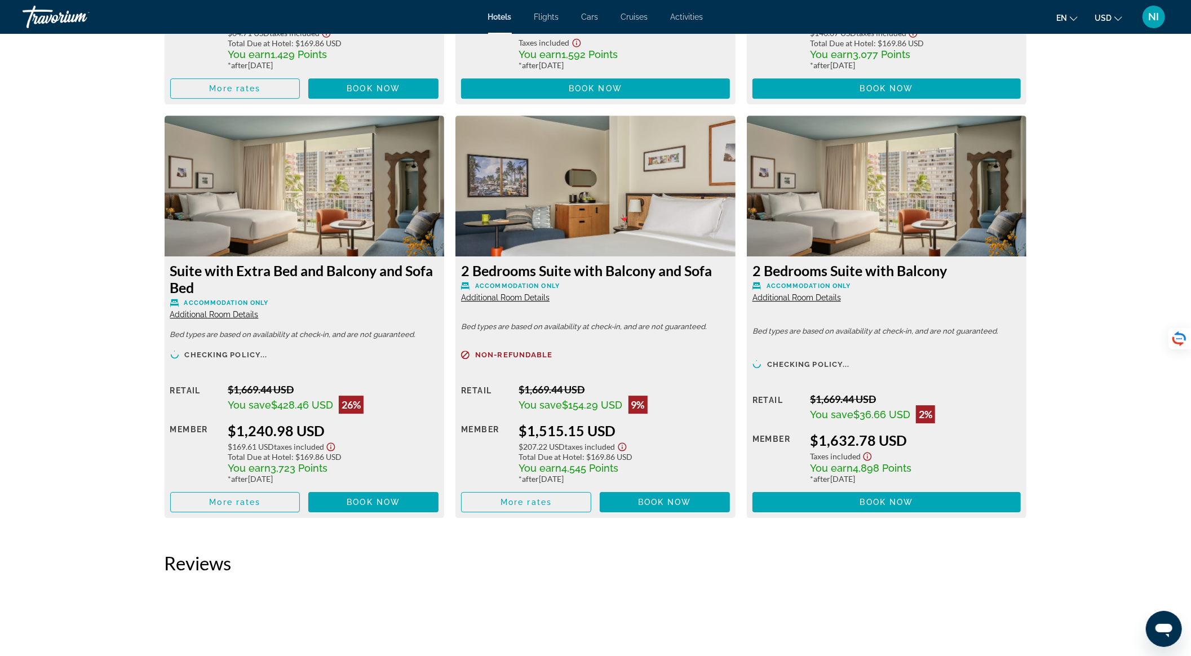
scroll to position [2857, 0]
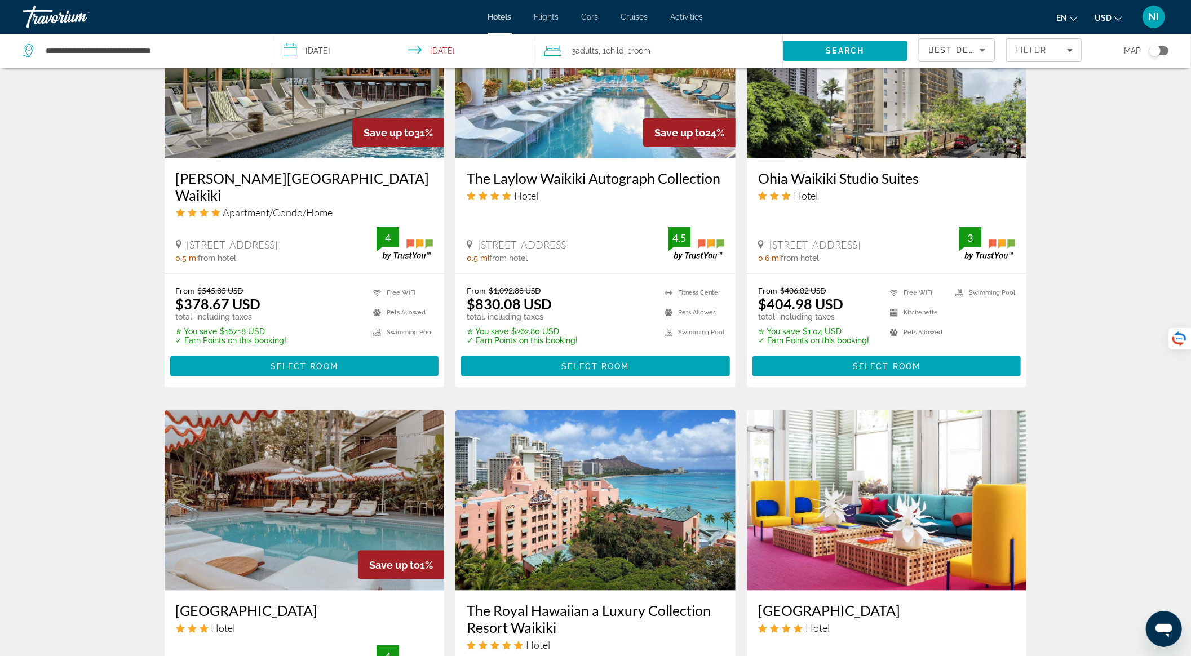
scroll to position [1278, 0]
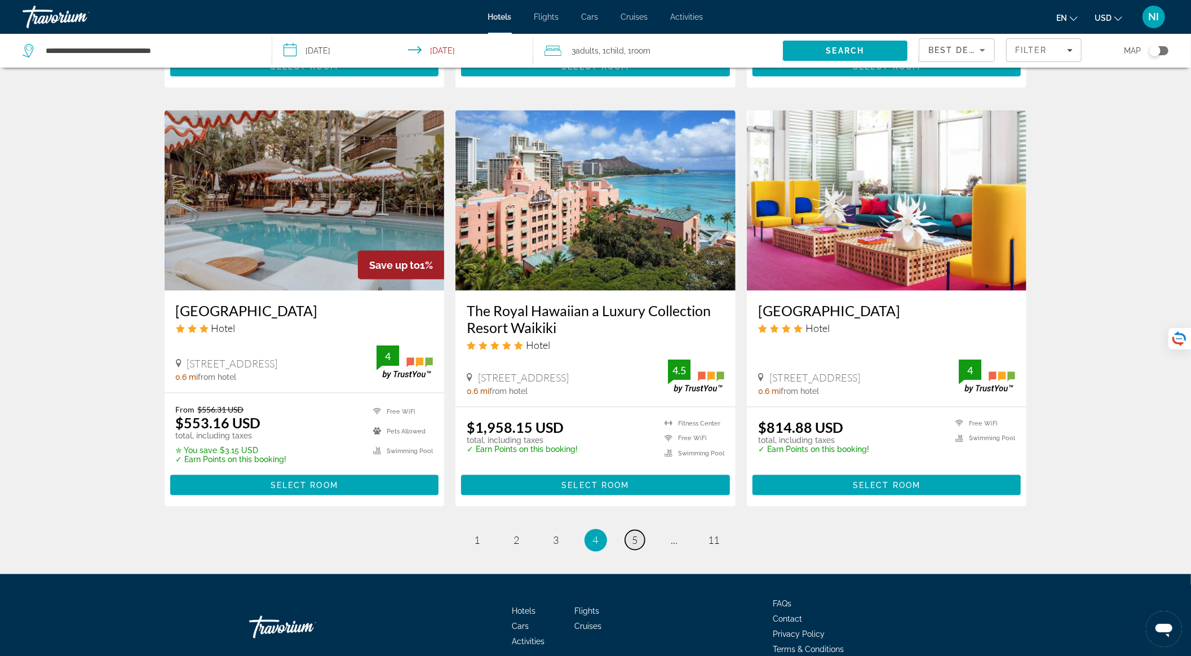
click at [635, 535] on span "5" at bounding box center [636, 541] width 6 height 12
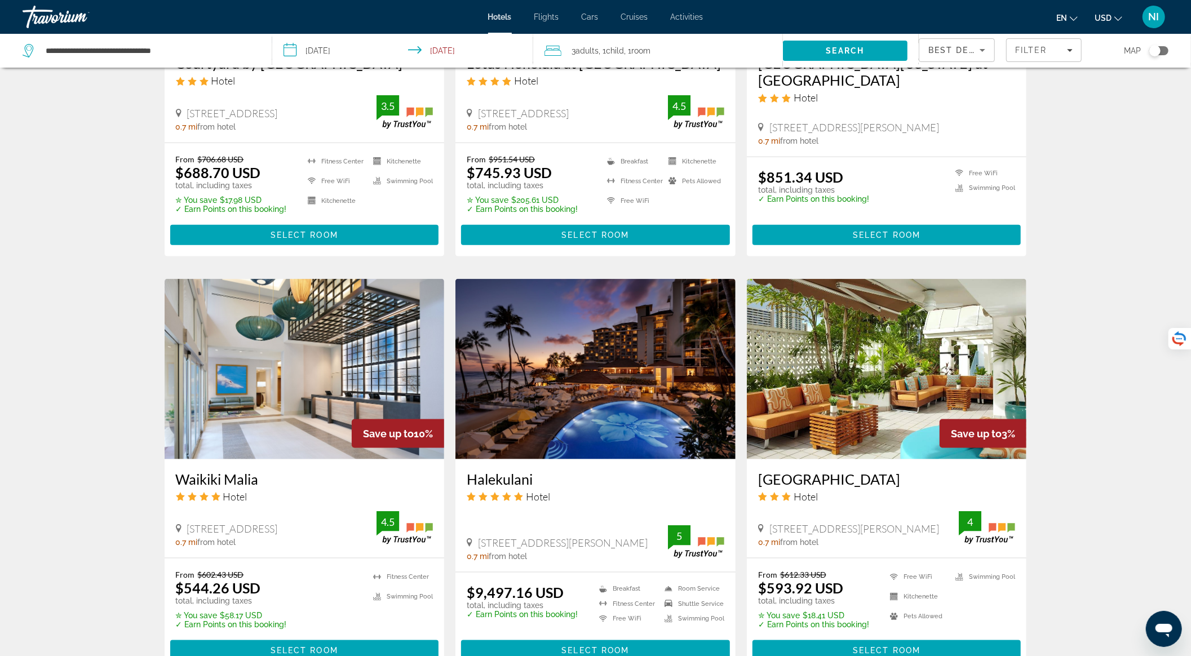
scroll to position [1278, 0]
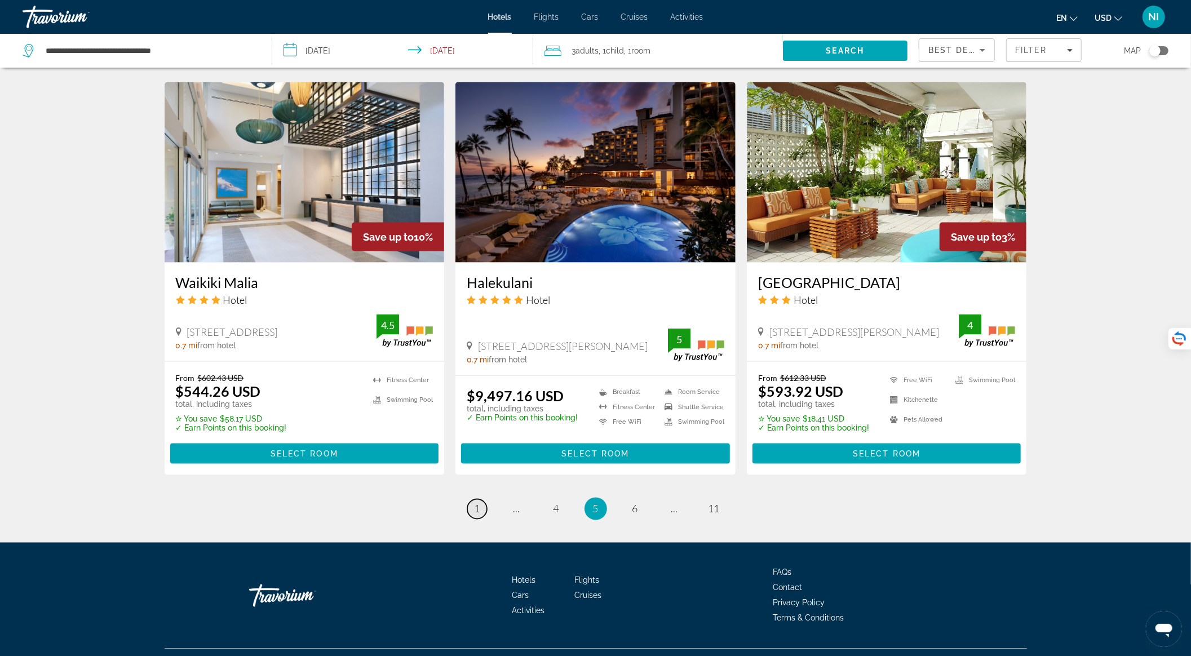
click at [479, 503] on span "1" at bounding box center [478, 509] width 6 height 12
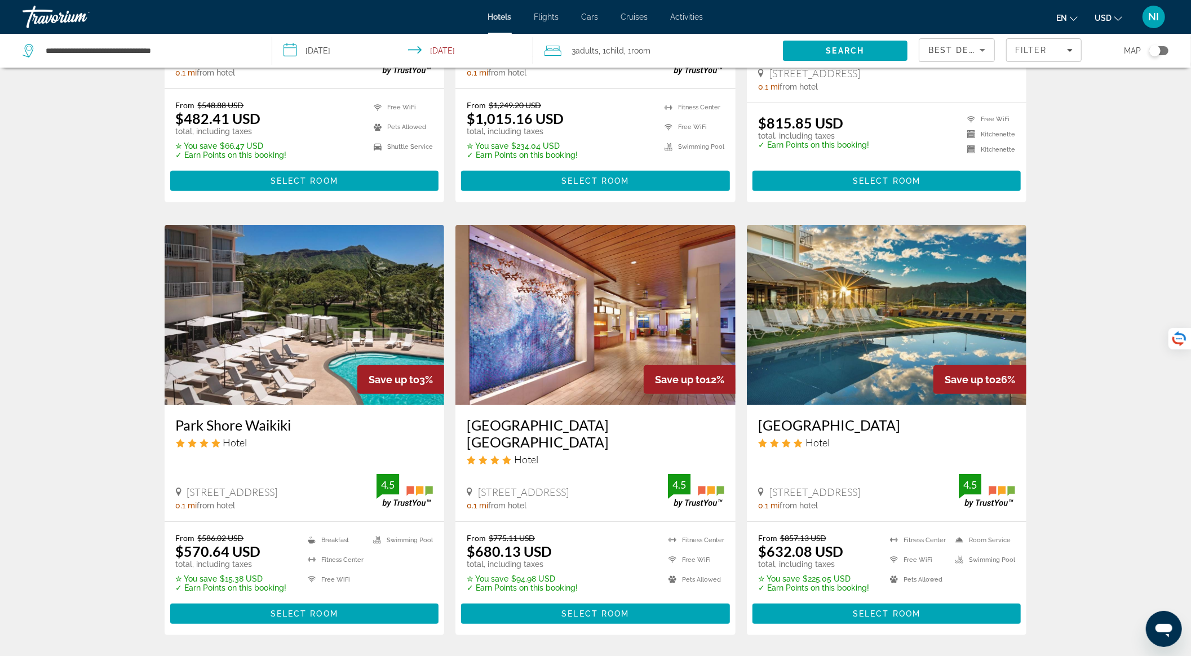
scroll to position [301, 0]
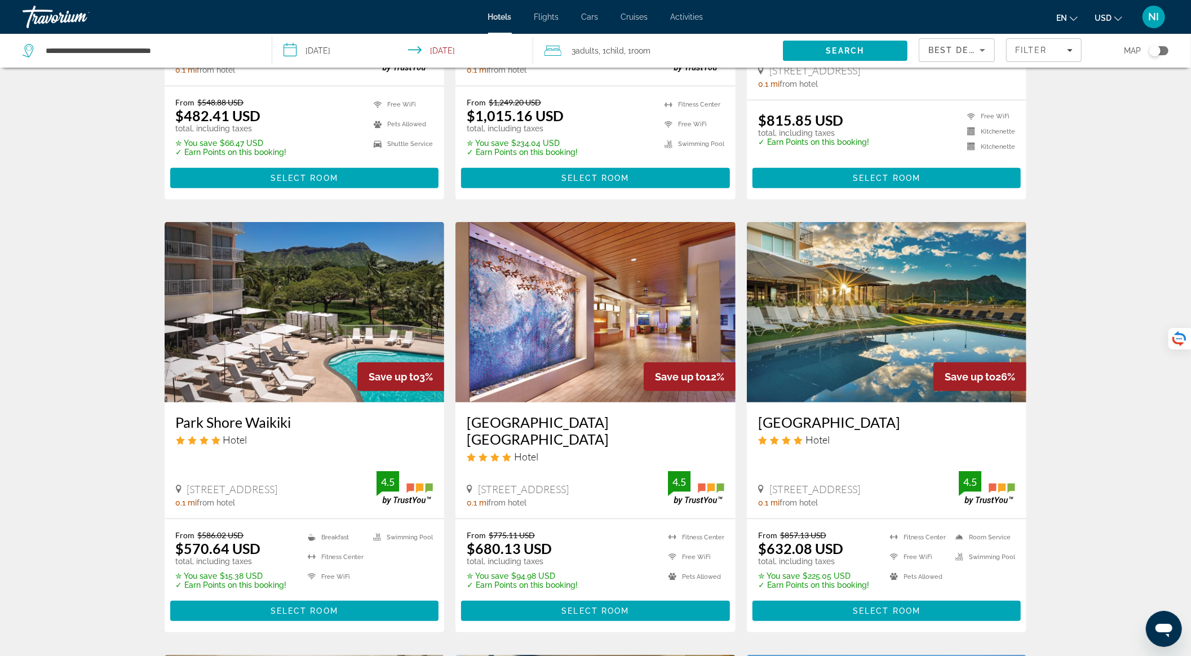
click at [352, 363] on img "Main content" at bounding box center [305, 312] width 280 height 180
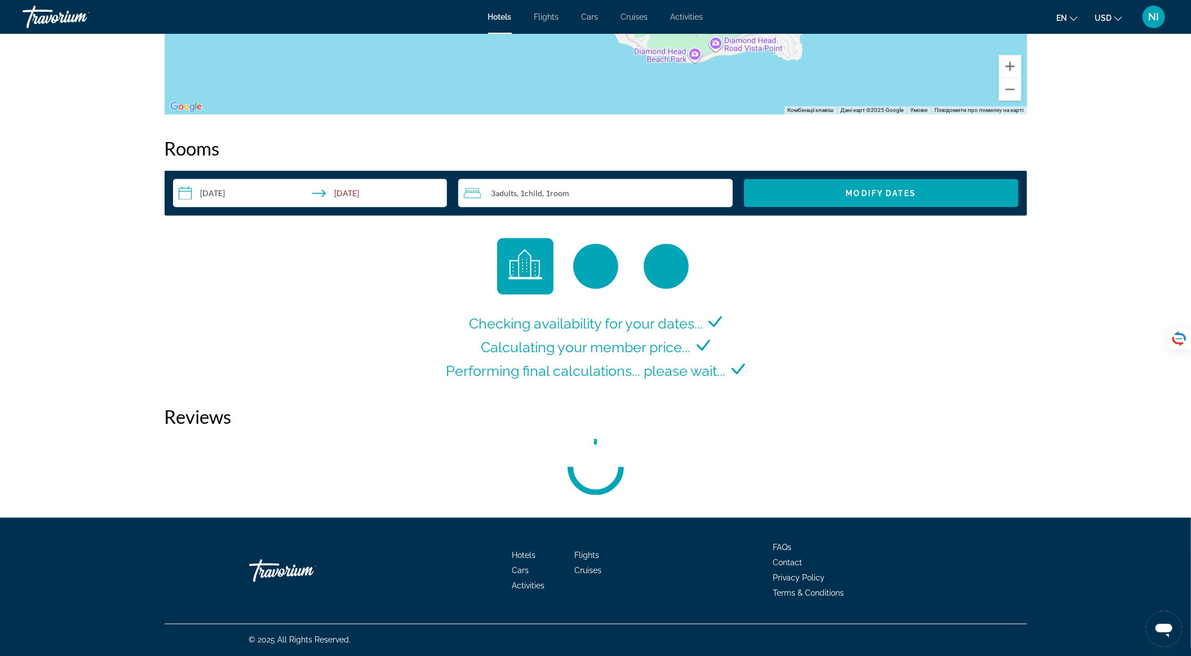
scroll to position [1375, 0]
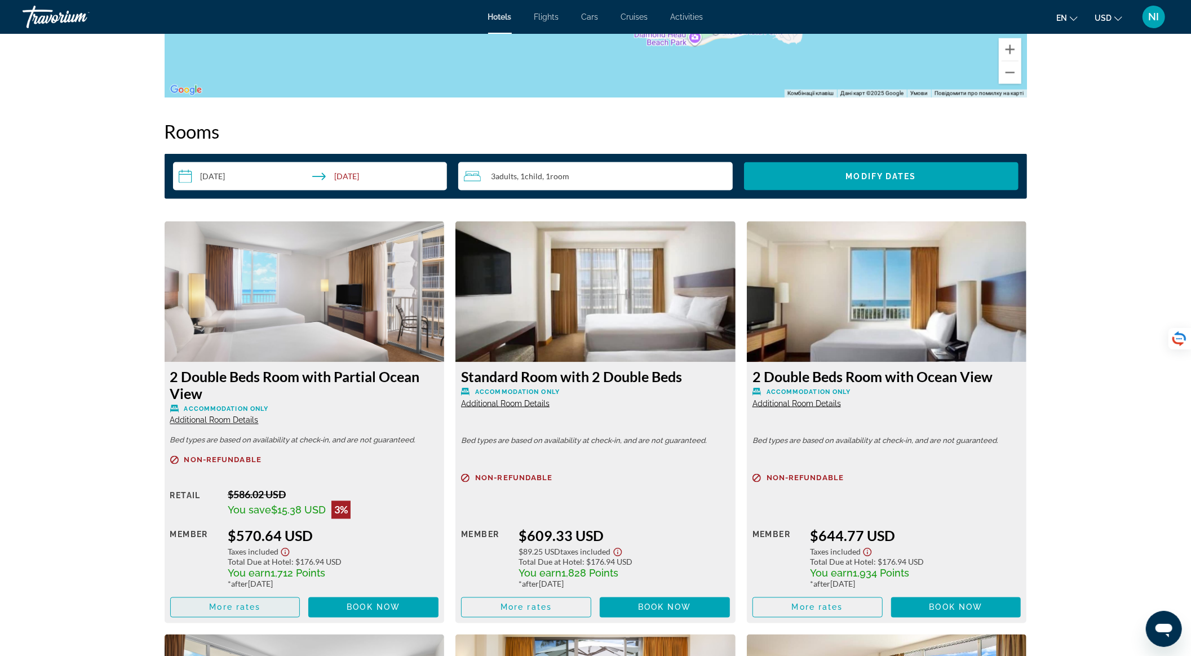
click at [270, 613] on span "Main content" at bounding box center [235, 607] width 129 height 27
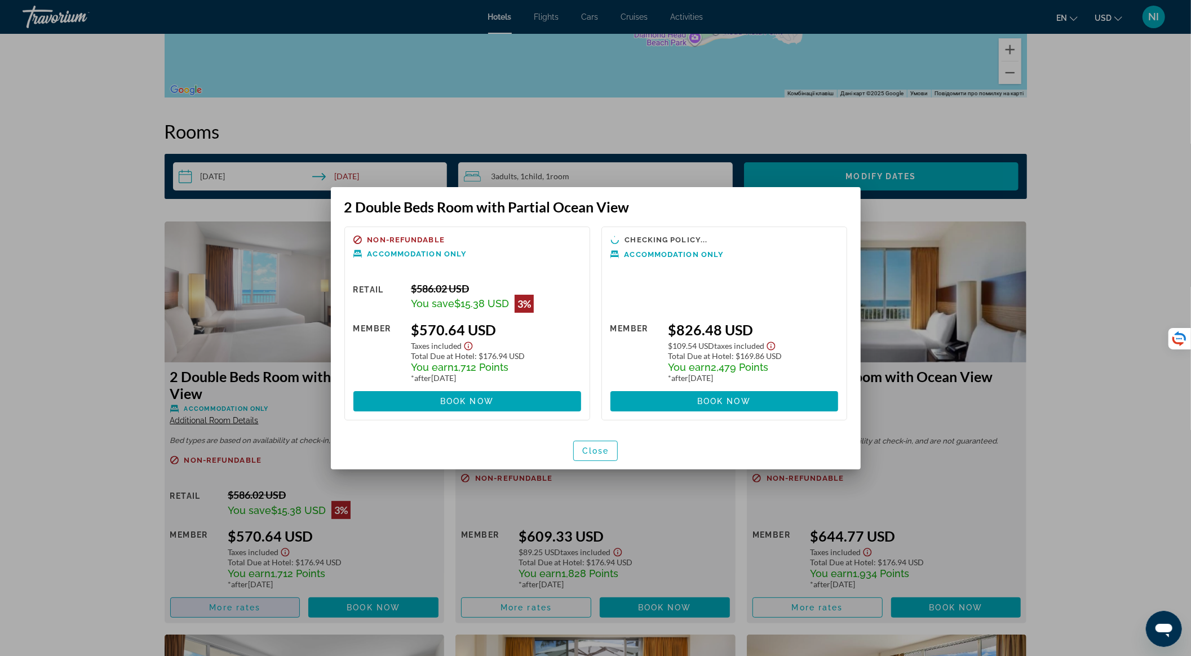
scroll to position [0, 0]
click at [602, 452] on span "Close" at bounding box center [595, 451] width 27 height 9
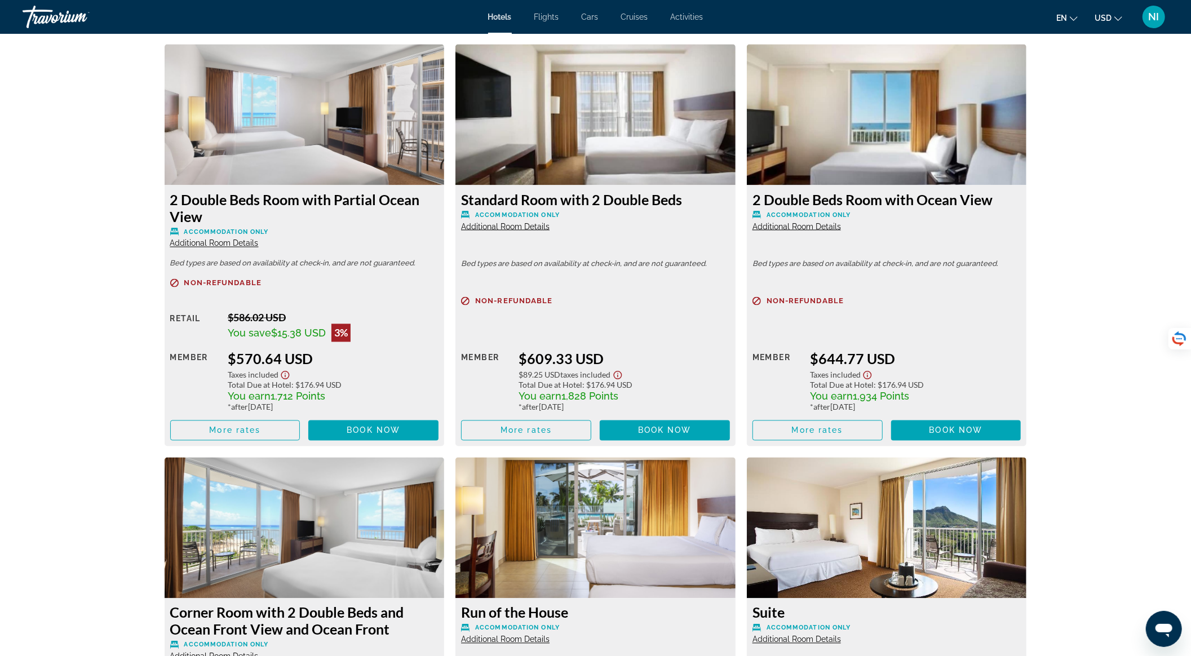
scroll to position [1600, 0]
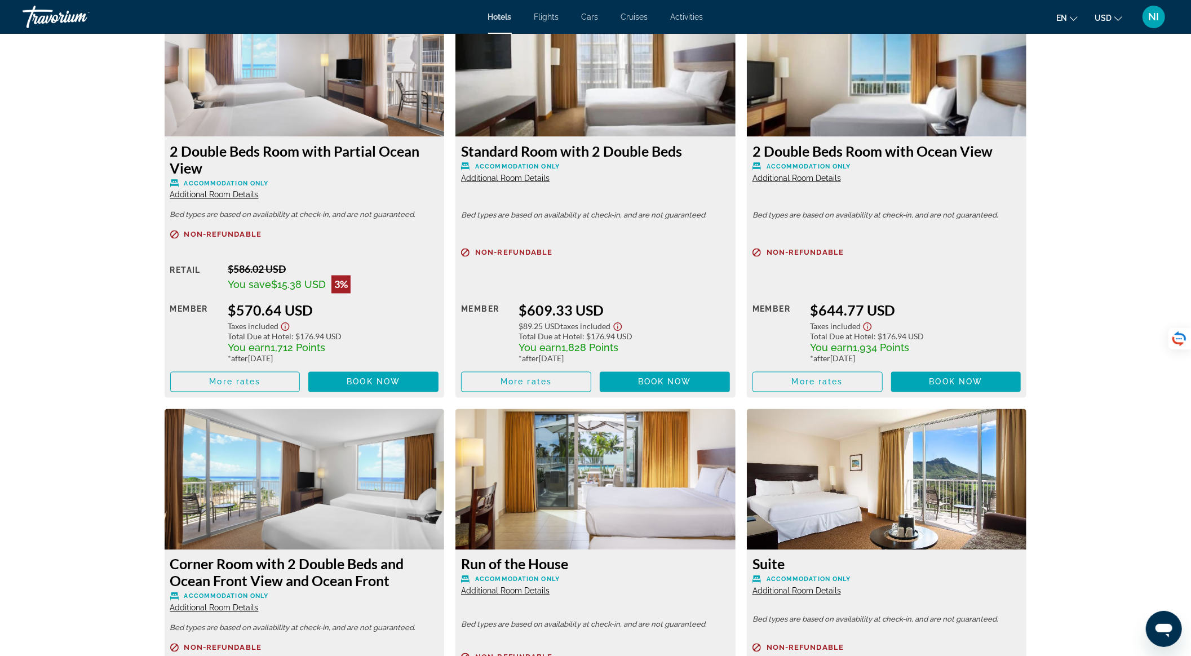
click at [244, 196] on span "Additional Room Details" at bounding box center [214, 195] width 89 height 9
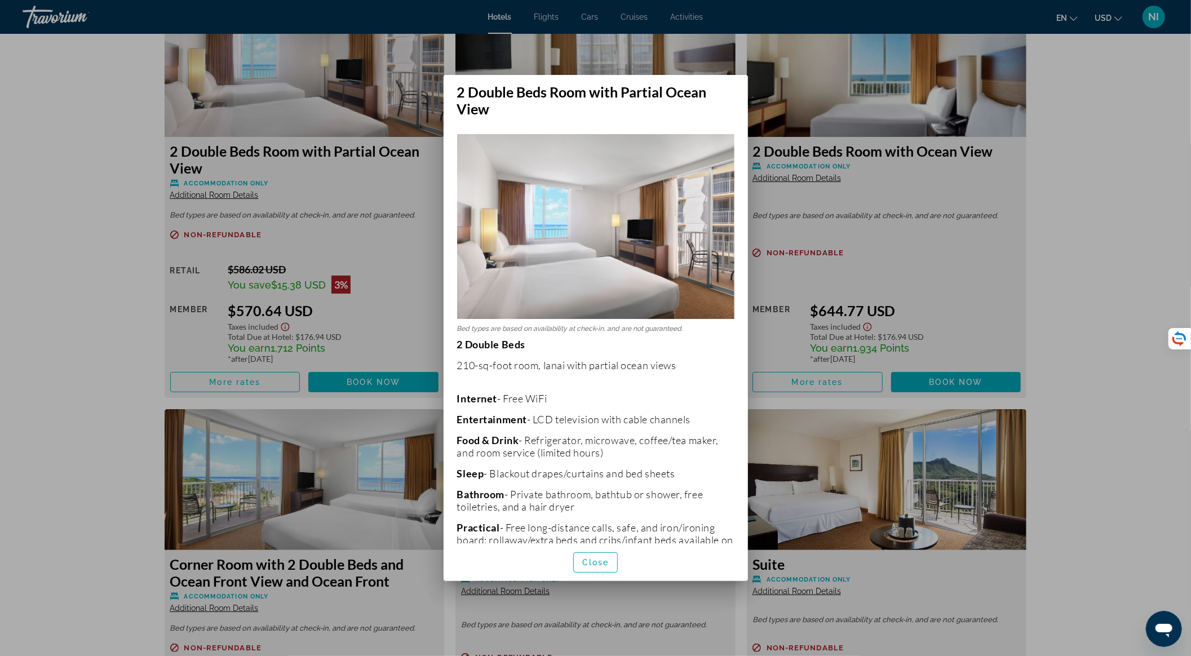
scroll to position [0, 0]
click at [593, 563] on span "Close" at bounding box center [595, 562] width 27 height 9
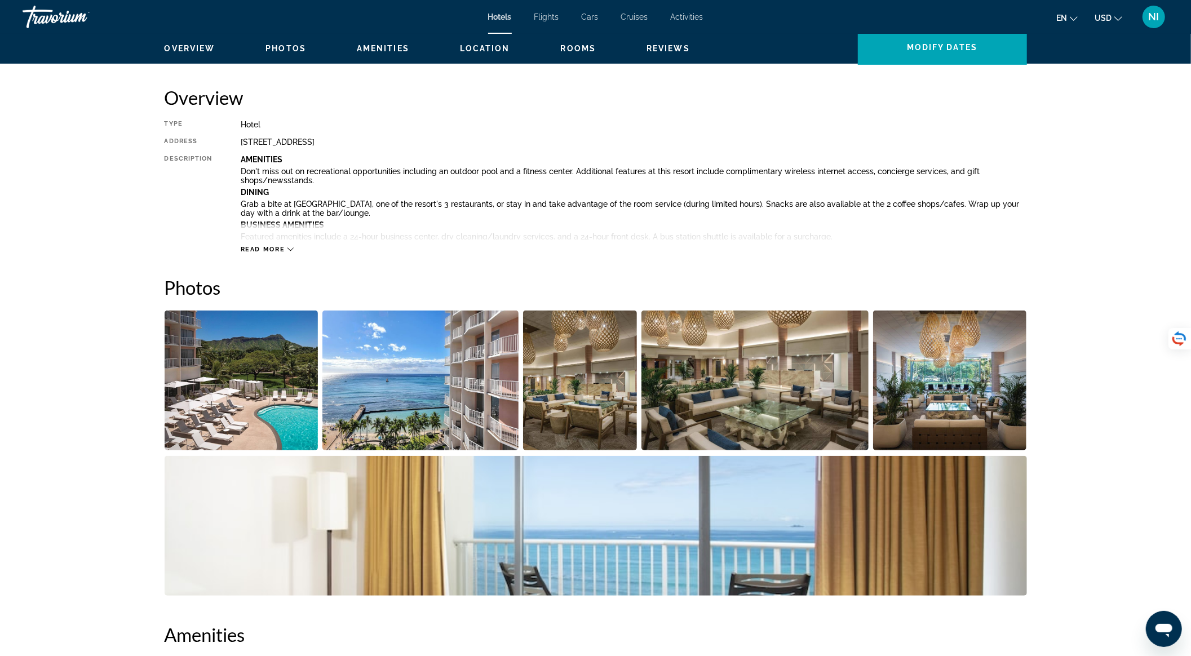
scroll to position [247, 0]
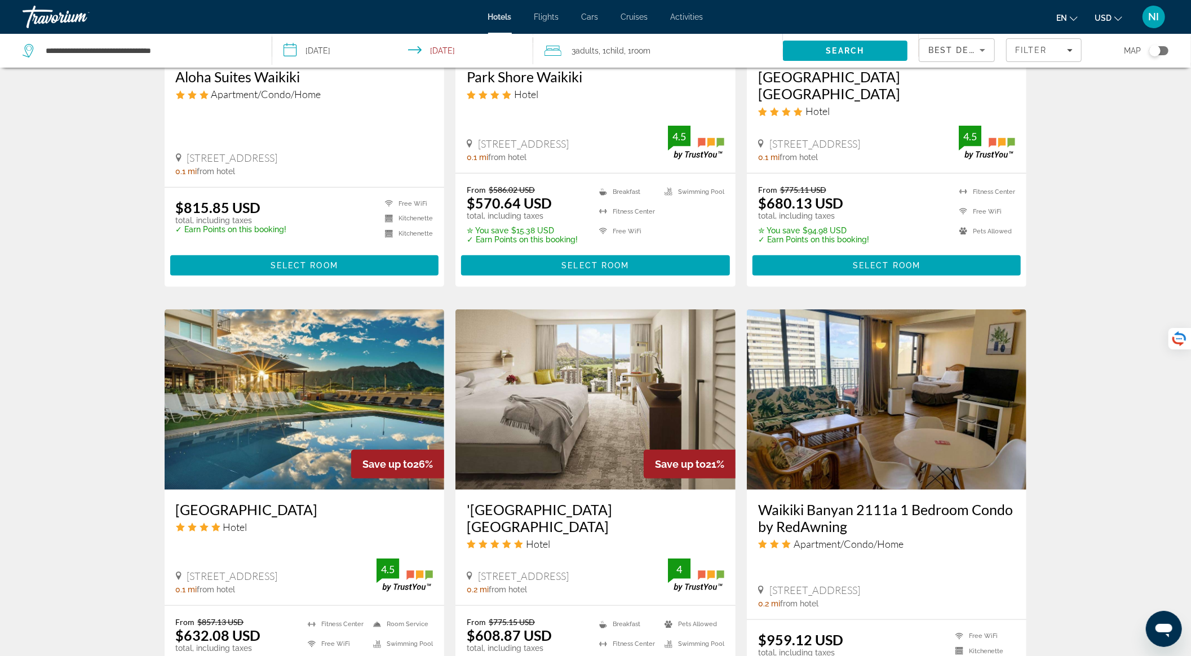
scroll to position [752, 0]
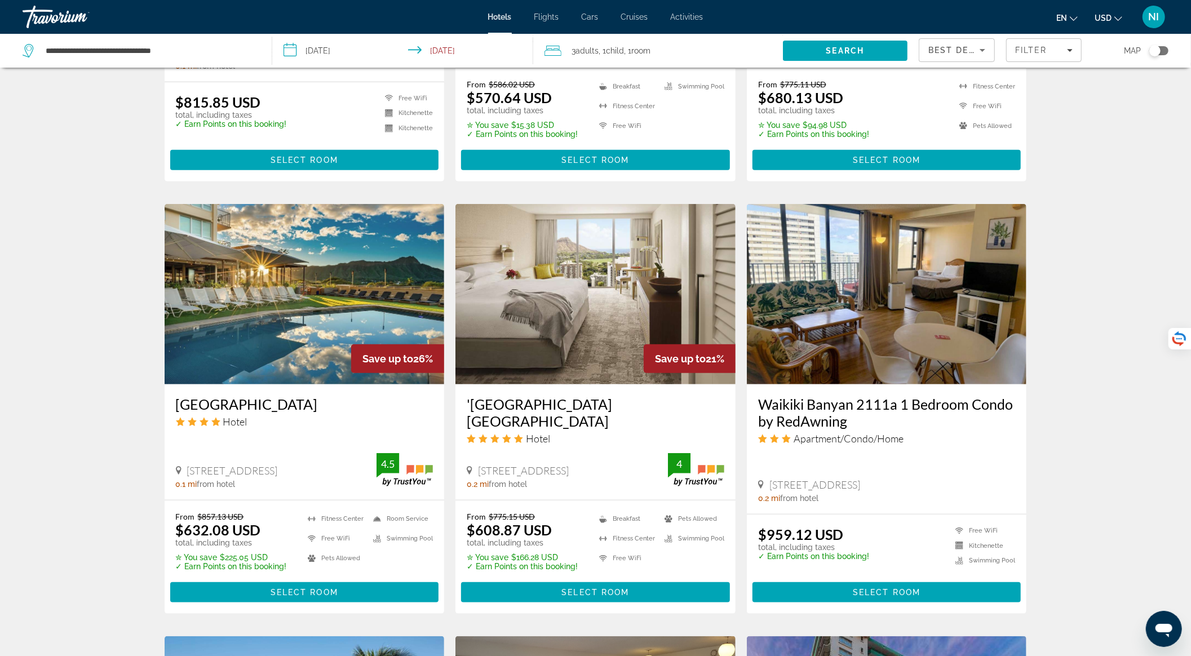
click at [254, 327] on img "Main content" at bounding box center [305, 294] width 280 height 180
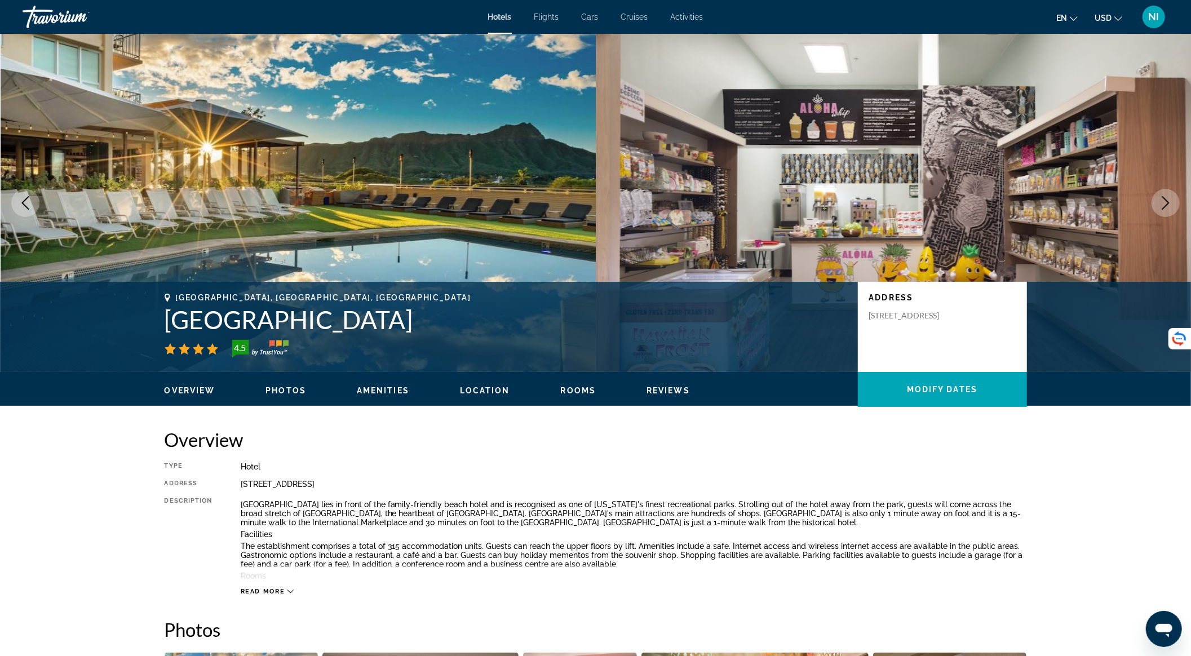
scroll to position [416, 0]
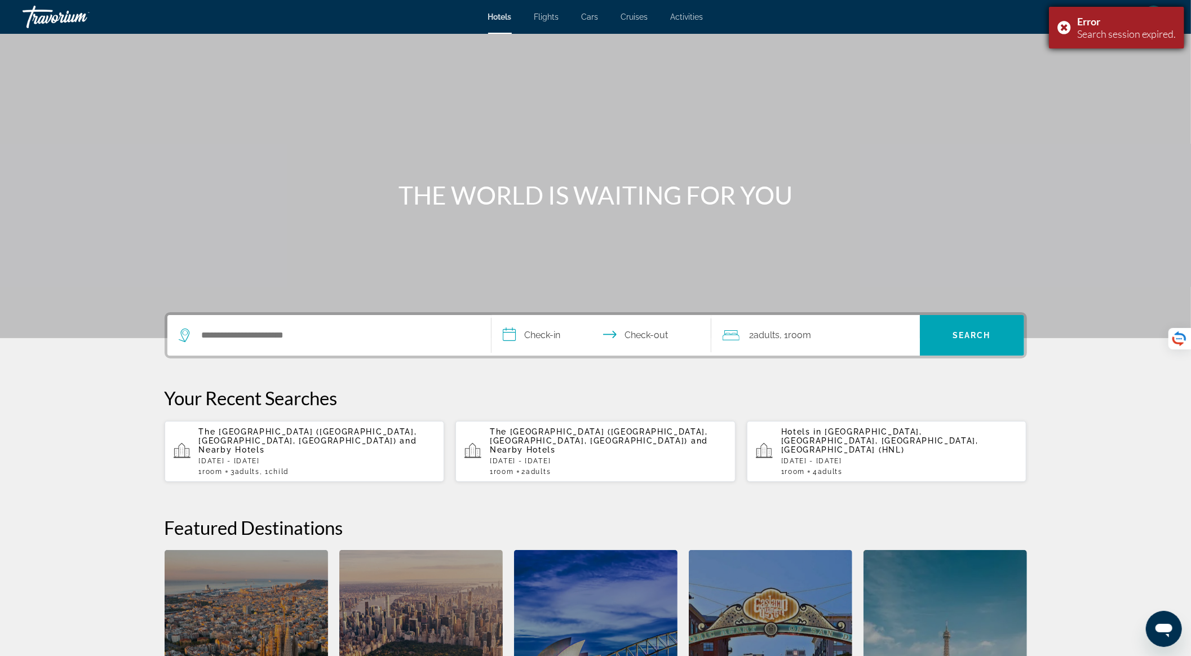
click at [1069, 25] on div "Error Search session expired." at bounding box center [1116, 28] width 135 height 42
click at [274, 444] on p "The Twin Fin Hotel (Honolulu, HI, US) and Nearby Hotels" at bounding box center [317, 440] width 237 height 27
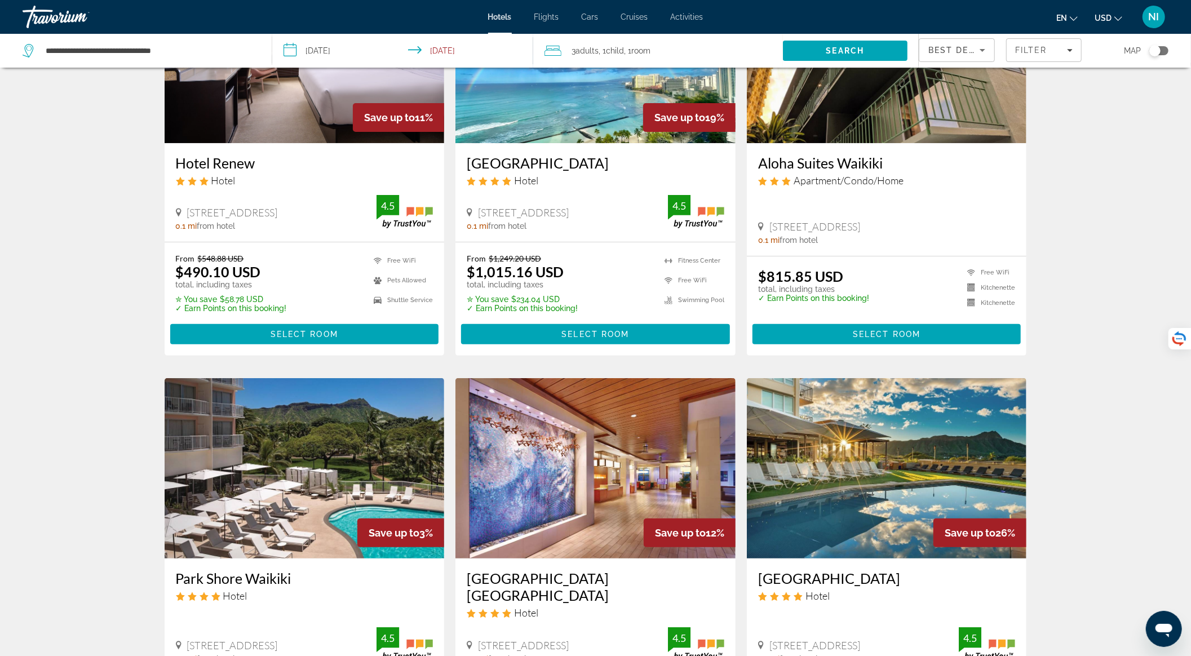
scroll to position [301, 0]
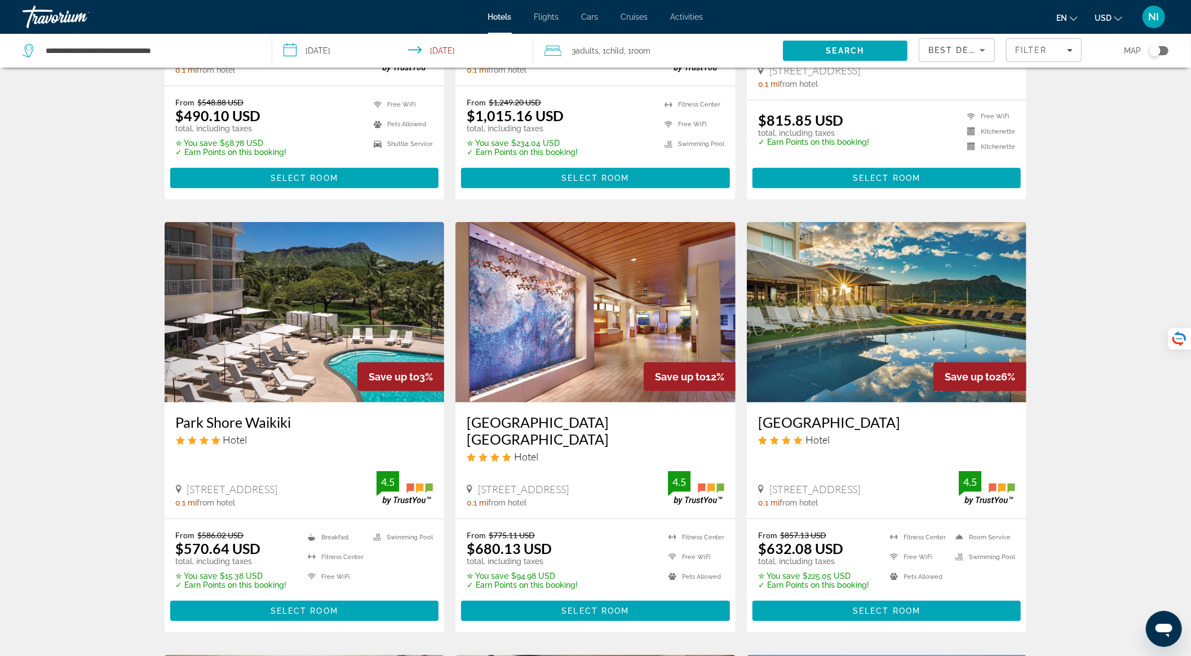
click at [617, 348] on img "Main content" at bounding box center [596, 312] width 280 height 180
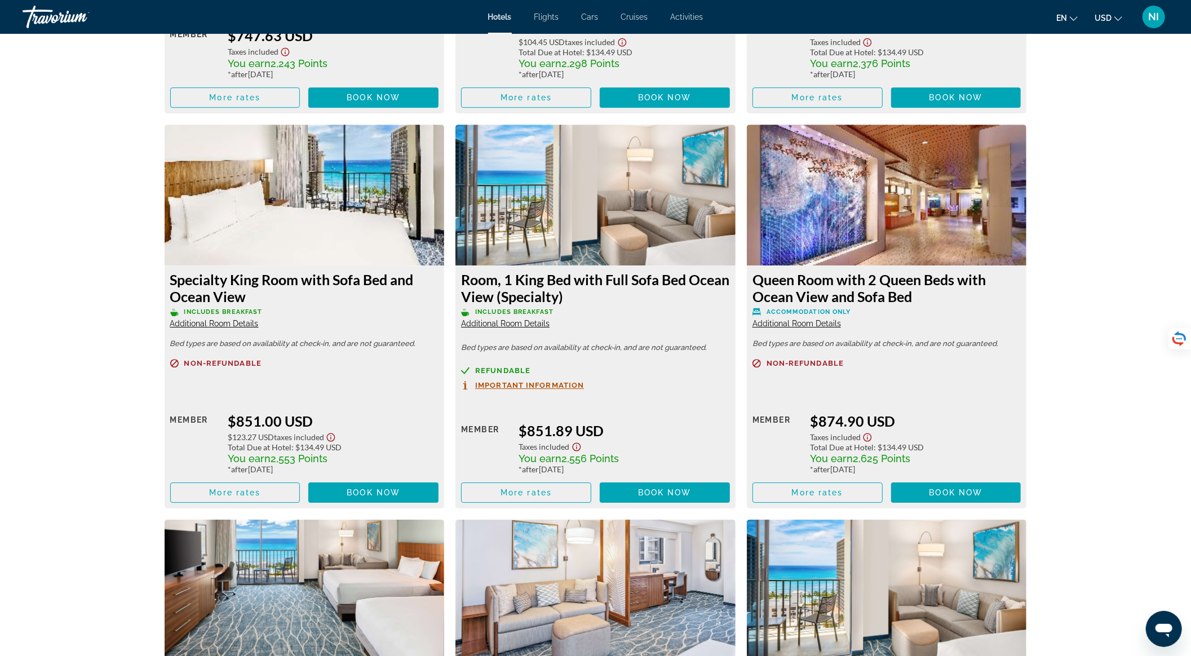
scroll to position [2405, 0]
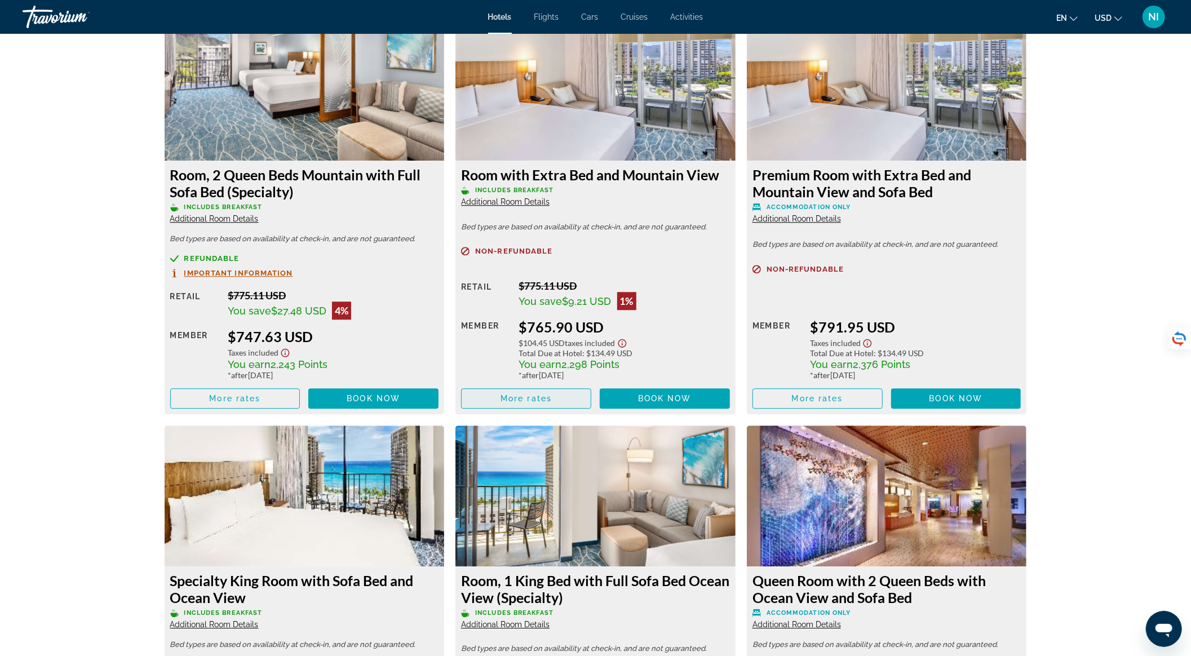
click at [551, 394] on span "More rates" at bounding box center [526, 398] width 51 height 9
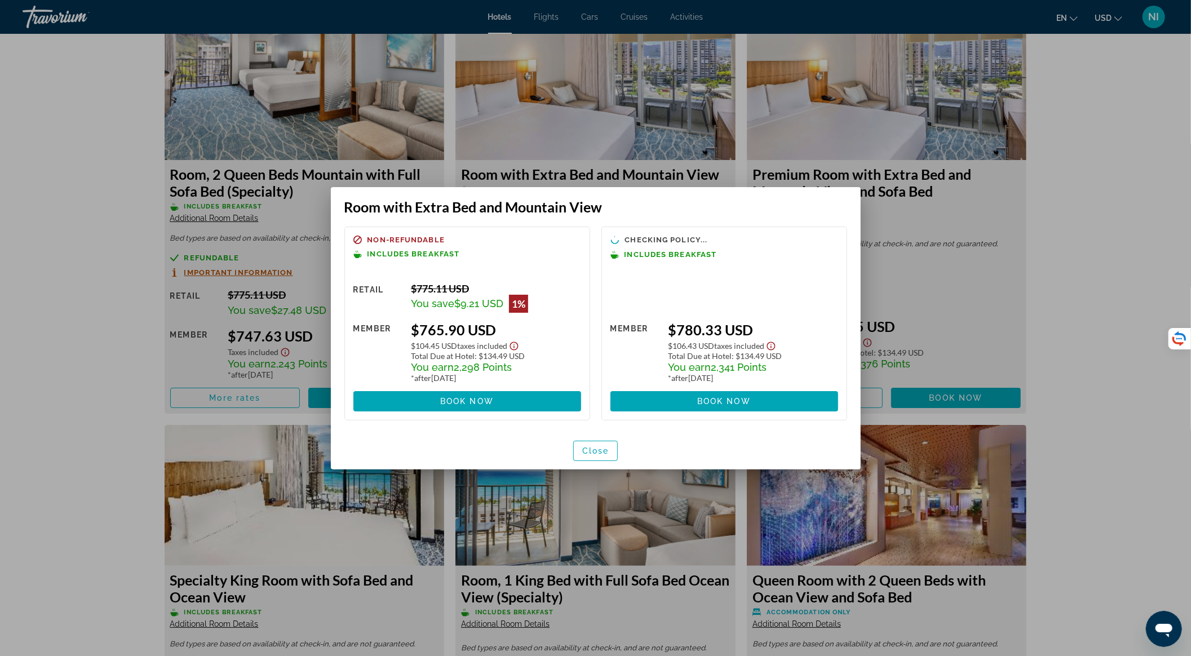
scroll to position [0, 0]
click at [588, 456] on span "button" at bounding box center [596, 451] width 44 height 27
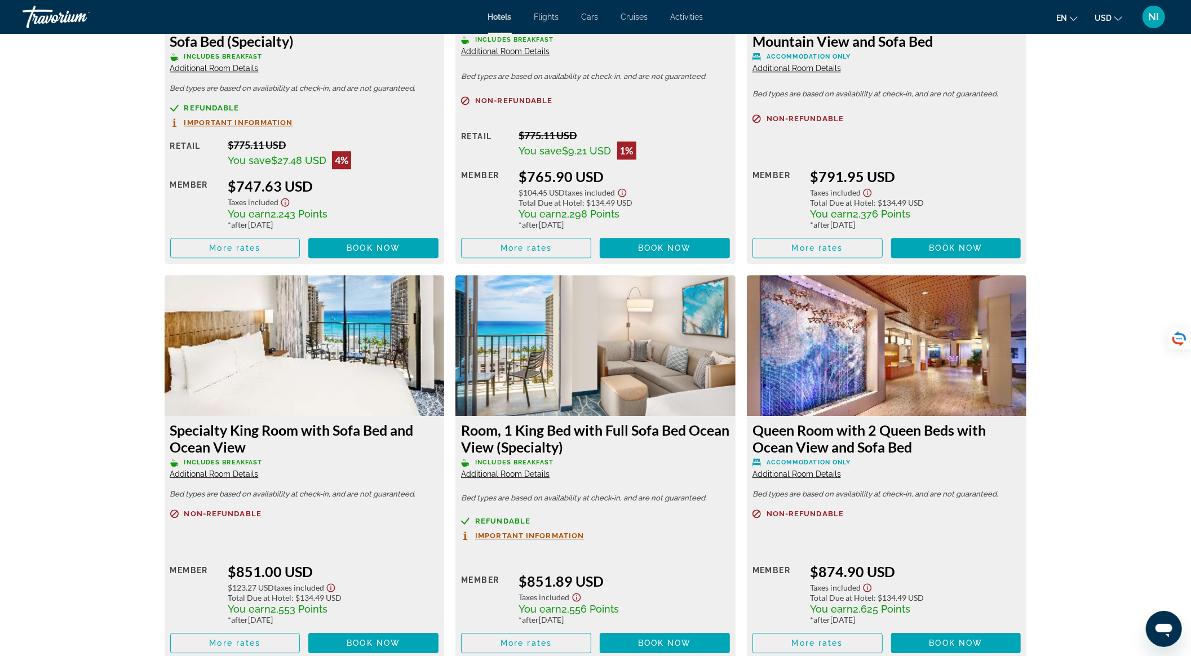
scroll to position [2030, 0]
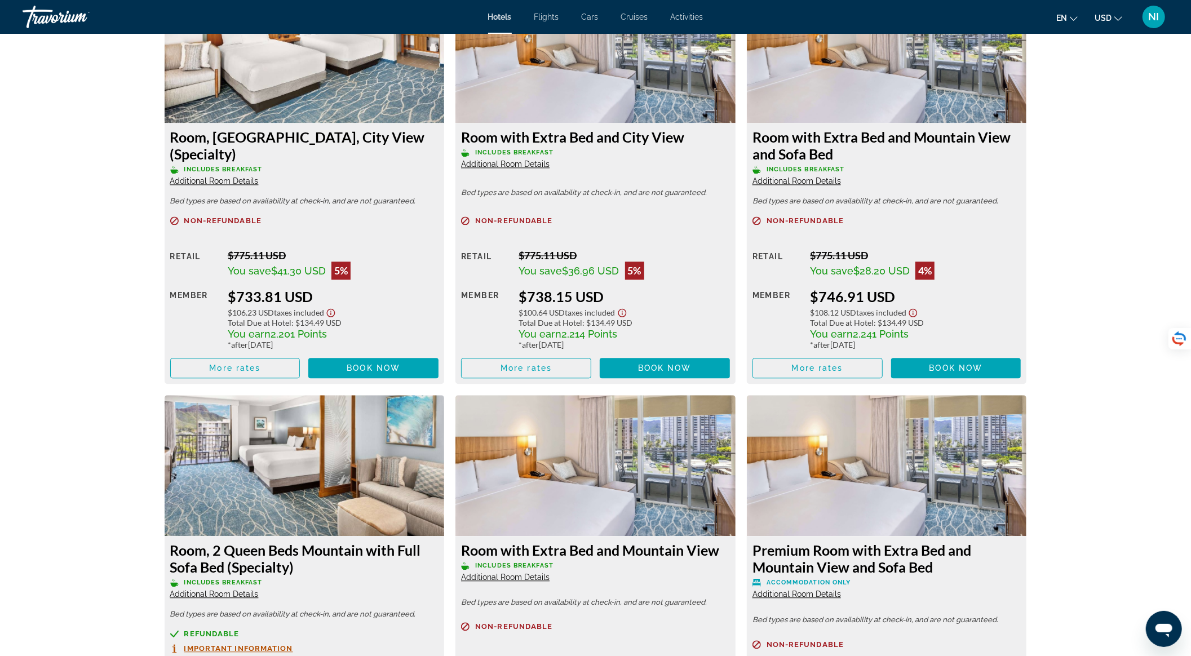
click at [806, 182] on span "Additional Room Details" at bounding box center [797, 180] width 89 height 9
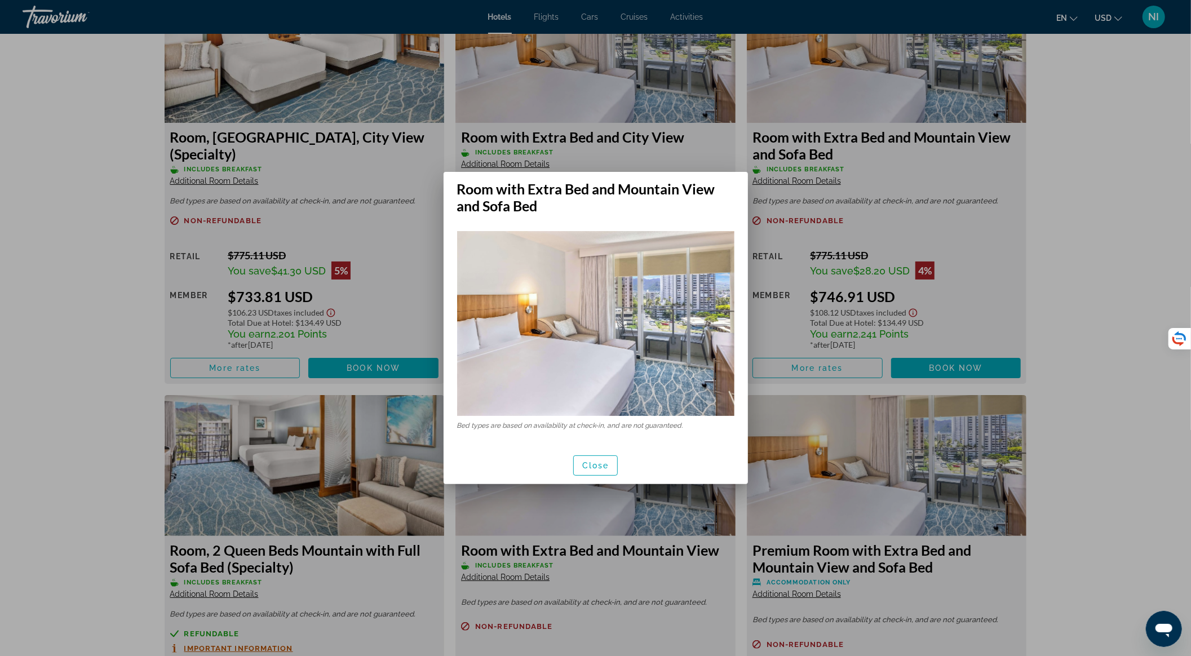
scroll to position [0, 0]
click at [590, 459] on span "button" at bounding box center [596, 465] width 44 height 27
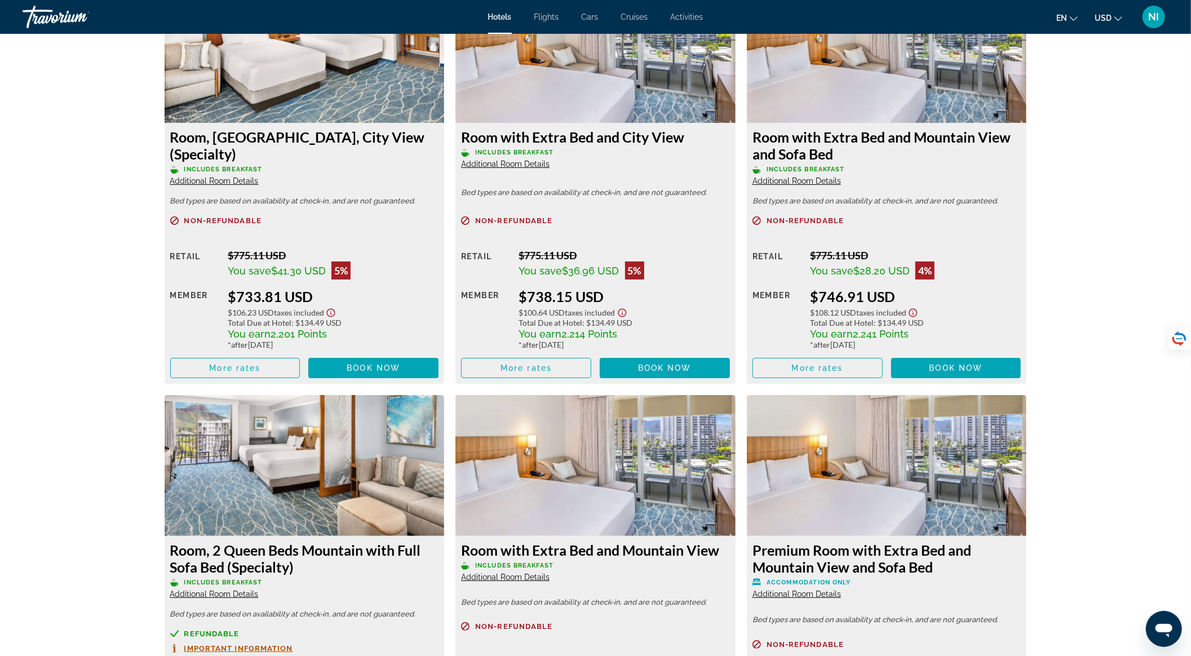
scroll to position [2030, 0]
click at [850, 374] on span "Main content" at bounding box center [817, 368] width 129 height 27
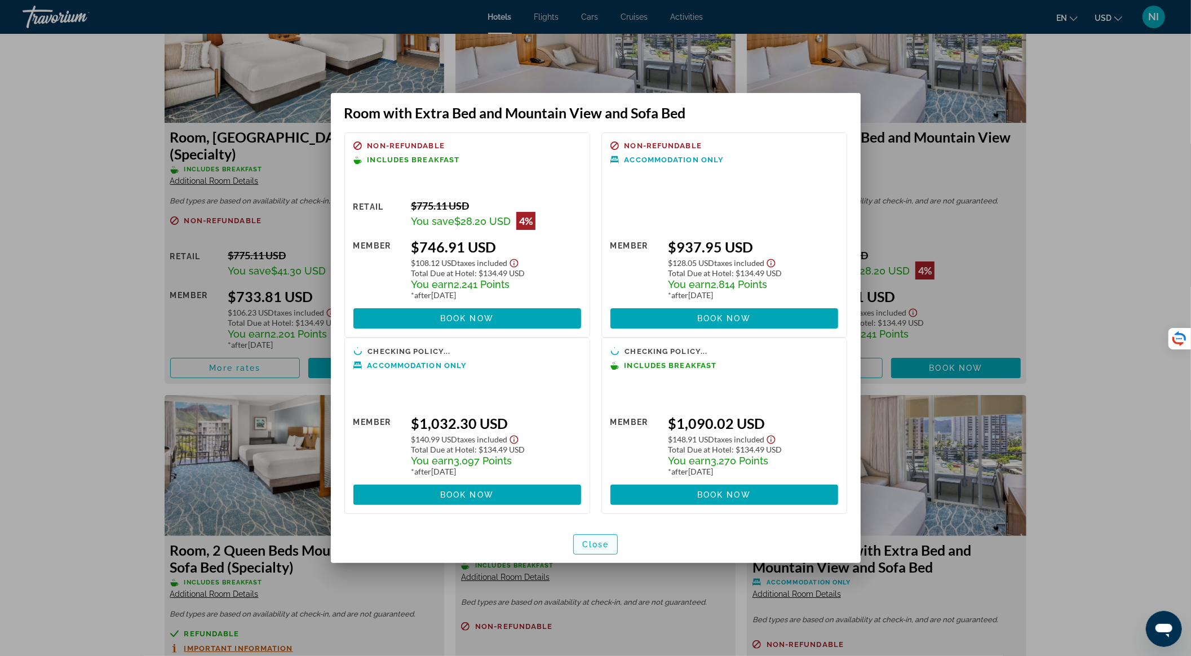
click at [608, 545] on span "Close" at bounding box center [595, 544] width 27 height 9
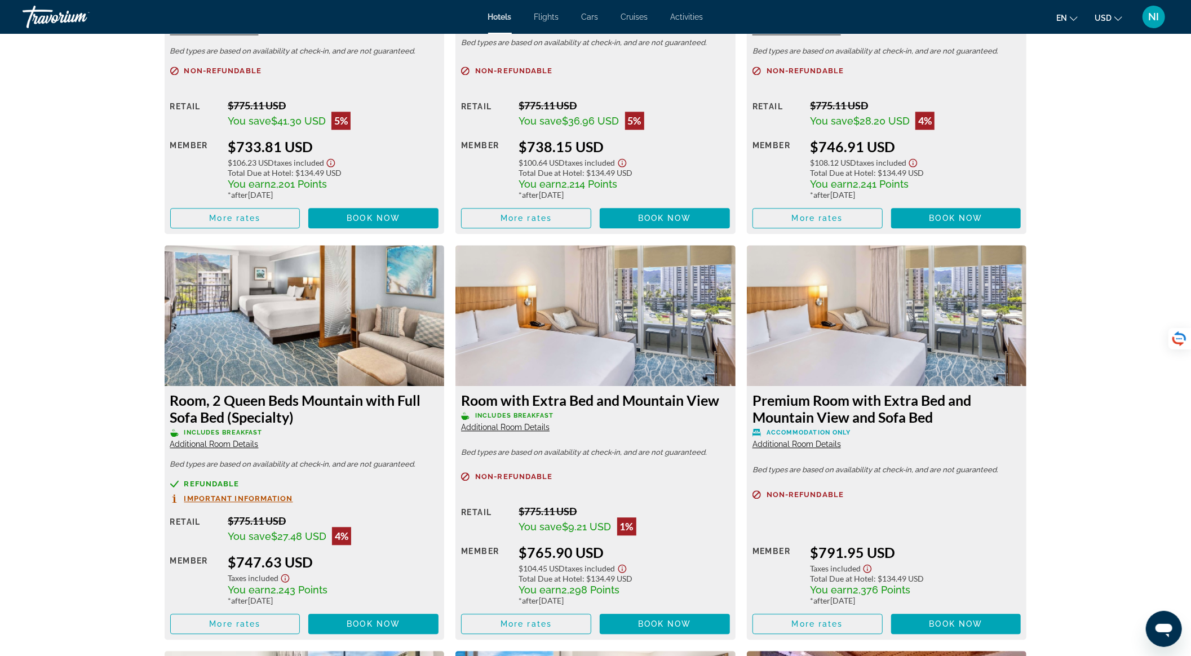
scroll to position [1579, 0]
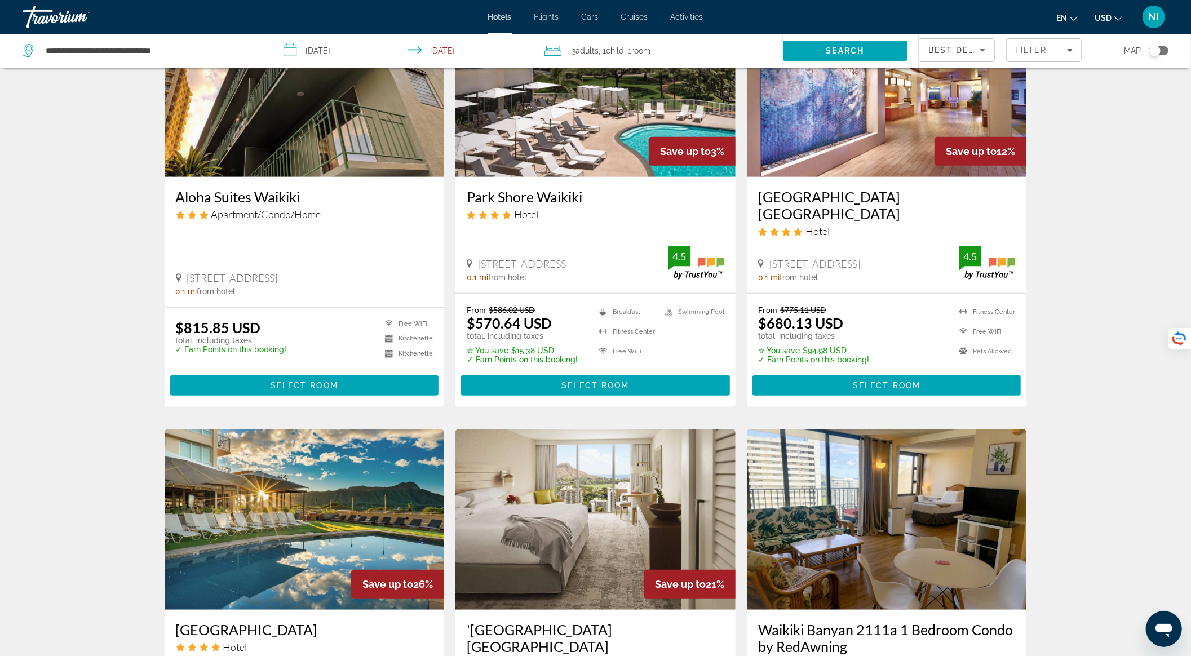
scroll to position [752, 0]
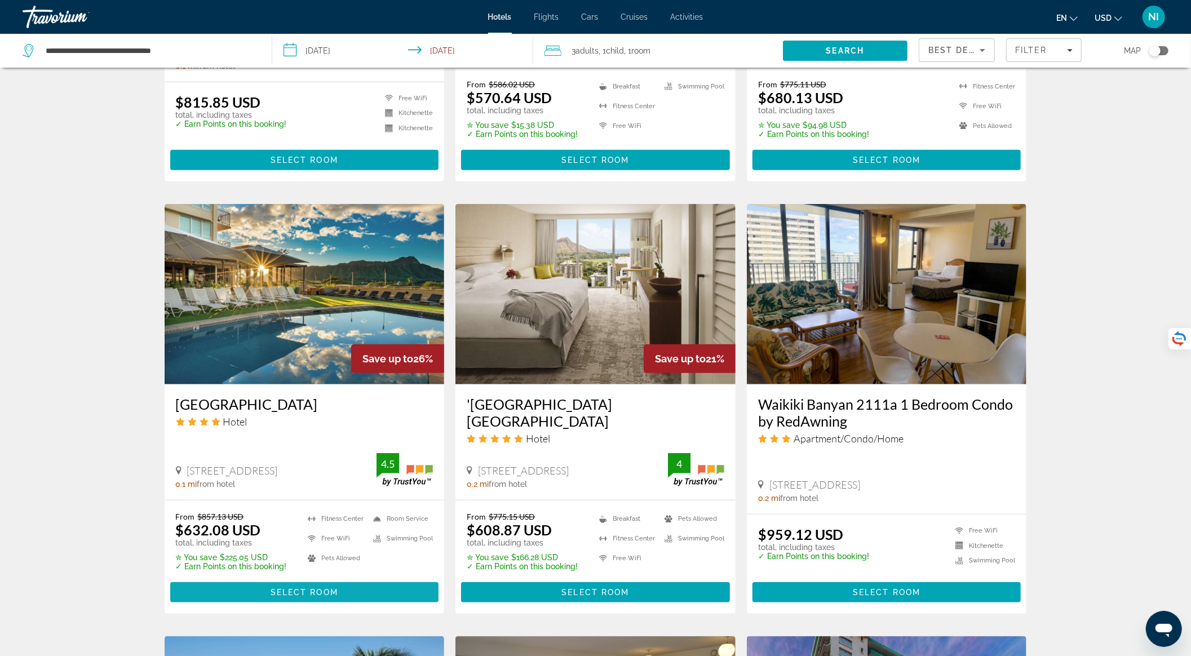
click at [286, 588] on span "Select Room" at bounding box center [305, 592] width 68 height 9
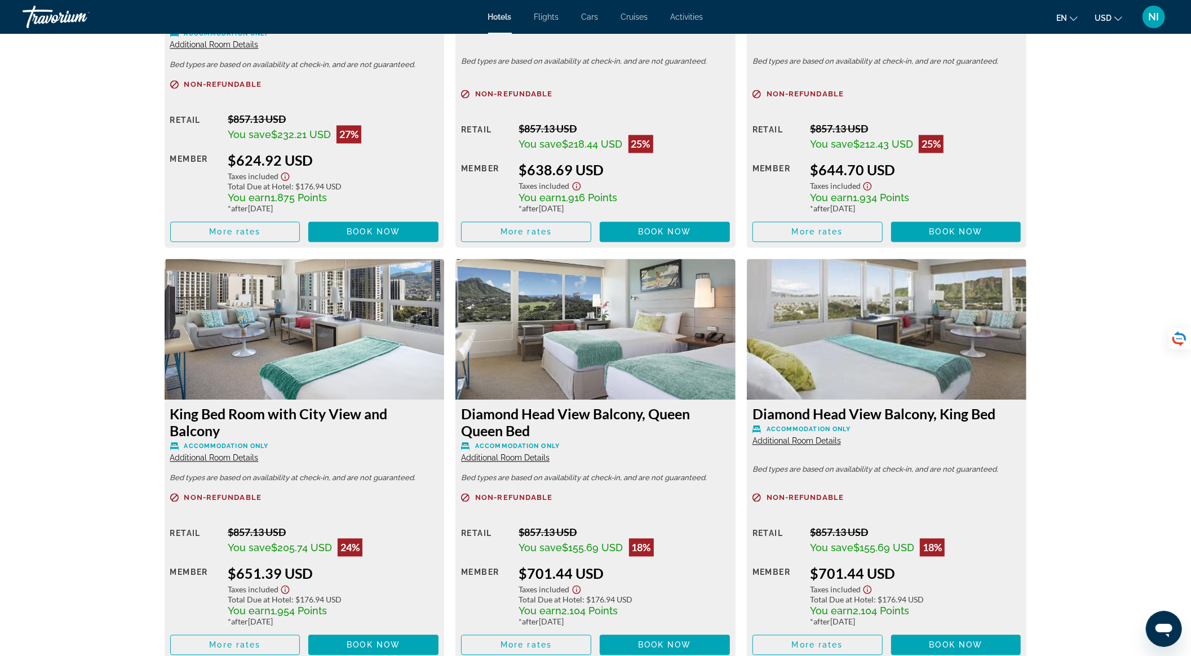
scroll to position [1449, 0]
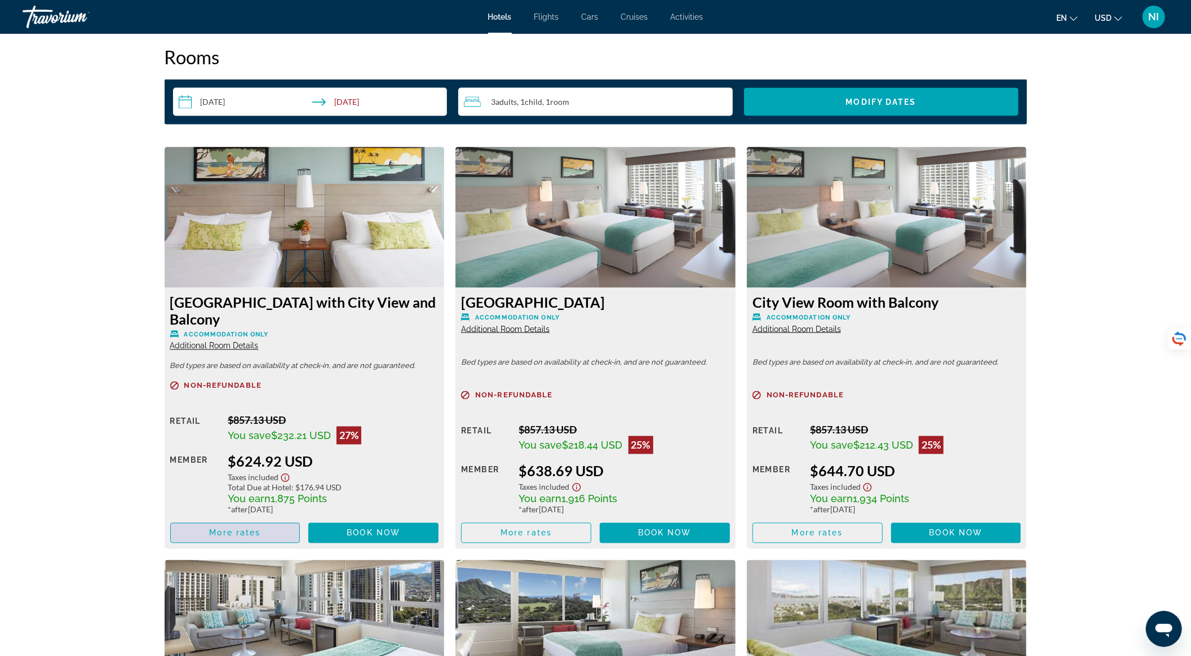
click at [279, 537] on span "Main content" at bounding box center [235, 533] width 129 height 27
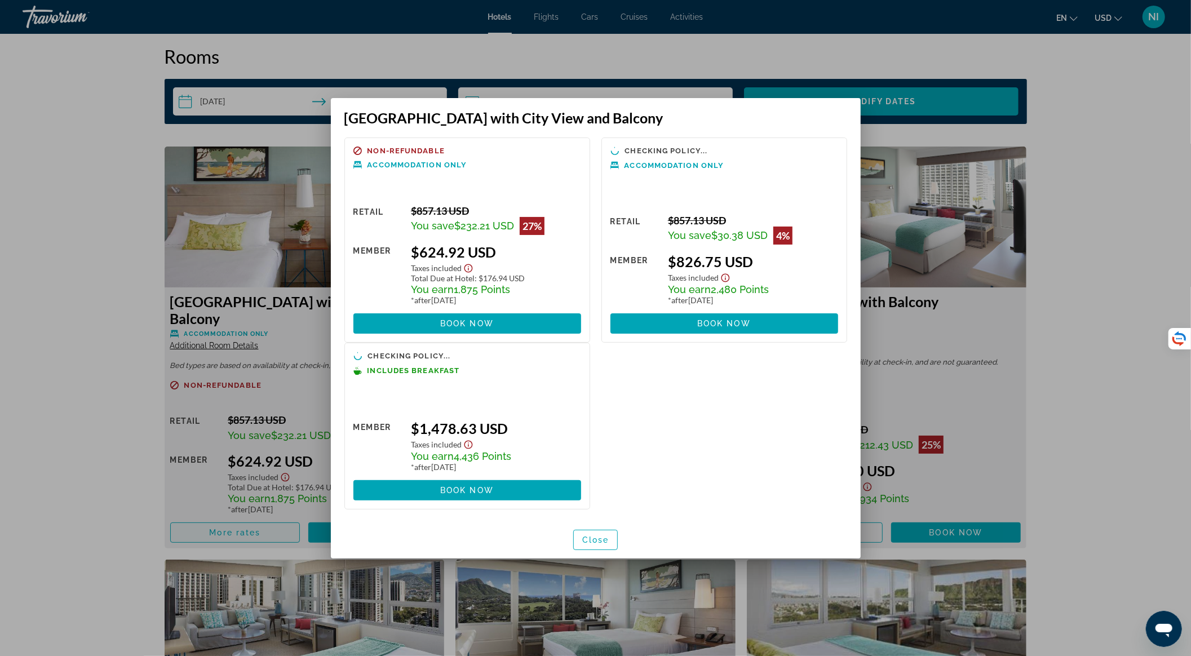
scroll to position [0, 0]
click at [593, 536] on span "Close" at bounding box center [595, 539] width 27 height 9
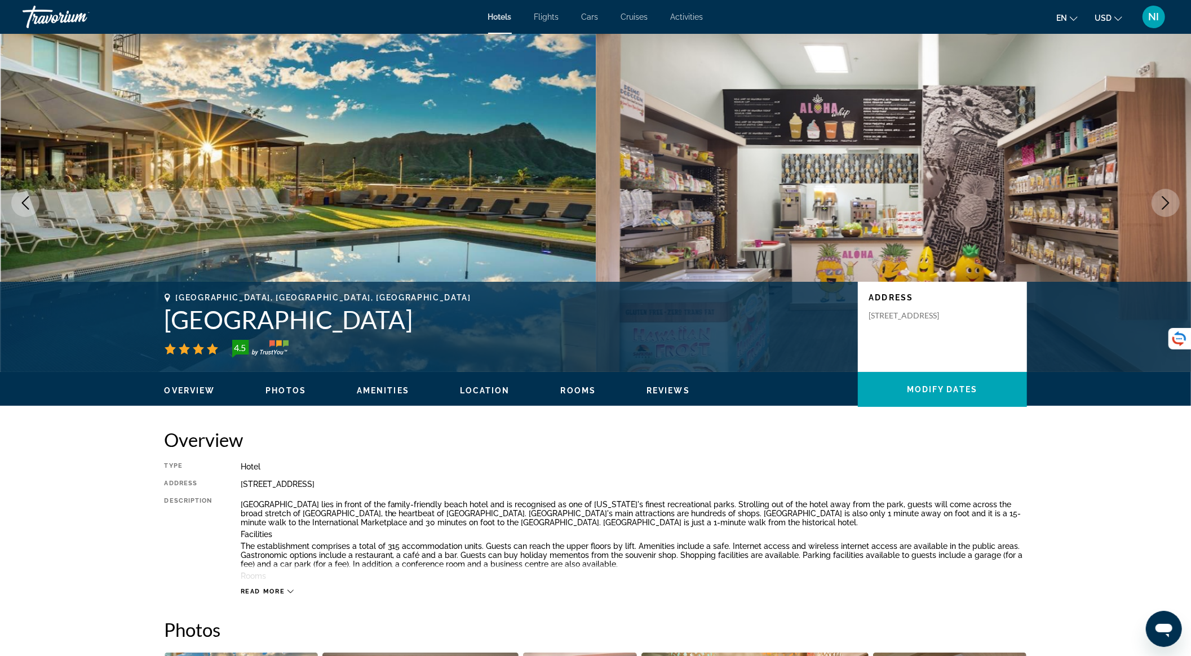
scroll to position [1449, 0]
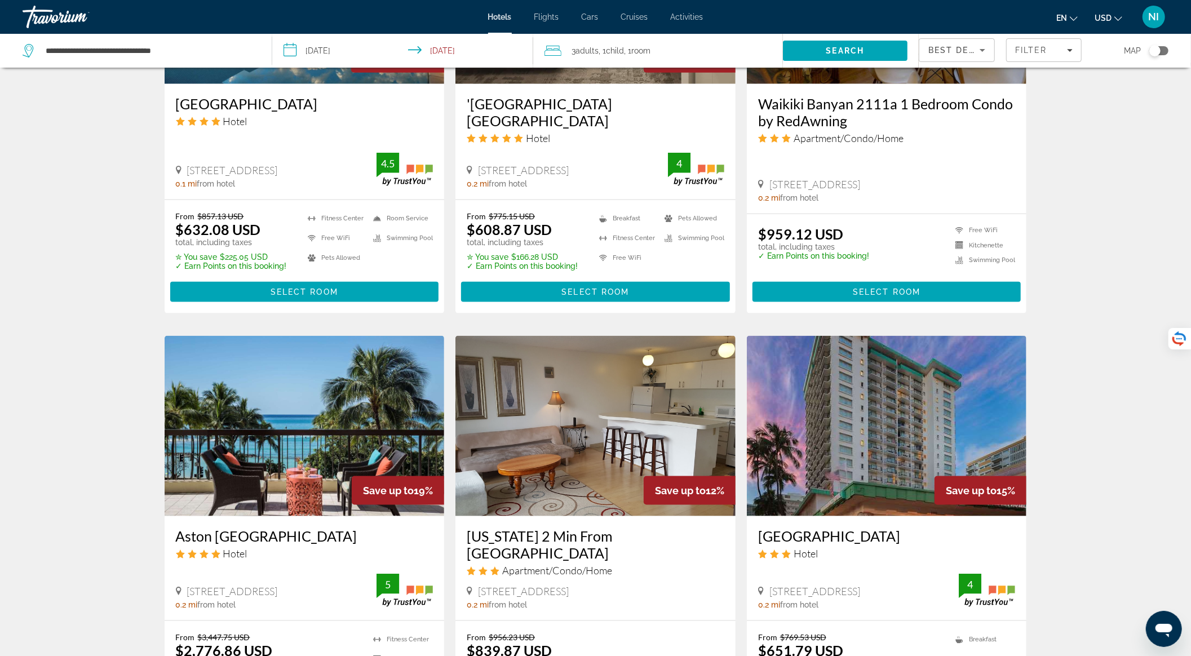
scroll to position [1203, 0]
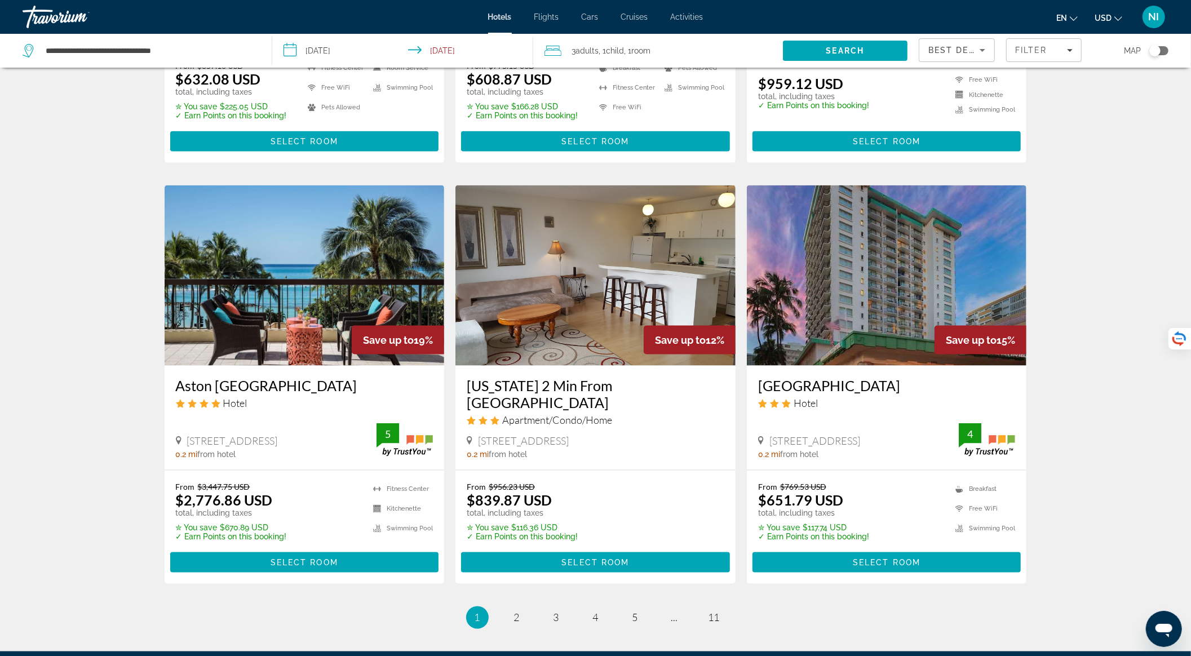
click at [289, 276] on img "Main content" at bounding box center [305, 276] width 280 height 180
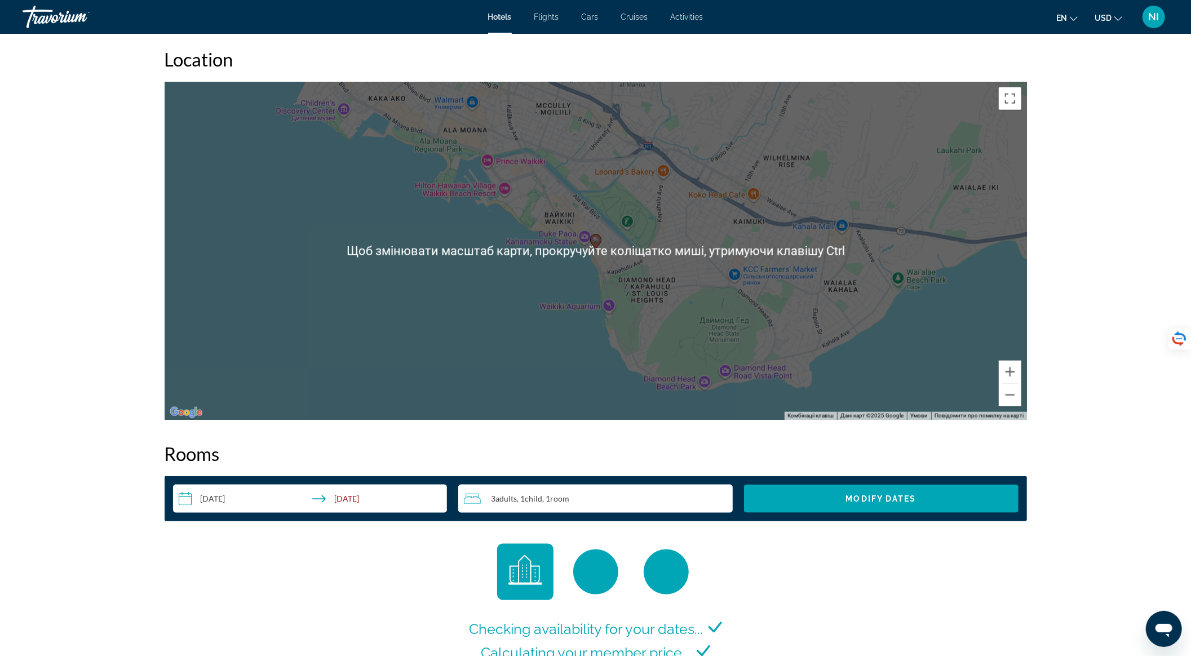
scroll to position [1353, 0]
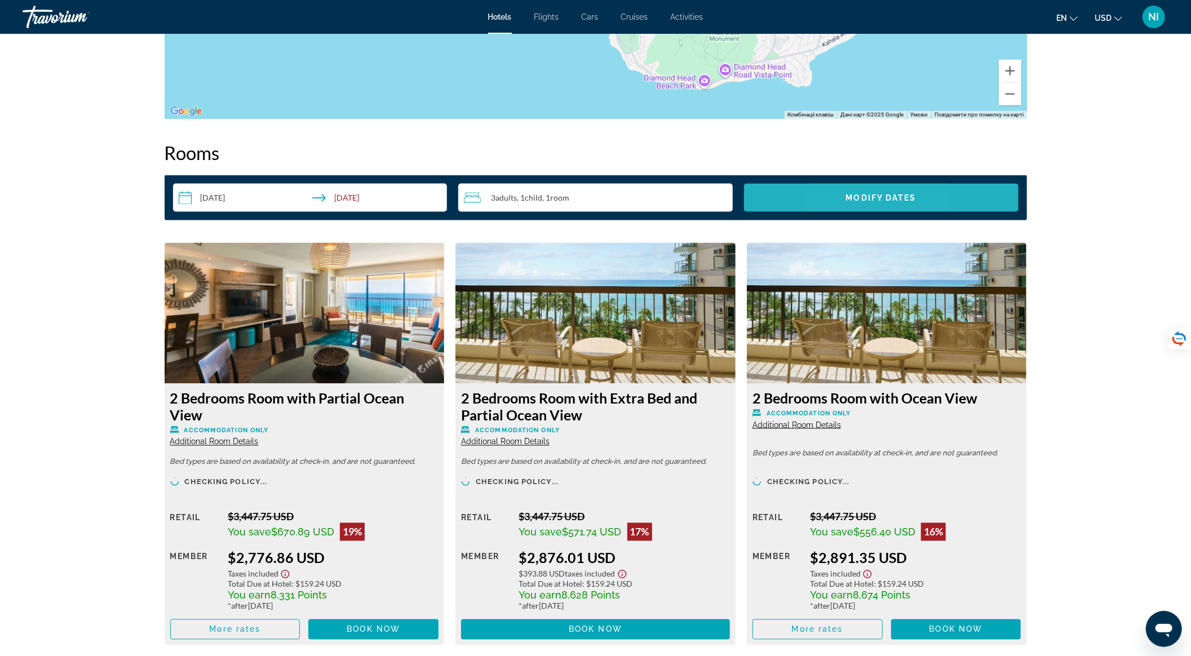
click at [841, 200] on span "Search widget" at bounding box center [881, 197] width 275 height 27
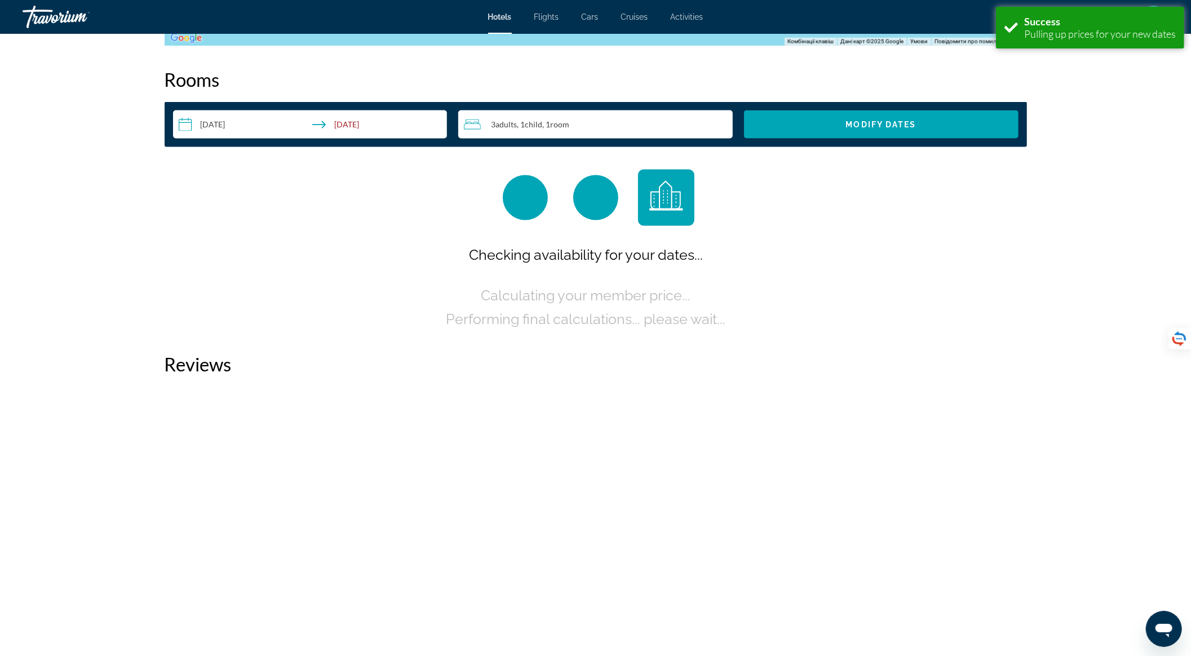
scroll to position [1427, 0]
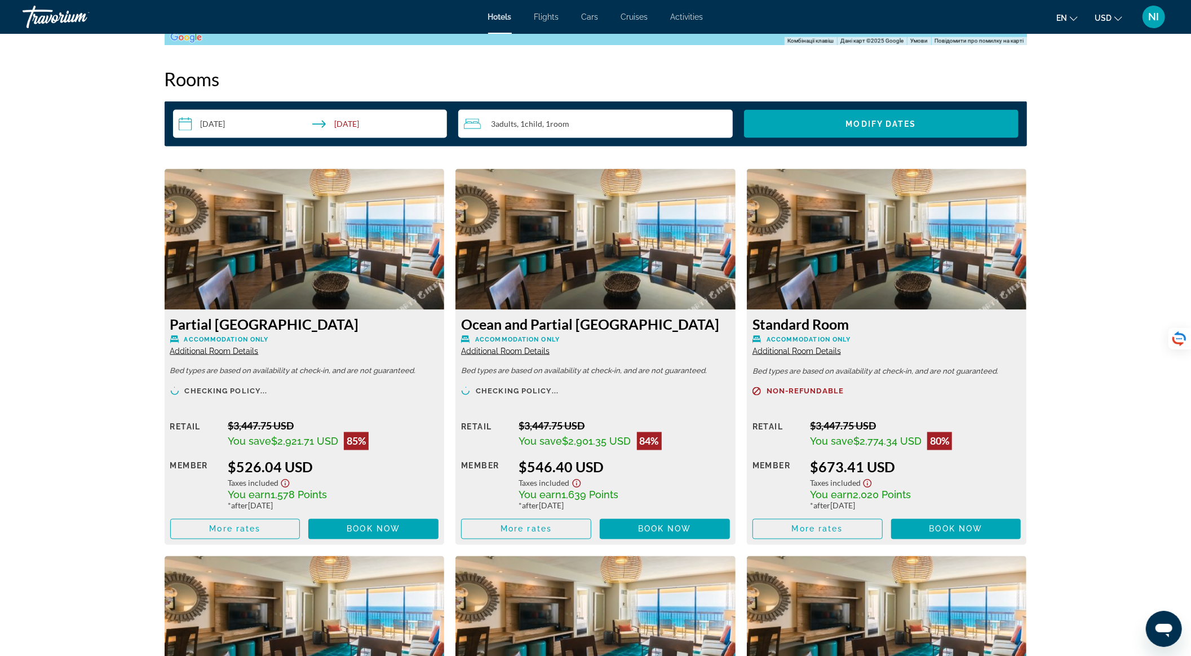
click at [237, 351] on span "Additional Room Details" at bounding box center [214, 351] width 89 height 9
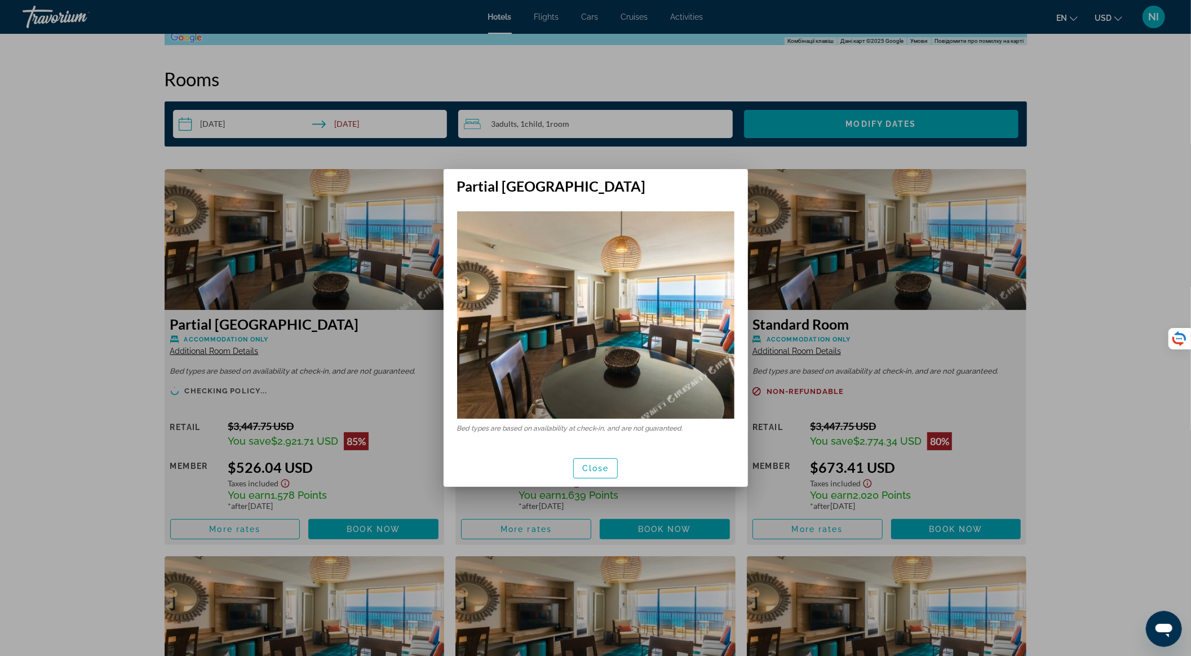
scroll to position [0, 0]
click at [607, 470] on span "Close" at bounding box center [595, 468] width 27 height 9
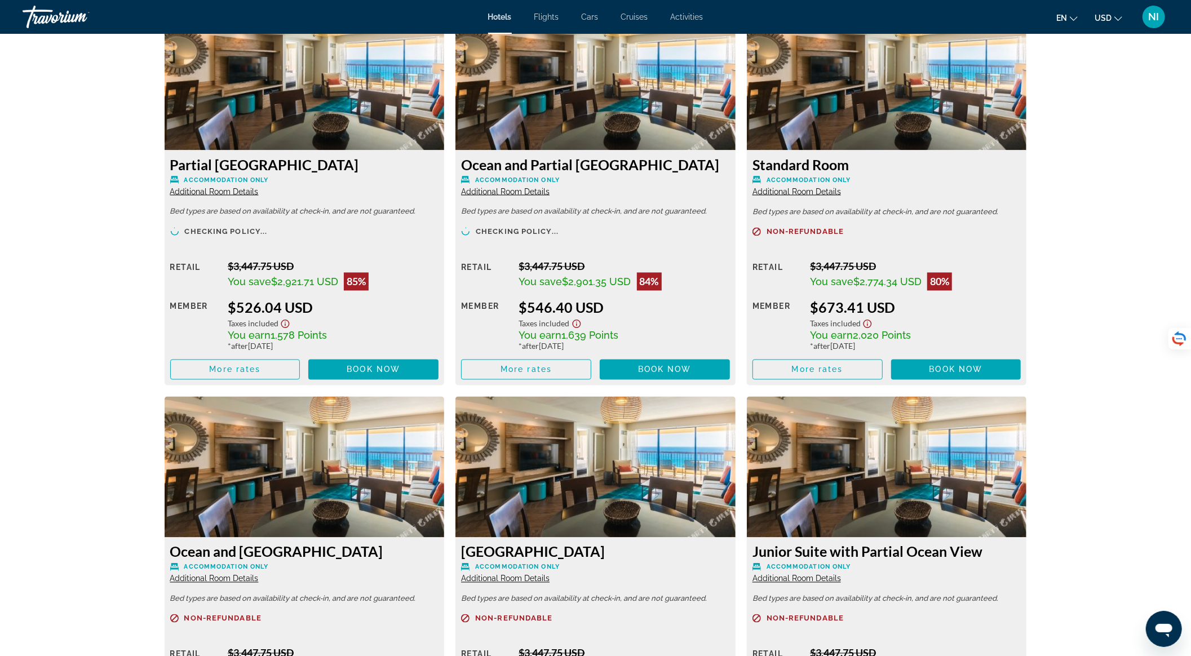
scroll to position [1578, 0]
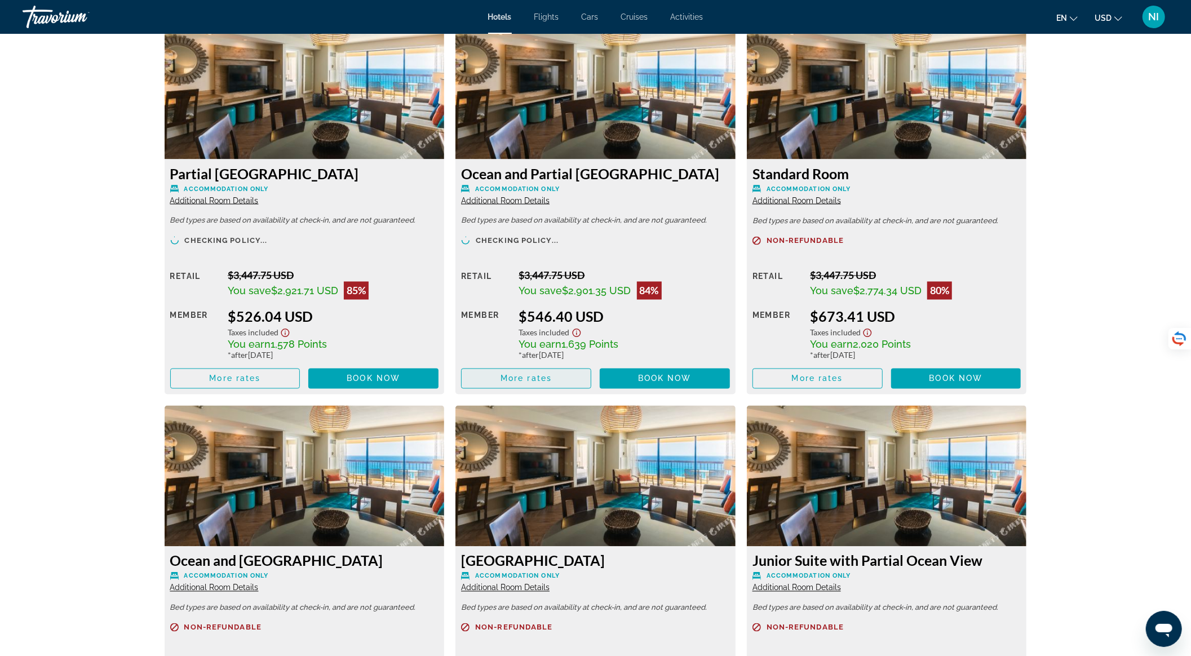
click at [555, 377] on span "Main content" at bounding box center [526, 378] width 129 height 27
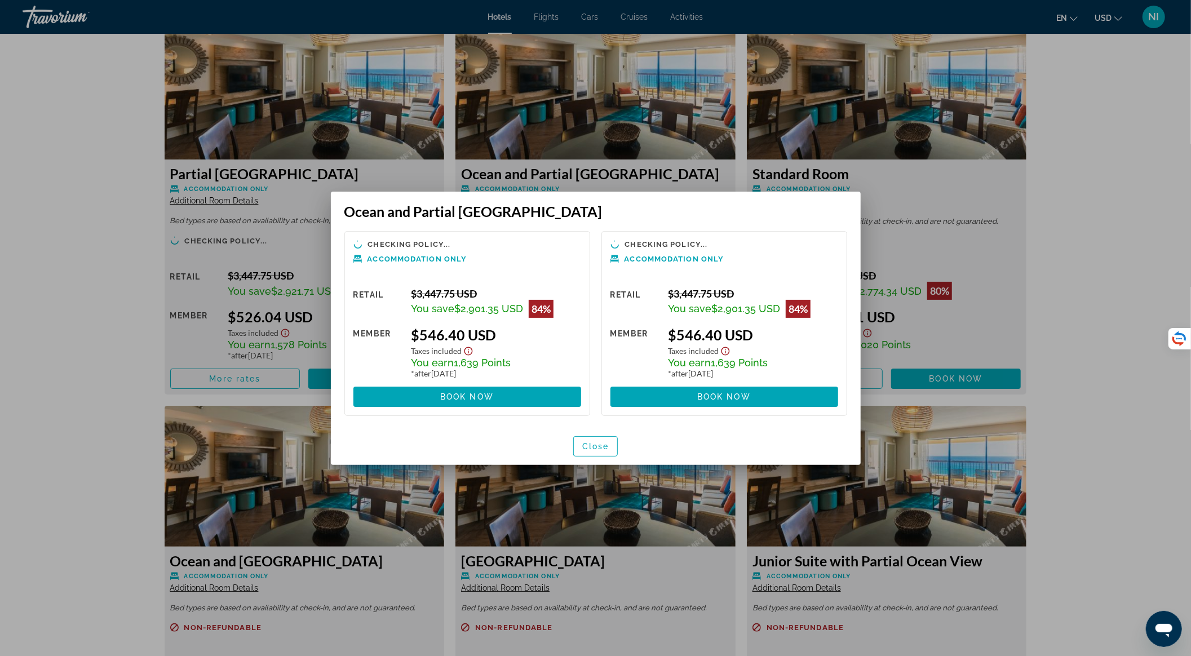
scroll to position [0, 0]
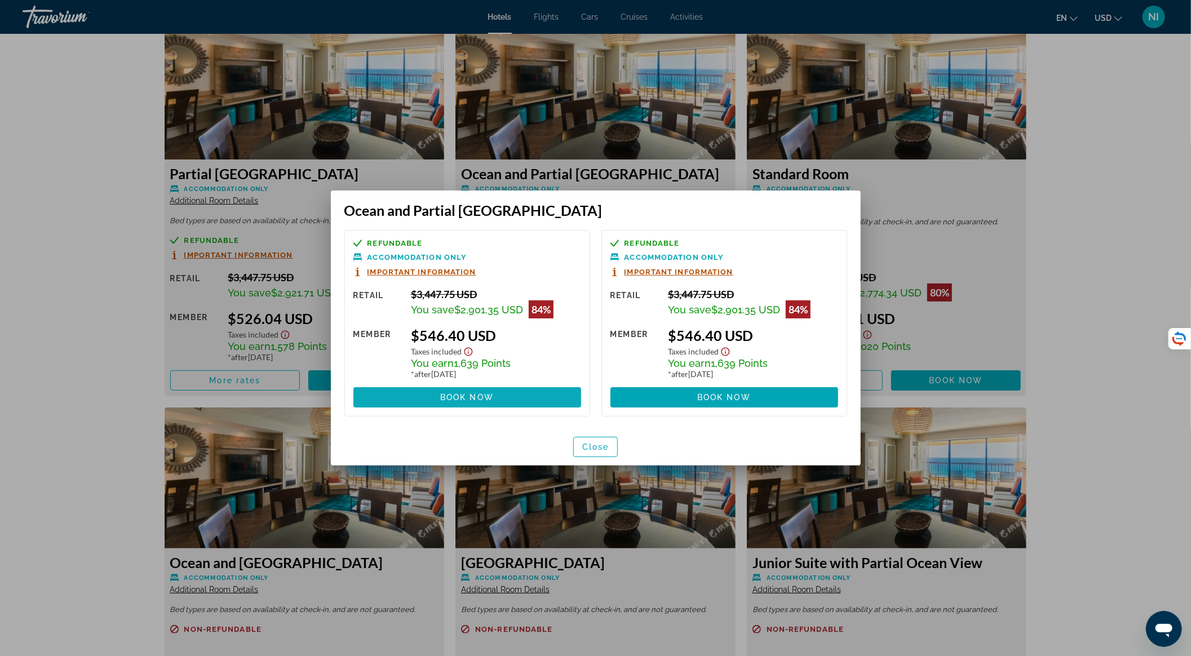
click at [493, 392] on span at bounding box center [468, 397] width 228 height 27
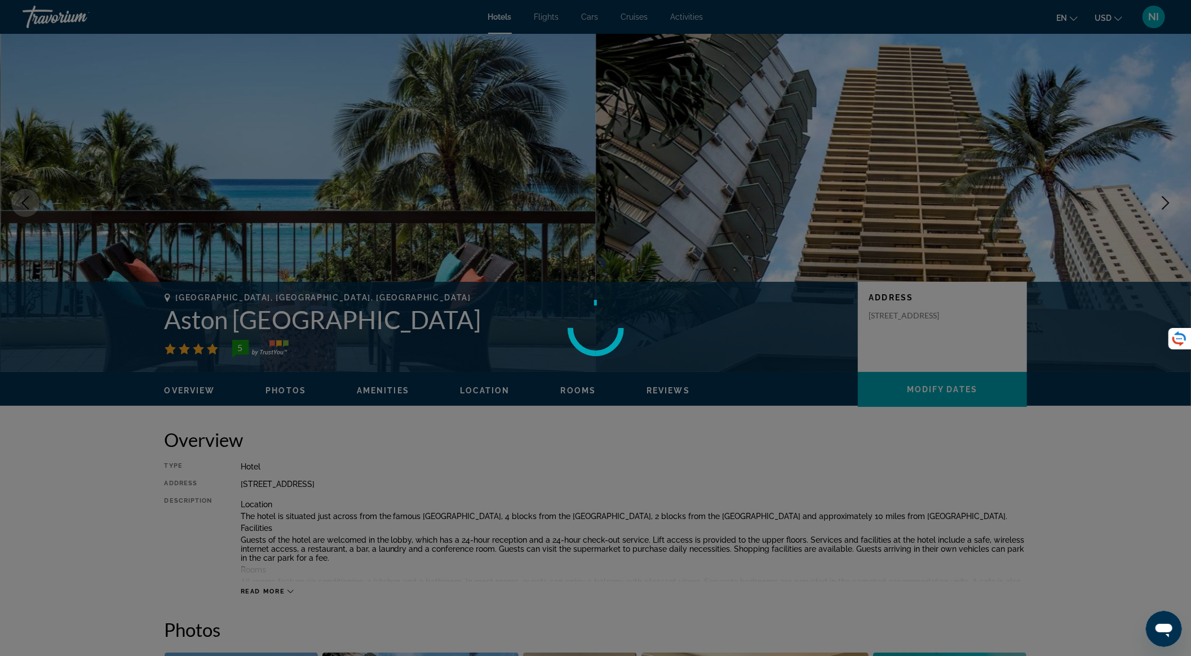
scroll to position [1578, 0]
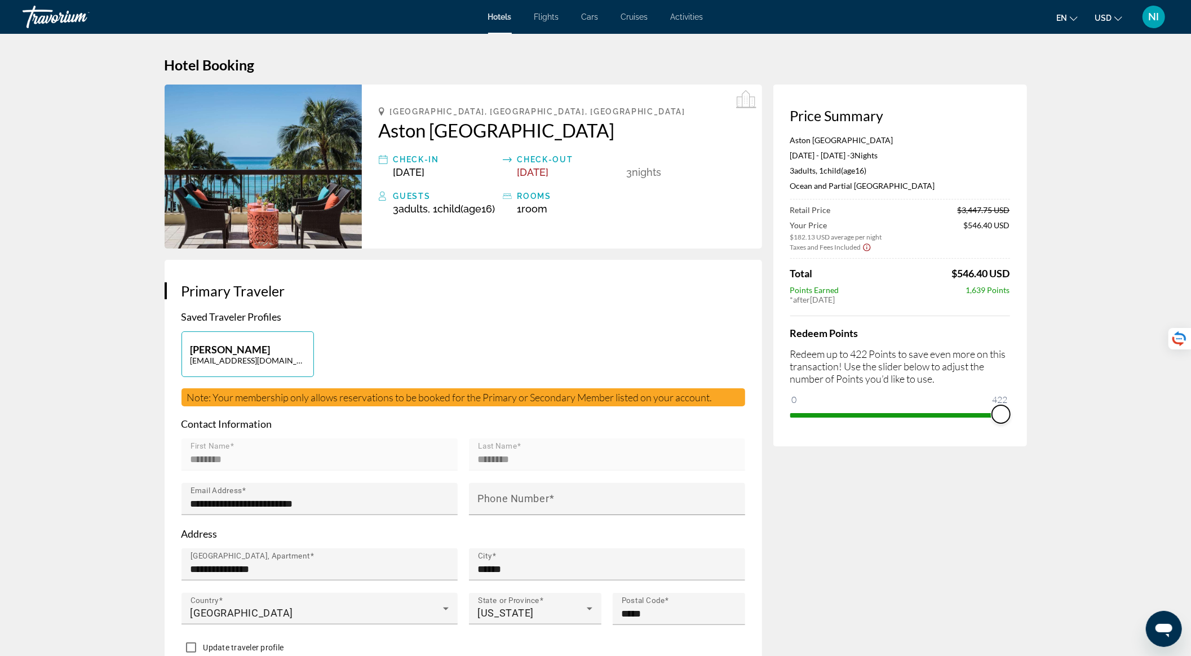
drag, startPoint x: 797, startPoint y: 417, endPoint x: 1031, endPoint y: 432, distance: 233.9
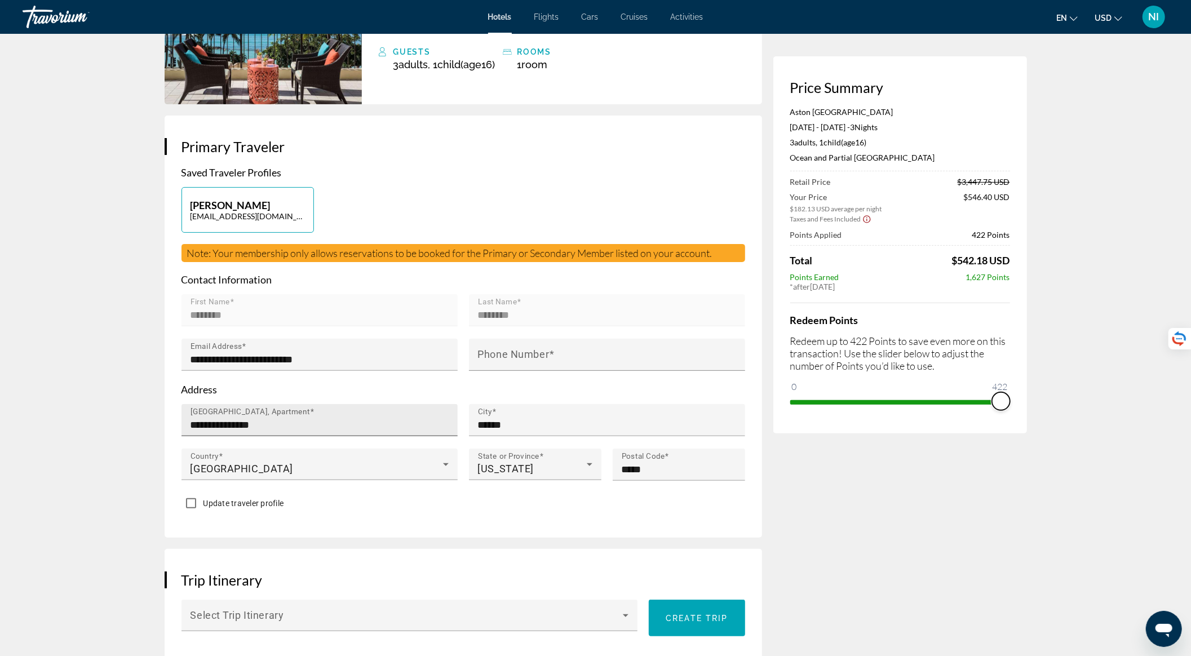
scroll to position [226, 0]
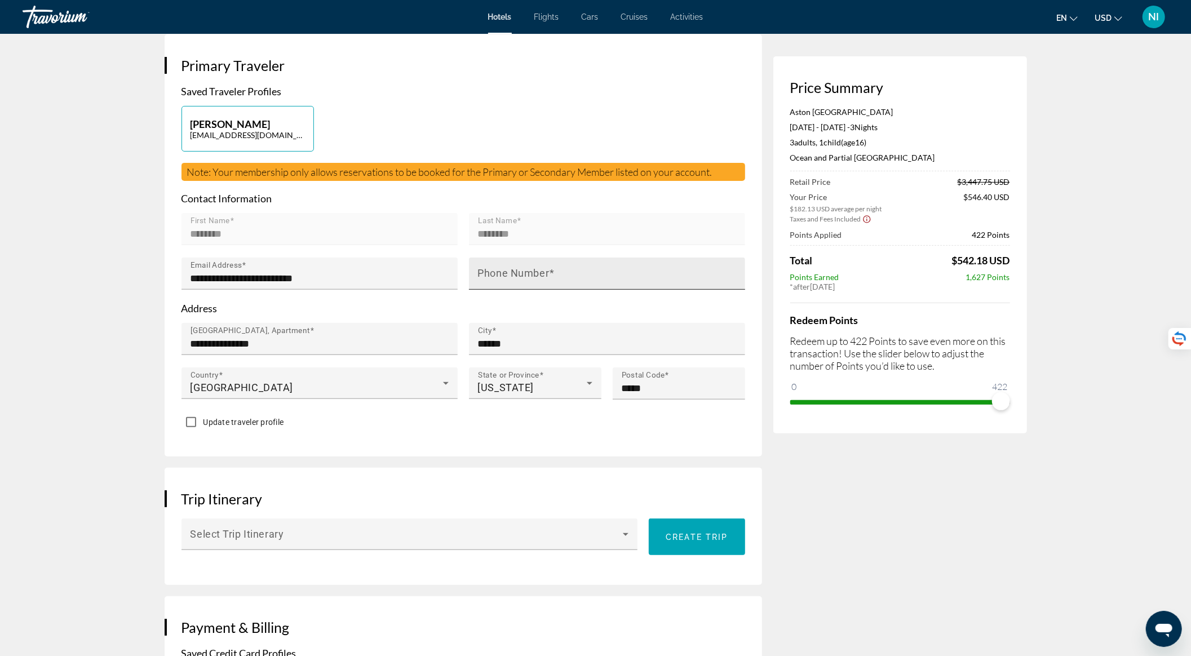
click at [498, 280] on mat-label "Phone Number" at bounding box center [514, 274] width 72 height 12
click at [498, 285] on input "Phone Number" at bounding box center [610, 279] width 265 height 14
type input "**********"
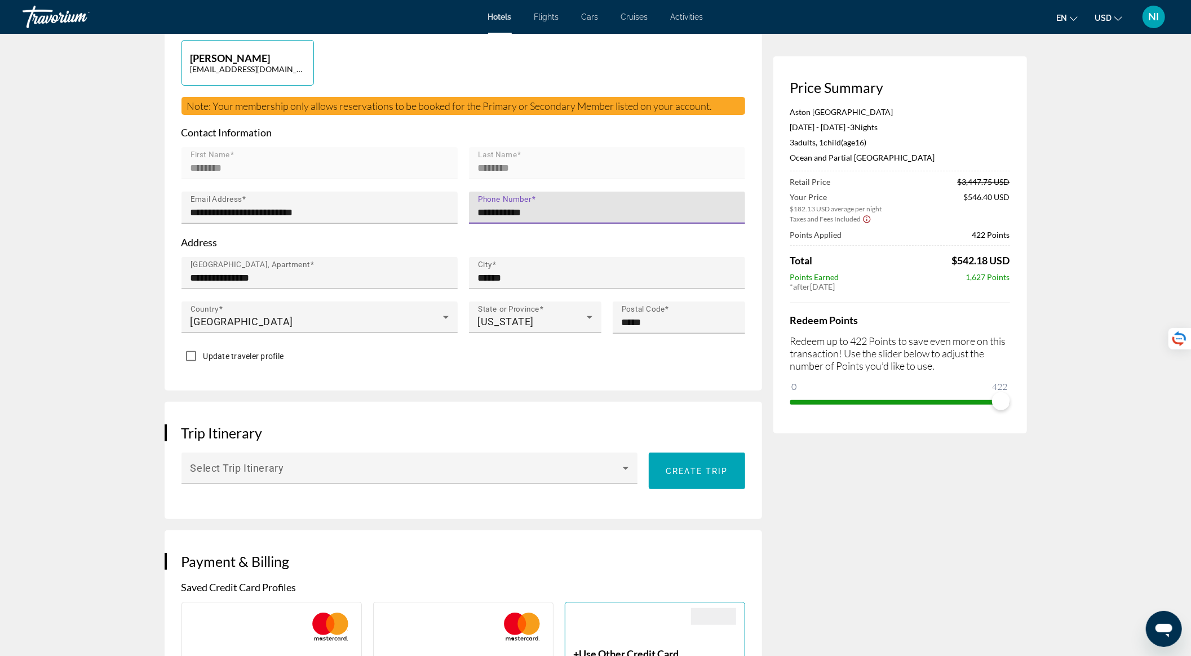
scroll to position [451, 0]
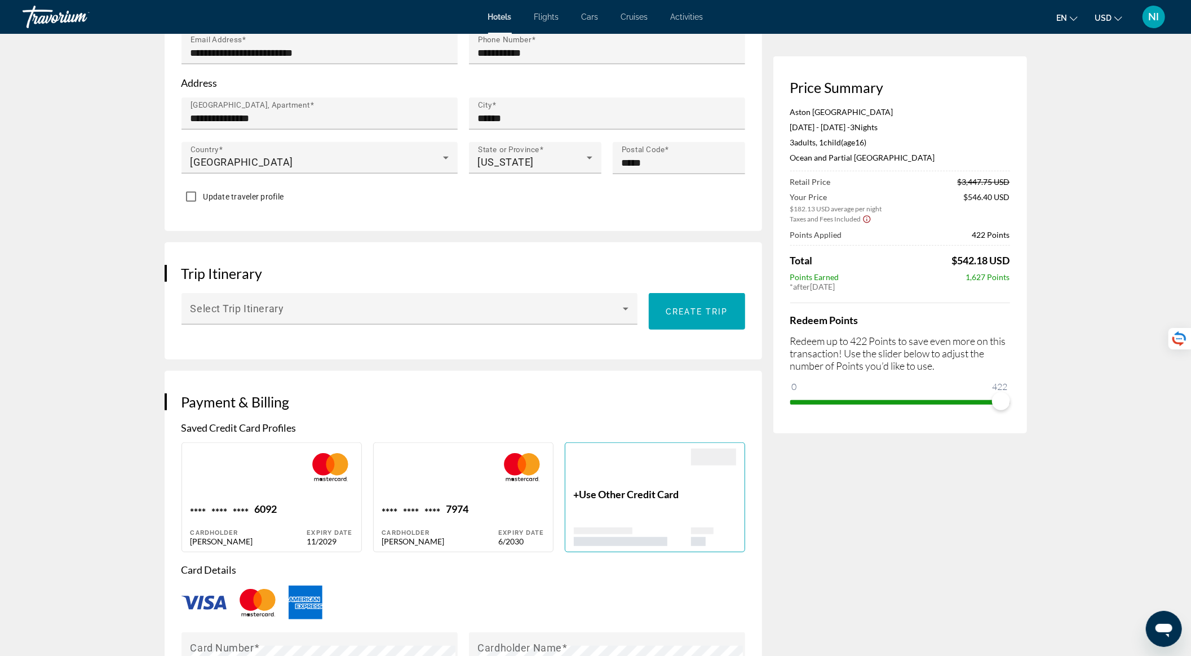
click at [405, 477] on div "Main content" at bounding box center [440, 476] width 117 height 54
type input "********"
type input "**********"
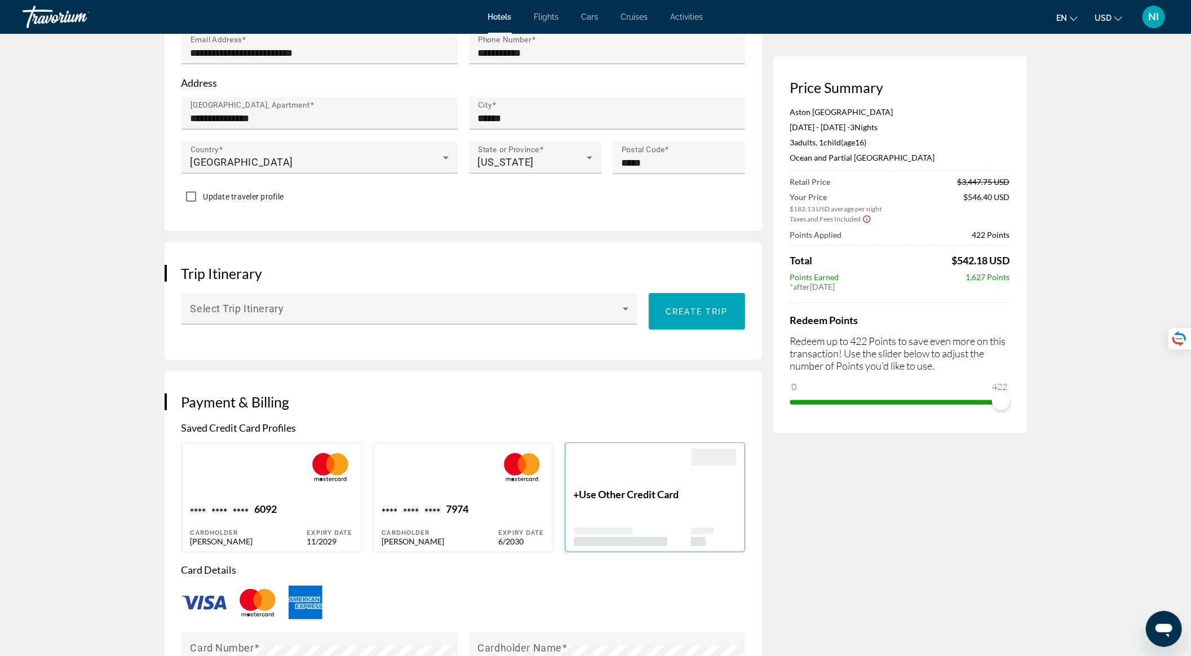
type input "******"
type input "*****"
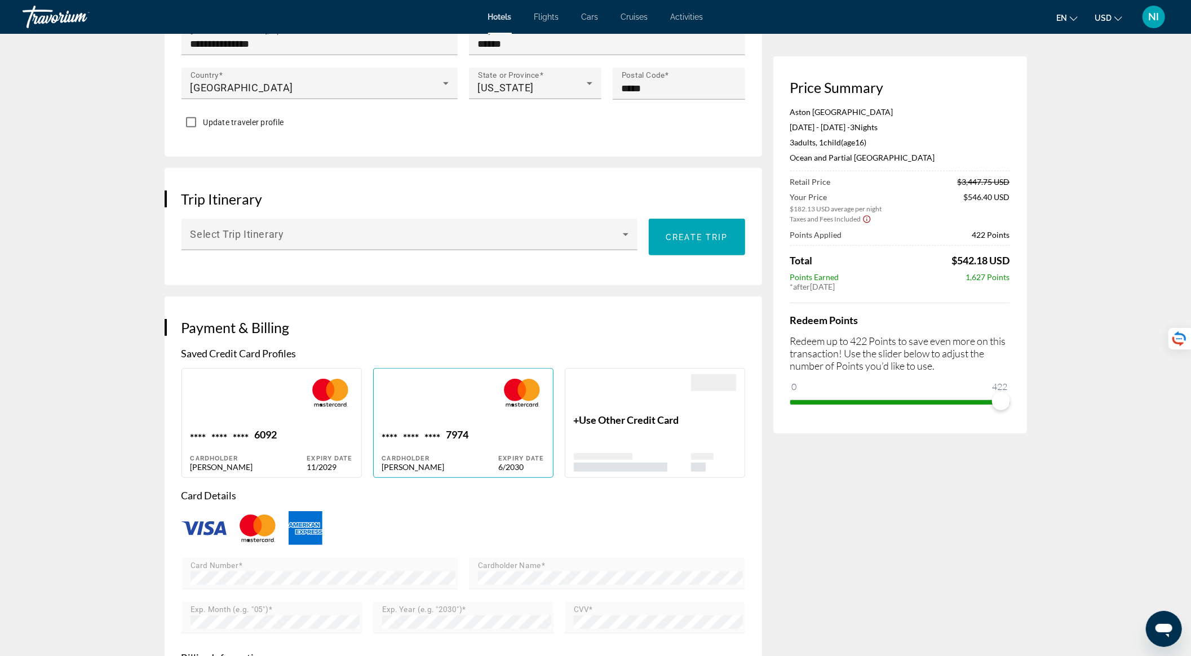
scroll to position [677, 0]
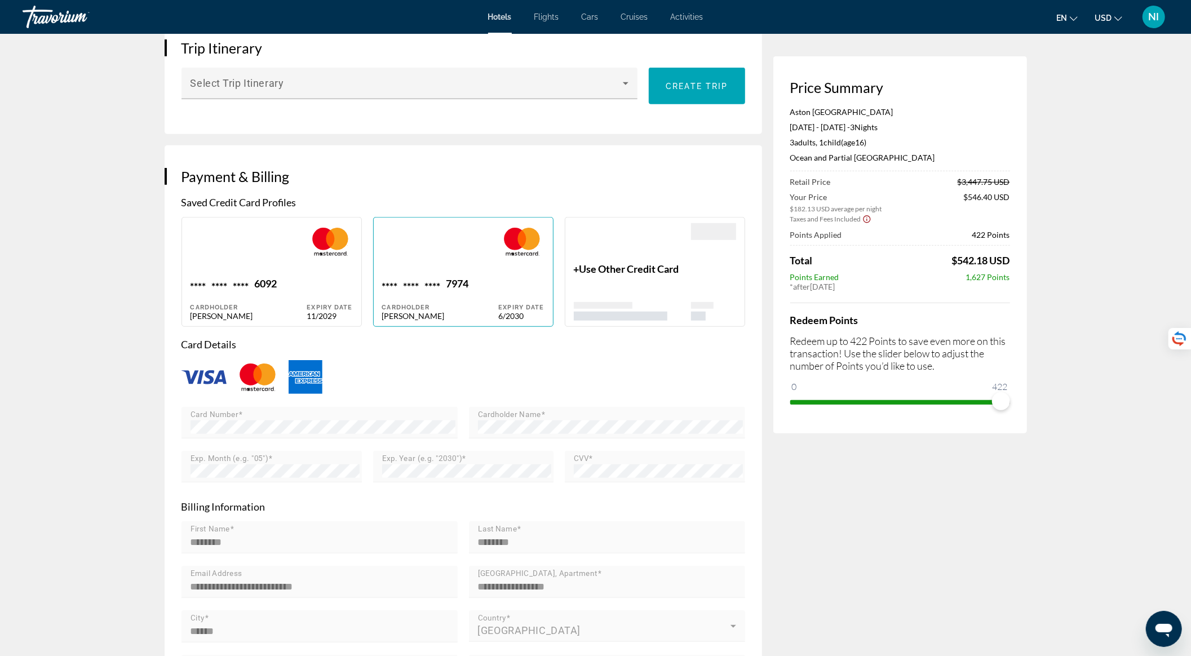
click at [670, 315] on div "Main content" at bounding box center [632, 311] width 117 height 19
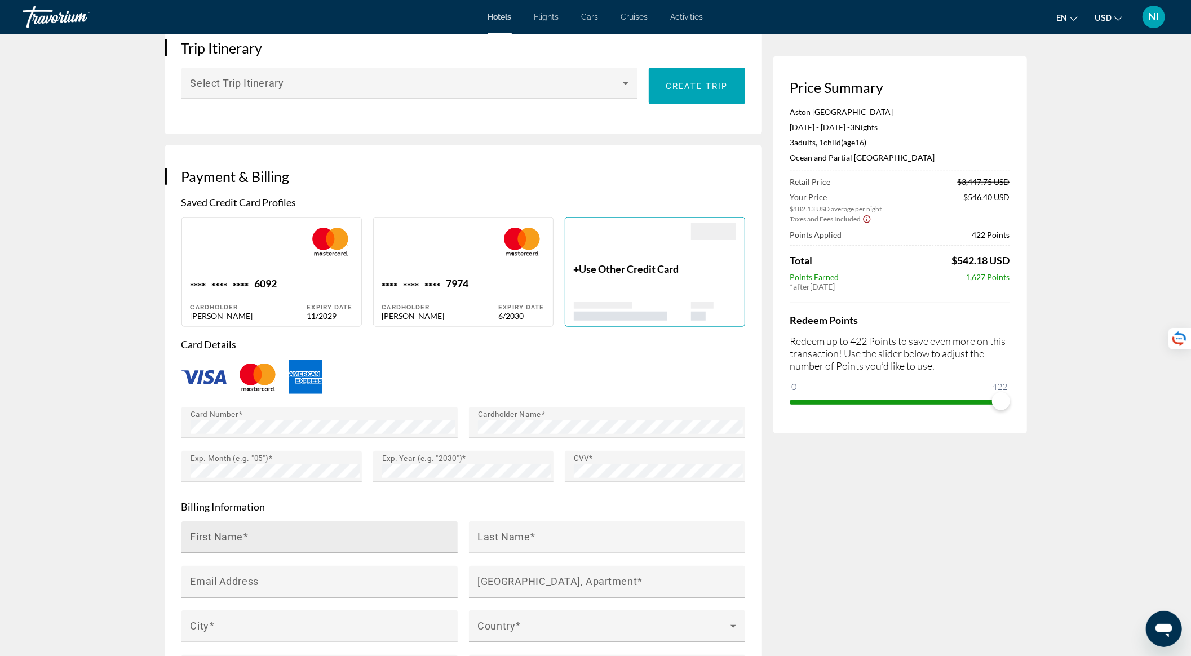
click at [351, 543] on div "First Name" at bounding box center [323, 538] width 265 height 32
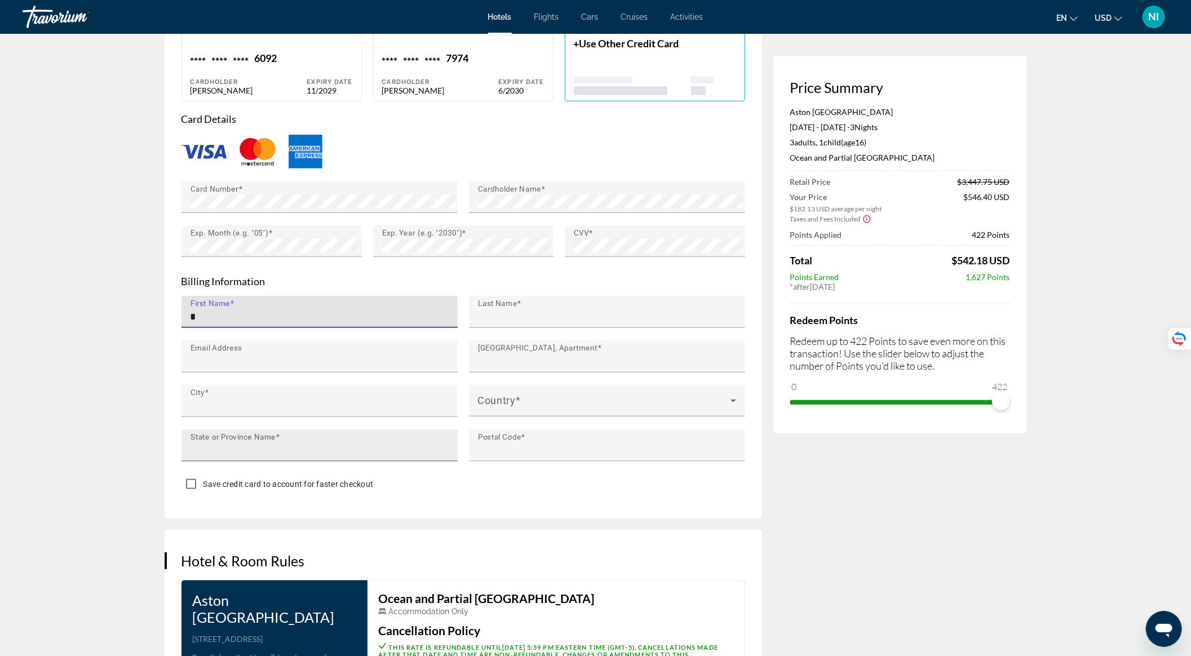
type input "********"
type input "**********"
type input "******"
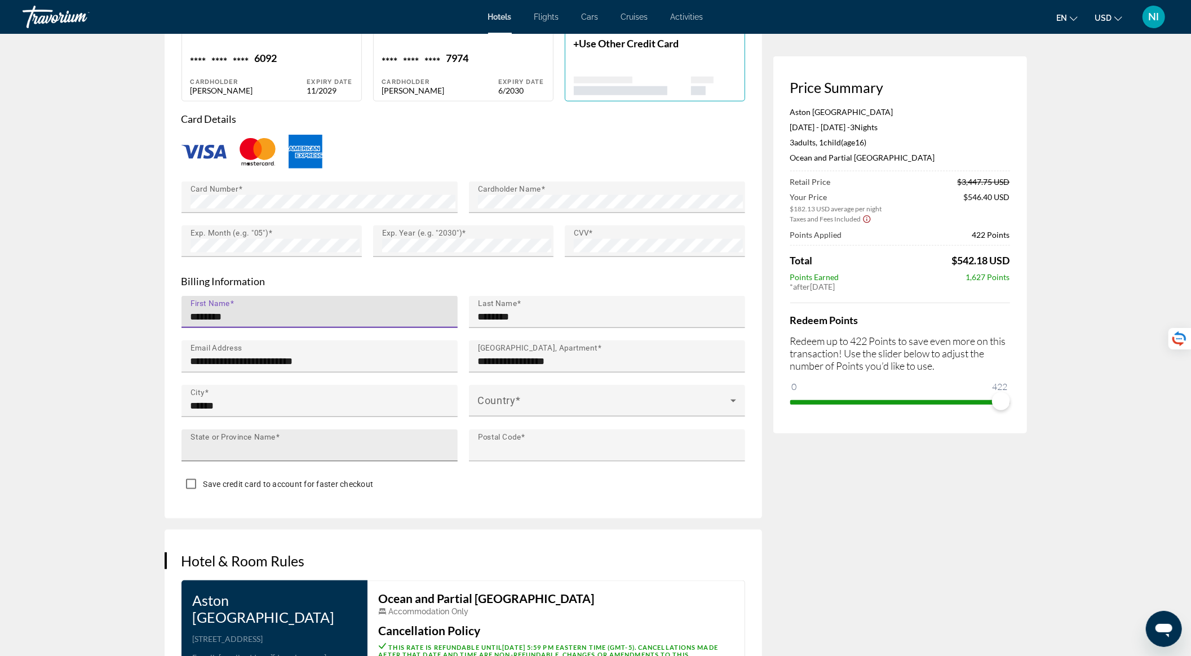
type input "**********"
type input "*****"
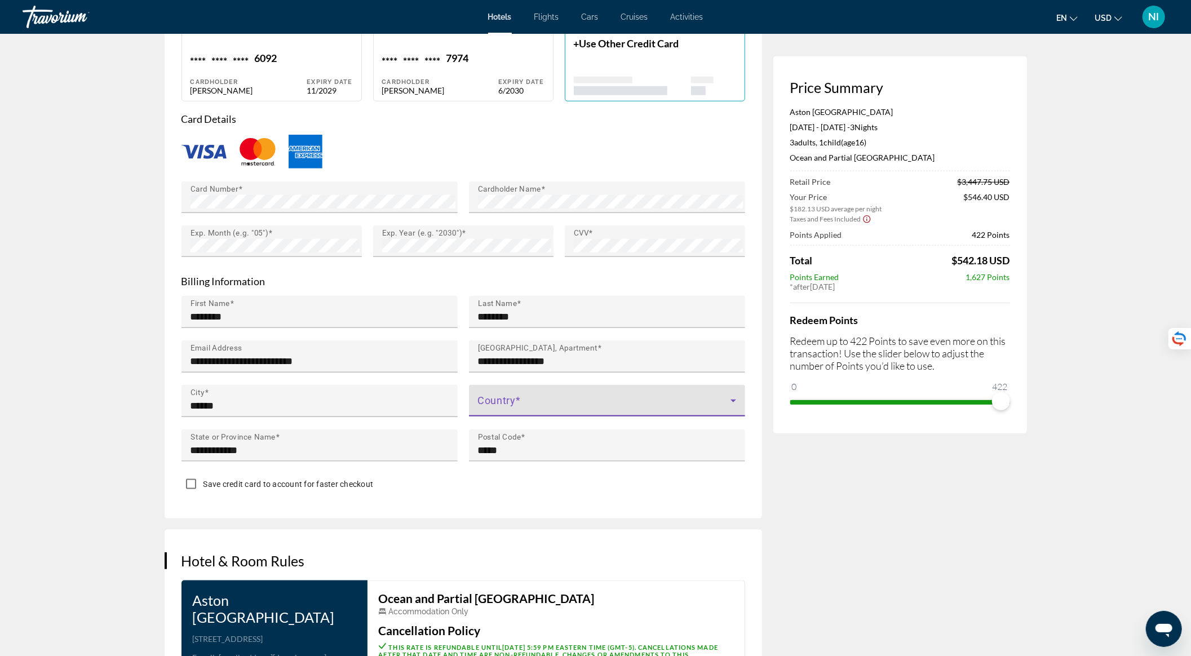
click at [487, 412] on span "Main content" at bounding box center [604, 406] width 253 height 14
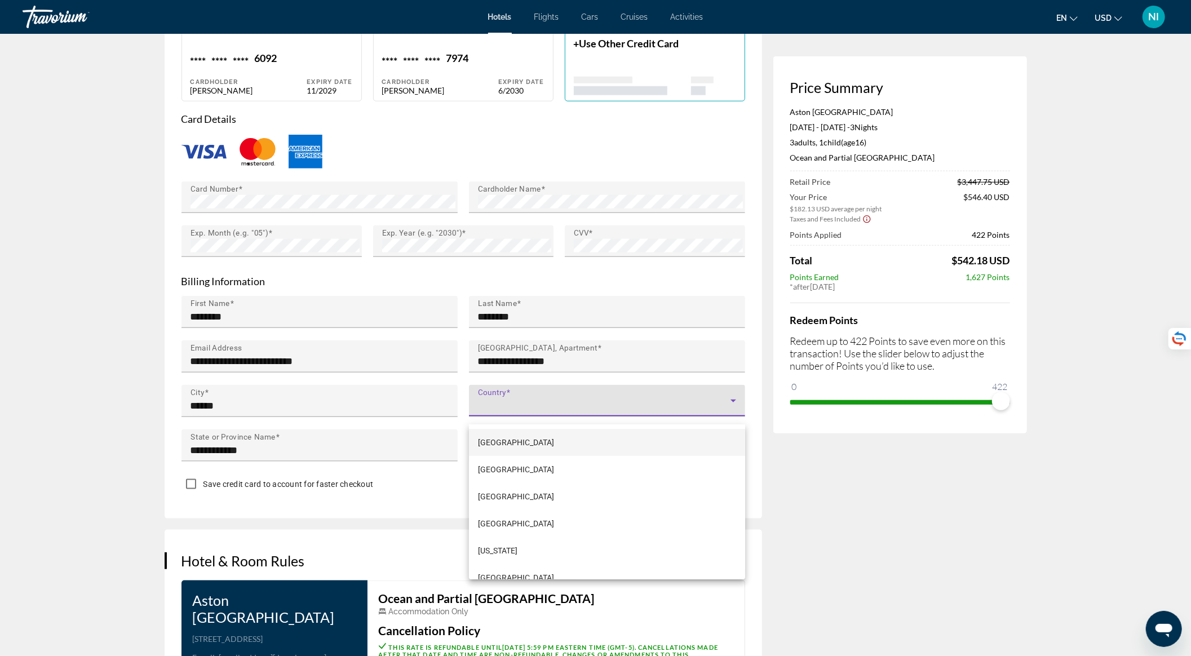
scroll to position [6318, 0]
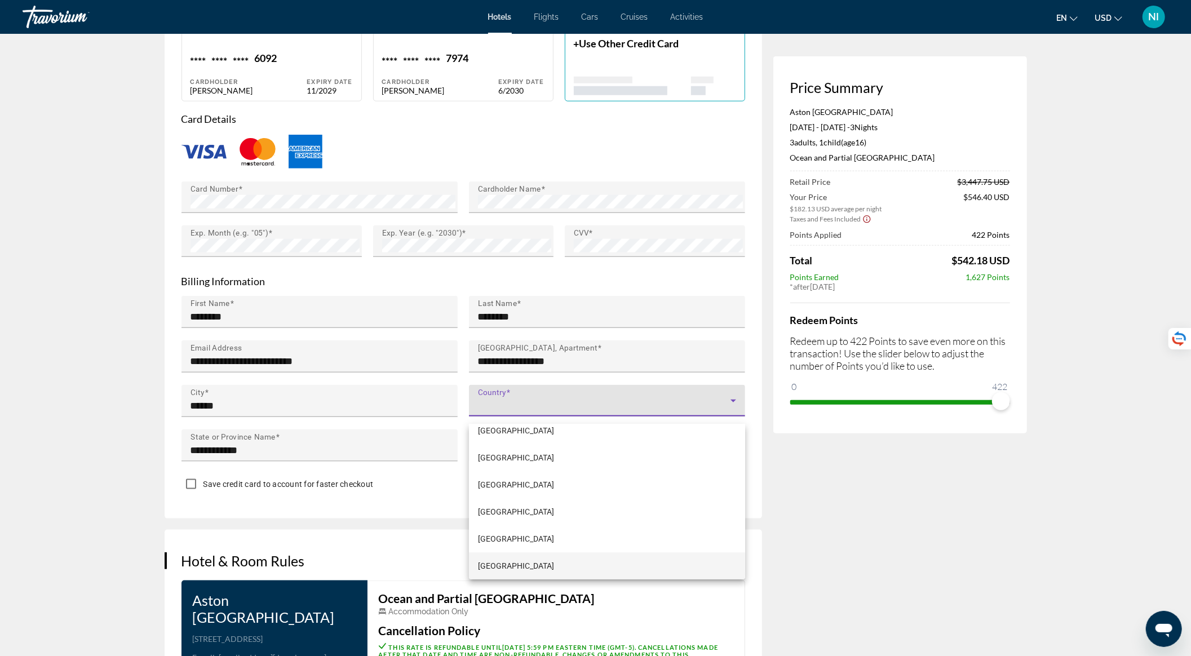
click at [487, 414] on div at bounding box center [595, 328] width 1191 height 656
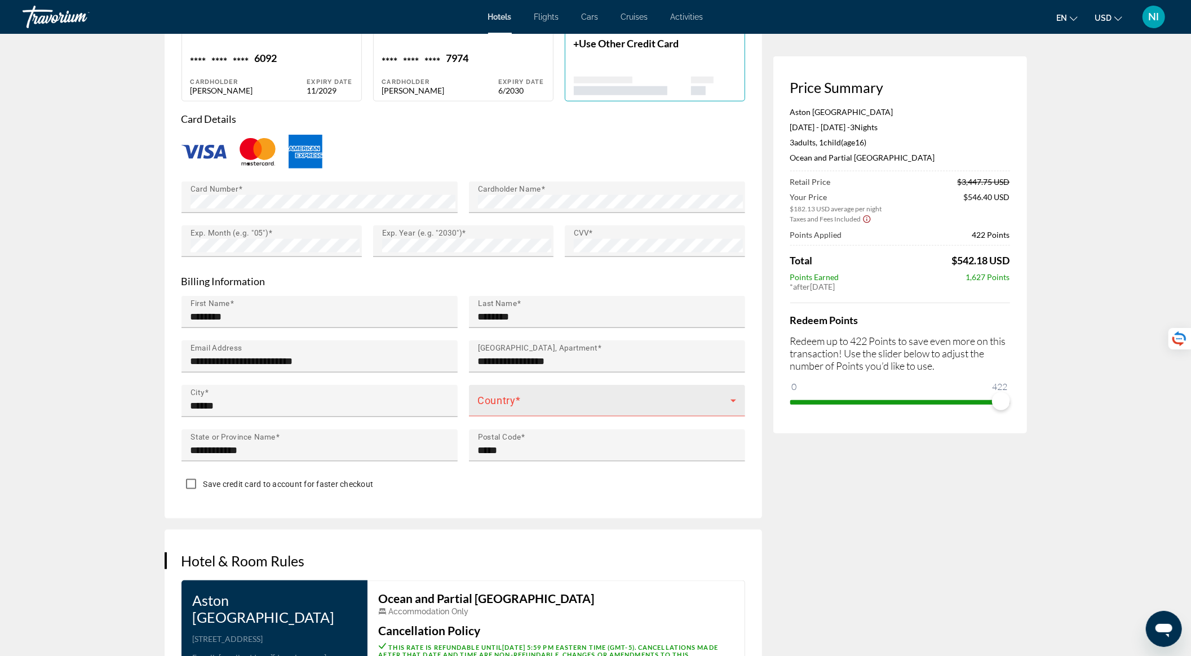
click at [487, 412] on span "Main content" at bounding box center [604, 406] width 253 height 14
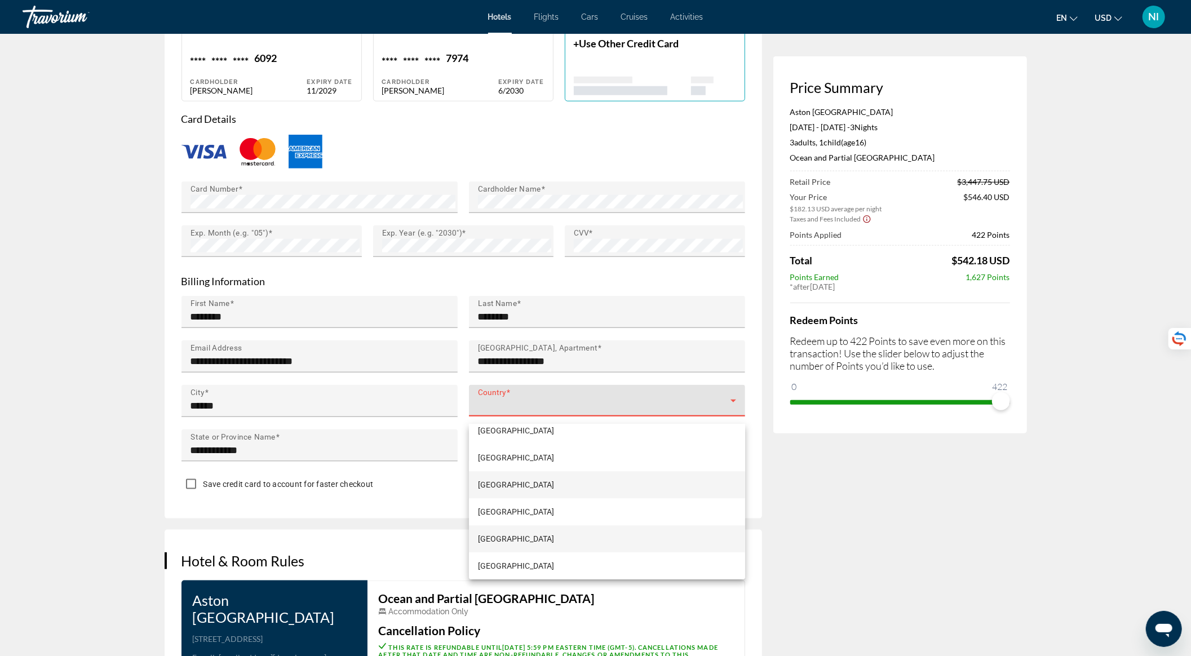
scroll to position [6469, 0]
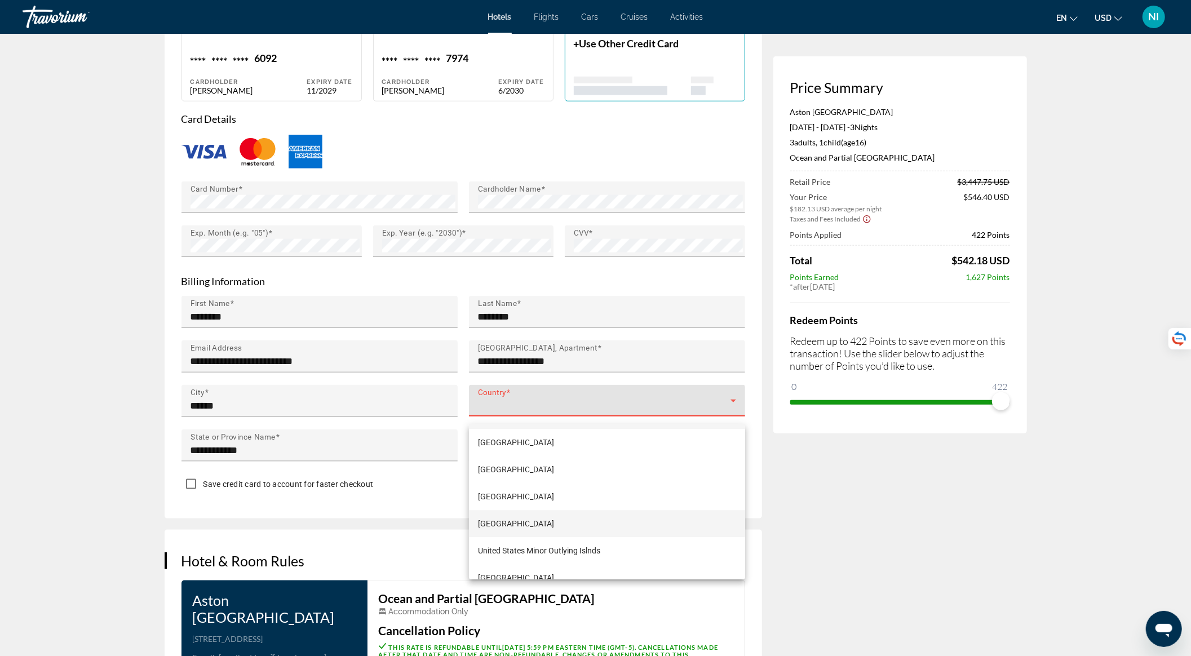
click at [573, 520] on mat-option "[GEOGRAPHIC_DATA]" at bounding box center [607, 523] width 276 height 27
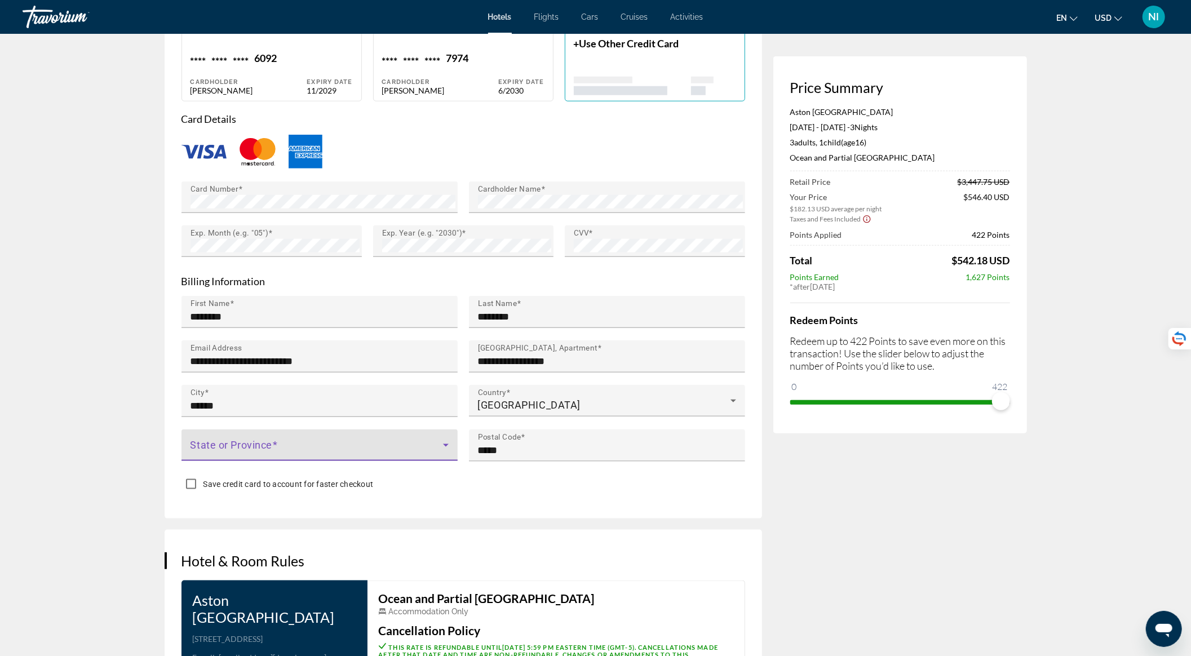
click at [394, 457] on span "Main content" at bounding box center [317, 450] width 253 height 14
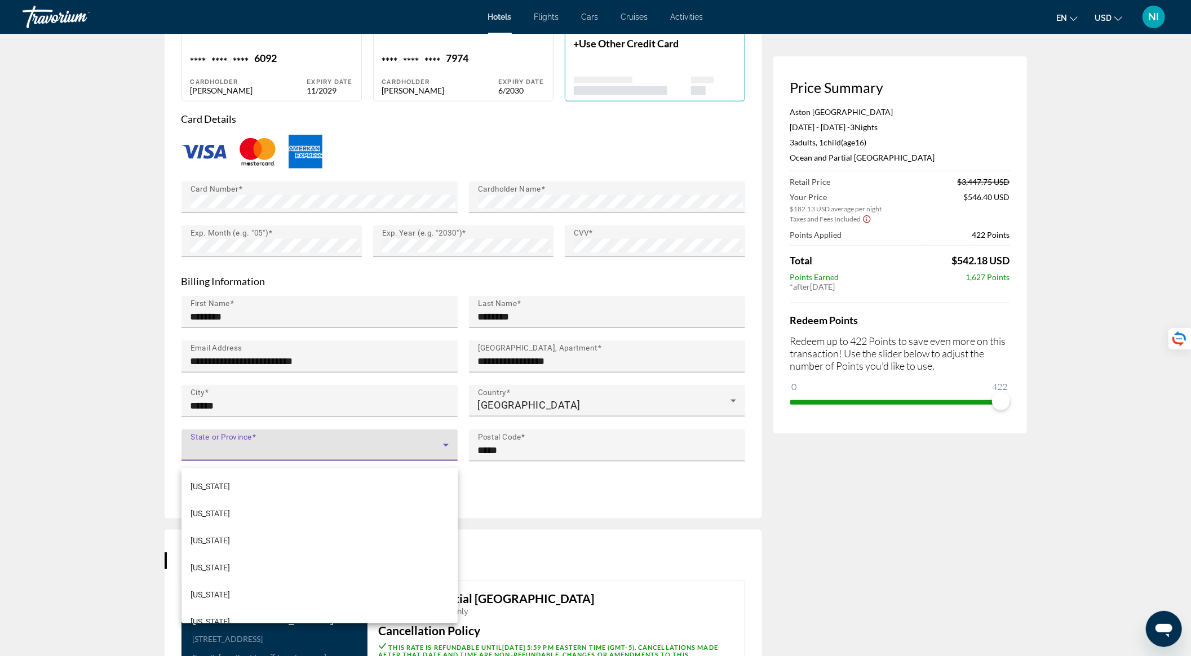
scroll to position [905, 0]
click at [310, 616] on mat-option "Pennsylvania" at bounding box center [320, 610] width 276 height 27
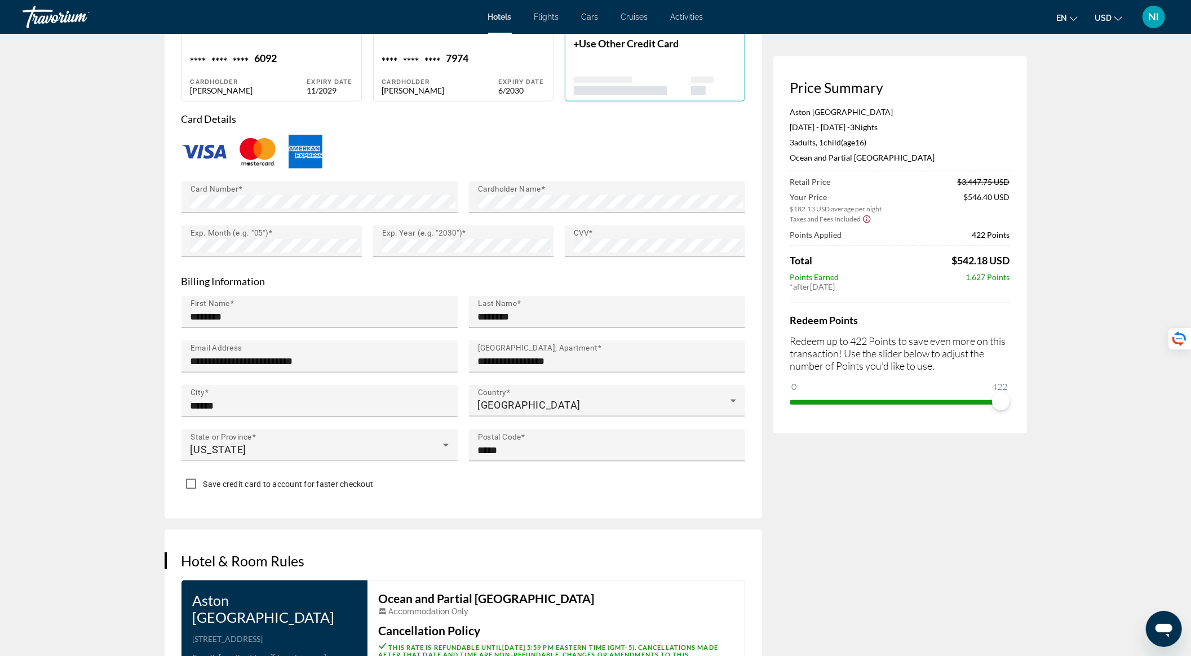
click at [205, 489] on span "Save credit card to account for faster checkout" at bounding box center [289, 484] width 170 height 9
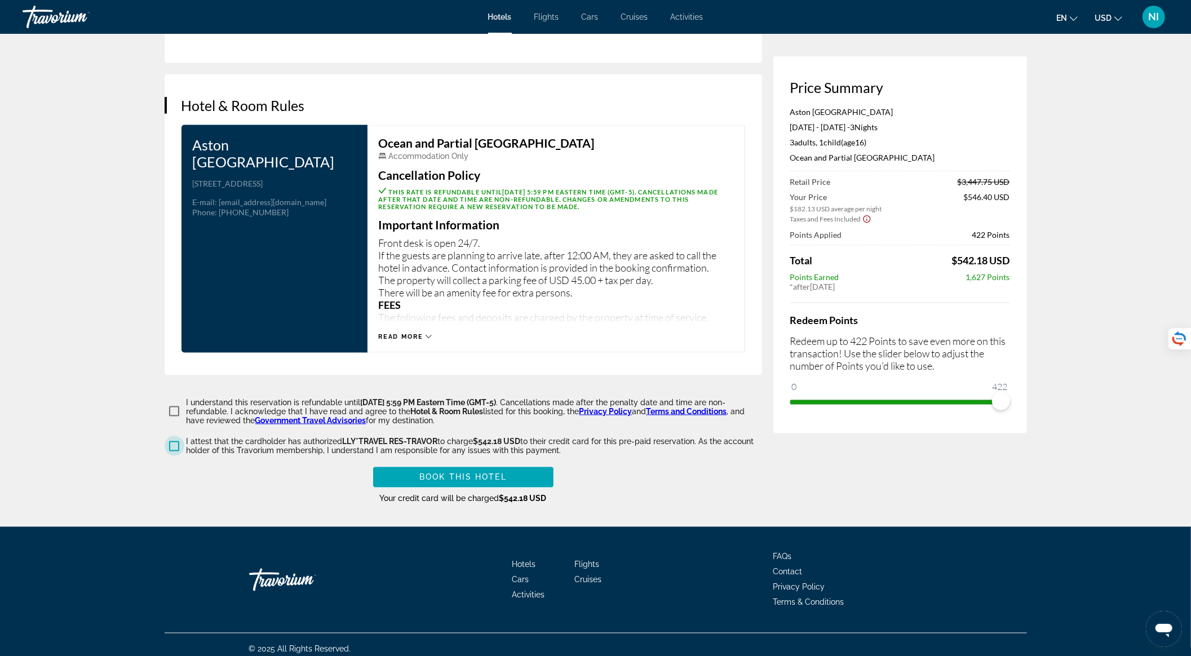
scroll to position [1374, 0]
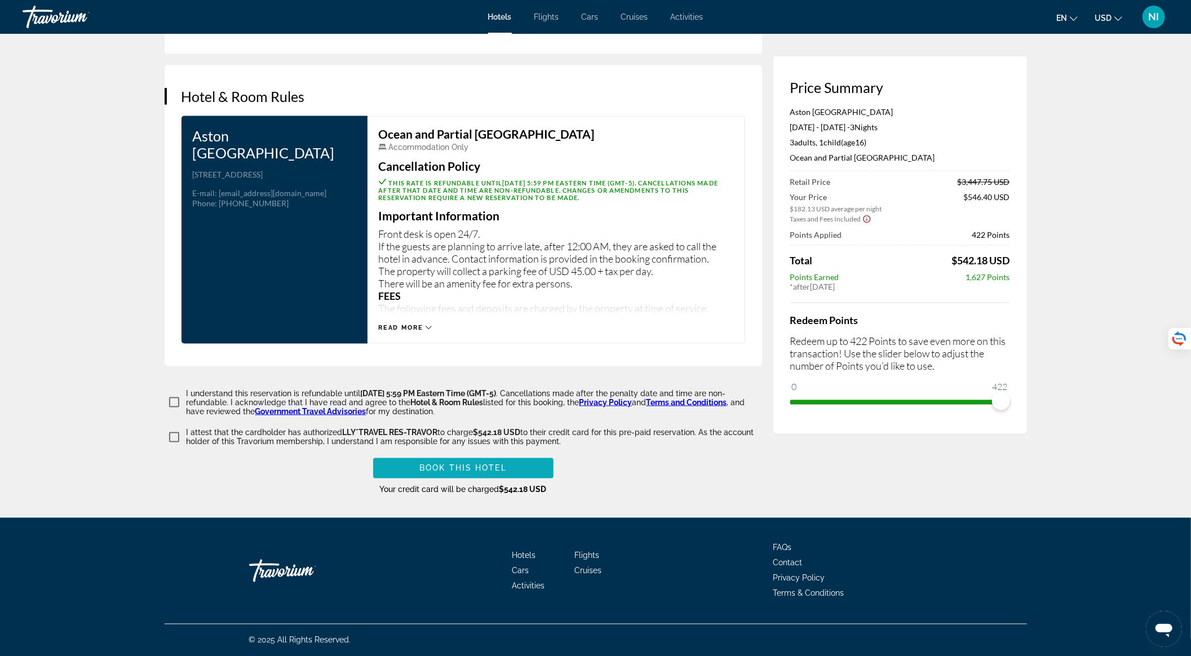
click at [503, 467] on span "Book this hotel" at bounding box center [463, 468] width 87 height 9
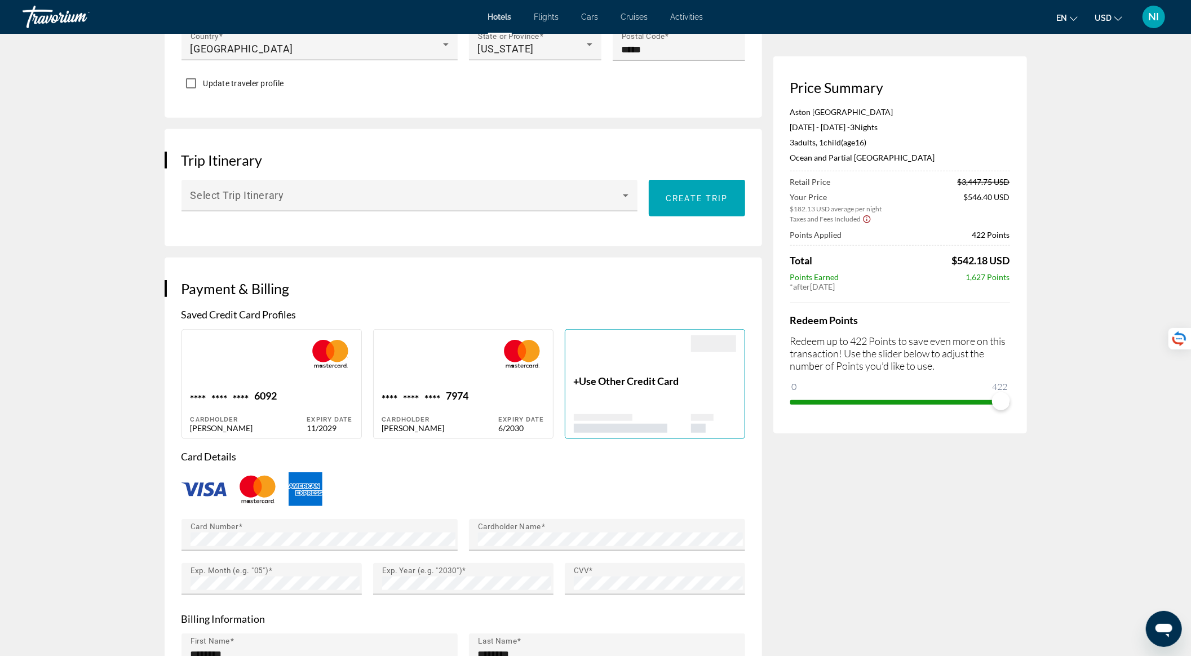
scroll to position [451, 0]
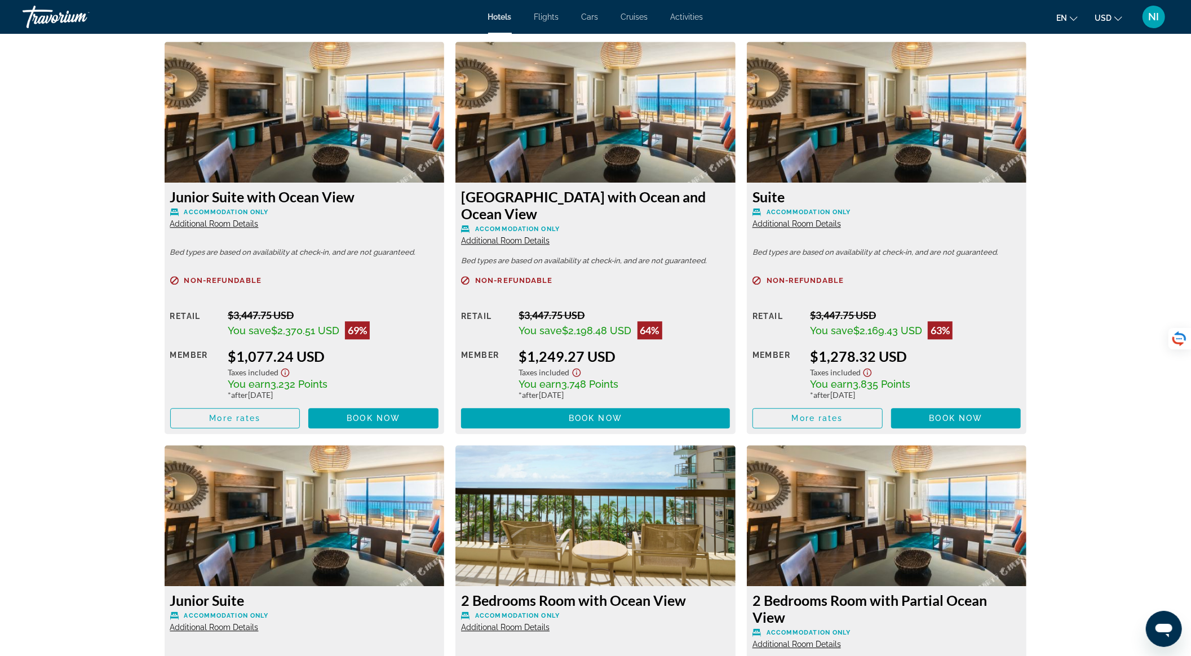
scroll to position [2707, 0]
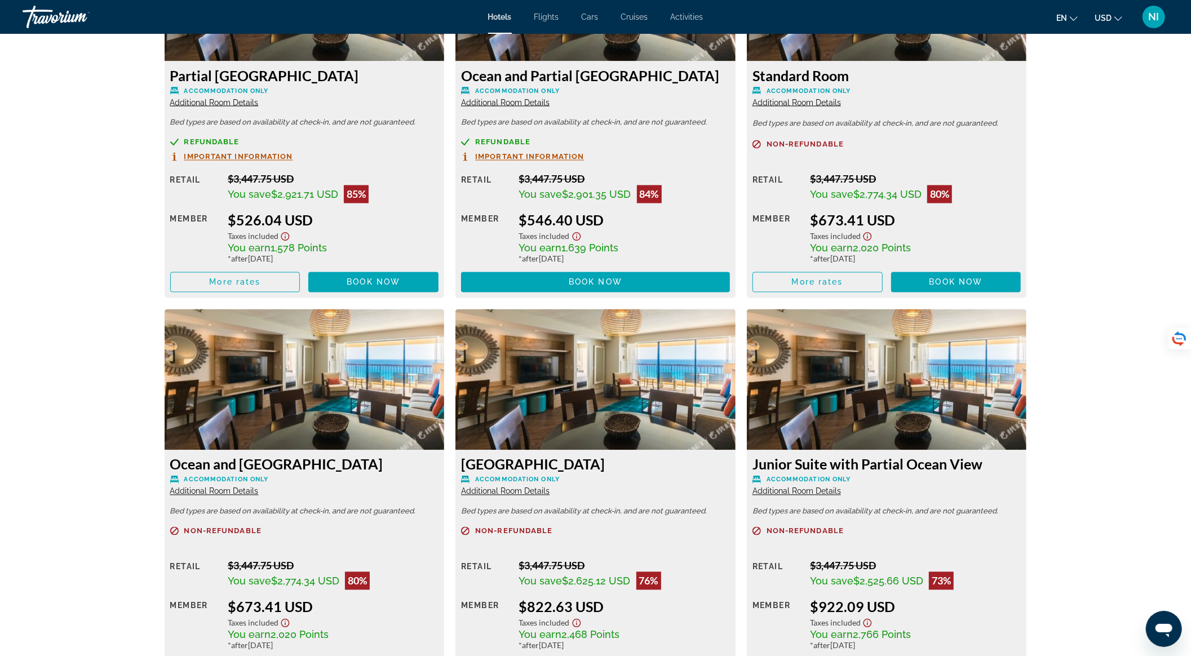
scroll to position [1654, 0]
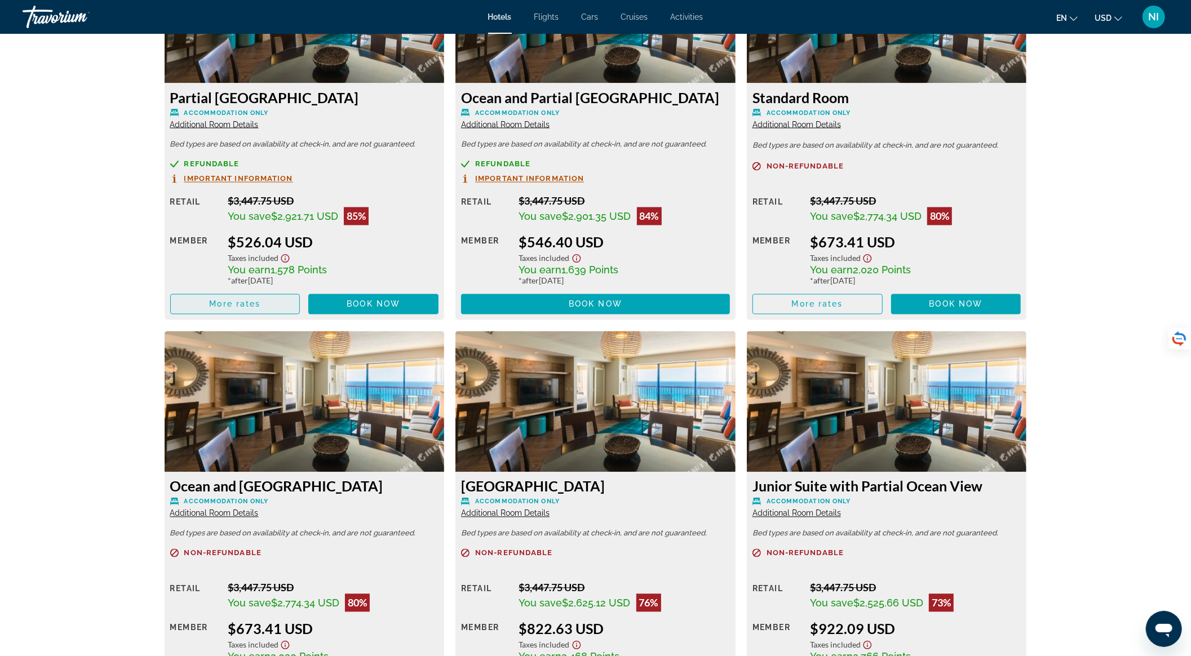
click at [276, 300] on span "Main content" at bounding box center [235, 304] width 129 height 27
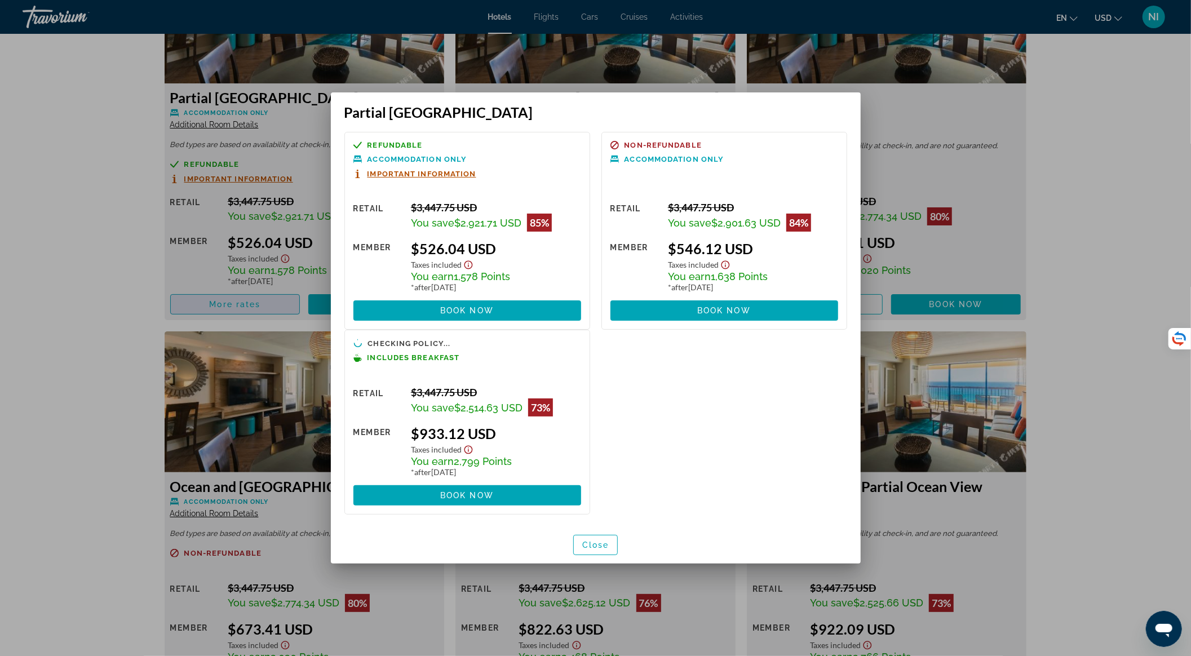
scroll to position [0, 0]
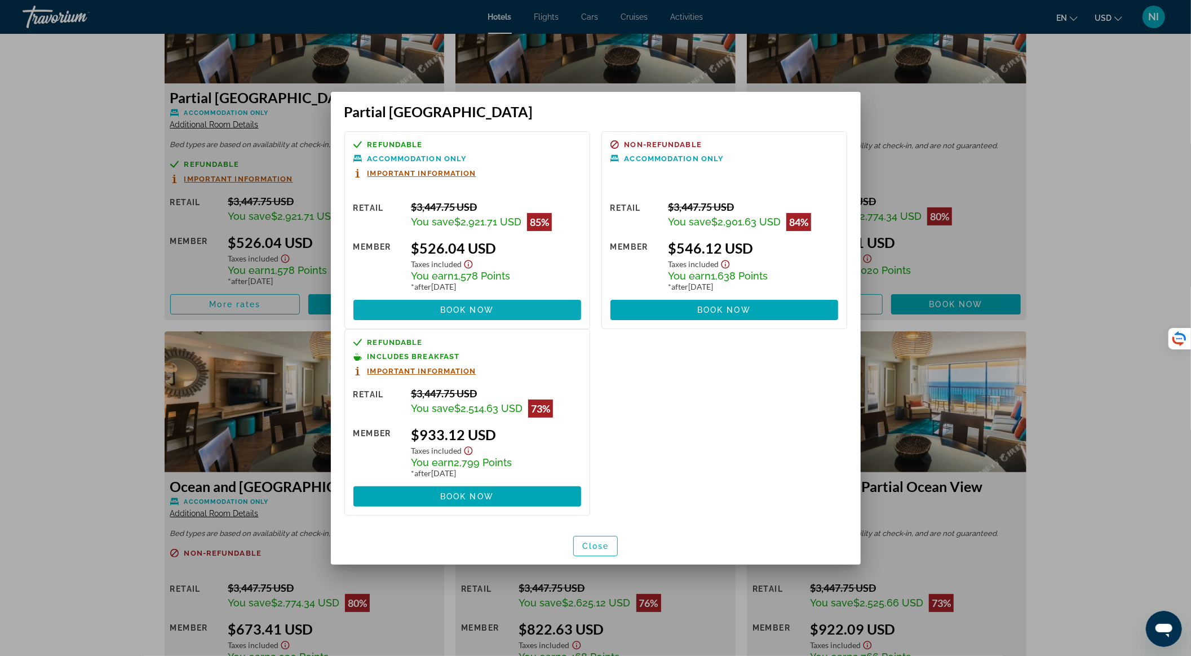
click at [440, 309] on span "Book now" at bounding box center [467, 310] width 54 height 9
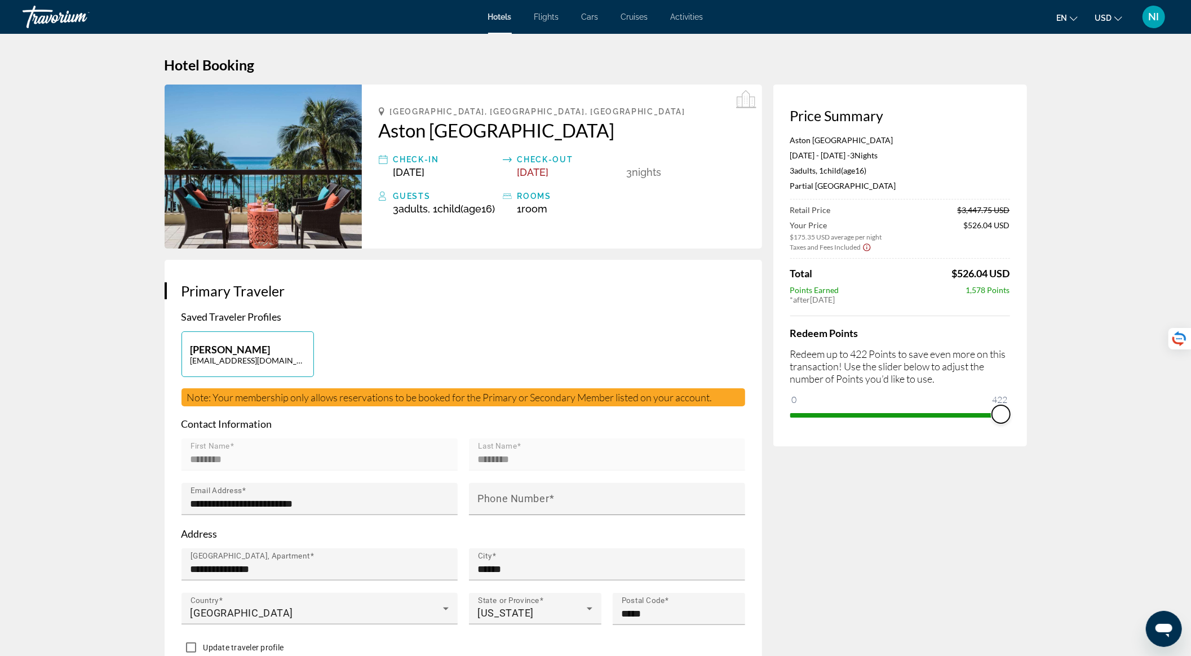
drag, startPoint x: 797, startPoint y: 415, endPoint x: 1036, endPoint y: 444, distance: 241.4
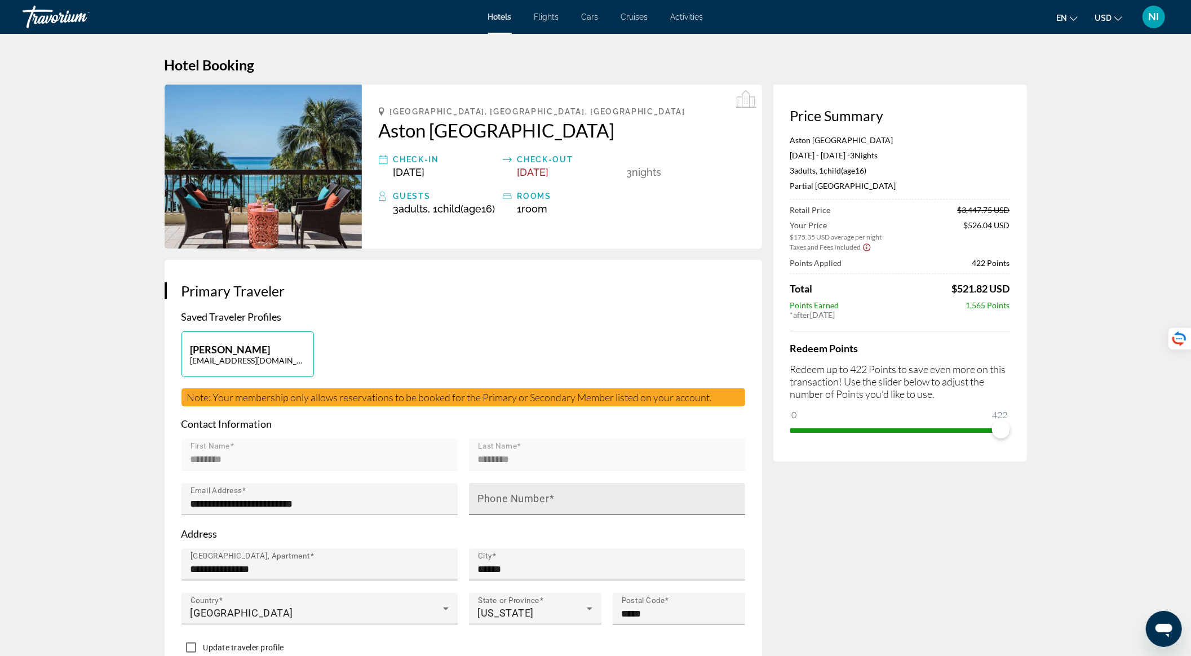
click at [526, 505] on mat-label "Phone Number" at bounding box center [514, 499] width 72 height 12
click at [526, 511] on input "Phone Number" at bounding box center [610, 504] width 265 height 14
type input "**********"
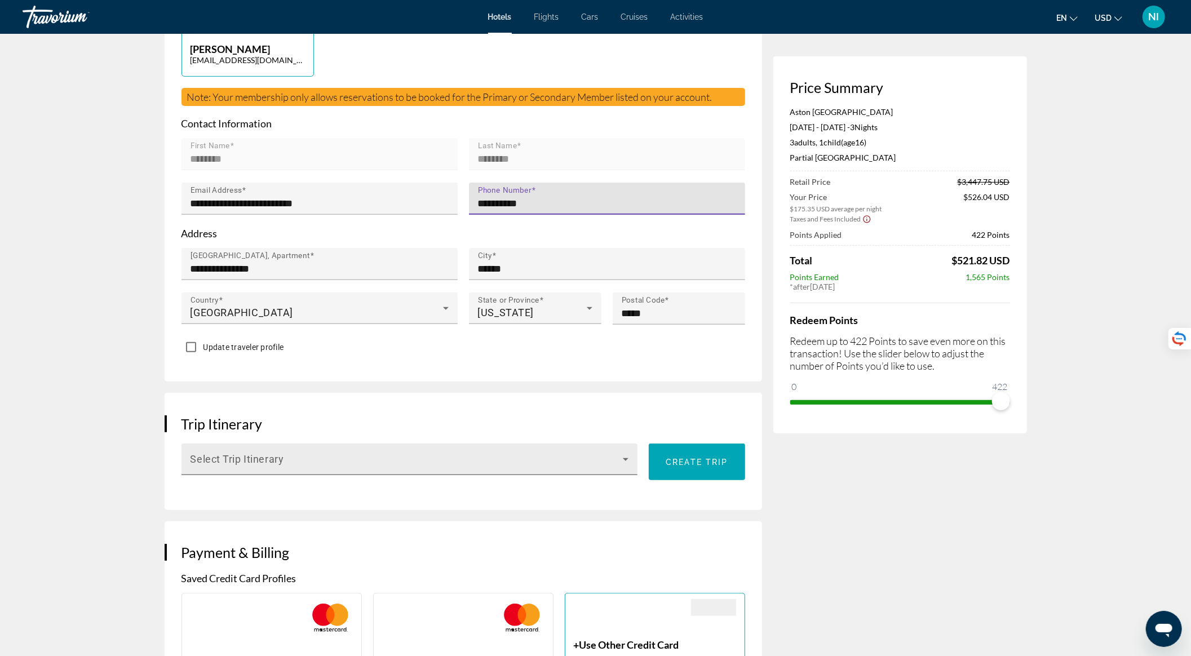
scroll to position [451, 0]
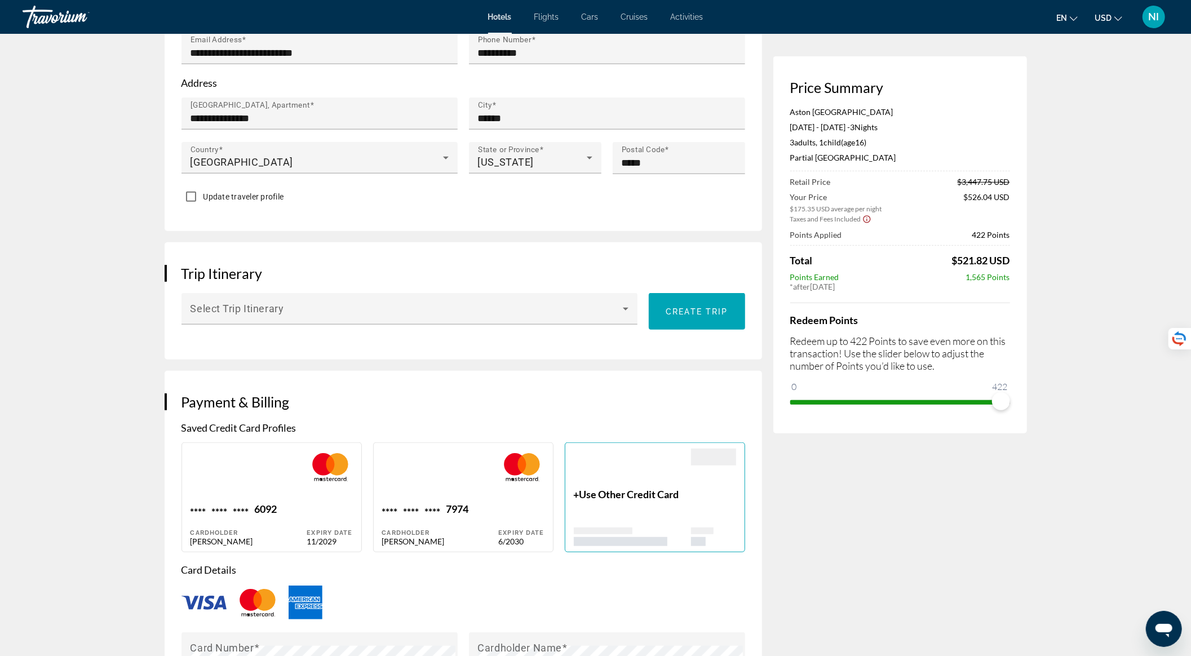
click at [638, 537] on div "Main content" at bounding box center [632, 537] width 117 height 19
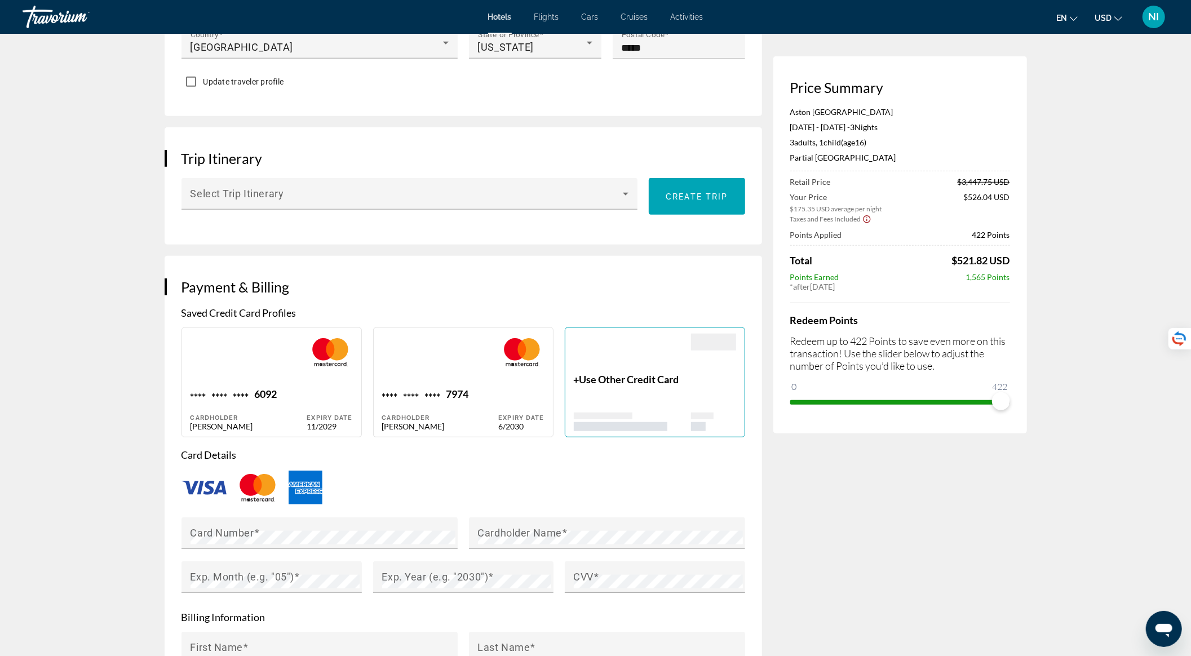
scroll to position [677, 0]
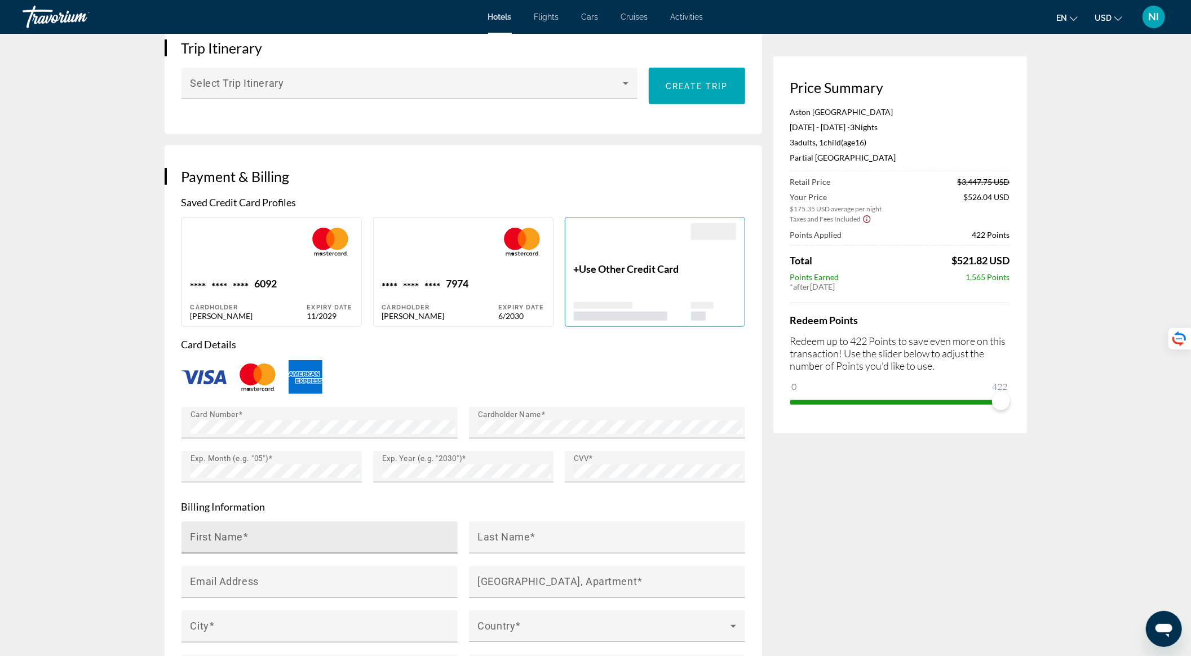
click at [412, 541] on div "First Name" at bounding box center [323, 538] width 265 height 32
type input "********"
type input "**********"
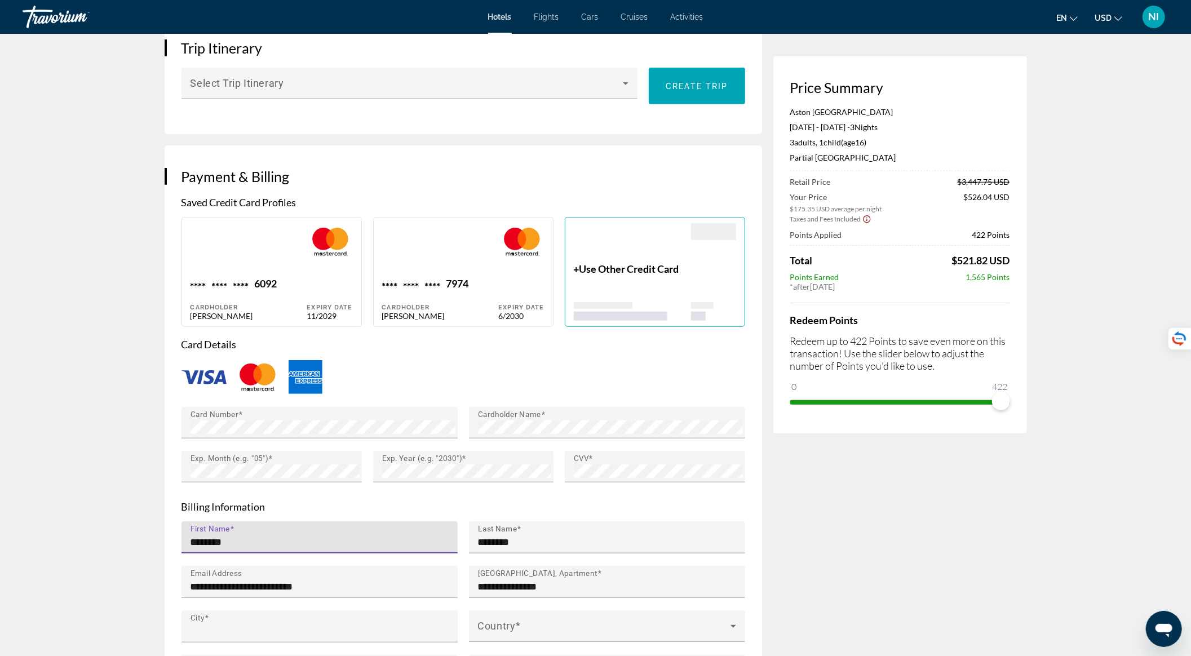
type input "**********"
type input "*****"
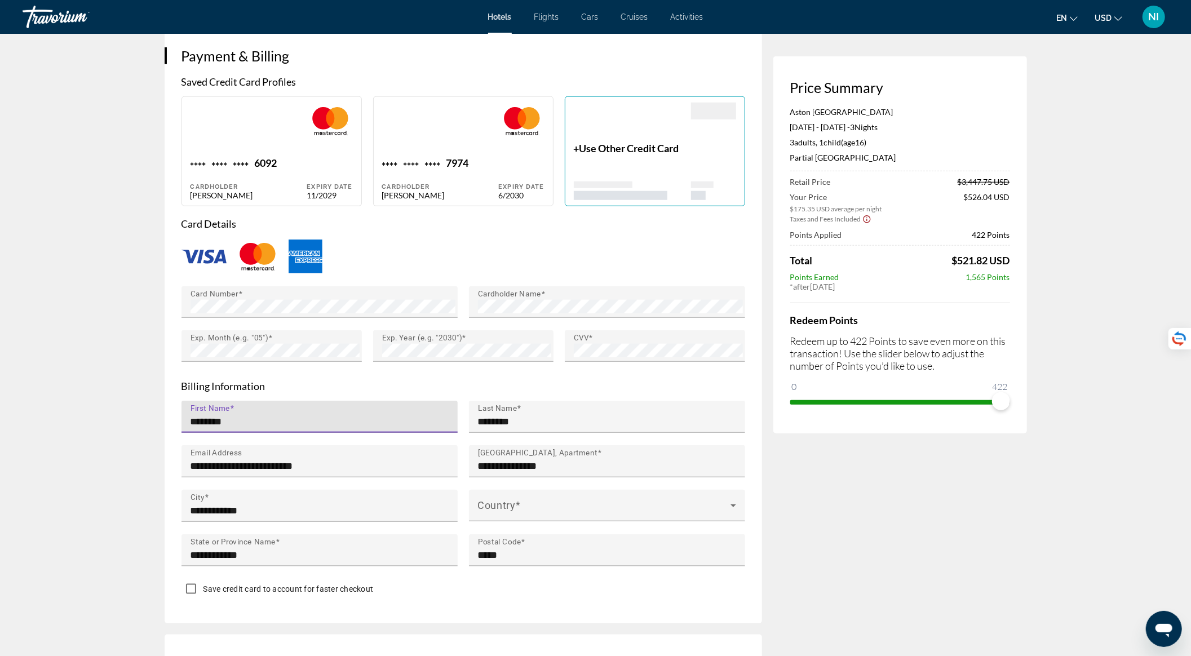
scroll to position [977, 0]
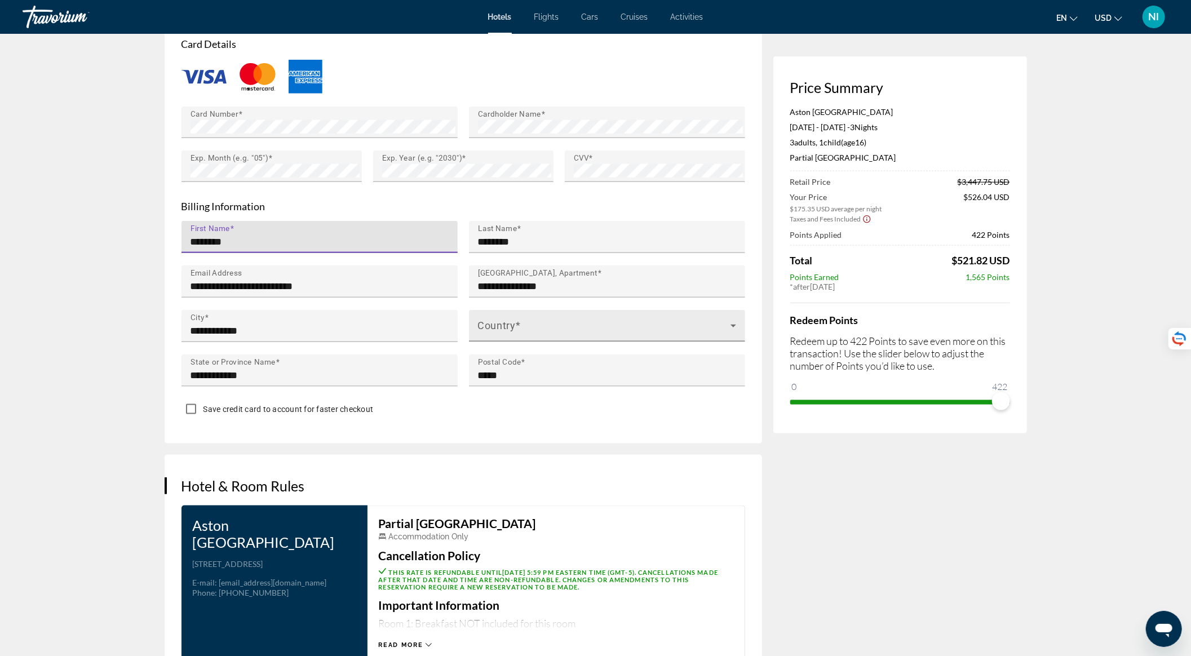
click at [510, 332] on span "Main content" at bounding box center [604, 331] width 253 height 14
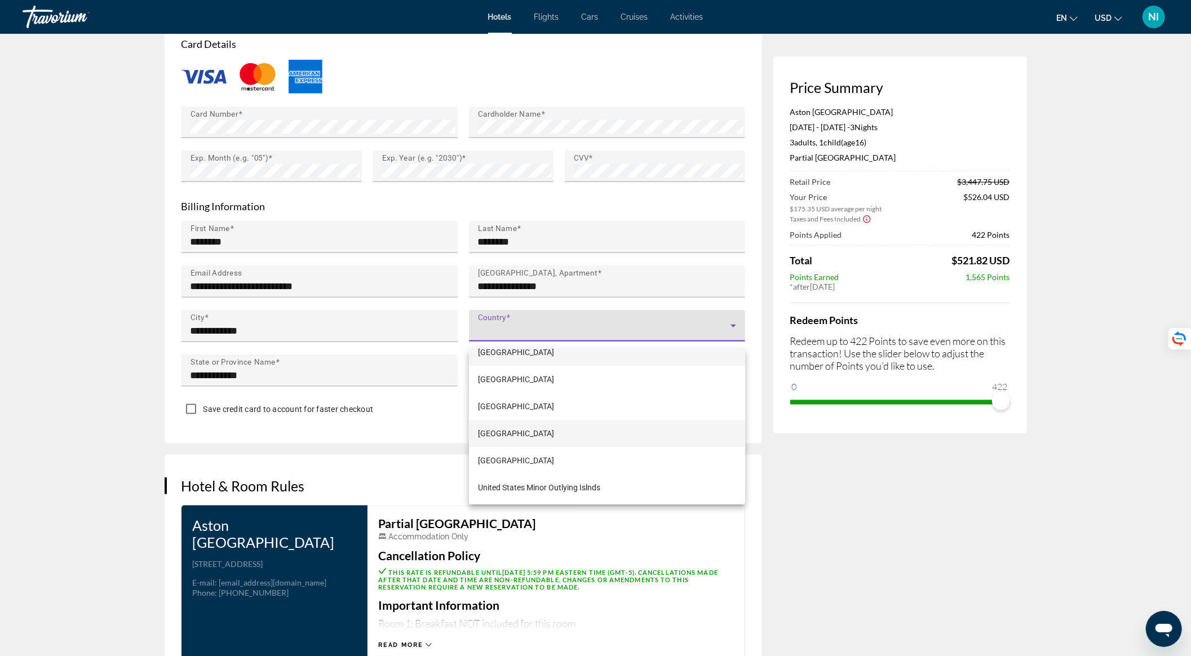
scroll to position [6469, 0]
click at [538, 448] on span "United States of America" at bounding box center [516, 449] width 76 height 14
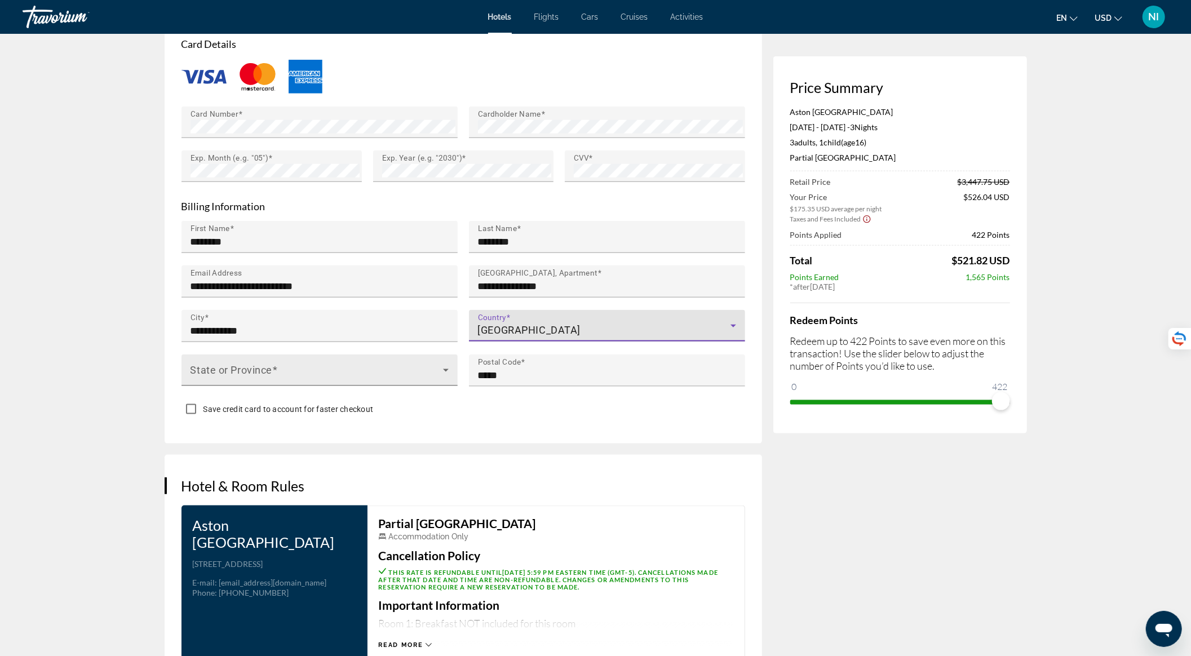
click at [381, 368] on div "State or Province" at bounding box center [320, 371] width 258 height 32
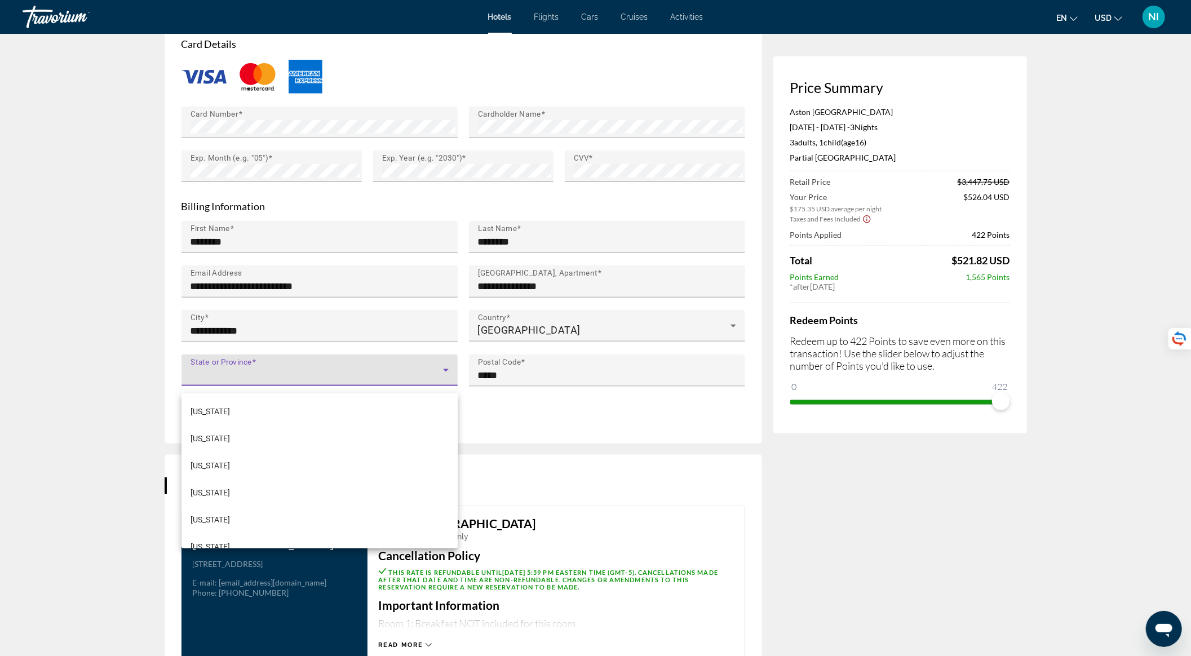
scroll to position [905, 0]
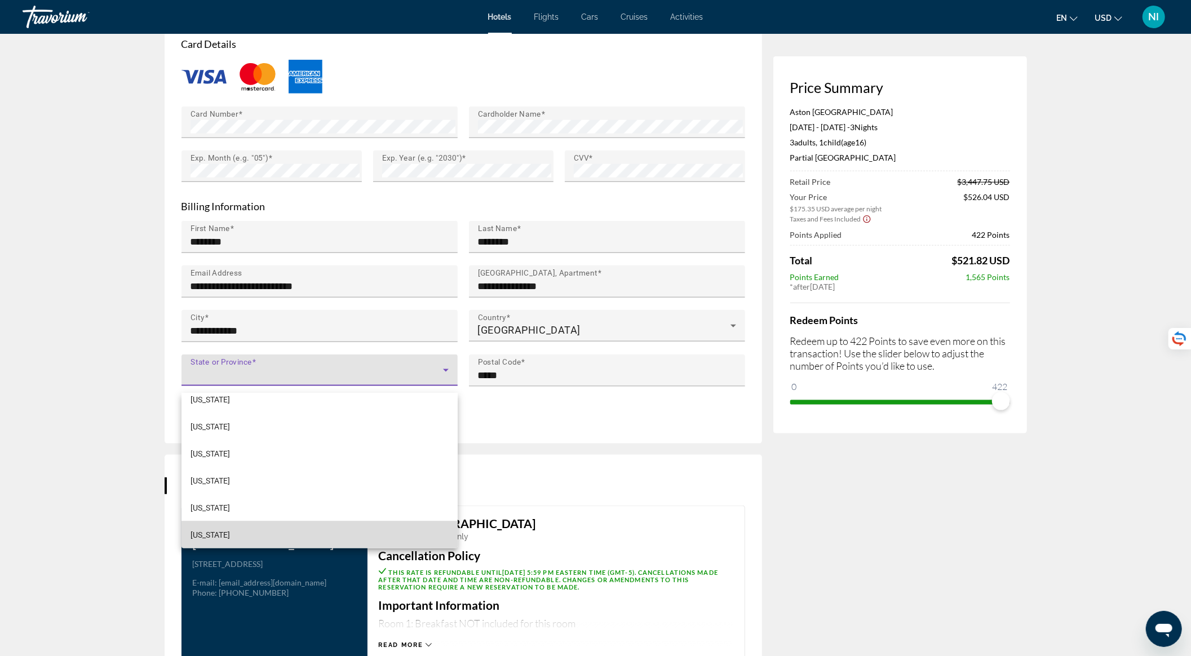
click at [357, 538] on mat-option "Pennsylvania" at bounding box center [320, 535] width 276 height 27
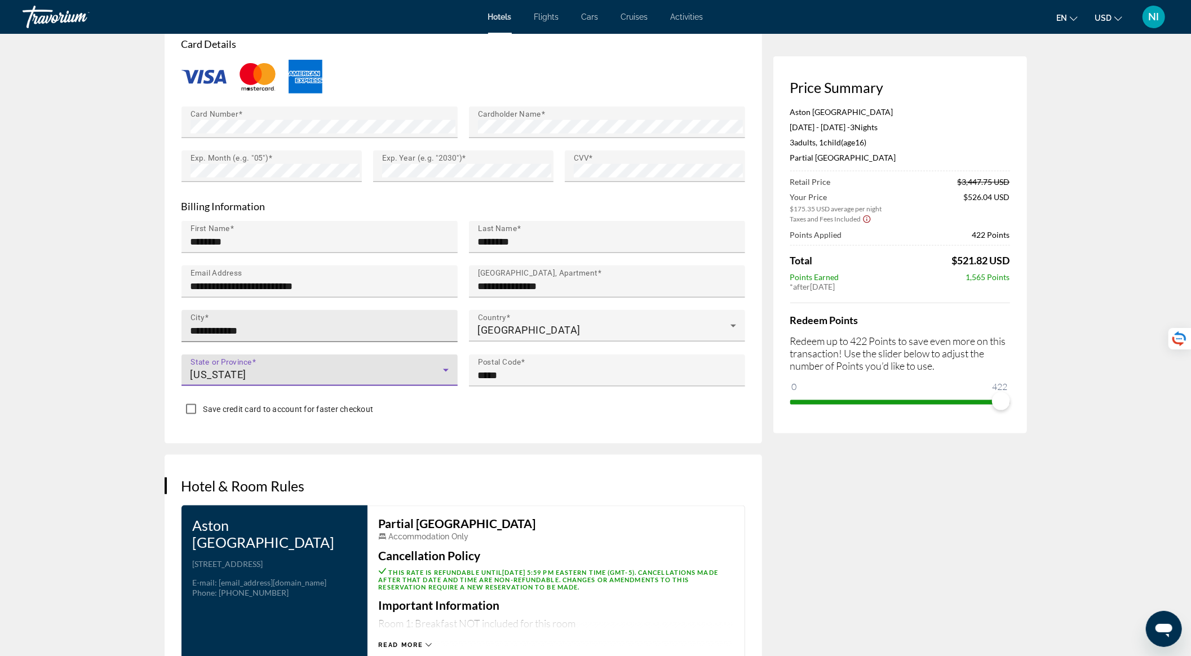
click at [262, 338] on input "**********" at bounding box center [323, 331] width 265 height 14
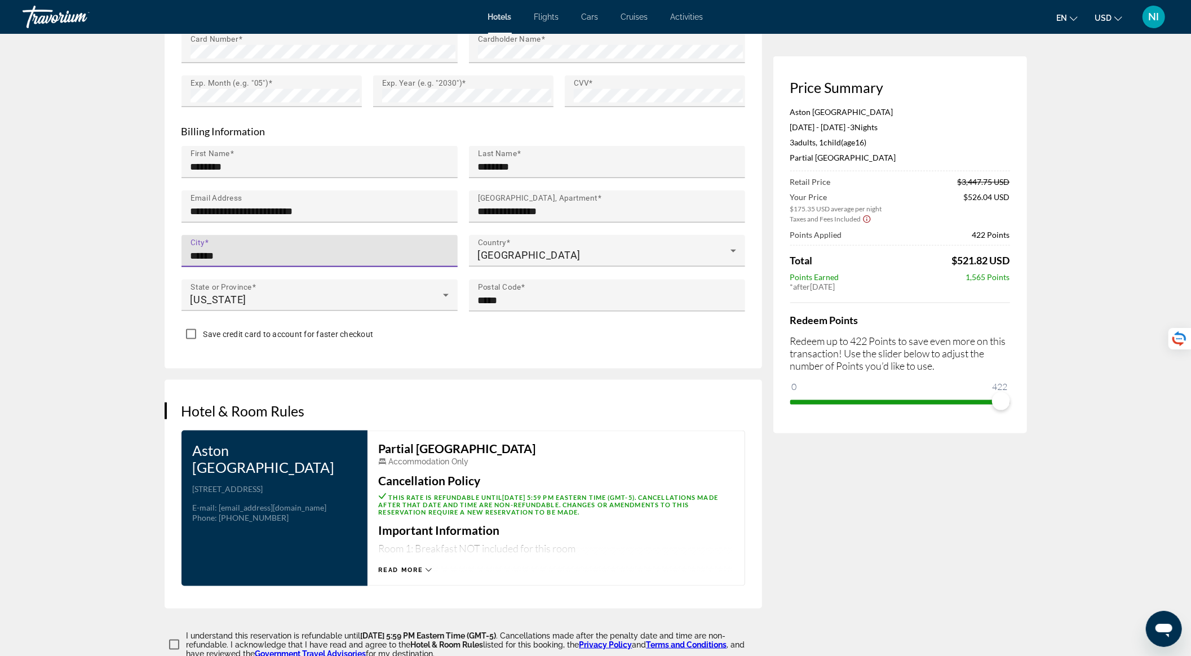
scroll to position [1278, 0]
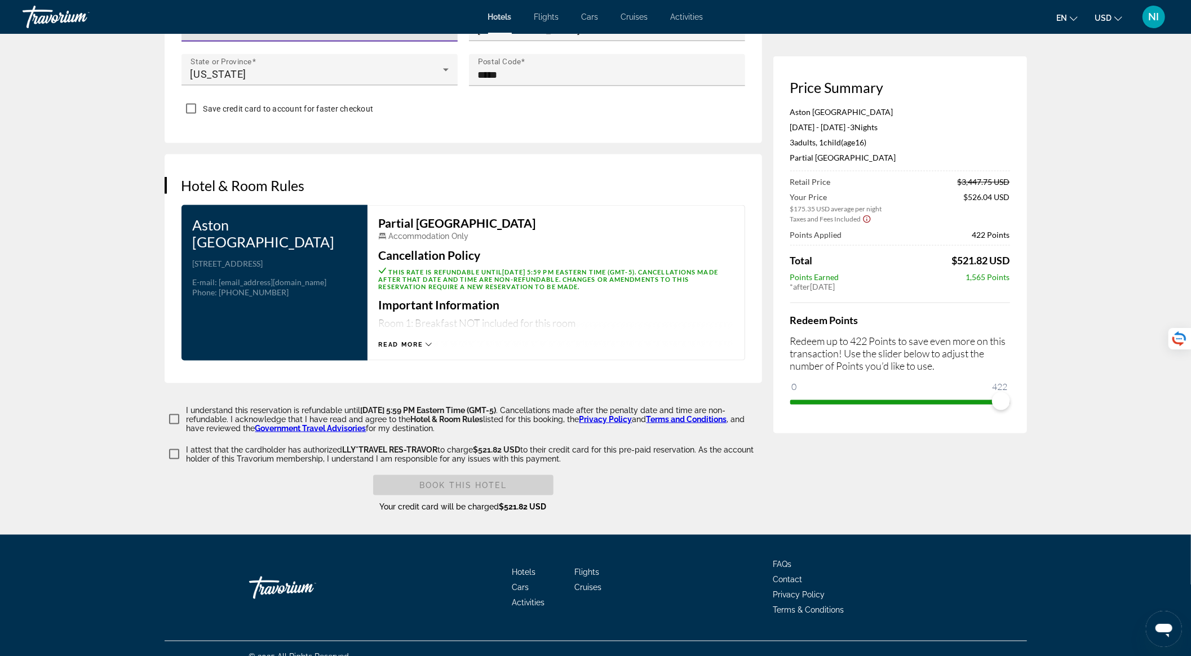
type input "******"
click at [448, 499] on span "Main content" at bounding box center [463, 485] width 180 height 27
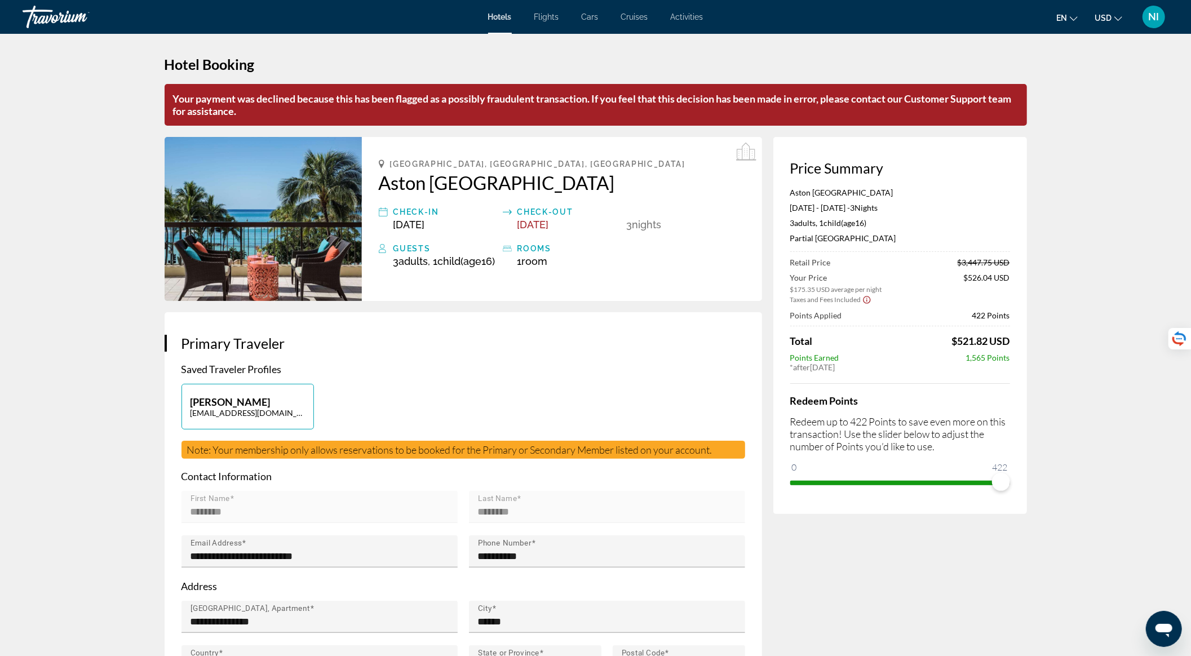
scroll to position [0, 0]
click at [1148, 8] on div "NI" at bounding box center [1154, 17] width 23 height 23
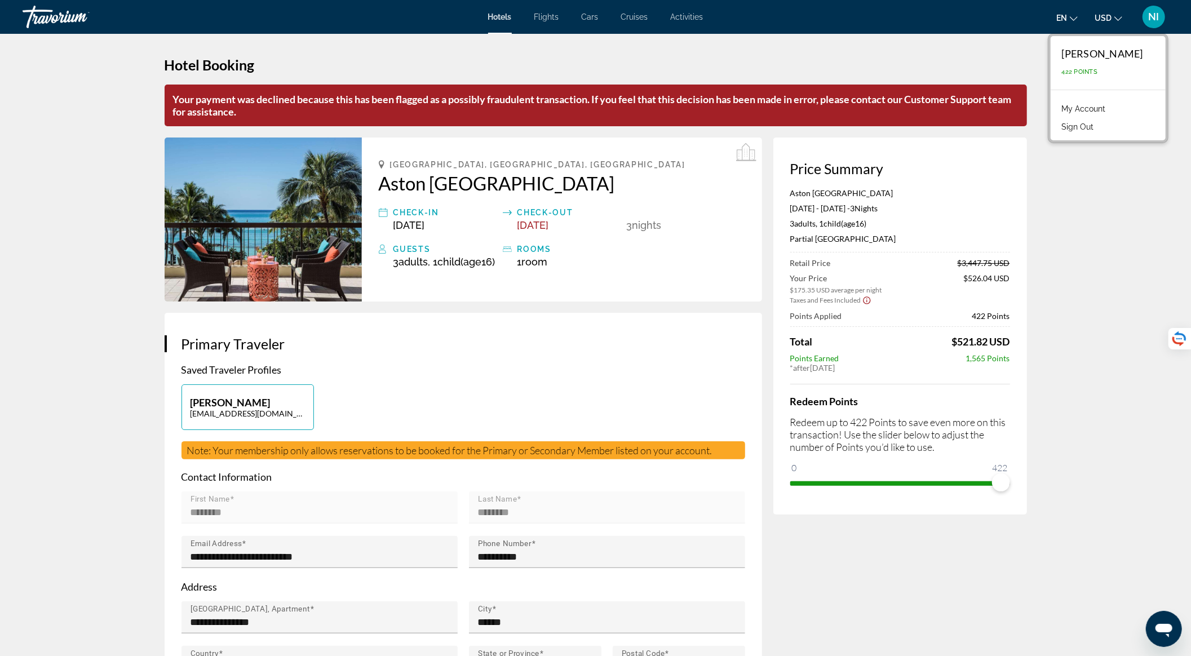
click at [1102, 101] on link "My Account" at bounding box center [1084, 108] width 55 height 15
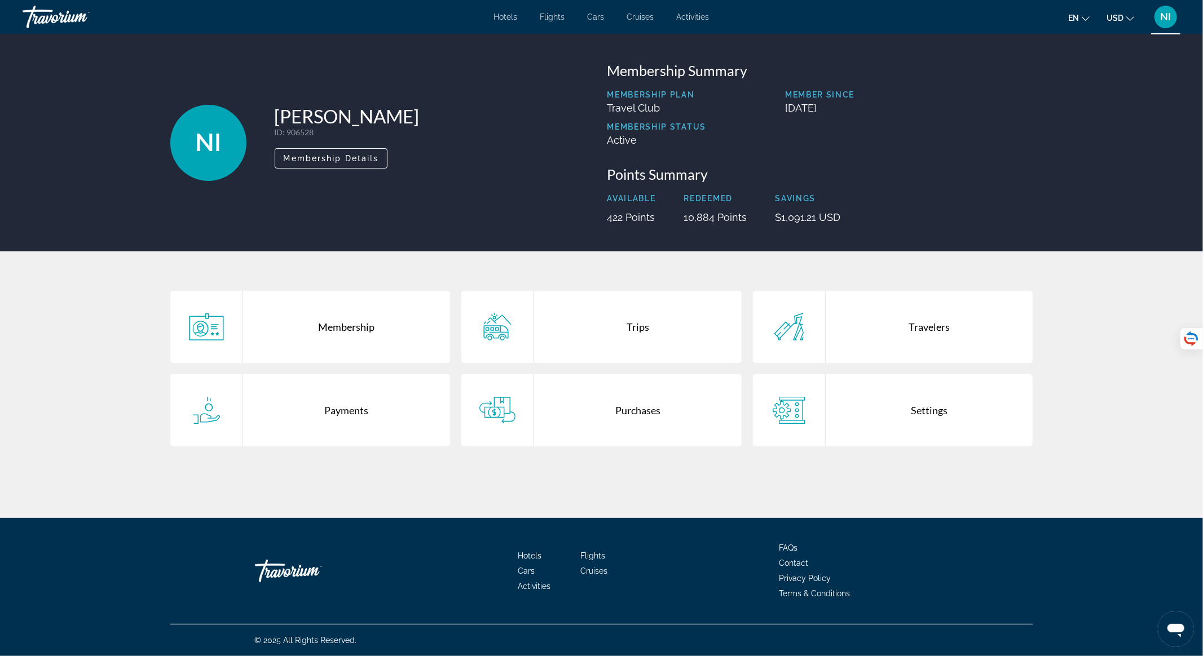
click at [602, 415] on div "Purchases" at bounding box center [638, 410] width 208 height 72
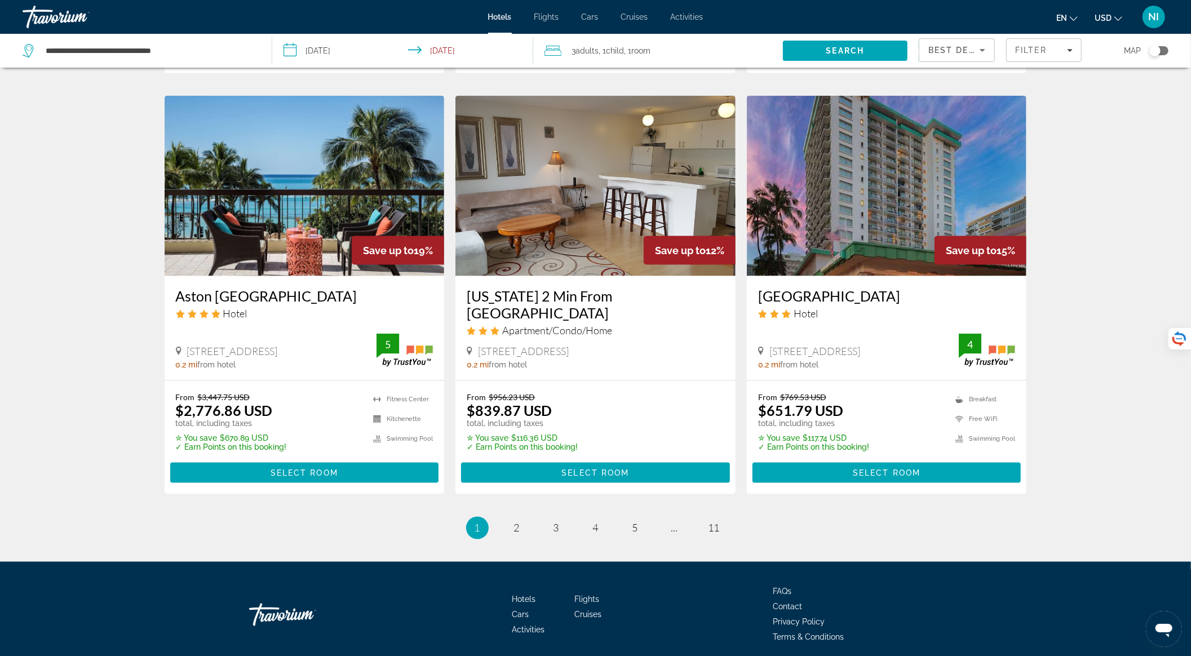
scroll to position [1296, 0]
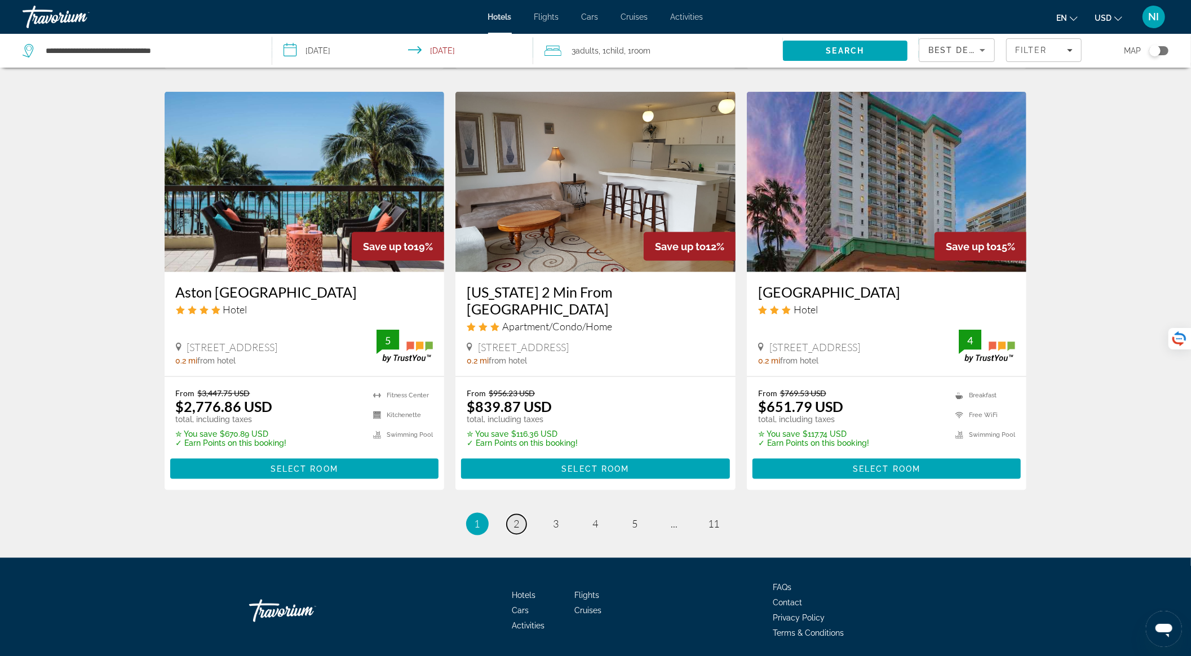
click at [517, 518] on span "2" at bounding box center [517, 524] width 6 height 12
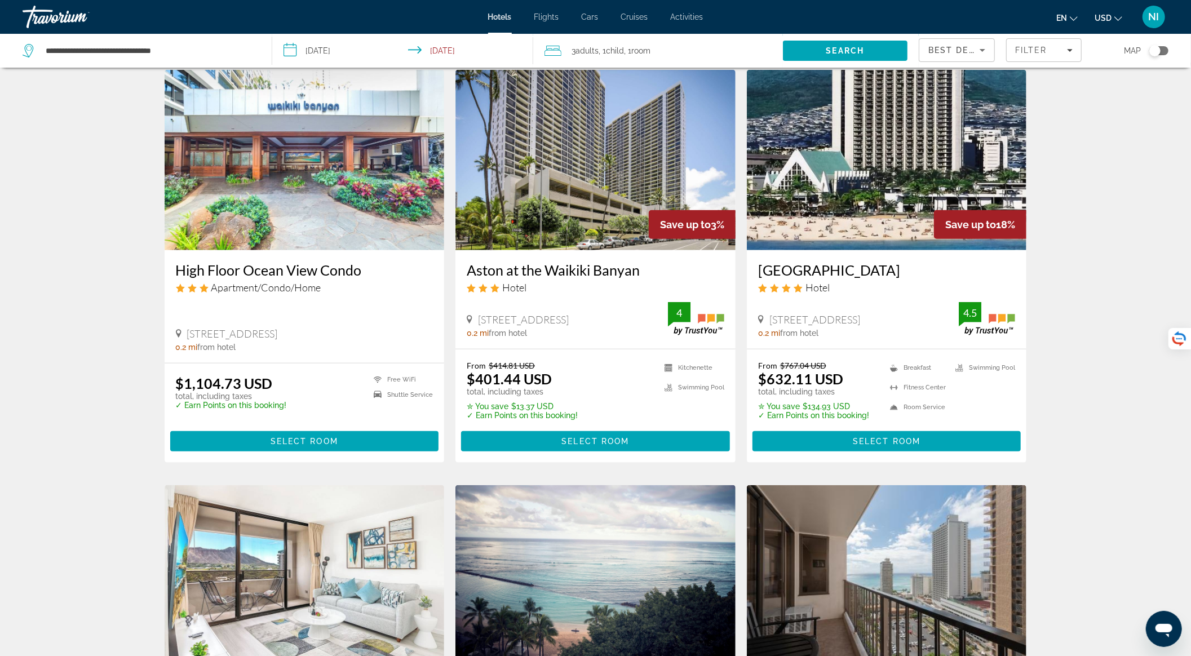
scroll to position [827, 0]
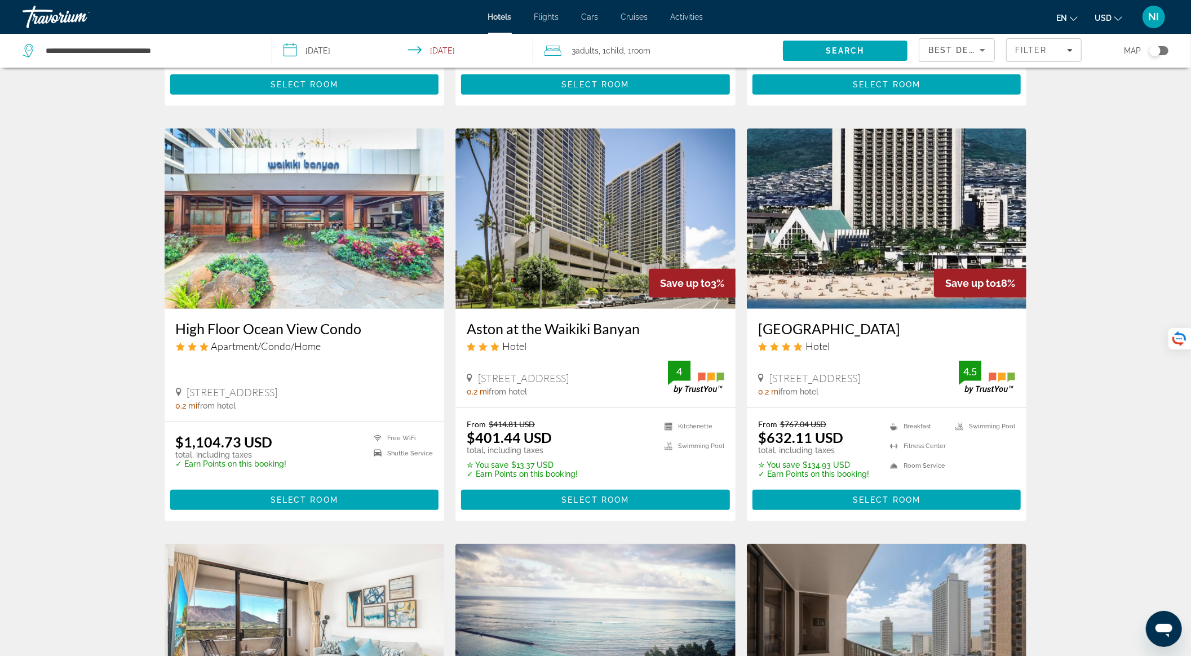
drag, startPoint x: 756, startPoint y: 320, endPoint x: 995, endPoint y: 326, distance: 238.6
click at [995, 326] on div "Hilton Waikiki Beach Resort & Spa Hotel 2500 Kuhio Ave, Honolulu 0.2 mi from ho…" at bounding box center [887, 358] width 280 height 99
copy h3 "Hilton Waikiki Beach Resort & Spa"
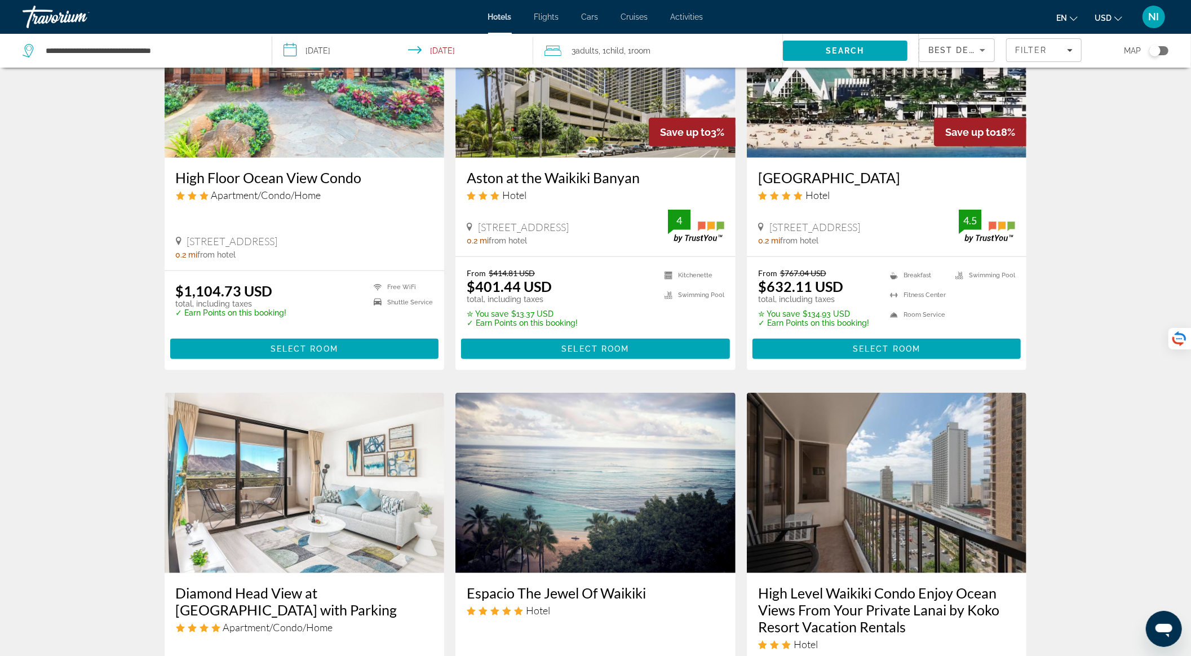
scroll to position [1313, 0]
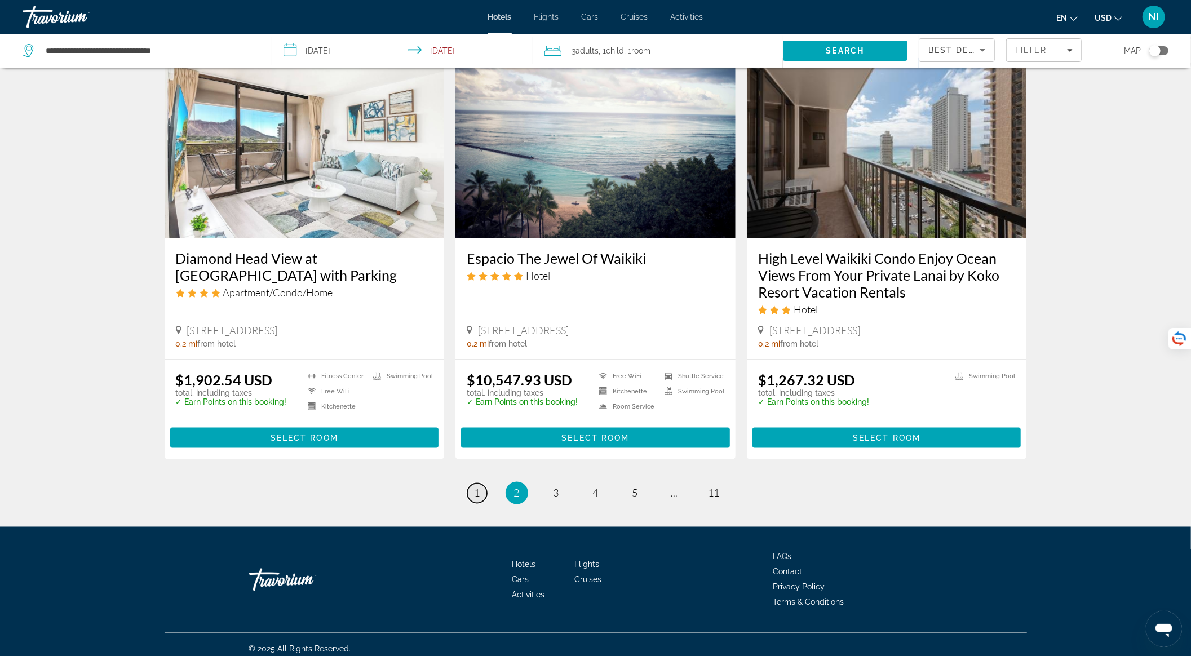
click at [479, 488] on span "1" at bounding box center [478, 493] width 6 height 12
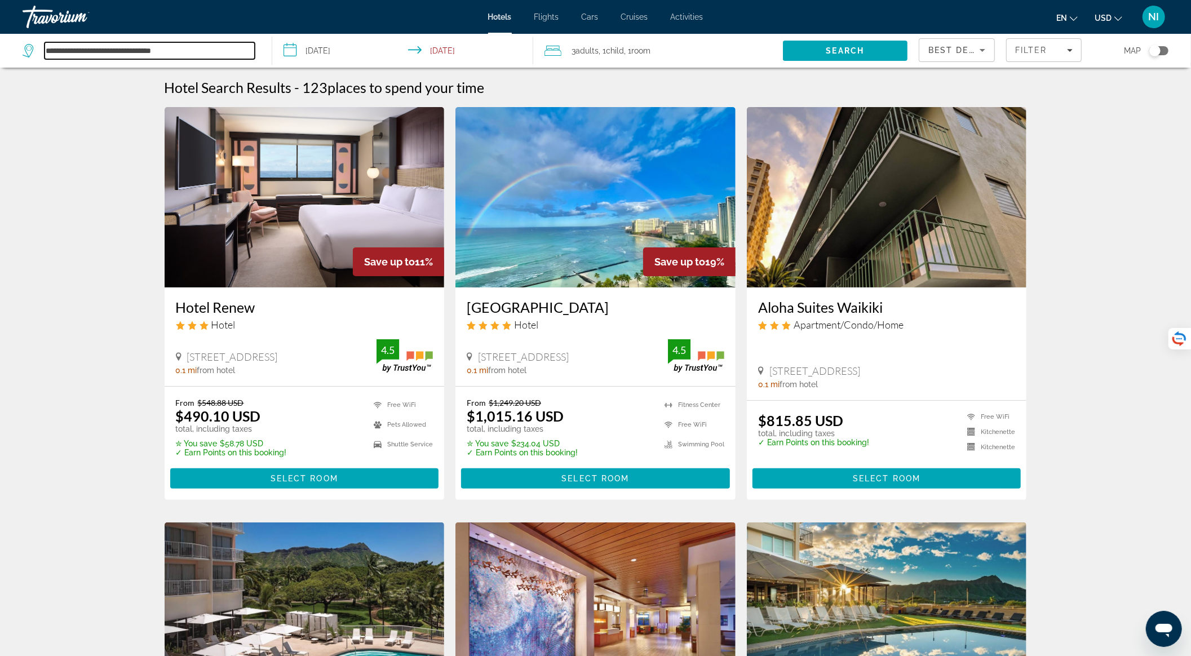
click at [158, 43] on input "**********" at bounding box center [150, 50] width 210 height 17
drag, startPoint x: 200, startPoint y: 46, endPoint x: 43, endPoint y: 59, distance: 157.3
click at [43, 59] on div "**********" at bounding box center [139, 50] width 232 height 17
paste input "Search hotel destination"
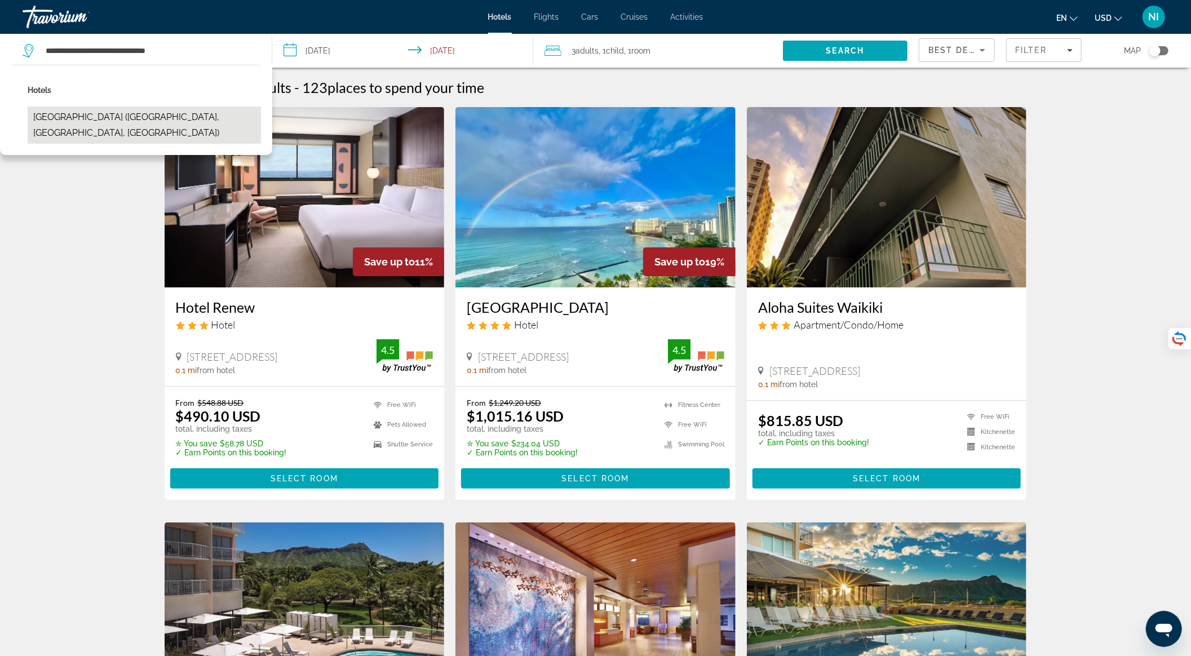
click at [219, 127] on button "[GEOGRAPHIC_DATA] ([GEOGRAPHIC_DATA], [GEOGRAPHIC_DATA], [GEOGRAPHIC_DATA])" at bounding box center [144, 125] width 233 height 37
type input "**********"
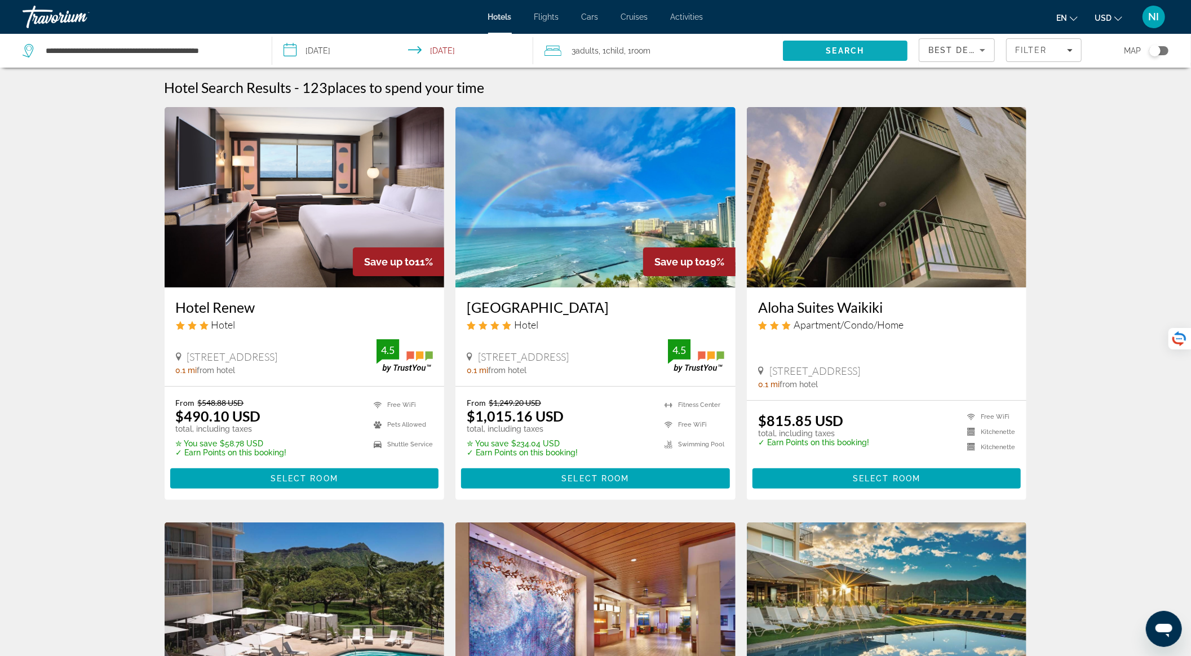
click at [815, 48] on span "Search" at bounding box center [845, 50] width 125 height 27
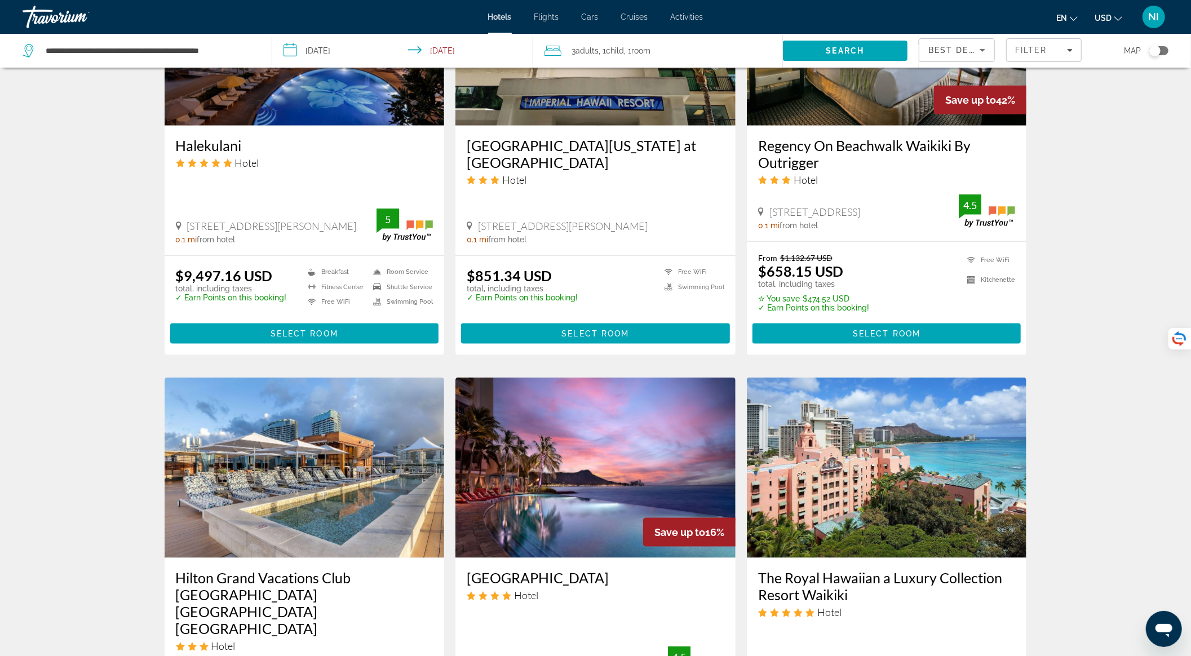
scroll to position [827, 0]
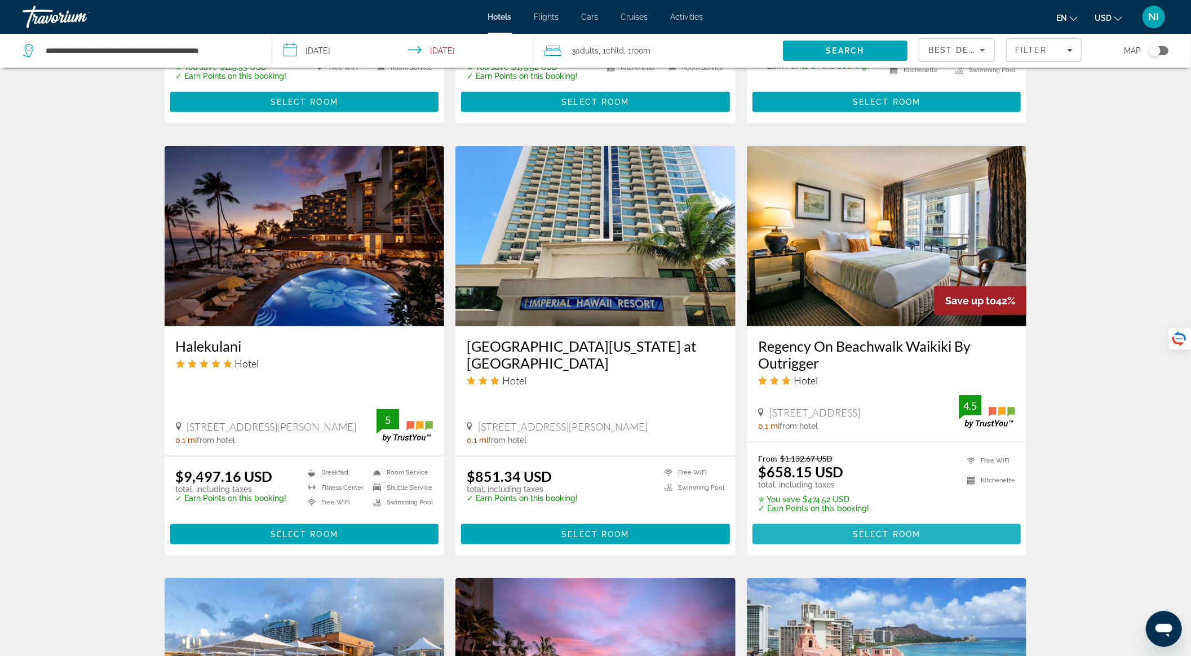
click at [814, 521] on span "Main content" at bounding box center [887, 534] width 269 height 27
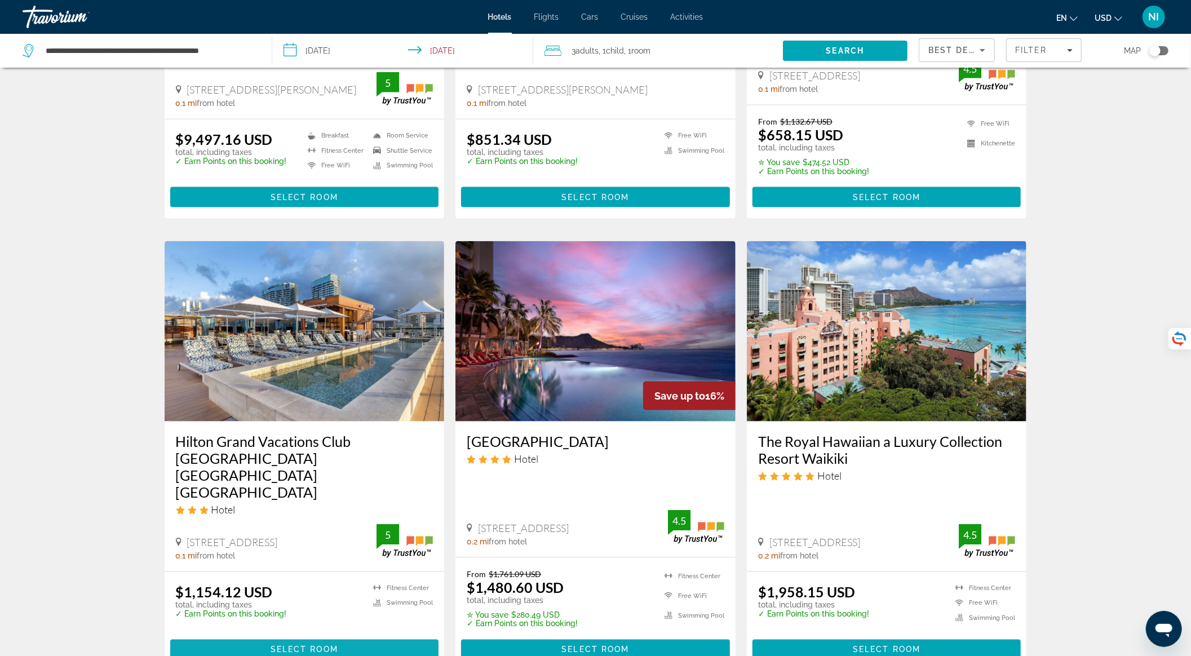
scroll to position [1333, 0]
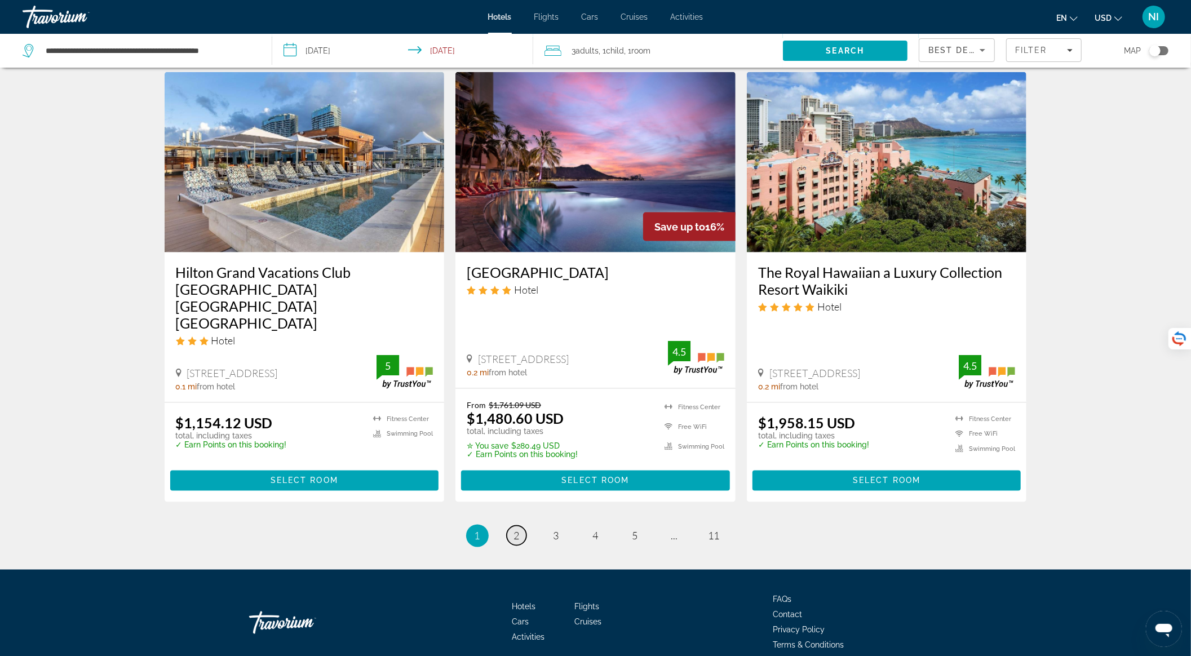
click at [513, 526] on link "page 2" at bounding box center [517, 536] width 20 height 20
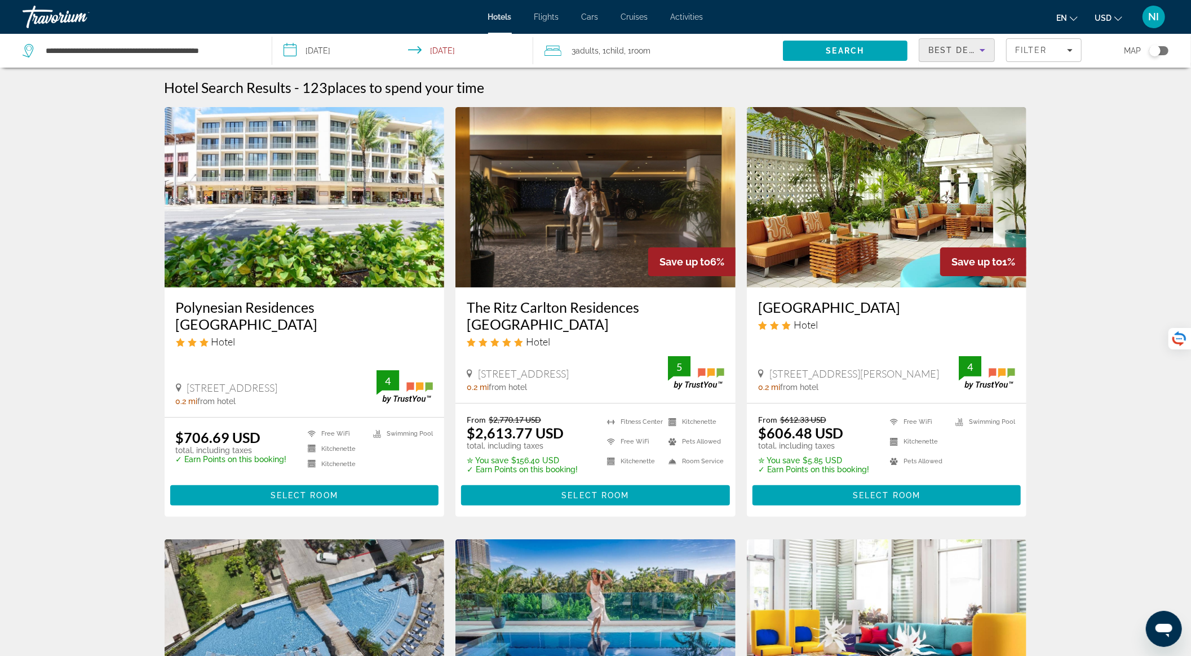
click at [954, 54] on span "Best Deals" at bounding box center [958, 50] width 59 height 9
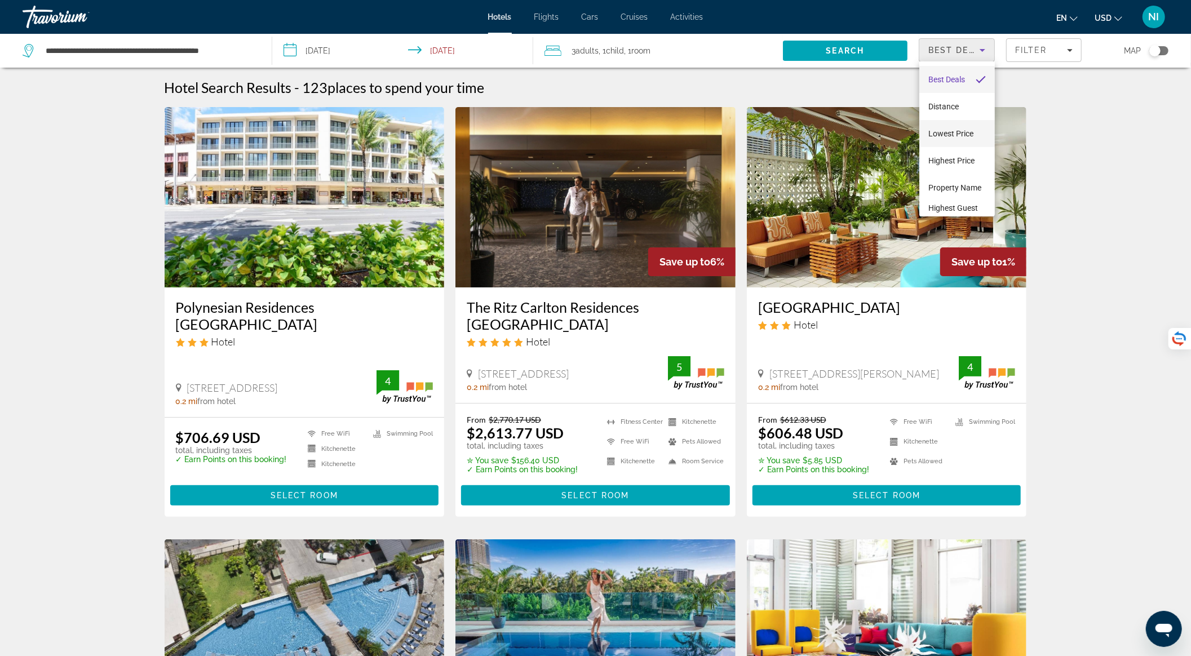
click at [951, 131] on span "Lowest Price" at bounding box center [951, 133] width 45 height 9
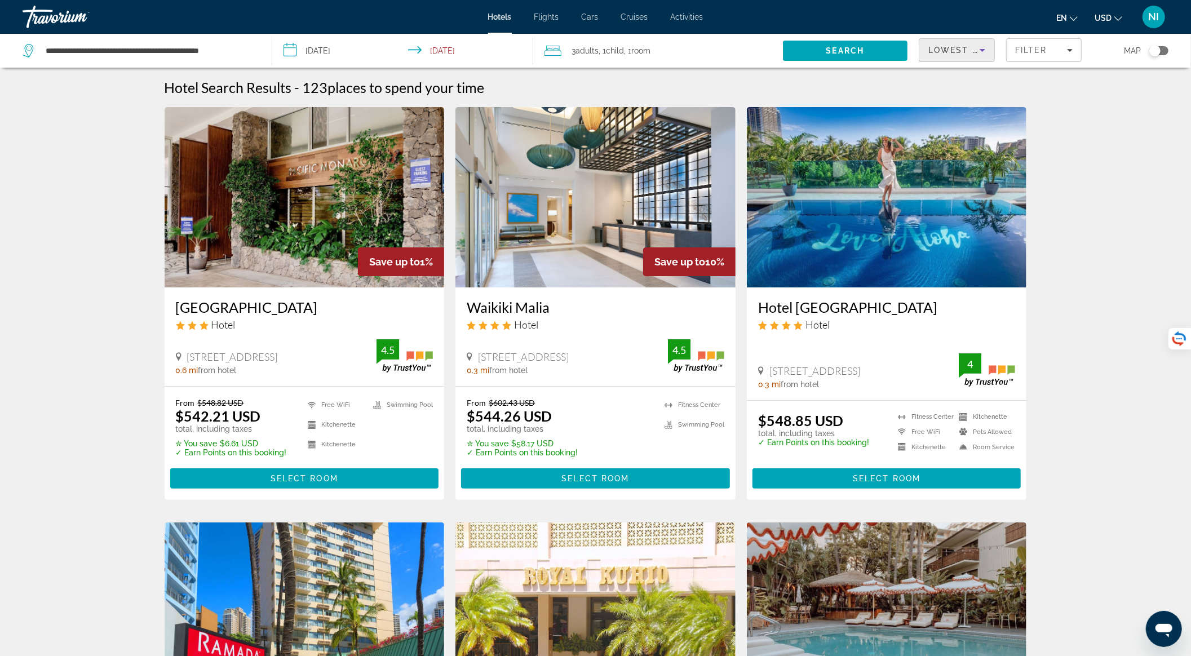
click at [365, 233] on img "Main content" at bounding box center [305, 197] width 280 height 180
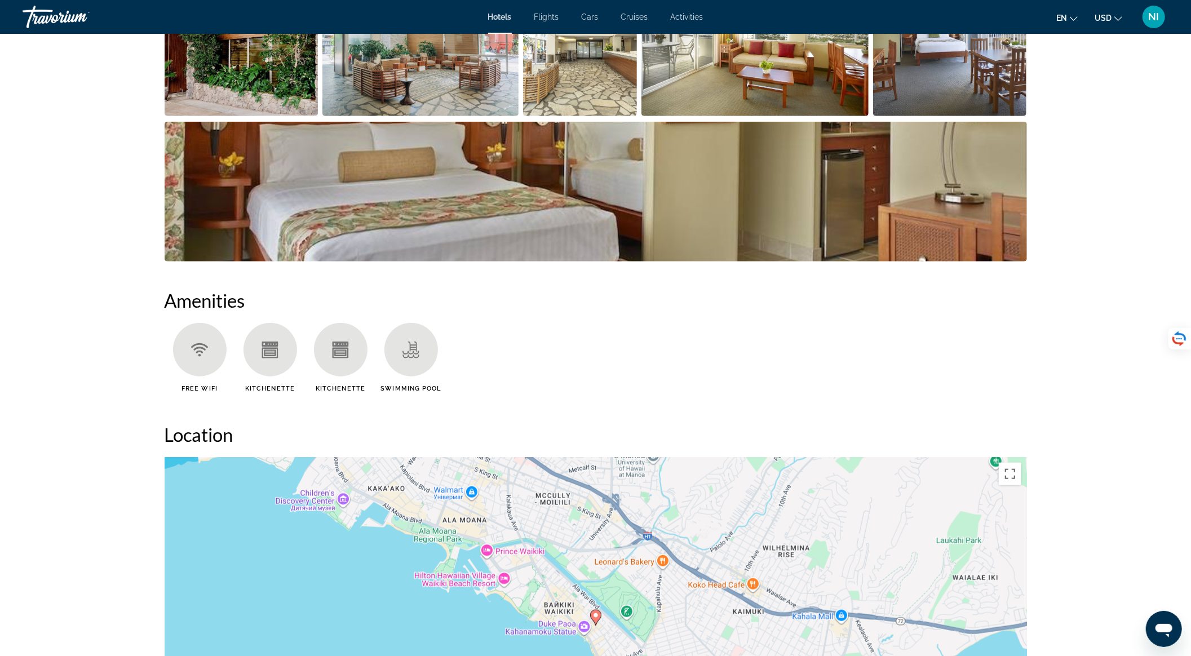
scroll to position [376, 0]
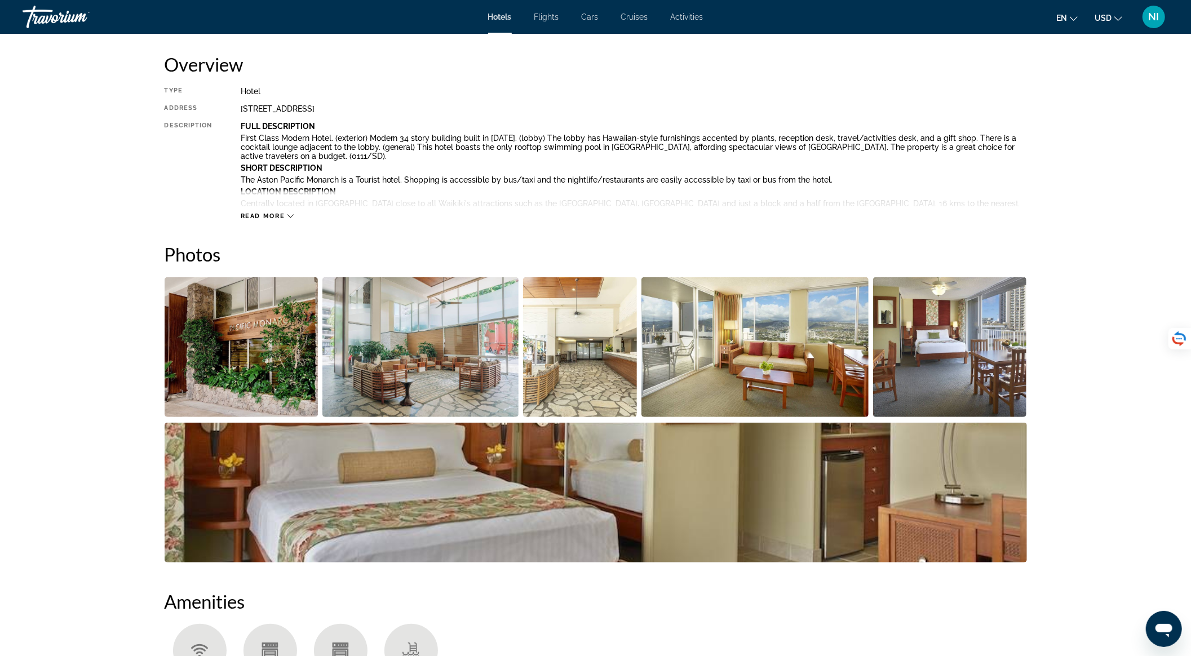
click at [760, 338] on img "Open full-screen image slider" at bounding box center [755, 347] width 227 height 140
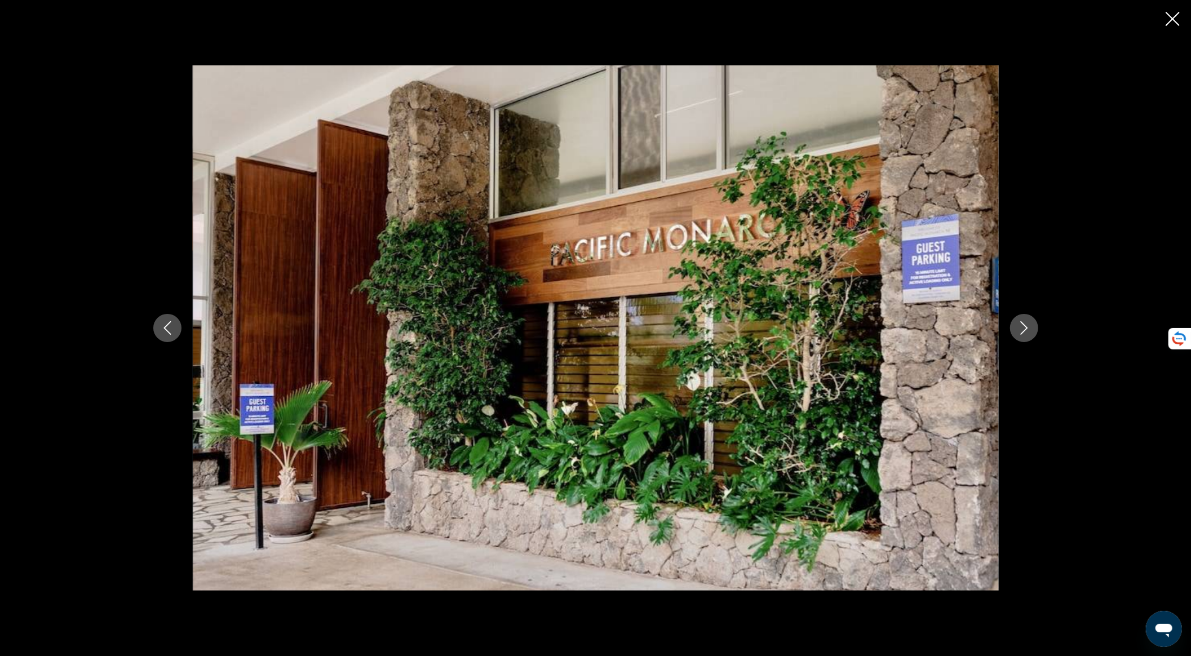
click at [1031, 332] on button "Next image" at bounding box center [1024, 328] width 28 height 28
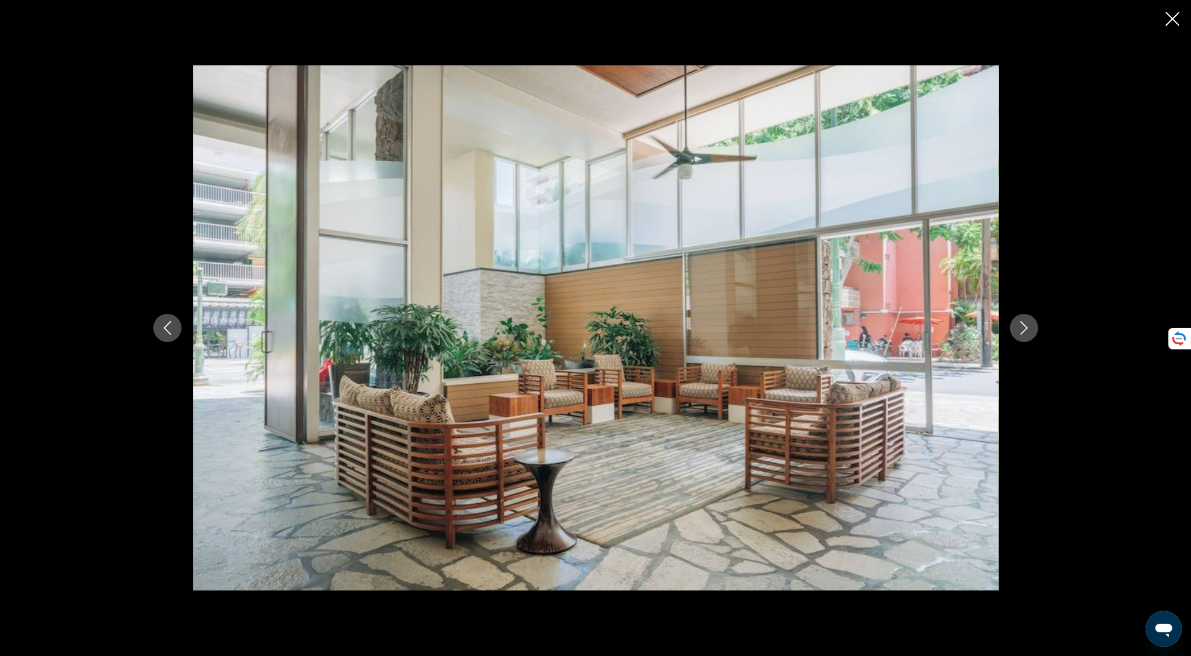
click at [1031, 332] on button "Next image" at bounding box center [1024, 328] width 28 height 28
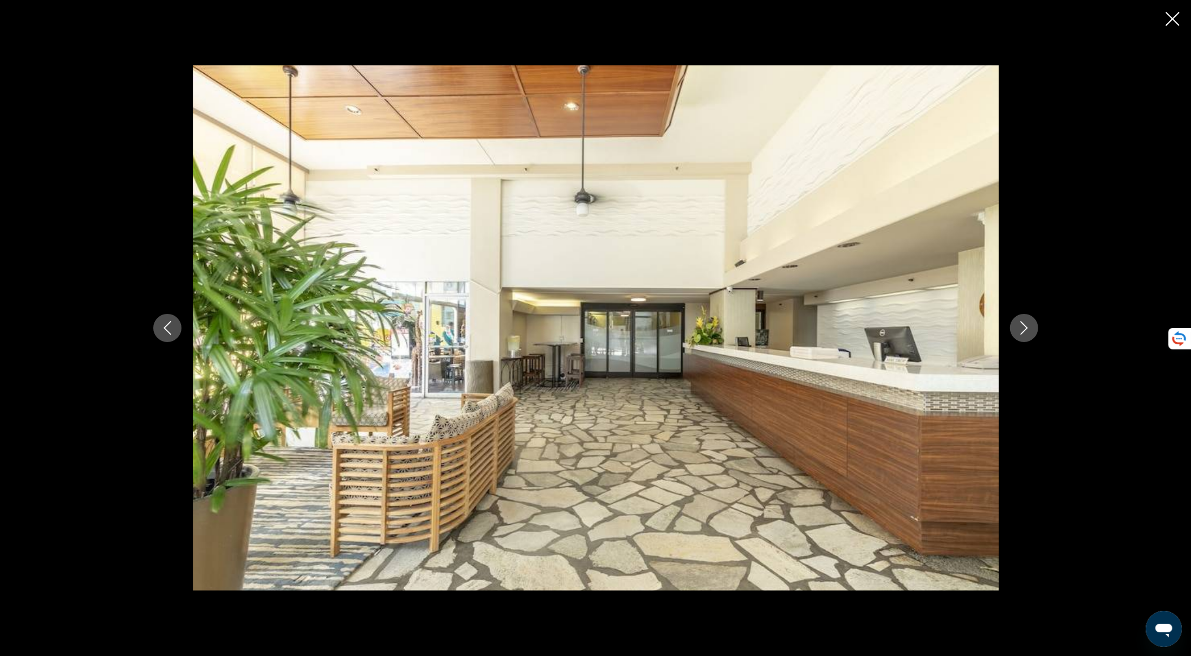
click at [1030, 333] on icon "Next image" at bounding box center [1025, 328] width 14 height 14
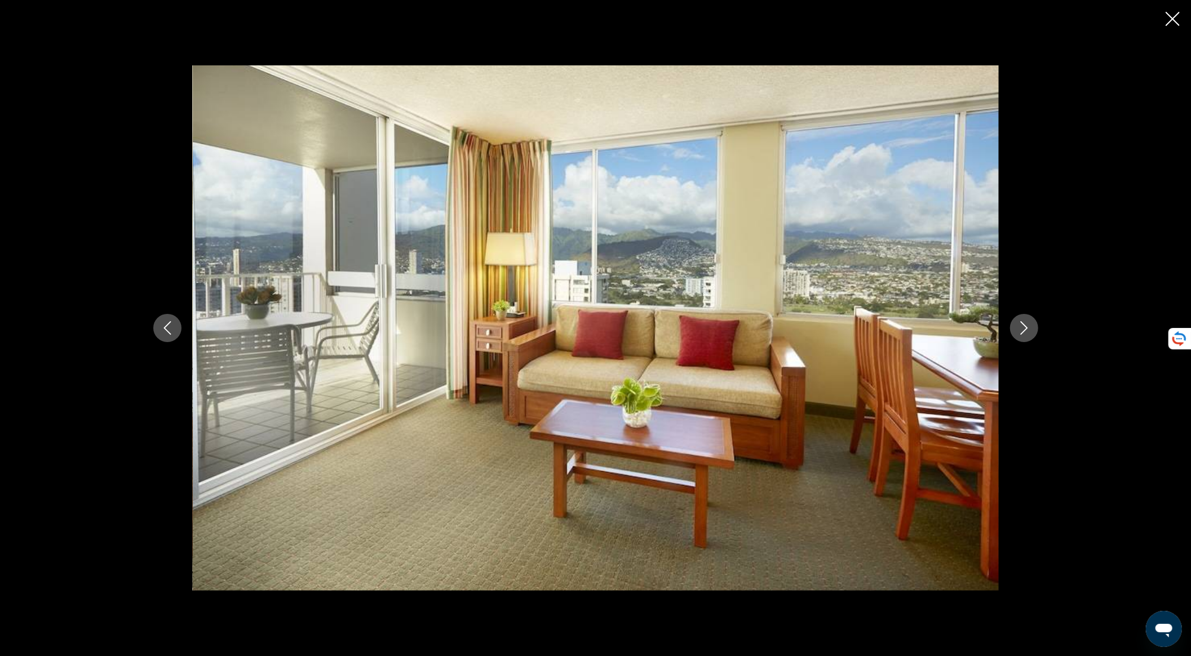
click at [1030, 333] on icon "Next image" at bounding box center [1025, 328] width 14 height 14
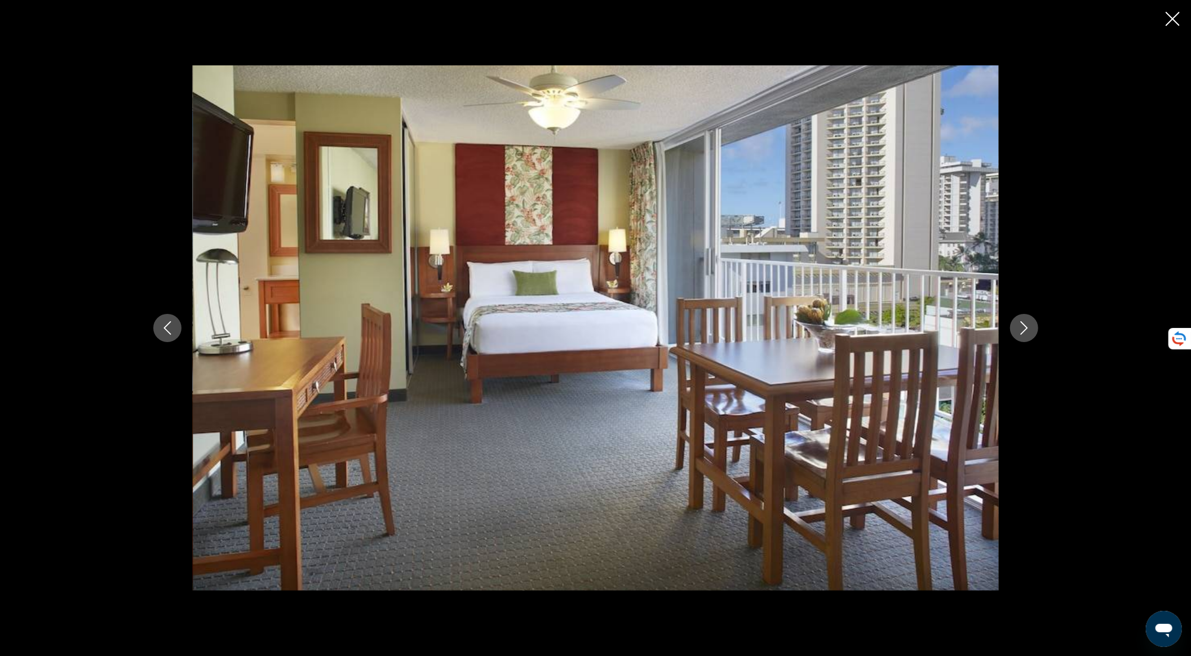
click at [1030, 334] on icon "Next image" at bounding box center [1025, 328] width 14 height 14
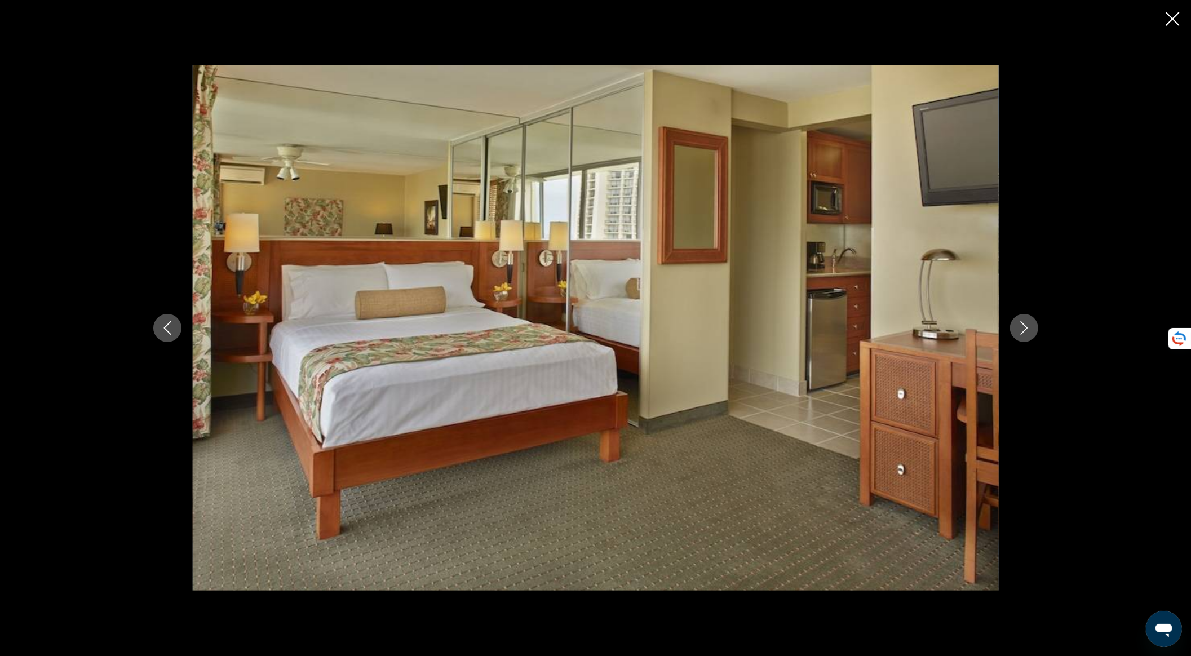
click at [1030, 334] on icon "Next image" at bounding box center [1025, 328] width 14 height 14
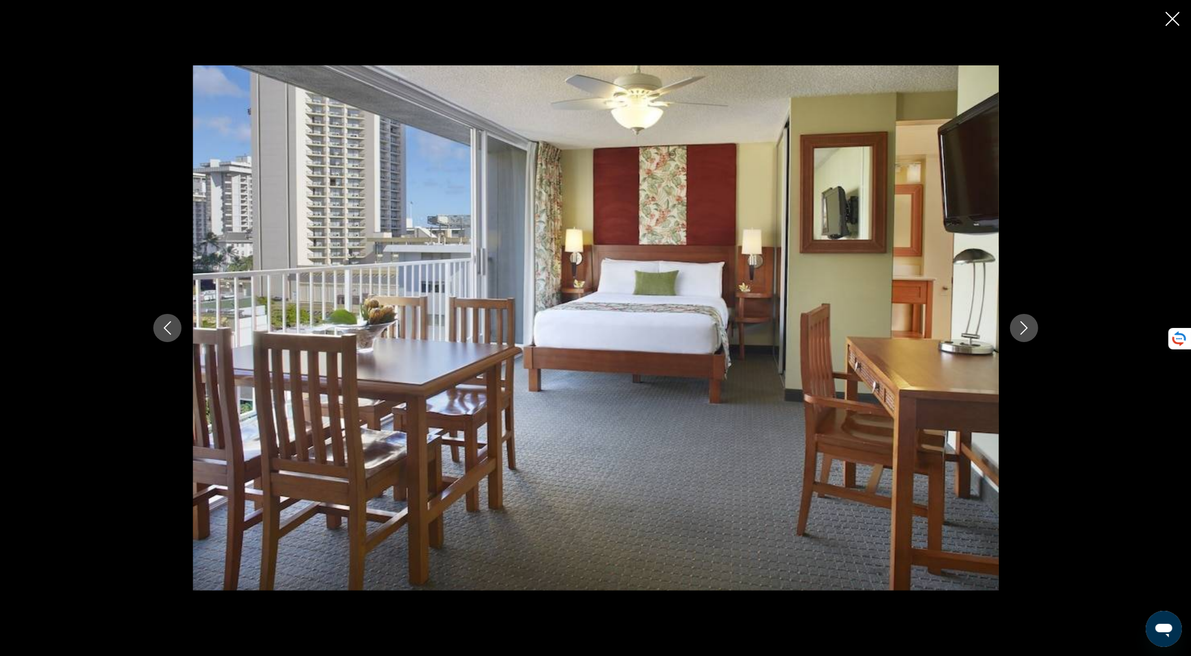
click at [1030, 334] on icon "Next image" at bounding box center [1025, 328] width 14 height 14
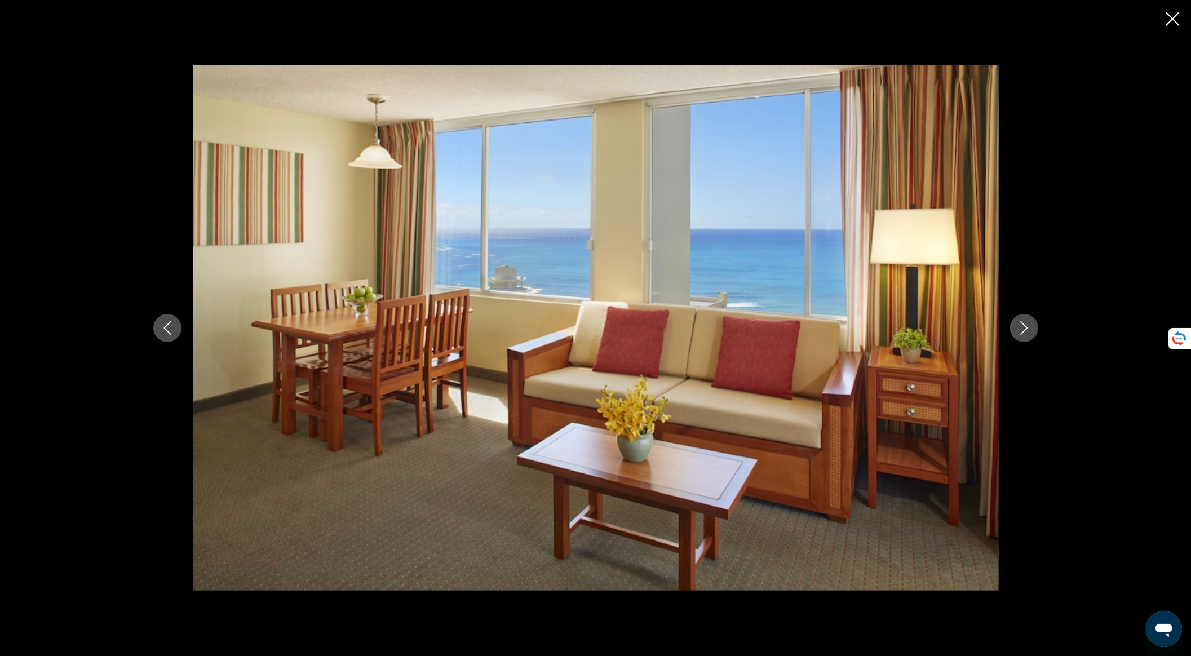
click at [1030, 334] on icon "Next image" at bounding box center [1025, 328] width 14 height 14
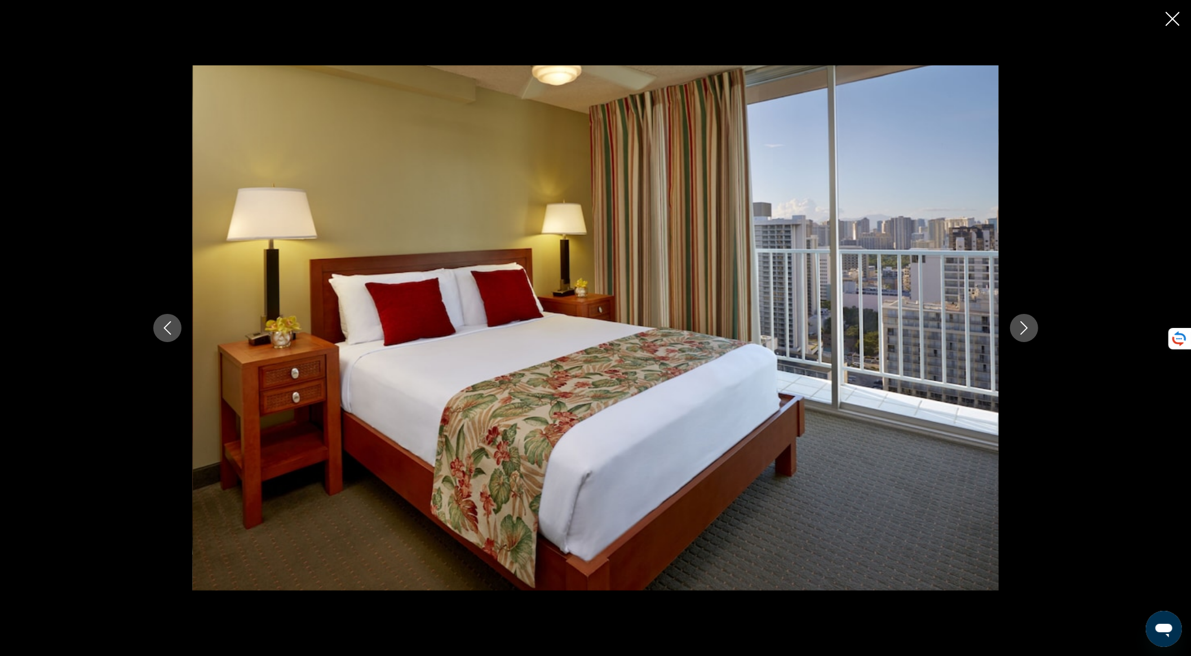
click at [1030, 334] on icon "Next image" at bounding box center [1025, 328] width 14 height 14
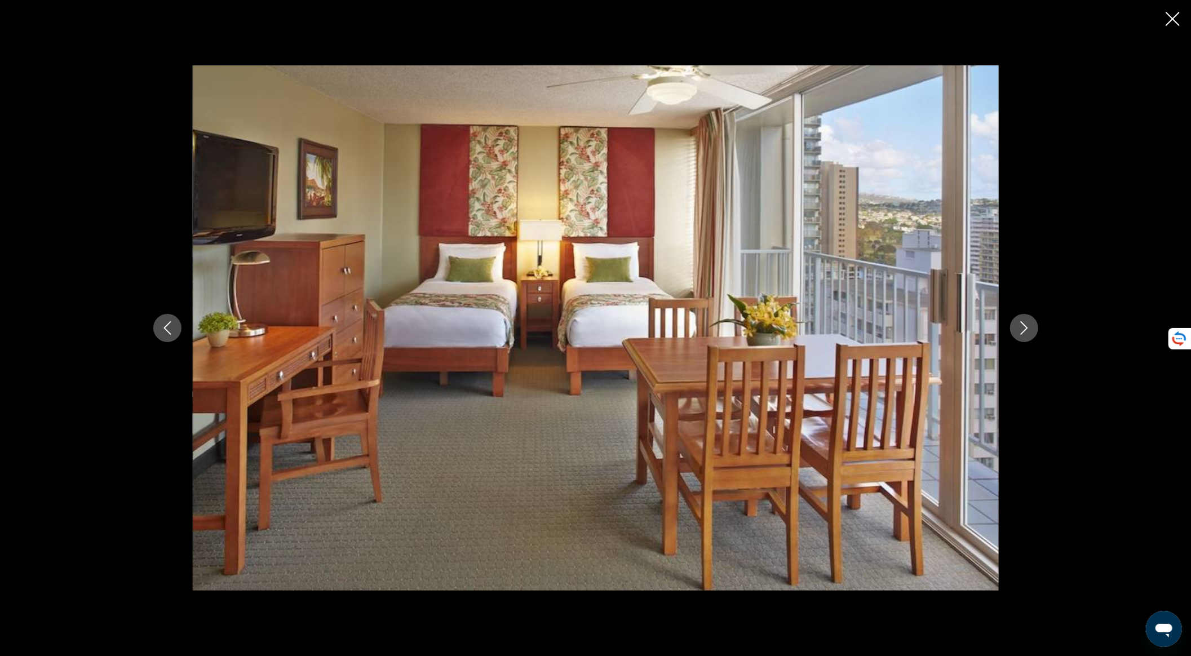
click at [1165, 12] on div "prev next" at bounding box center [595, 328] width 1191 height 656
click at [1178, 16] on icon "Close slideshow" at bounding box center [1173, 19] width 14 height 14
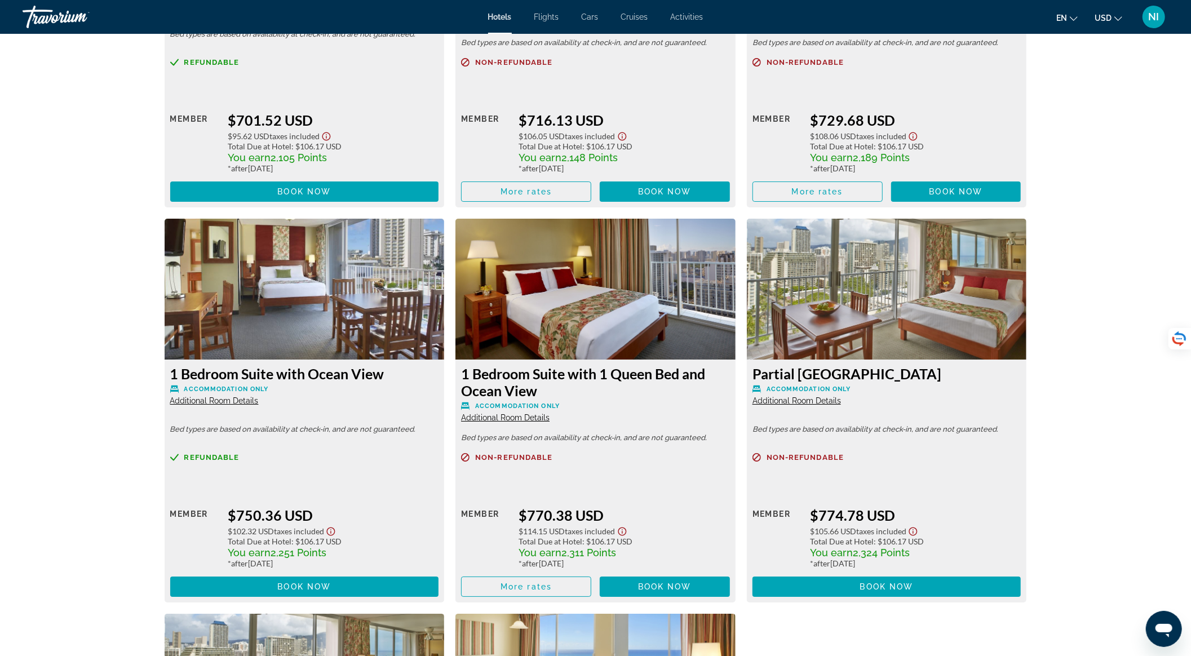
scroll to position [3308, 0]
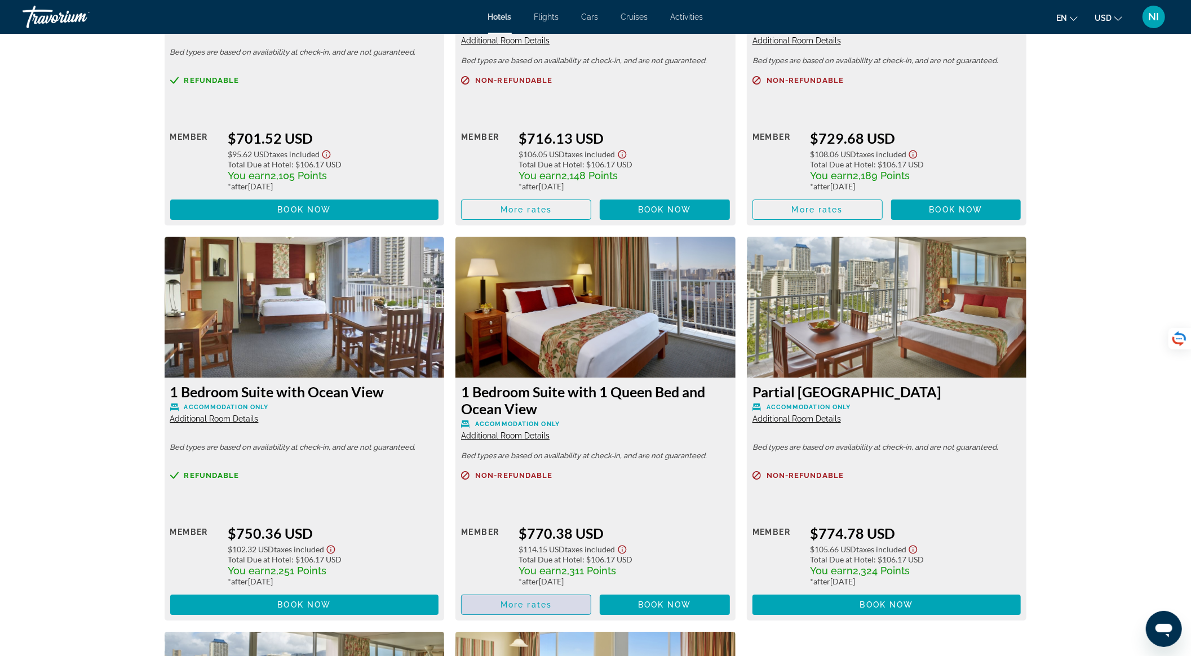
click at [527, 603] on span "More rates" at bounding box center [526, 605] width 51 height 9
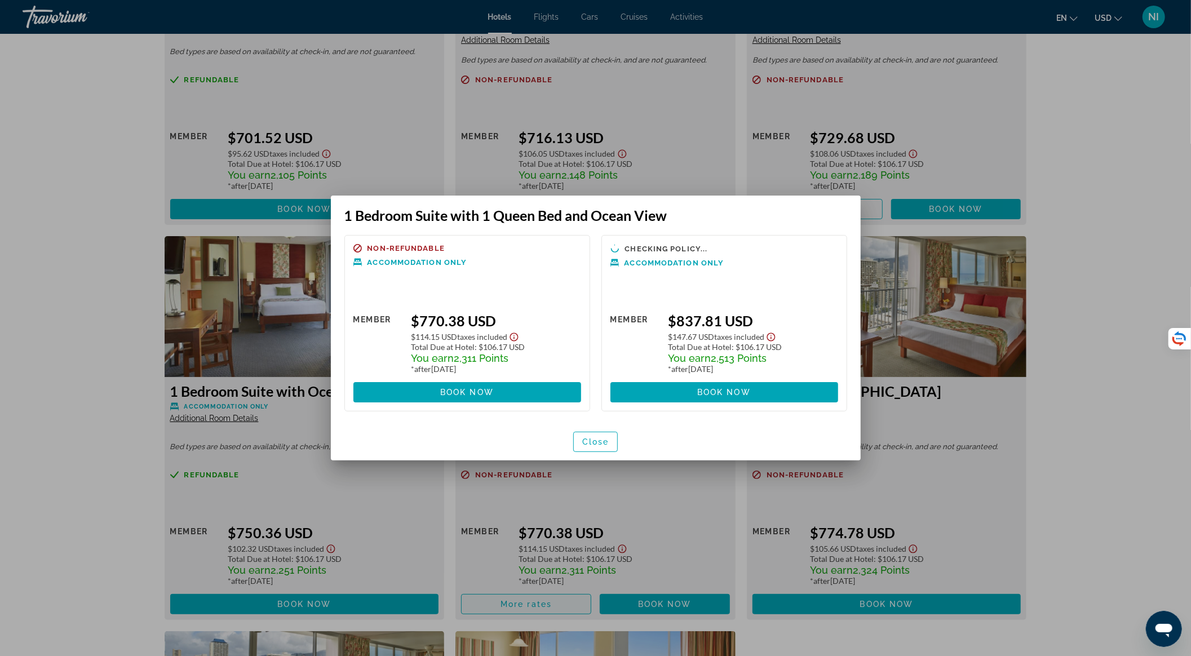
scroll to position [0, 0]
click at [612, 439] on span "button" at bounding box center [596, 442] width 44 height 27
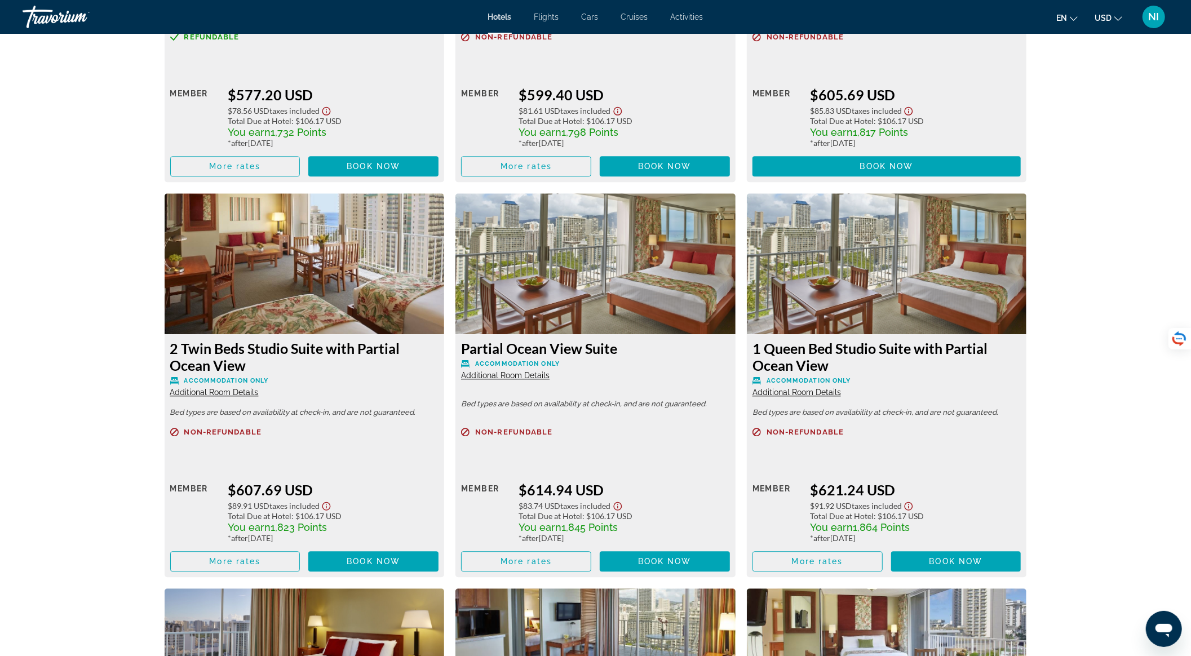
scroll to position [1654, 0]
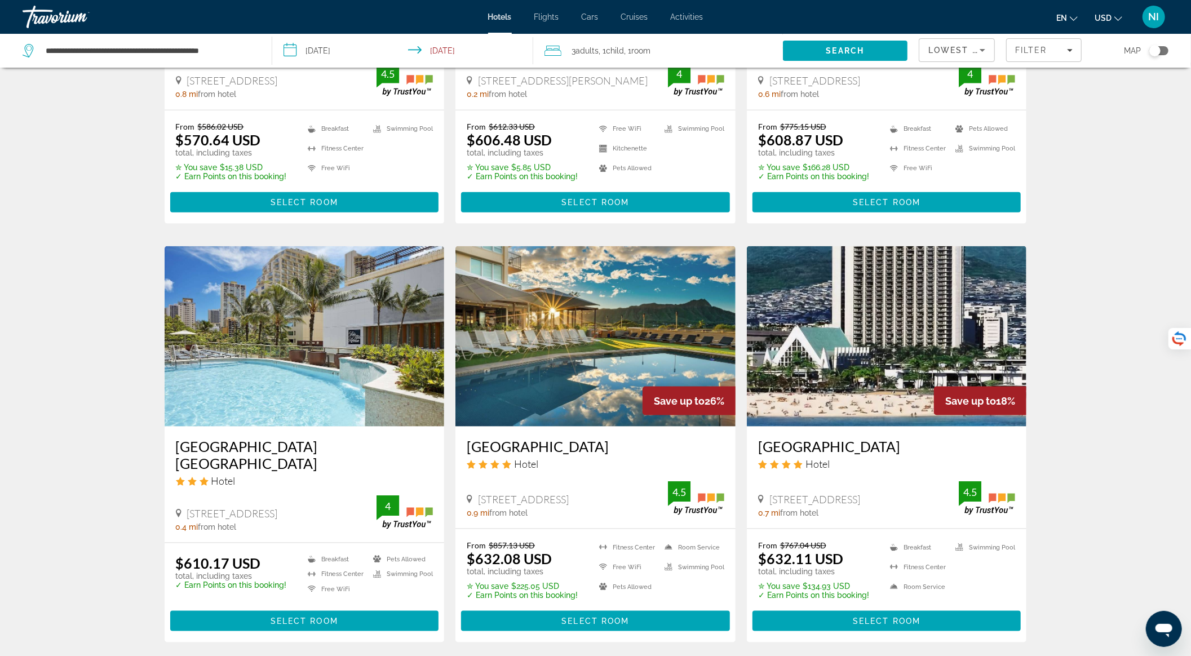
scroll to position [1203, 0]
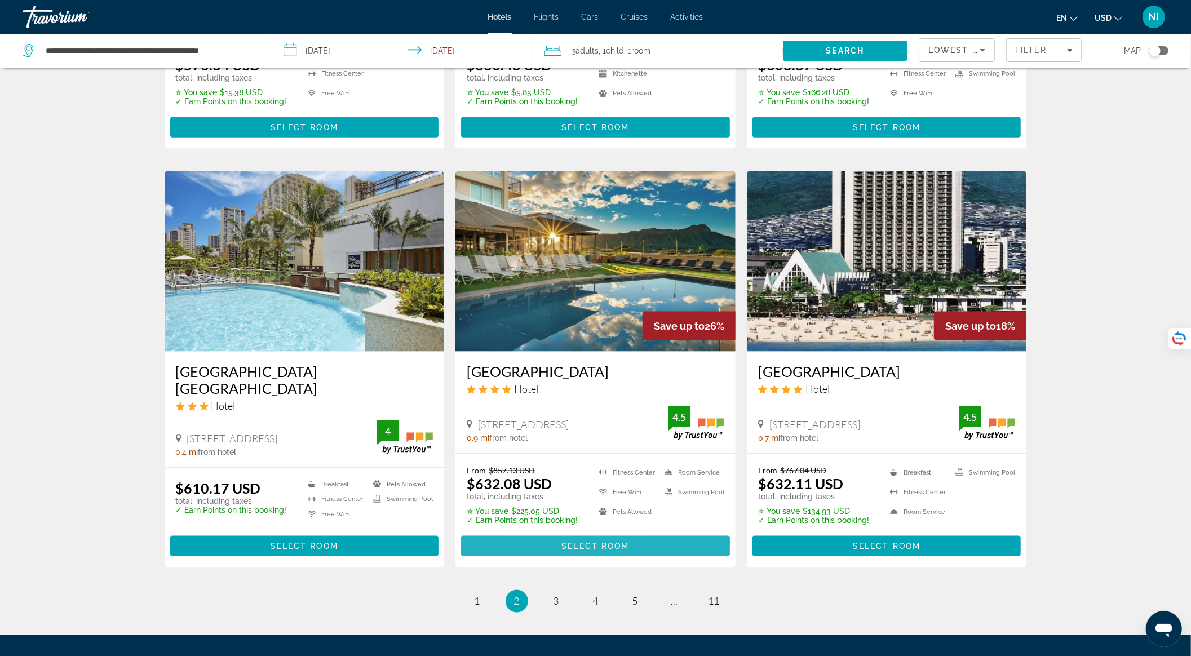
click at [545, 533] on span "Main content" at bounding box center [595, 546] width 269 height 27
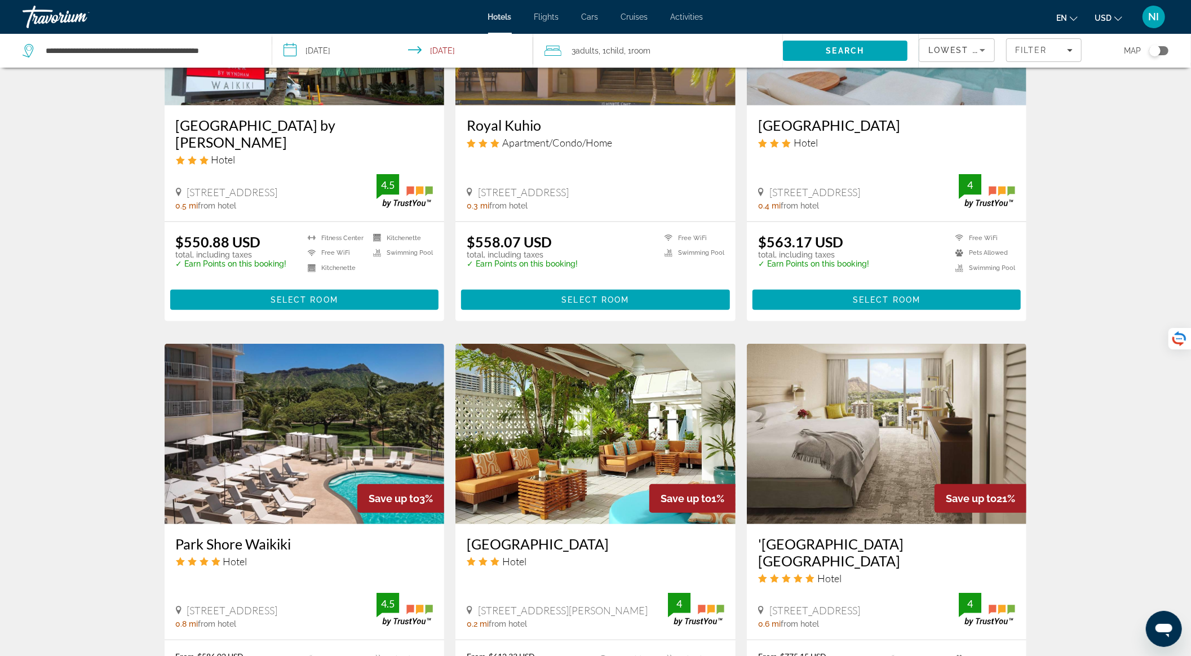
scroll to position [681, 0]
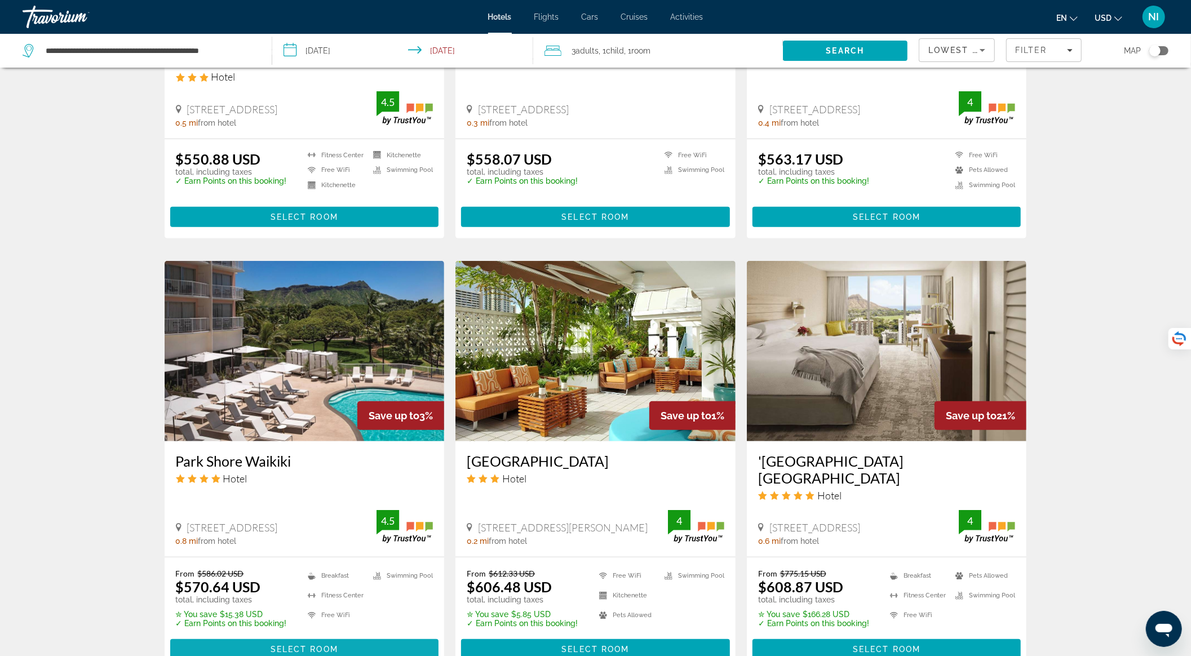
click at [308, 645] on span "Select Room" at bounding box center [305, 649] width 68 height 9
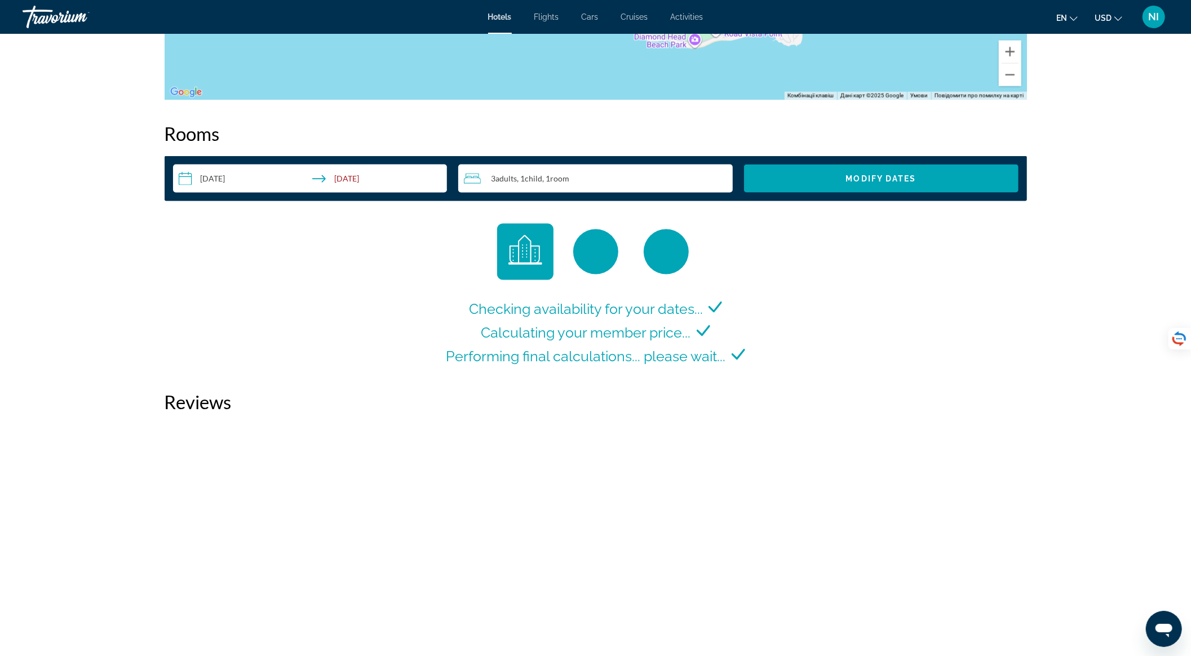
scroll to position [1375, 0]
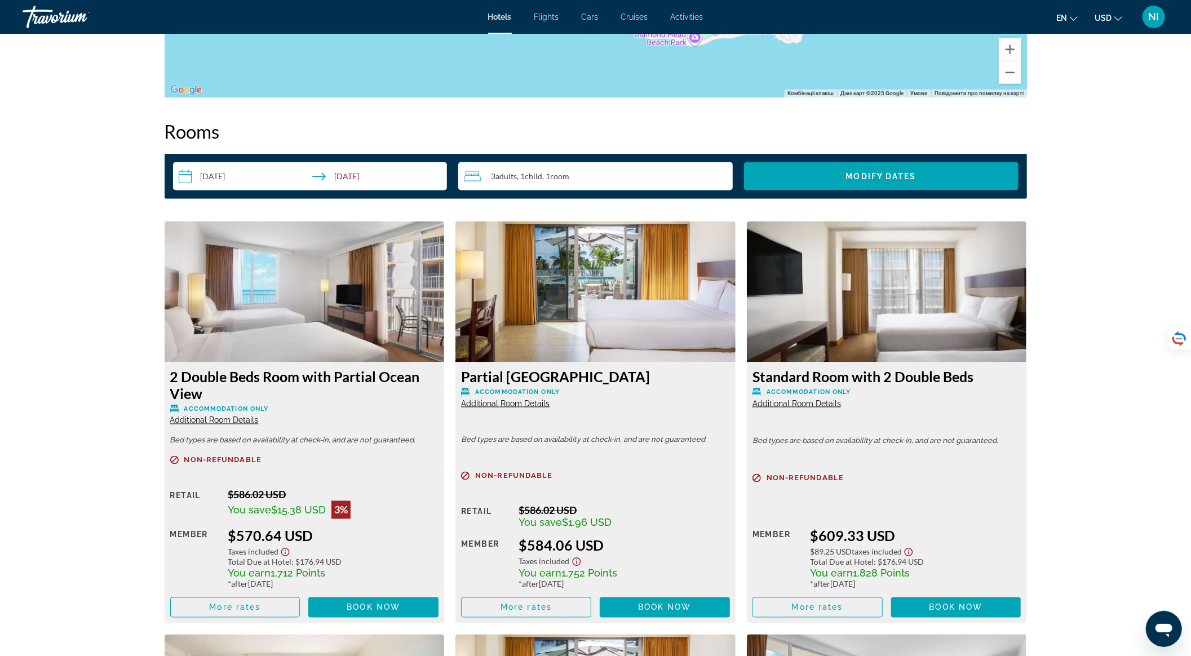
click at [209, 421] on span "Additional Room Details" at bounding box center [214, 420] width 89 height 9
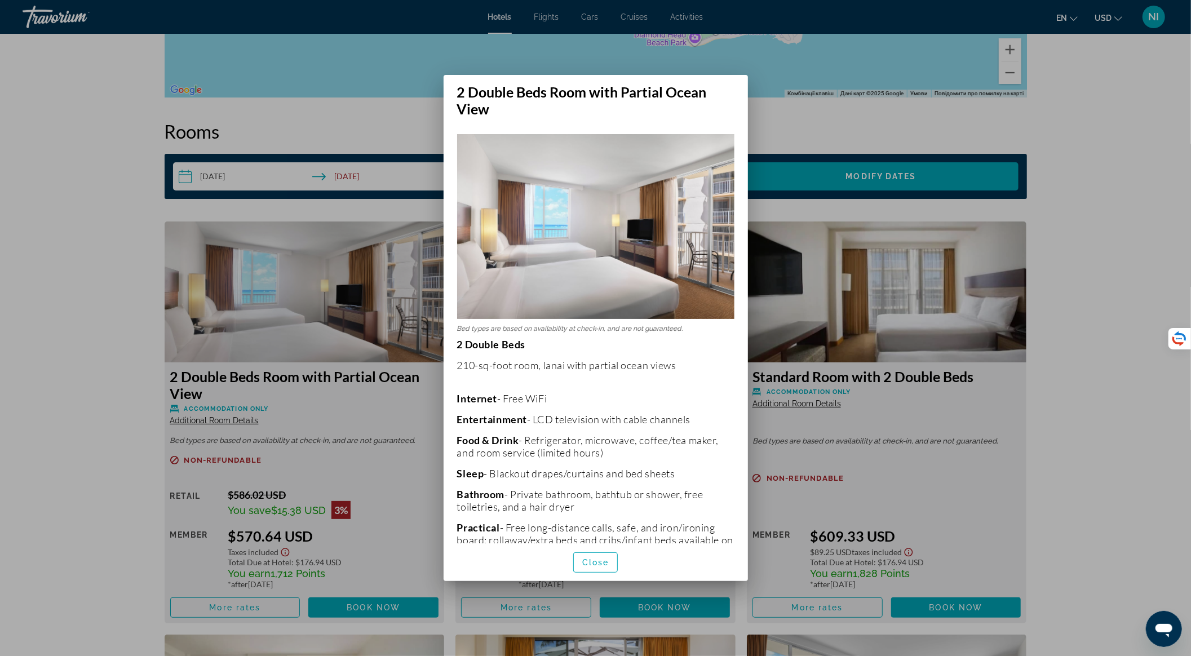
scroll to position [0, 0]
click at [596, 559] on span "Close" at bounding box center [595, 562] width 27 height 9
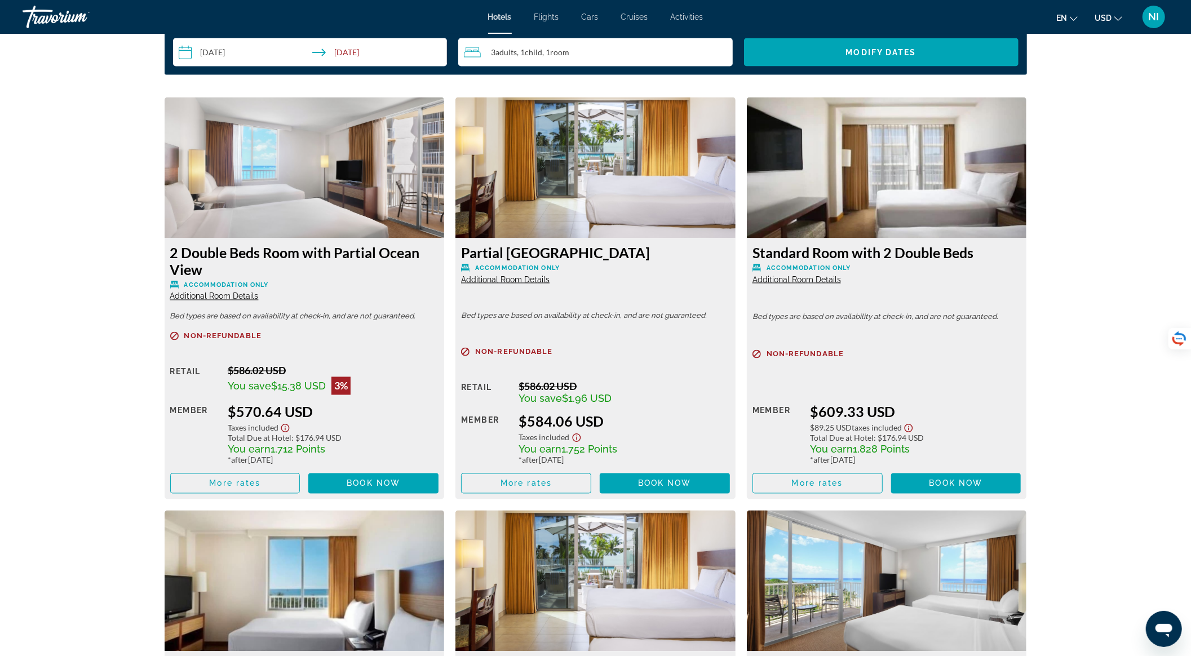
scroll to position [1600, 0]
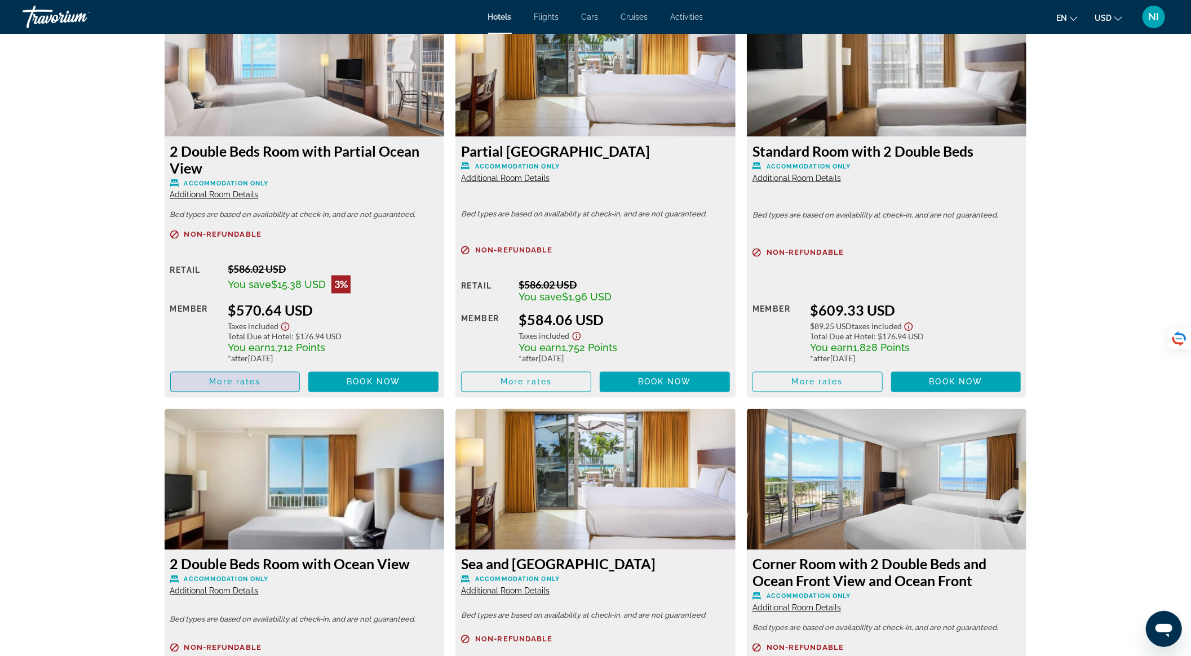
click at [250, 379] on span "More rates" at bounding box center [234, 382] width 51 height 9
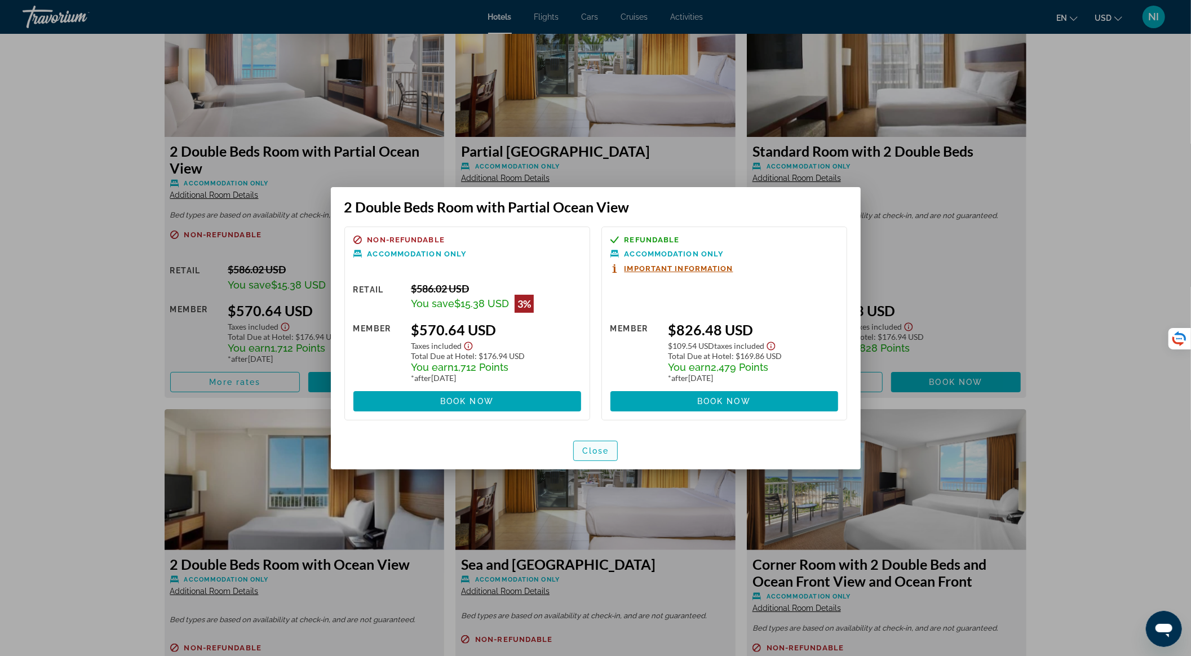
click at [585, 452] on span "Close" at bounding box center [595, 451] width 27 height 9
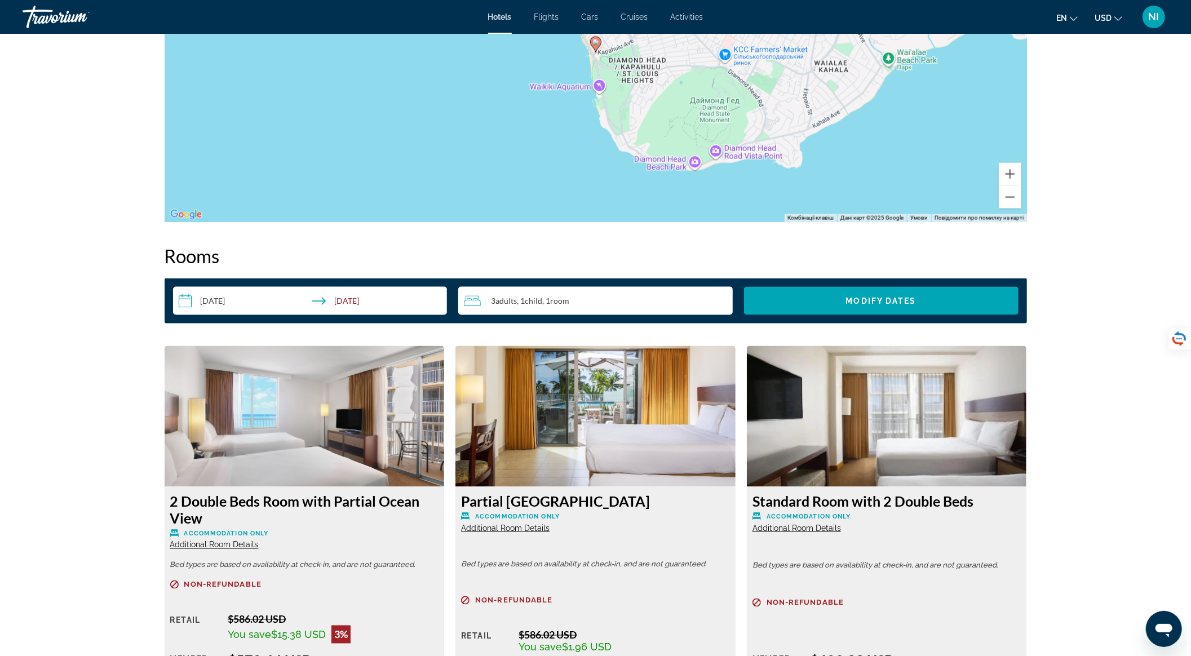
scroll to position [1224, 0]
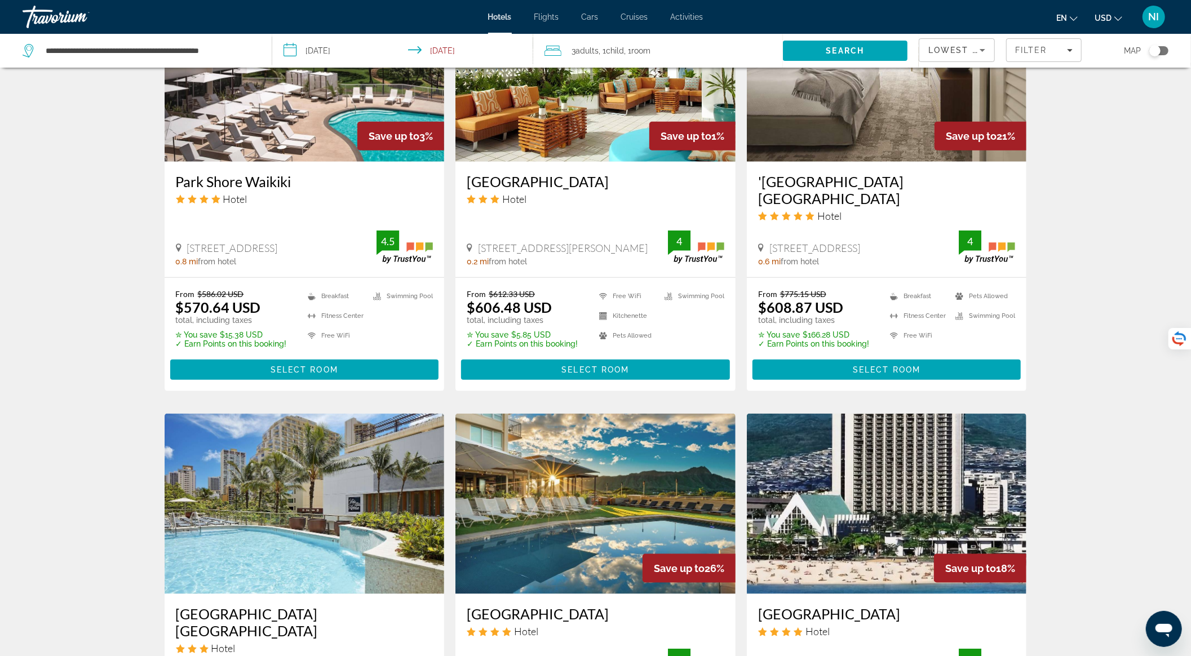
scroll to position [1128, 0]
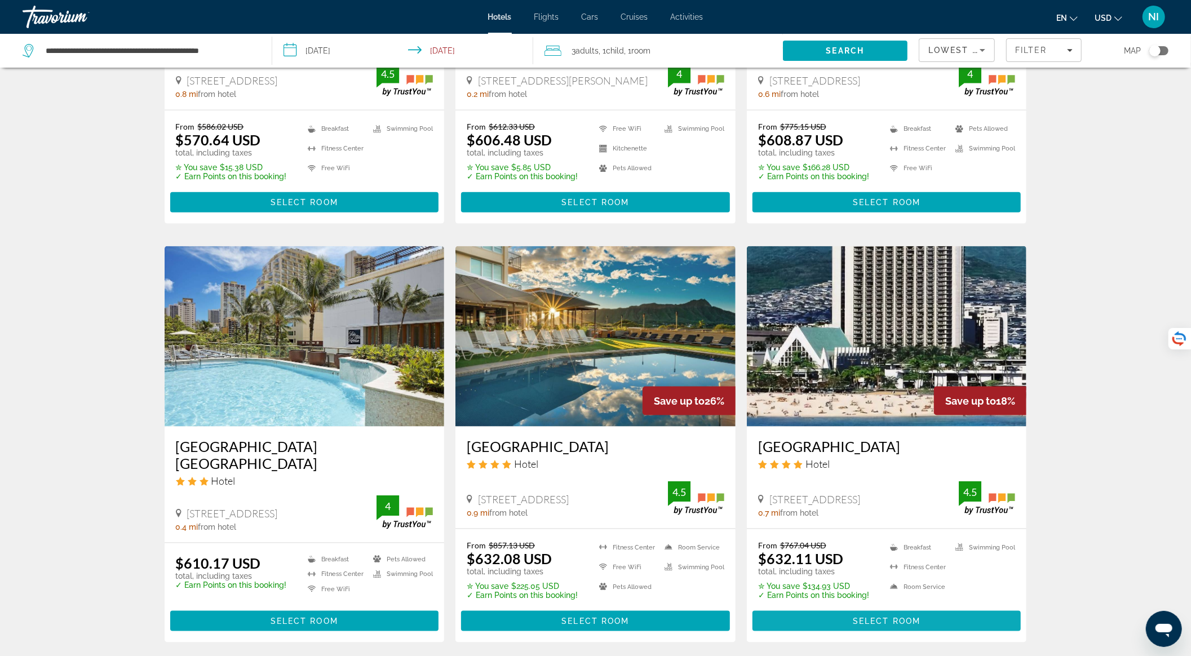
click at [907, 608] on span "Main content" at bounding box center [887, 621] width 269 height 27
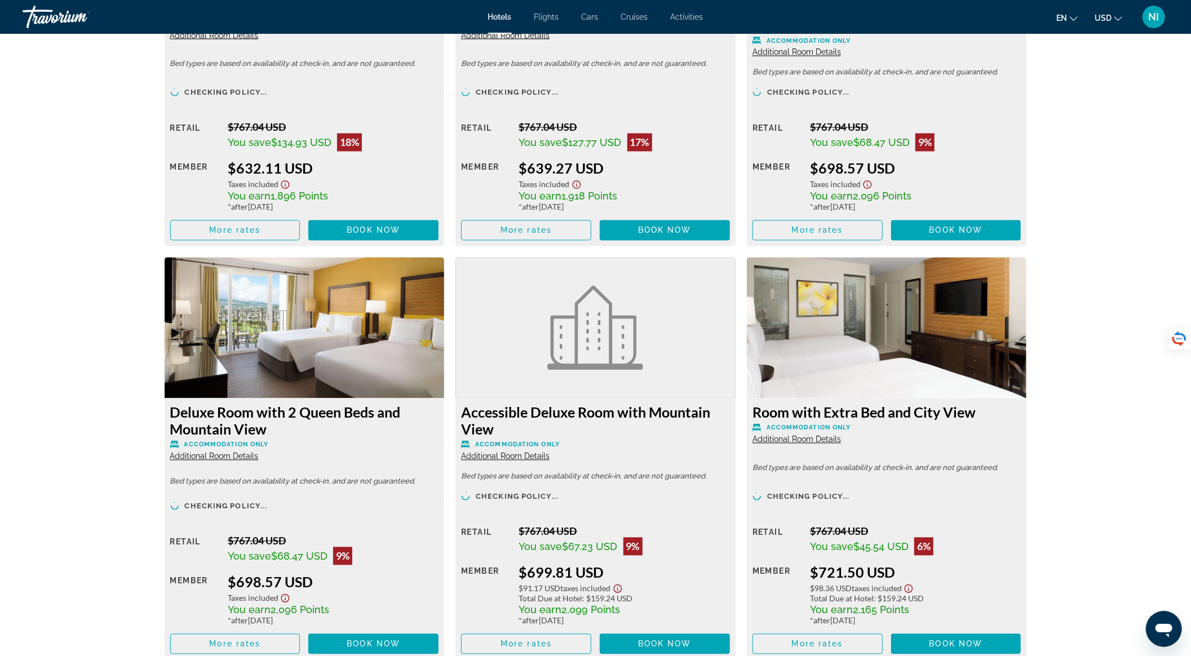
scroll to position [1750, 0]
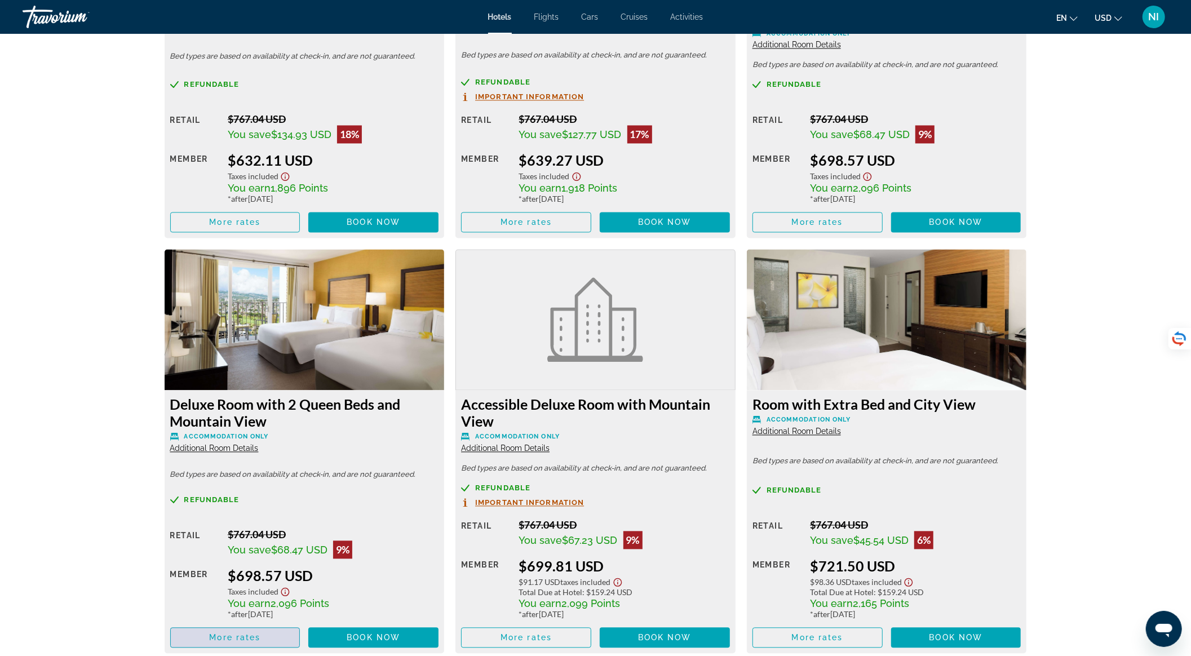
click at [276, 644] on span "Main content" at bounding box center [235, 638] width 129 height 27
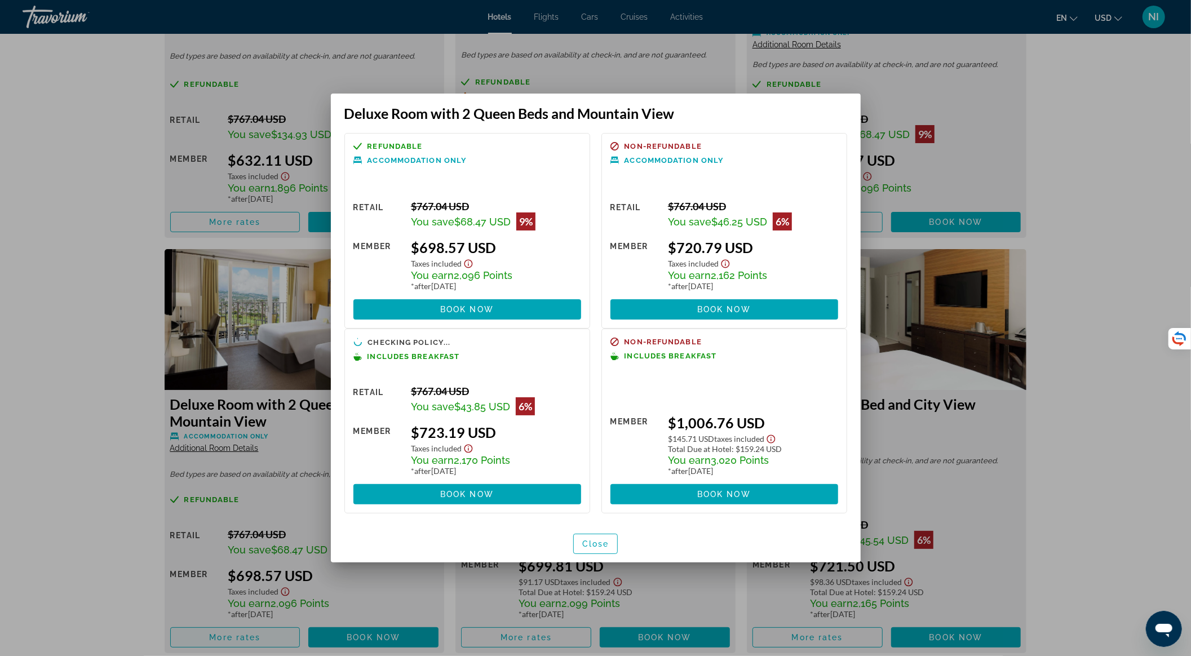
scroll to position [0, 0]
click at [585, 544] on span "Close" at bounding box center [595, 544] width 27 height 9
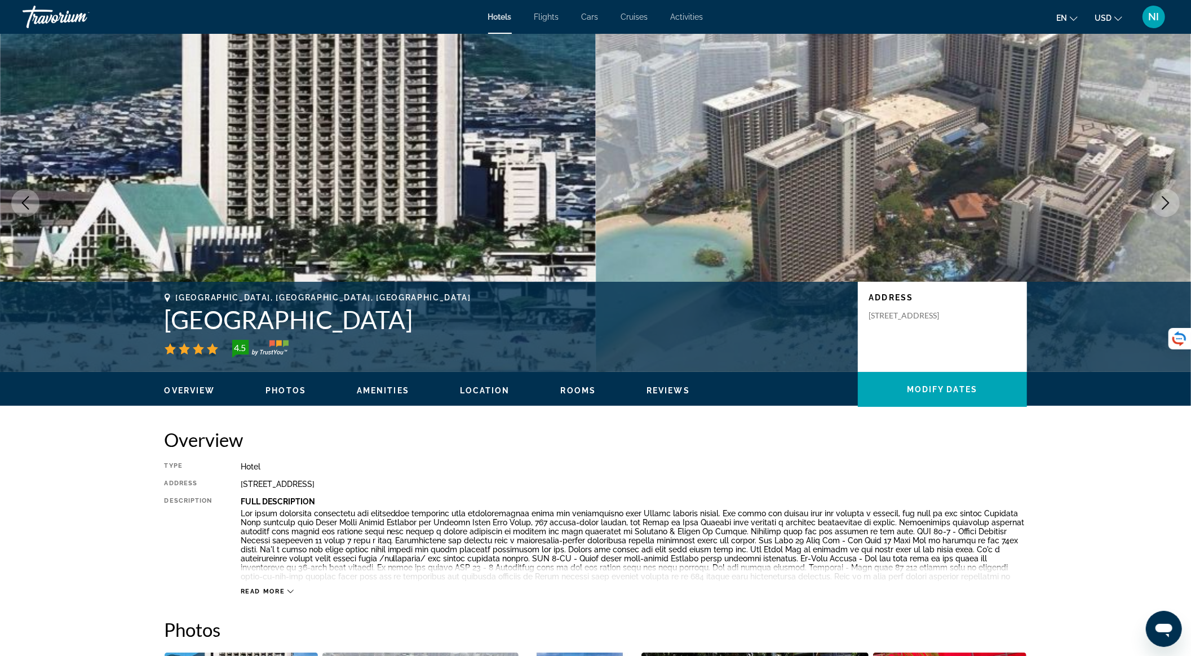
scroll to position [1750, 0]
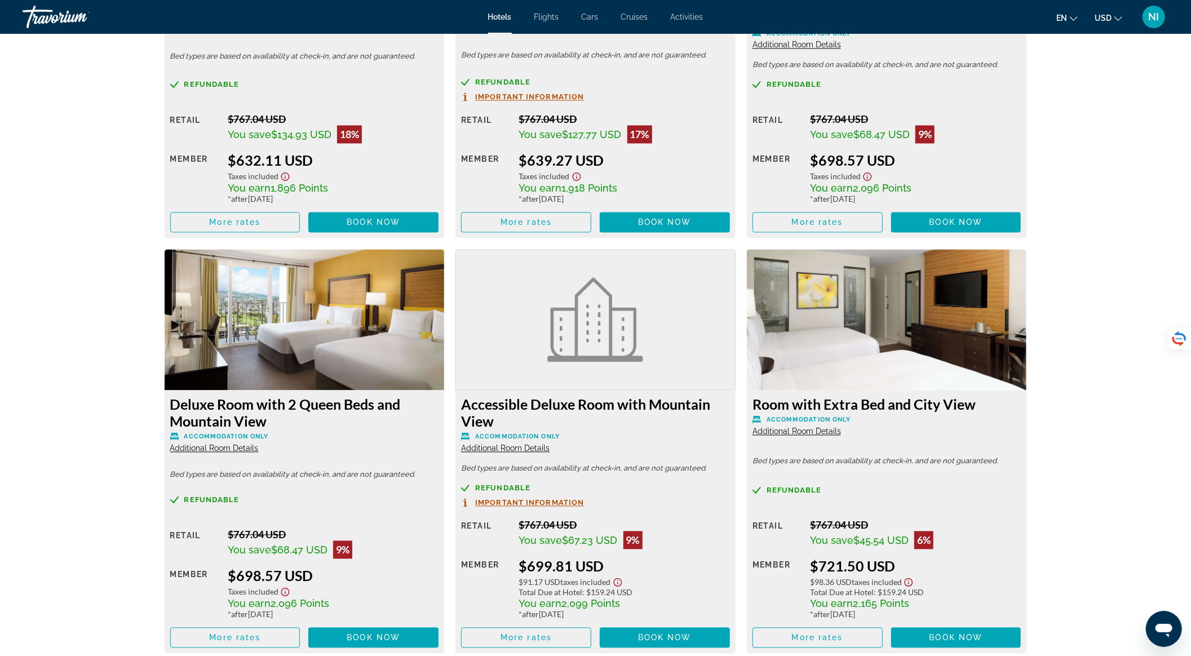
click at [241, 448] on span "Additional Room Details" at bounding box center [214, 448] width 89 height 9
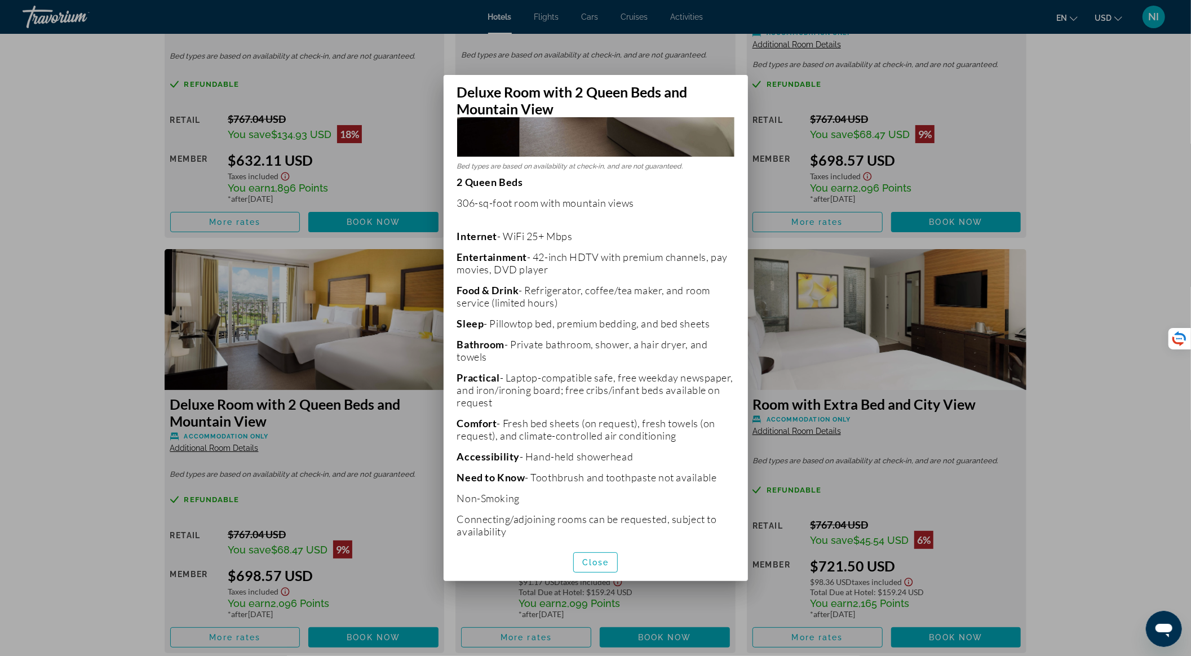
scroll to position [169, 0]
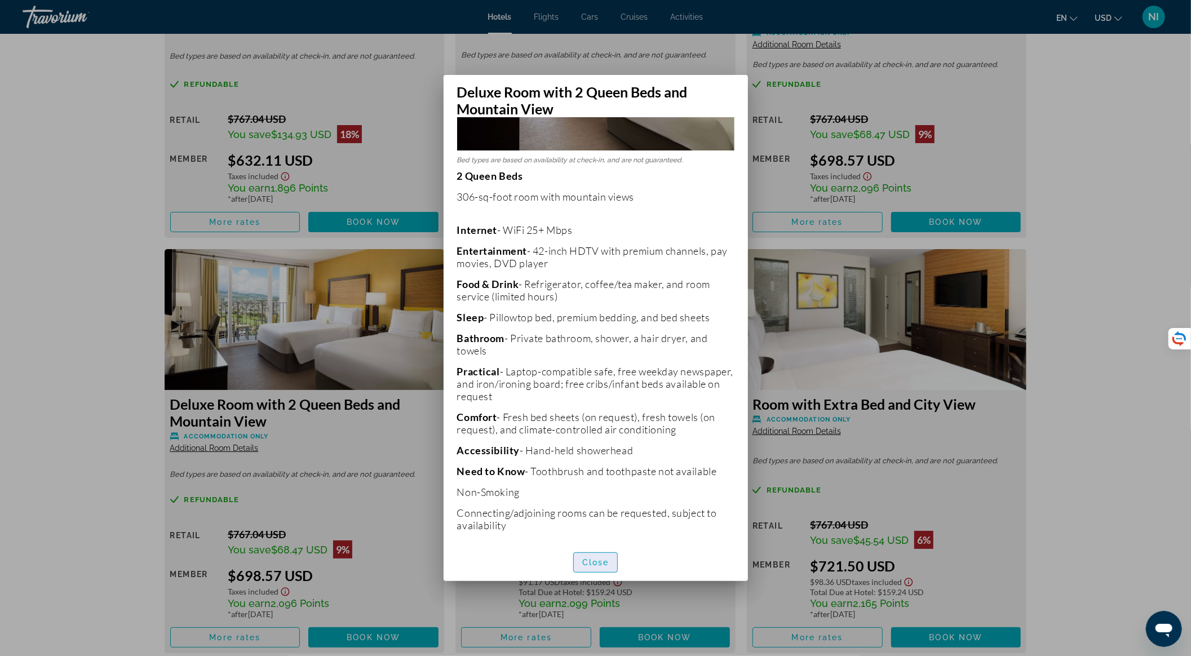
click at [592, 559] on span "Close" at bounding box center [595, 562] width 27 height 9
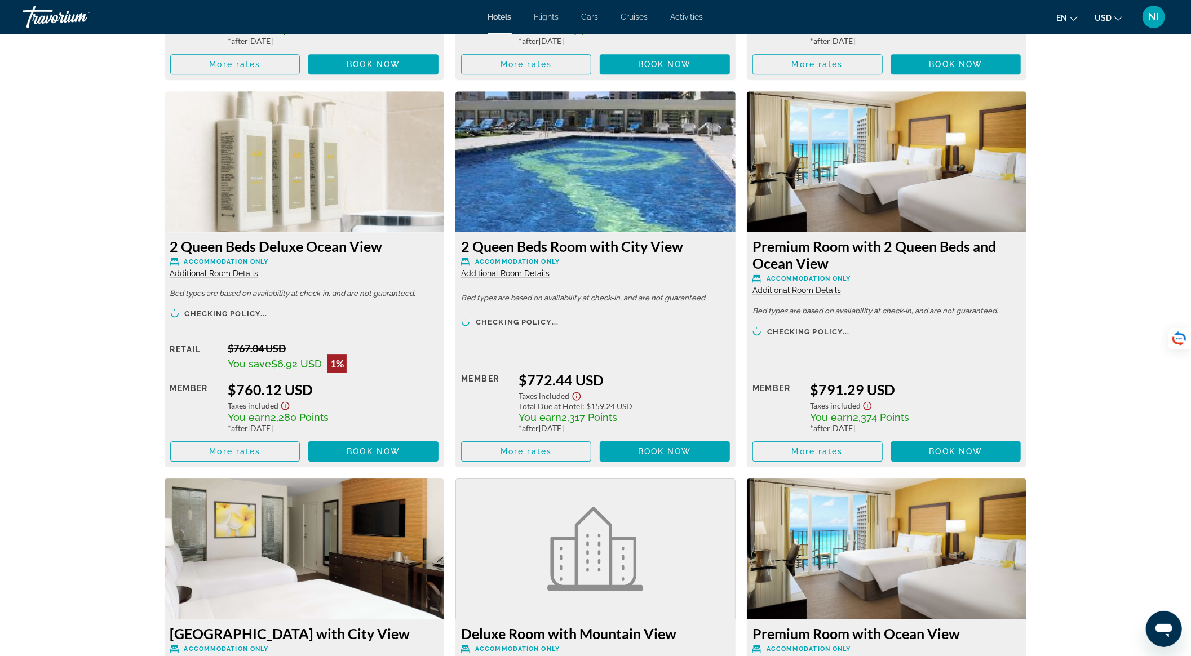
scroll to position [2727, 0]
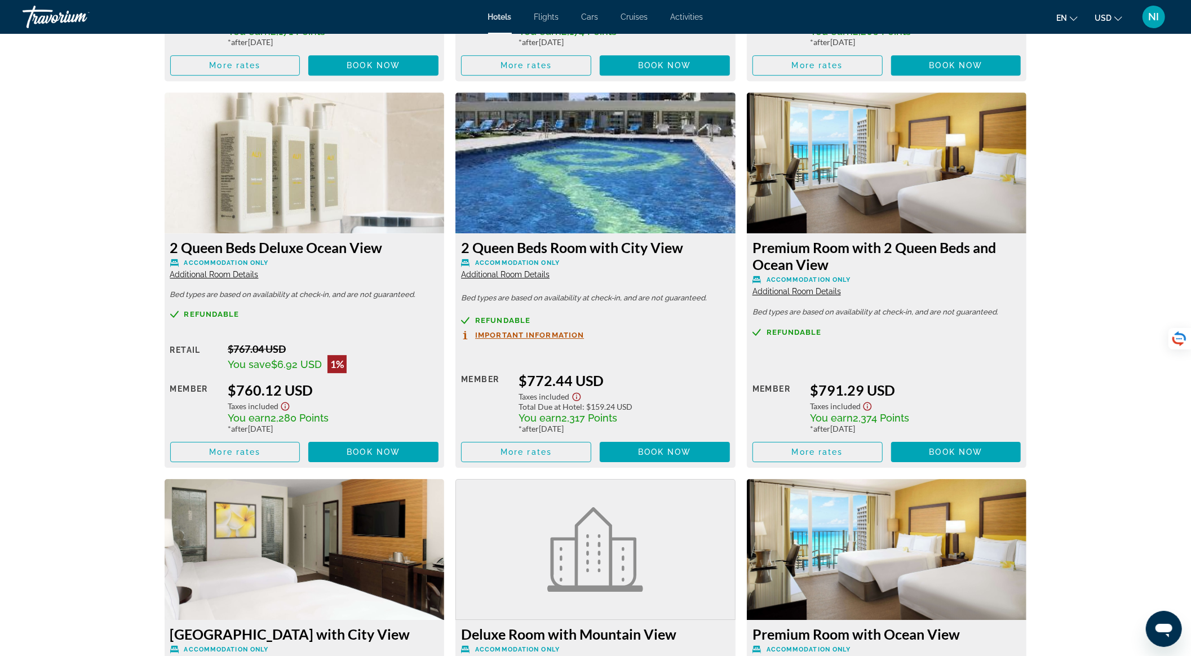
click at [237, 276] on span "Additional Room Details" at bounding box center [214, 274] width 89 height 9
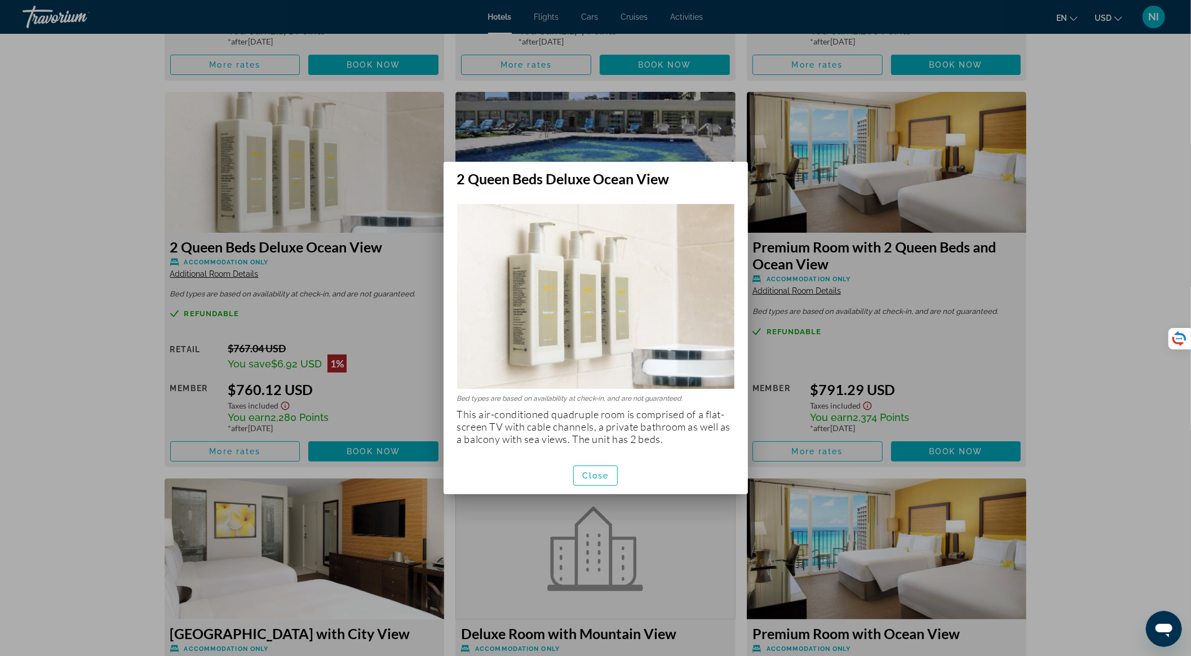
scroll to position [0, 0]
click at [584, 474] on span "Close" at bounding box center [595, 475] width 27 height 9
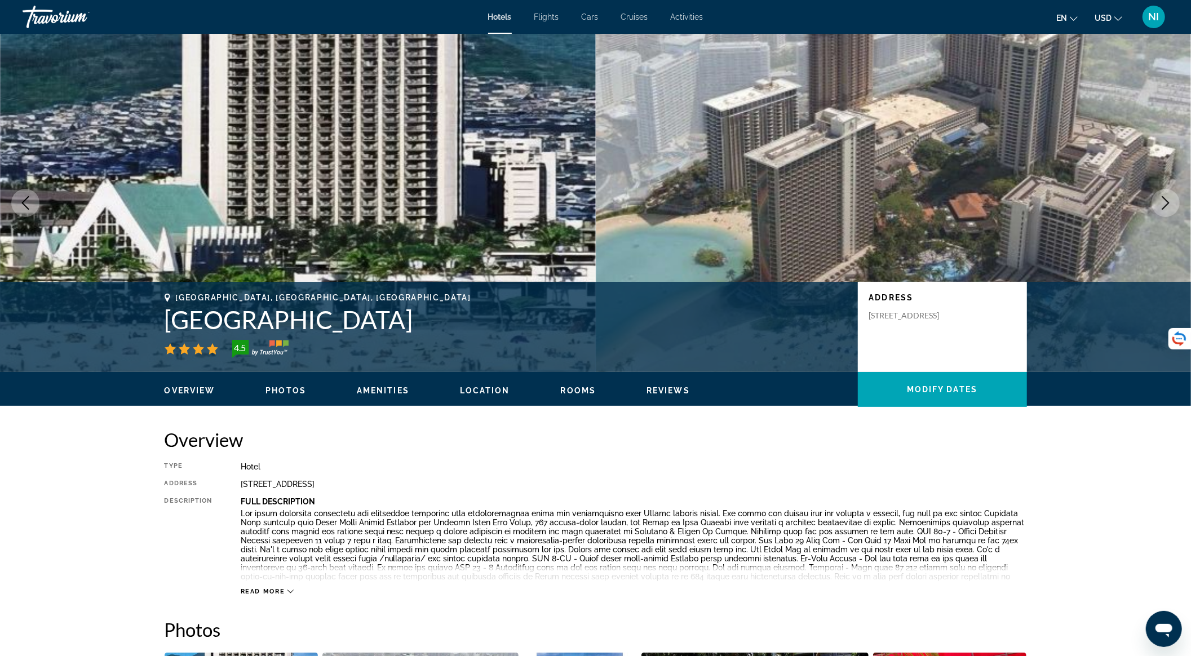
scroll to position [2727, 0]
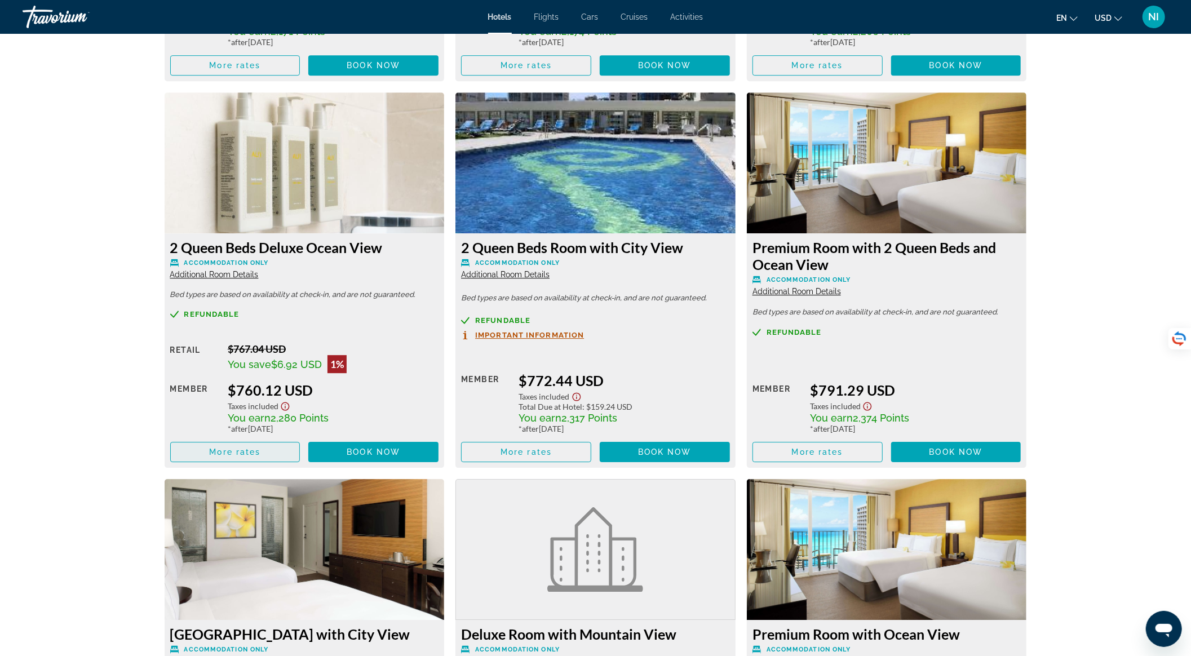
click at [284, 453] on span "Main content" at bounding box center [235, 452] width 129 height 27
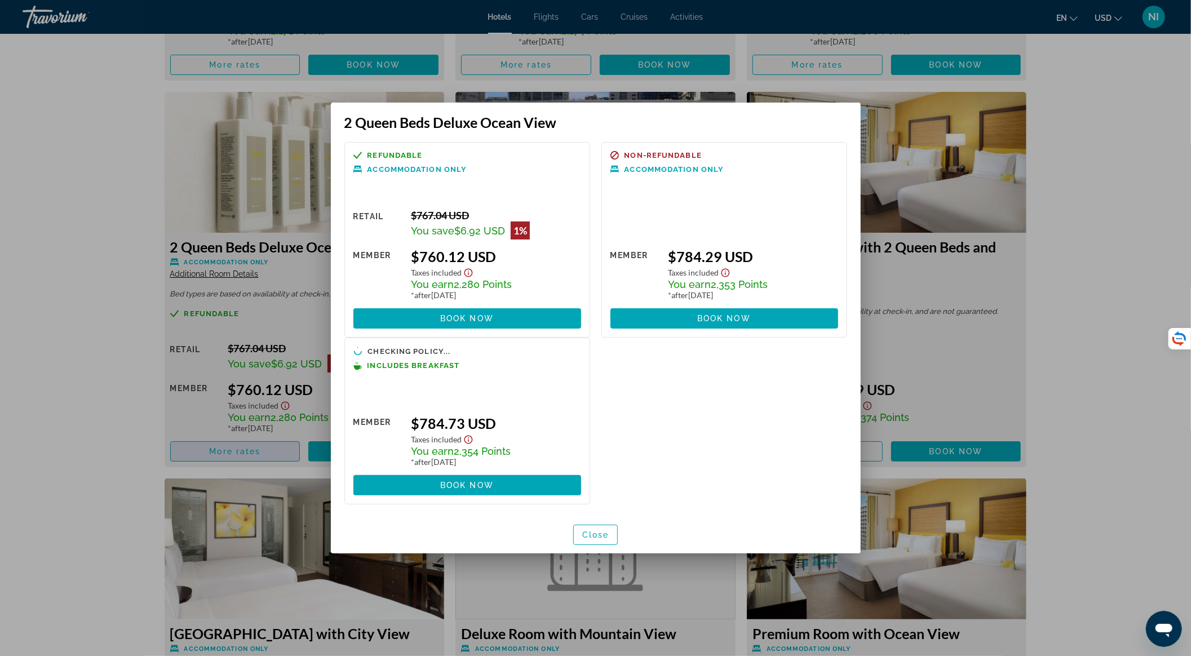
scroll to position [0, 0]
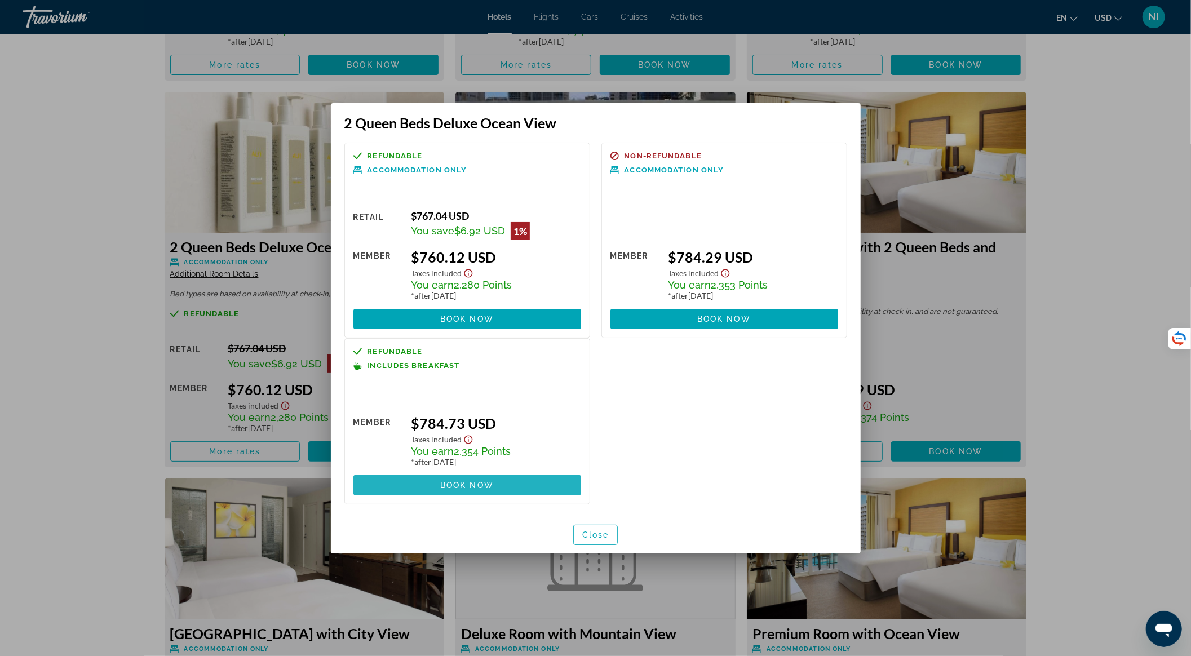
click at [454, 485] on span "Book now" at bounding box center [467, 485] width 54 height 9
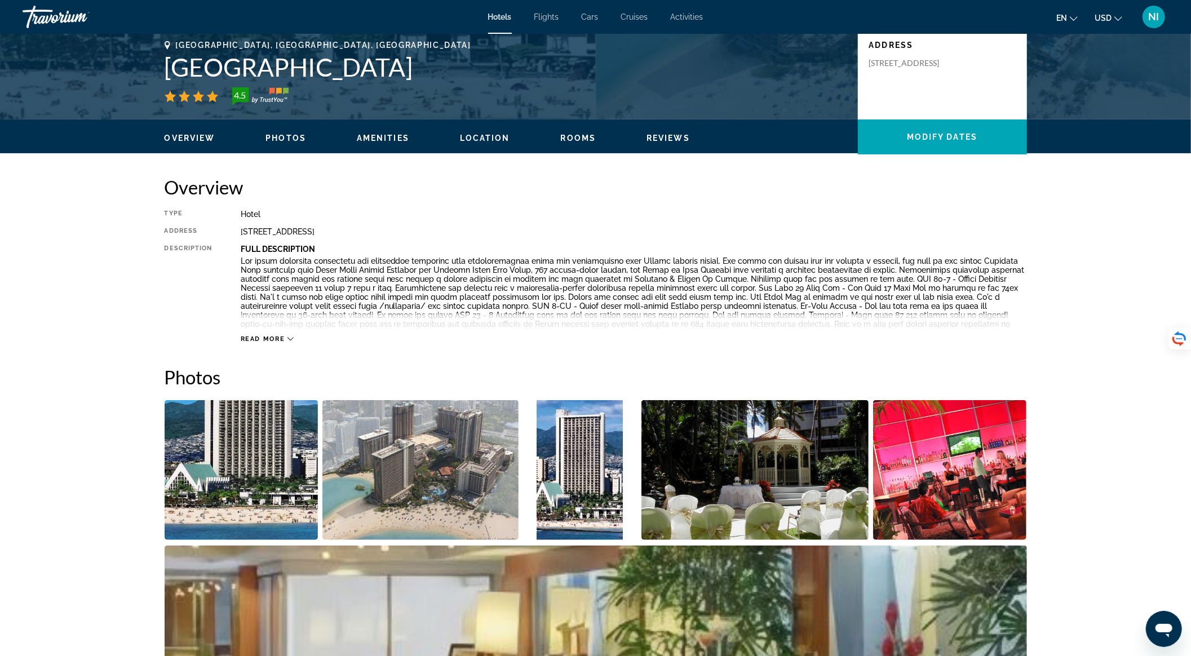
scroll to position [460, 0]
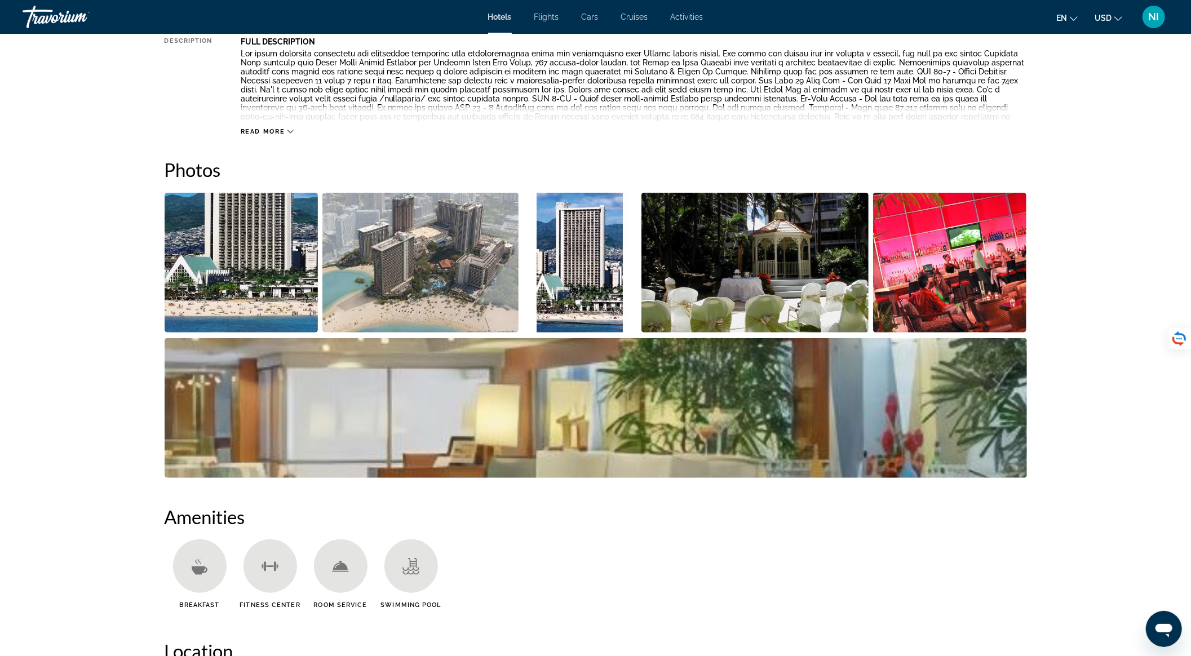
click at [249, 267] on img "Open full-screen image slider" at bounding box center [242, 263] width 154 height 140
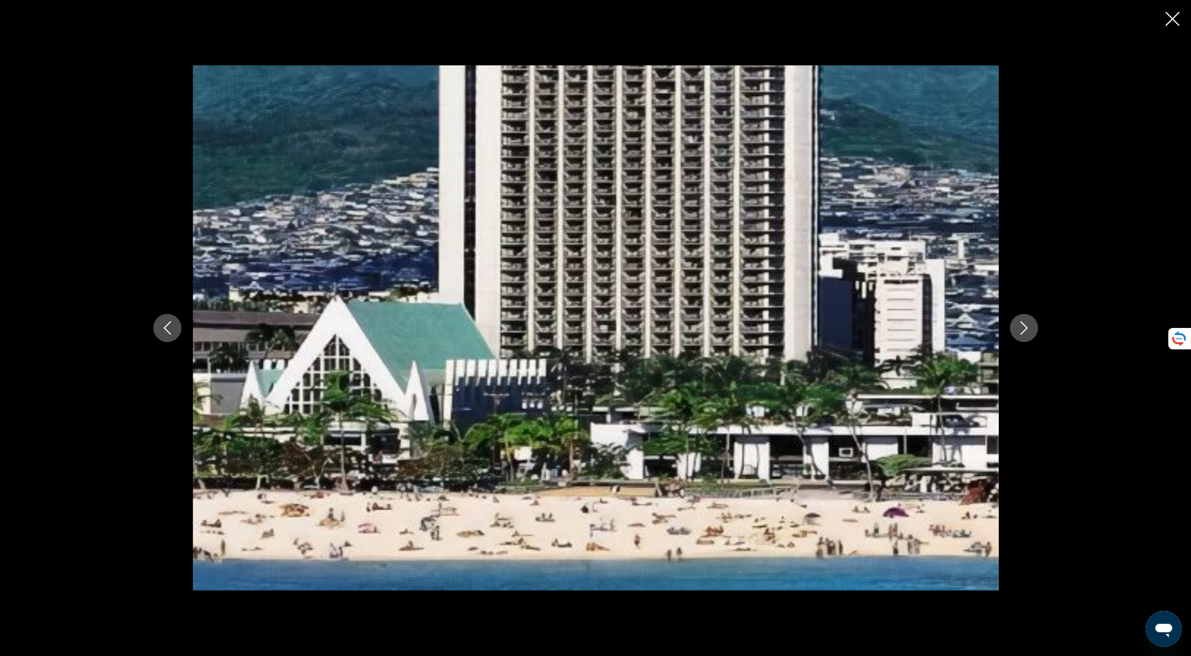
click at [1018, 323] on icon "Next image" at bounding box center [1025, 328] width 14 height 14
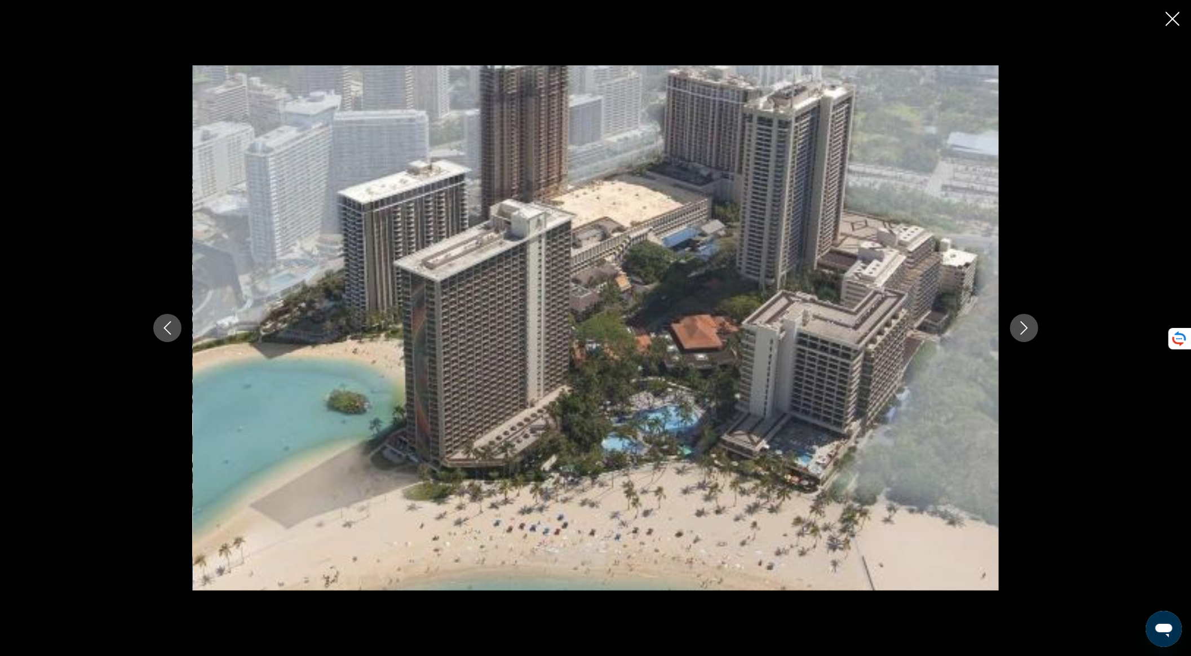
click at [1018, 323] on icon "Next image" at bounding box center [1025, 328] width 14 height 14
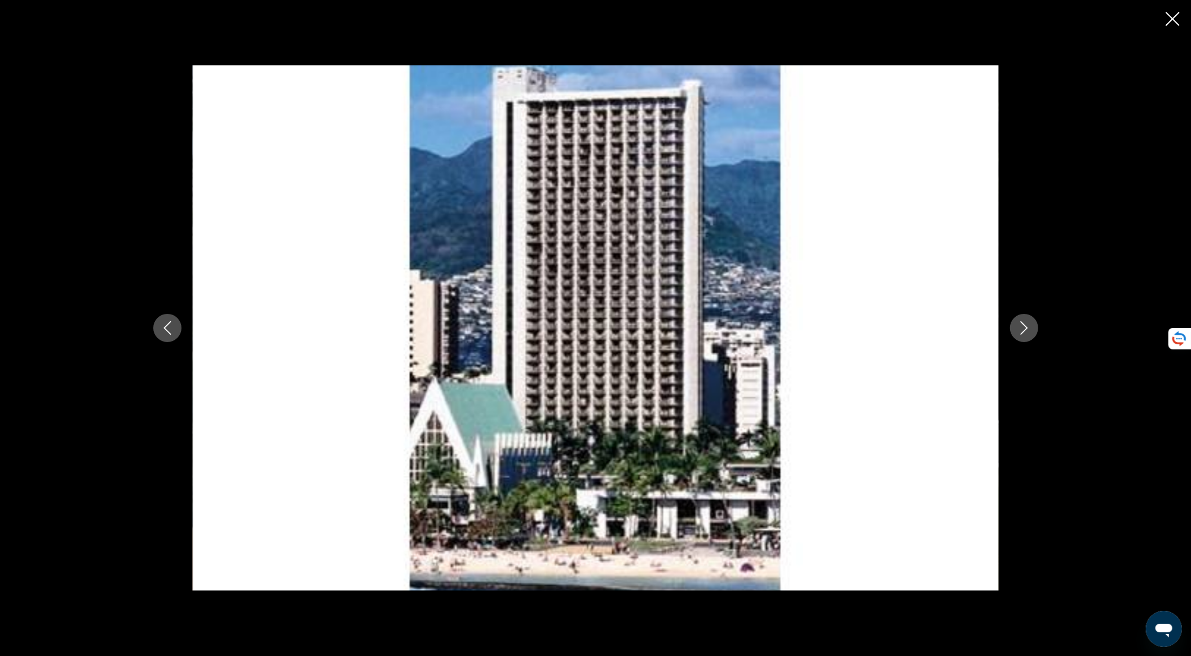
click at [1018, 323] on icon "Next image" at bounding box center [1025, 328] width 14 height 14
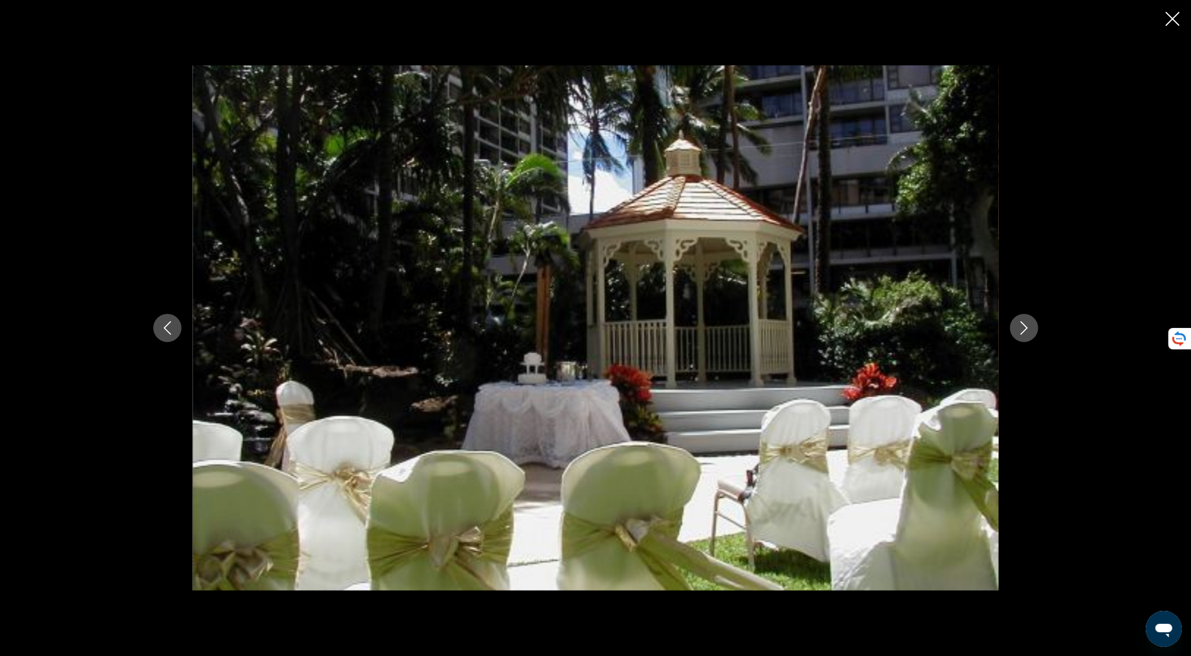
click at [1018, 323] on icon "Next image" at bounding box center [1025, 328] width 14 height 14
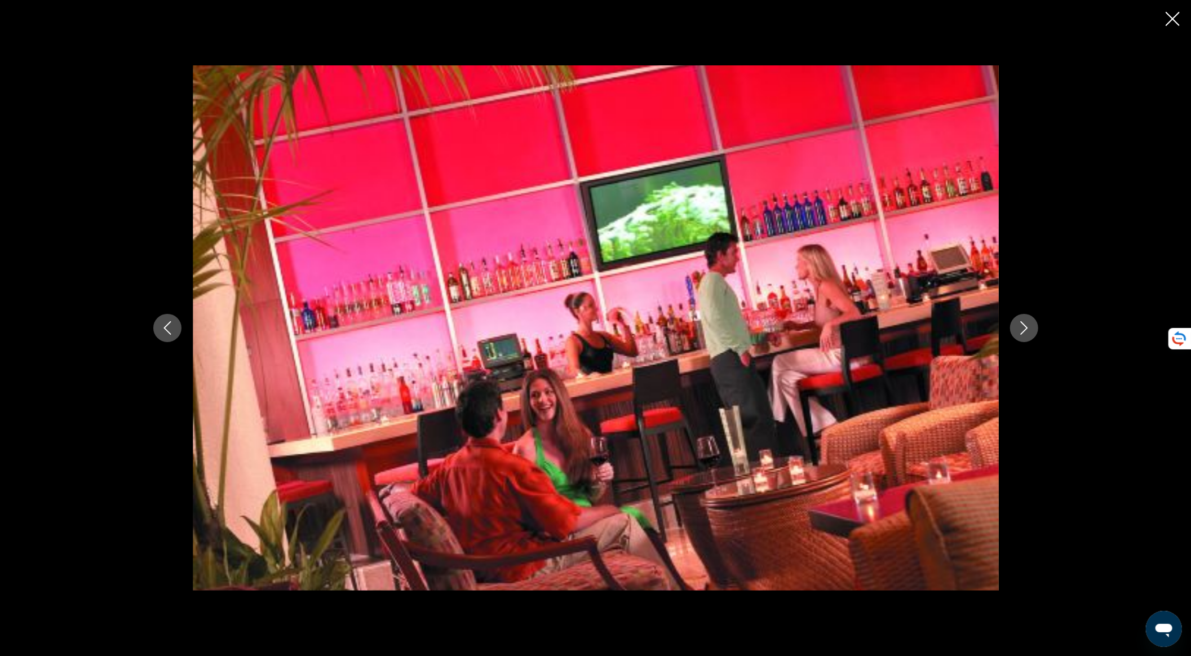
click at [1018, 323] on icon "Next image" at bounding box center [1025, 328] width 14 height 14
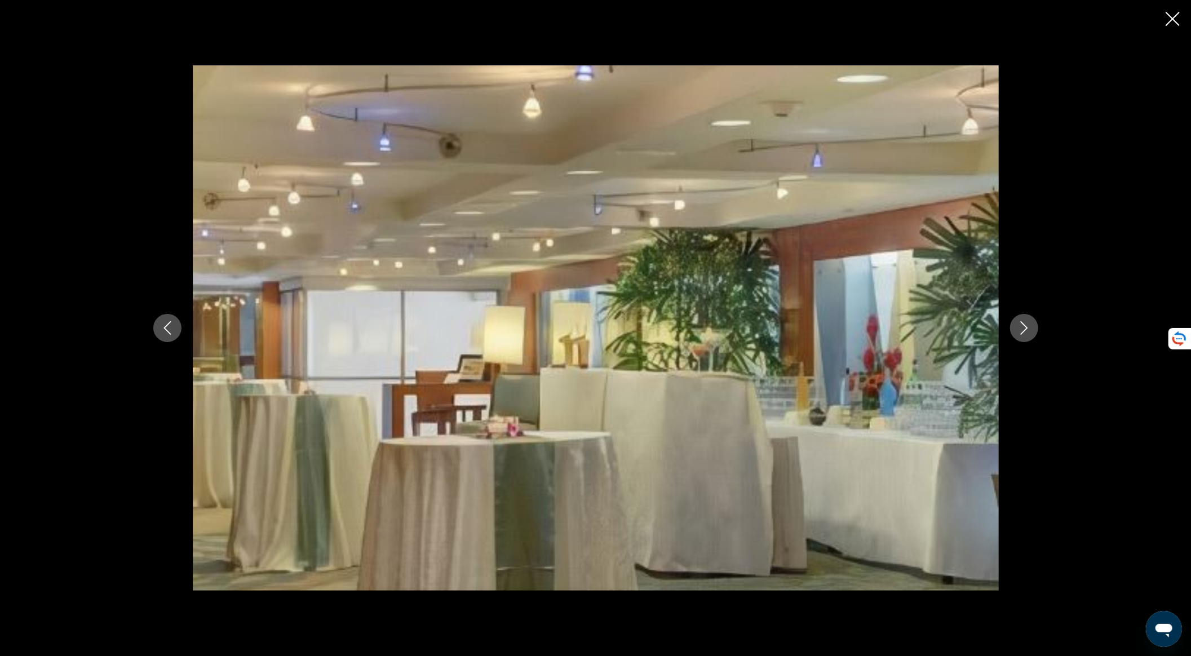
click at [1018, 323] on icon "Next image" at bounding box center [1025, 328] width 14 height 14
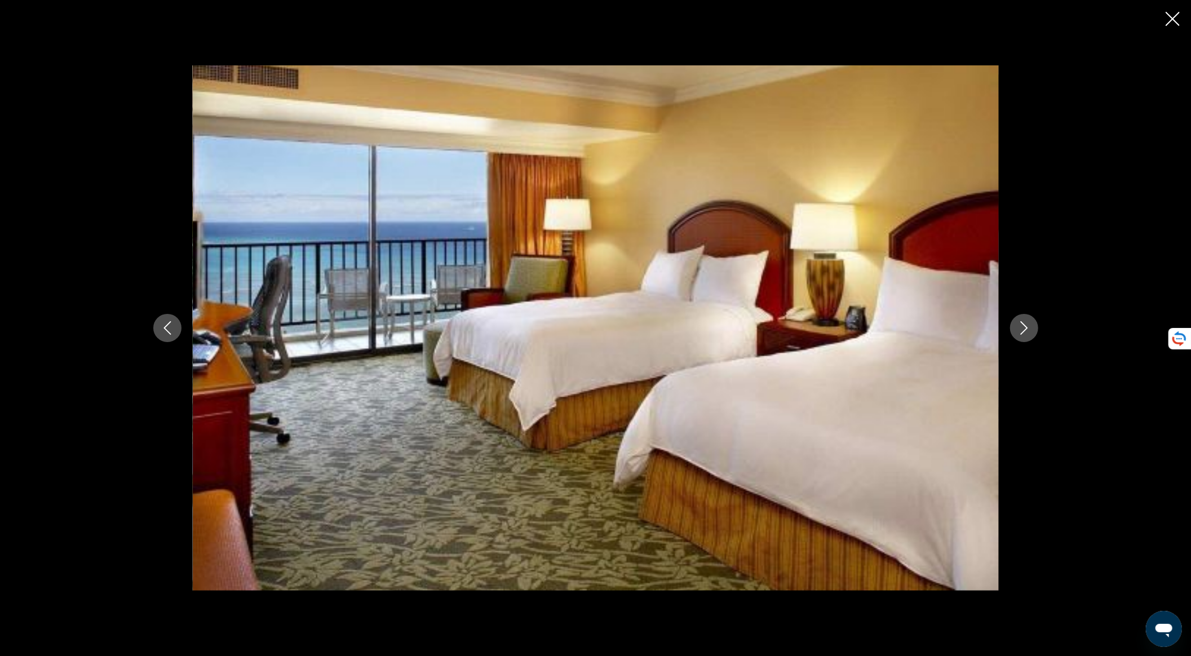
click at [1021, 323] on icon "Next image" at bounding box center [1025, 328] width 14 height 14
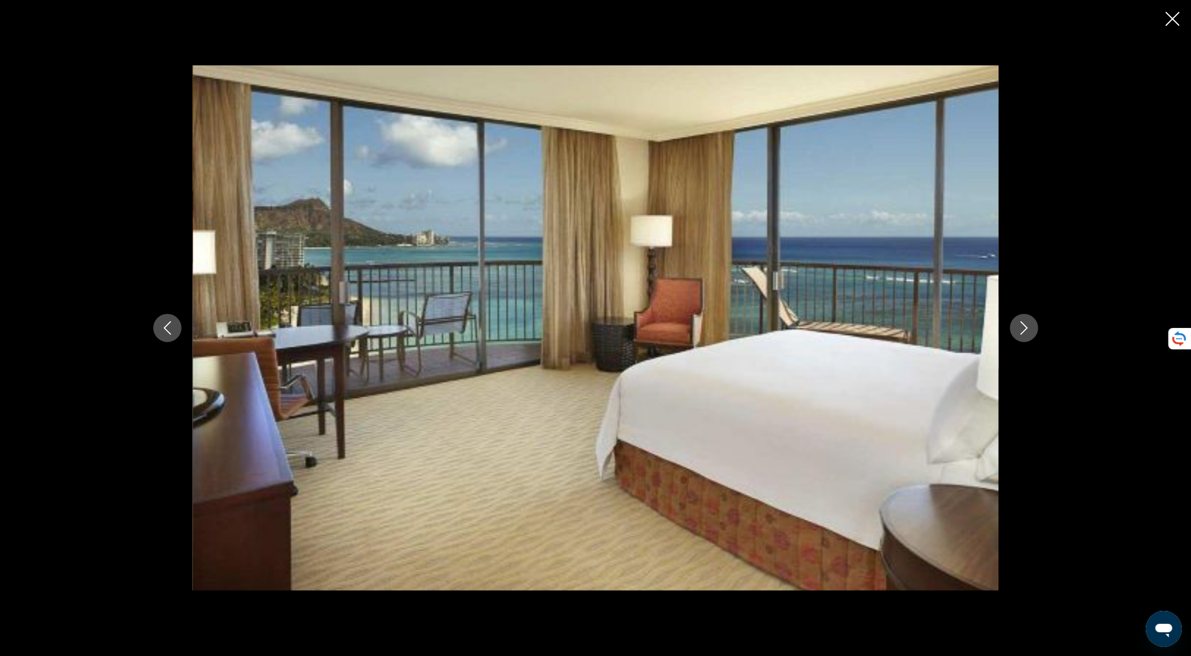
click at [1024, 333] on icon "Next image" at bounding box center [1025, 328] width 14 height 14
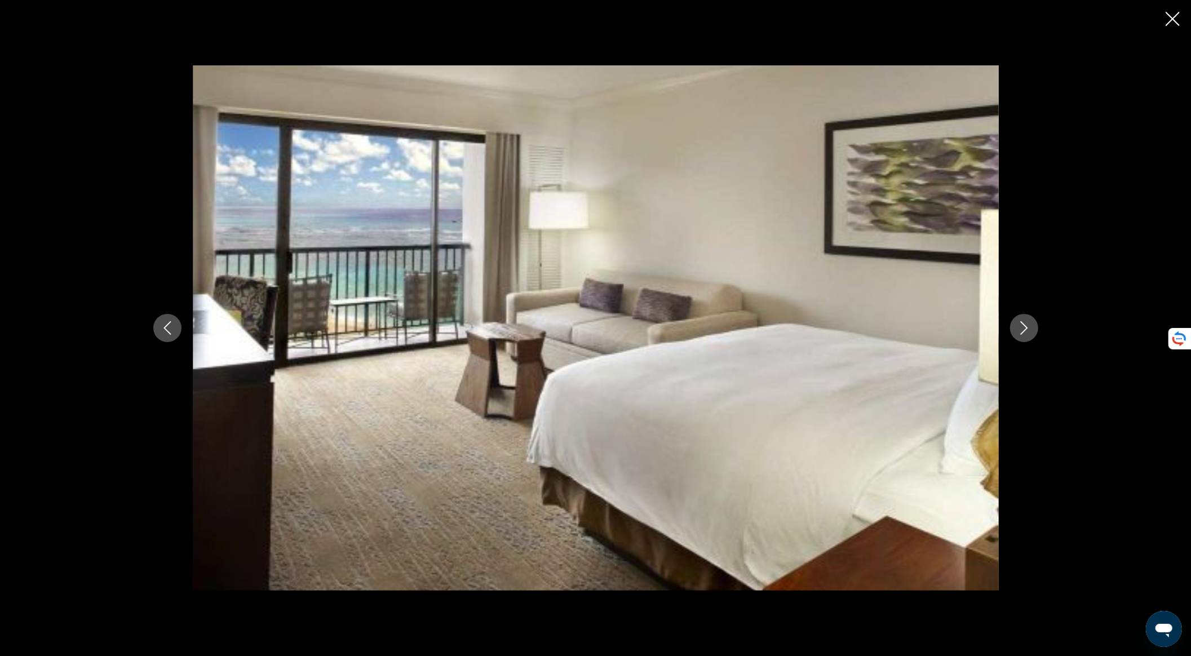
click at [1024, 333] on icon "Next image" at bounding box center [1025, 328] width 14 height 14
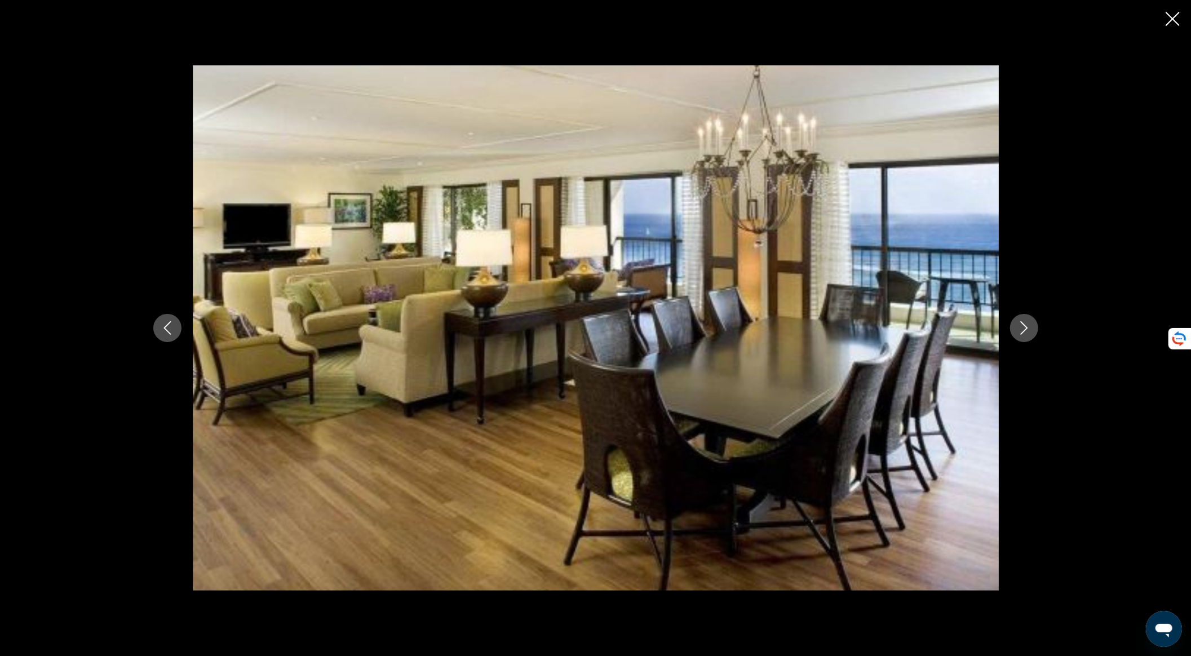
click at [1024, 333] on icon "Next image" at bounding box center [1025, 328] width 14 height 14
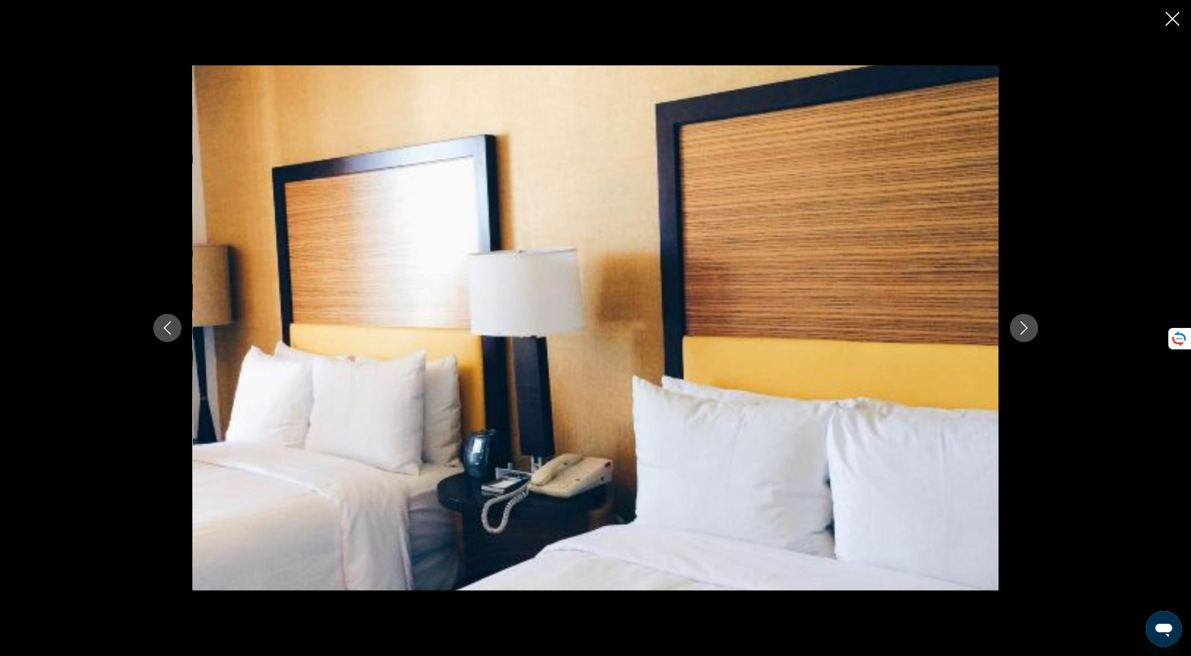
click at [1024, 333] on icon "Next image" at bounding box center [1025, 328] width 14 height 14
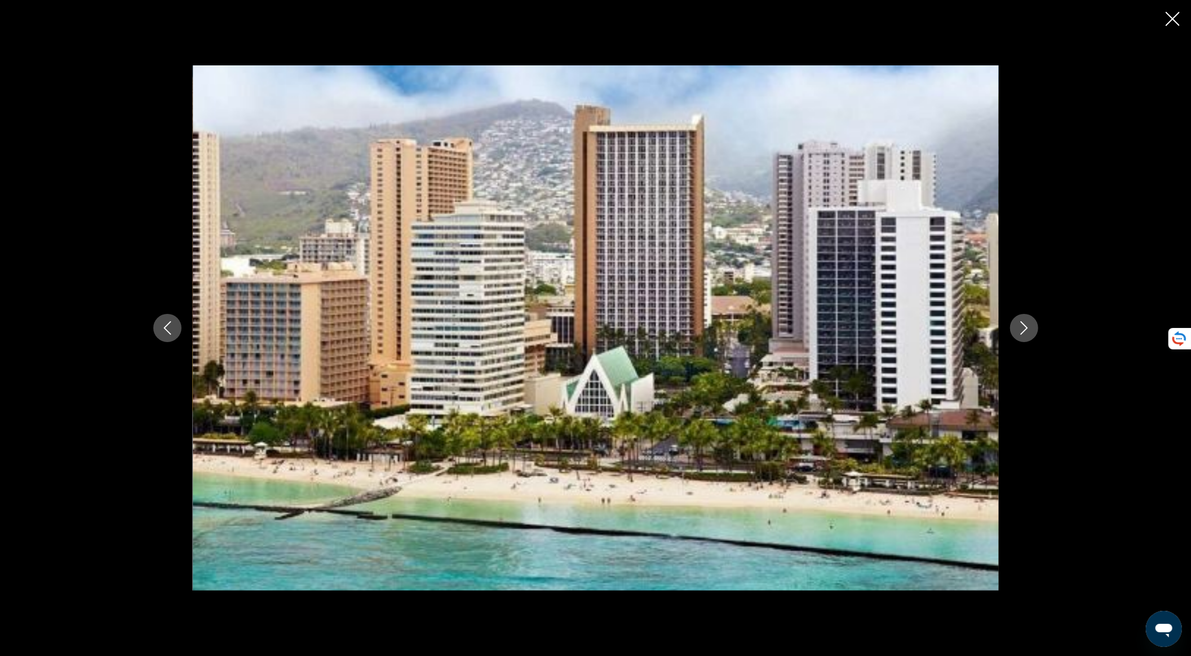
click at [1173, 17] on icon "Close slideshow" at bounding box center [1173, 19] width 14 height 14
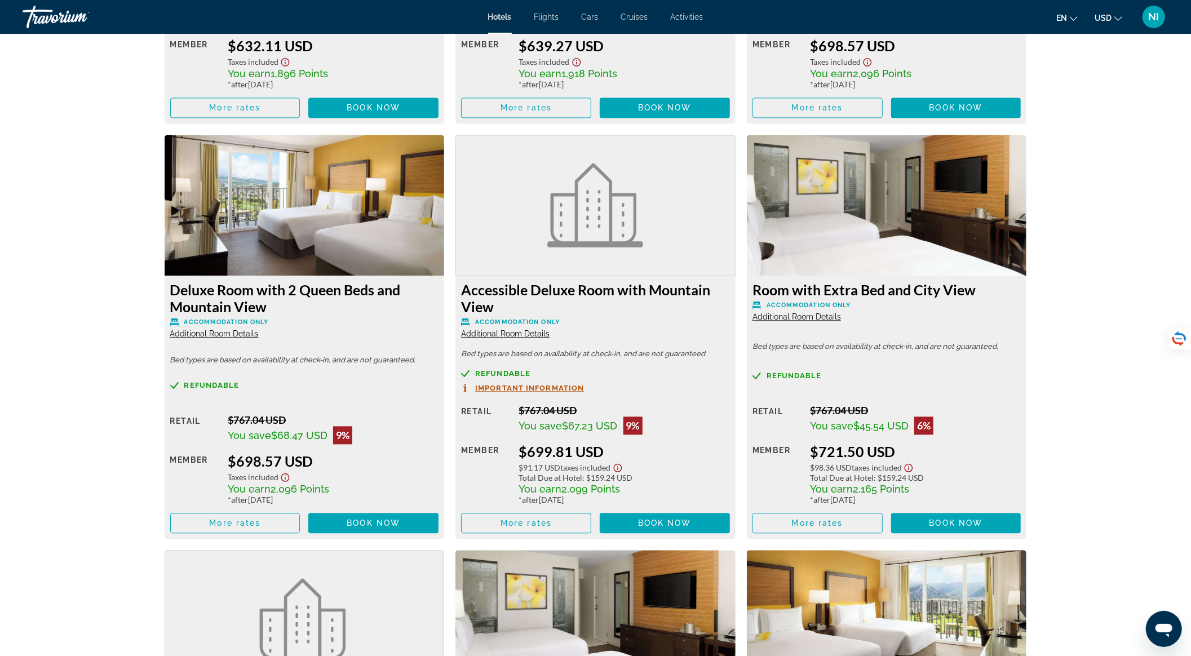
scroll to position [1888, 0]
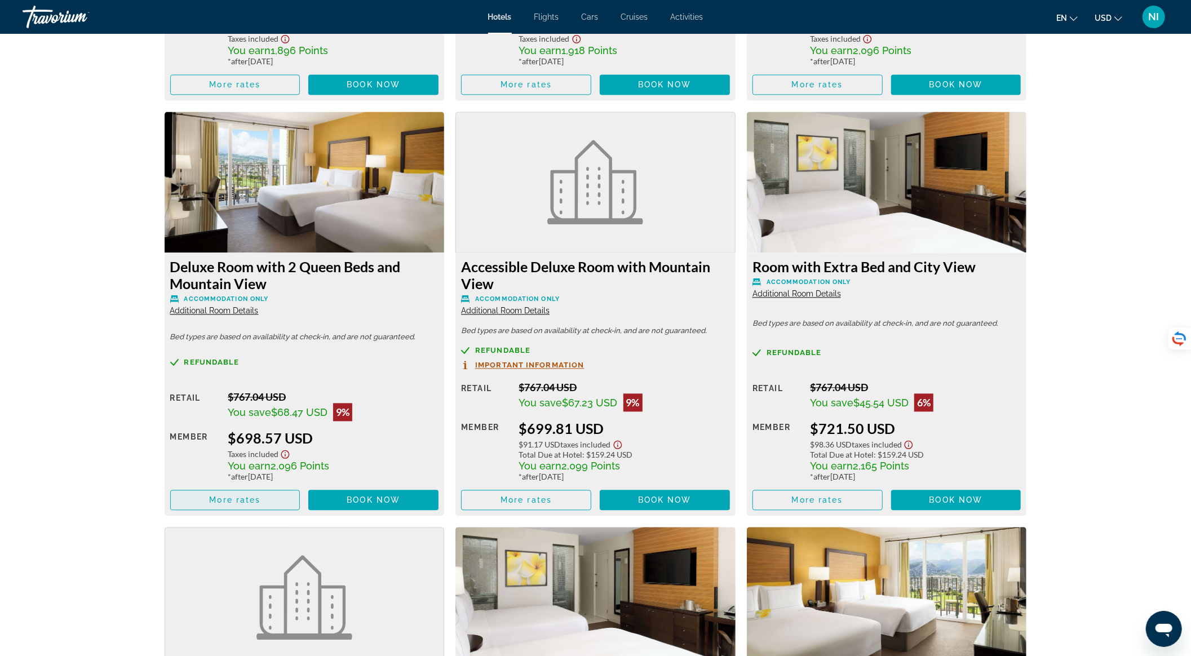
click at [245, 495] on span "Main content" at bounding box center [235, 500] width 129 height 27
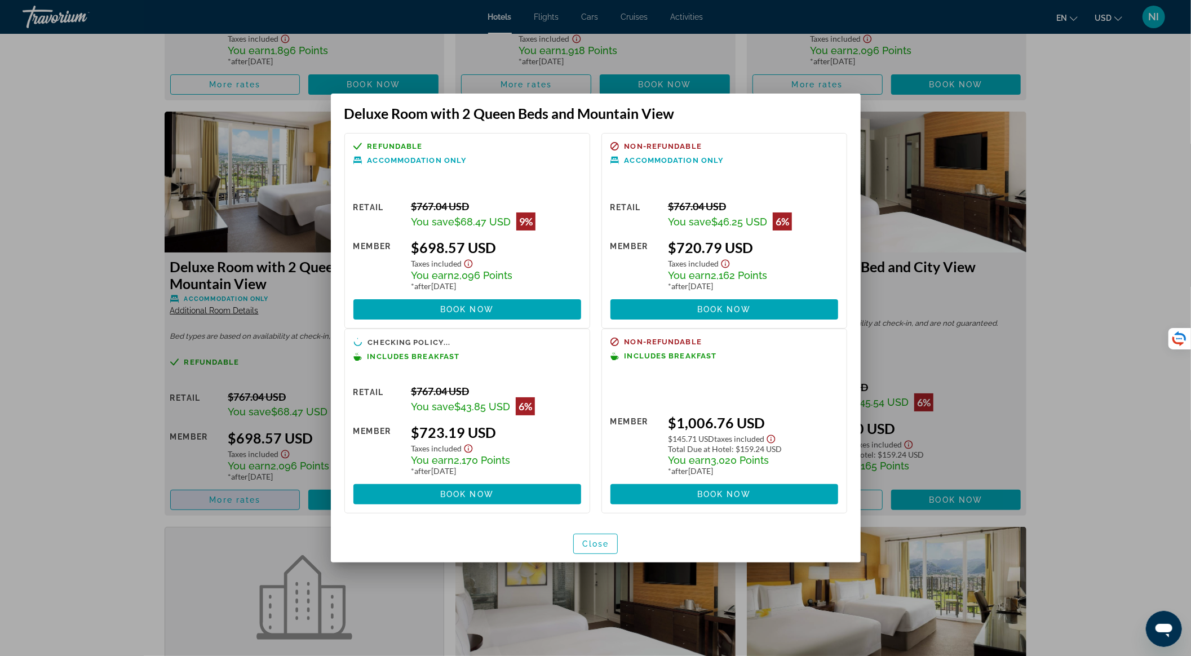
scroll to position [0, 0]
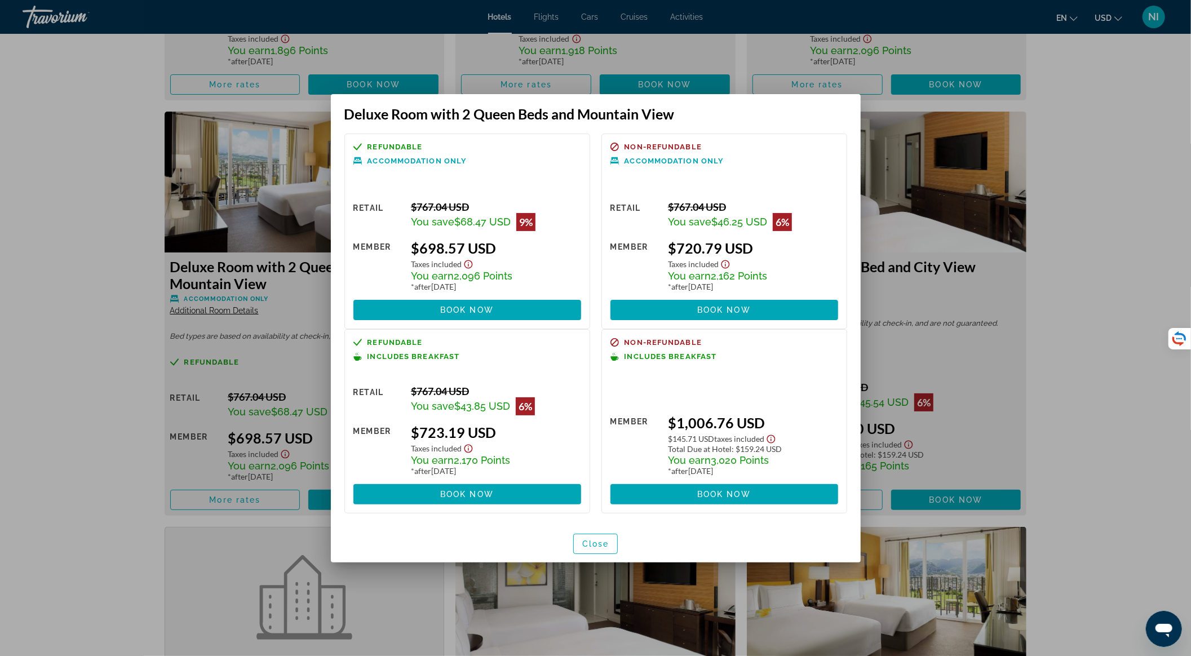
click at [468, 449] on icon "Show Taxes and Fees disclaimer" at bounding box center [468, 448] width 8 height 8
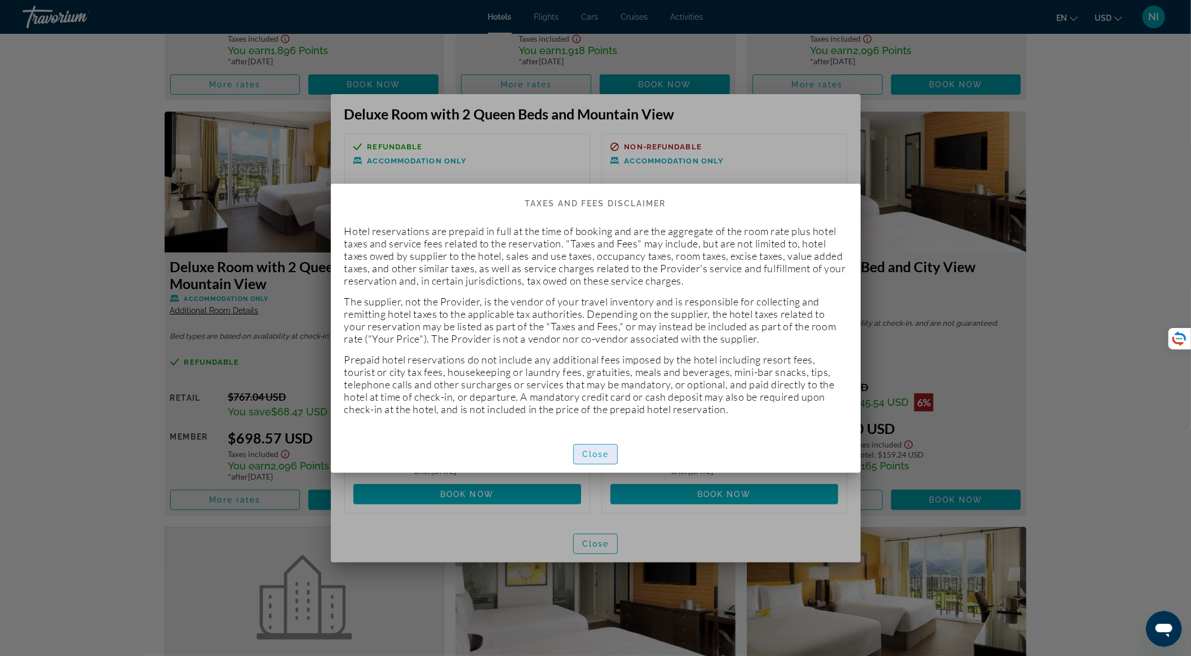
click at [597, 448] on span "button" at bounding box center [596, 454] width 44 height 27
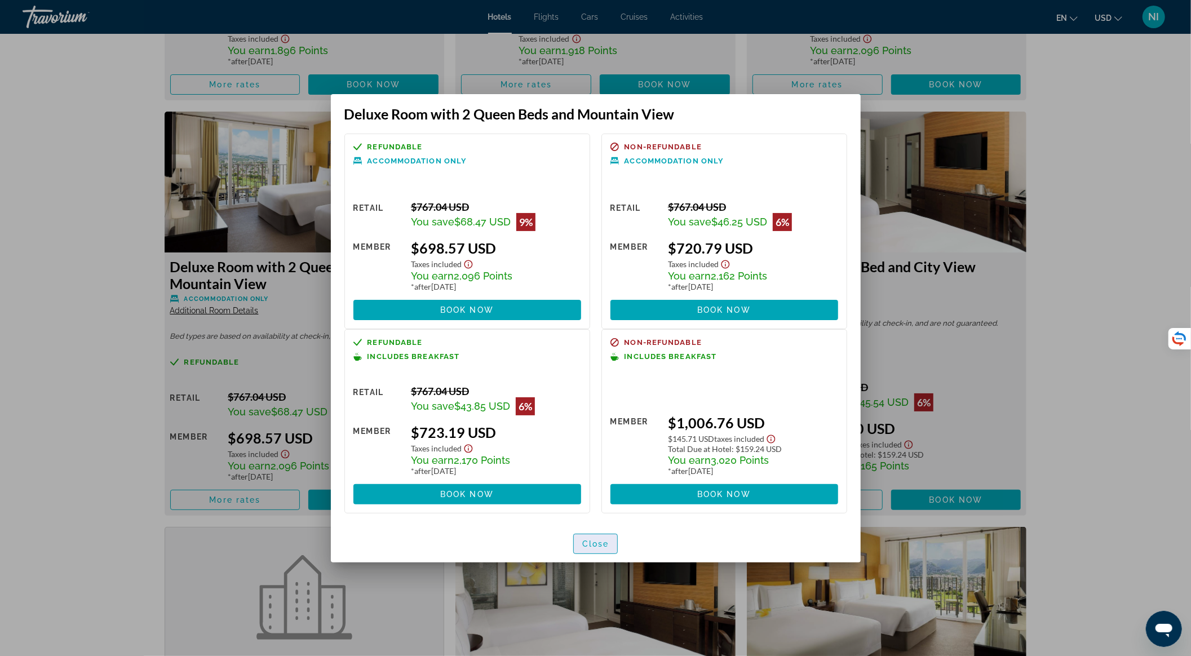
click at [601, 541] on span "Close" at bounding box center [595, 544] width 27 height 9
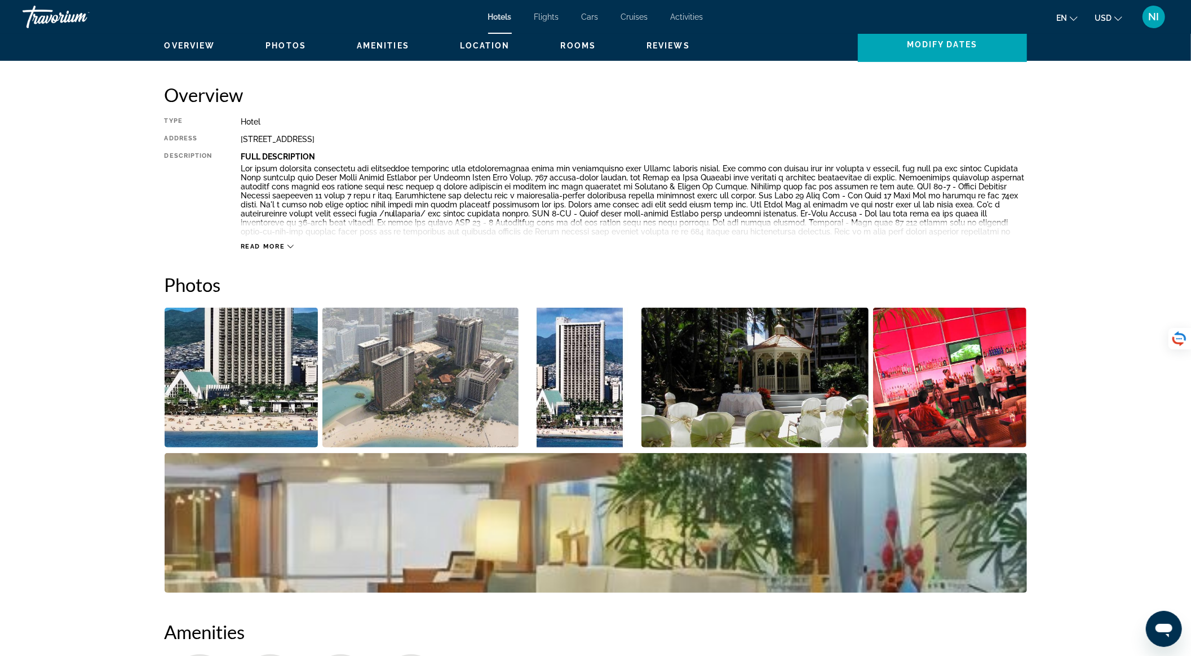
scroll to position [84, 0]
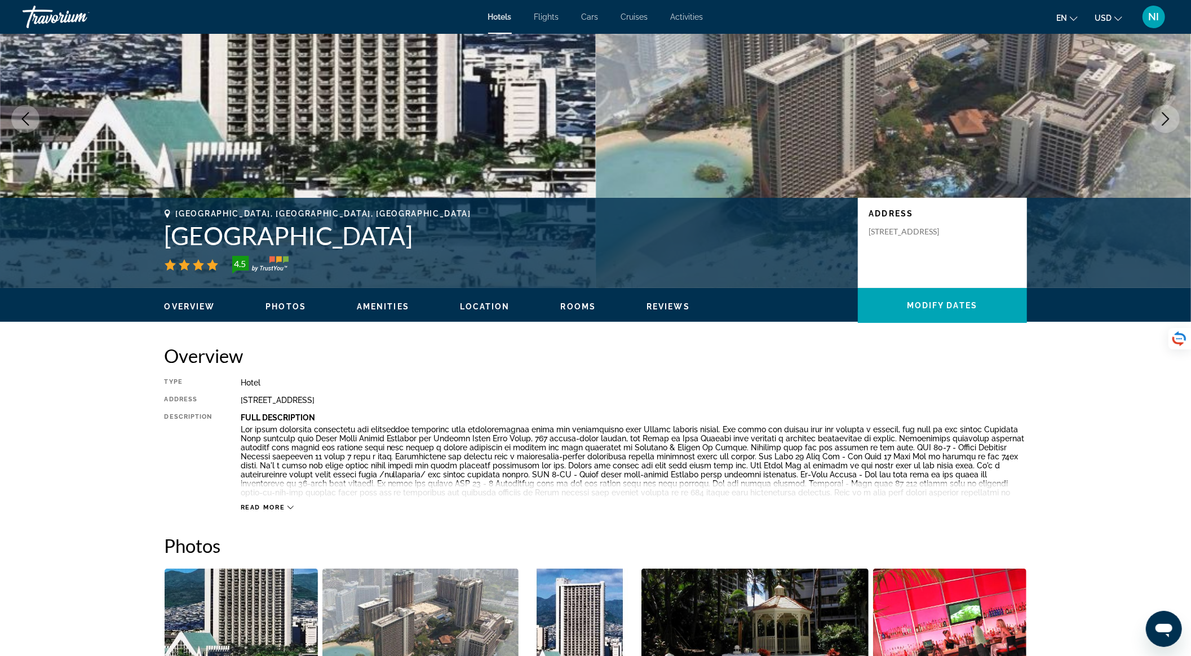
click at [286, 504] on div "Read more" at bounding box center [268, 507] width 54 height 7
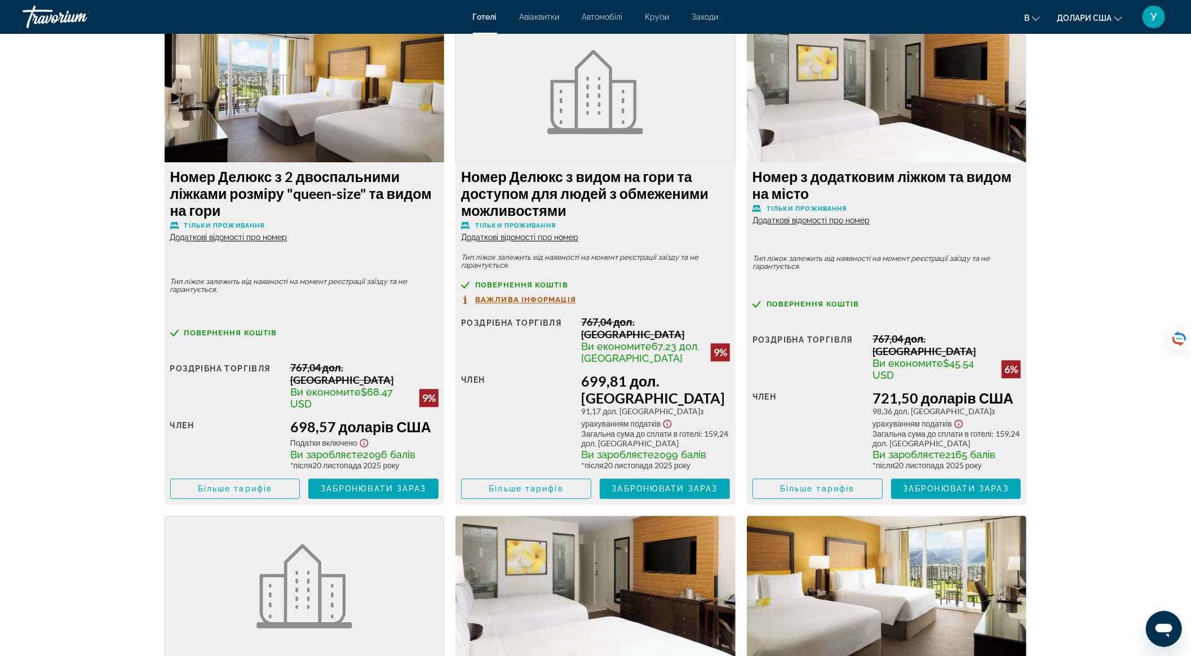
scroll to position [2490, 0]
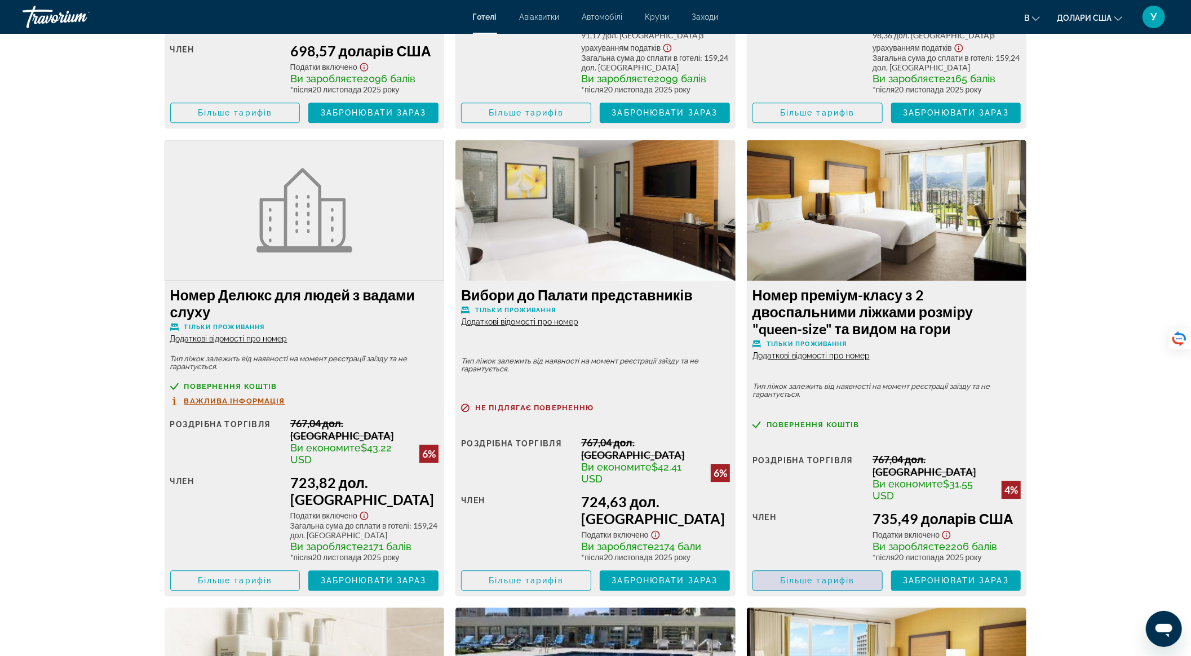
click at [811, 576] on font "Більше тарифів" at bounding box center [817, 580] width 74 height 9
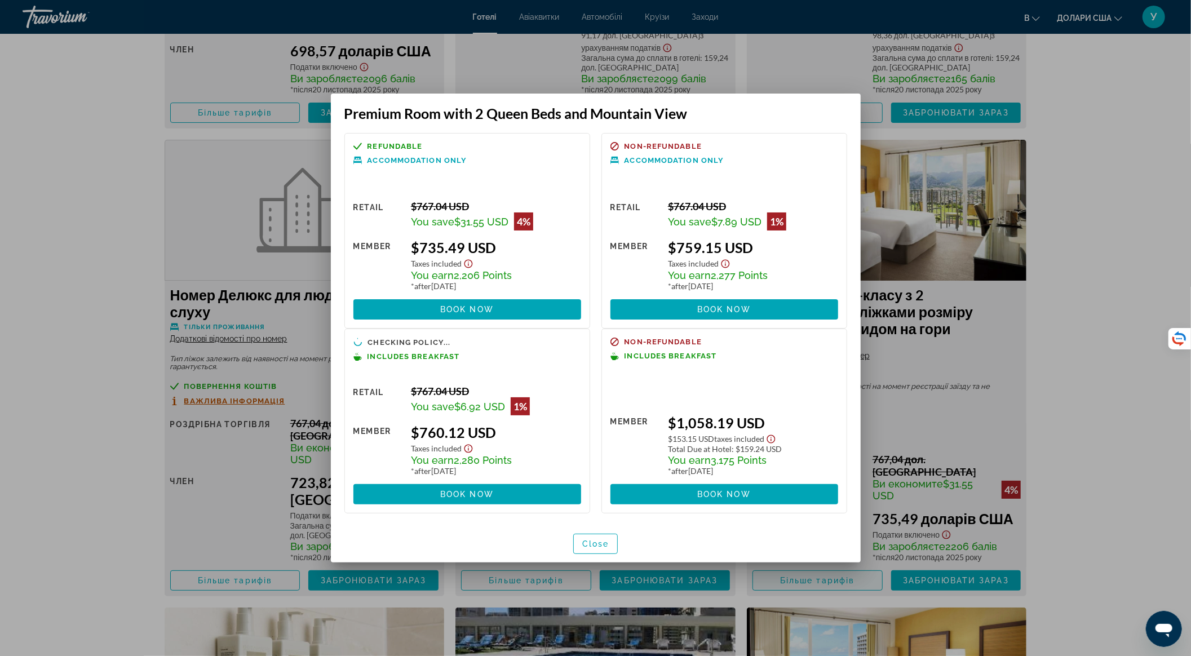
scroll to position [0, 0]
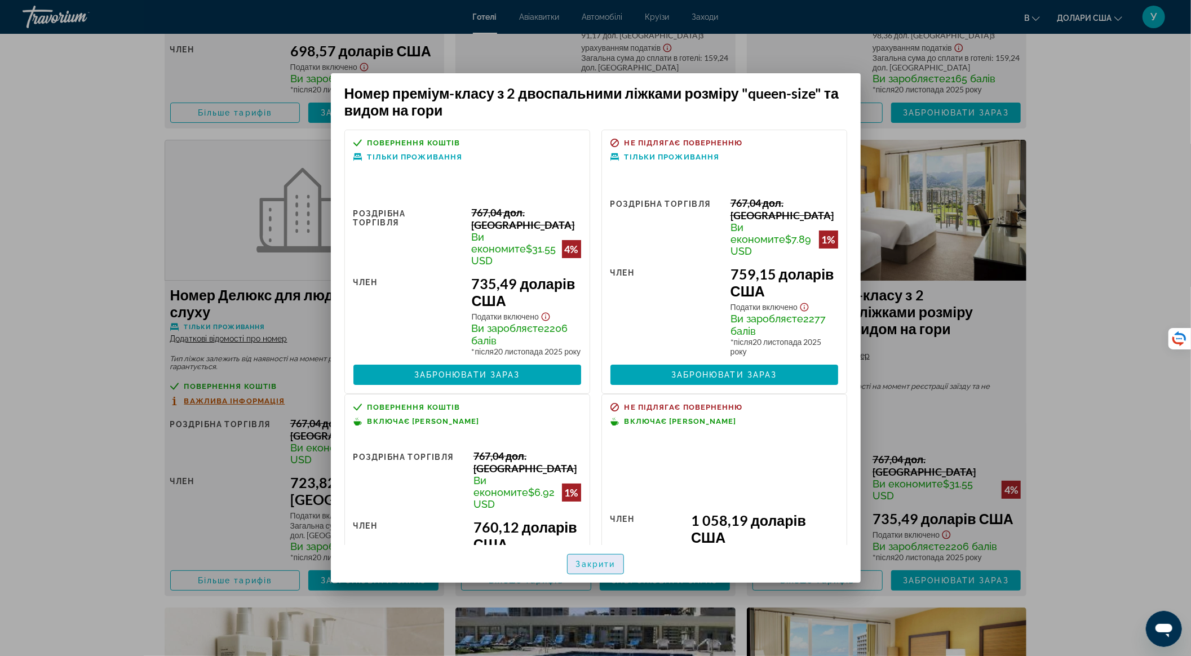
click at [607, 564] on font "Закрити" at bounding box center [595, 564] width 39 height 9
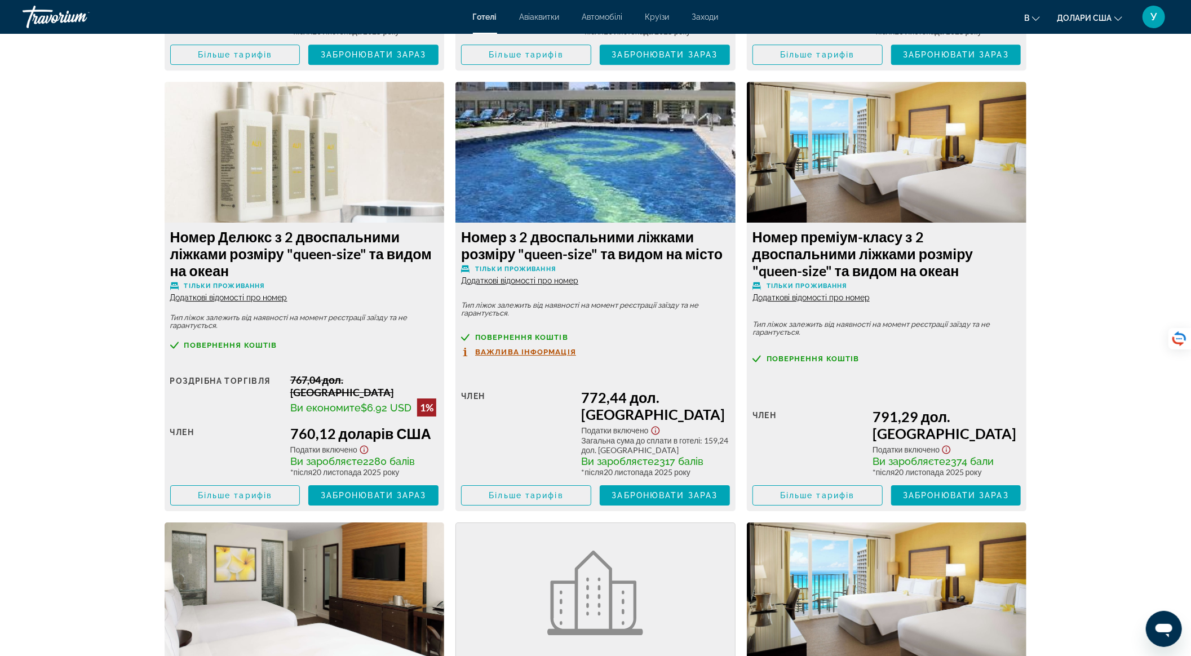
scroll to position [3242, 0]
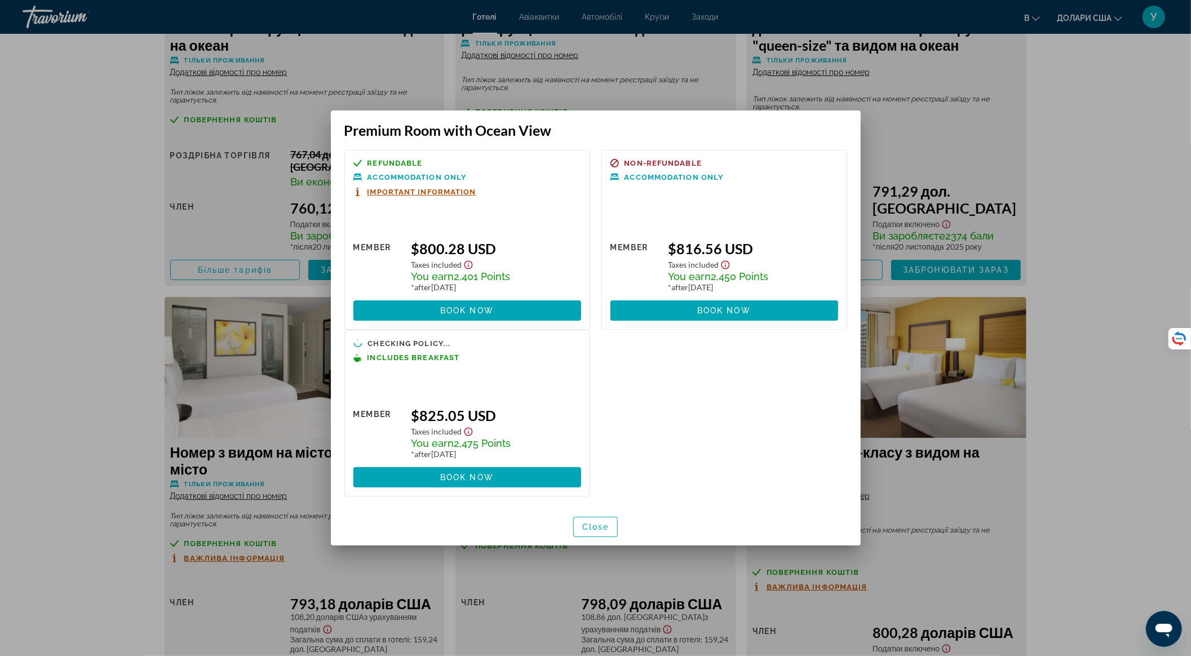
scroll to position [0, 0]
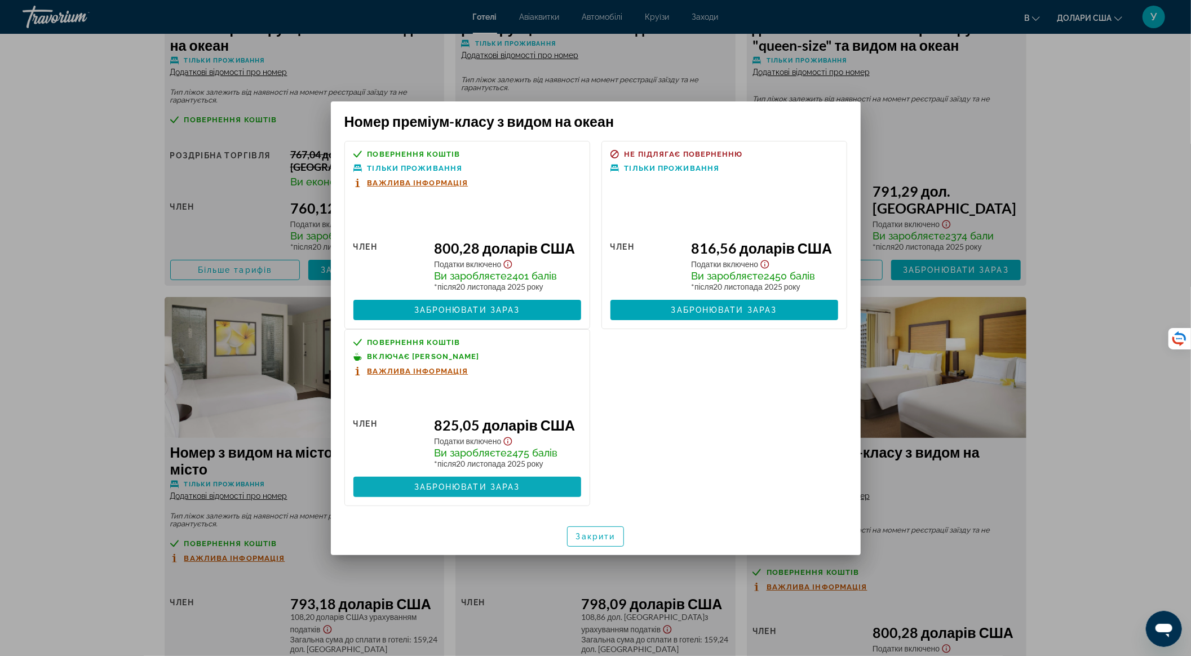
click at [552, 501] on span at bounding box center [468, 487] width 228 height 27
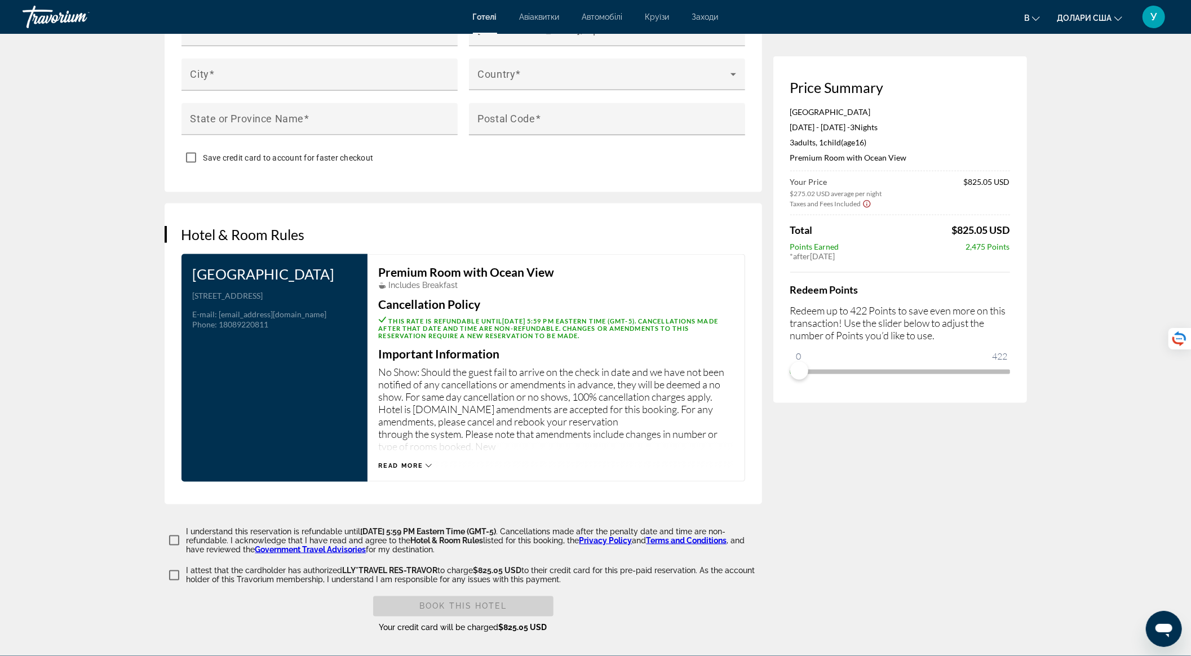
scroll to position [1278, 0]
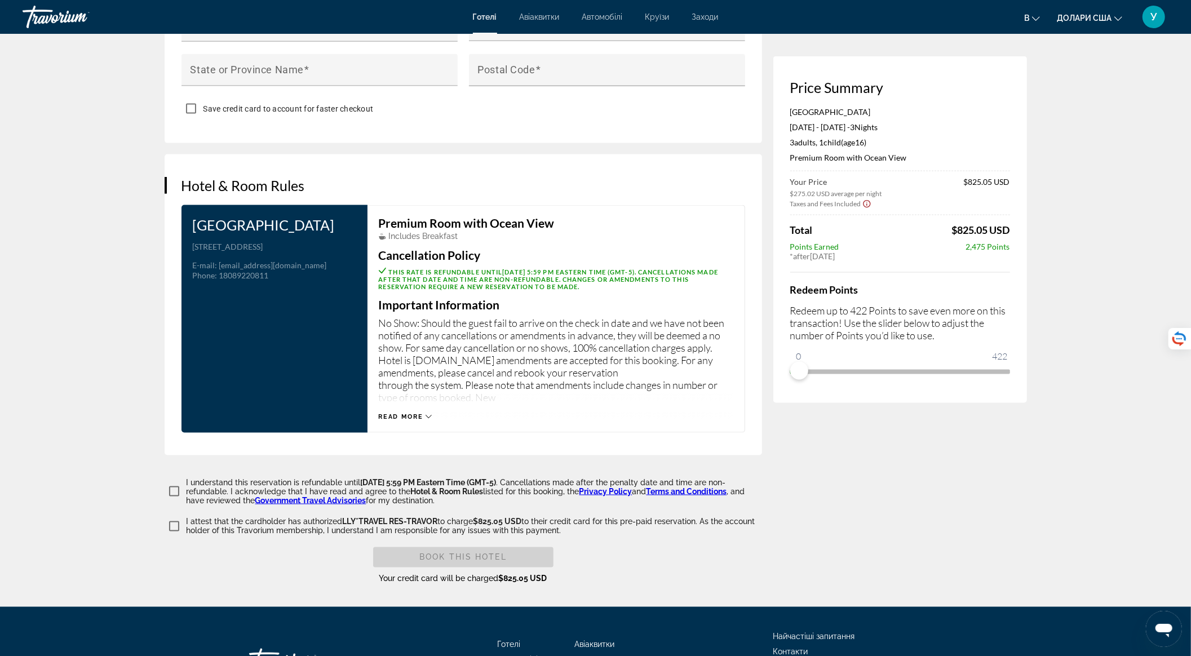
click at [425, 419] on button "Read more" at bounding box center [406, 417] width 54 height 8
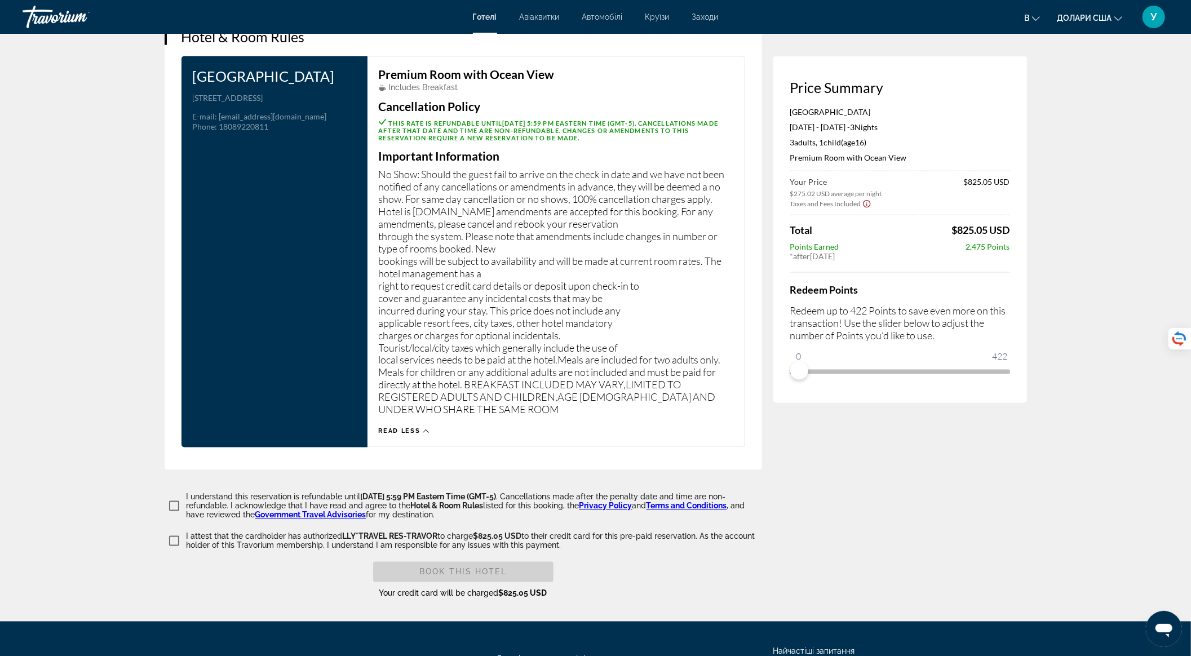
scroll to position [1428, 0]
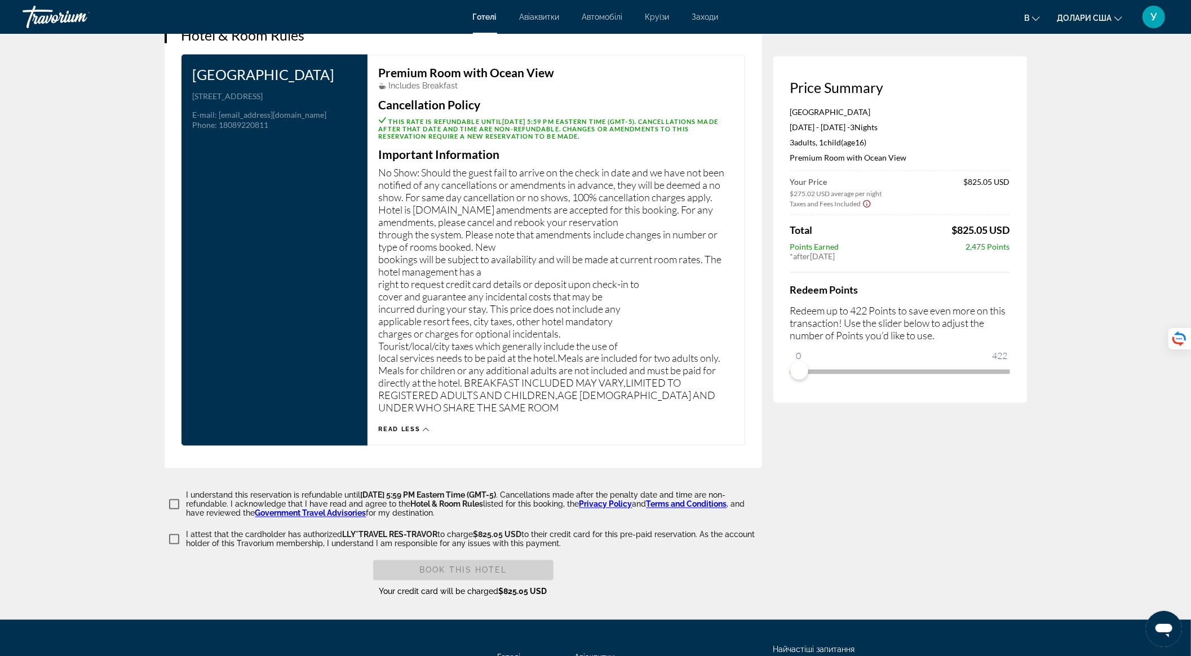
click at [684, 359] on p "No Show: Should the guest fail to arrive on the check in date and we have not b…" at bounding box center [556, 290] width 355 height 248
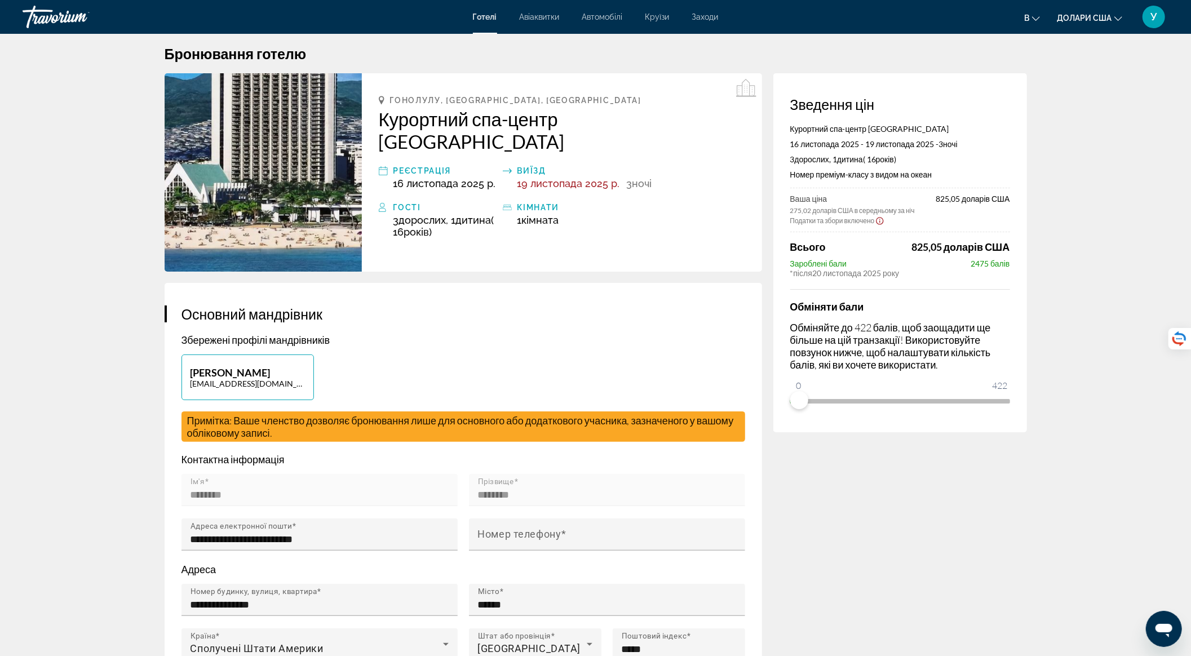
scroll to position [0, 0]
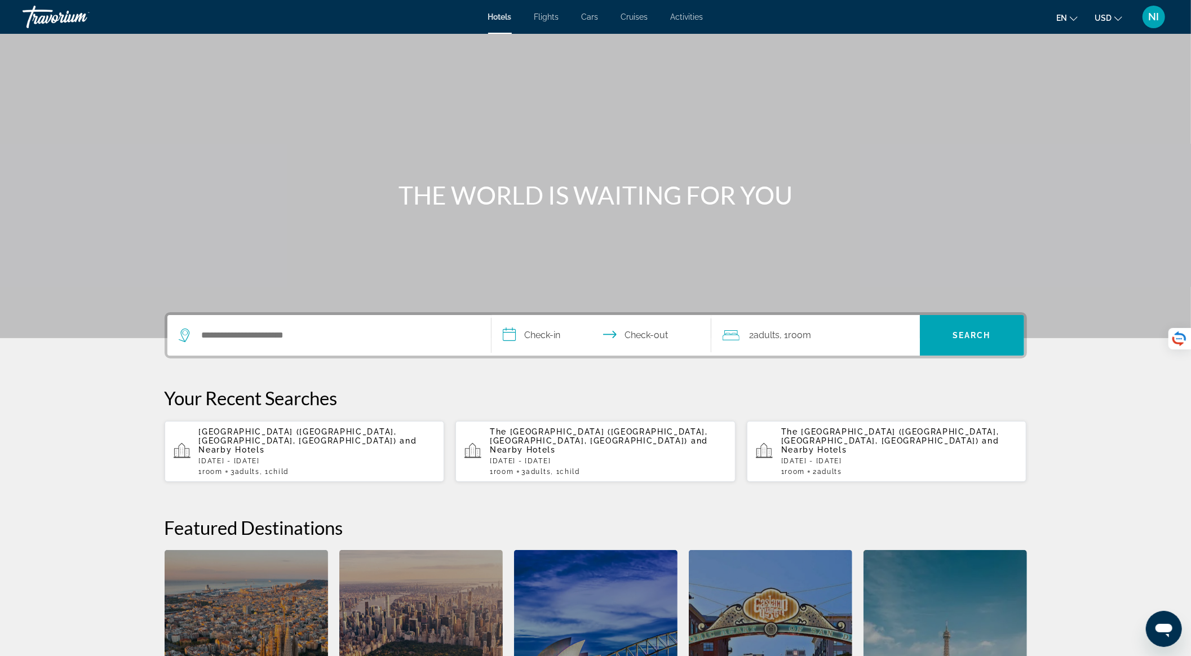
click at [588, 15] on span "Cars" at bounding box center [590, 16] width 17 height 9
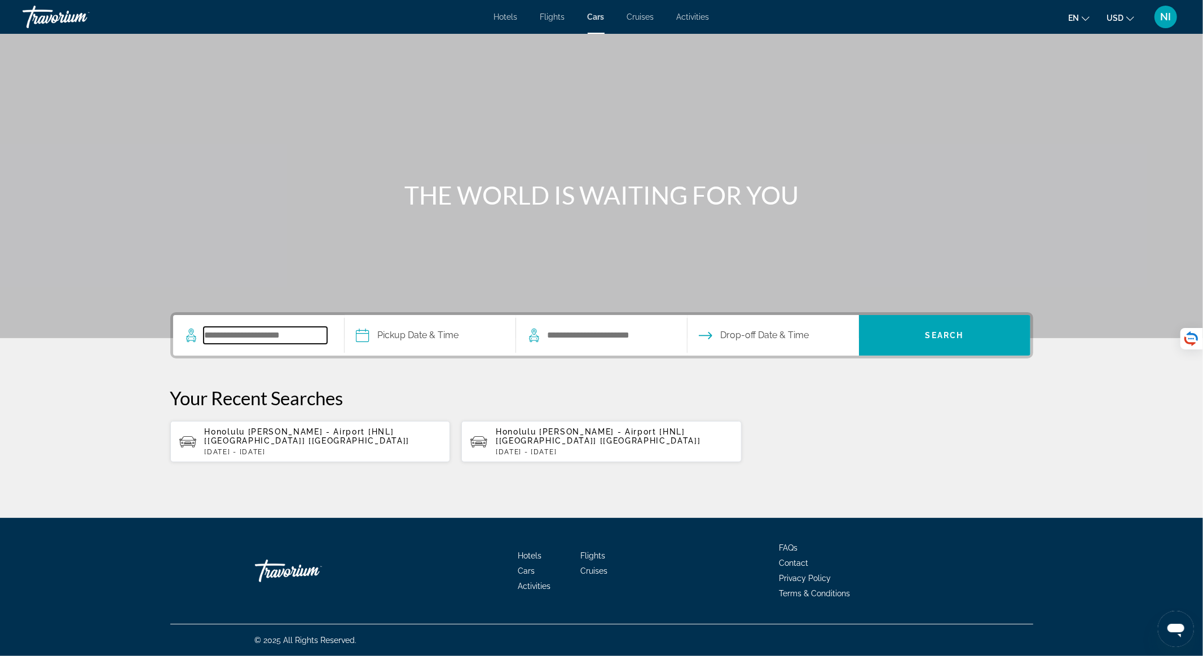
click at [236, 332] on input "Search pickup location" at bounding box center [265, 335] width 123 height 17
click at [300, 447] on app-cars-recent-search "Honolulu [PERSON_NAME] - Airport [HNL] [[GEOGRAPHIC_DATA]] [[GEOGRAPHIC_DATA]] …" at bounding box center [310, 441] width 280 height 41
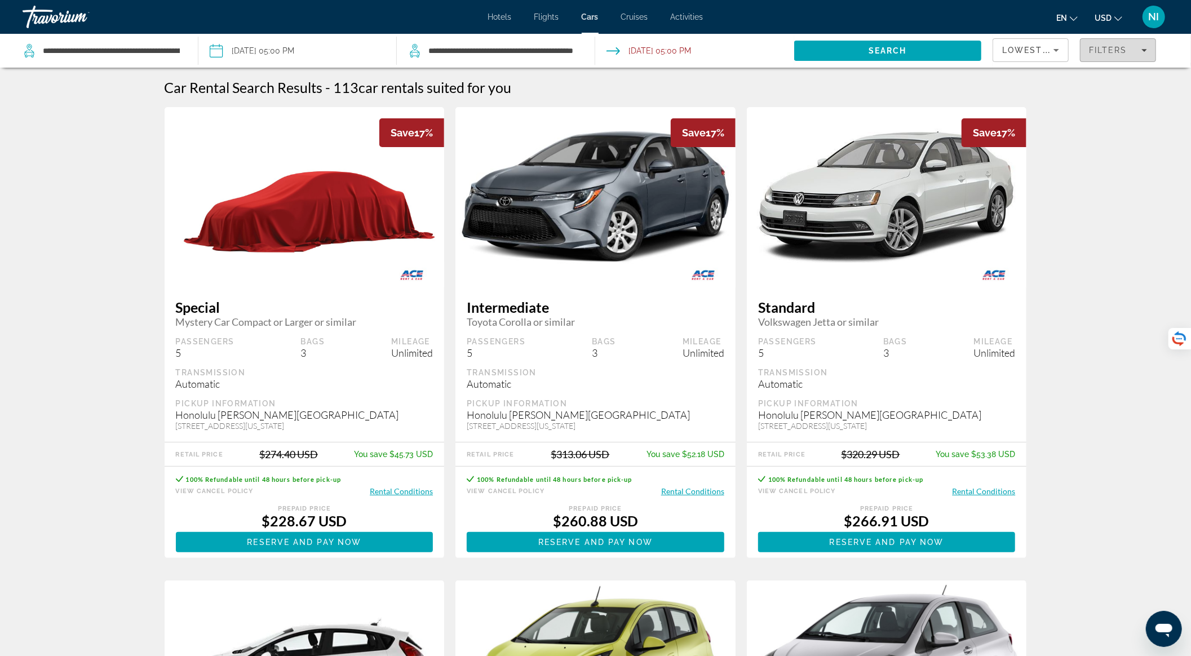
click at [1132, 47] on div "Filters" at bounding box center [1118, 50] width 58 height 9
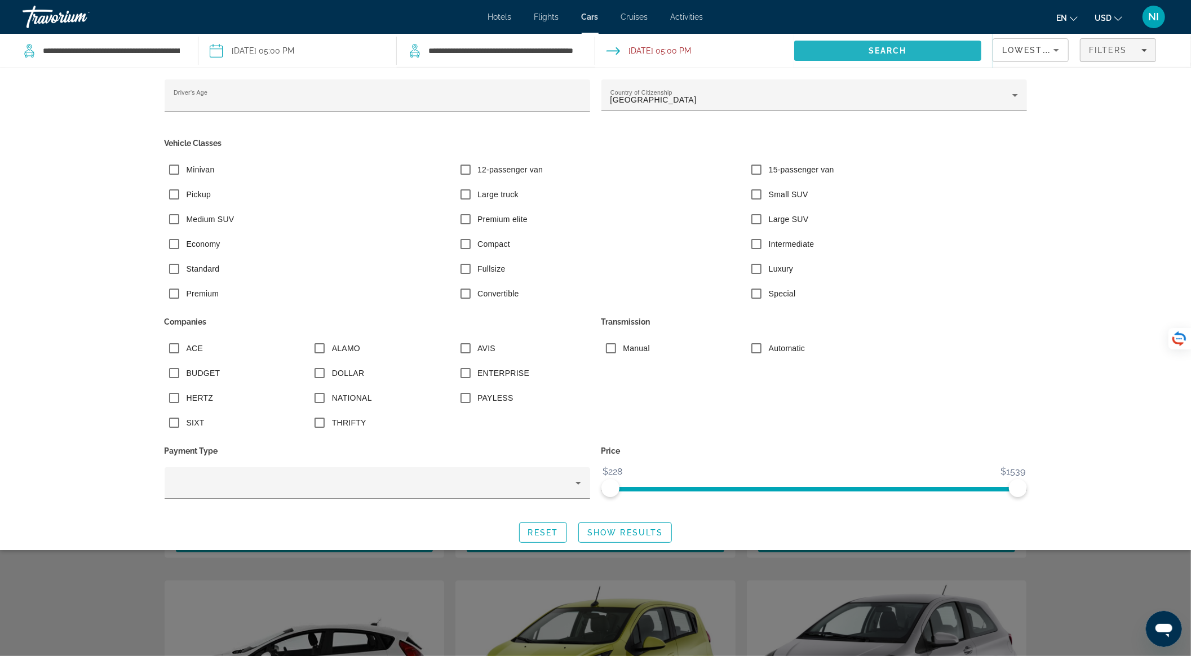
click at [859, 45] on span "Search" at bounding box center [887, 50] width 187 height 27
click at [1111, 45] on span "Filters" at bounding box center [1118, 50] width 75 height 27
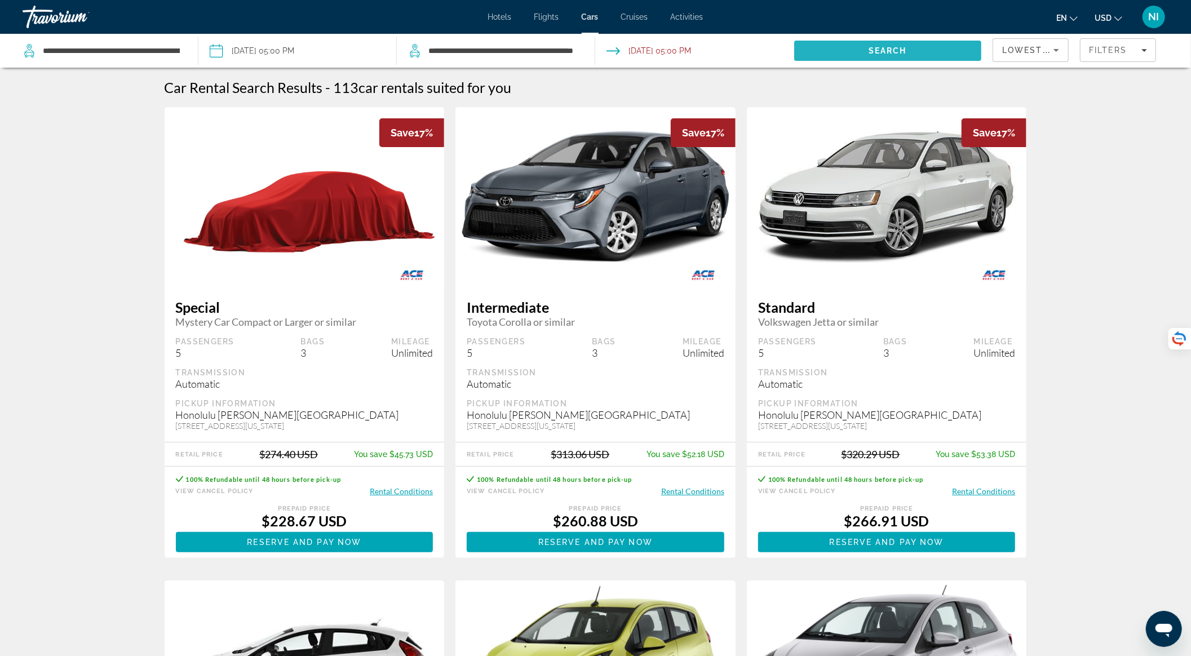
click at [916, 43] on span "Search" at bounding box center [887, 50] width 187 height 27
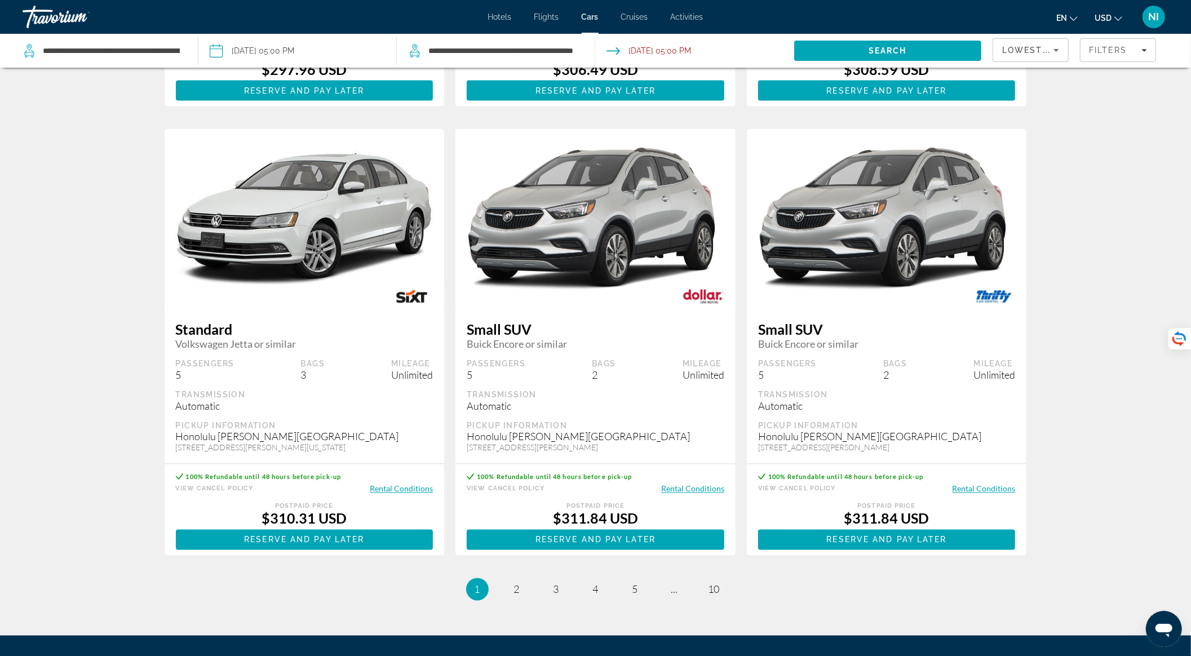
scroll to position [1353, 0]
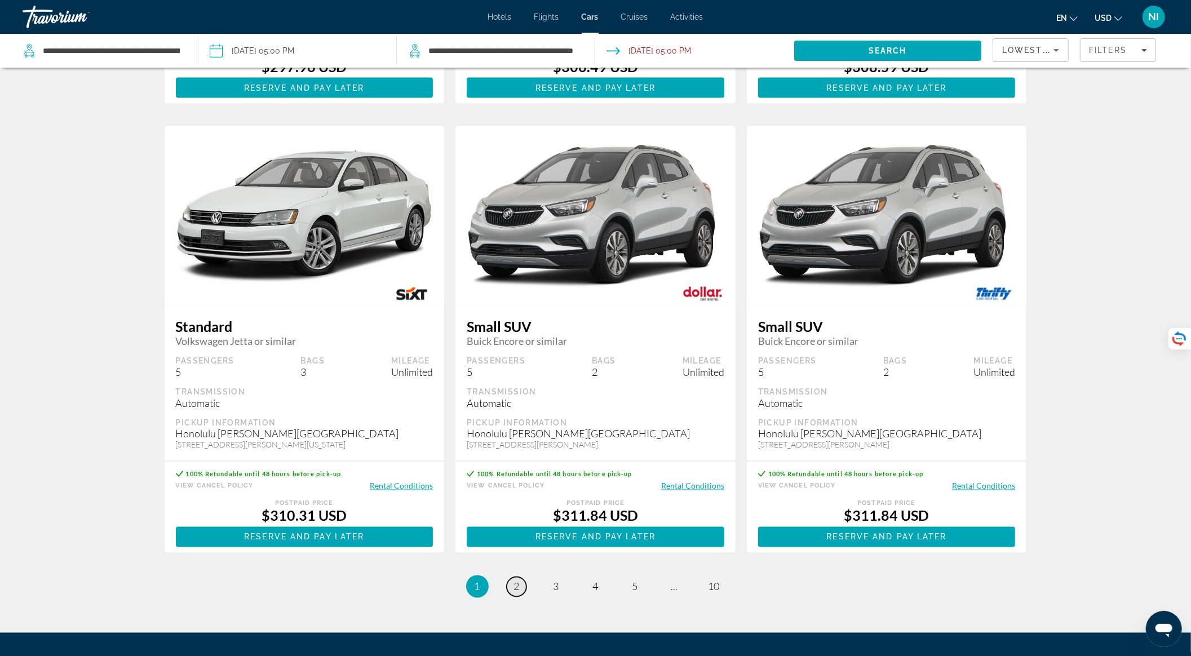
click at [514, 593] on span "2" at bounding box center [517, 587] width 6 height 12
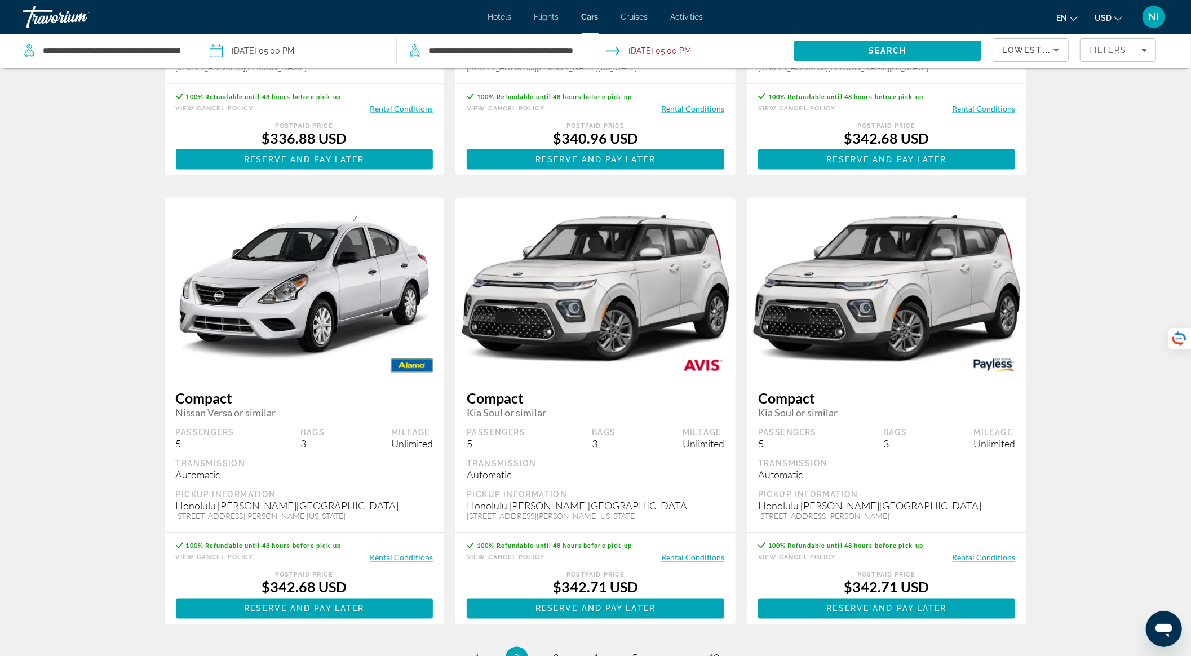
scroll to position [1428, 0]
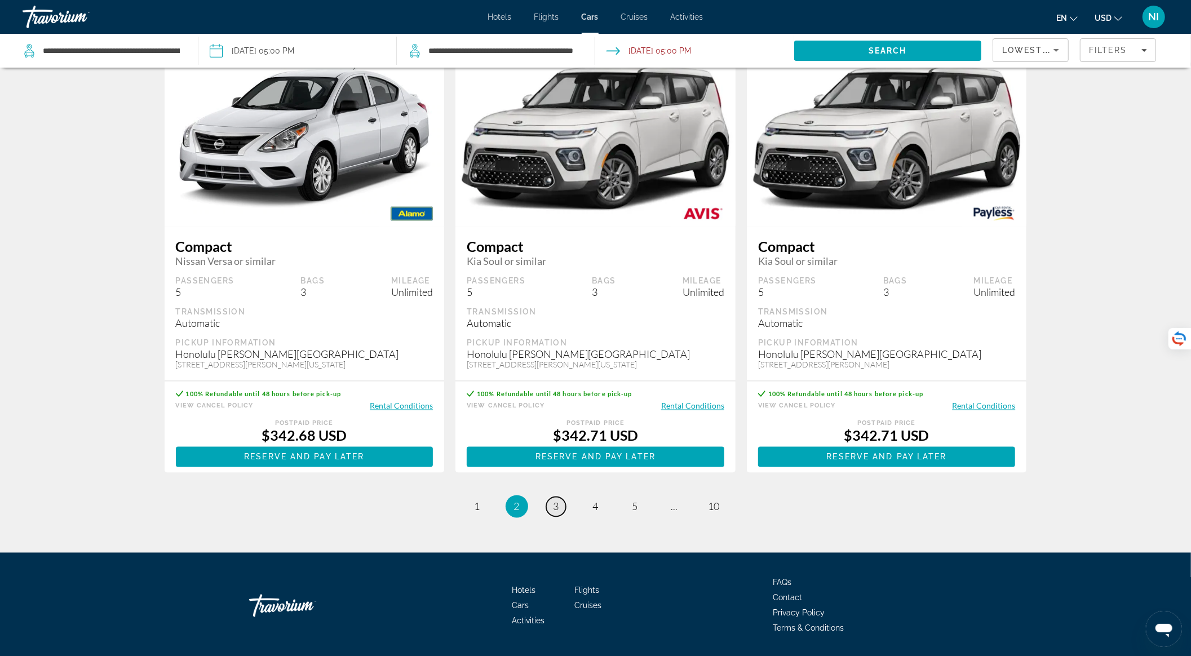
click at [553, 517] on link "page 3" at bounding box center [556, 507] width 20 height 20
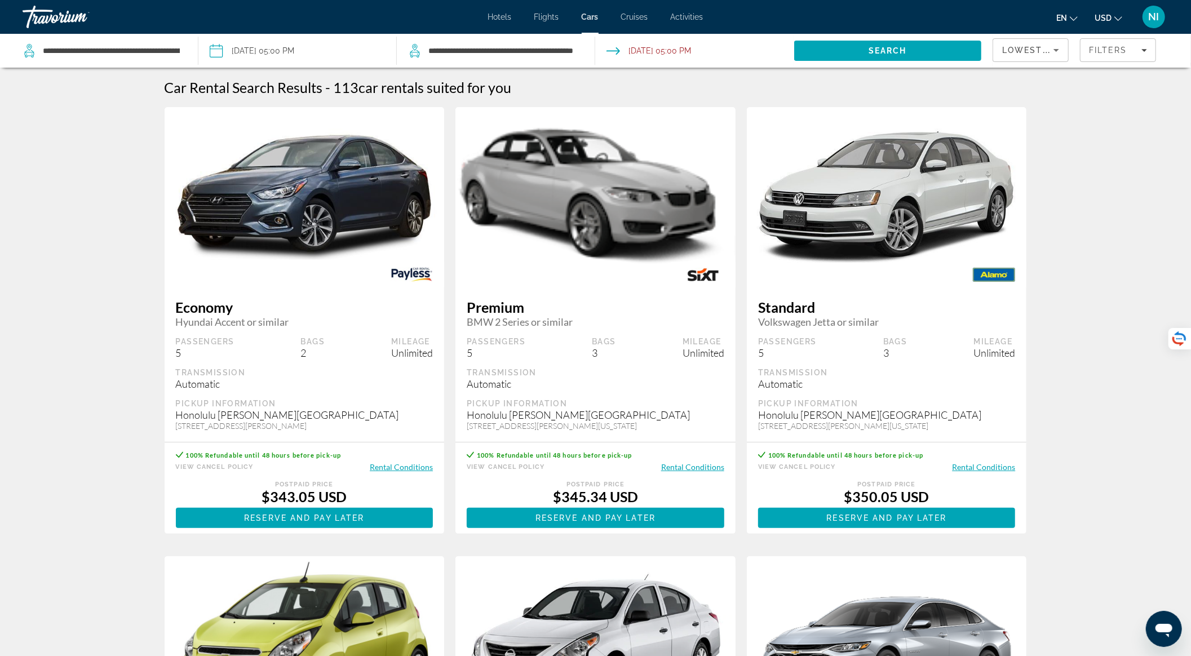
click at [1047, 51] on span "Lowest Price" at bounding box center [1039, 50] width 72 height 9
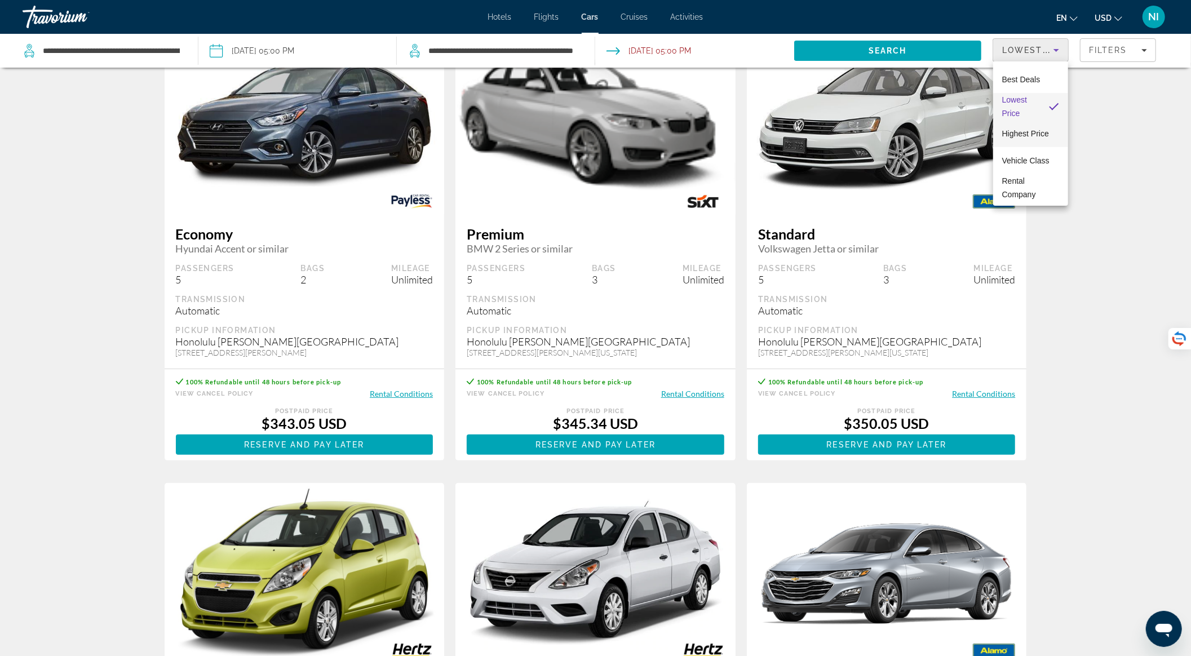
scroll to position [226, 0]
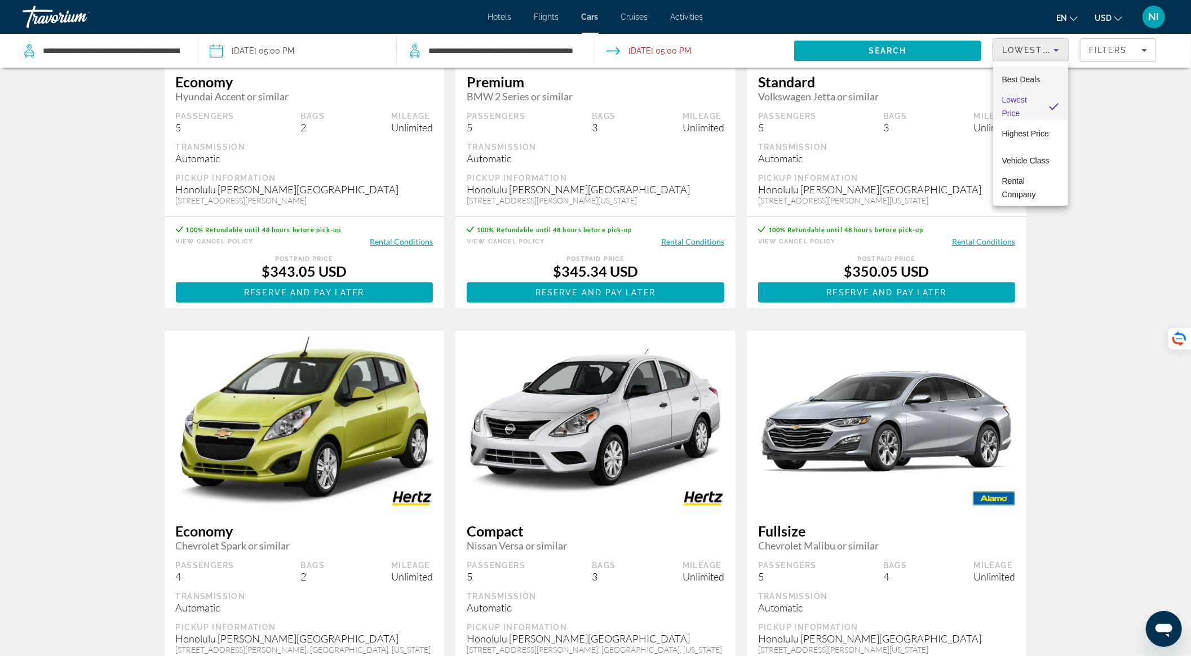
click at [1029, 82] on span "Best Deals" at bounding box center [1022, 79] width 38 height 9
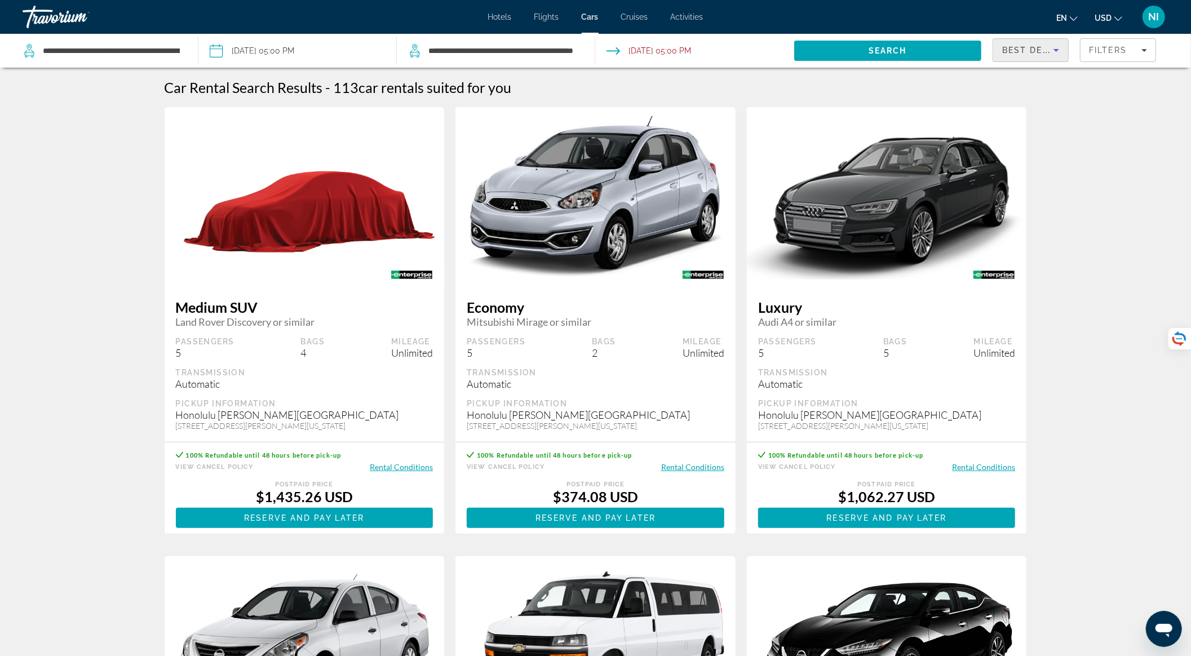
click at [1036, 50] on span "Best Deals" at bounding box center [1032, 50] width 59 height 9
click at [1017, 109] on span "Lowest Price" at bounding box center [1025, 106] width 45 height 9
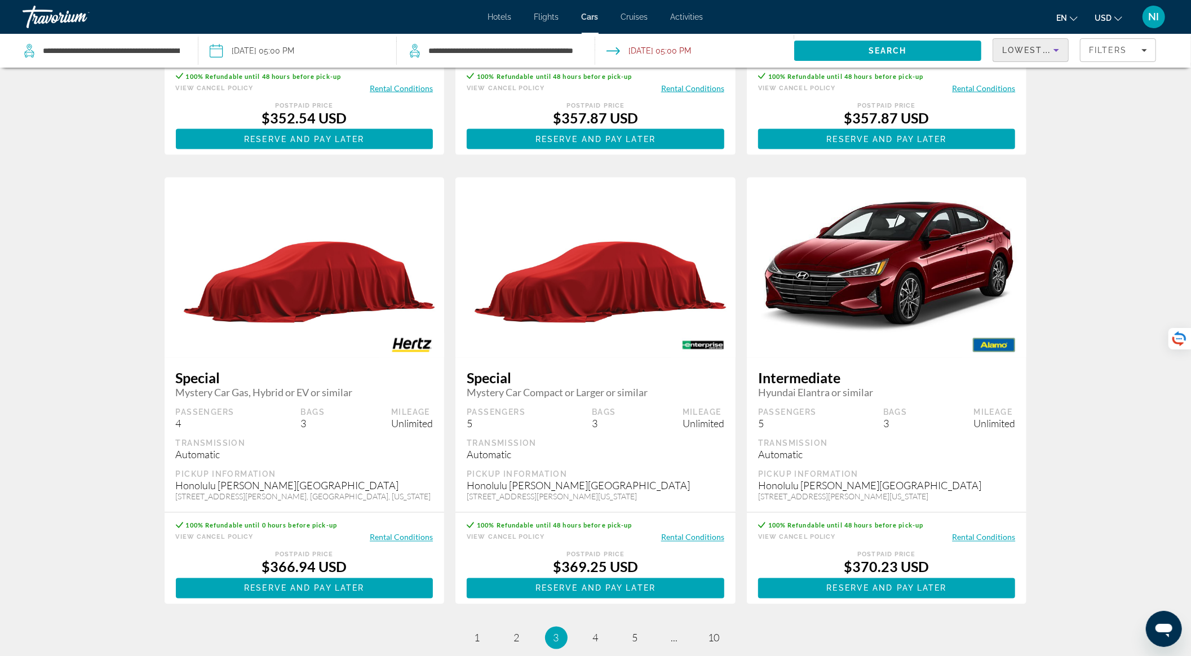
scroll to position [1443, 0]
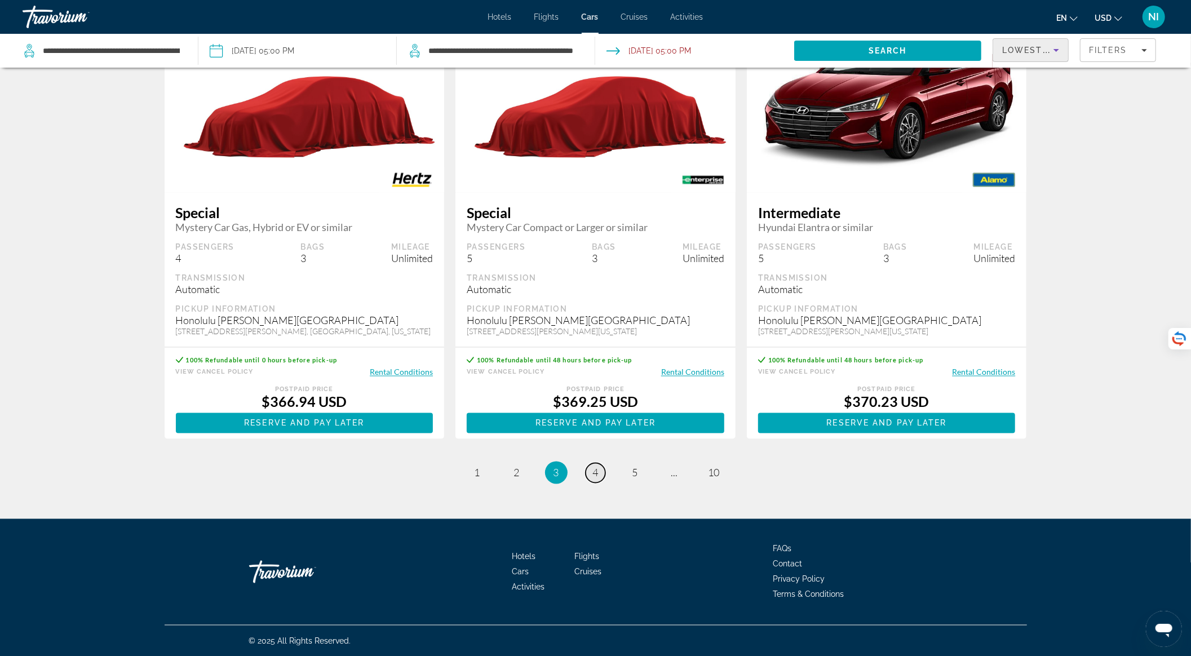
click at [597, 466] on link "page 4" at bounding box center [596, 474] width 20 height 20
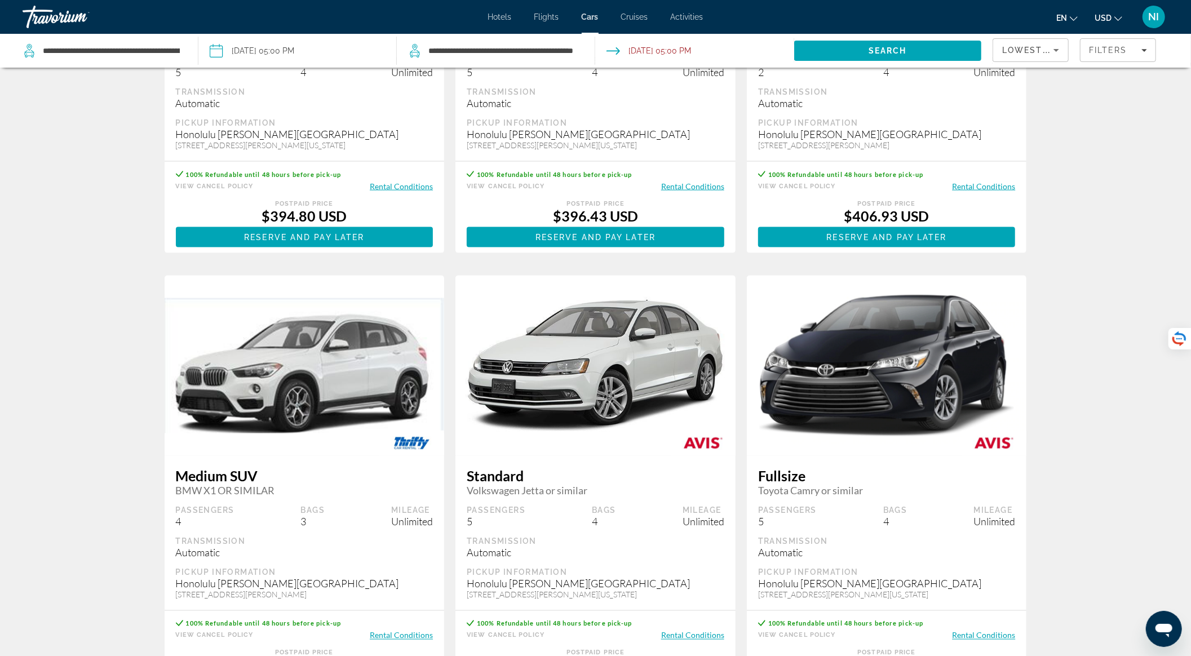
scroll to position [1353, 0]
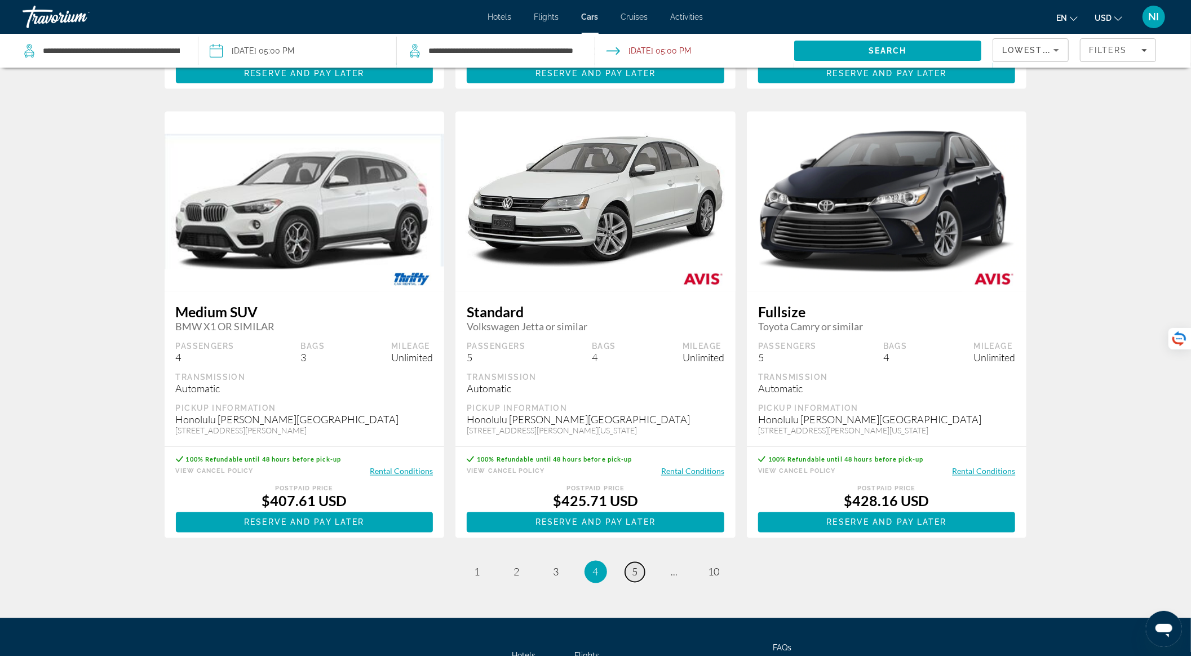
click at [637, 579] on span "5" at bounding box center [636, 572] width 6 height 12
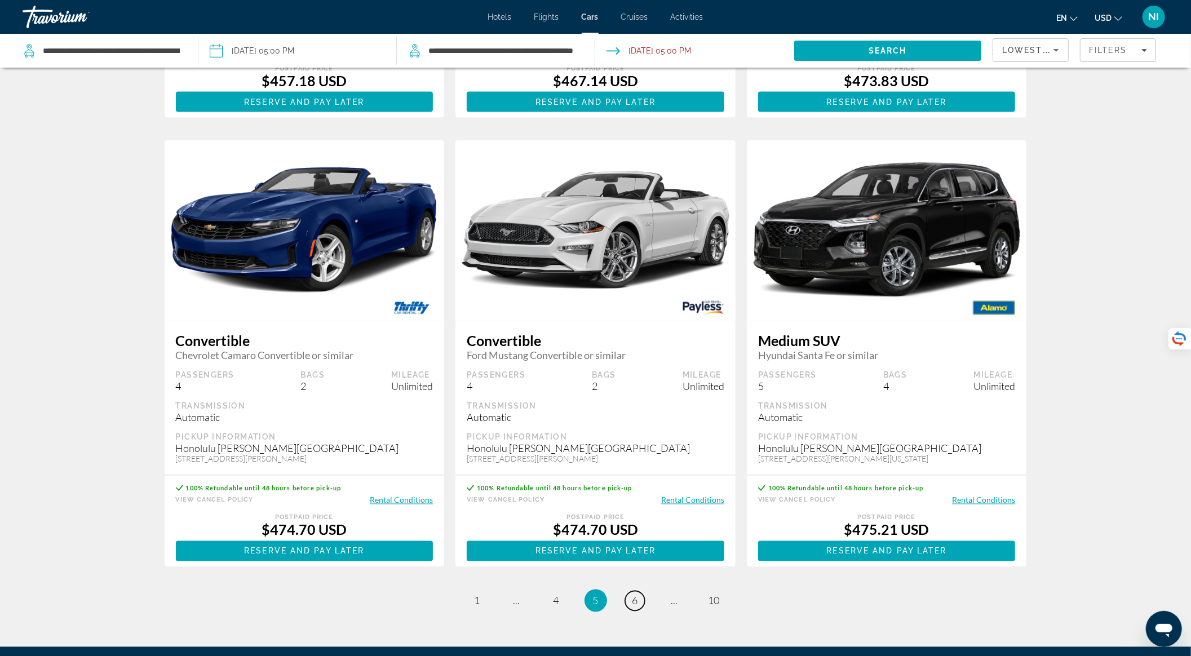
scroll to position [1481, 0]
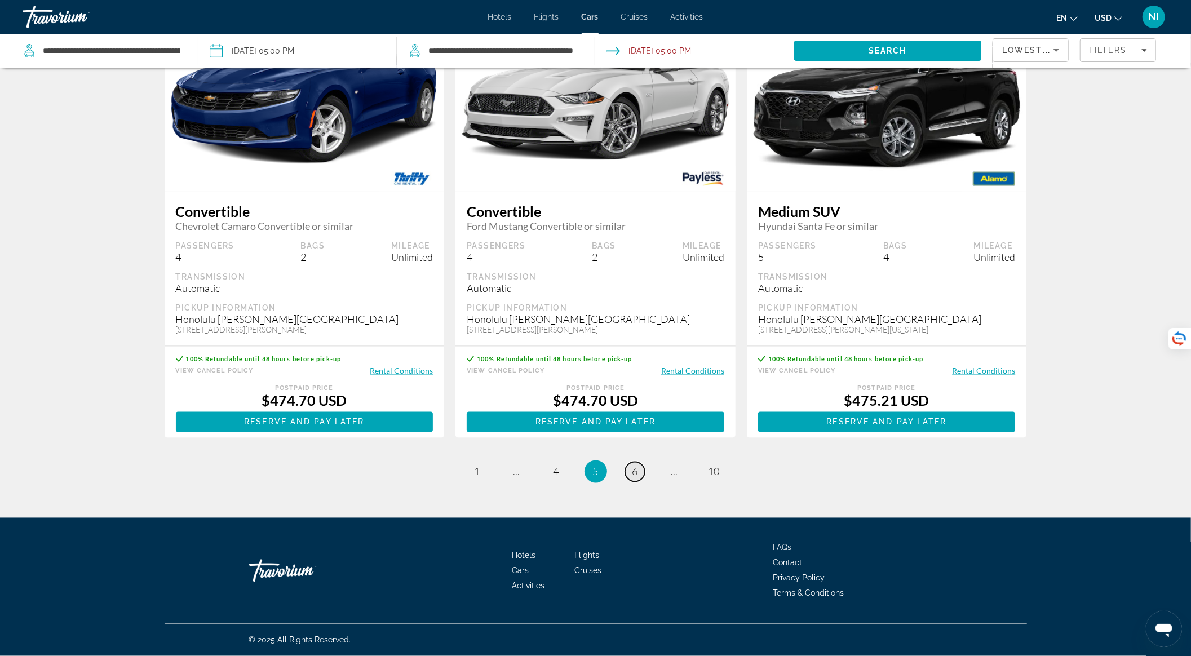
click at [635, 474] on span "6" at bounding box center [636, 472] width 6 height 12
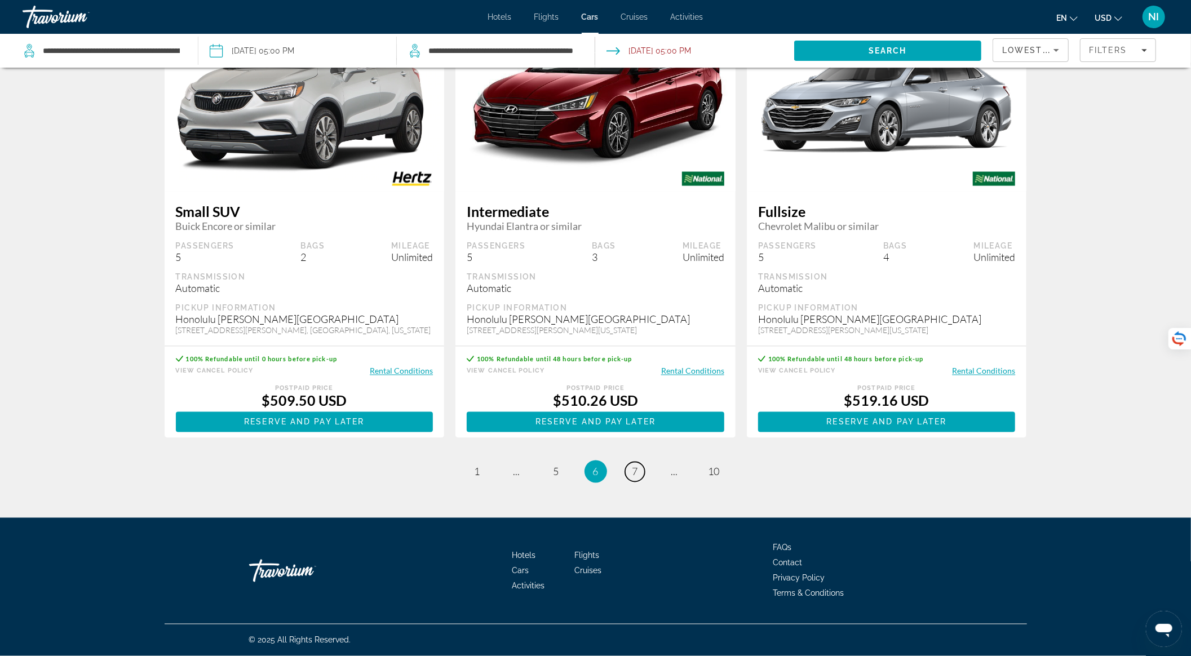
scroll to position [1453, 0]
click at [643, 473] on link "page 7" at bounding box center [635, 472] width 20 height 20
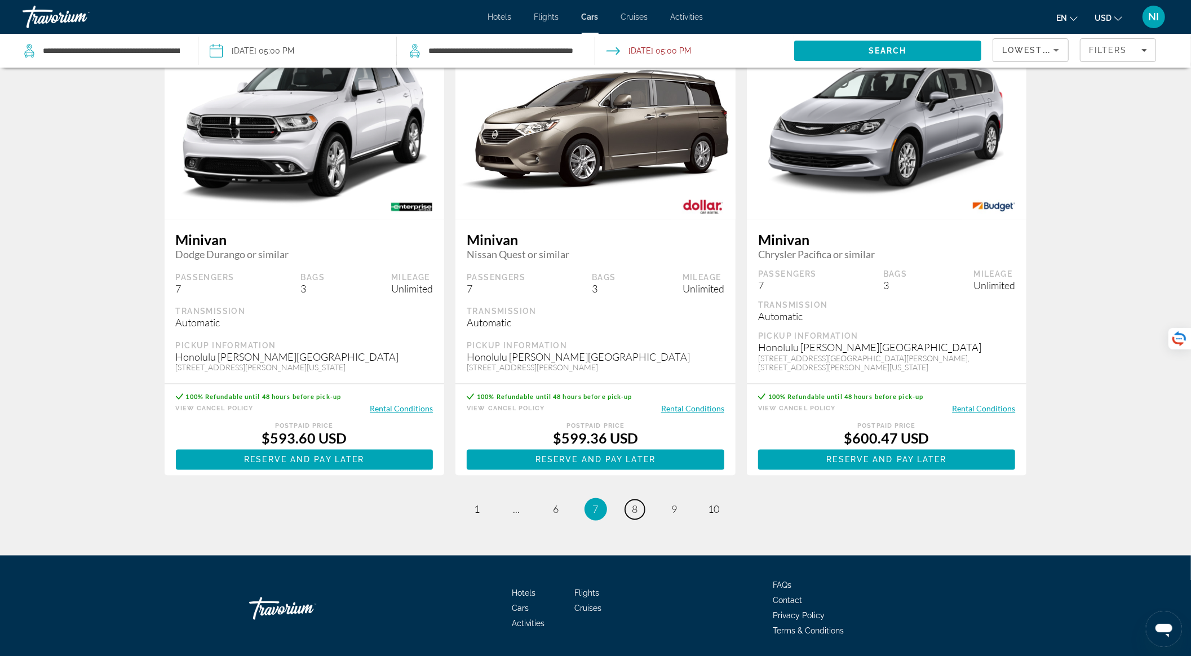
scroll to position [1472, 0]
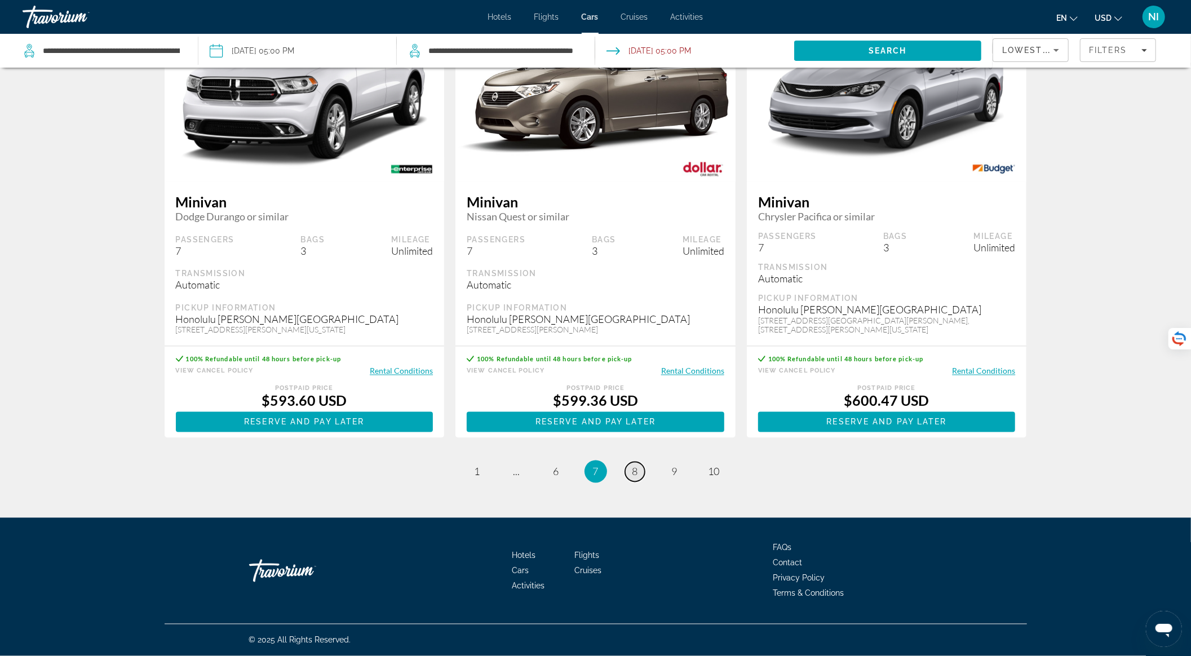
click at [642, 478] on link "page 8" at bounding box center [635, 472] width 20 height 20
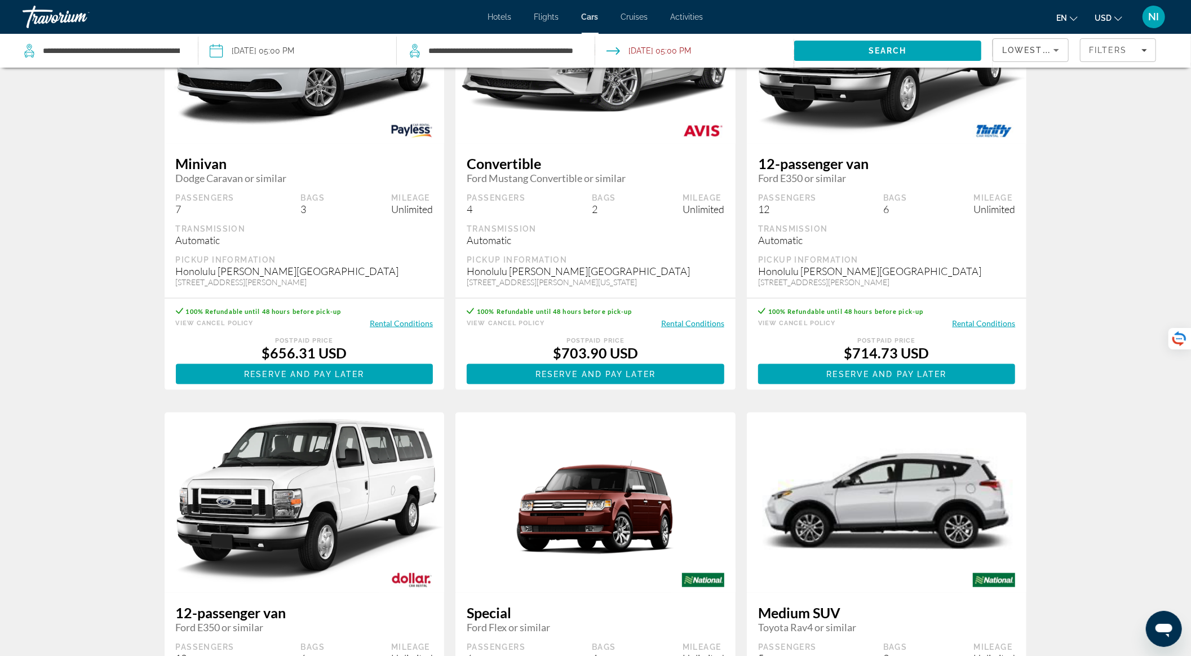
scroll to position [1278, 0]
